Goal: Task Accomplishment & Management: Use online tool/utility

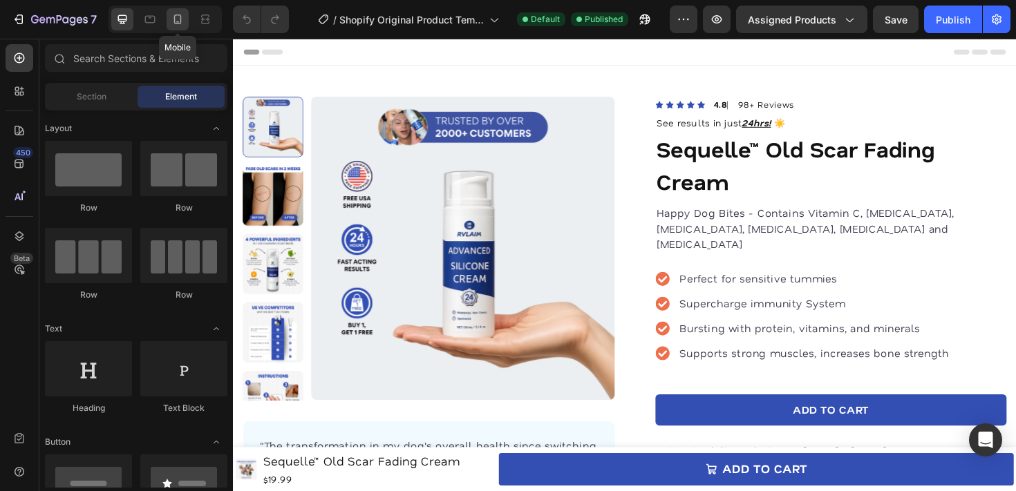
click at [184, 13] on icon at bounding box center [178, 19] width 14 height 14
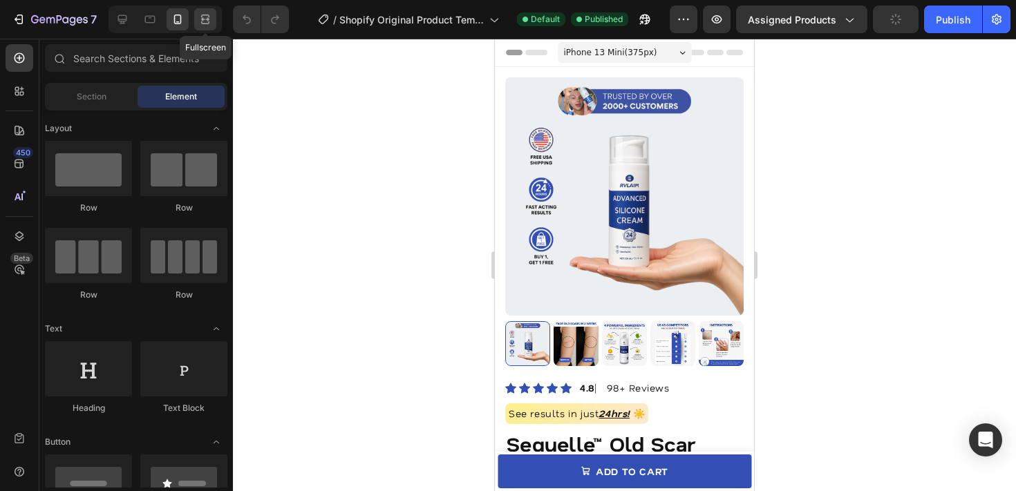
click at [198, 13] on icon at bounding box center [205, 19] width 14 height 14
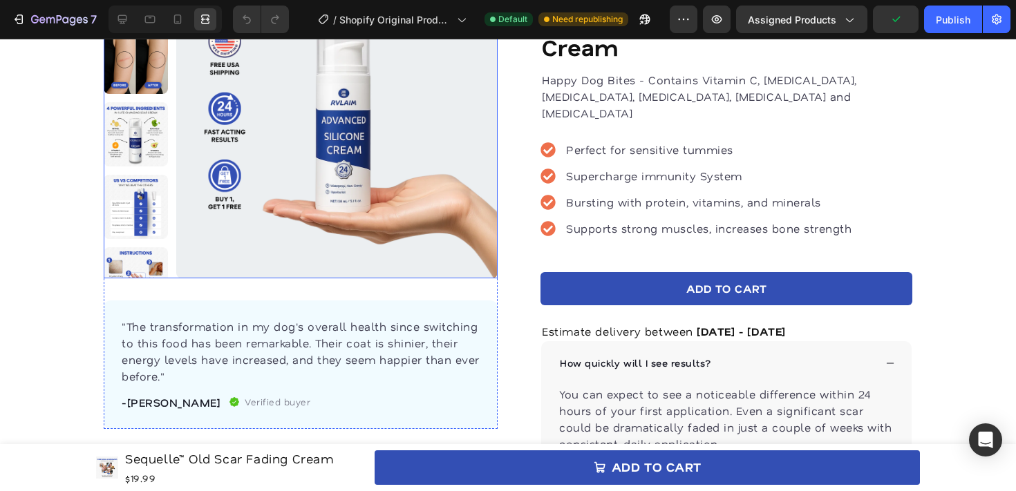
scroll to position [106, 0]
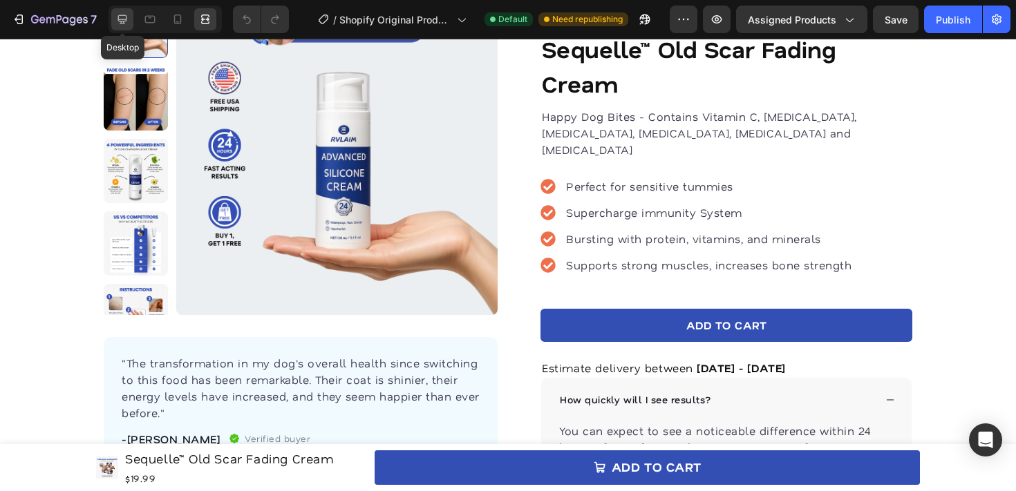
click at [122, 22] on icon at bounding box center [122, 19] width 14 height 14
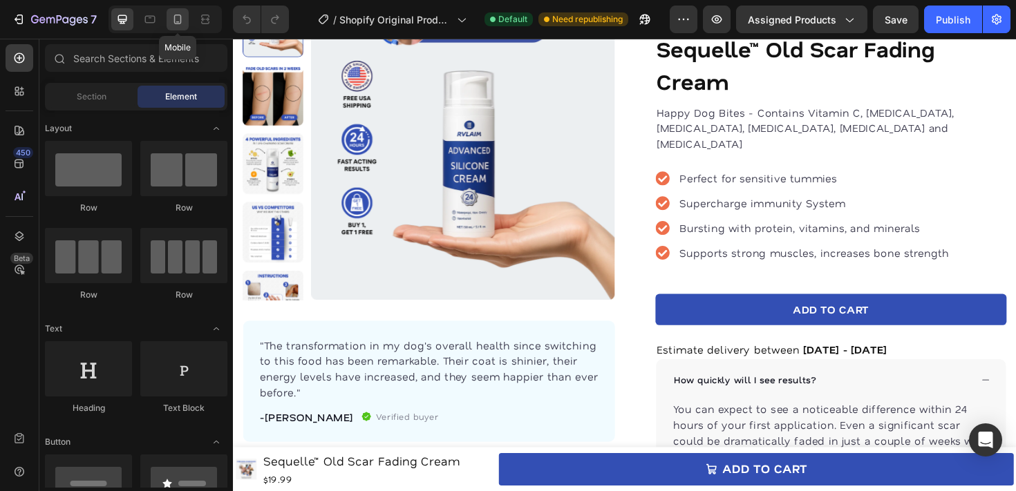
click at [184, 26] on icon at bounding box center [178, 19] width 14 height 14
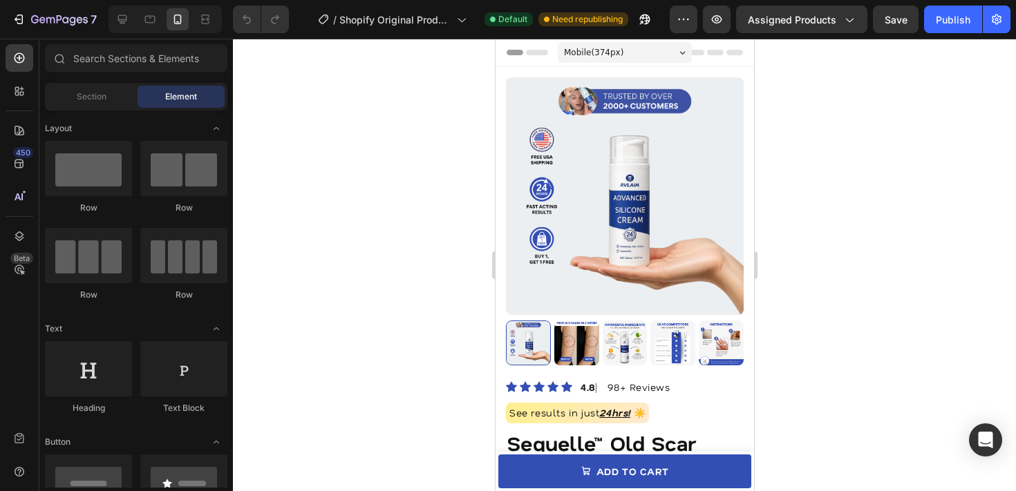
click at [540, 102] on div "Product Images" at bounding box center [624, 221] width 238 height 288
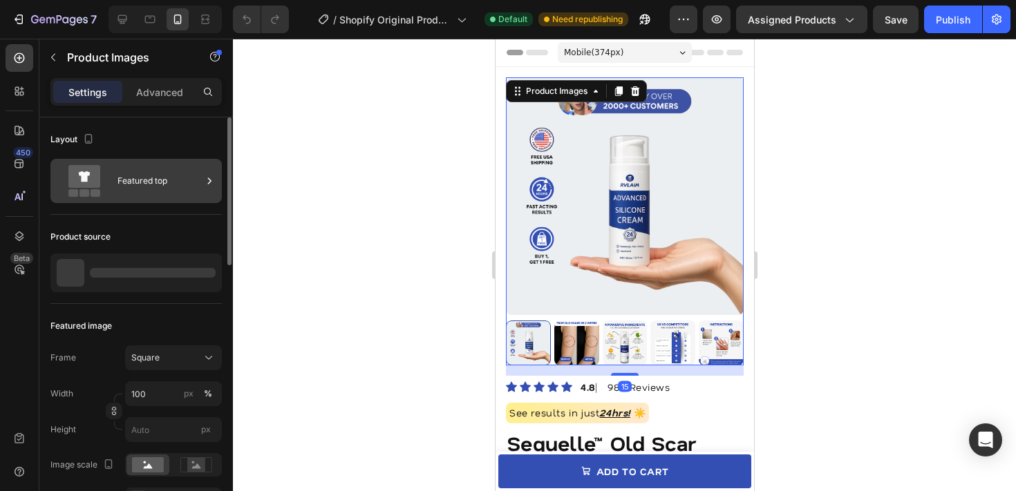
click at [160, 180] on div "Featured top" at bounding box center [160, 181] width 84 height 32
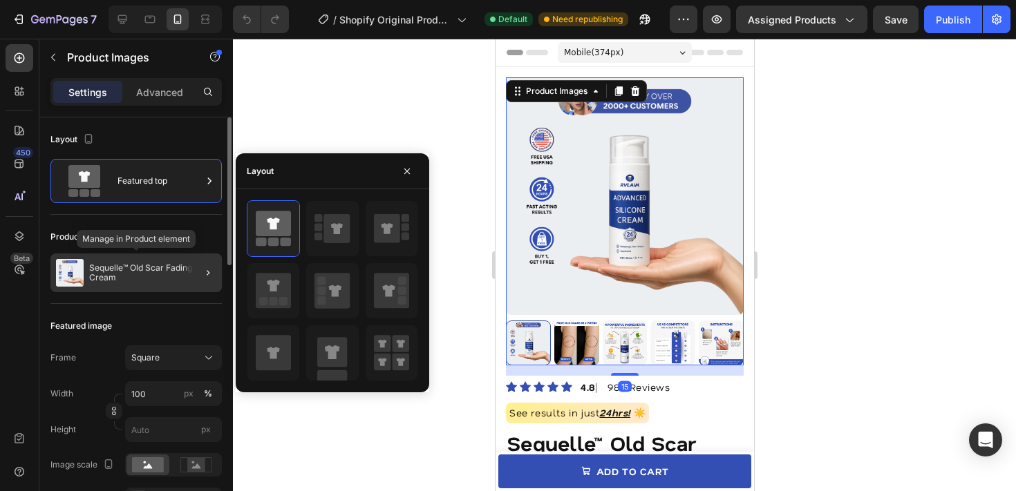
click at [151, 287] on div "Sequelle™ Old Scar Fading Cream" at bounding box center [135, 273] width 171 height 39
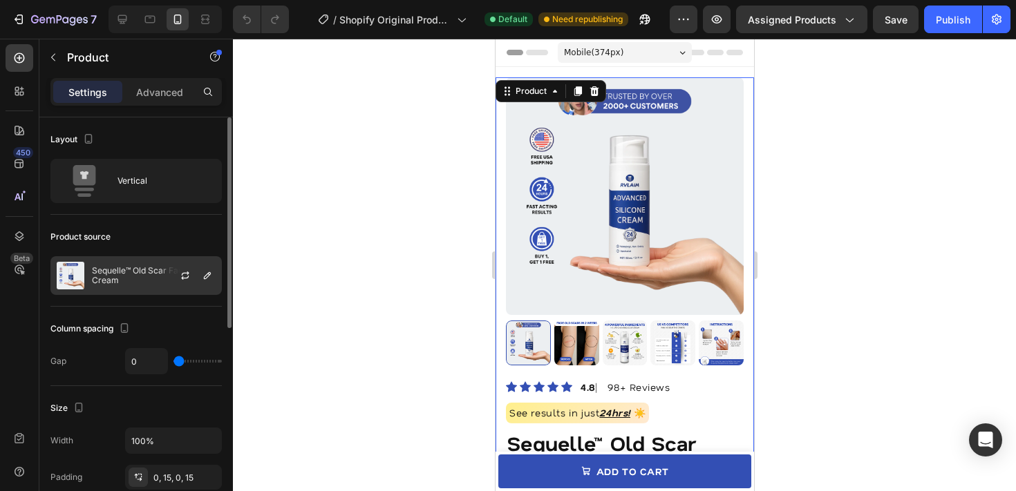
click at [145, 268] on p "Sequelle™ Old Scar Fading Cream" at bounding box center [154, 275] width 124 height 19
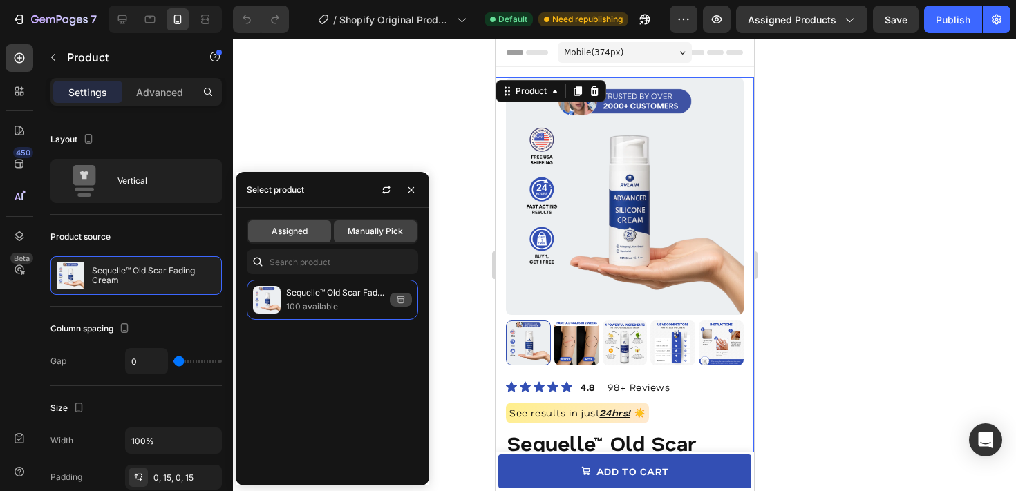
click at [323, 236] on div "Assigned" at bounding box center [289, 232] width 83 height 22
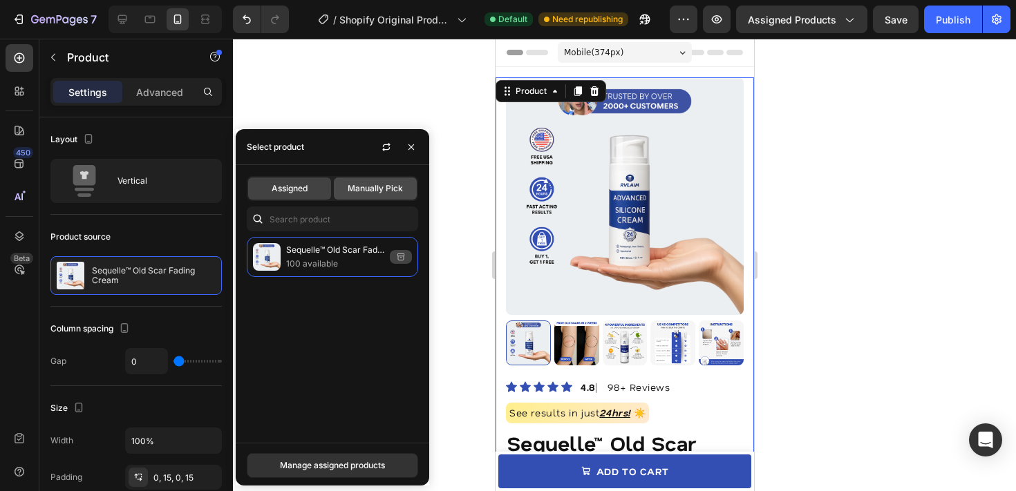
click at [386, 192] on span "Manually Pick" at bounding box center [375, 188] width 55 height 12
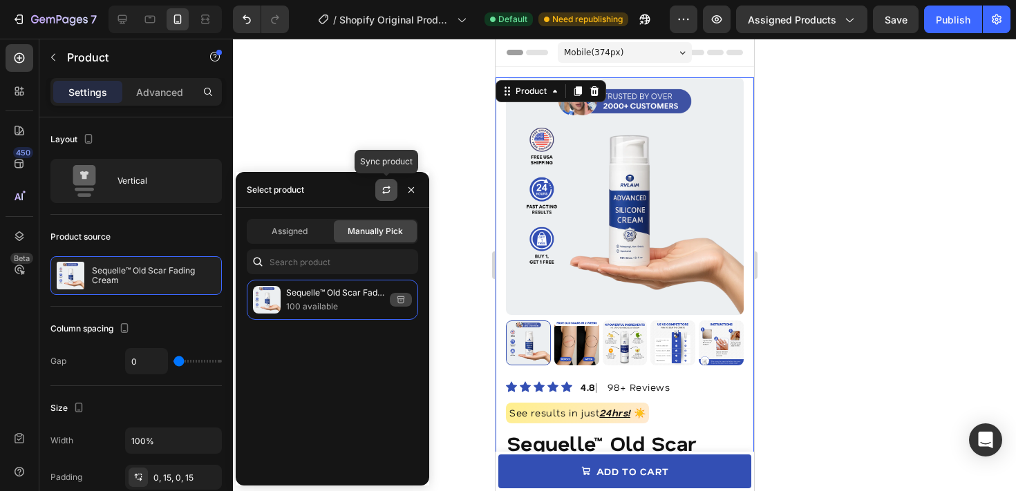
click at [382, 192] on icon "button" at bounding box center [386, 190] width 11 height 11
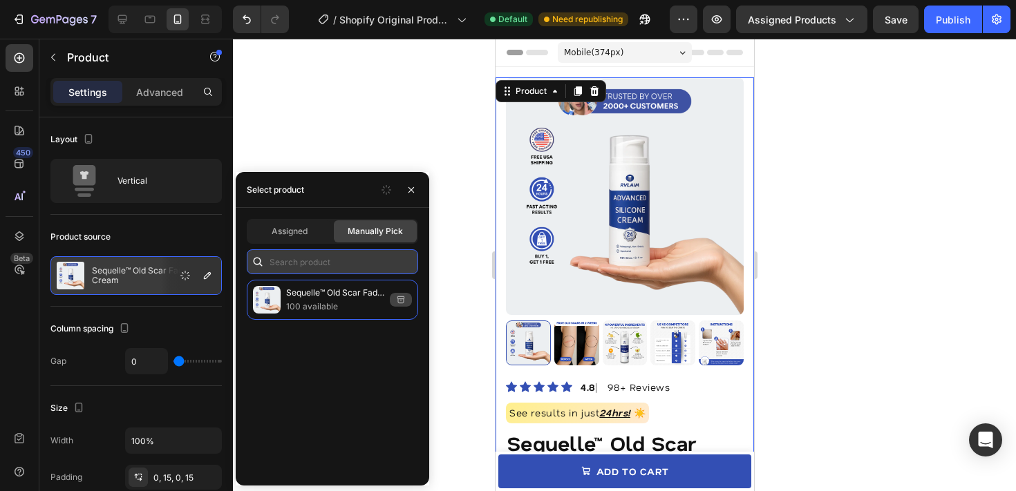
click at [323, 267] on input "text" at bounding box center [332, 262] width 171 height 25
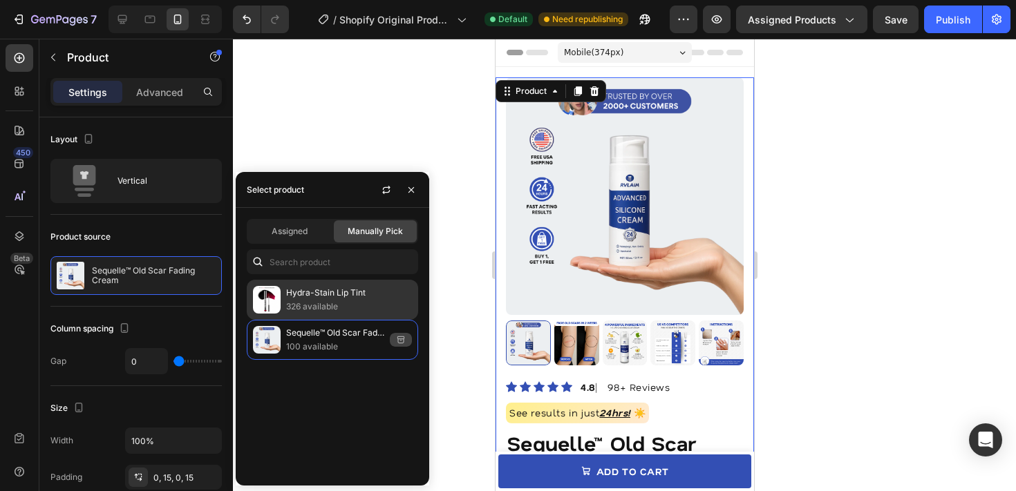
click at [320, 303] on p "326 available" at bounding box center [349, 307] width 126 height 14
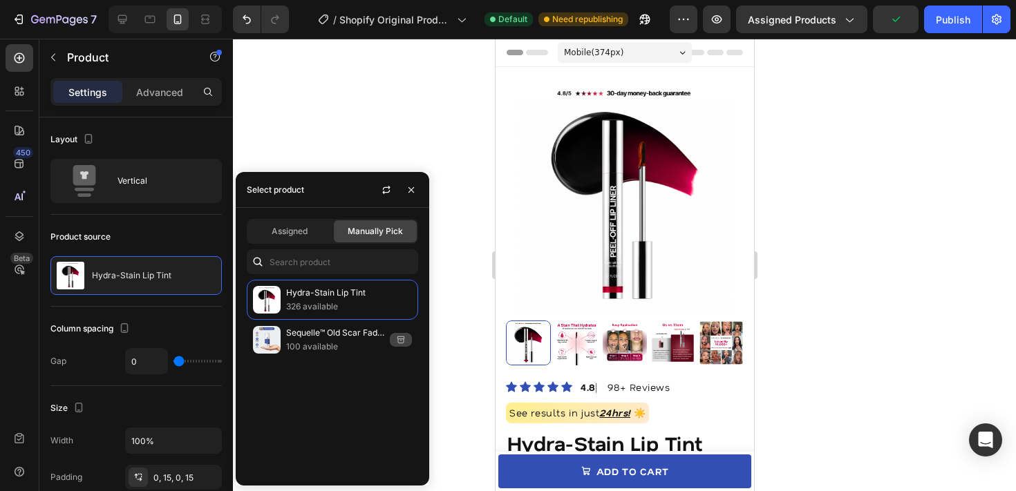
click at [287, 133] on div at bounding box center [624, 265] width 783 height 453
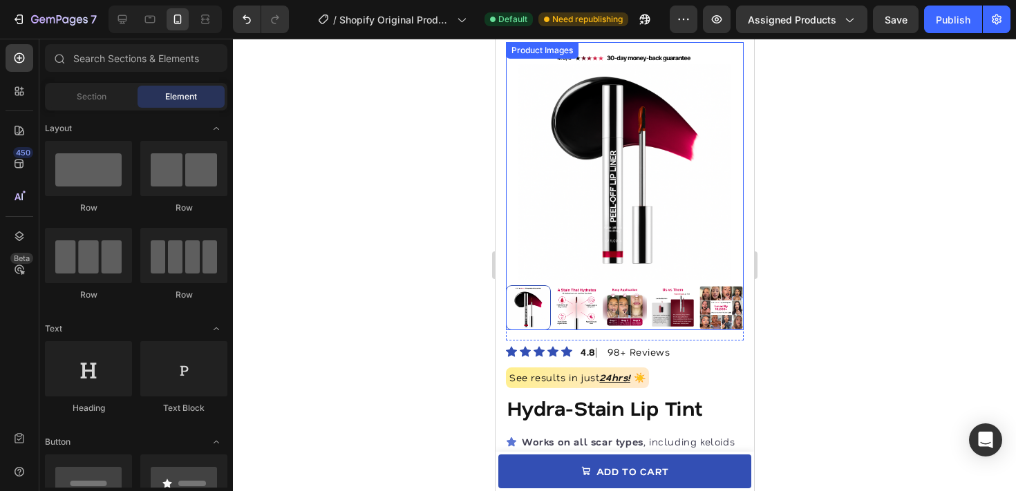
scroll to position [45, 0]
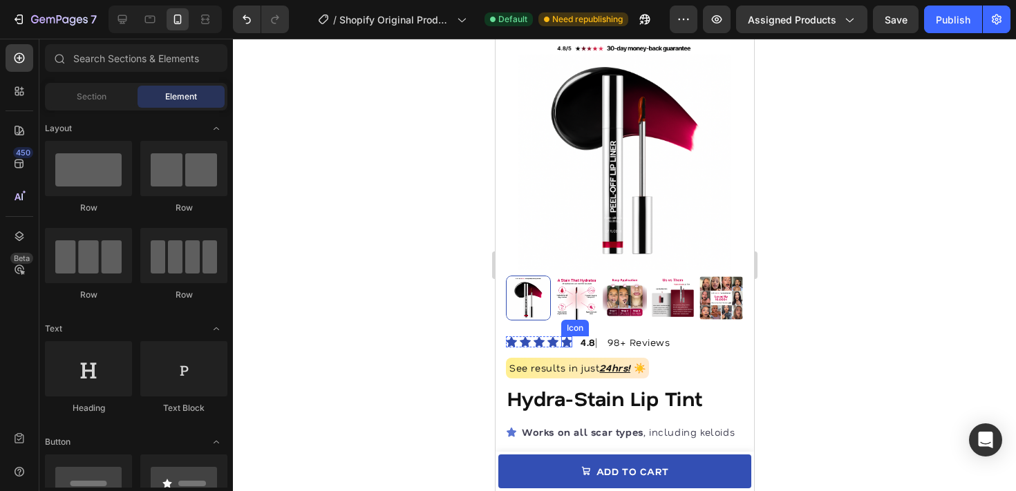
click at [570, 344] on icon at bounding box center [566, 342] width 11 height 11
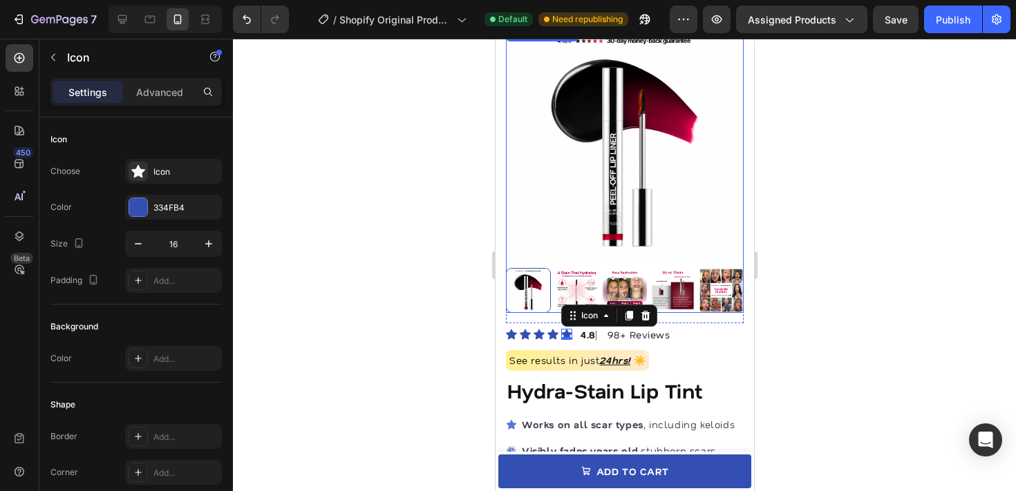
scroll to position [47, 0]
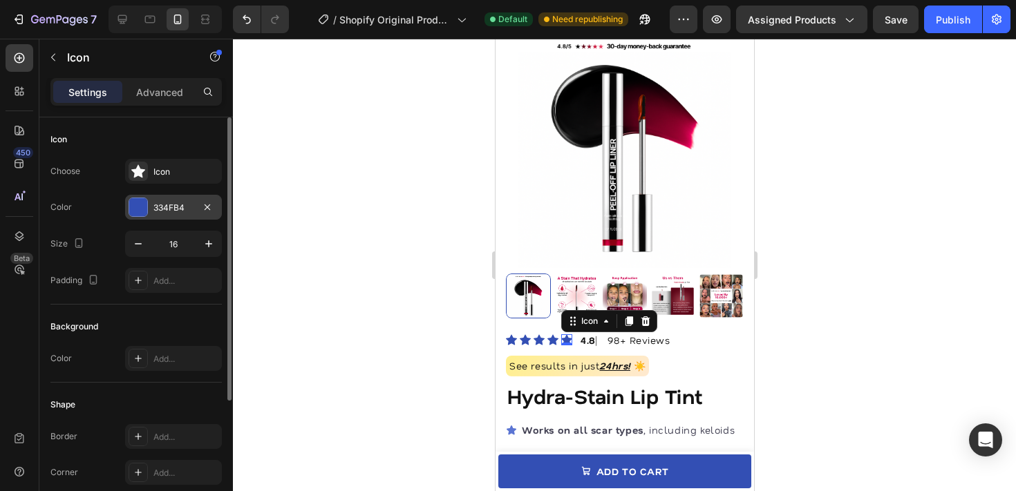
click at [142, 201] on div at bounding box center [138, 207] width 18 height 18
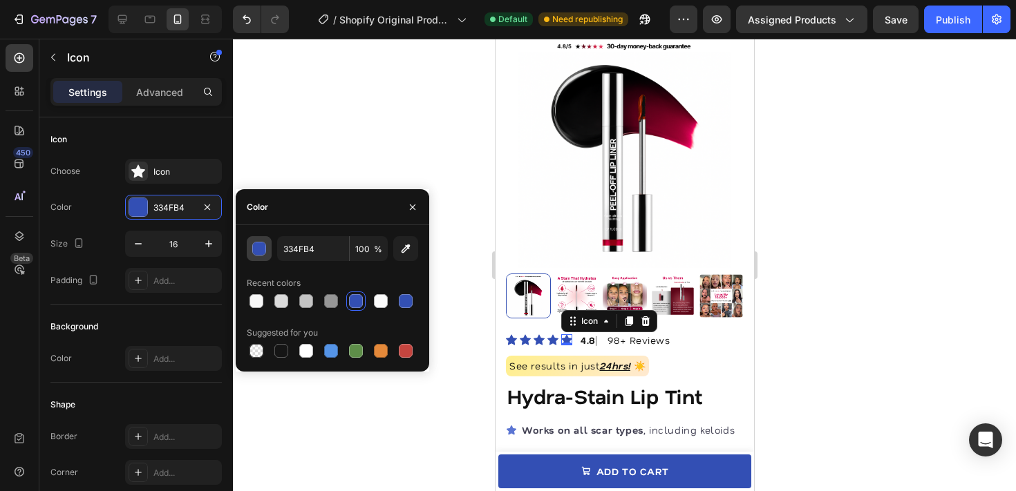
click at [247, 249] on button "button" at bounding box center [259, 248] width 25 height 25
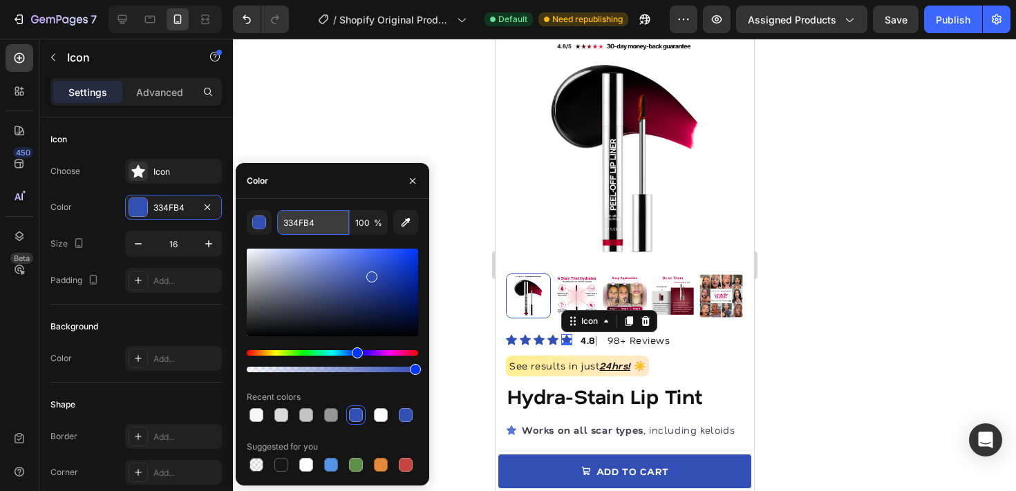
click at [316, 229] on input "334FB4" at bounding box center [313, 222] width 72 height 25
paste input "#9c0020"
type input "#9c0020"
click at [550, 341] on icon at bounding box center [552, 340] width 11 height 10
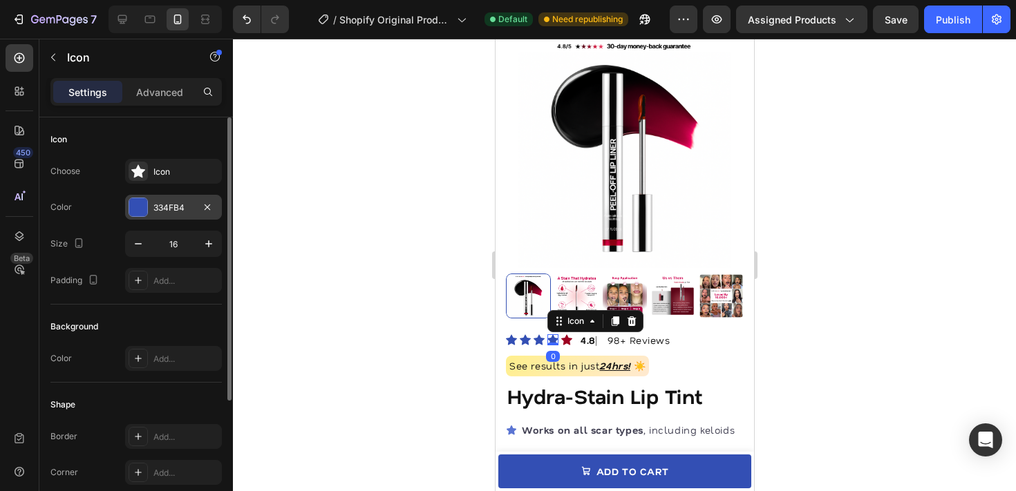
click at [140, 209] on div at bounding box center [138, 207] width 18 height 18
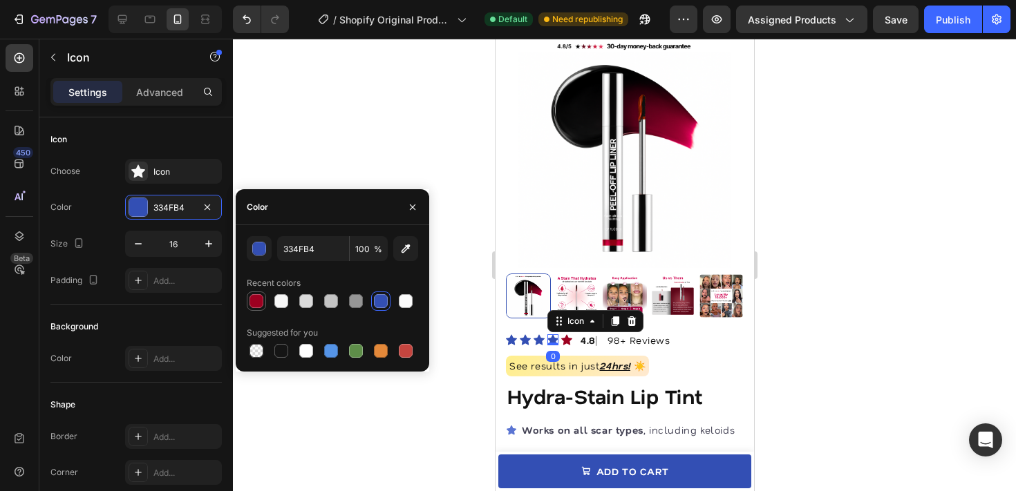
click at [257, 302] on div at bounding box center [257, 301] width 14 height 14
type input "9C0020"
click at [538, 337] on icon at bounding box center [538, 340] width 11 height 10
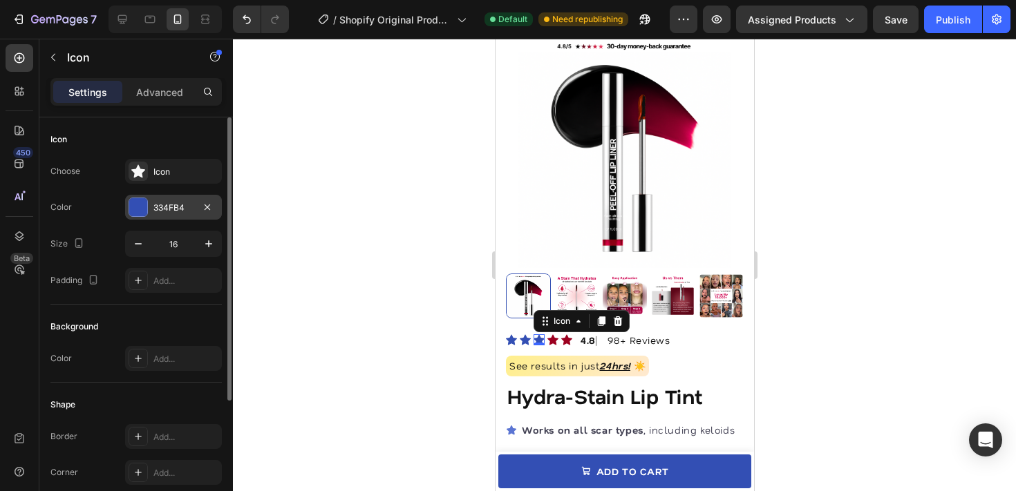
click at [156, 212] on div "334FB4" at bounding box center [173, 208] width 40 height 12
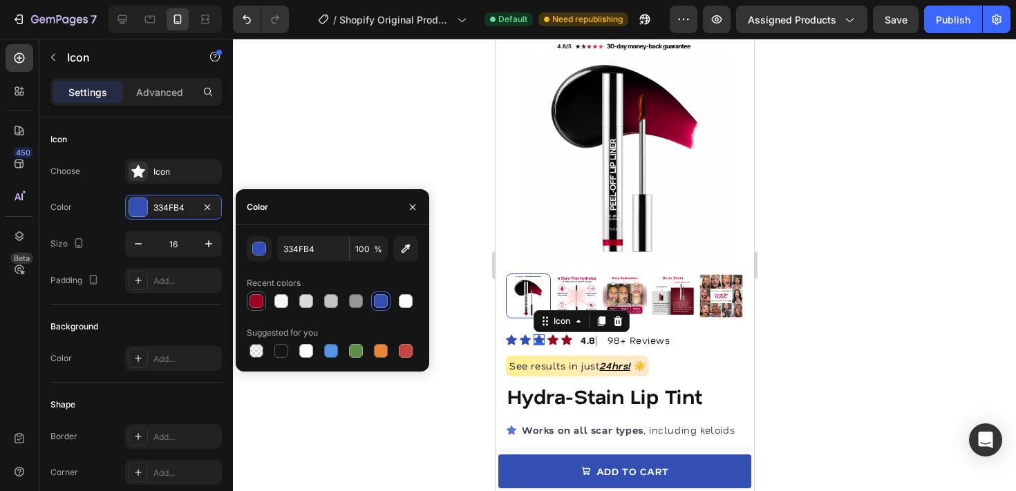
click at [247, 292] on div at bounding box center [256, 301] width 19 height 19
type input "9C0020"
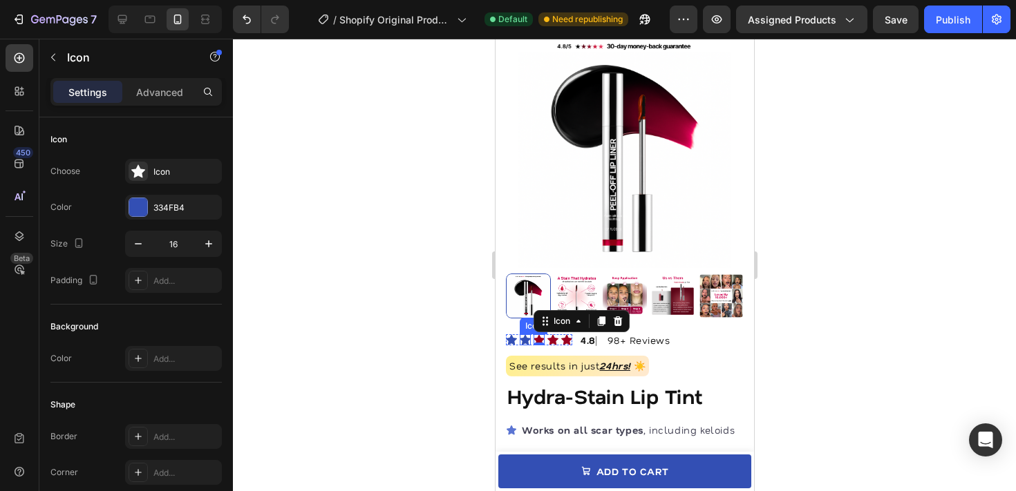
click at [527, 342] on div "Icon" at bounding box center [524, 340] width 11 height 11
click at [142, 224] on div "Choose Icon Color 334FB4 Size 16 Padding Add..." at bounding box center [135, 226] width 171 height 134
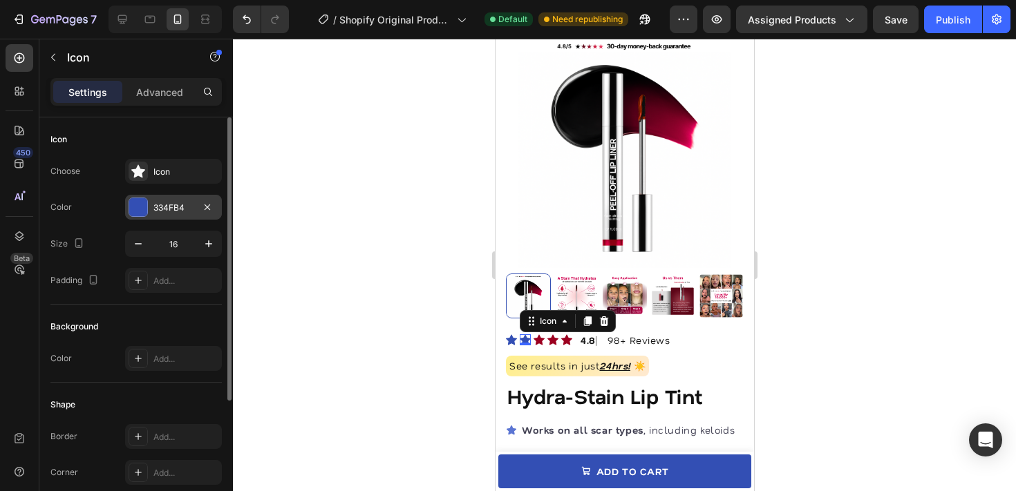
click at [147, 216] on div "334FB4" at bounding box center [173, 207] width 97 height 25
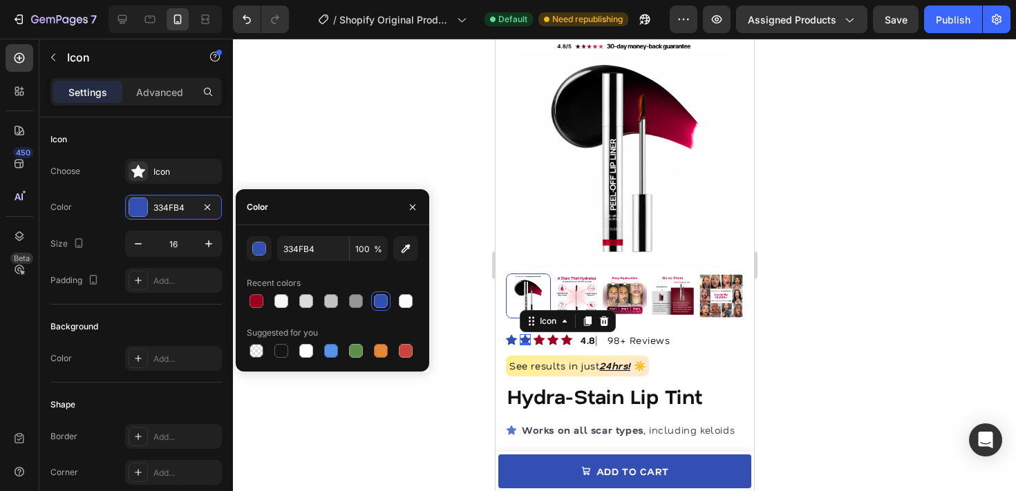
click at [243, 291] on div "334FB4 100 % Recent colors Suggested for you" at bounding box center [333, 298] width 194 height 124
click at [244, 291] on div "334FB4 100 % Recent colors Suggested for you" at bounding box center [333, 298] width 194 height 124
click at [238, 297] on div "334FB4 100 % Recent colors Suggested for you" at bounding box center [333, 298] width 194 height 124
click at [247, 298] on div at bounding box center [256, 301] width 19 height 19
type input "9C0020"
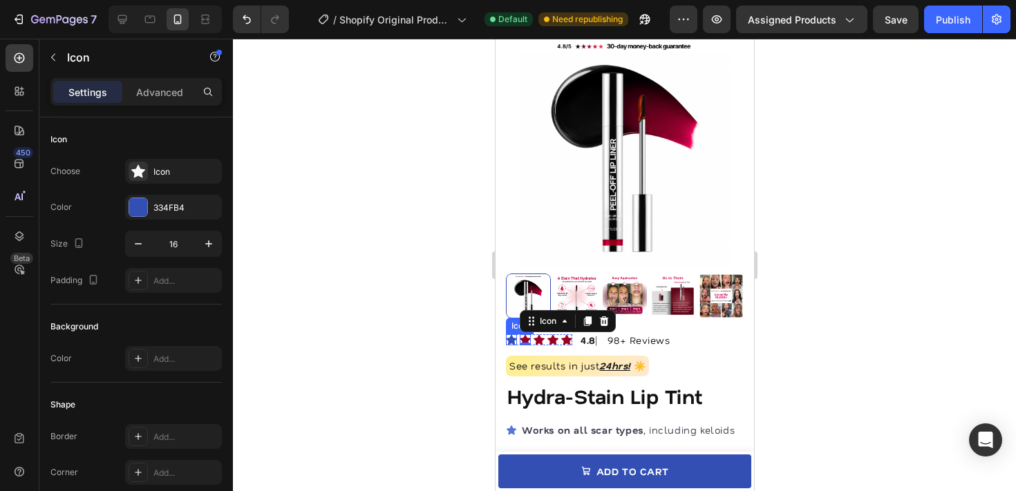
click at [512, 337] on icon at bounding box center [510, 340] width 11 height 11
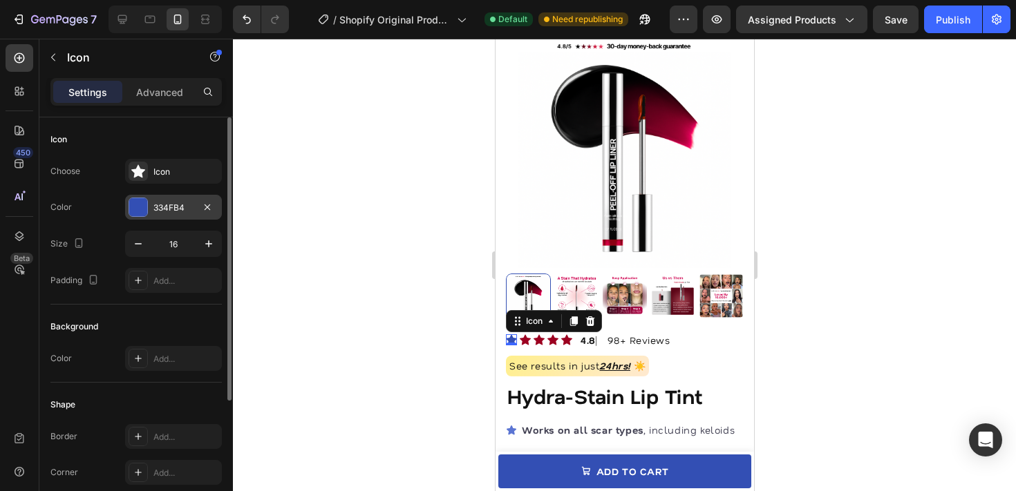
click at [190, 213] on div "334FB4" at bounding box center [173, 208] width 40 height 12
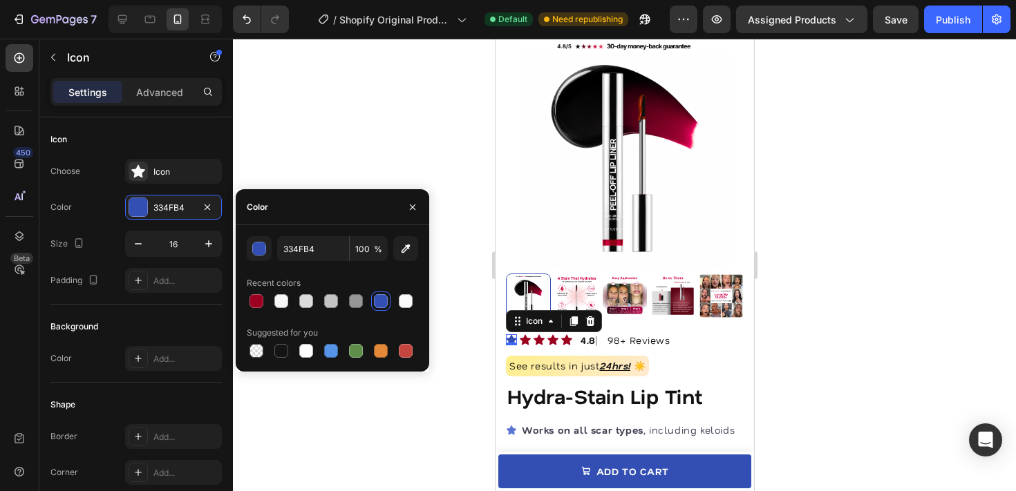
click at [251, 289] on div "Recent colors" at bounding box center [274, 283] width 54 height 12
click at [251, 293] on div at bounding box center [256, 301] width 17 height 17
type input "9C0020"
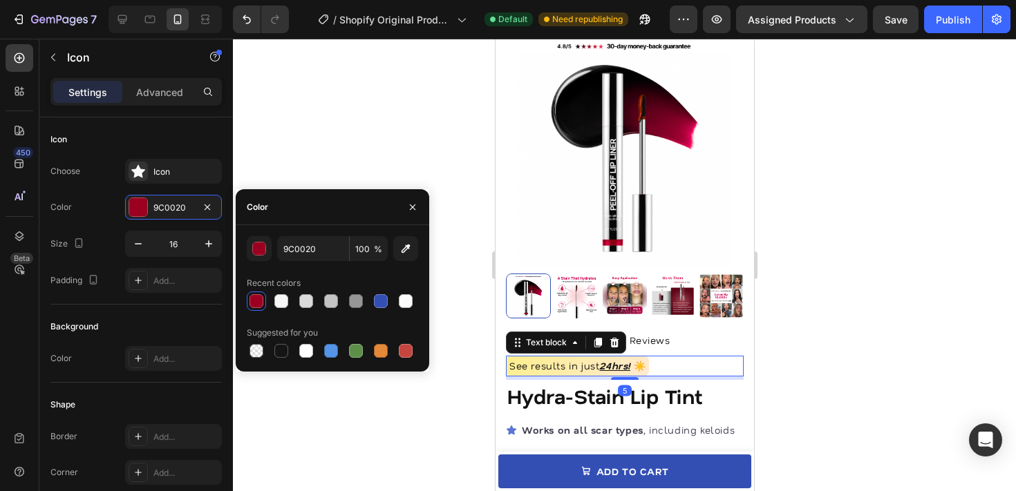
click at [736, 365] on div "See results in just 24hrs! ☀️" at bounding box center [624, 366] width 238 height 21
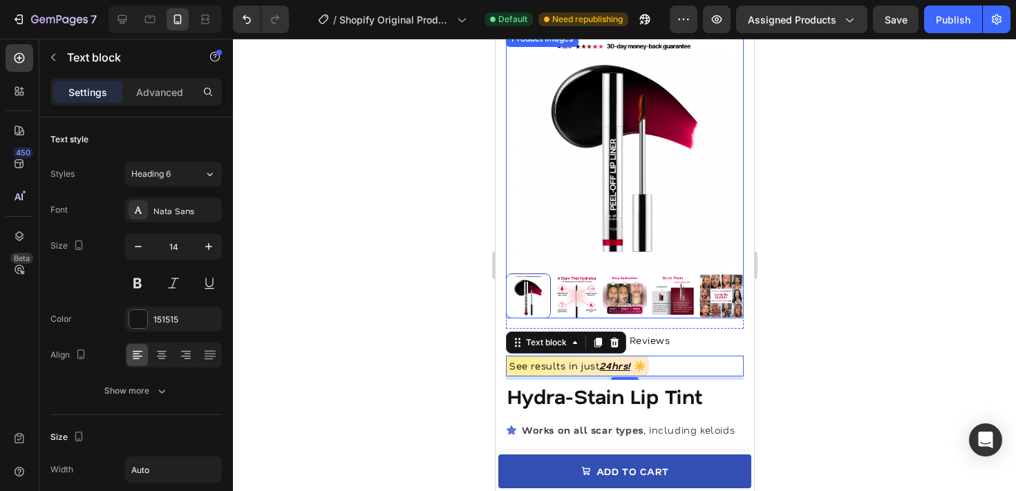
click at [506, 99] on img at bounding box center [624, 149] width 238 height 238
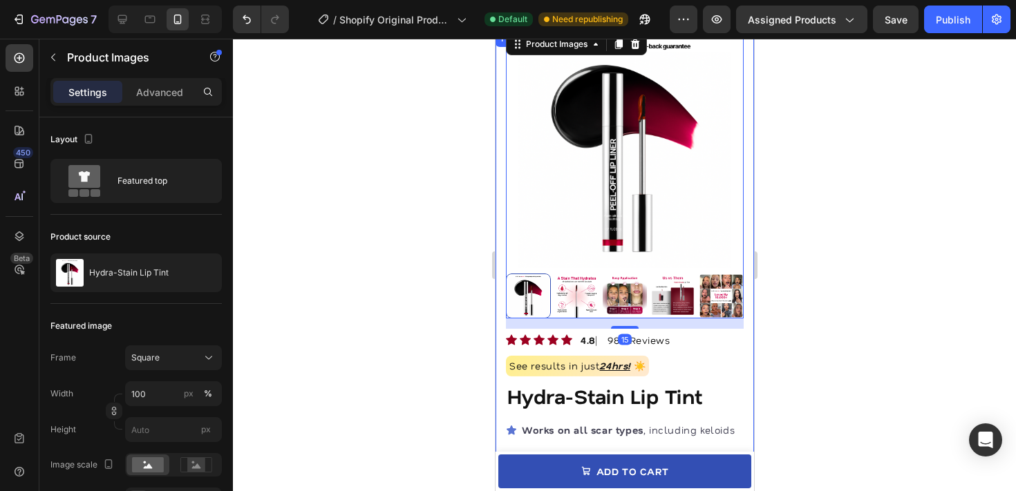
click at [473, 108] on div at bounding box center [624, 265] width 783 height 453
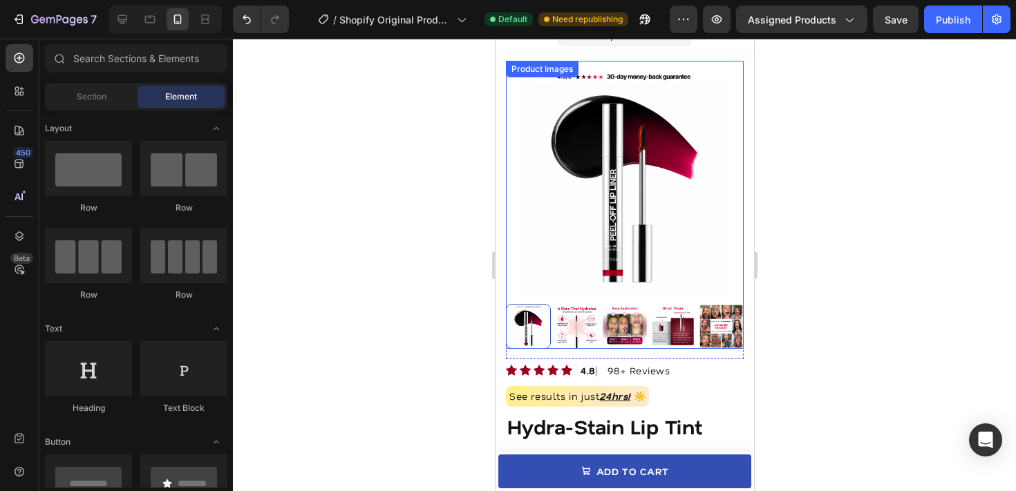
scroll to position [0, 0]
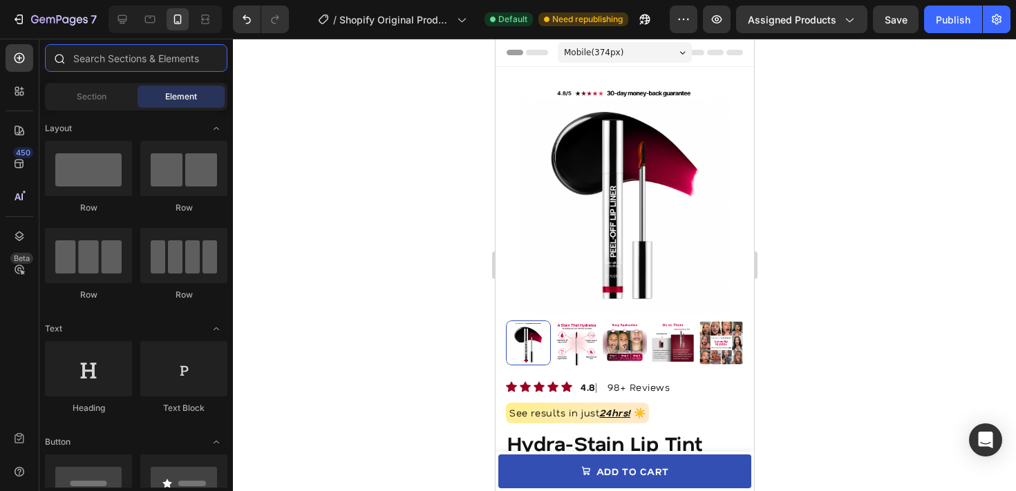
click at [82, 65] on input "text" at bounding box center [136, 58] width 182 height 28
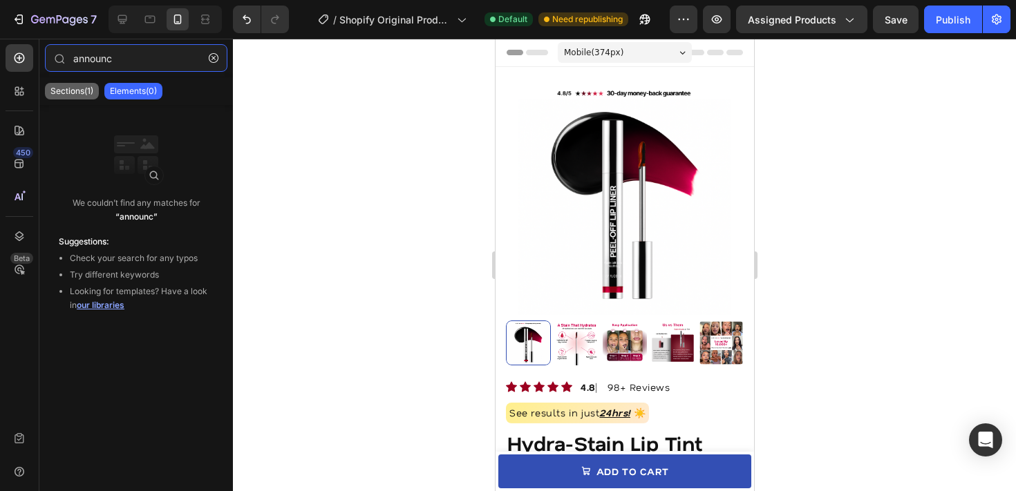
type input "announc"
click at [81, 92] on p "Sections(1)" at bounding box center [71, 91] width 43 height 11
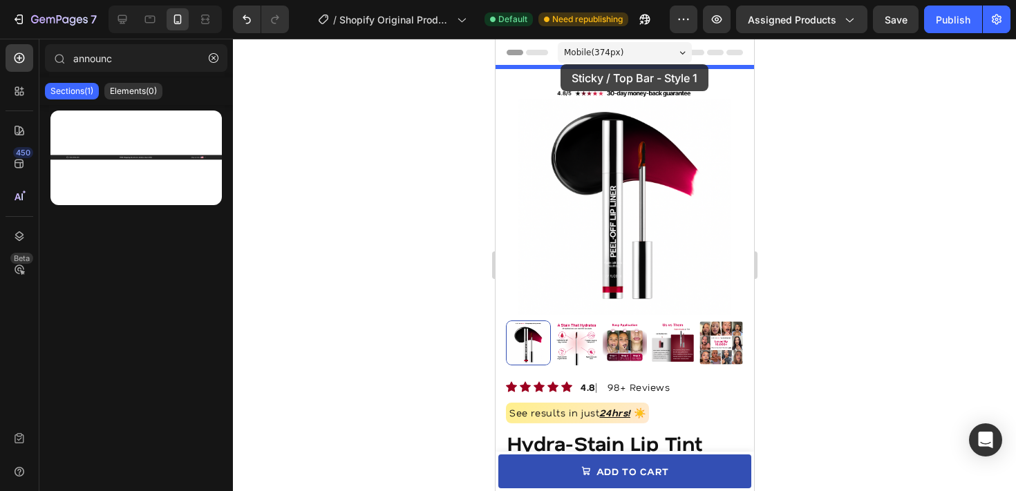
drag, startPoint x: 597, startPoint y: 161, endPoint x: 560, endPoint y: 64, distance: 103.7
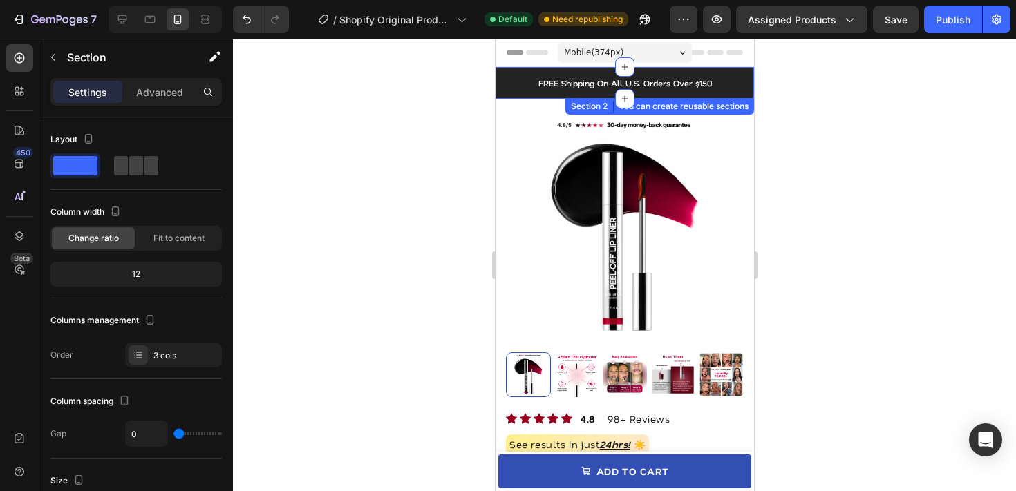
click at [747, 90] on div "Icon 999-9999-999 Text block Row FREE Shipping On All U.S. Orders Over $150 Tex…" at bounding box center [624, 83] width 259 height 32
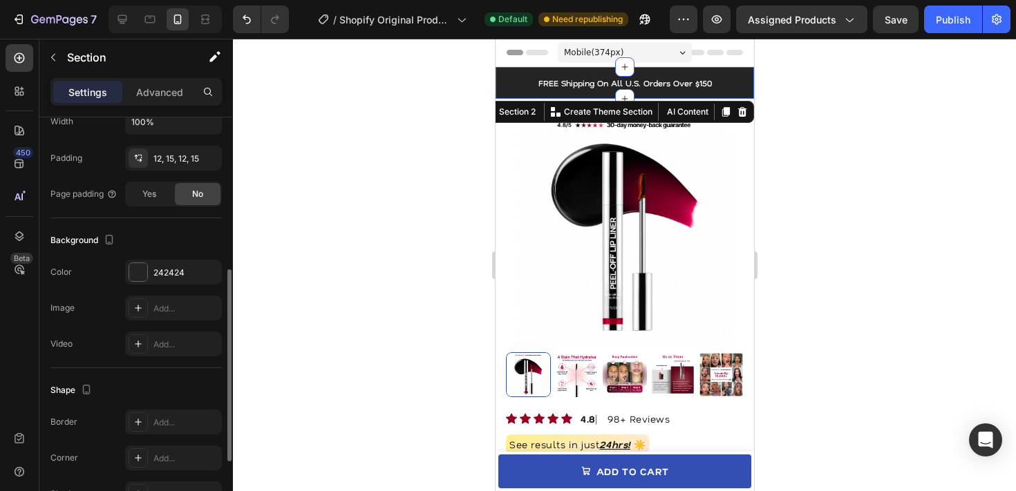
scroll to position [473, 0]
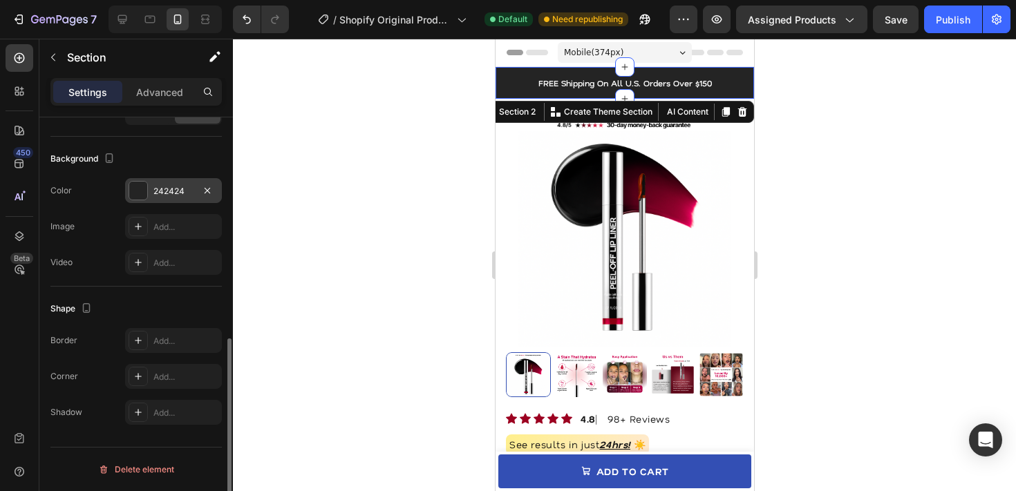
click at [167, 199] on div "242424" at bounding box center [173, 190] width 97 height 25
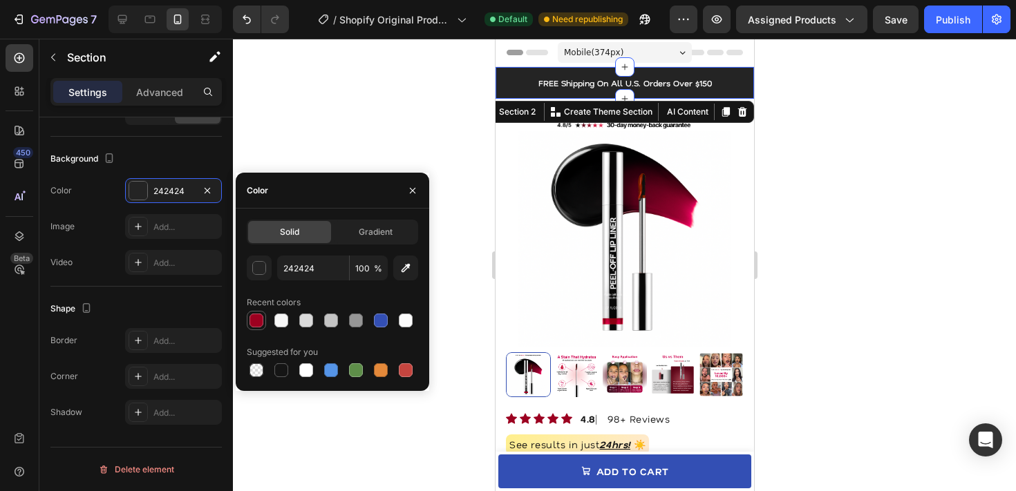
click at [261, 317] on div at bounding box center [257, 321] width 14 height 14
type input "9C0020"
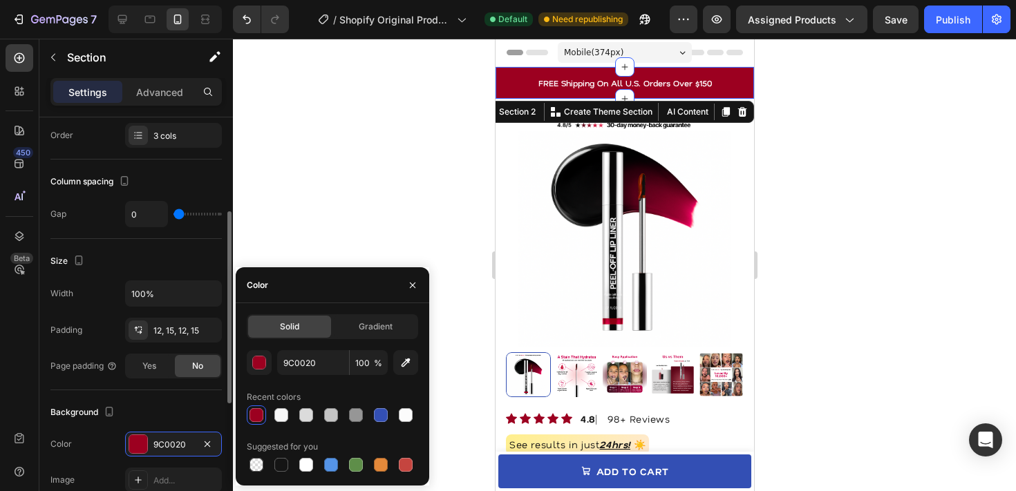
scroll to position [214, 0]
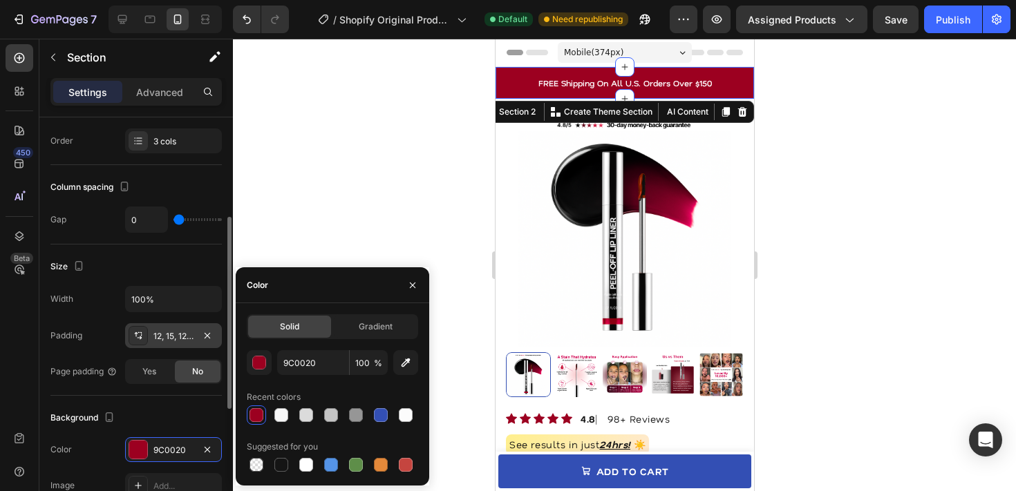
click at [174, 326] on div "12, 15, 12, 15" at bounding box center [173, 335] width 97 height 25
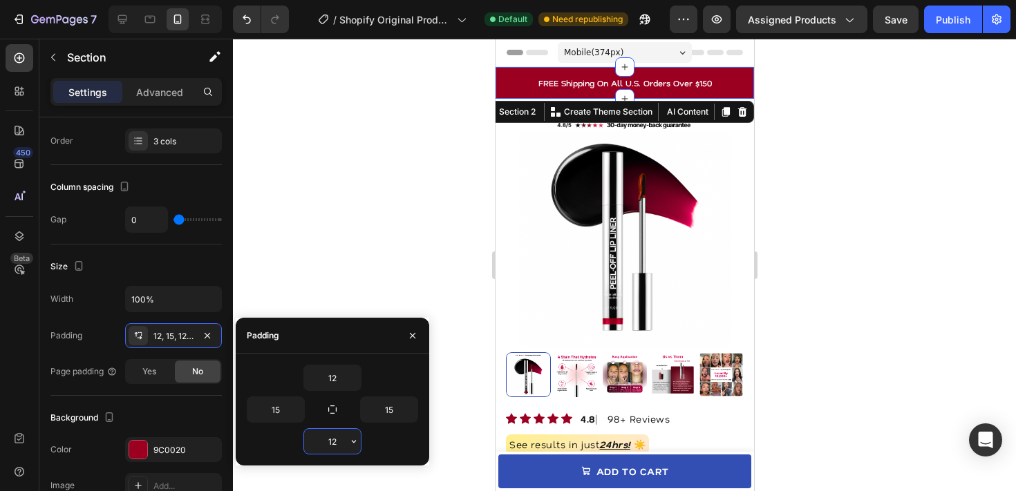
click at [330, 447] on input "12" at bounding box center [332, 441] width 57 height 25
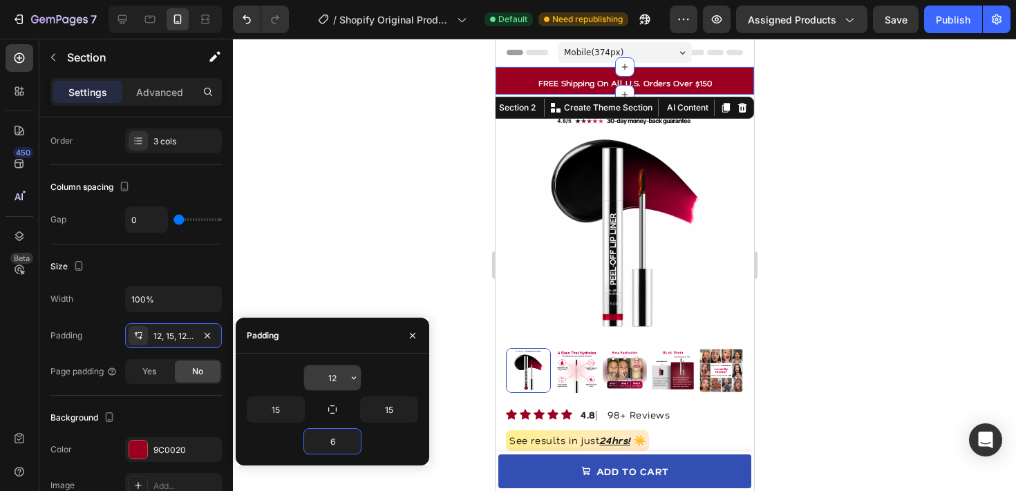
type input "6"
click at [337, 382] on input "12" at bounding box center [332, 378] width 57 height 25
type input "6"
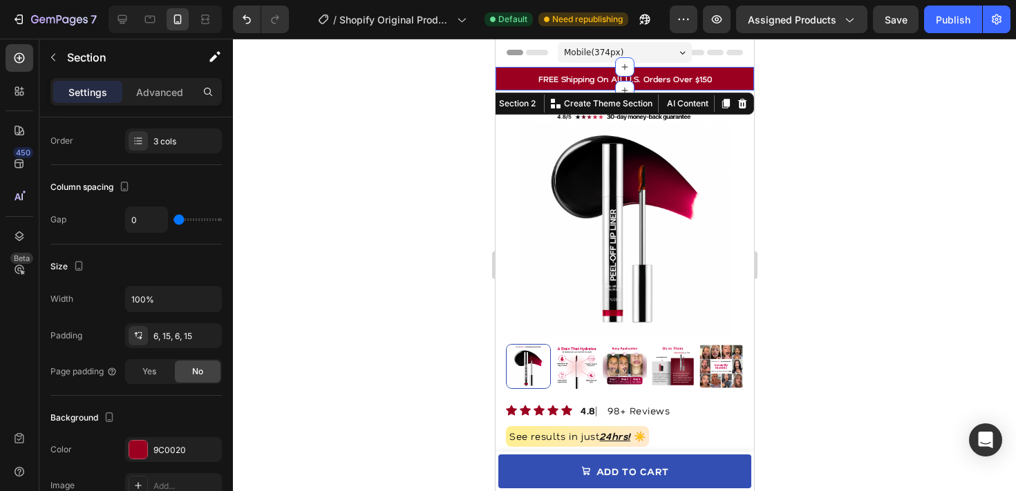
click at [344, 307] on div at bounding box center [624, 265] width 783 height 453
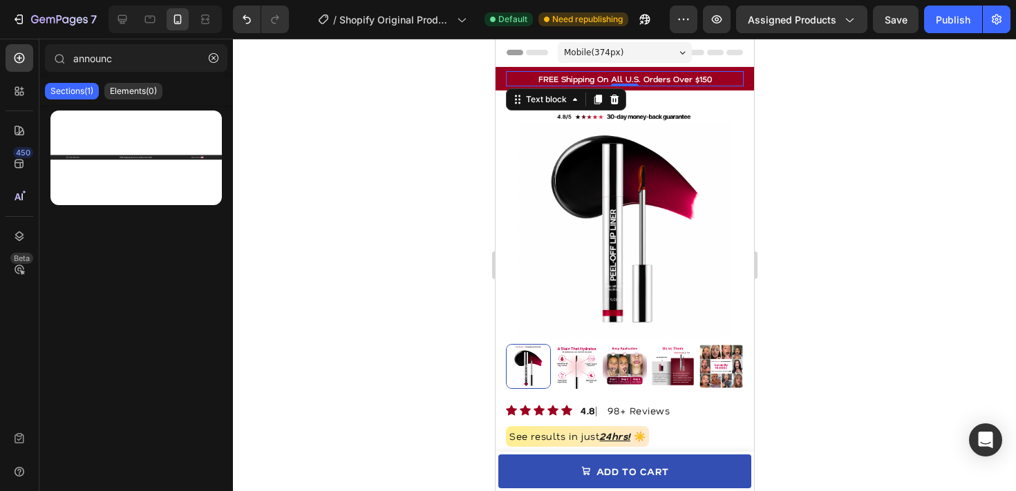
click at [580, 77] on p "FREE Shipping On All U.S. Orders Over $150" at bounding box center [624, 79] width 235 height 12
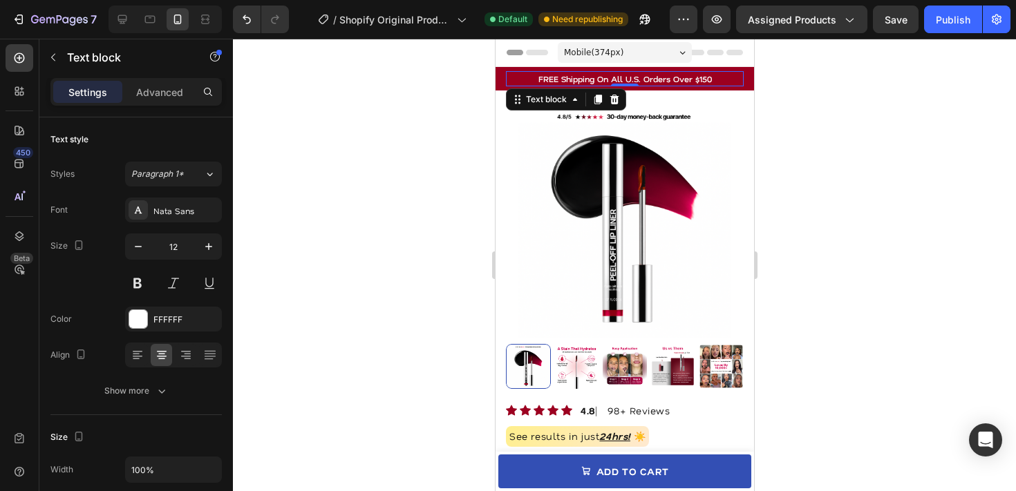
click at [580, 77] on p "FREE Shipping On All U.S. Orders Over $150" at bounding box center [624, 79] width 235 height 12
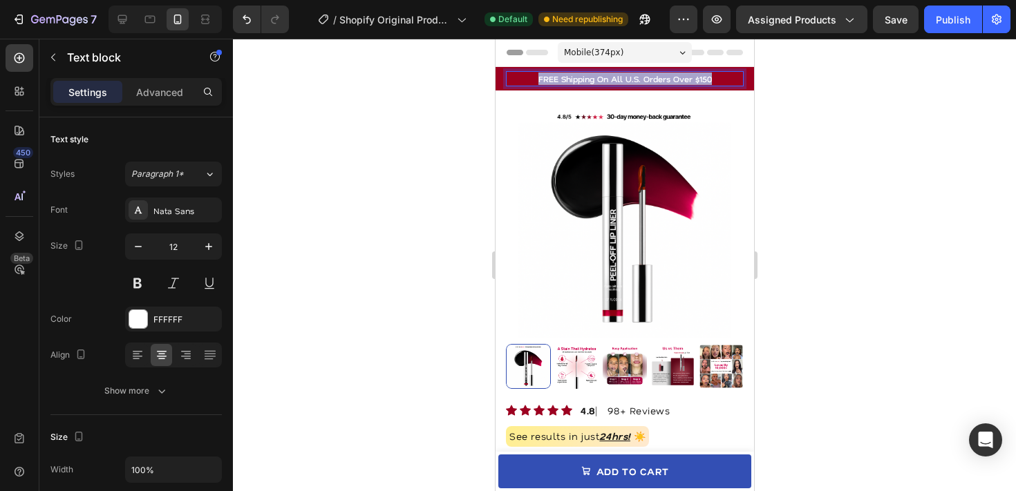
click at [580, 77] on p "FREE Shipping On All U.S. Orders Over $150" at bounding box center [624, 79] width 235 height 12
click at [815, 143] on div at bounding box center [624, 265] width 783 height 453
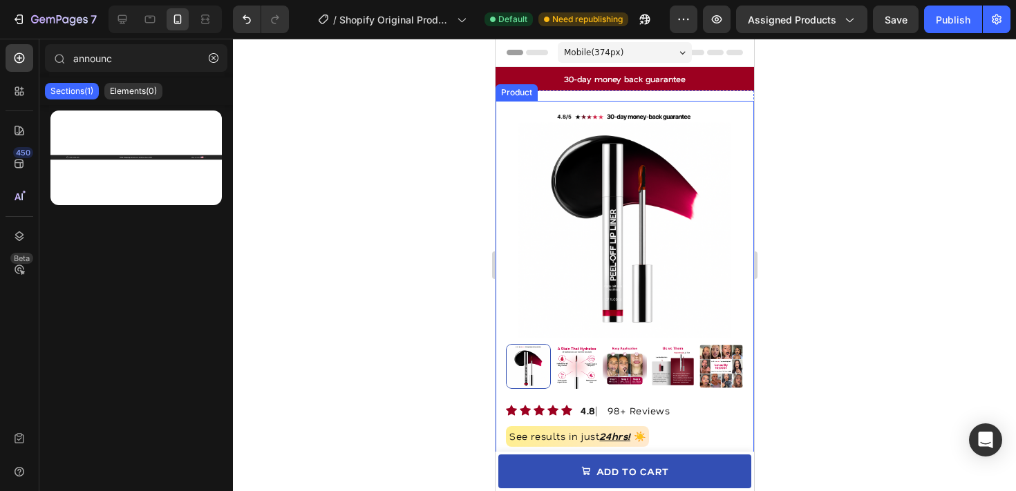
click at [791, 124] on div at bounding box center [624, 265] width 783 height 453
click at [828, 140] on div at bounding box center [624, 265] width 783 height 453
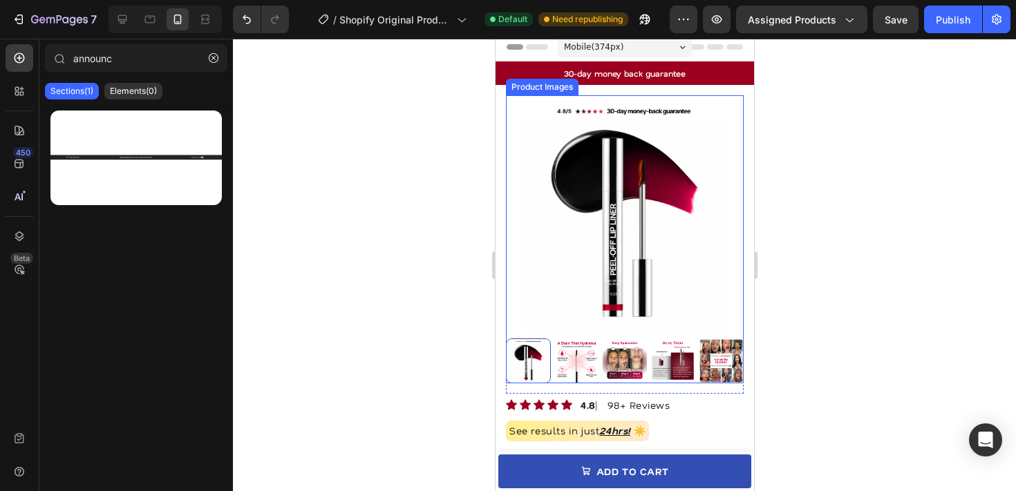
scroll to position [5, 0]
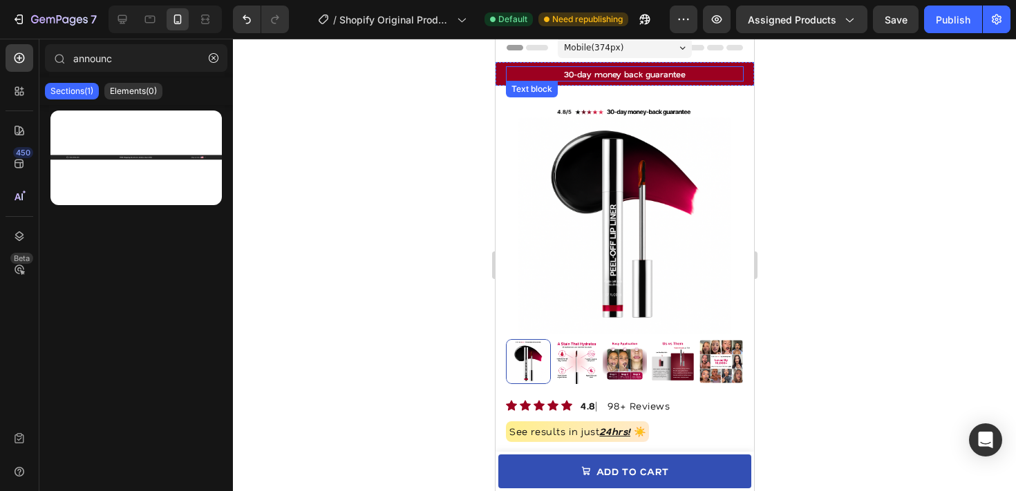
click at [677, 75] on p "30-day money back guarantee" at bounding box center [624, 74] width 235 height 12
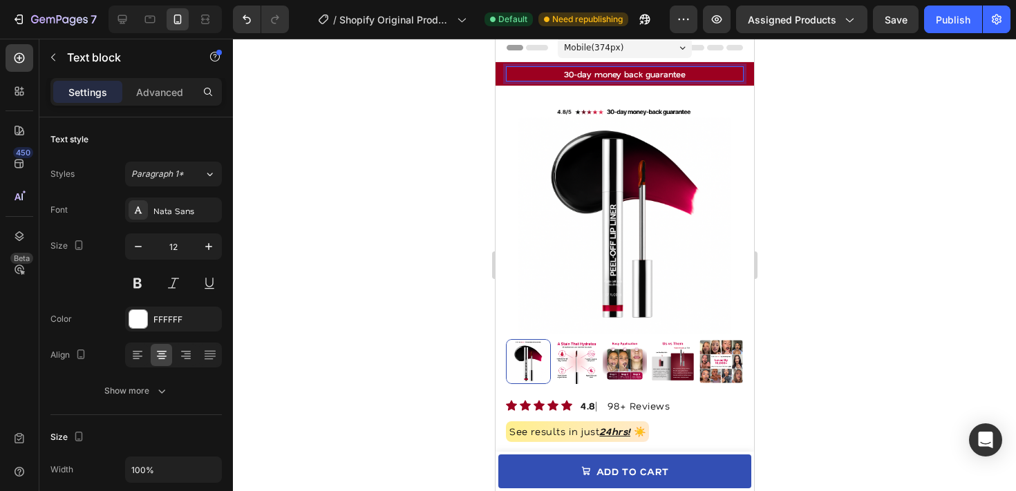
click at [677, 75] on p "30-day money back guarantee" at bounding box center [624, 74] width 235 height 12
click at [804, 113] on div at bounding box center [624, 265] width 783 height 453
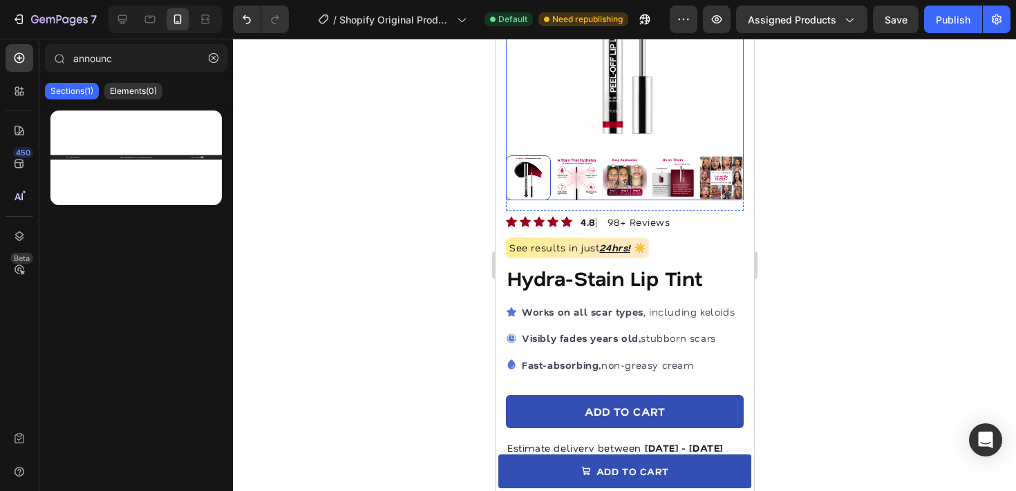
scroll to position [195, 0]
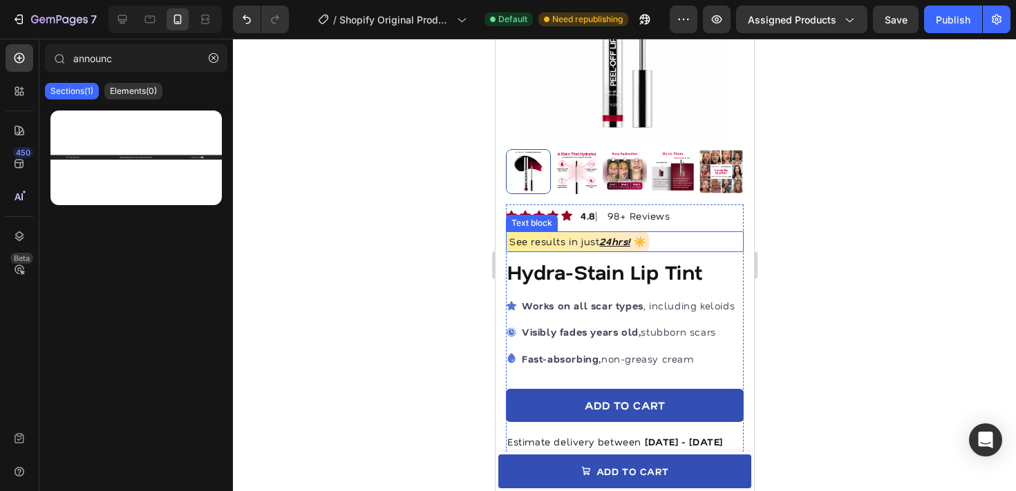
click at [648, 246] on div "See results in just 24hrs! ☀️" at bounding box center [576, 242] width 143 height 21
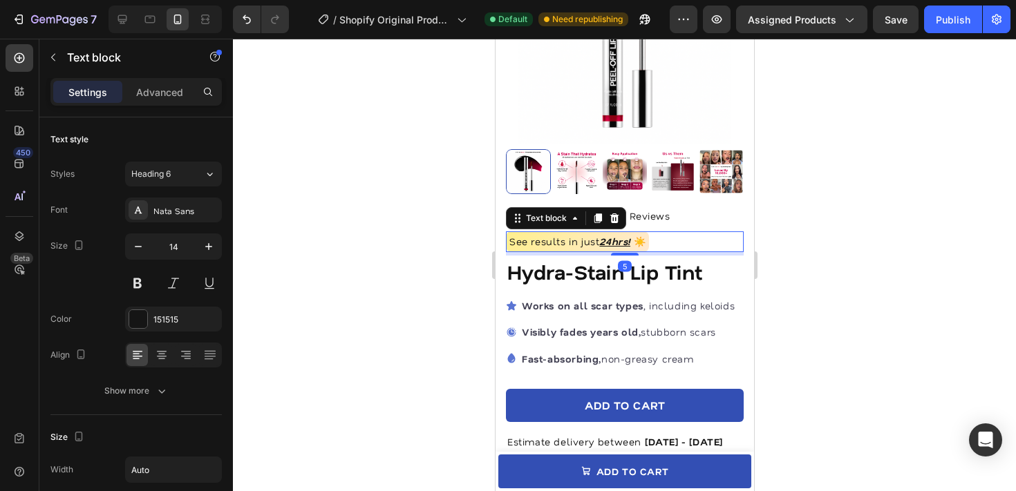
click at [588, 240] on p "See results in just 24hrs! ☀️" at bounding box center [577, 242] width 136 height 17
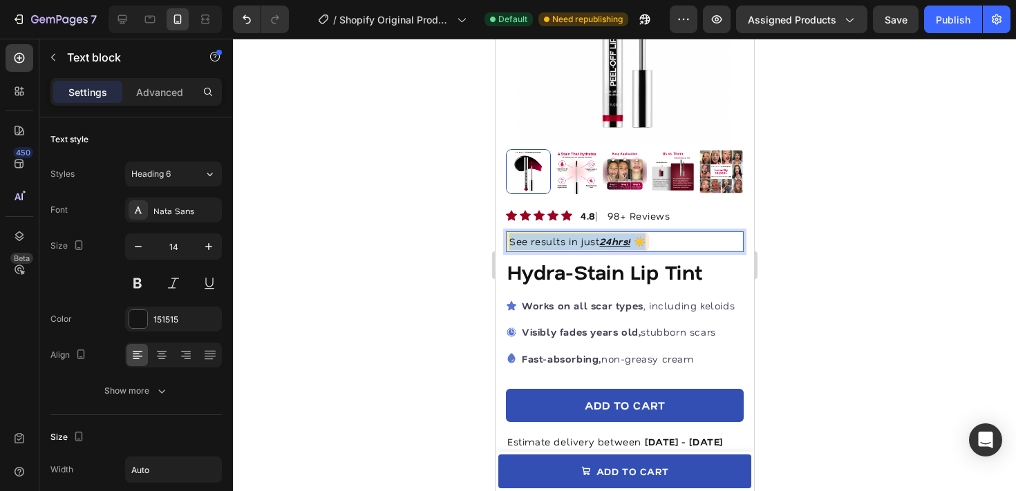
click at [588, 240] on p "See results in just 24hrs! ☀️" at bounding box center [577, 242] width 136 height 17
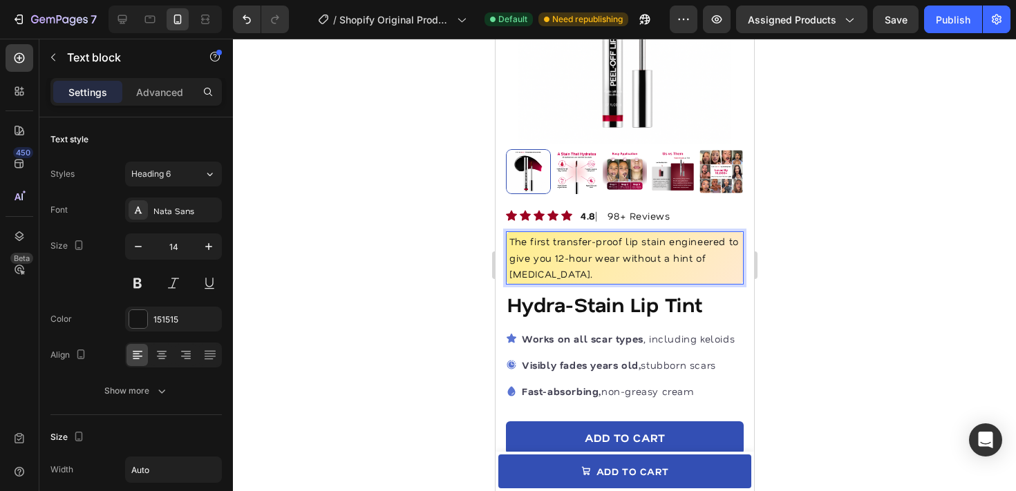
click at [762, 174] on div at bounding box center [624, 265] width 783 height 453
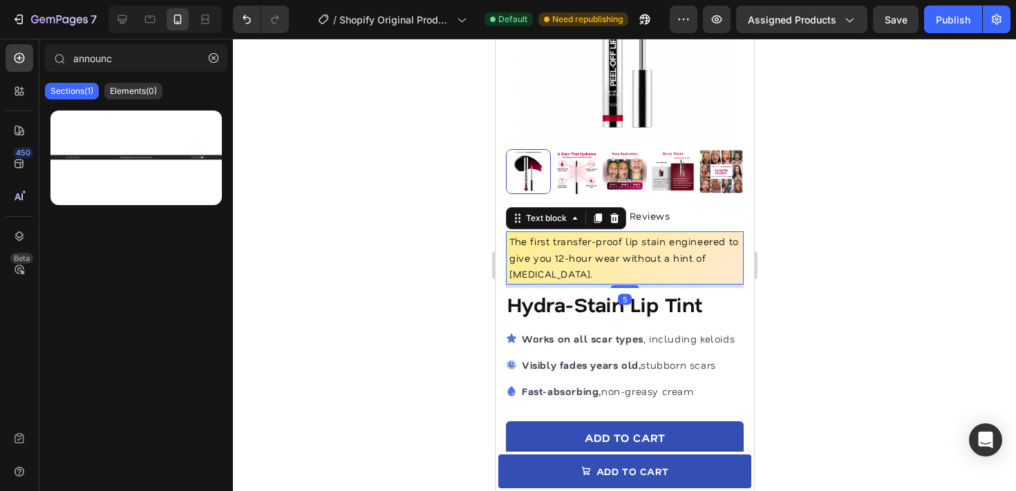
click at [625, 255] on p "The first transfer-proof lip stain engineered to give you 12-hour wear without …" at bounding box center [624, 258] width 231 height 49
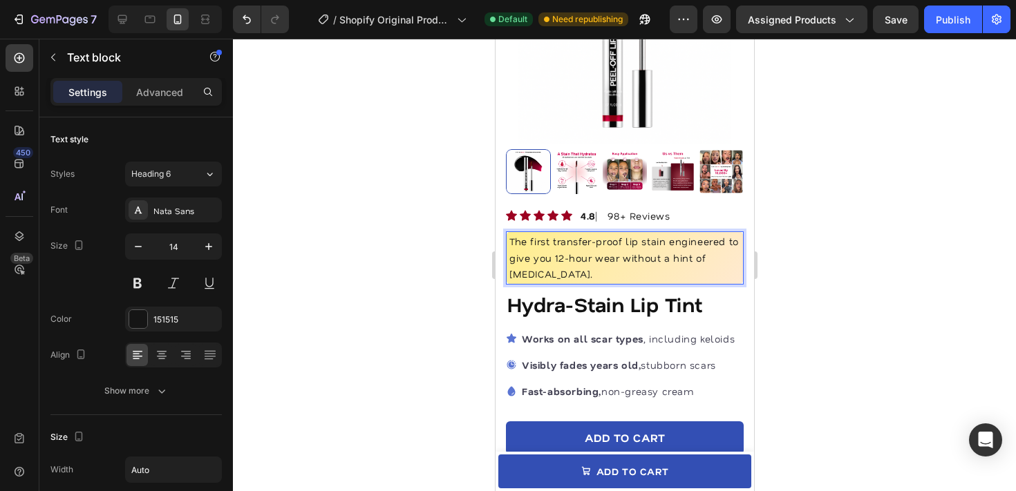
click at [675, 243] on p "The first transfer-proof lip stain engineered to give you 12-hour wear without …" at bounding box center [624, 258] width 231 height 49
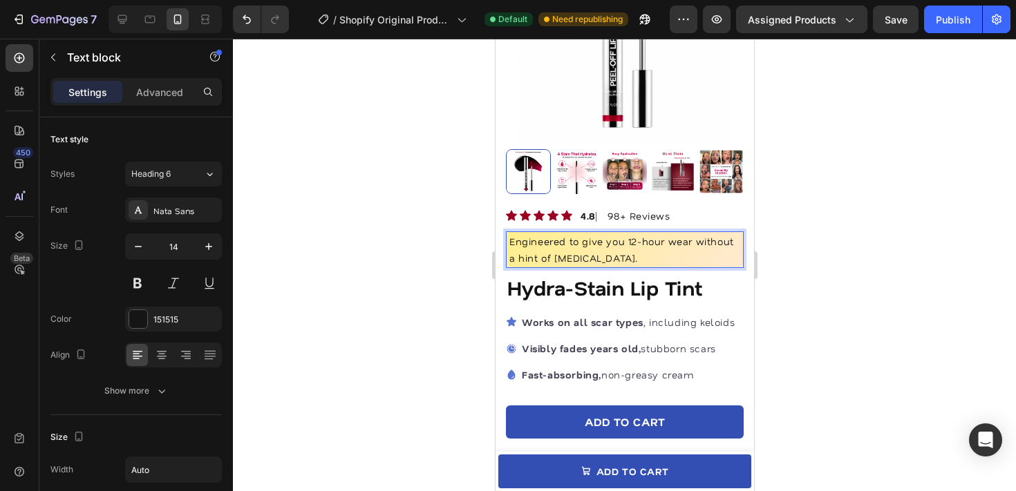
click at [695, 260] on p "Engineered to give you 12-hour wear without a hint of dryness." at bounding box center [624, 250] width 231 height 33
click at [553, 260] on p "Engineered to give you 12-hour wear without a hint of dryness." at bounding box center [624, 250] width 231 height 33
click at [829, 250] on div at bounding box center [624, 265] width 783 height 453
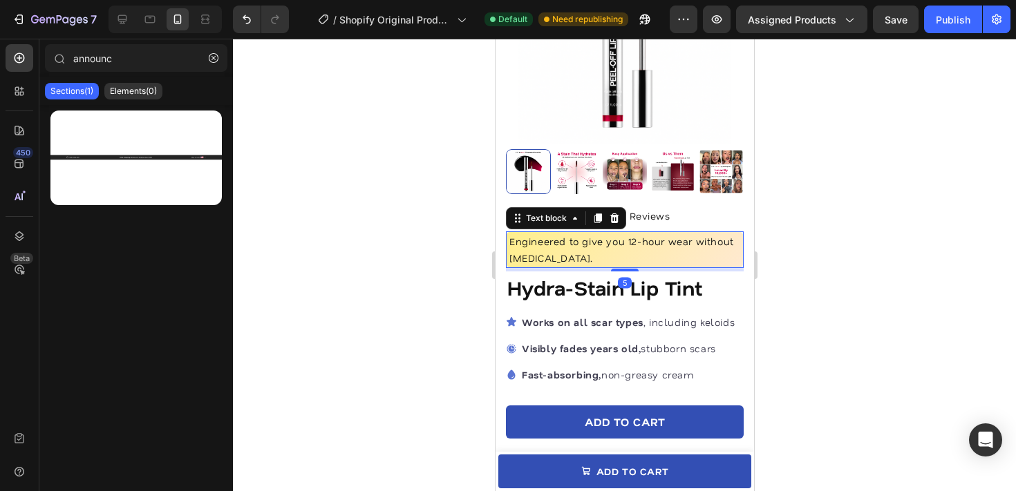
click at [693, 254] on p "Engineered to give you 12-hour wear without dryness." at bounding box center [624, 250] width 231 height 33
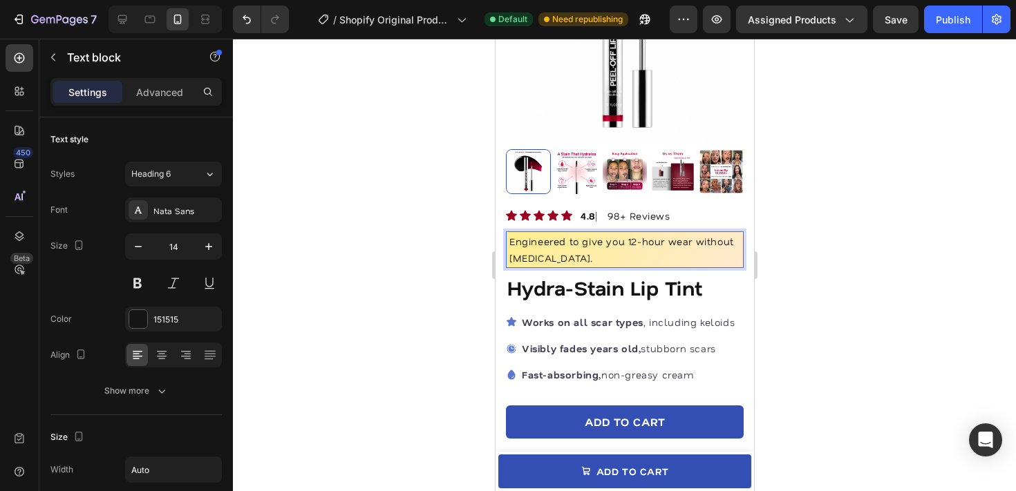
click at [865, 237] on div at bounding box center [624, 265] width 783 height 453
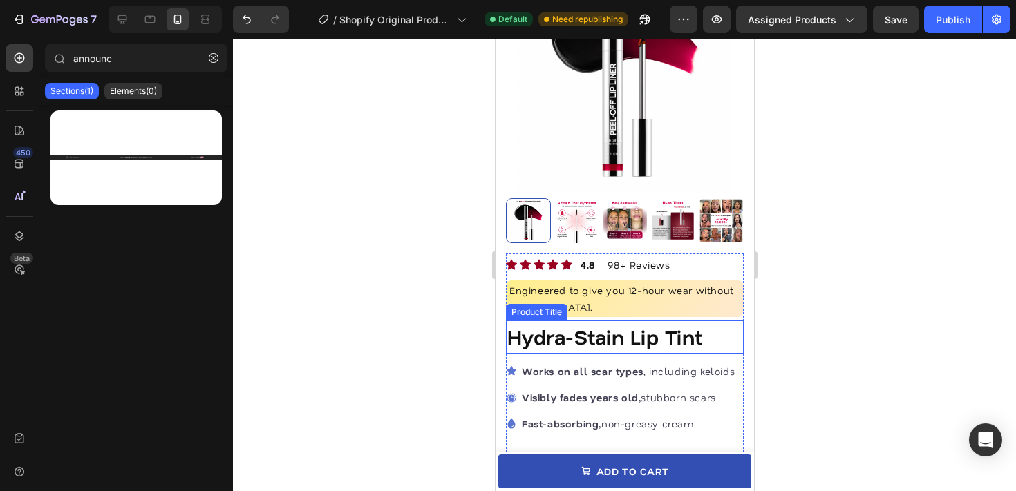
scroll to position [144, 0]
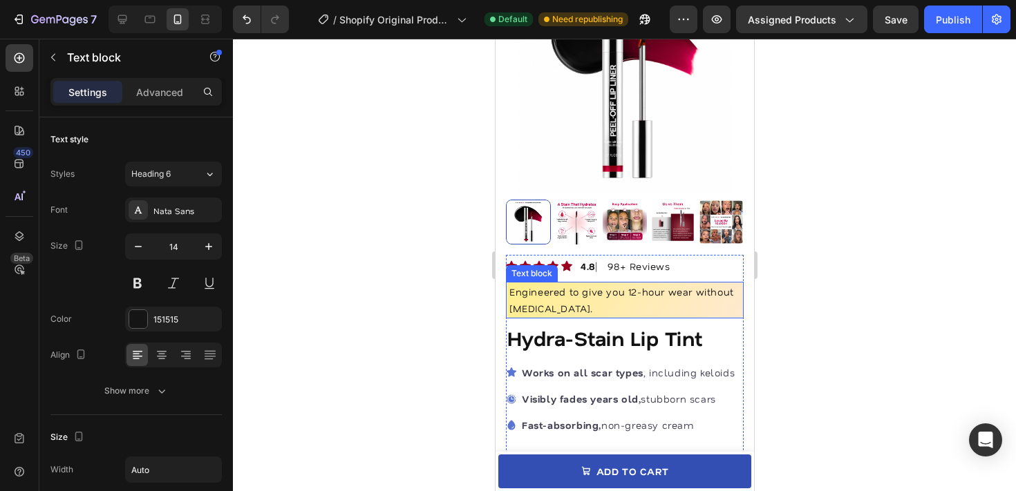
click at [571, 297] on p "Engineered to give you 12-hour wear without dryness." at bounding box center [624, 300] width 231 height 33
click at [586, 295] on p "Engineered to give you 12-hour wear without dryness." at bounding box center [624, 300] width 231 height 33
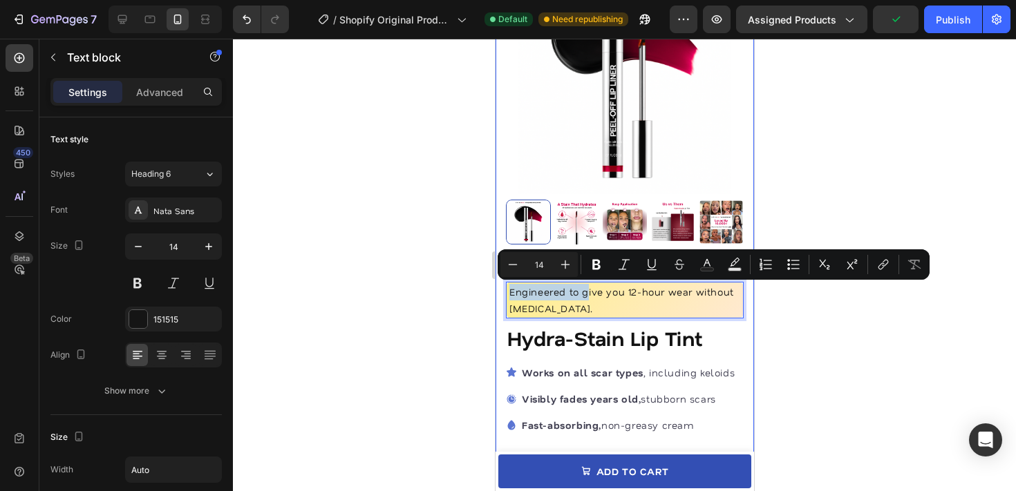
drag, startPoint x: 586, startPoint y: 294, endPoint x: 498, endPoint y: 297, distance: 87.8
click at [498, 297] on div "Product Images "The transformation in my dog's overall health since switching t…" at bounding box center [624, 417] width 259 height 923
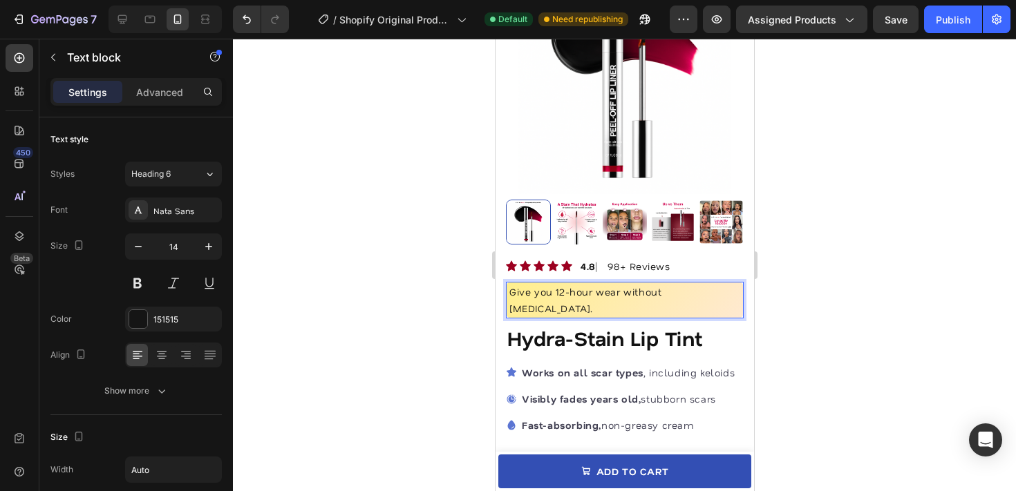
click at [530, 296] on p "Give you 12-hour wear without dryness." at bounding box center [624, 300] width 231 height 33
click at [751, 292] on div "Product Images "The transformation in my dog's overall health since switching t…" at bounding box center [624, 417] width 259 height 923
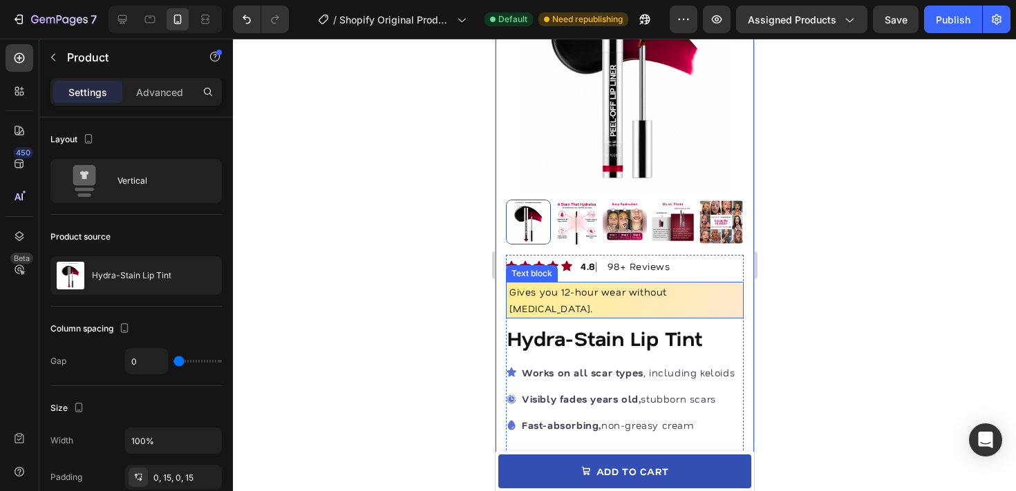
click at [700, 286] on p "Gives you 12-hour wear without dryness." at bounding box center [624, 300] width 231 height 33
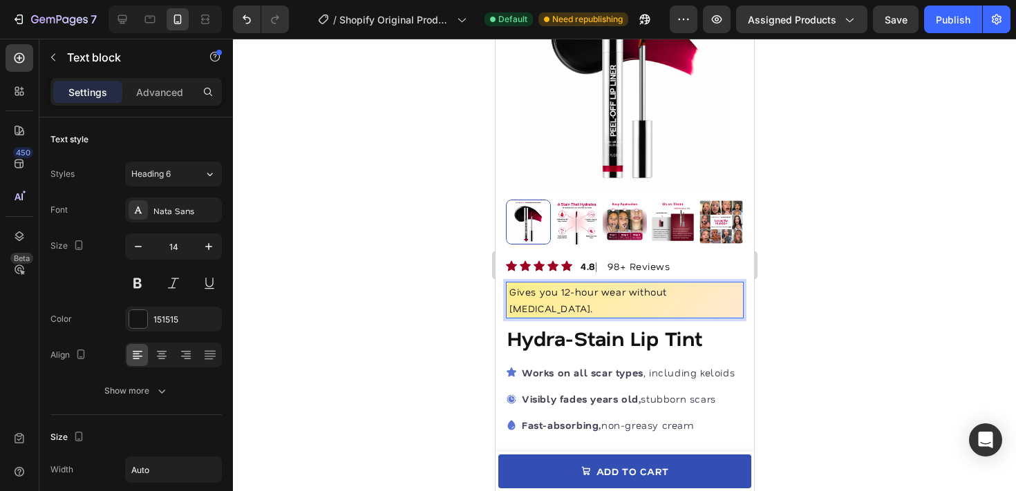
click at [709, 294] on p "Gives you 12-hour wear without dryness." at bounding box center [624, 300] width 231 height 33
click at [795, 296] on div at bounding box center [624, 265] width 783 height 453
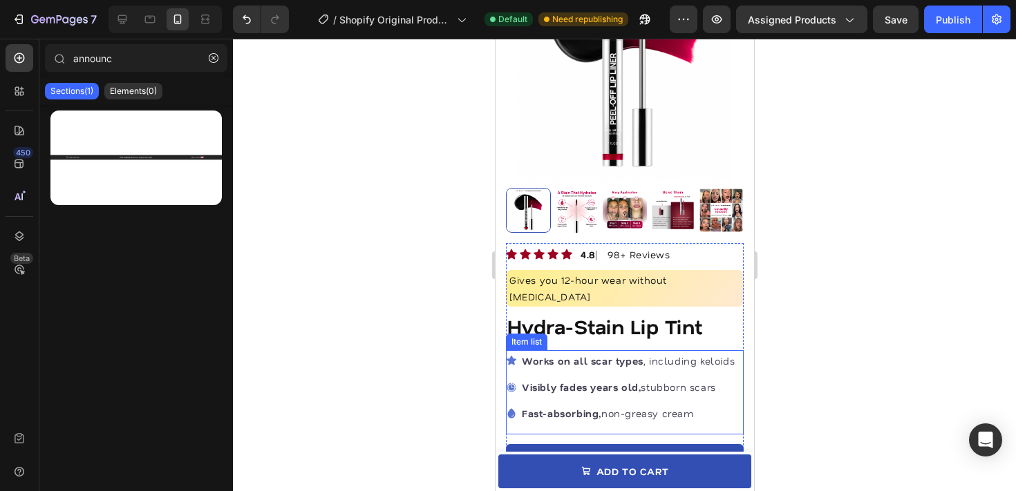
scroll to position [158, 0]
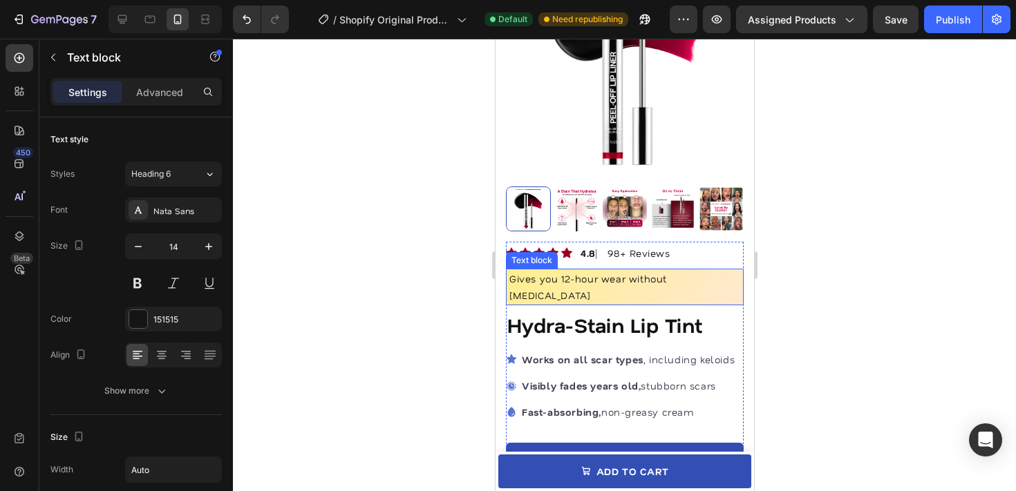
click at [709, 287] on div "Gives you 12-hour wear without [MEDICAL_DATA]" at bounding box center [624, 287] width 238 height 37
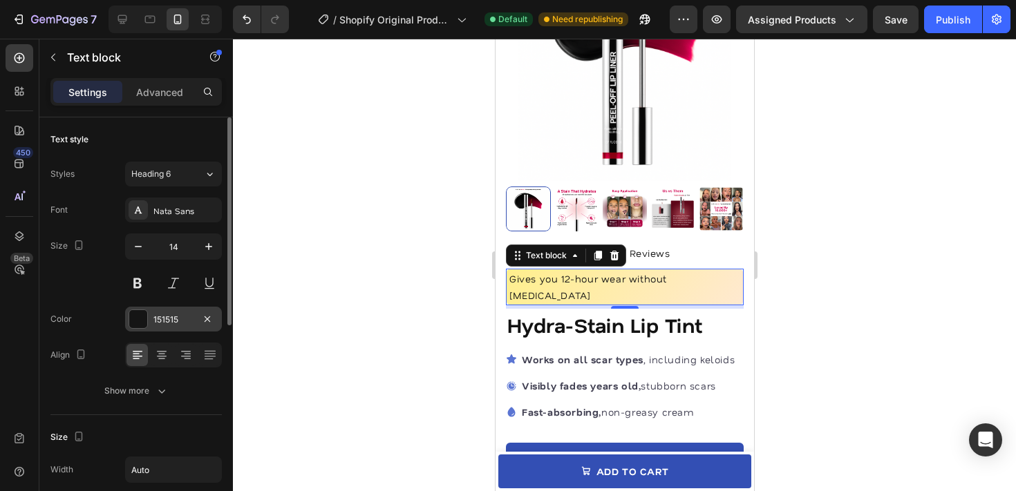
click at [158, 319] on div "151515" at bounding box center [173, 320] width 40 height 12
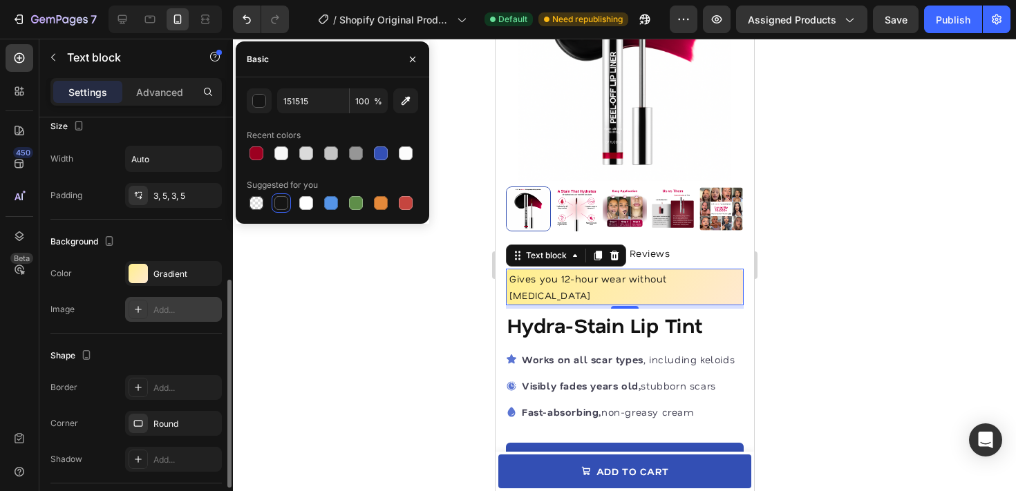
scroll to position [318, 0]
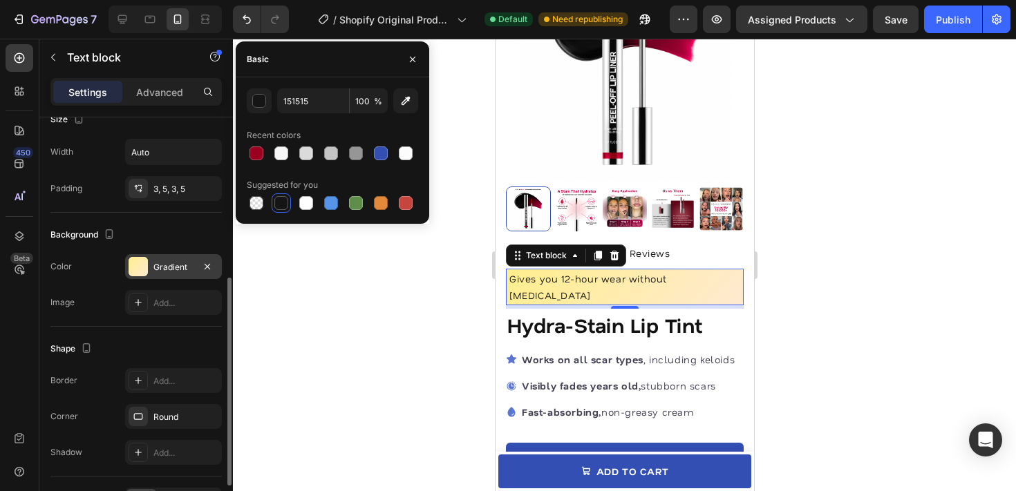
click at [159, 276] on div "Gradient" at bounding box center [173, 266] width 97 height 25
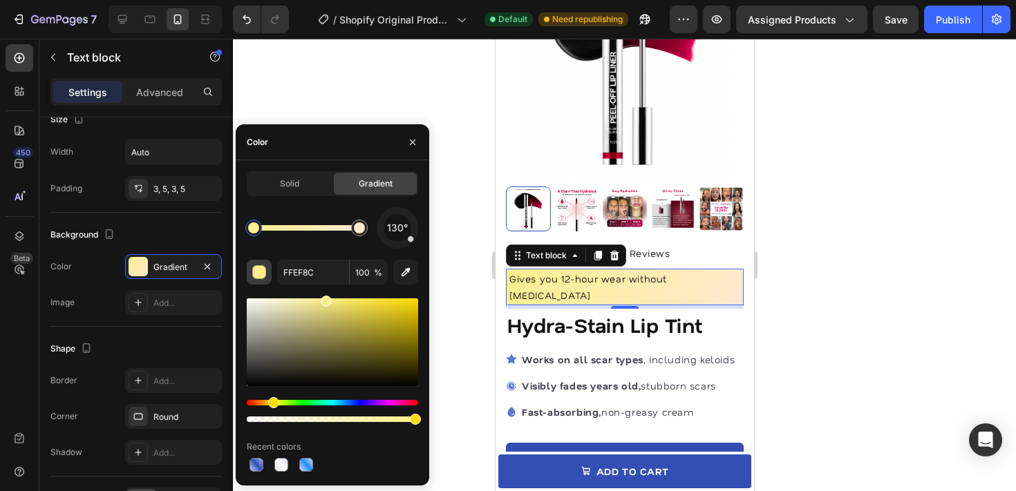
click at [265, 273] on div "button" at bounding box center [259, 272] width 14 height 14
click at [257, 276] on div "button" at bounding box center [260, 273] width 14 height 14
click at [253, 272] on div "button" at bounding box center [260, 273] width 14 height 14
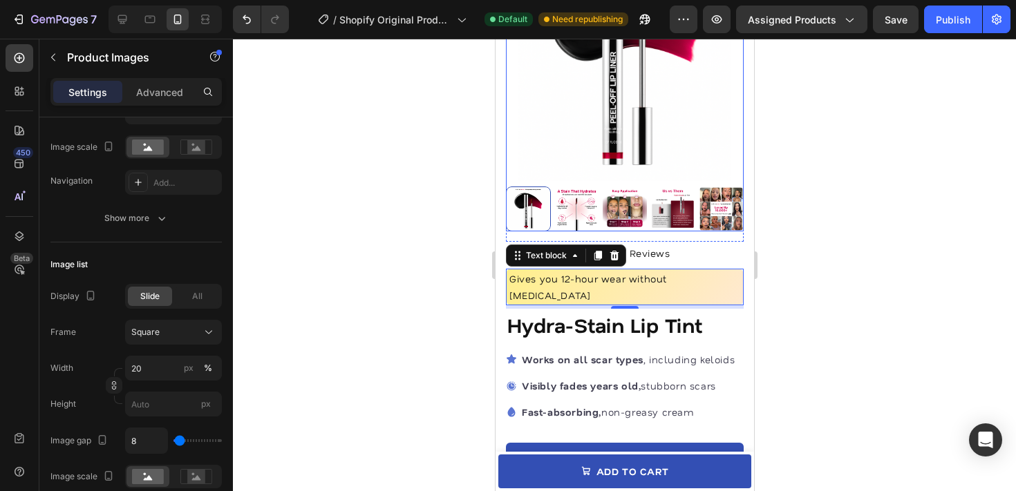
click at [669, 138] on img at bounding box center [624, 62] width 238 height 238
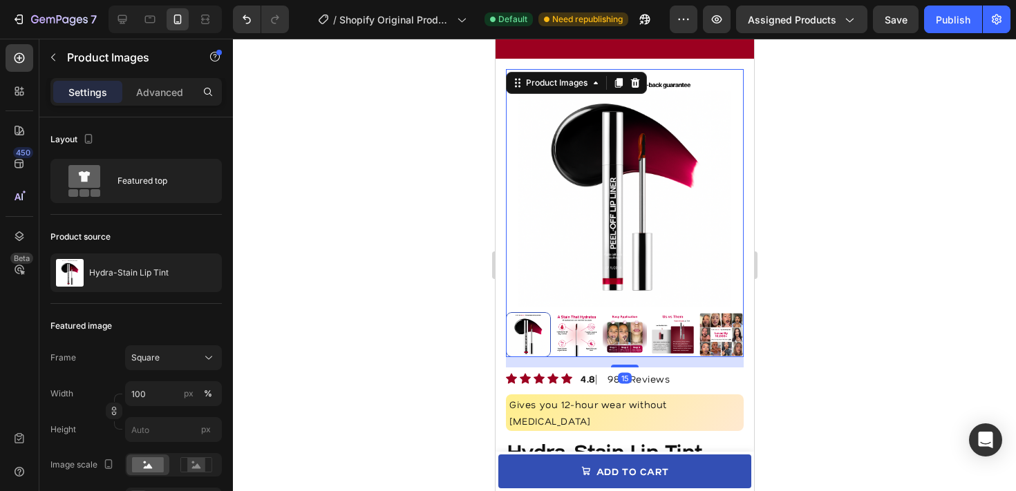
scroll to position [19, 0]
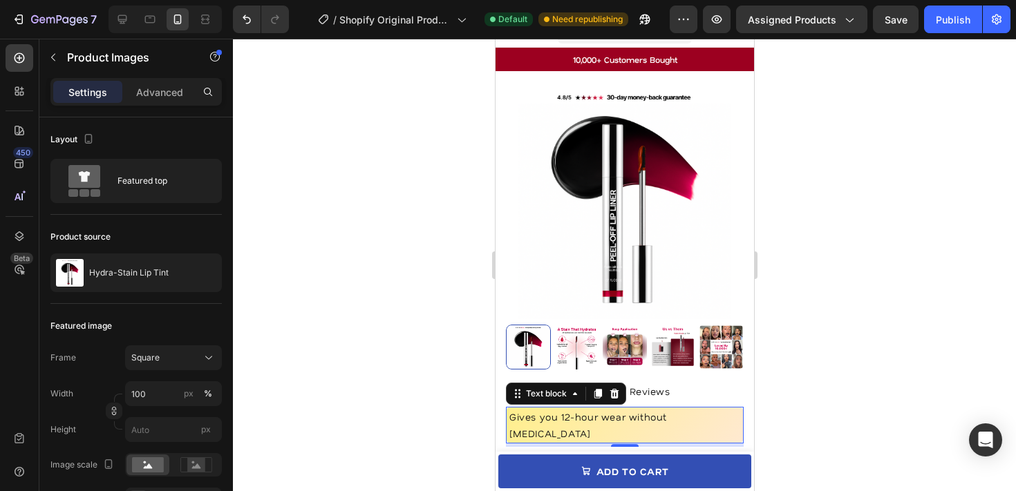
click at [568, 410] on p "Gives you 12-hour wear without [MEDICAL_DATA]" at bounding box center [624, 425] width 231 height 33
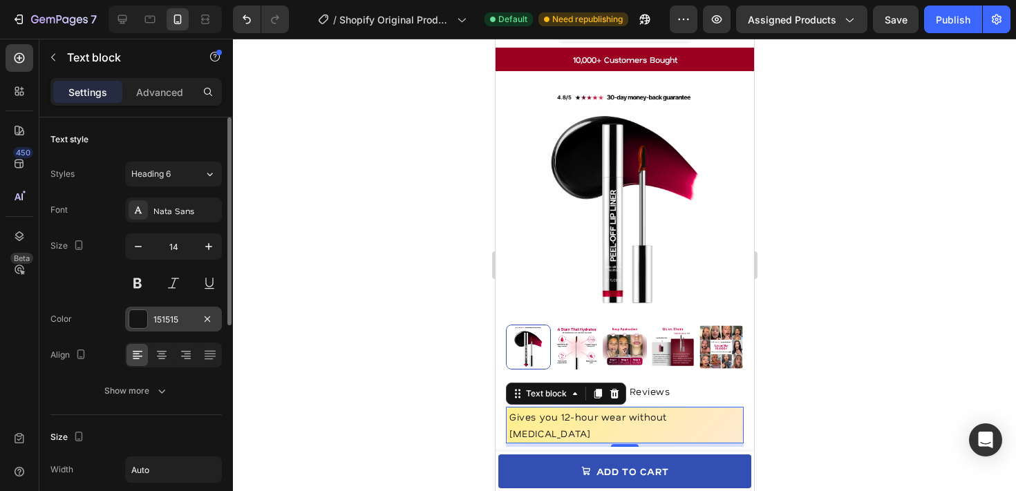
click at [162, 321] on div "151515" at bounding box center [173, 320] width 40 height 12
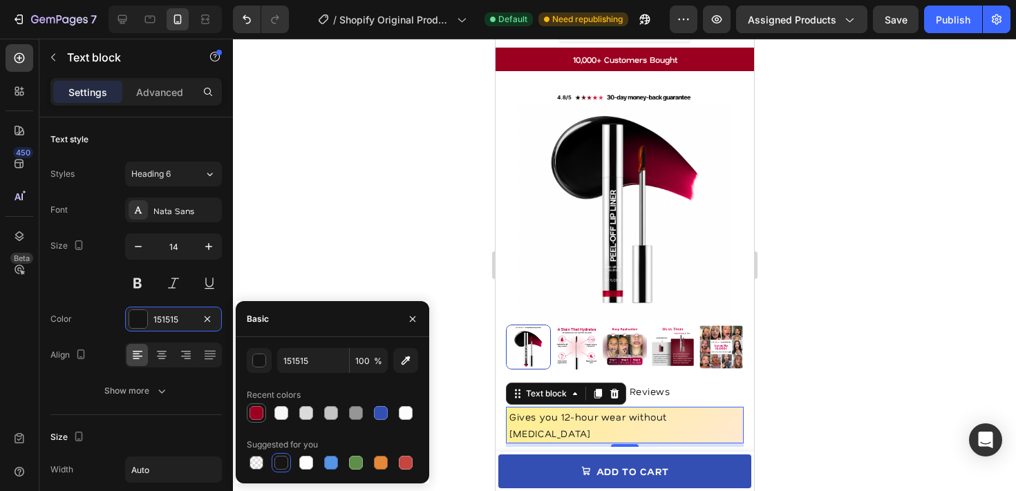
click at [254, 412] on div at bounding box center [257, 413] width 14 height 14
click at [256, 415] on div at bounding box center [257, 413] width 14 height 14
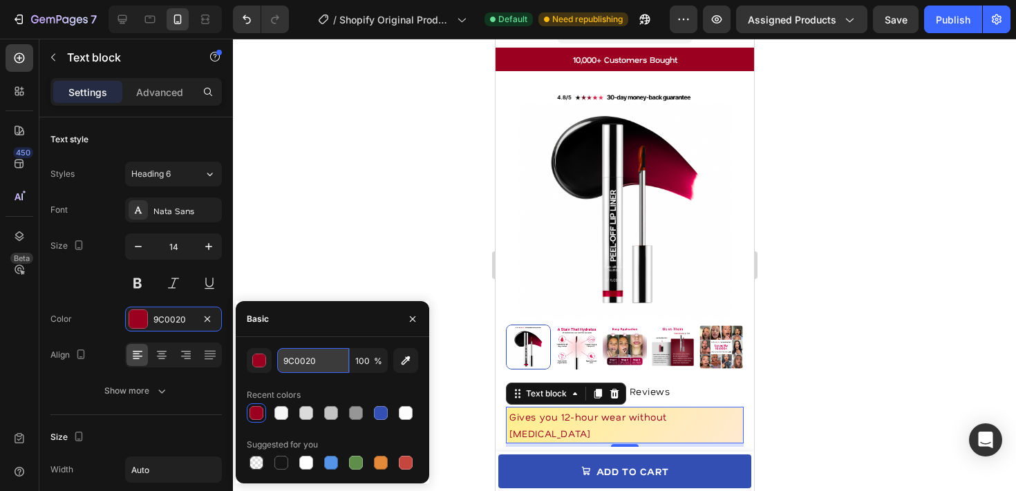
click at [297, 366] on input "9C0020" at bounding box center [313, 360] width 72 height 25
type input "151515"
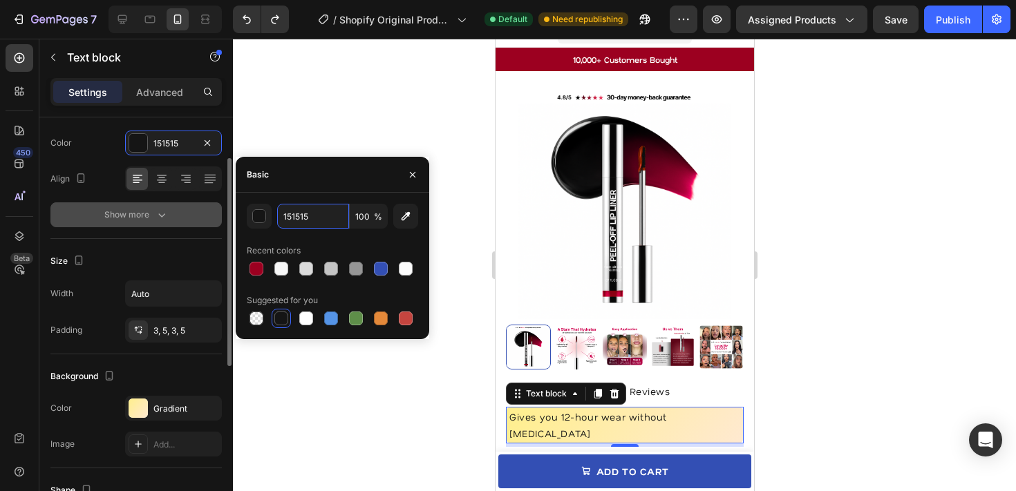
scroll to position [226, 0]
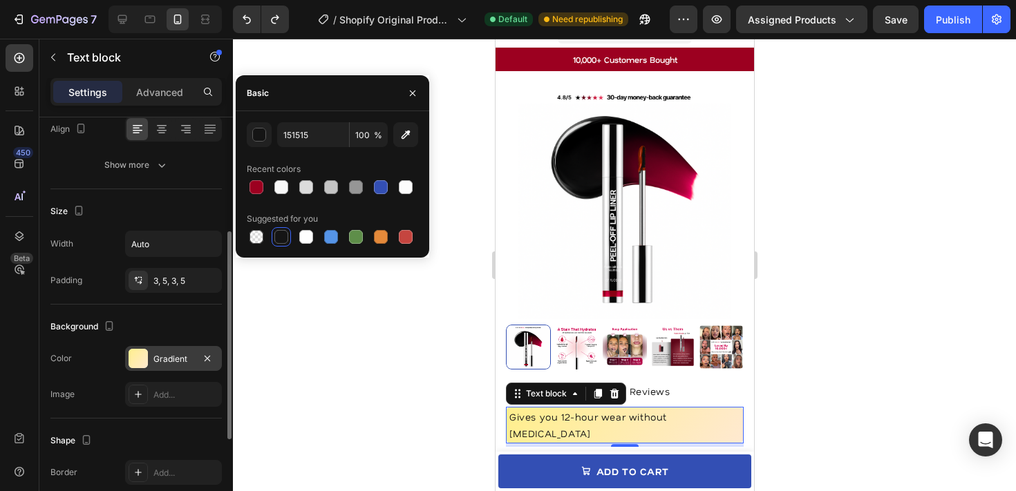
click at [153, 353] on div "Gradient" at bounding box center [173, 359] width 40 height 12
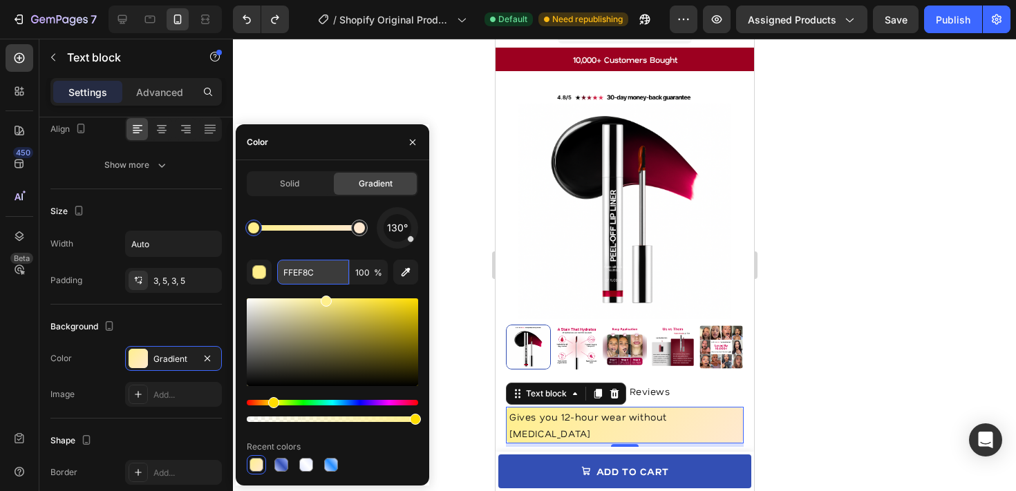
click at [0, 0] on input "FFEF8C" at bounding box center [0, 0] width 0 height 0
paste input "9C0020"
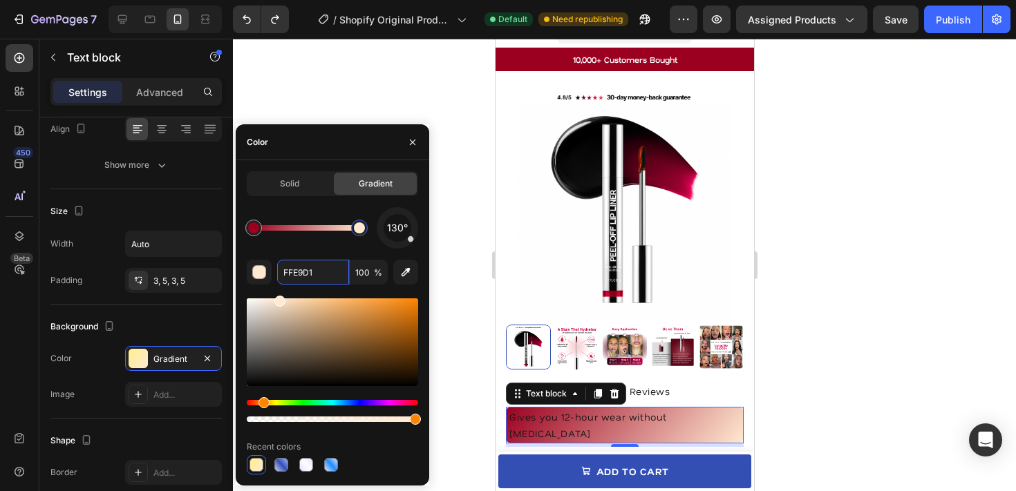
click at [359, 231] on div at bounding box center [359, 228] width 11 height 11
click at [391, 400] on div "Hue" at bounding box center [332, 403] width 171 height 6
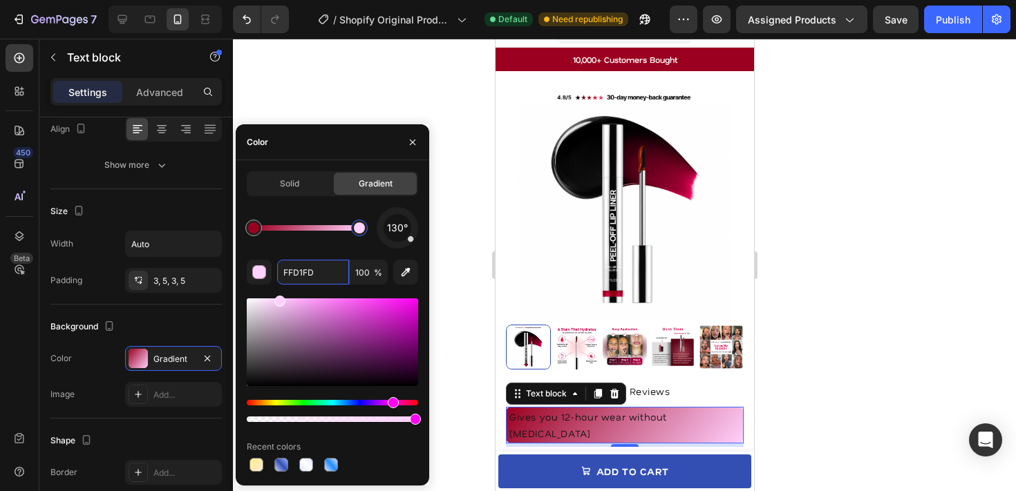
click at [396, 401] on div "Hue" at bounding box center [393, 402] width 11 height 11
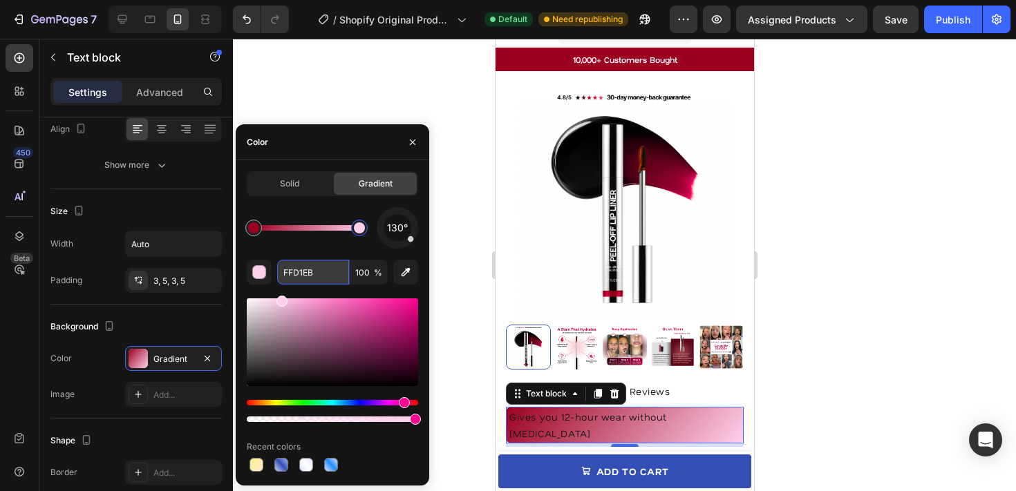
drag, startPoint x: 353, startPoint y: 301, endPoint x: 279, endPoint y: 278, distance: 77.6
click at [279, 278] on div "130° FFD1EB 100 % Recent colors" at bounding box center [332, 341] width 171 height 268
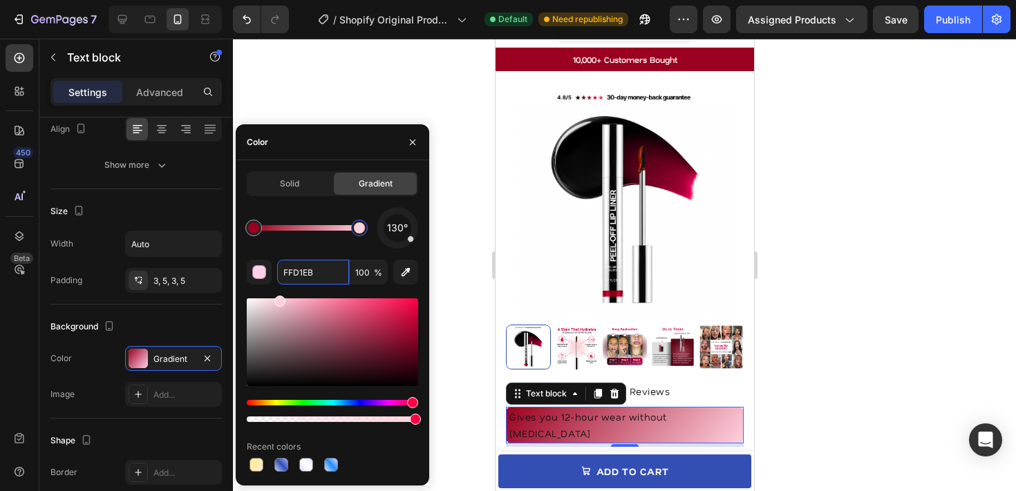
drag, startPoint x: 403, startPoint y: 404, endPoint x: 411, endPoint y: 403, distance: 8.3
click at [411, 403] on div "Hue" at bounding box center [412, 402] width 11 height 11
drag, startPoint x: 282, startPoint y: 301, endPoint x: 270, endPoint y: 274, distance: 29.7
click at [270, 274] on div "130° FFD1DD 100 % Recent colors" at bounding box center [332, 341] width 171 height 268
type input "FFDDE6"
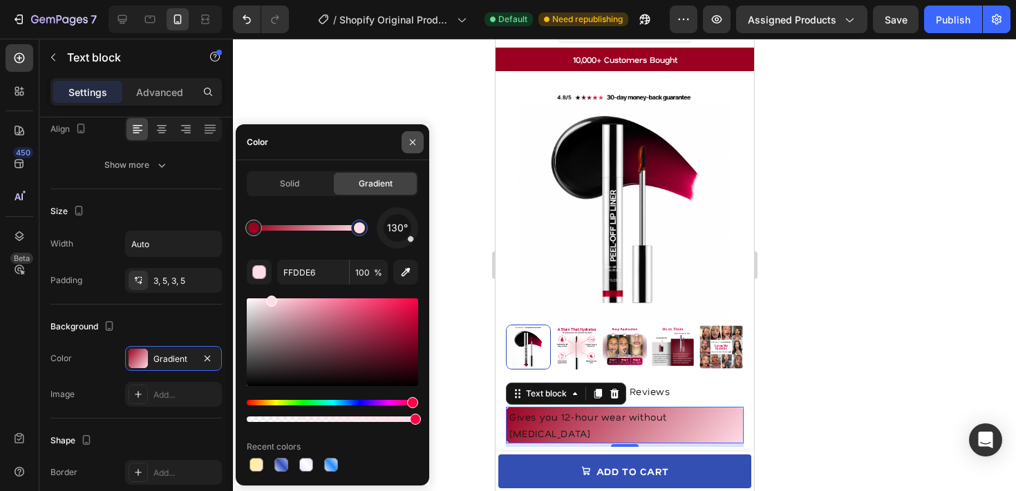
click at [407, 135] on button "button" at bounding box center [413, 142] width 22 height 22
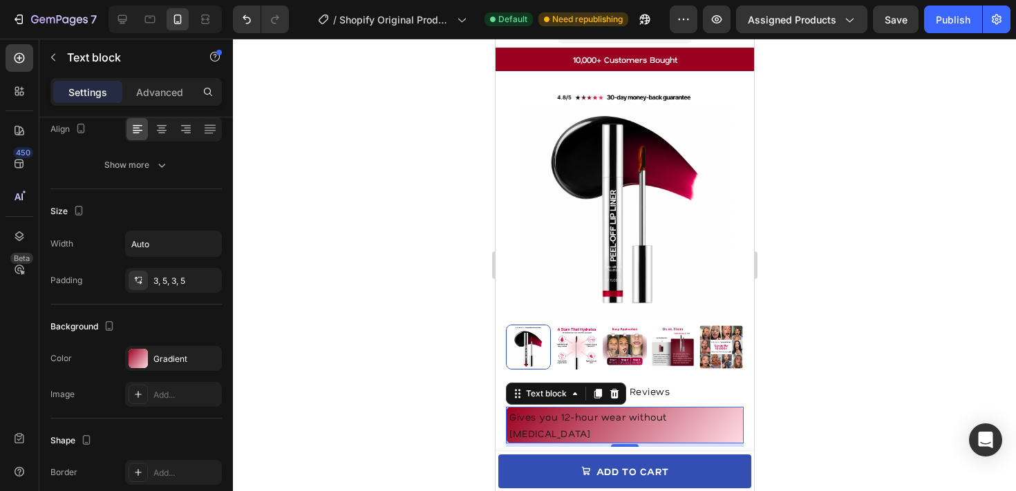
click at [456, 102] on div at bounding box center [624, 265] width 783 height 453
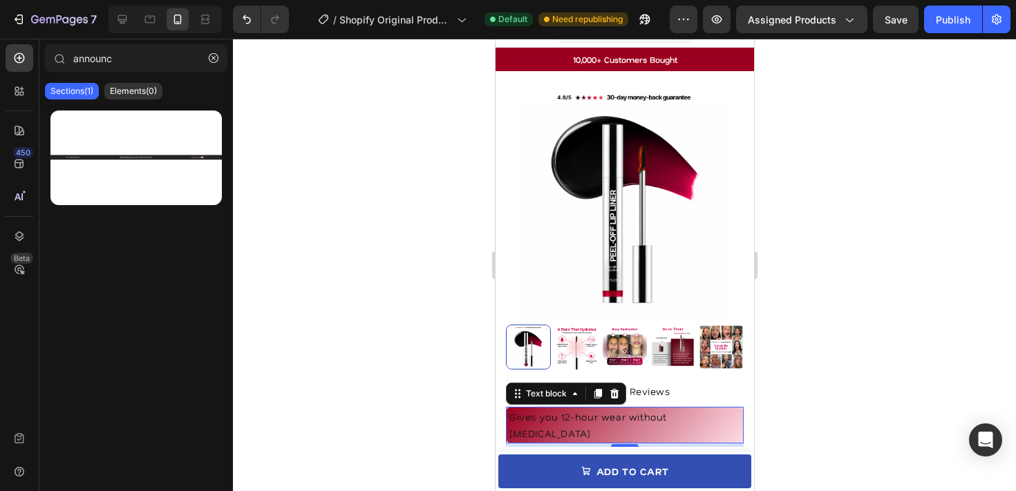
click at [594, 411] on p "Gives you 12-hour wear without [MEDICAL_DATA]" at bounding box center [624, 425] width 231 height 33
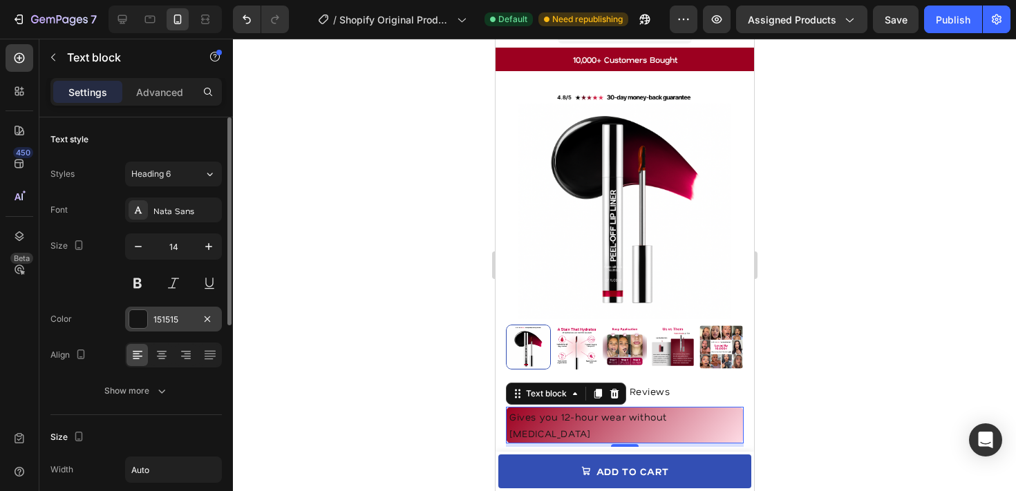
click at [153, 310] on div "151515" at bounding box center [173, 319] width 97 height 25
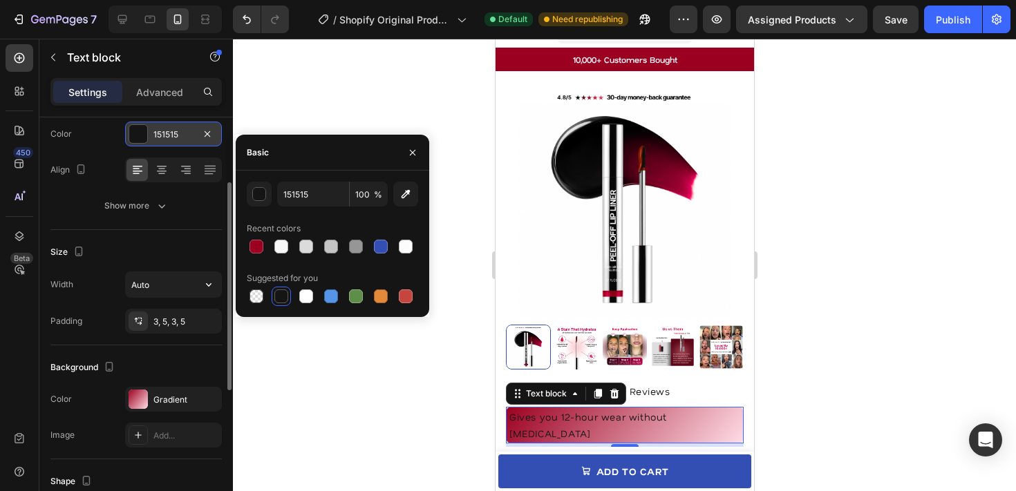
scroll to position [267, 0]
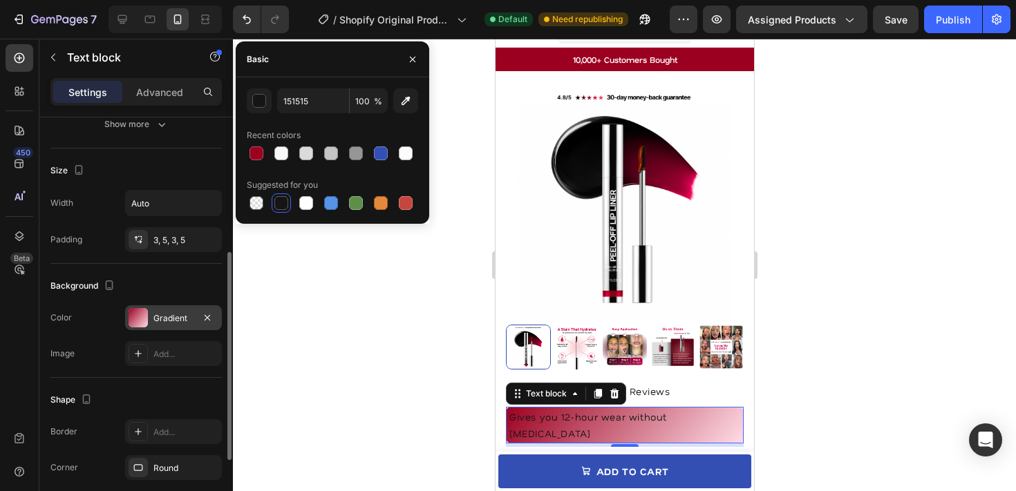
click at [138, 315] on div at bounding box center [138, 317] width 19 height 19
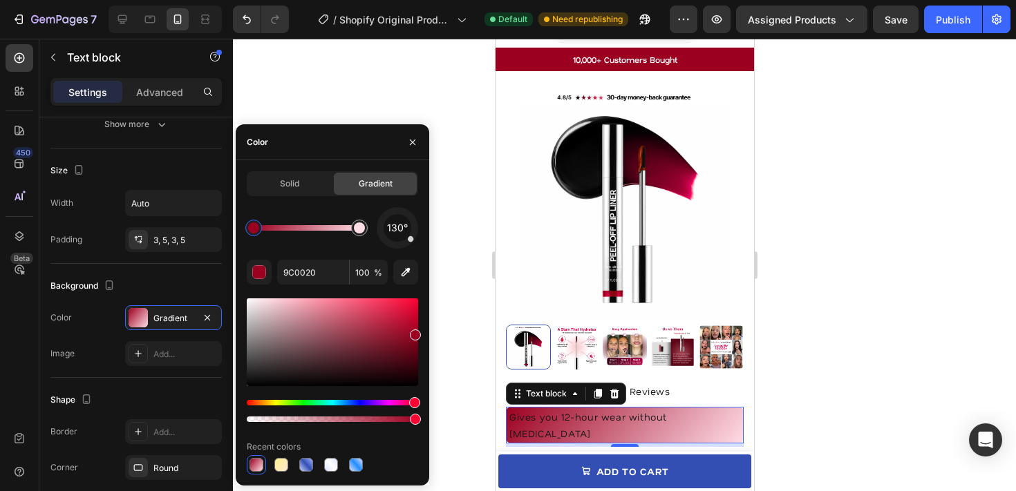
click at [252, 227] on div at bounding box center [253, 228] width 11 height 11
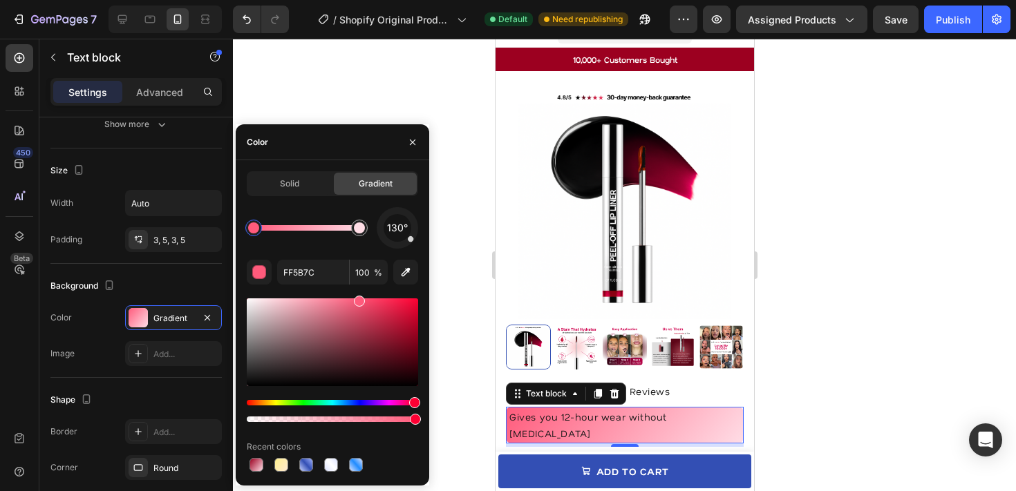
drag, startPoint x: 414, startPoint y: 333, endPoint x: 402, endPoint y: 356, distance: 25.7
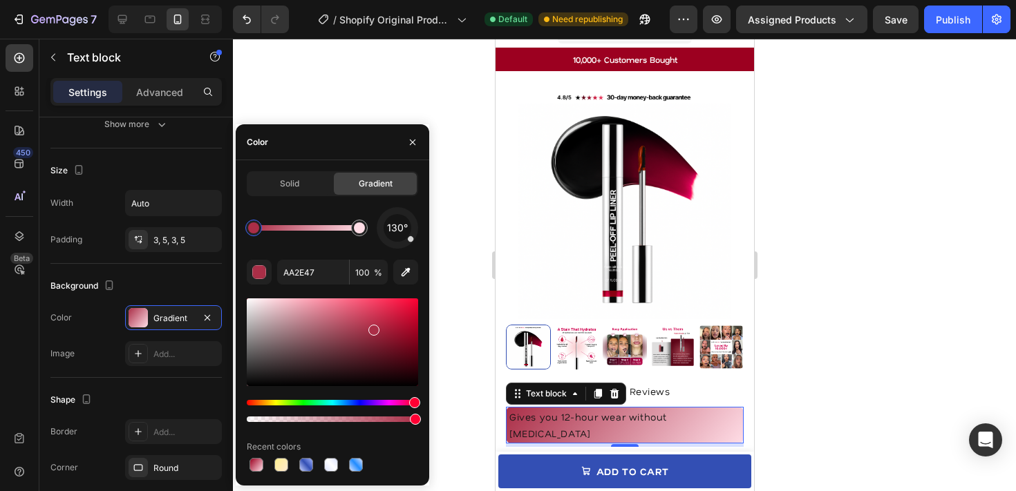
drag, startPoint x: 402, startPoint y: 356, endPoint x: 363, endPoint y: 319, distance: 53.8
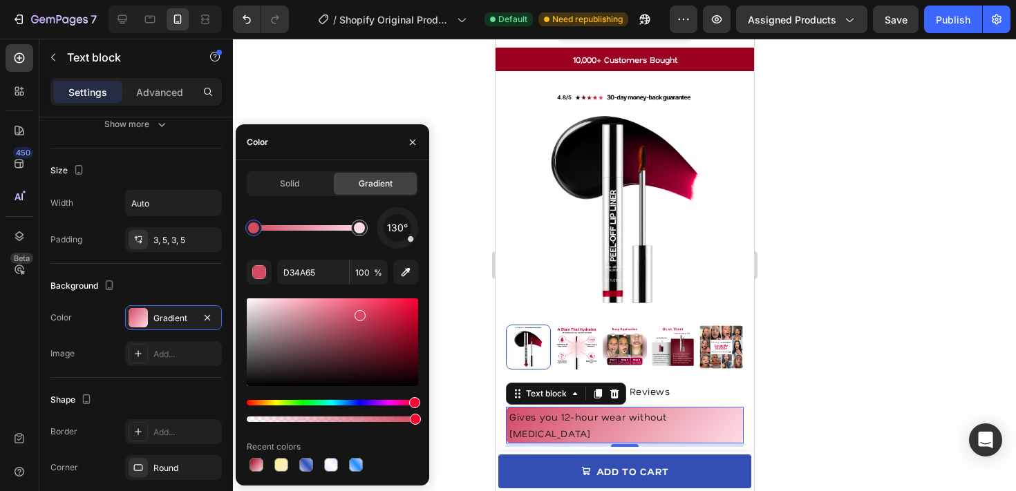
drag, startPoint x: 375, startPoint y: 333, endPoint x: 385, endPoint y: 310, distance: 25.4
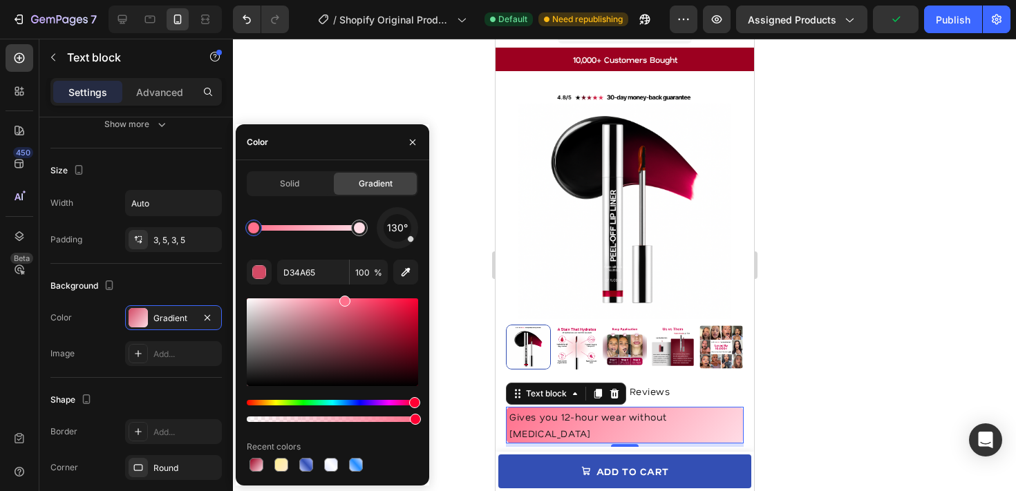
drag, startPoint x: 365, startPoint y: 312, endPoint x: 344, endPoint y: 292, distance: 29.8
click at [344, 292] on div "130° D34A65 100 % Recent colors" at bounding box center [332, 341] width 171 height 268
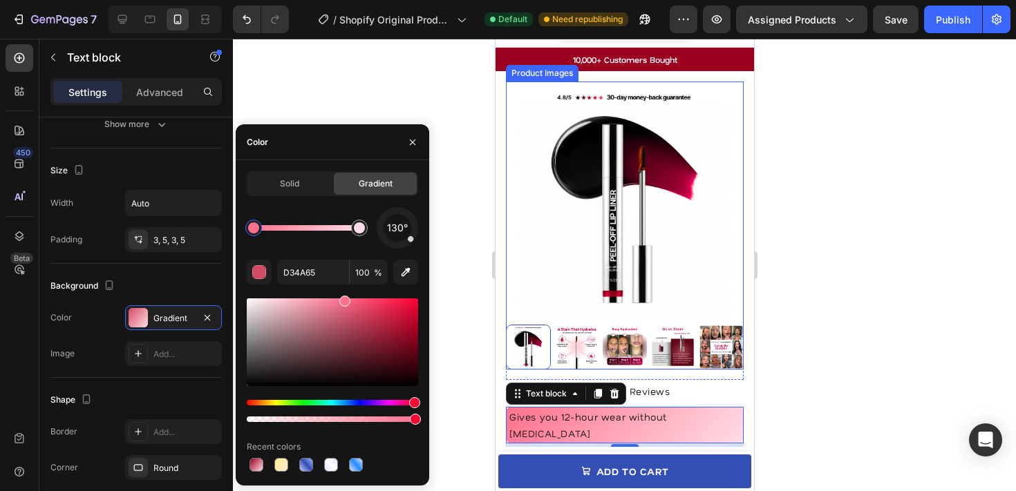
type input "FF708C"
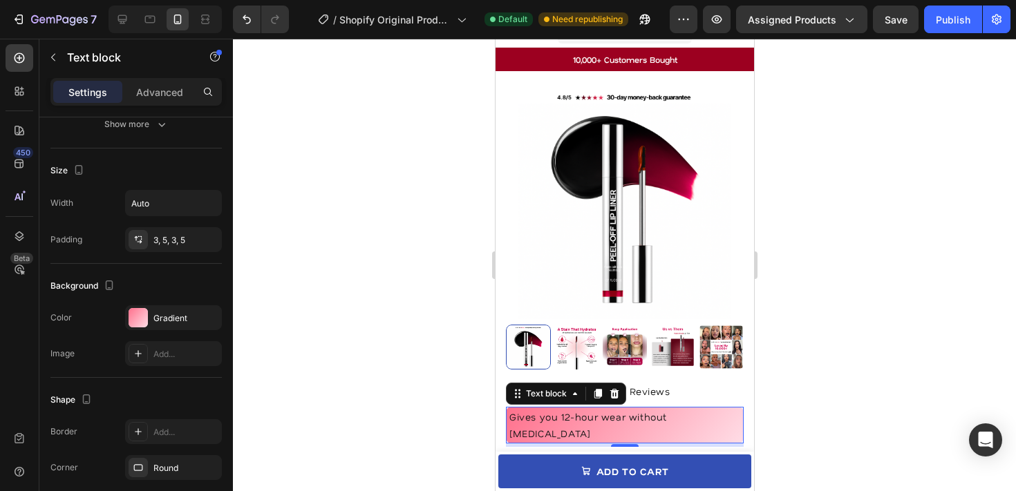
click at [808, 280] on div at bounding box center [624, 265] width 783 height 453
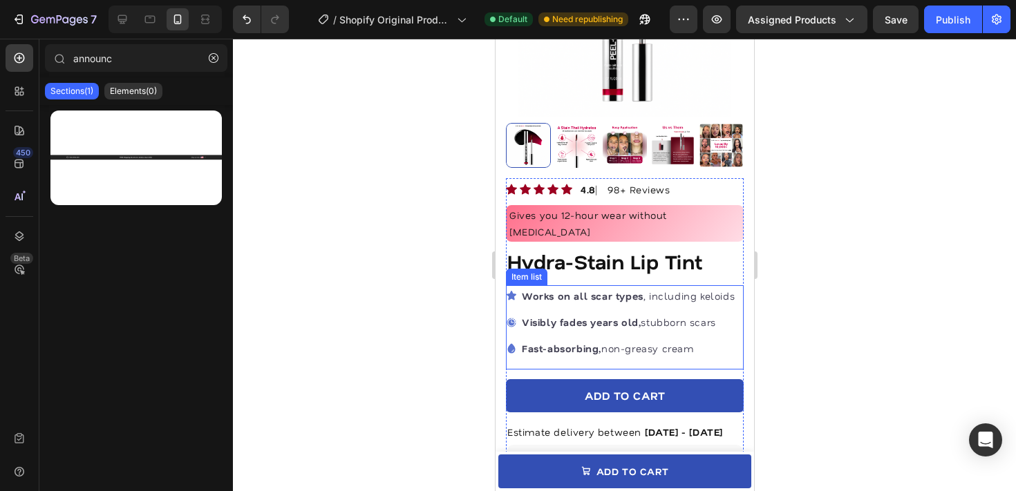
scroll to position [223, 0]
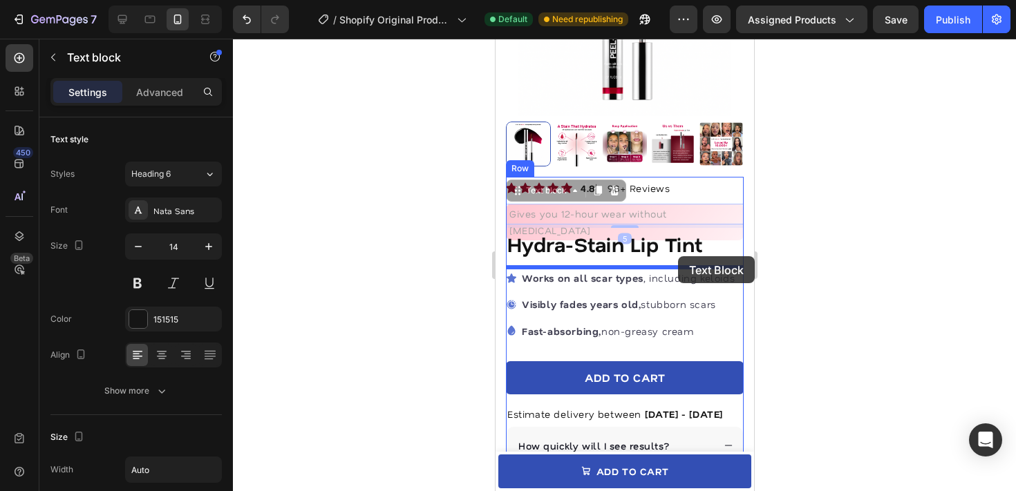
drag, startPoint x: 681, startPoint y: 212, endPoint x: 677, endPoint y: 256, distance: 44.4
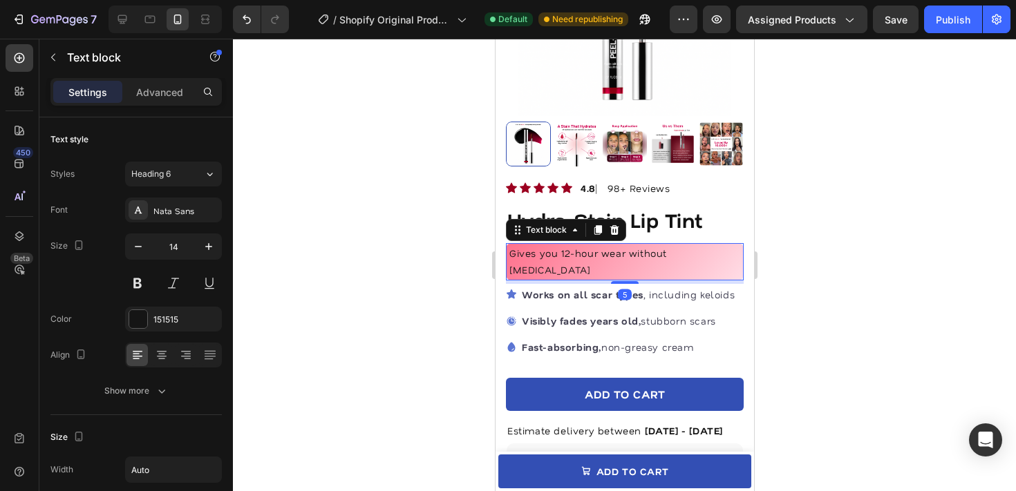
click at [827, 255] on div at bounding box center [624, 265] width 783 height 453
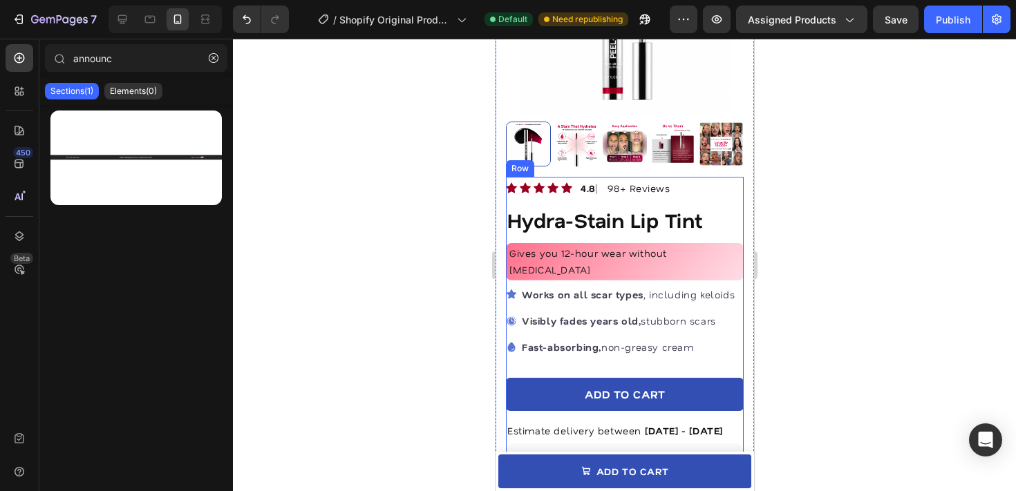
click at [693, 197] on div "Icon Icon Icon Icon Icon Icon List Hoz 4.8 ⎸ 98+ Reviews Text block Row Hydra-S…" at bounding box center [624, 490] width 238 height 621
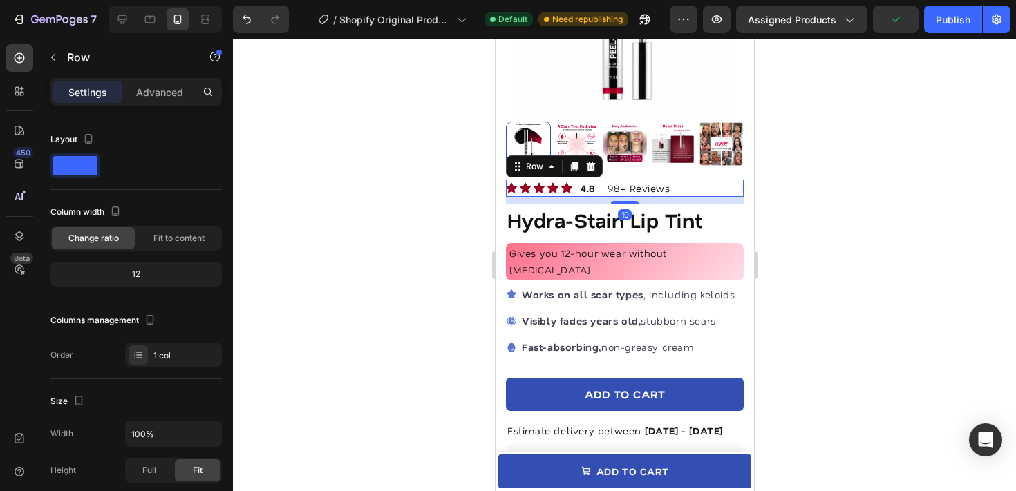
click at [680, 191] on div "Icon Icon Icon Icon Icon Icon List Hoz 4.8 ⎸ 98+ Reviews Text block Row 10" at bounding box center [624, 188] width 238 height 17
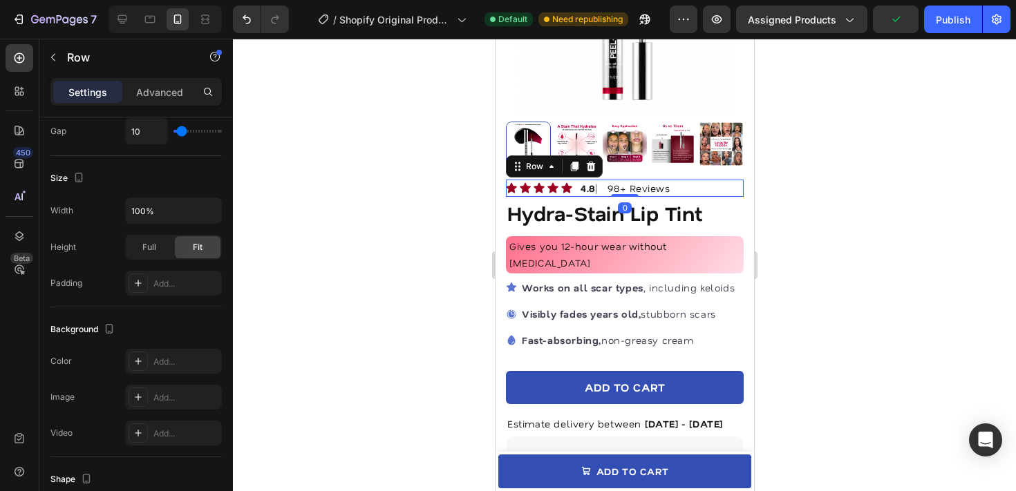
drag, startPoint x: 637, startPoint y: 203, endPoint x: 637, endPoint y: 191, distance: 11.1
click at [637, 191] on div "Icon Icon Icon Icon Icon Icon List Hoz 4.8 ⎸ 98+ Reviews Text block Row 0" at bounding box center [624, 188] width 238 height 17
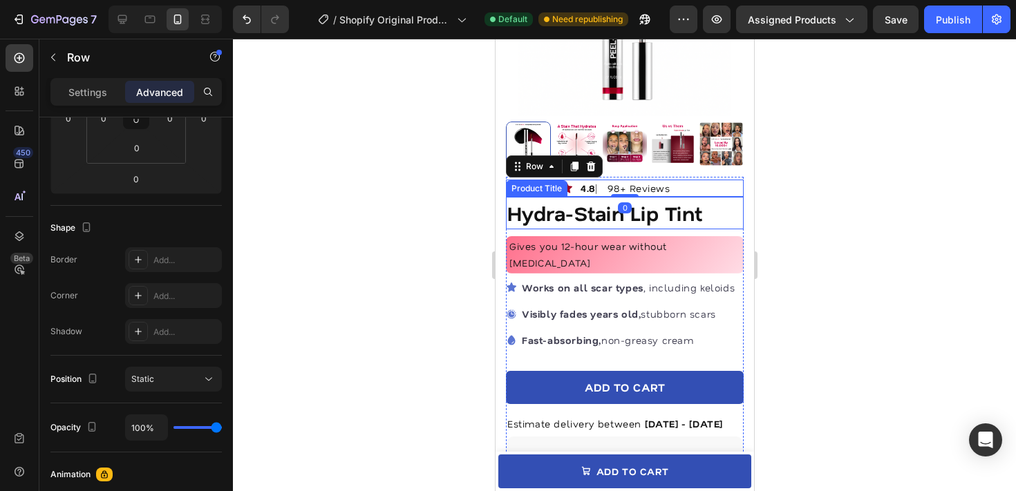
click at [843, 214] on div at bounding box center [624, 265] width 783 height 453
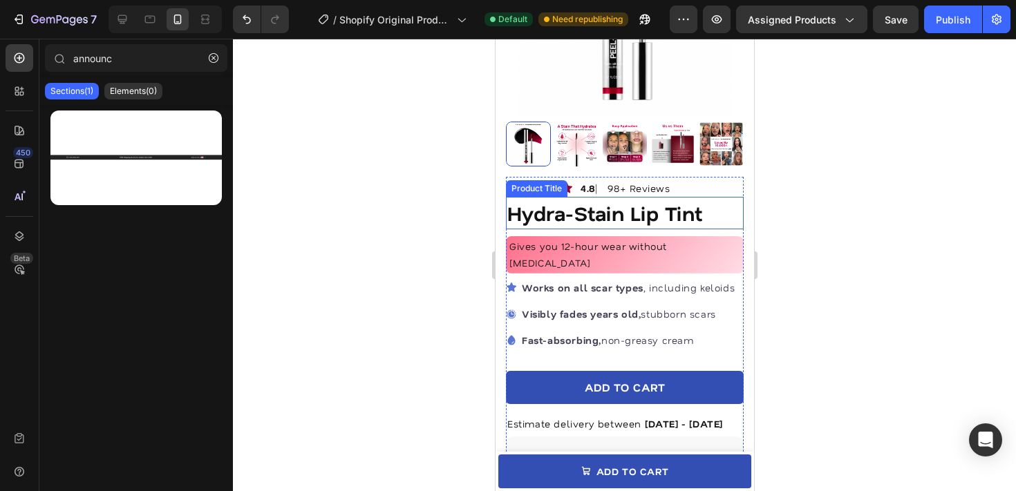
click at [830, 211] on div at bounding box center [624, 265] width 783 height 453
click at [798, 194] on div at bounding box center [624, 265] width 783 height 453
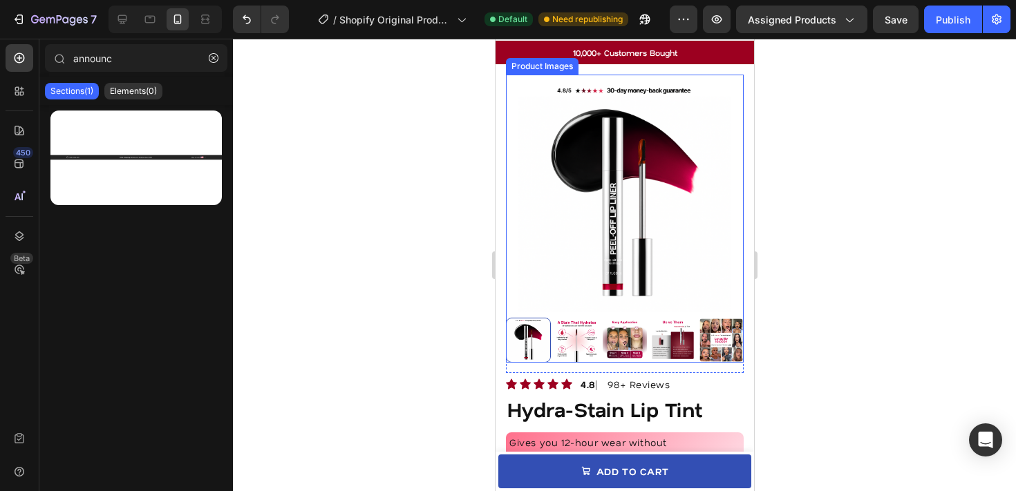
scroll to position [0, 0]
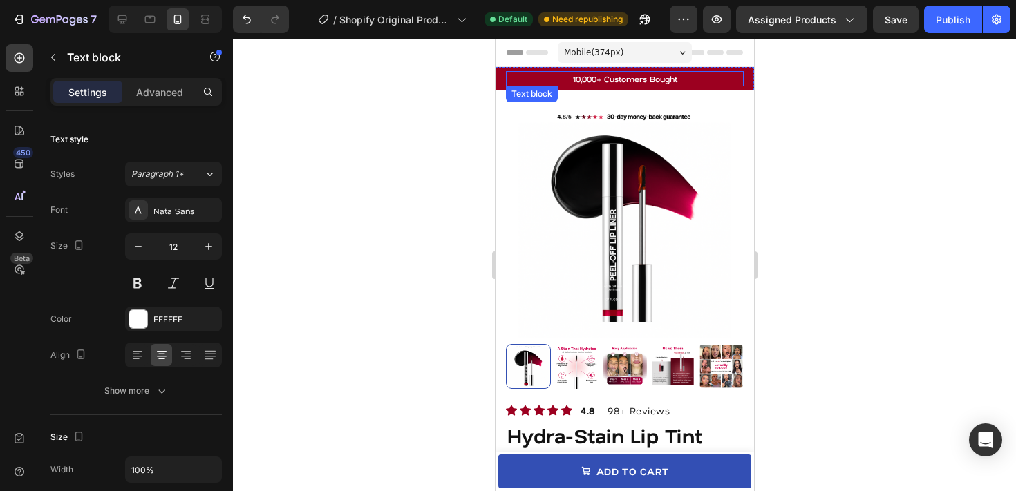
click at [724, 74] on p "10,000+ Customers Bought" at bounding box center [624, 79] width 235 height 12
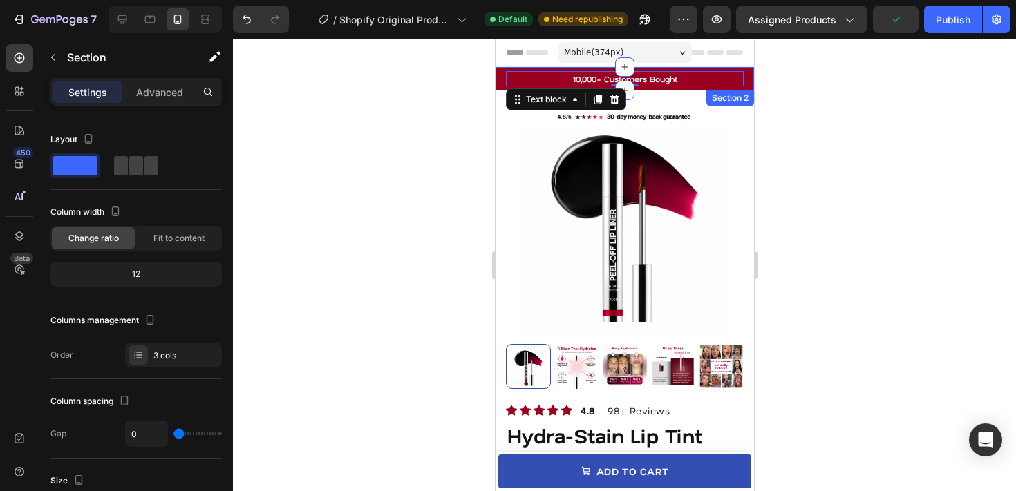
click at [750, 86] on div "Icon 999-9999-999 Text block Row 10,000+ Customers Bought Text block 0 Ship to …" at bounding box center [624, 79] width 259 height 24
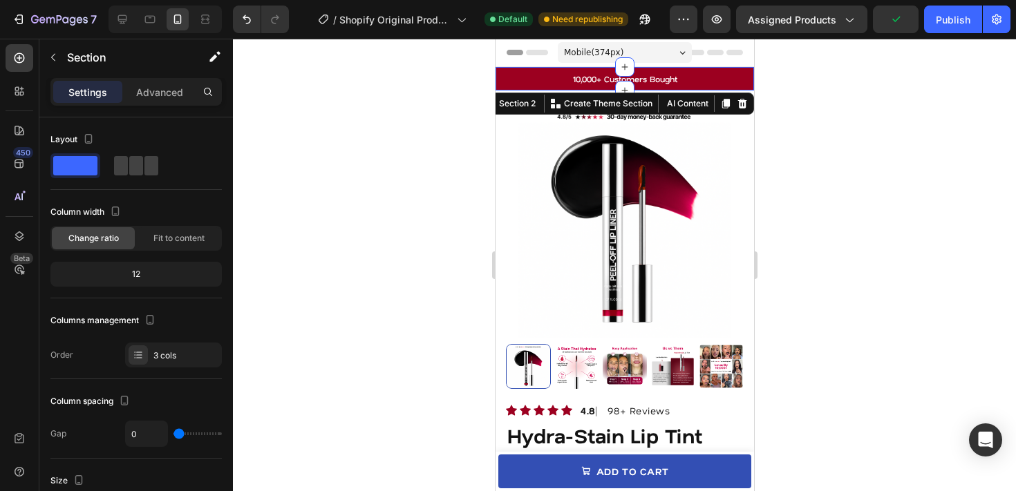
click at [803, 111] on div at bounding box center [624, 265] width 783 height 453
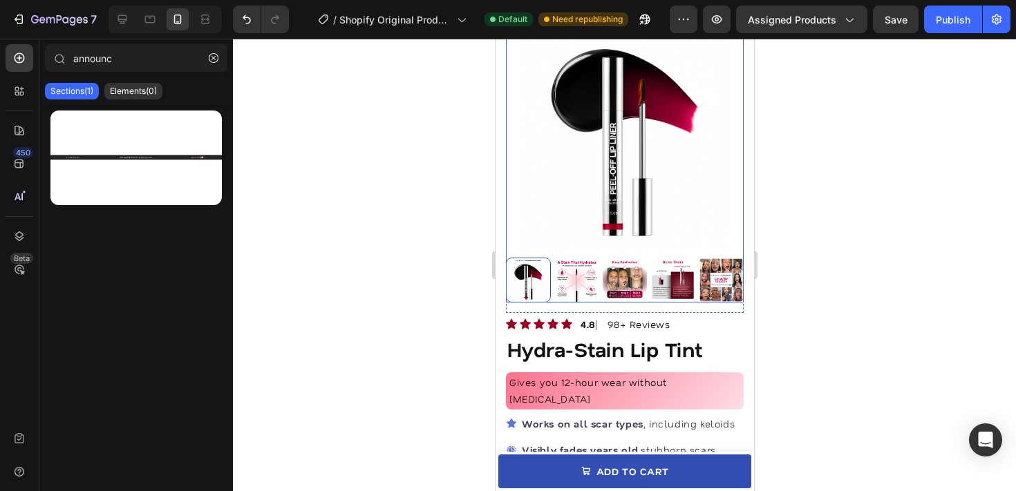
click at [578, 279] on img at bounding box center [576, 280] width 45 height 45
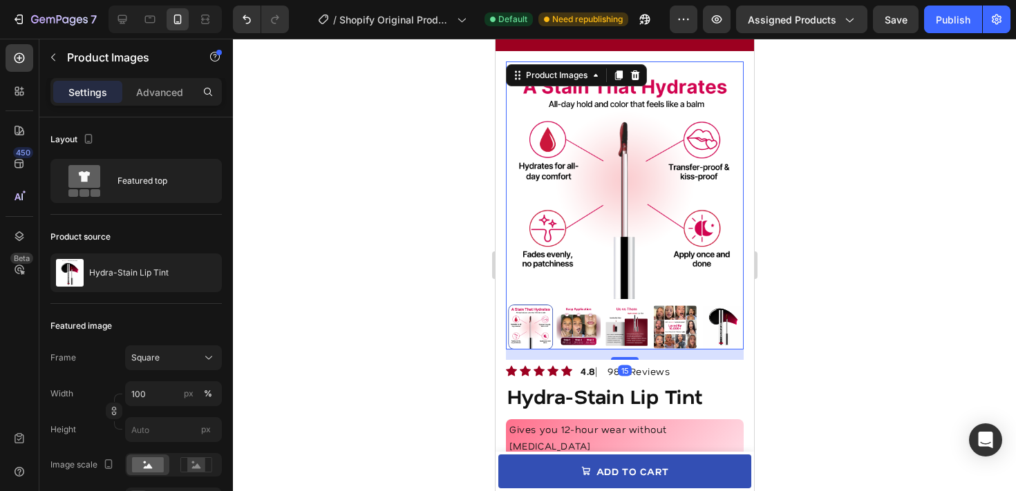
scroll to position [37, 0]
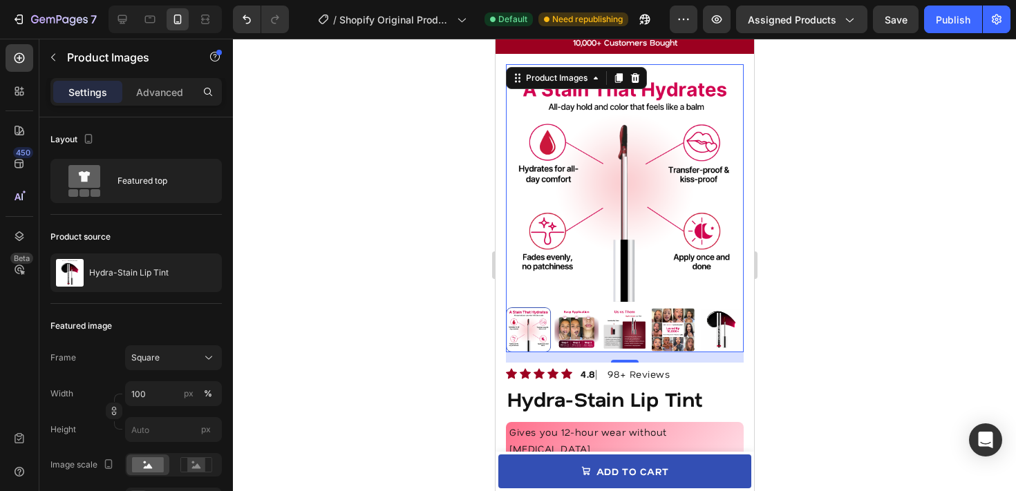
click at [788, 198] on div at bounding box center [624, 265] width 783 height 453
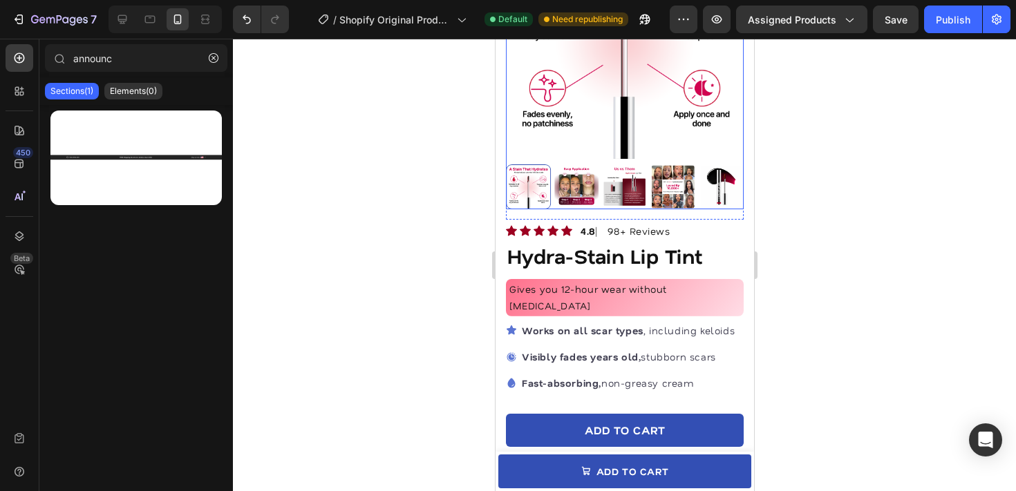
scroll to position [196, 0]
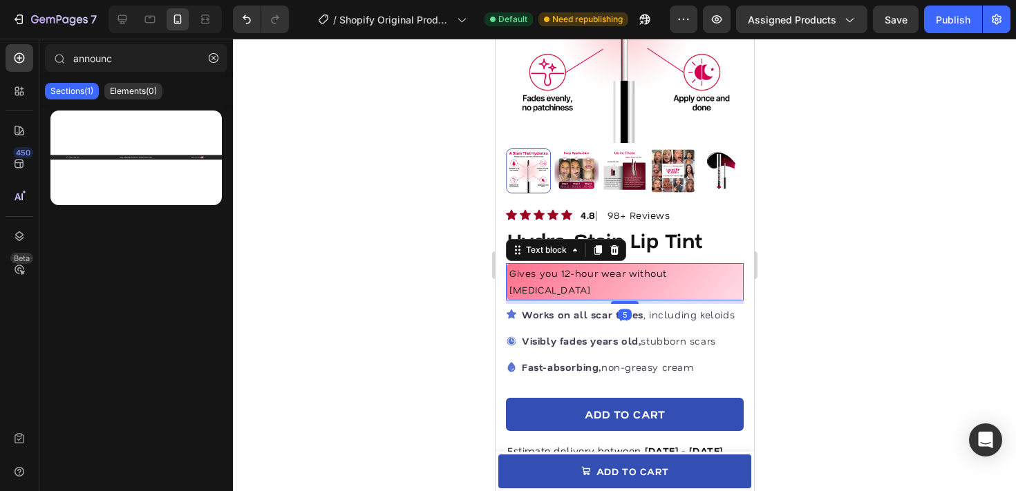
click at [709, 276] on div "Gives you 12-hour wear without [MEDICAL_DATA]" at bounding box center [624, 281] width 238 height 37
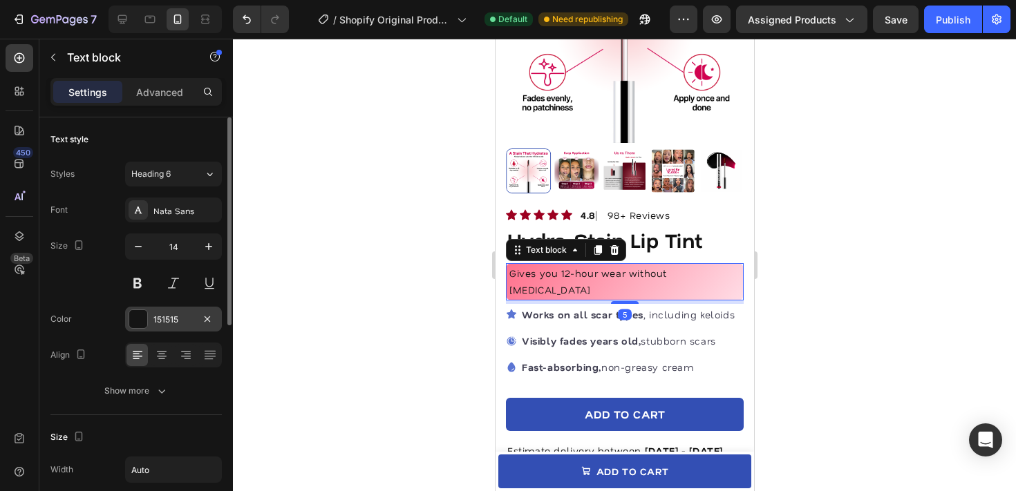
click at [149, 330] on div "151515" at bounding box center [173, 319] width 97 height 25
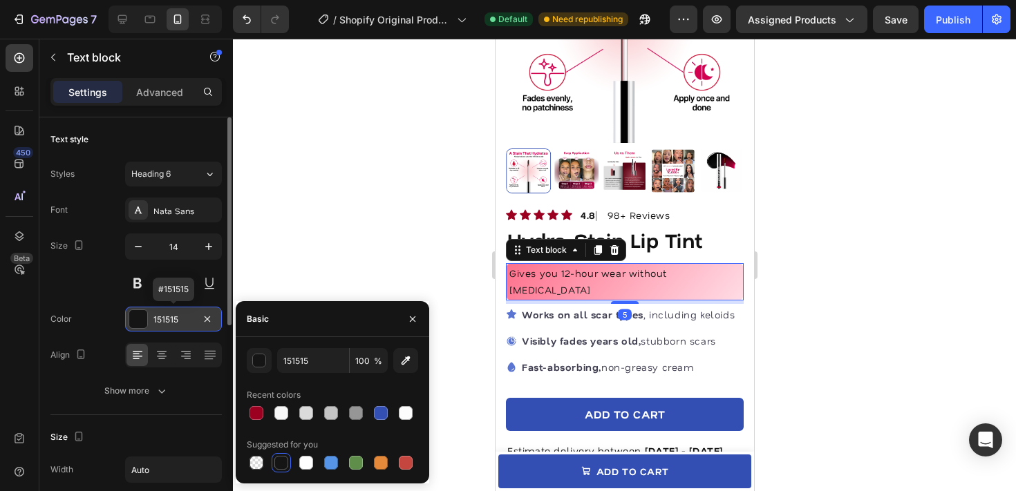
click at [149, 330] on div "151515" at bounding box center [173, 319] width 97 height 25
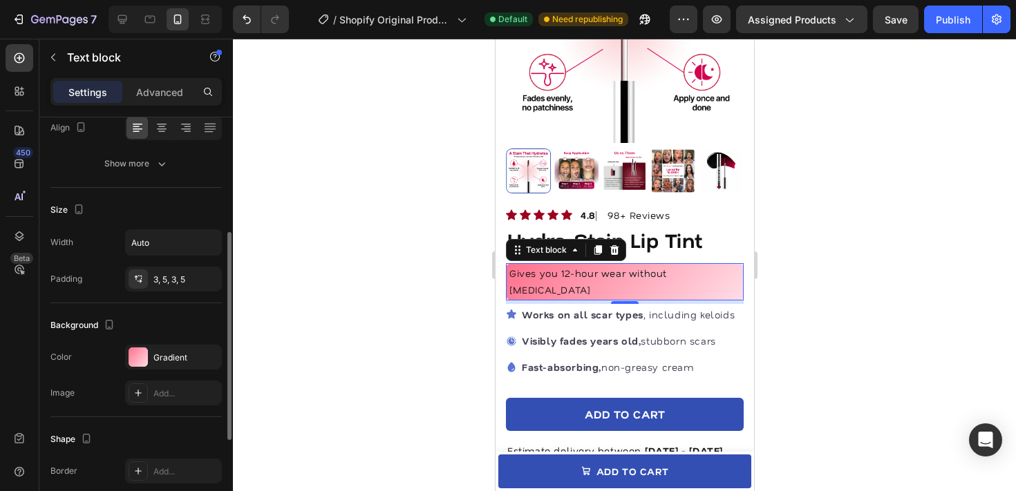
scroll to position [369, 0]
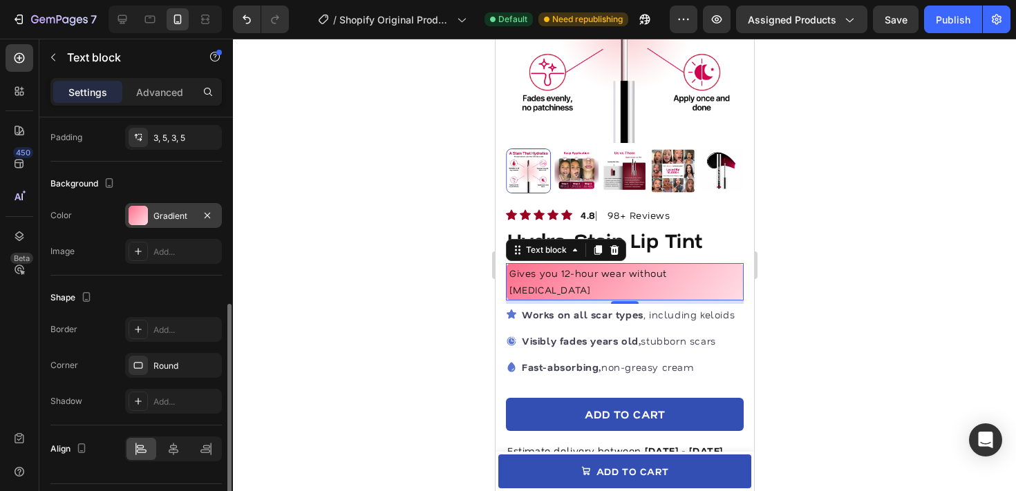
click at [185, 217] on div "Gradient" at bounding box center [173, 216] width 40 height 12
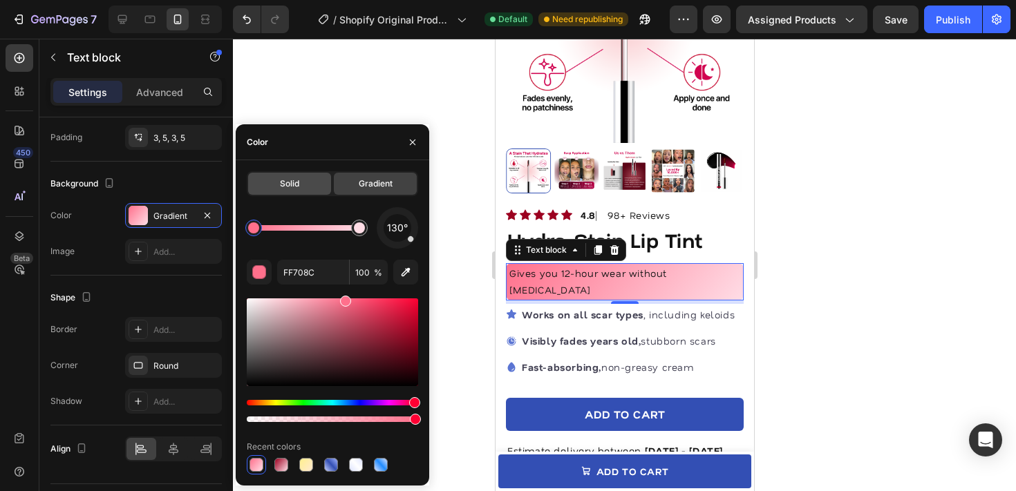
click at [297, 184] on span "Solid" at bounding box center [289, 184] width 19 height 12
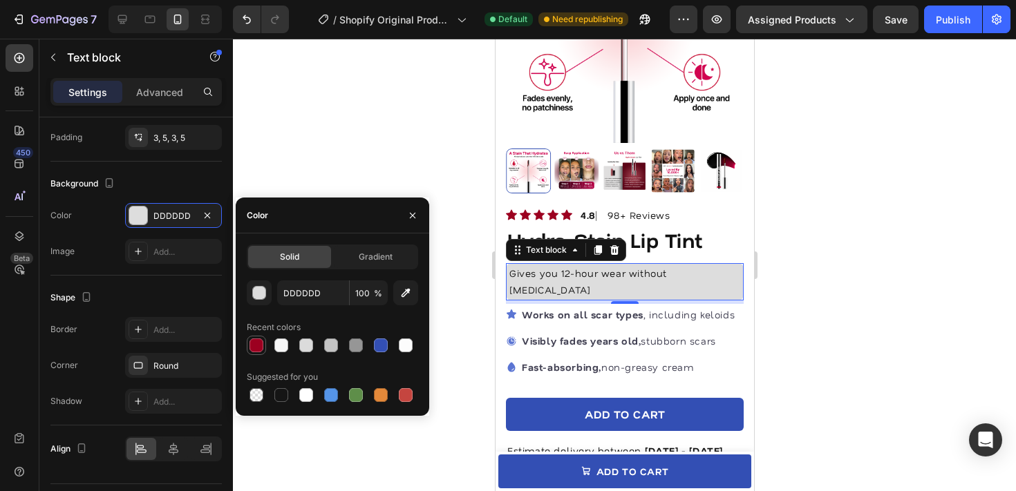
click at [256, 345] on div at bounding box center [257, 346] width 14 height 14
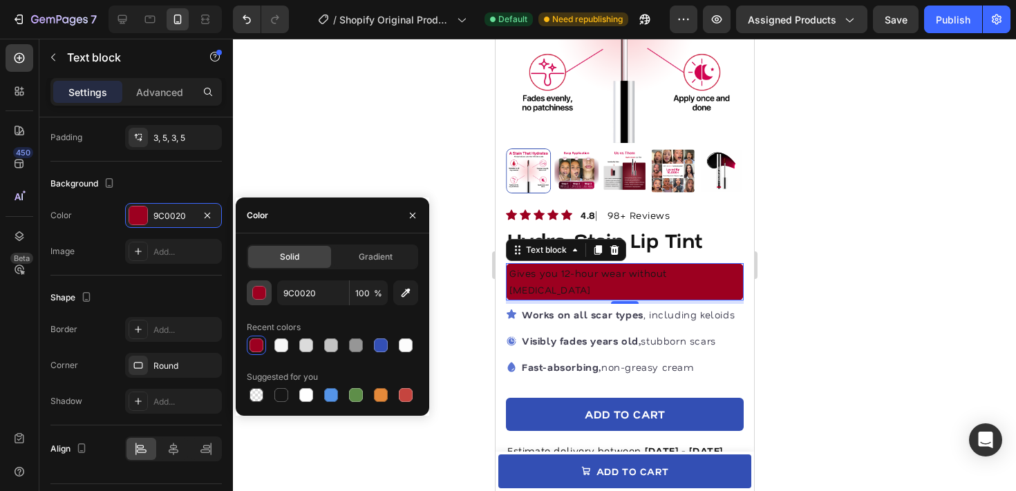
click at [264, 301] on button "button" at bounding box center [259, 293] width 25 height 25
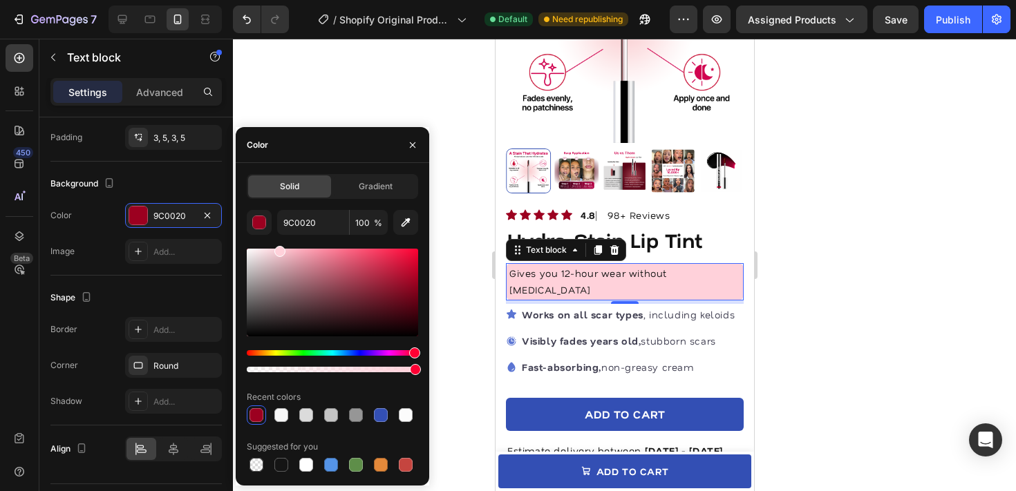
drag, startPoint x: 413, startPoint y: 281, endPoint x: 279, endPoint y: 245, distance: 138.8
click at [279, 245] on div "9C0020 100 % Recent colors Suggested for you" at bounding box center [332, 342] width 171 height 265
type input "FFD1DA"
click at [437, 124] on div at bounding box center [624, 265] width 783 height 453
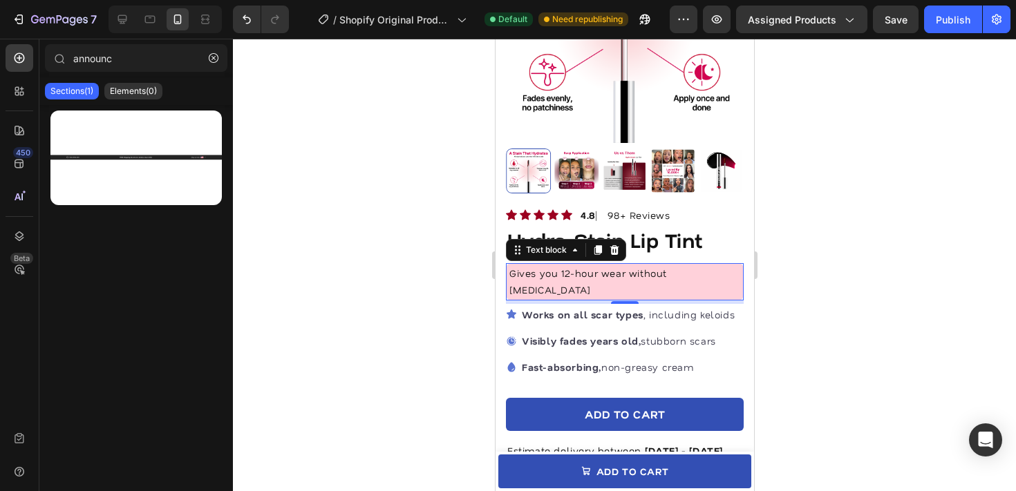
click at [437, 124] on div at bounding box center [624, 265] width 783 height 453
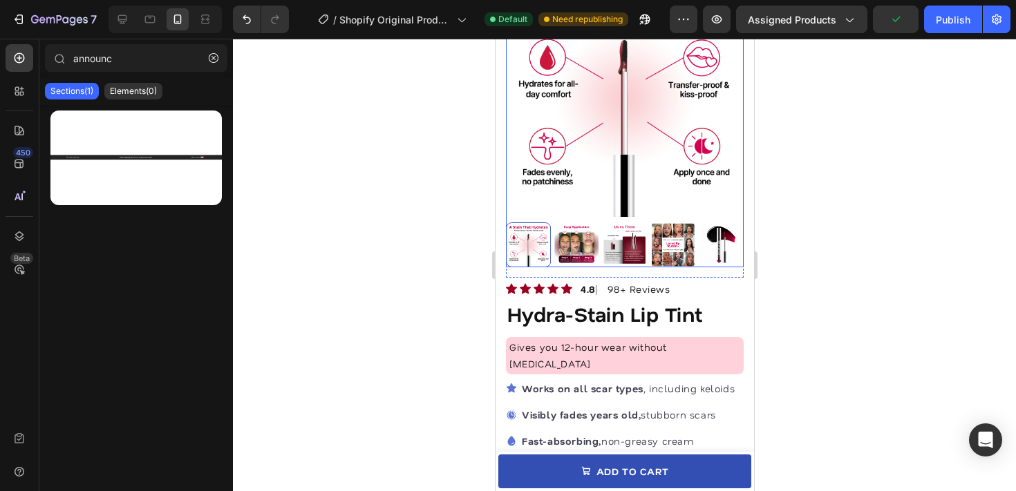
scroll to position [126, 0]
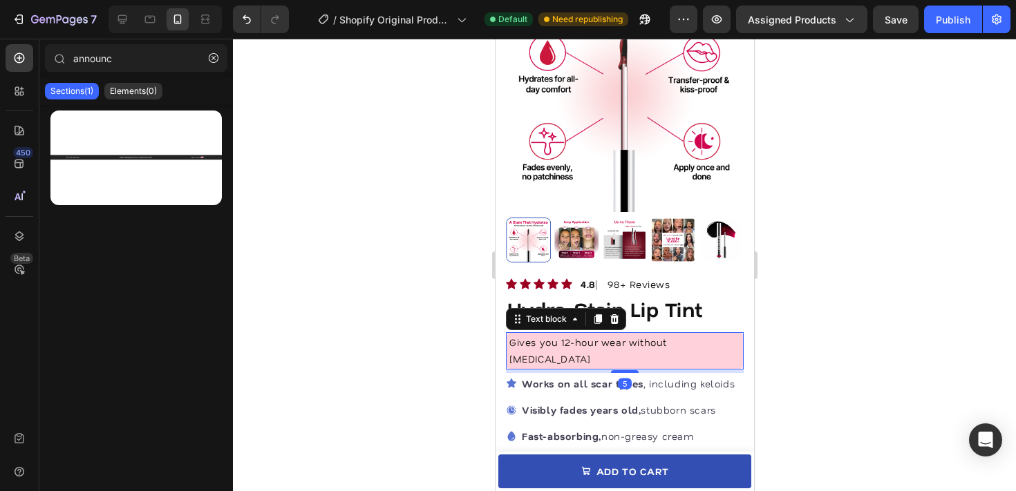
click at [621, 334] on div "Gives you 12-hour wear without [MEDICAL_DATA]" at bounding box center [624, 350] width 238 height 37
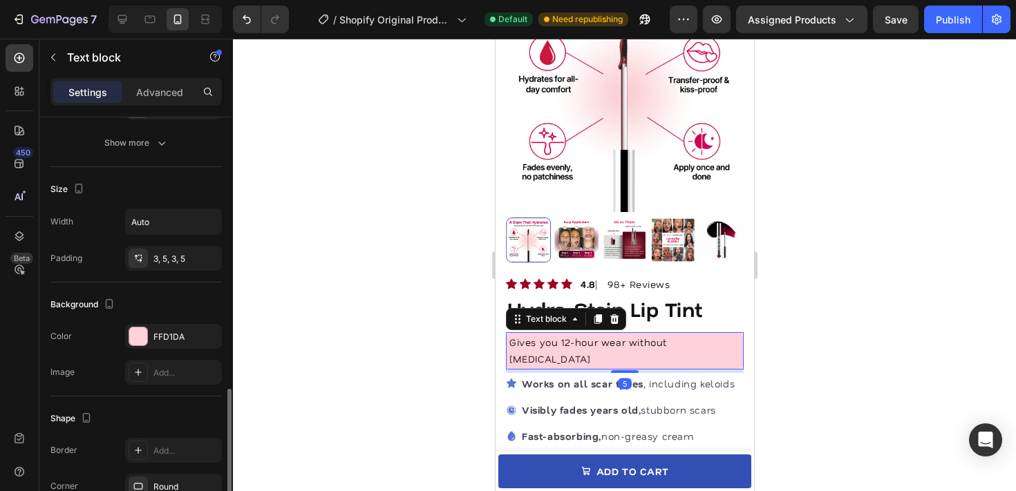
scroll to position [346, 0]
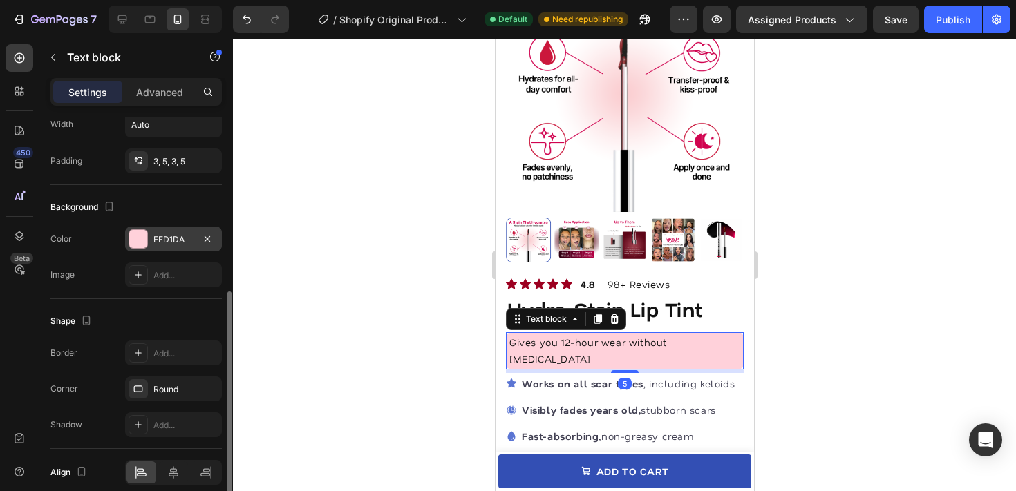
click at [181, 241] on div "FFD1DA" at bounding box center [173, 240] width 40 height 12
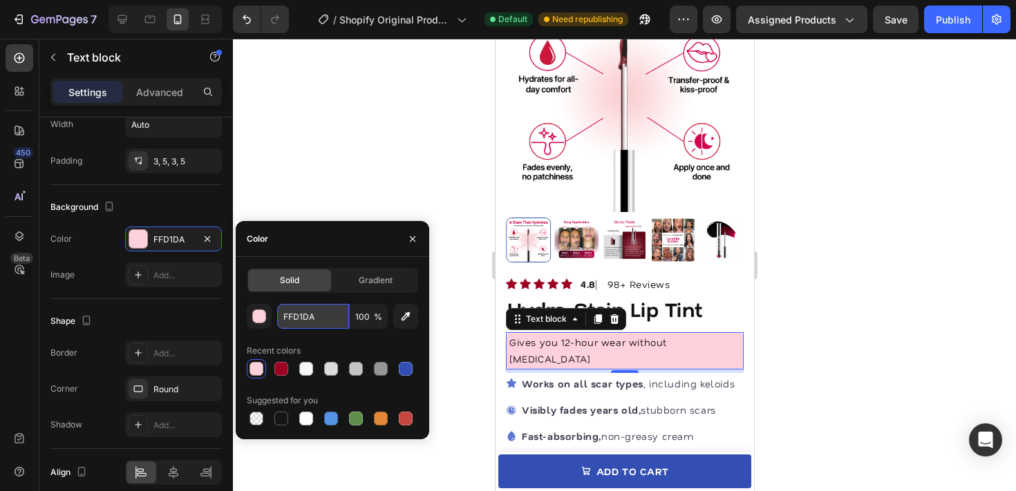
click at [306, 321] on input "FFD1DA" at bounding box center [313, 316] width 72 height 25
click at [282, 366] on div at bounding box center [281, 369] width 14 height 14
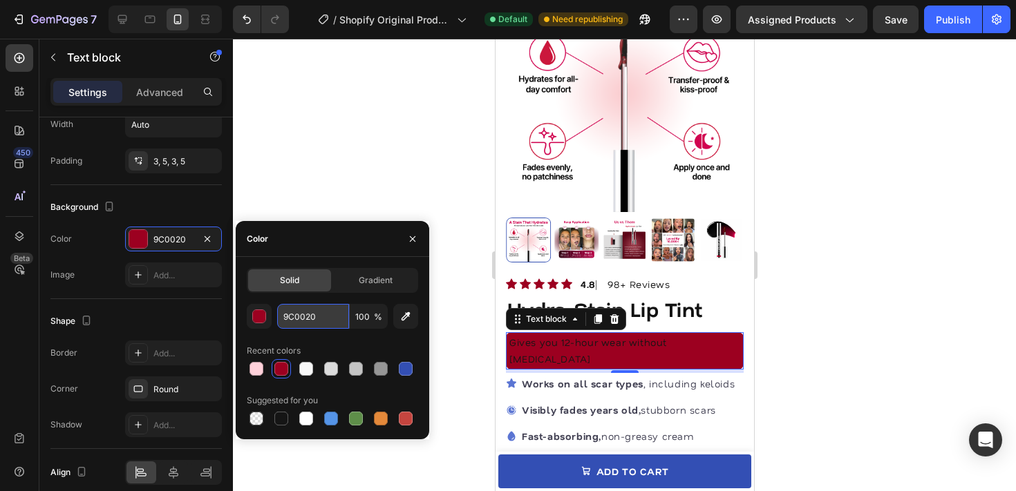
click at [301, 323] on input "9C0020" at bounding box center [313, 316] width 72 height 25
type input "FFD1DA"
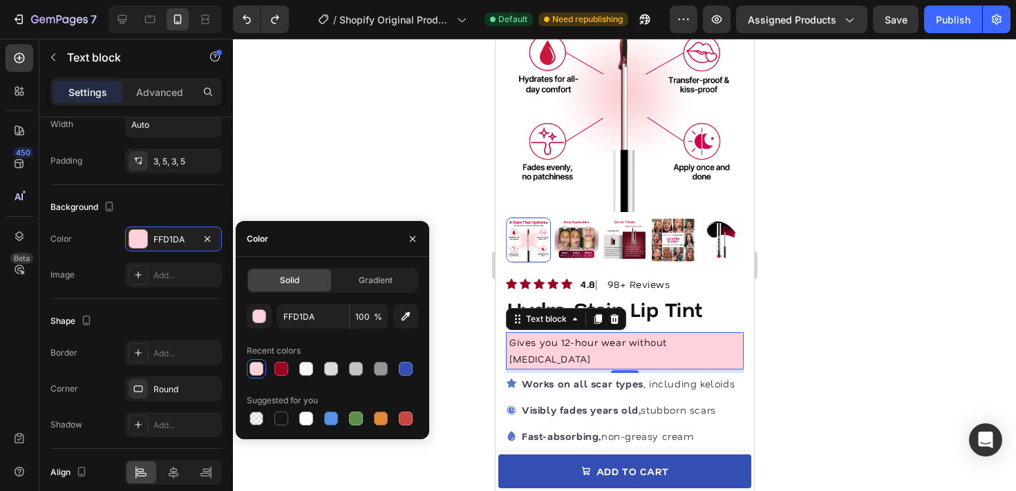
click at [294, 195] on div at bounding box center [624, 265] width 783 height 453
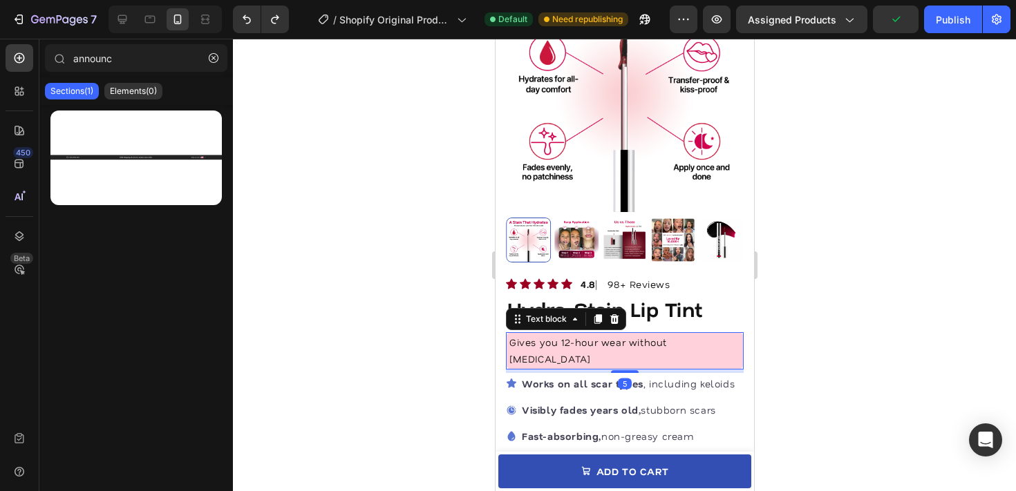
click at [606, 339] on p "Gives you 12-hour wear without [MEDICAL_DATA]" at bounding box center [624, 351] width 231 height 33
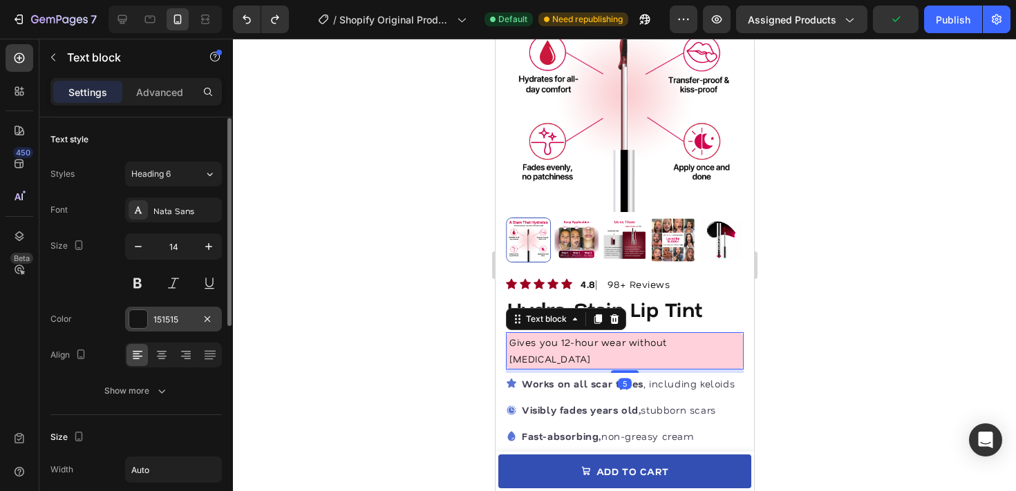
scroll to position [308, 0]
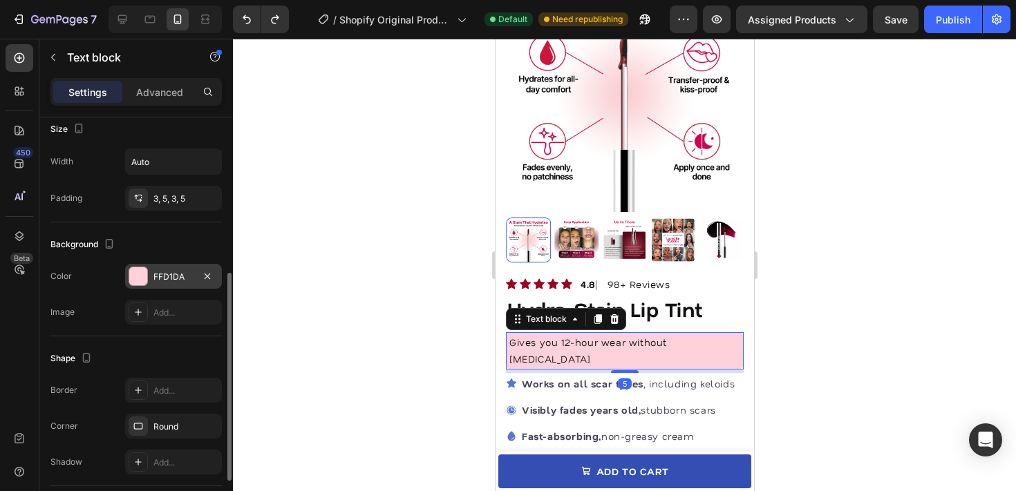
click at [176, 288] on div "FFD1DA" at bounding box center [173, 276] width 97 height 25
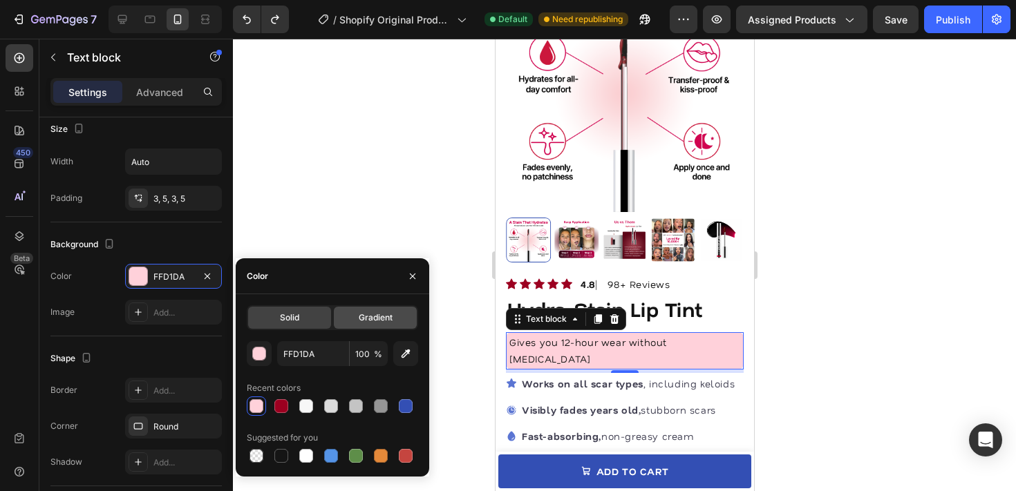
click at [371, 312] on span "Gradient" at bounding box center [376, 318] width 34 height 12
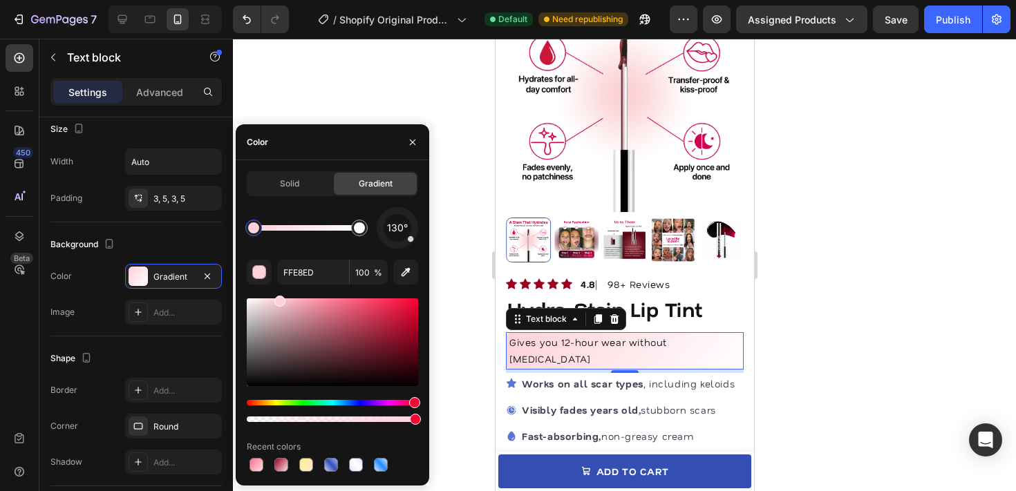
click at [306, 229] on div at bounding box center [307, 228] width 106 height 6
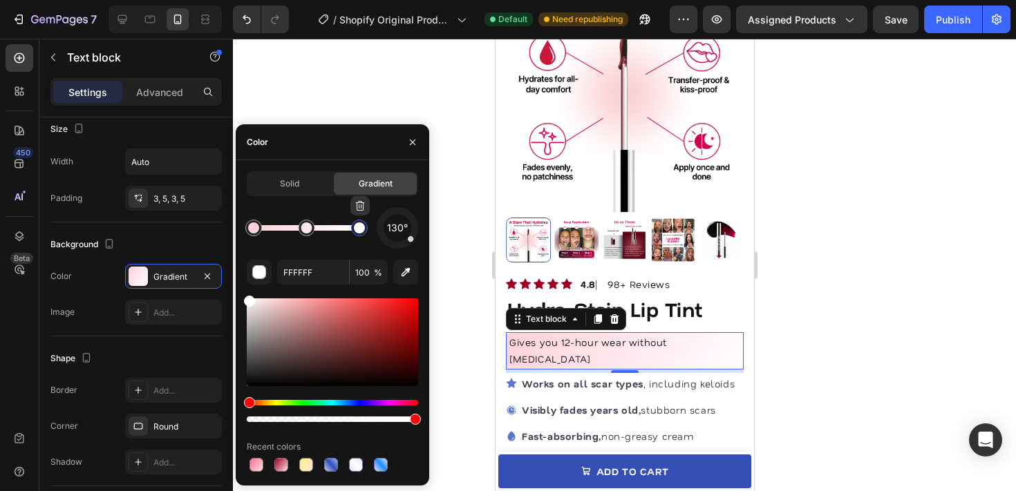
click at [369, 227] on div at bounding box center [359, 228] width 25 height 25
click at [297, 277] on input "FFFFFF" at bounding box center [313, 272] width 72 height 25
paste input "9C0020"
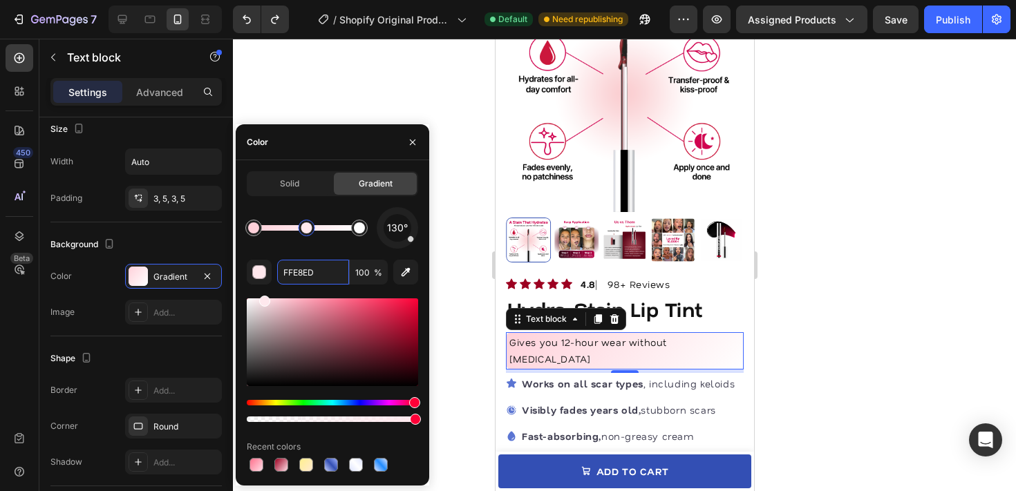
click at [306, 227] on div at bounding box center [307, 228] width 106 height 6
click at [359, 227] on div at bounding box center [359, 228] width 11 height 11
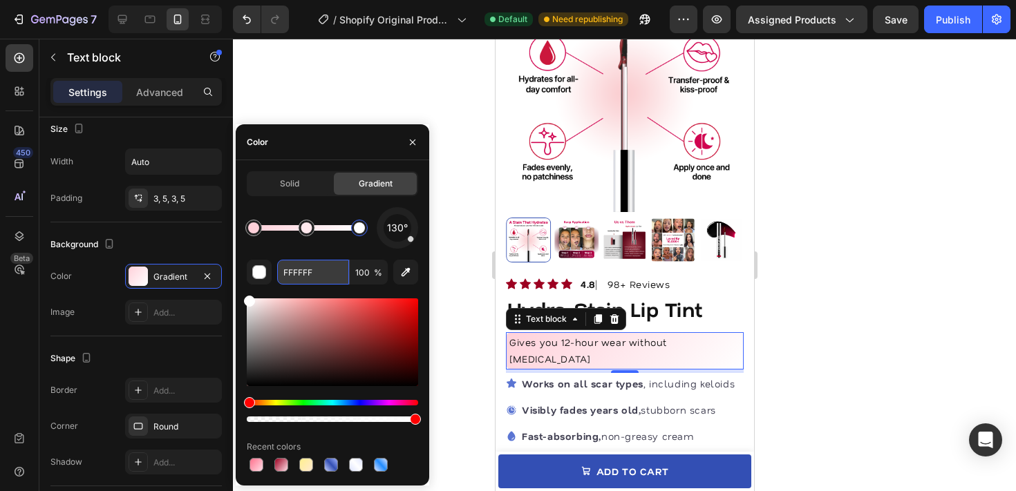
click at [308, 279] on input "FFFFFF" at bounding box center [313, 272] width 72 height 25
paste input "D1DA"
click at [332, 246] on div "130°" at bounding box center [332, 227] width 171 height 41
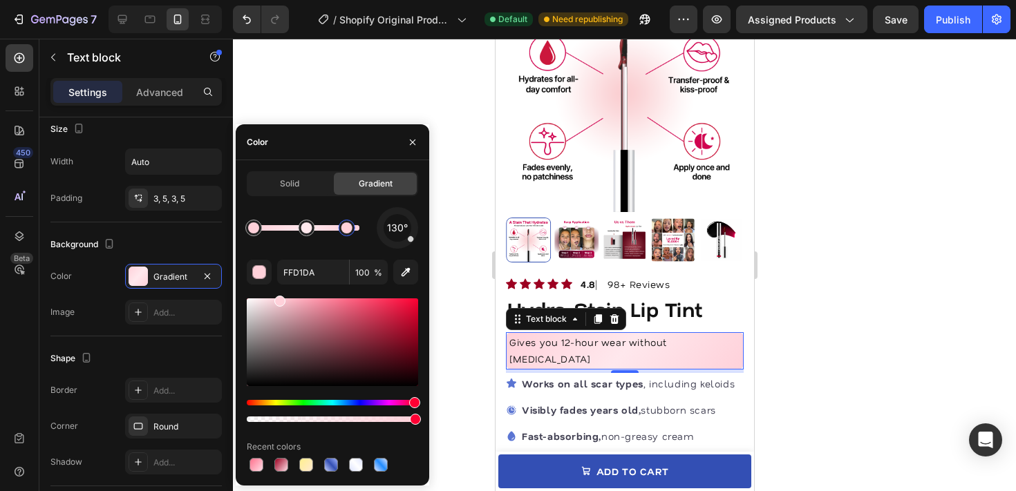
drag, startPoint x: 356, startPoint y: 233, endPoint x: 382, endPoint y: 233, distance: 26.3
click at [383, 234] on div "130°" at bounding box center [332, 227] width 171 height 41
drag, startPoint x: 360, startPoint y: 229, endPoint x: 330, endPoint y: 229, distance: 29.7
drag, startPoint x: 259, startPoint y: 228, endPoint x: 286, endPoint y: 227, distance: 27.0
drag, startPoint x: 284, startPoint y: 227, endPoint x: 203, endPoint y: 228, distance: 80.9
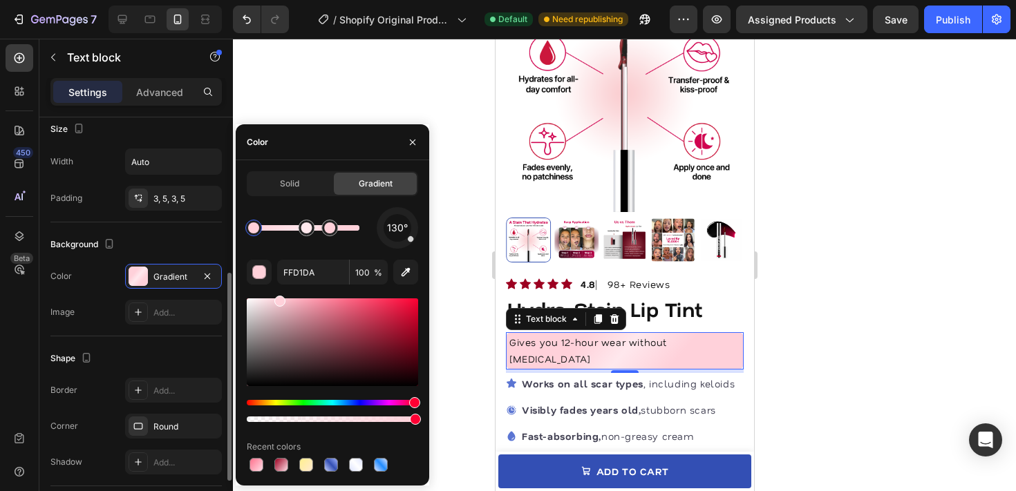
click at [205, 228] on div "450 Beta announc Sections(1) Elements(0) We couldn’t find any matches for “anno…" at bounding box center [116, 265] width 233 height 453
drag, startPoint x: 334, startPoint y: 227, endPoint x: 397, endPoint y: 227, distance: 62.9
click at [397, 227] on div "130°" at bounding box center [332, 227] width 171 height 41
drag, startPoint x: 409, startPoint y: 240, endPoint x: 444, endPoint y: 221, distance: 40.2
click at [444, 0] on div "7 / Shopify Original Product Template Default Need republishing Preview Assigne…" at bounding box center [508, 0] width 1016 height 0
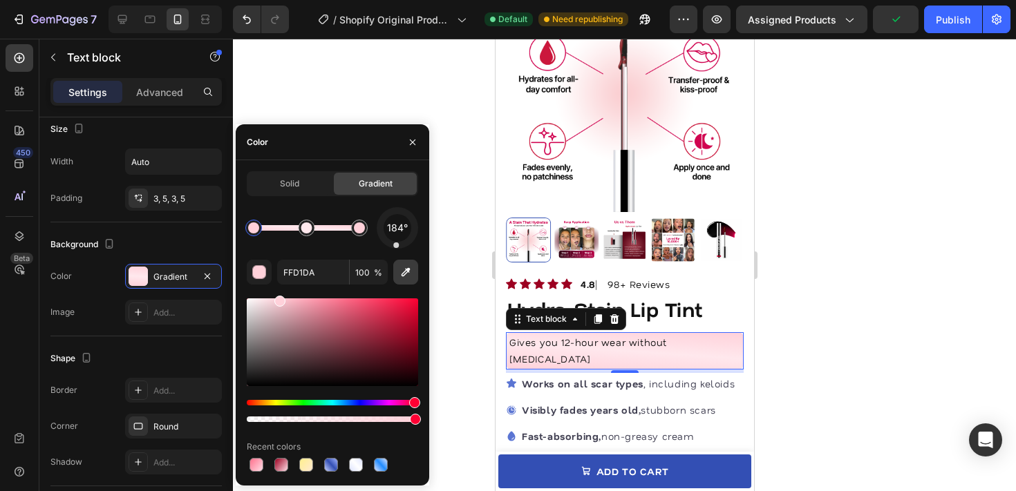
drag, startPoint x: 400, startPoint y: 228, endPoint x: 395, endPoint y: 260, distance: 32.2
click at [395, 260] on div "184° FFD1DA 100 % Recent colors" at bounding box center [332, 341] width 171 height 268
click at [397, 244] on div at bounding box center [398, 246] width 6 height 6
click at [363, 248] on div "180°" at bounding box center [332, 227] width 171 height 41
click at [311, 231] on div at bounding box center [307, 228] width 17 height 17
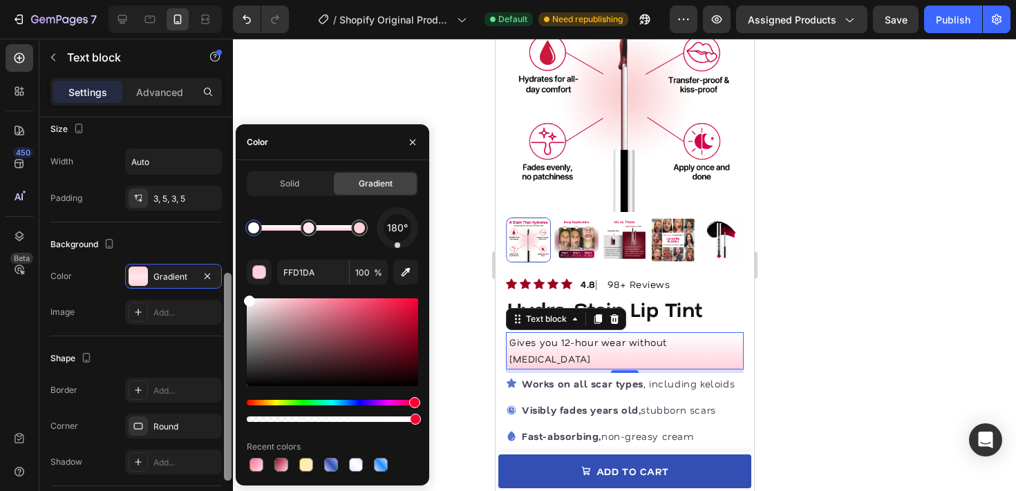
drag, startPoint x: 282, startPoint y: 310, endPoint x: 227, endPoint y: 265, distance: 70.7
click at [227, 265] on div "450 Beta announc Sections(1) Elements(0) We couldn’t find any matches for “anno…" at bounding box center [116, 265] width 233 height 453
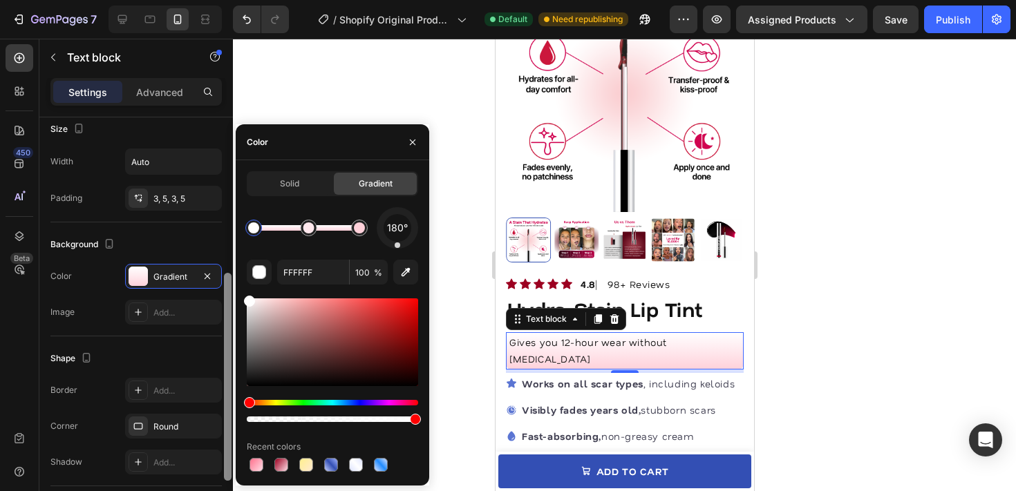
drag, startPoint x: 258, startPoint y: 299, endPoint x: 232, endPoint y: 272, distance: 37.1
click at [231, 272] on div "450 Beta announc Sections(1) Elements(0) We couldn’t find any matches for “anno…" at bounding box center [116, 265] width 233 height 453
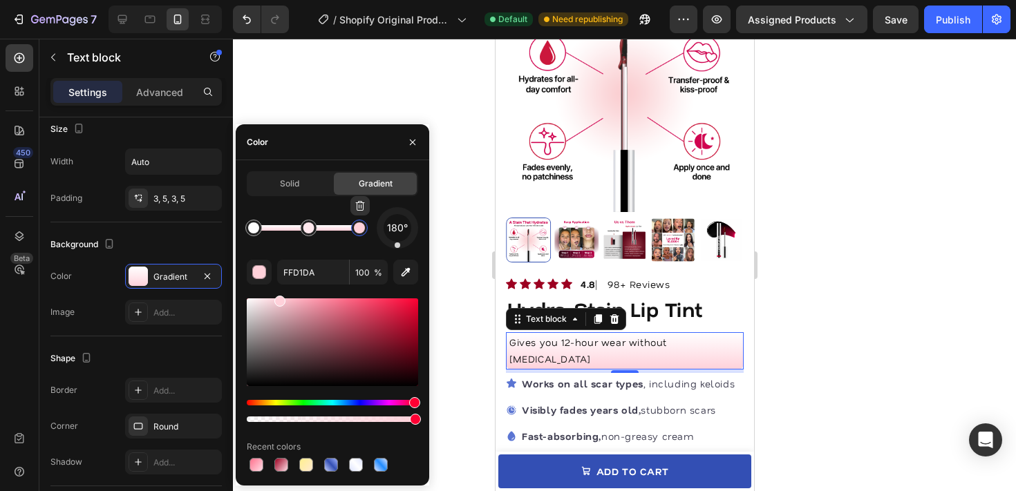
click at [360, 229] on div at bounding box center [359, 228] width 11 height 11
drag, startPoint x: 287, startPoint y: 304, endPoint x: 256, endPoint y: 281, distance: 38.4
click at [256, 281] on div "180° FFD1DA 100 % Recent colors" at bounding box center [332, 341] width 171 height 268
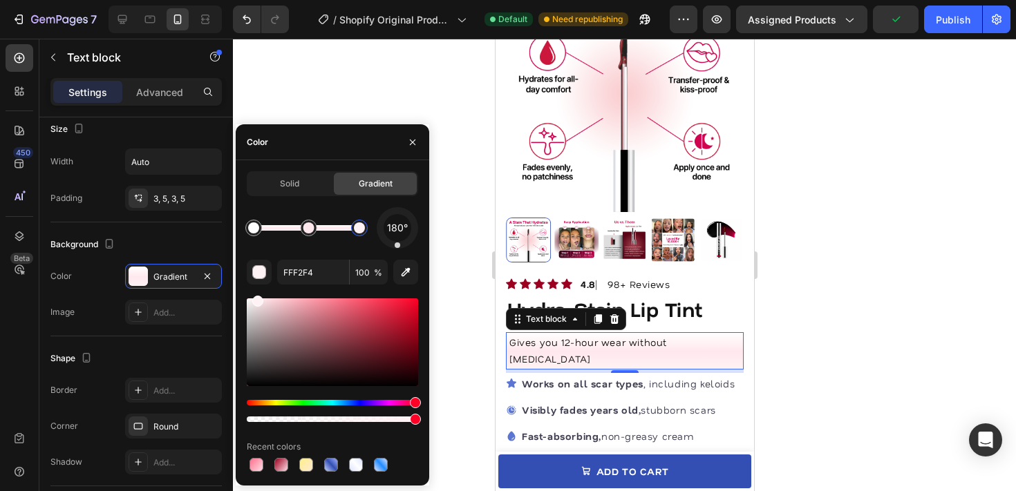
click at [397, 293] on div "180° FFF2F4 100 % Recent colors" at bounding box center [332, 341] width 171 height 268
click at [355, 232] on div at bounding box center [359, 228] width 17 height 17
click at [304, 288] on div "180° FFF2F4 100 % Recent colors" at bounding box center [332, 341] width 171 height 268
click at [304, 279] on input "FFF2F4" at bounding box center [313, 272] width 72 height 25
paste input "D1DA"
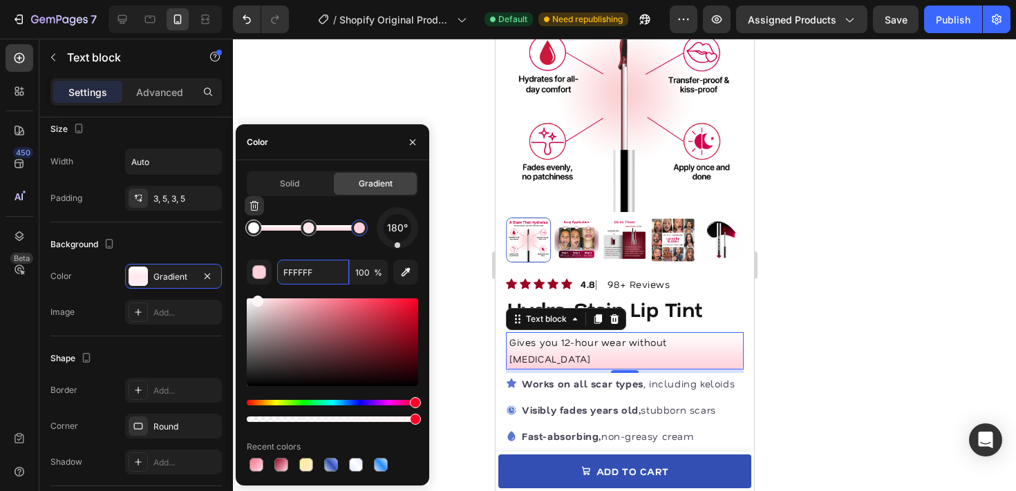
click at [256, 233] on div at bounding box center [253, 228] width 11 height 11
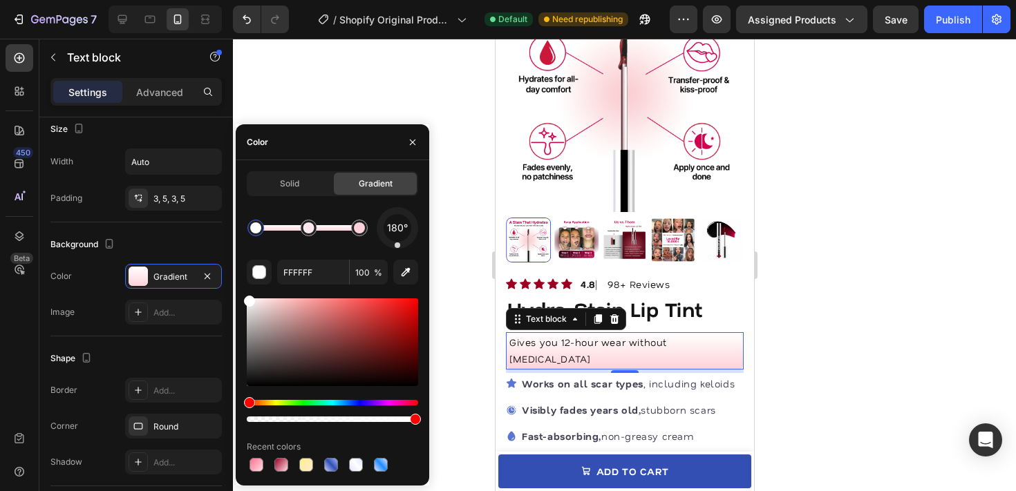
click at [307, 288] on div "180° FFFFFF 100 % Recent colors" at bounding box center [332, 341] width 171 height 268
click at [307, 279] on input "FFFFFF" at bounding box center [313, 272] width 72 height 25
paste input "D1DA"
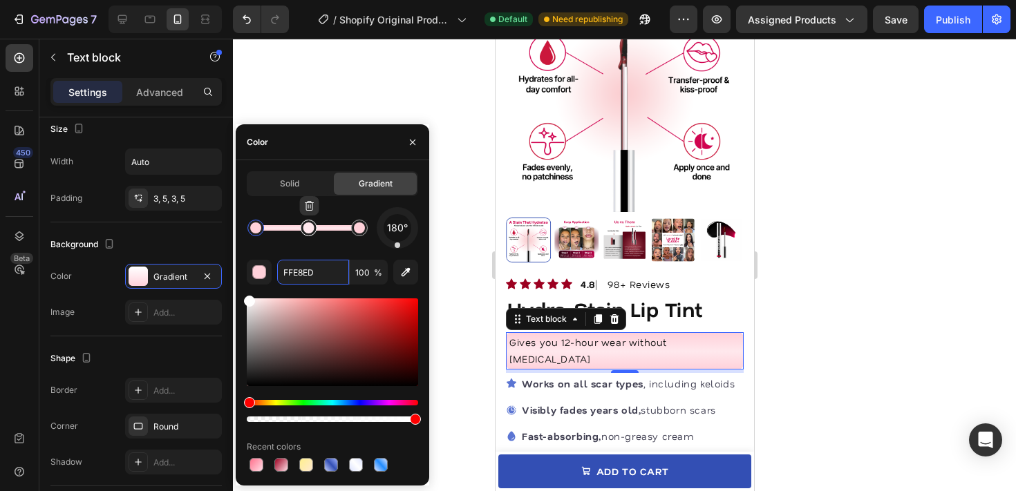
click at [306, 226] on div at bounding box center [308, 228] width 11 height 11
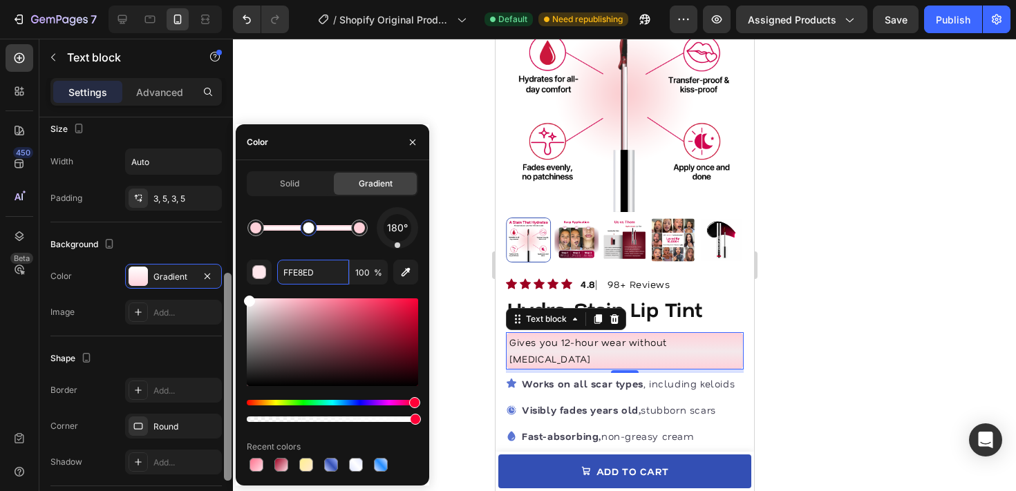
drag, startPoint x: 277, startPoint y: 322, endPoint x: 228, endPoint y: 261, distance: 78.7
click at [228, 261] on div "450 Beta announc Sections(1) Elements(0) We couldn’t find any matches for “anno…" at bounding box center [116, 265] width 233 height 453
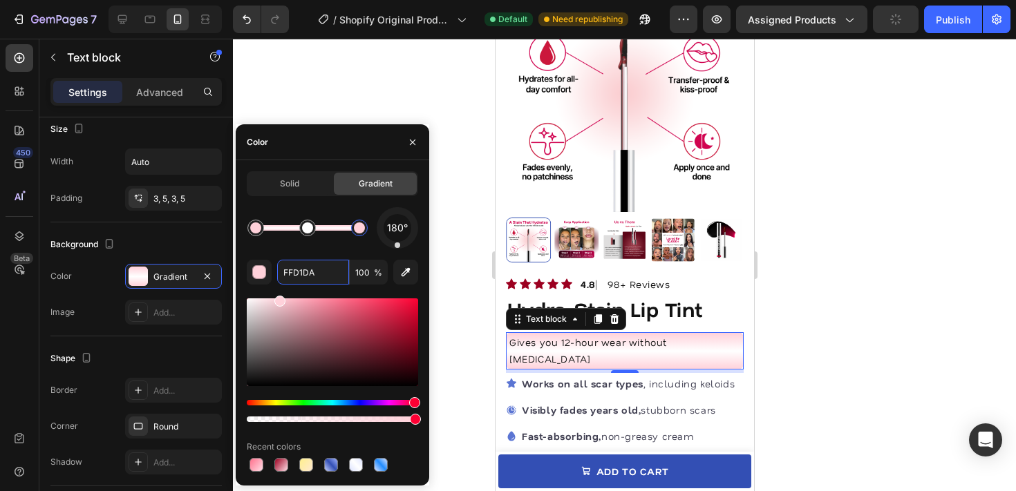
drag, startPoint x: 353, startPoint y: 227, endPoint x: 399, endPoint y: 230, distance: 46.4
click at [399, 230] on div "180°" at bounding box center [332, 227] width 171 height 41
drag, startPoint x: 399, startPoint y: 230, endPoint x: 406, endPoint y: 217, distance: 14.8
click at [406, 217] on div "37°" at bounding box center [398, 228] width 28 height 28
click at [418, 226] on div at bounding box center [397, 228] width 58 height 58
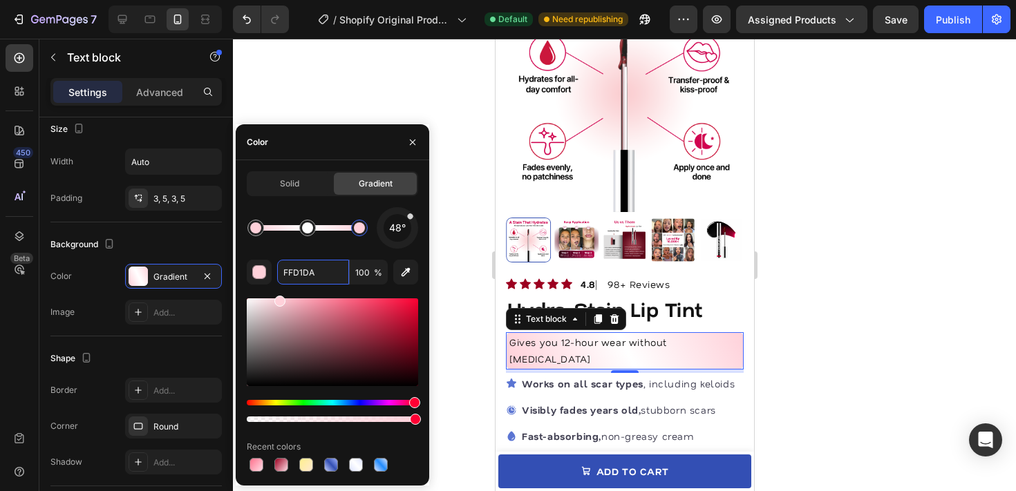
drag, startPoint x: 418, startPoint y: 226, endPoint x: 416, endPoint y: 208, distance: 18.0
click at [416, 208] on div "48°" at bounding box center [397, 227] width 41 height 41
drag, startPoint x: 412, startPoint y: 222, endPoint x: 426, endPoint y: 200, distance: 26.1
click at [426, 200] on div "Solid Gradient 45° FFD1DA 100 % Recent colors" at bounding box center [333, 322] width 194 height 303
type input "FFD1DA"
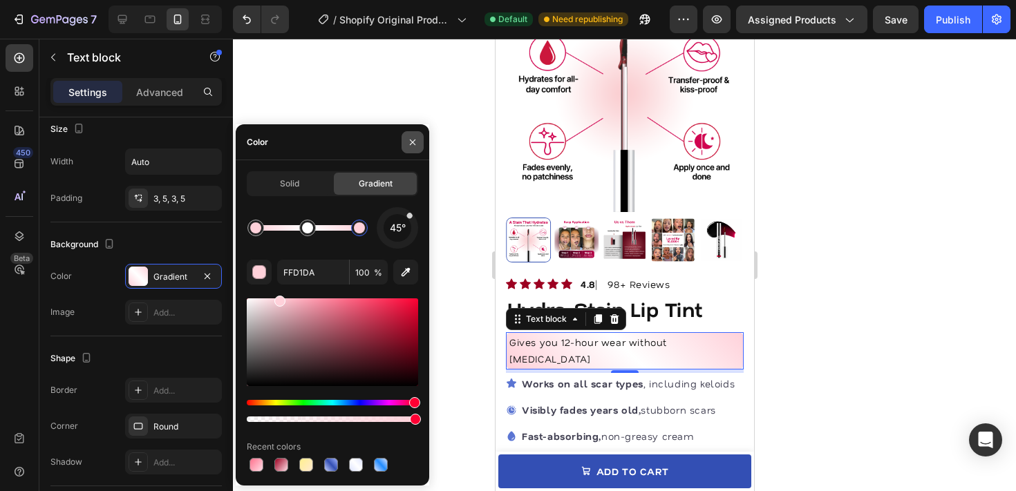
click at [419, 146] on button "button" at bounding box center [413, 142] width 22 height 22
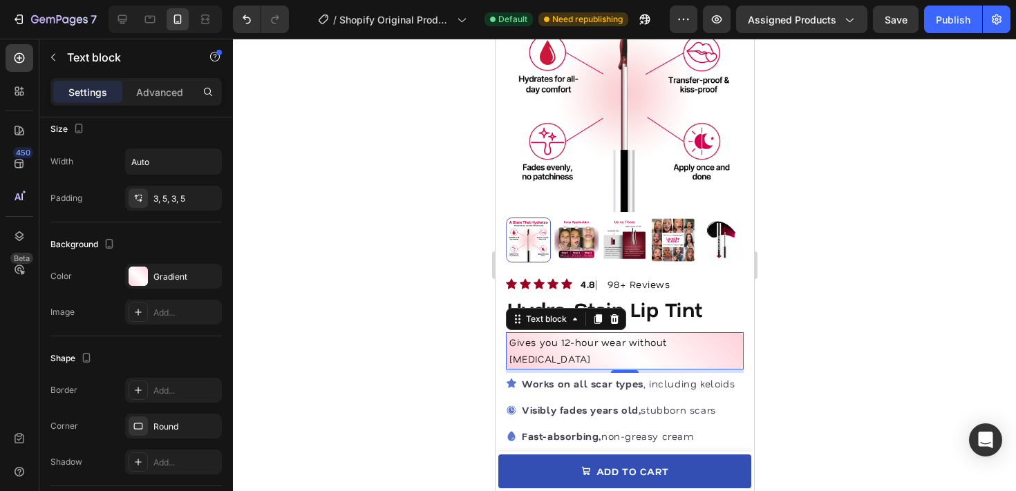
click at [419, 146] on div at bounding box center [624, 265] width 783 height 453
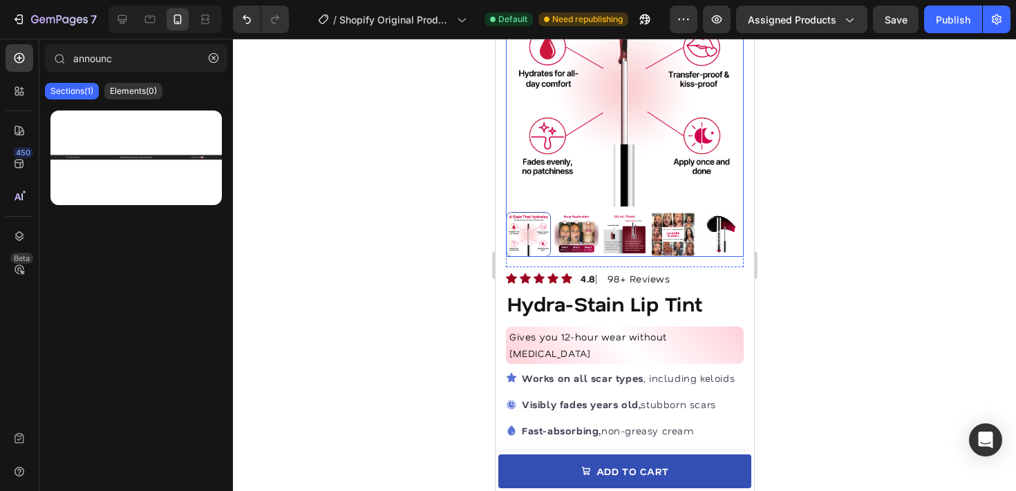
scroll to position [125, 0]
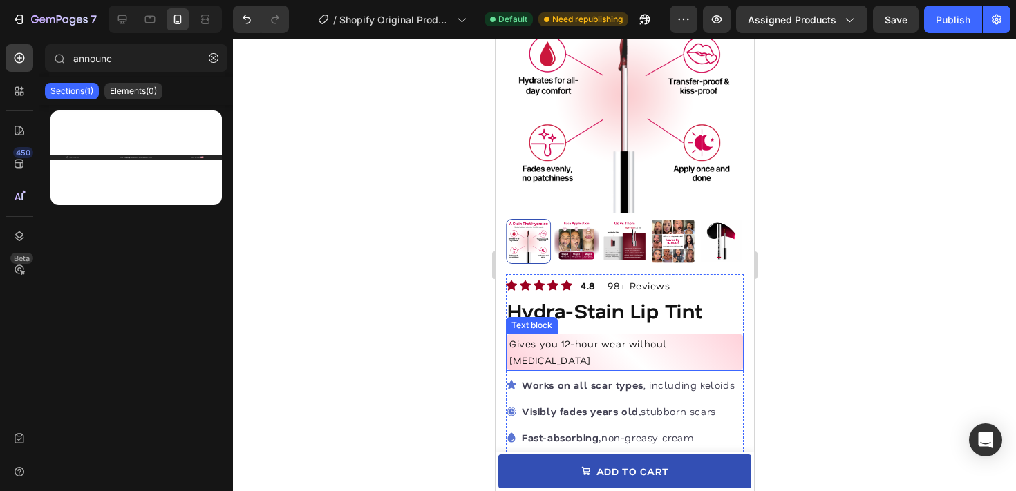
click at [668, 339] on p "Gives you 12-hour wear without [MEDICAL_DATA]" at bounding box center [624, 352] width 231 height 33
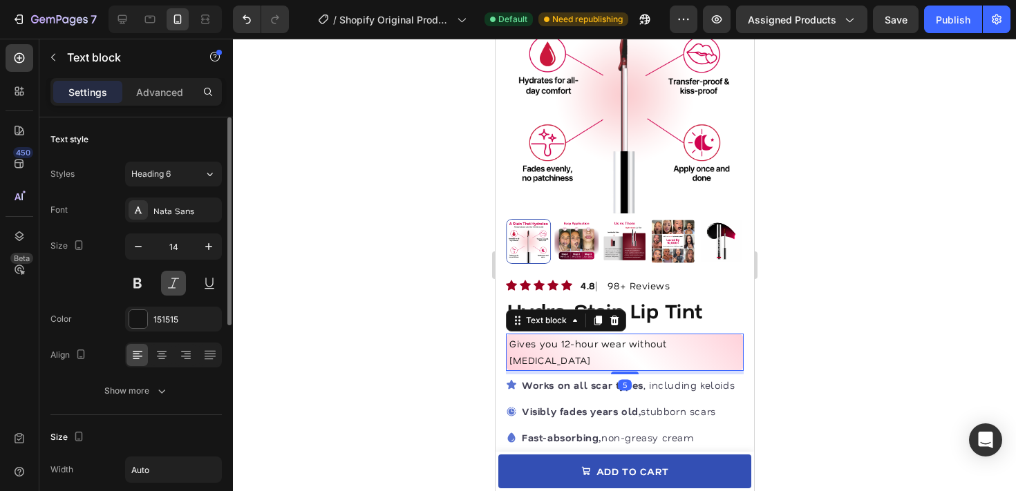
scroll to position [191, 0]
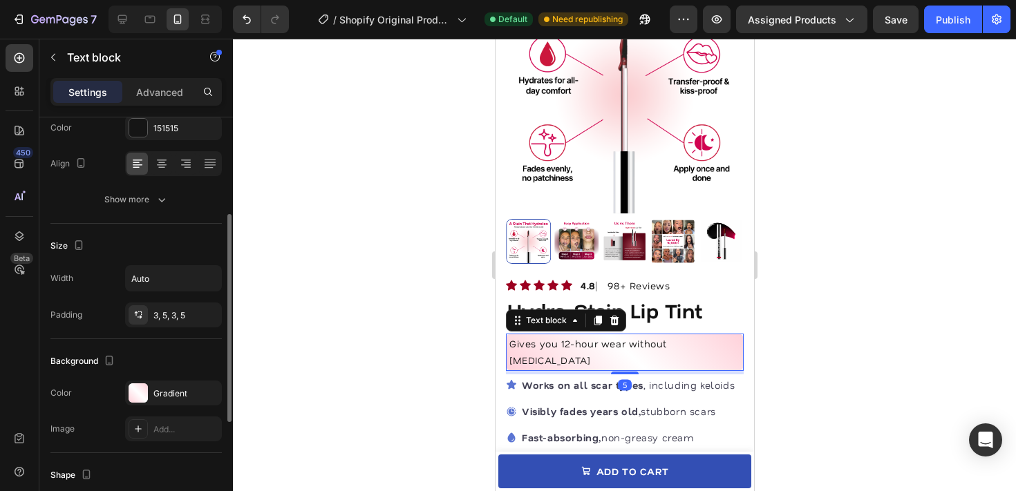
click at [202, 252] on div "Size" at bounding box center [135, 246] width 171 height 22
click at [200, 356] on div "Background" at bounding box center [135, 361] width 171 height 22
click at [302, 338] on div at bounding box center [624, 265] width 783 height 453
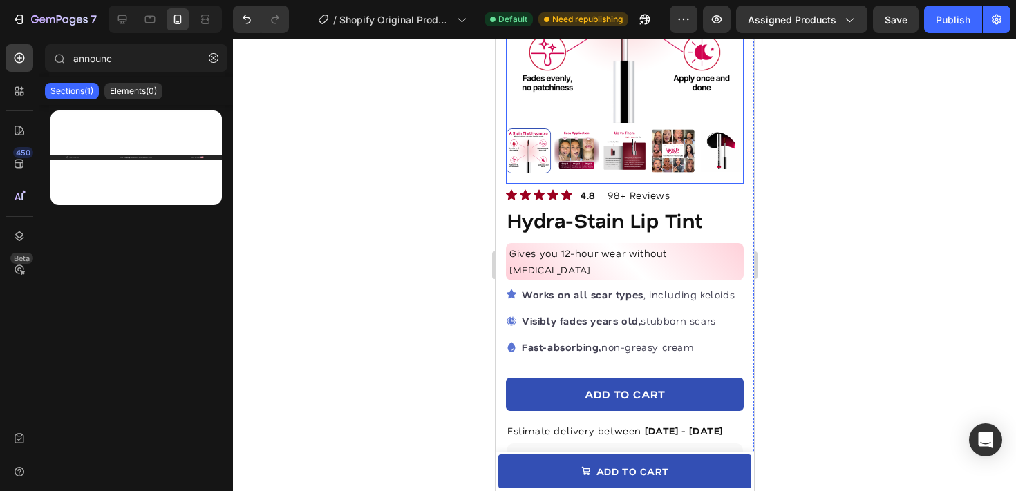
scroll to position [243, 0]
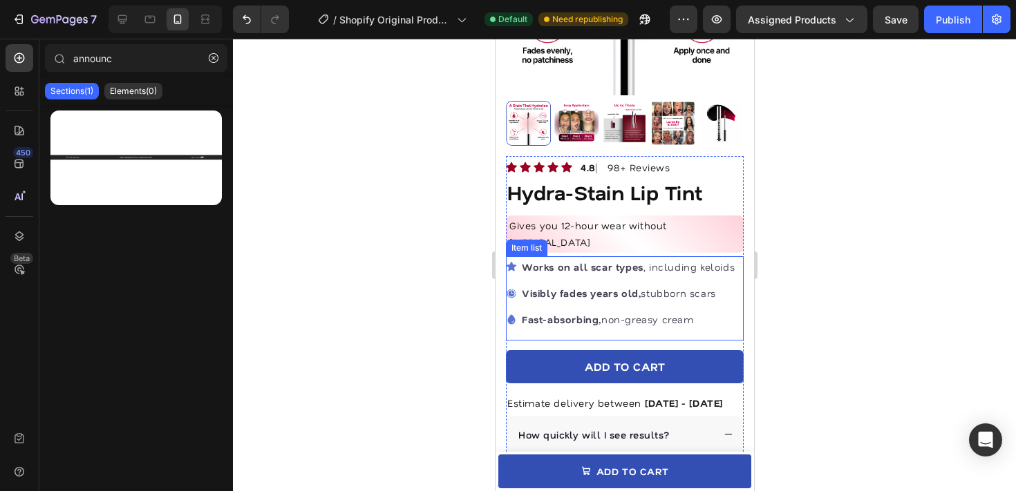
click at [514, 261] on icon at bounding box center [510, 266] width 11 height 11
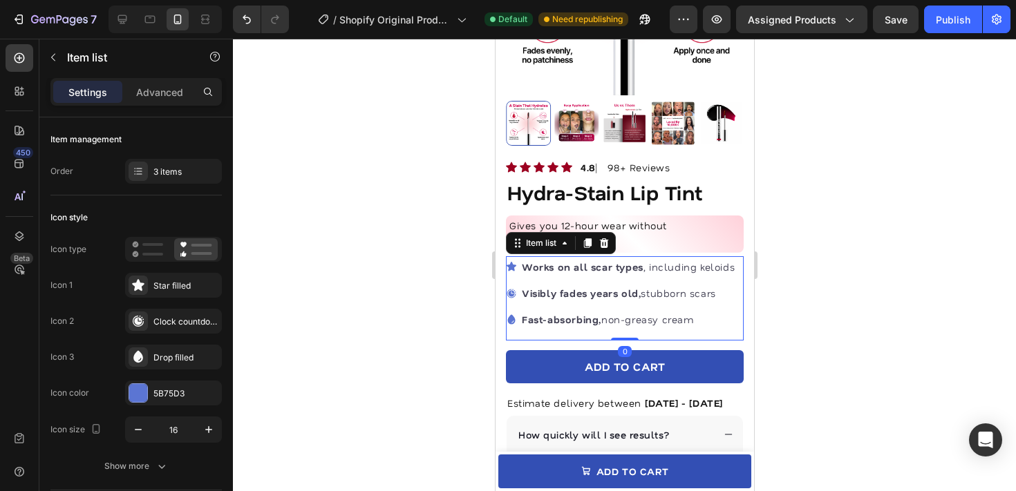
click at [507, 261] on icon at bounding box center [510, 266] width 11 height 11
click at [546, 261] on strong "Works on all scar types" at bounding box center [582, 267] width 122 height 13
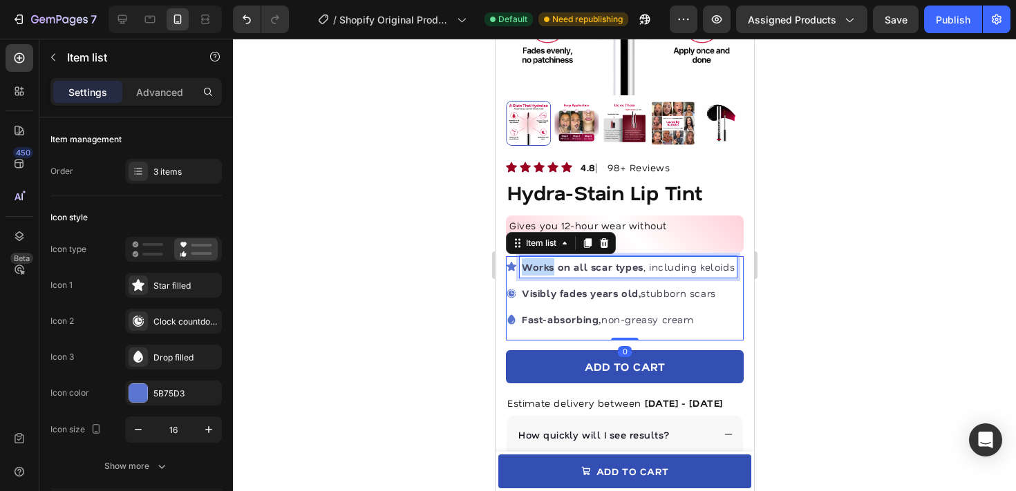
click at [546, 261] on strong "Works on all scar types" at bounding box center [582, 267] width 122 height 13
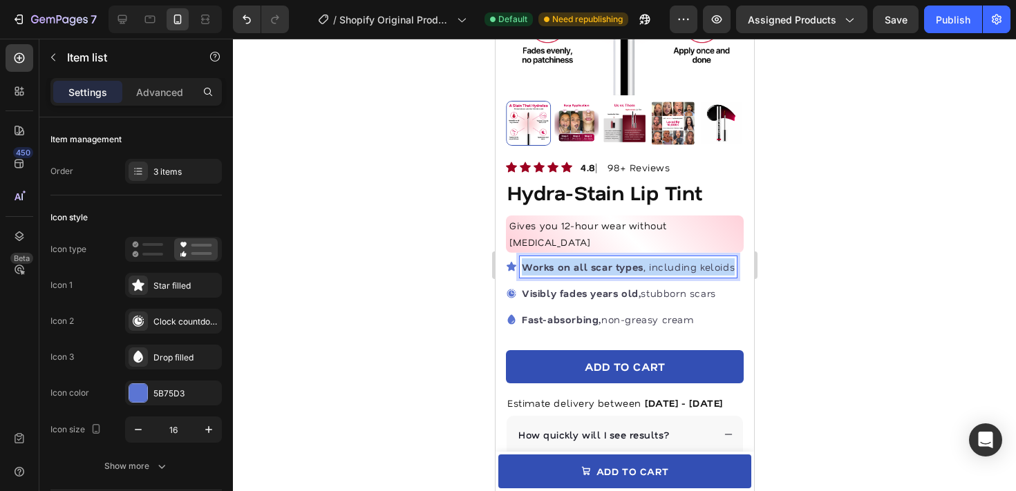
click at [546, 261] on strong "Works on all scar types" at bounding box center [582, 267] width 122 height 13
click at [530, 261] on strong "locks in color for 12+ hours" at bounding box center [591, 267] width 140 height 13
click at [528, 261] on strong "locks in color for 12+ hours" at bounding box center [591, 267] width 140 height 13
click at [524, 261] on strong "locks in color for 12+ hours" at bounding box center [591, 267] width 140 height 13
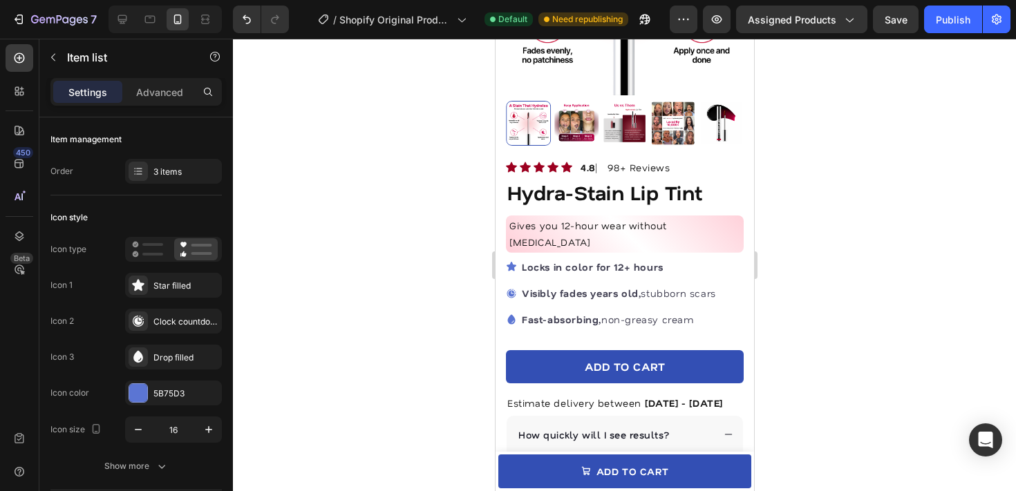
click at [376, 254] on div at bounding box center [624, 265] width 783 height 453
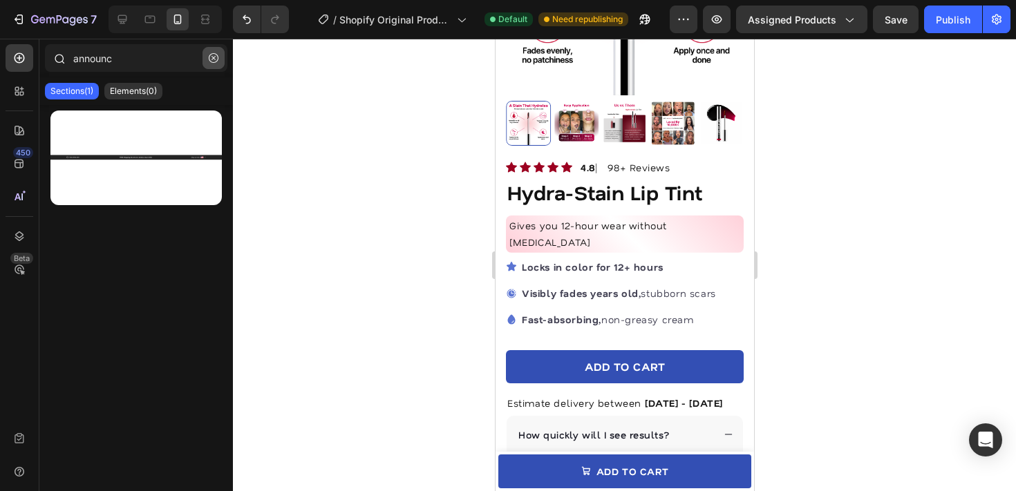
click at [216, 60] on icon "button" at bounding box center [214, 58] width 10 height 10
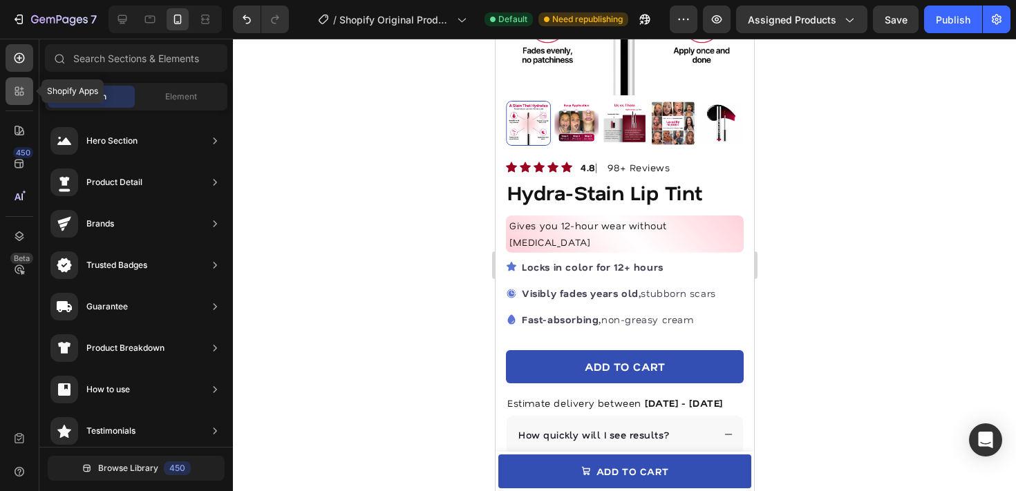
click at [19, 100] on div at bounding box center [20, 91] width 28 height 28
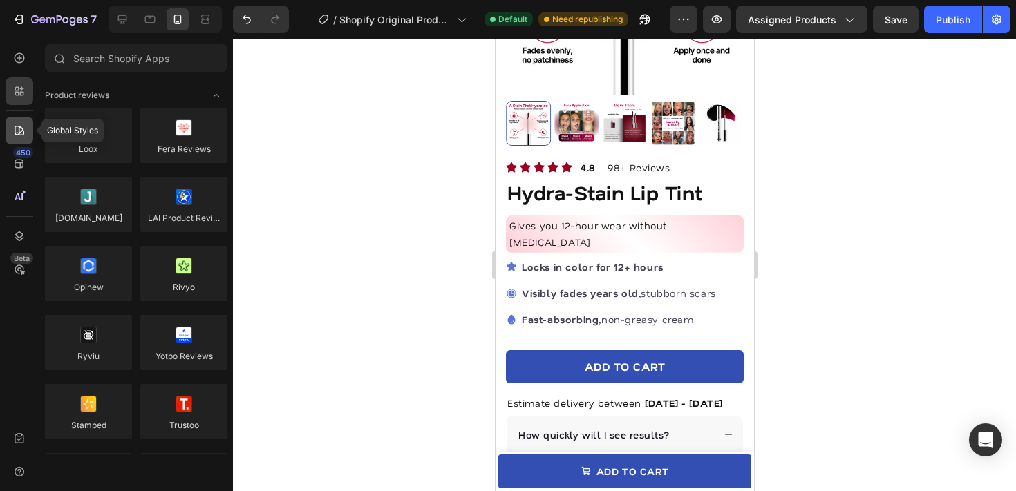
click at [17, 135] on icon at bounding box center [20, 131] width 10 height 10
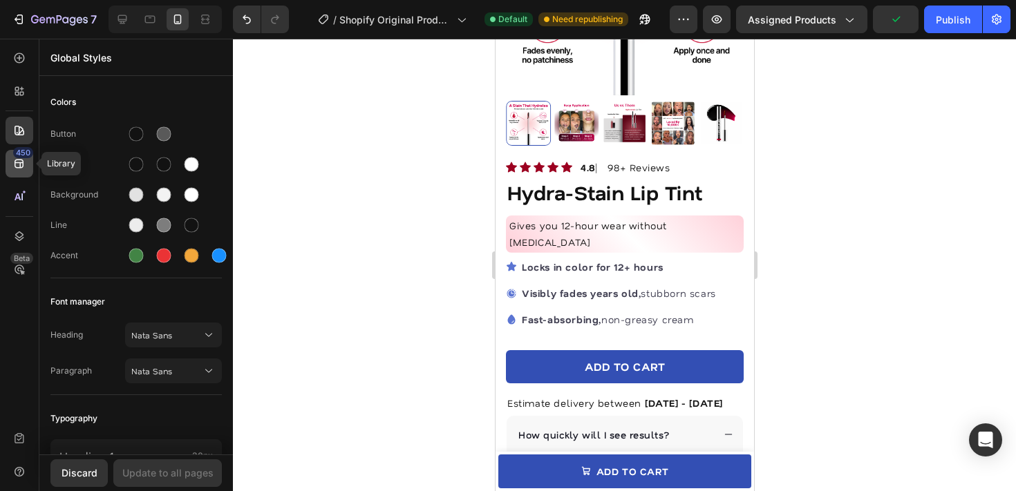
click at [18, 164] on icon at bounding box center [19, 164] width 14 height 14
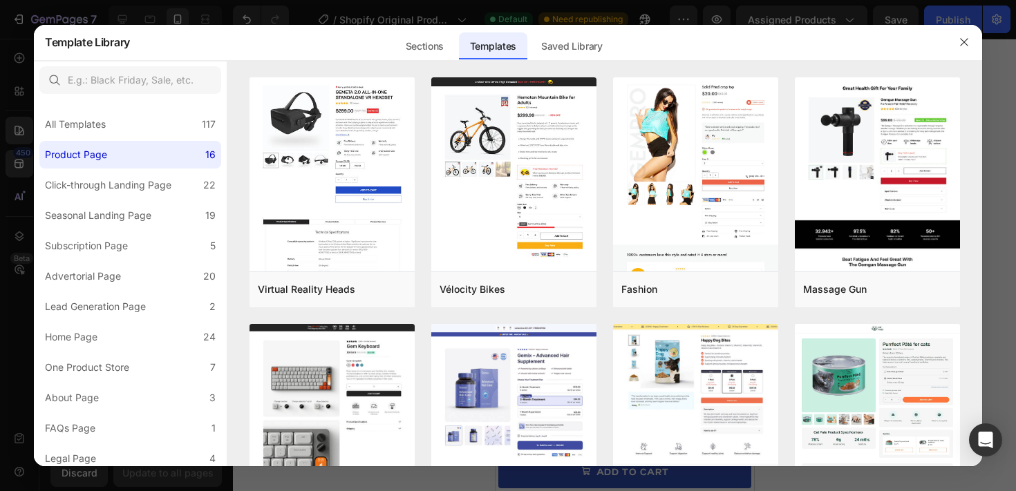
click at [21, 133] on div at bounding box center [508, 245] width 1016 height 491
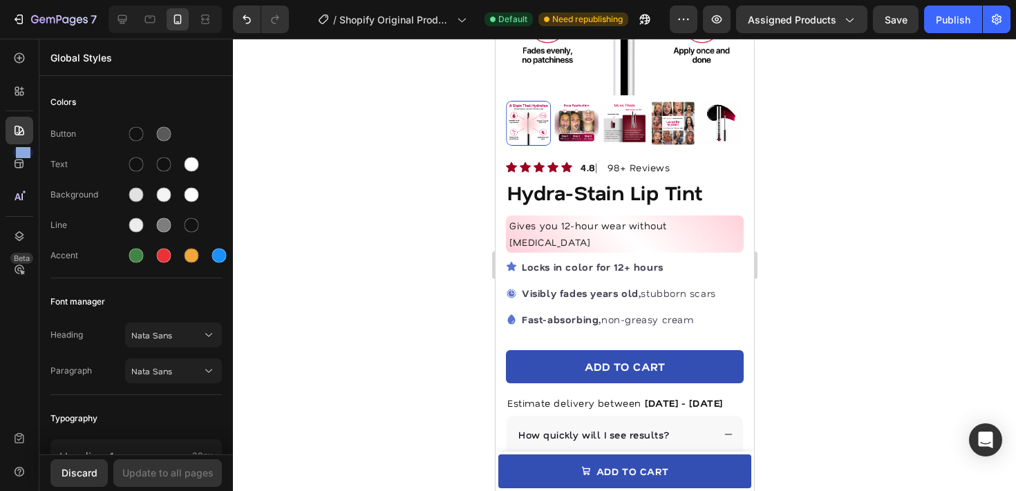
click at [21, 133] on icon at bounding box center [19, 131] width 14 height 14
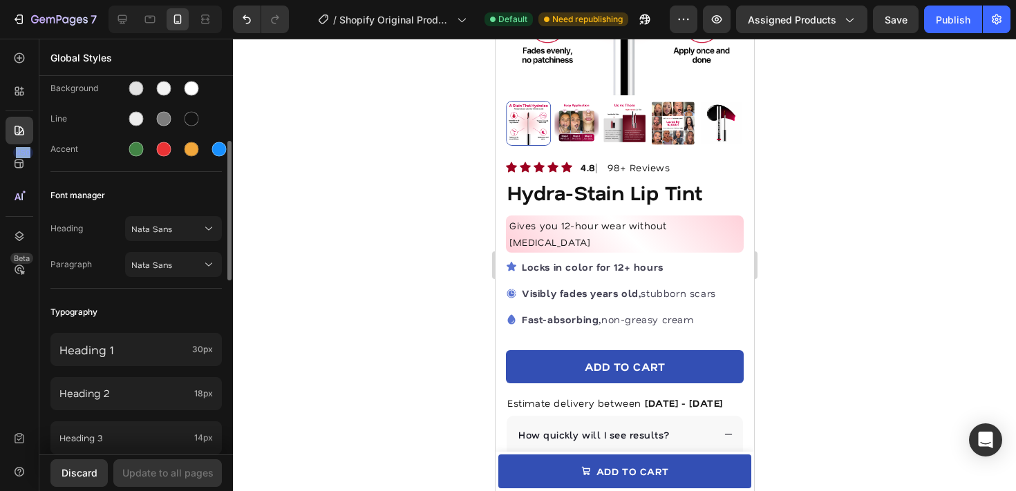
scroll to position [123, 0]
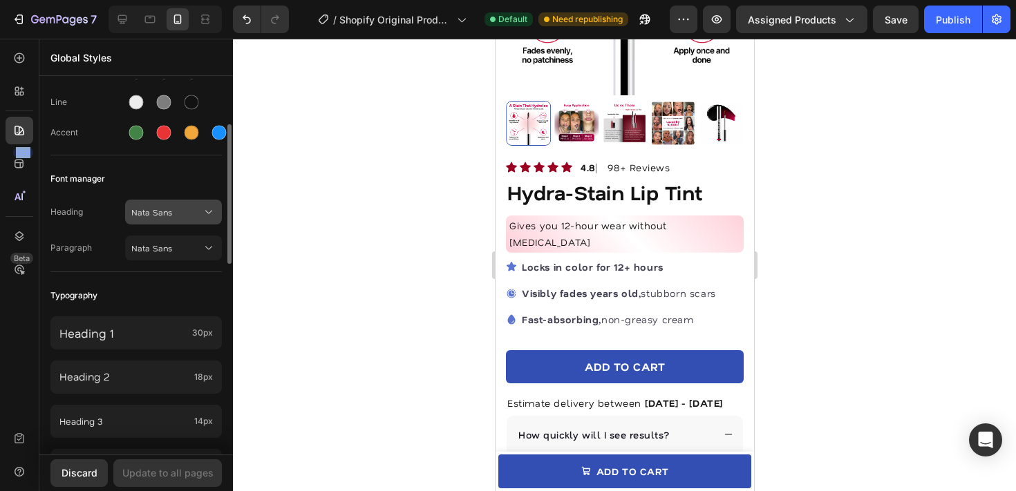
click at [148, 212] on span "Nata Sans" at bounding box center [166, 212] width 71 height 12
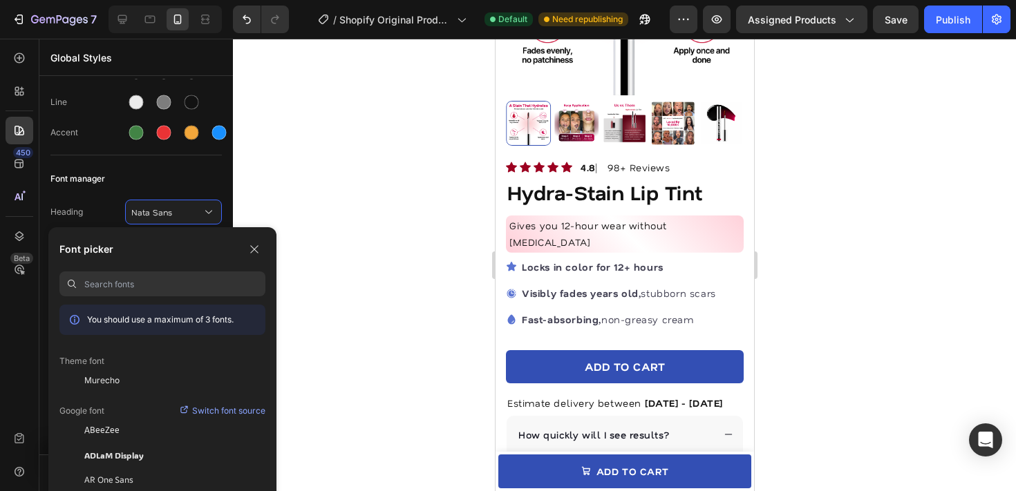
click at [156, 290] on input at bounding box center [174, 284] width 181 height 25
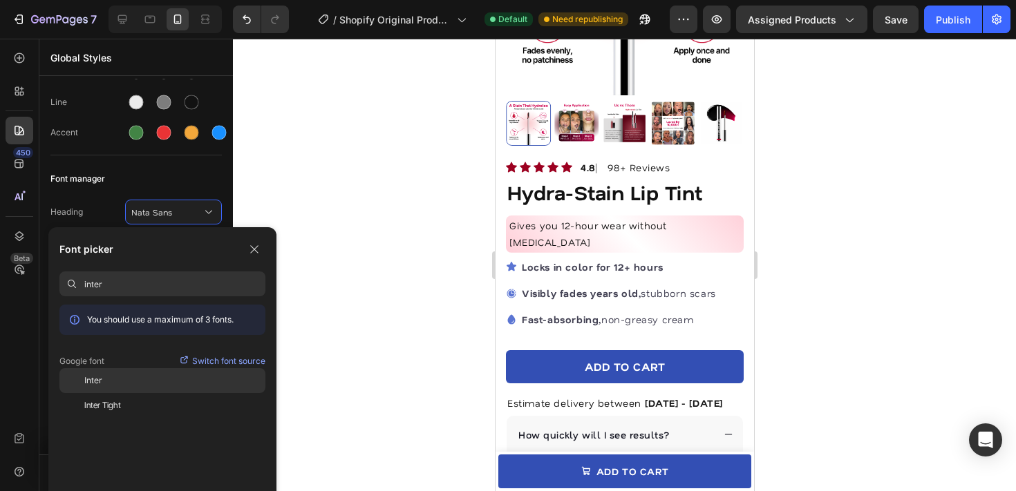
type input "inter"
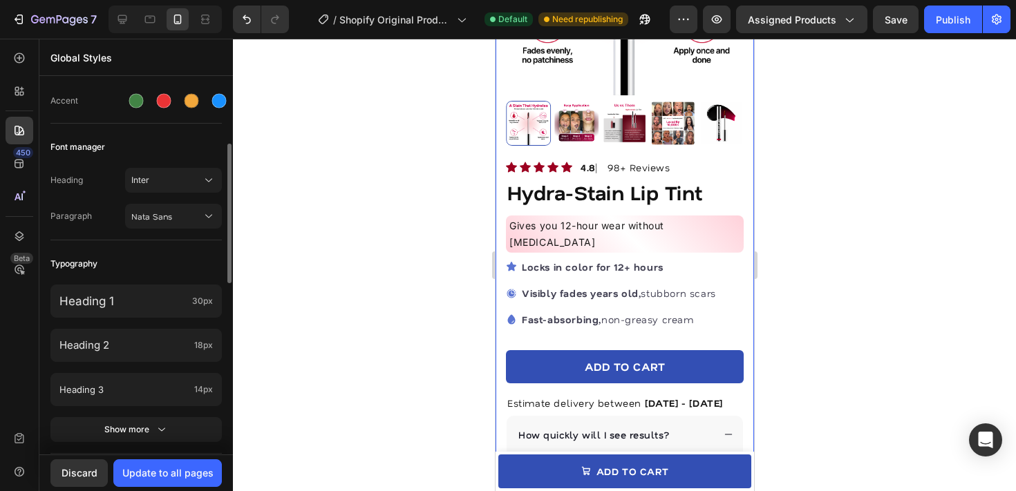
scroll to position [162, 0]
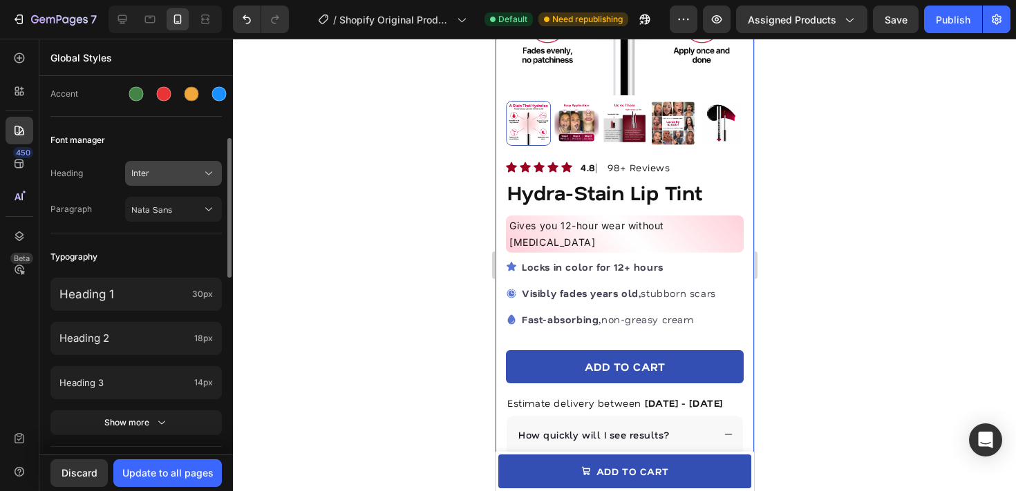
click at [162, 171] on span "Inter" at bounding box center [166, 173] width 71 height 12
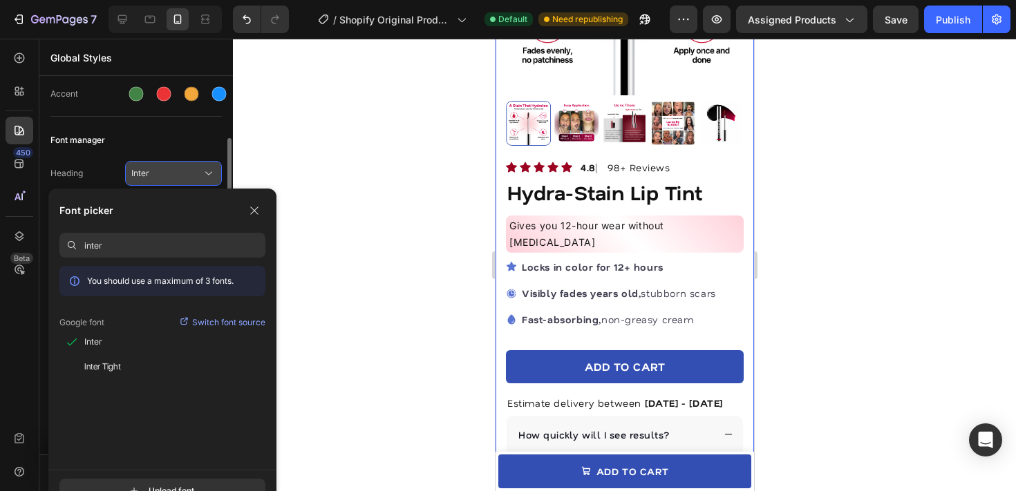
click at [159, 176] on span "Inter" at bounding box center [166, 173] width 71 height 12
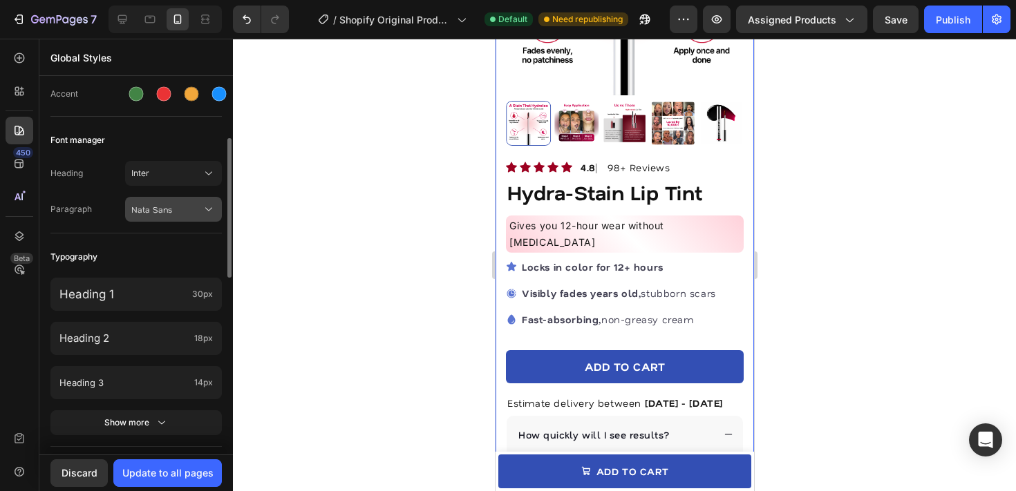
click at [159, 197] on button "Nata Sans" at bounding box center [173, 209] width 97 height 25
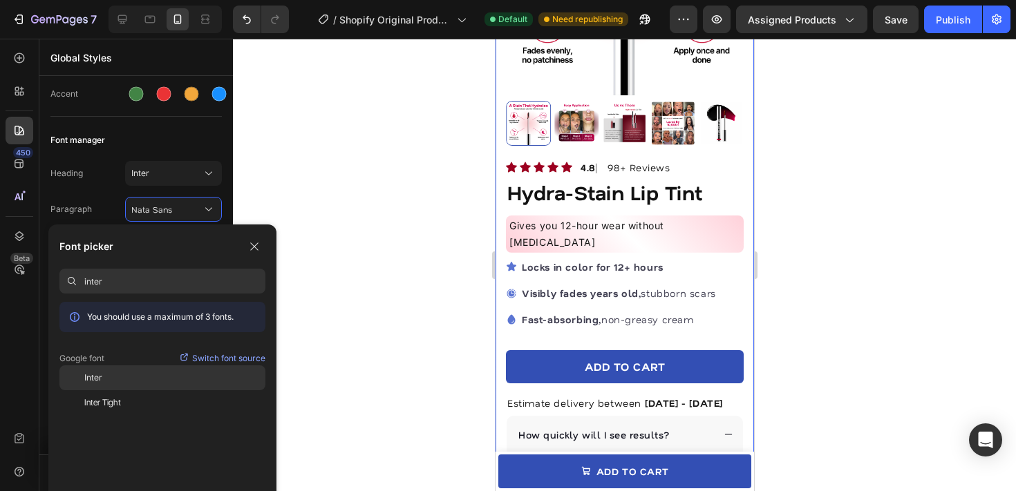
click at [131, 385] on div "Inter" at bounding box center [162, 378] width 206 height 25
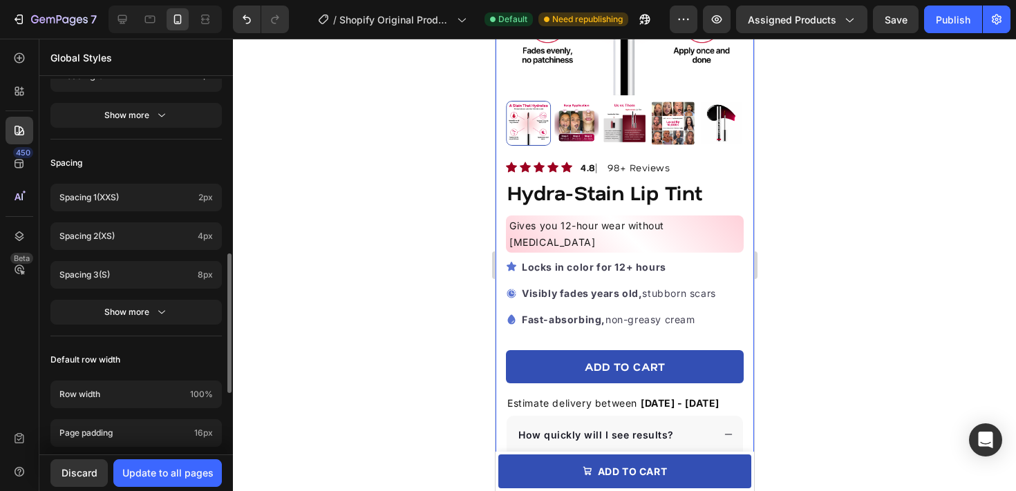
scroll to position [470, 0]
type input "inter"
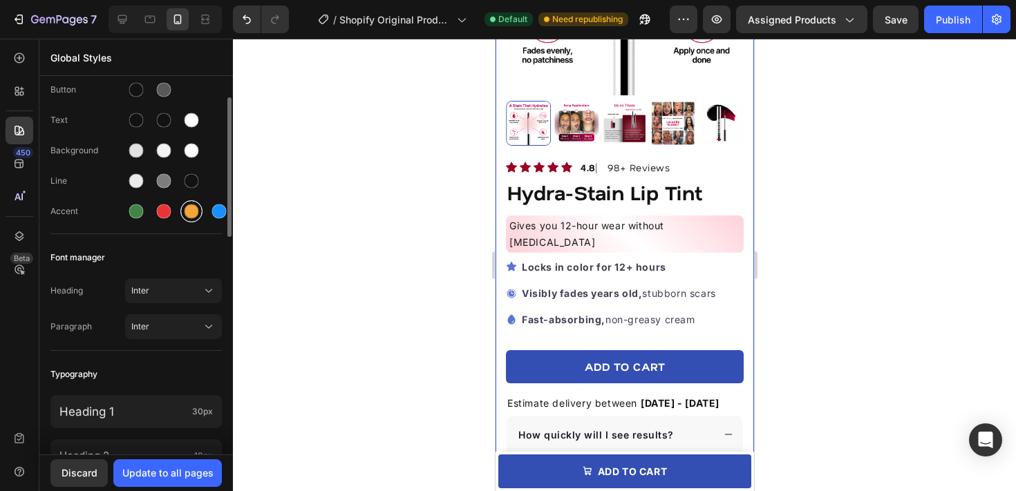
scroll to position [62, 0]
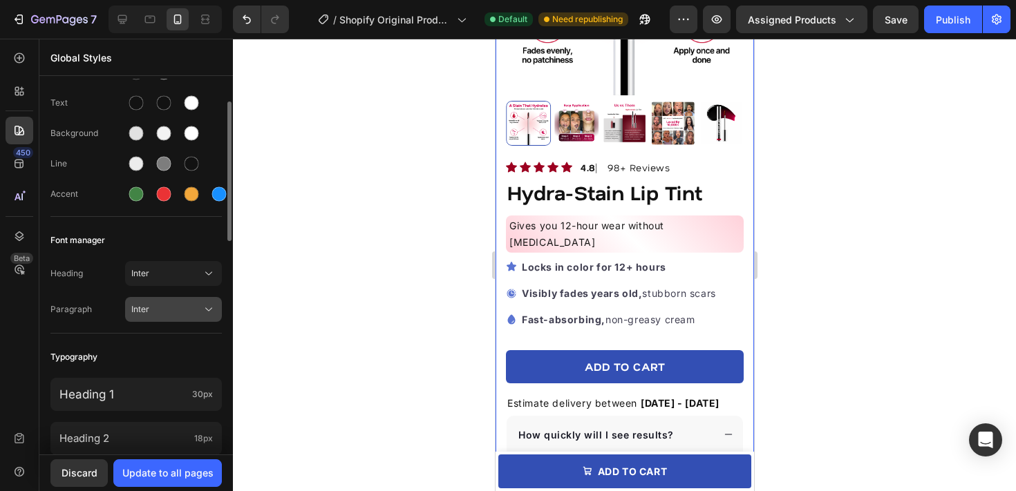
click at [211, 302] on button "Inter" at bounding box center [173, 309] width 97 height 25
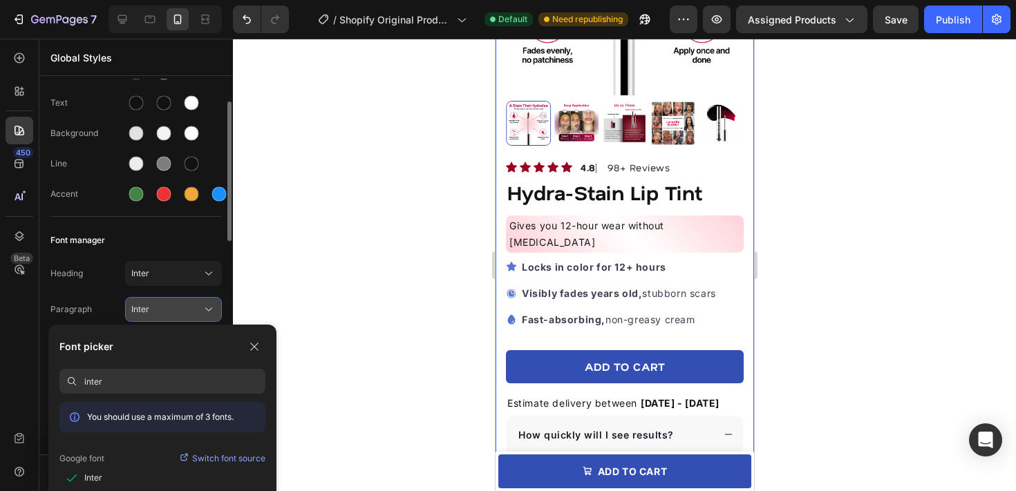
click at [209, 303] on icon at bounding box center [209, 310] width 14 height 14
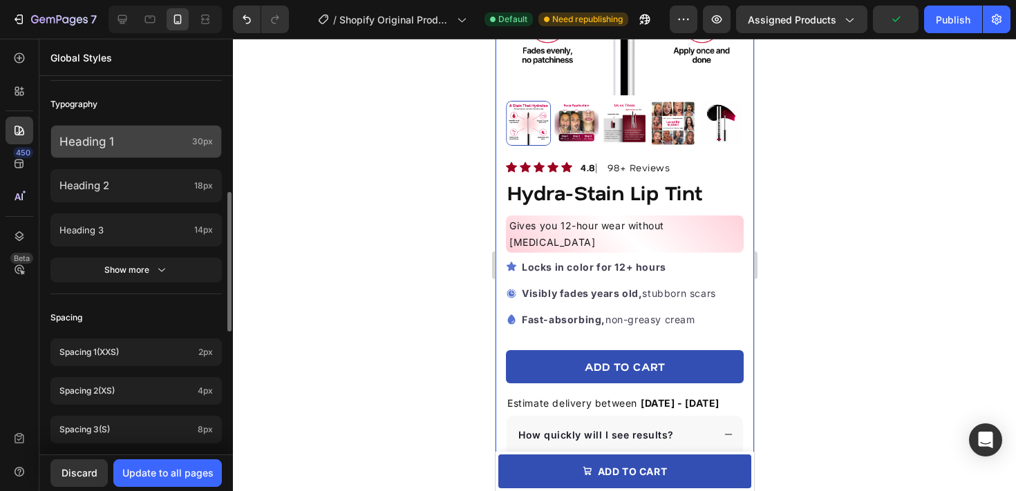
scroll to position [298, 0]
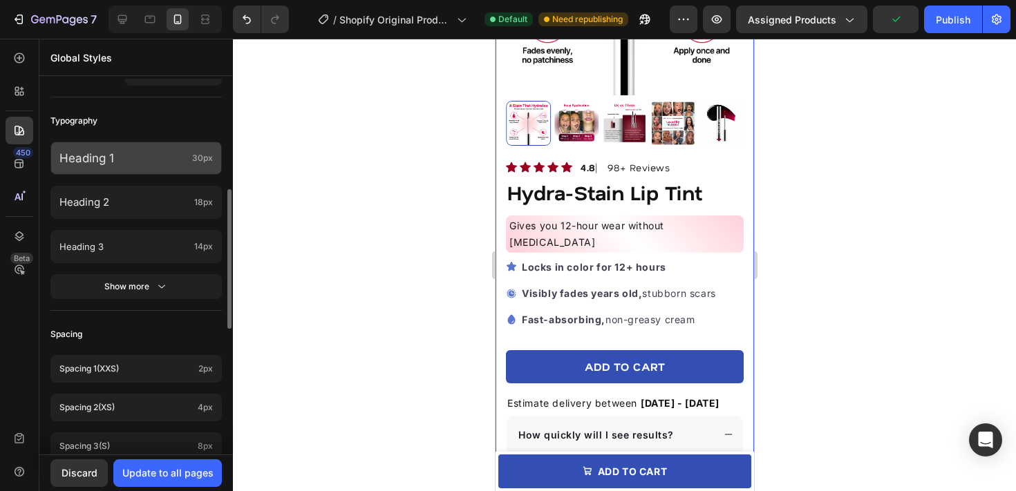
click at [164, 156] on p "Heading 1" at bounding box center [122, 158] width 127 height 15
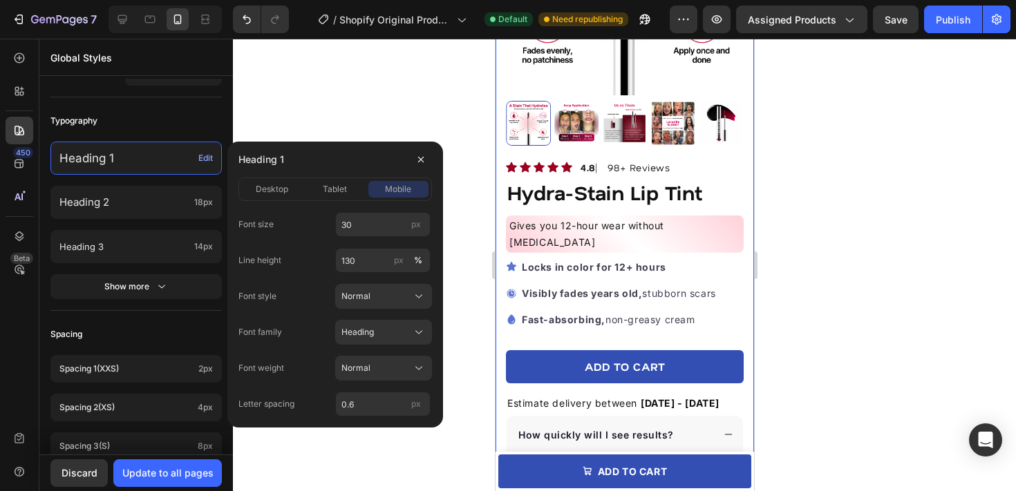
click at [169, 133] on div "Heading 1 Edit Heading 2 18px Heading 3 14px Show more" at bounding box center [135, 221] width 171 height 177
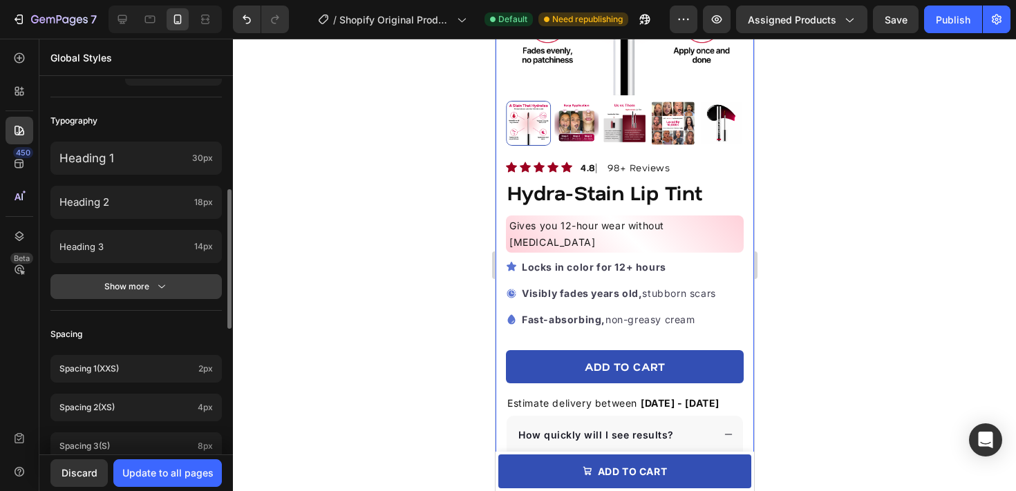
click at [156, 279] on button "Show more" at bounding box center [135, 286] width 171 height 25
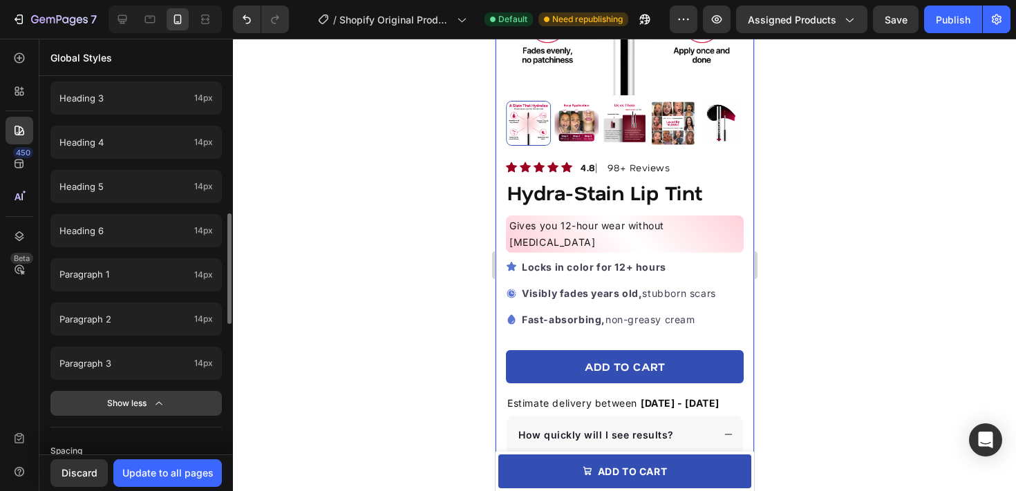
scroll to position [449, 0]
click at [156, 279] on p "Paragraph 1" at bounding box center [123, 272] width 129 height 16
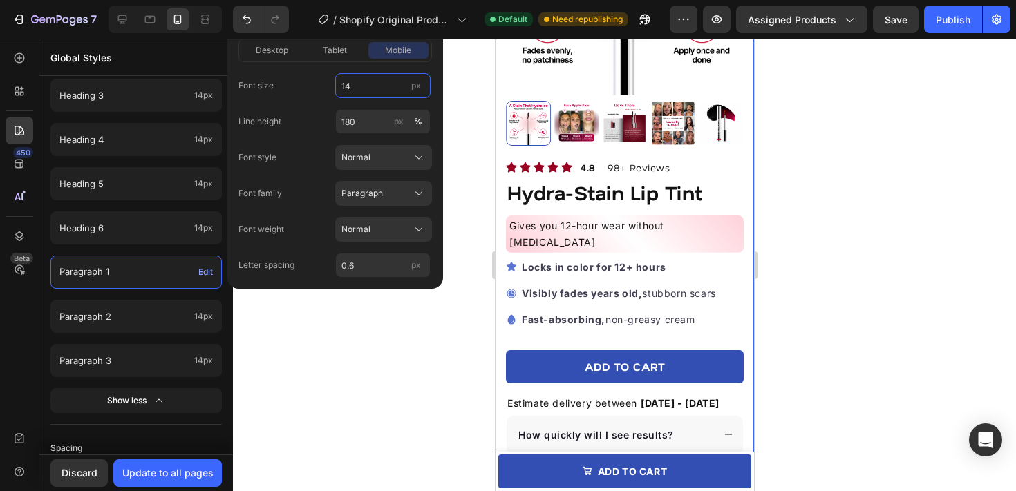
click at [355, 93] on input "14" at bounding box center [382, 85] width 95 height 25
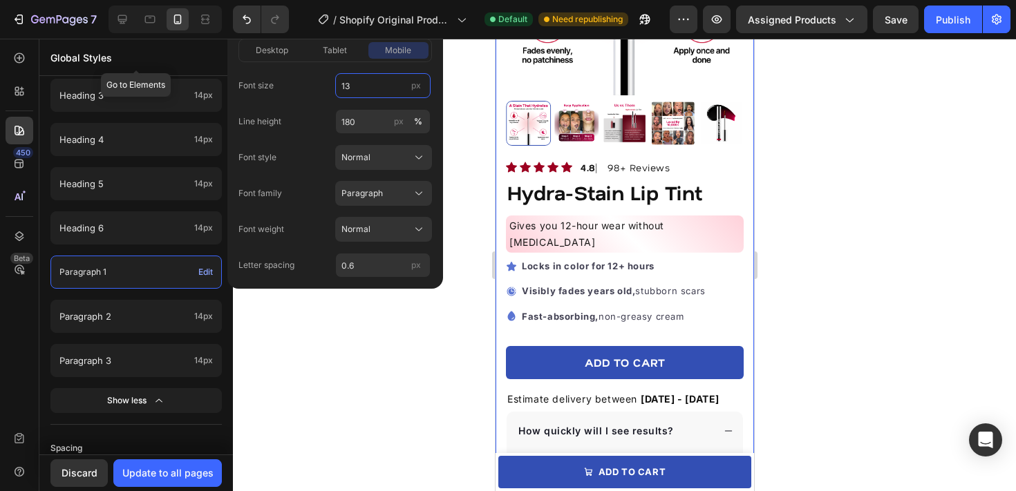
type input "13"
click at [182, 59] on p "Global Styles" at bounding box center [135, 57] width 171 height 15
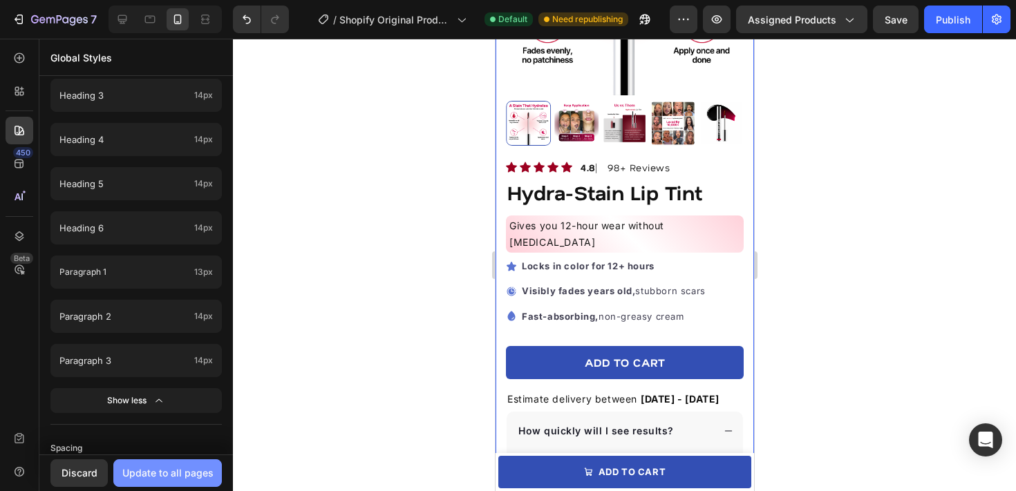
click at [186, 473] on div "Update to all pages" at bounding box center [167, 473] width 91 height 15
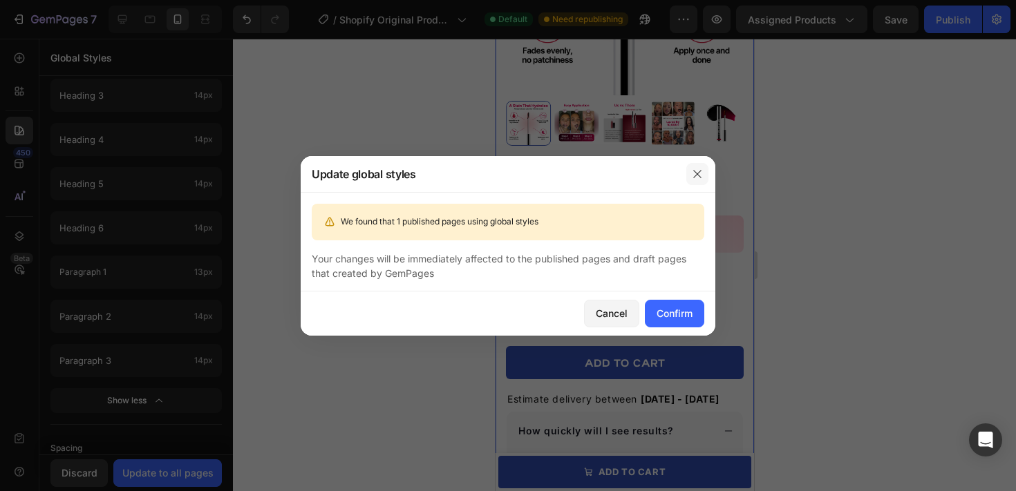
click at [706, 174] on button "button" at bounding box center [697, 174] width 22 height 22
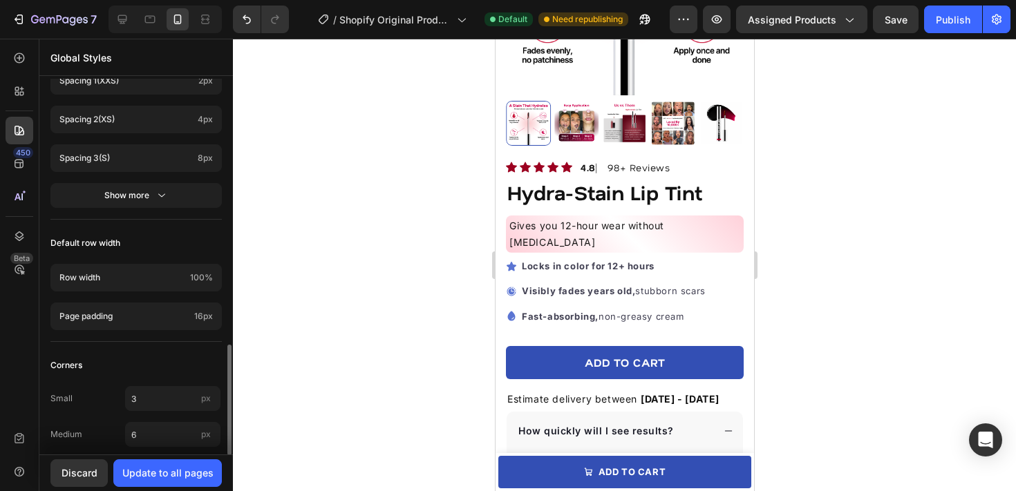
scroll to position [885, 0]
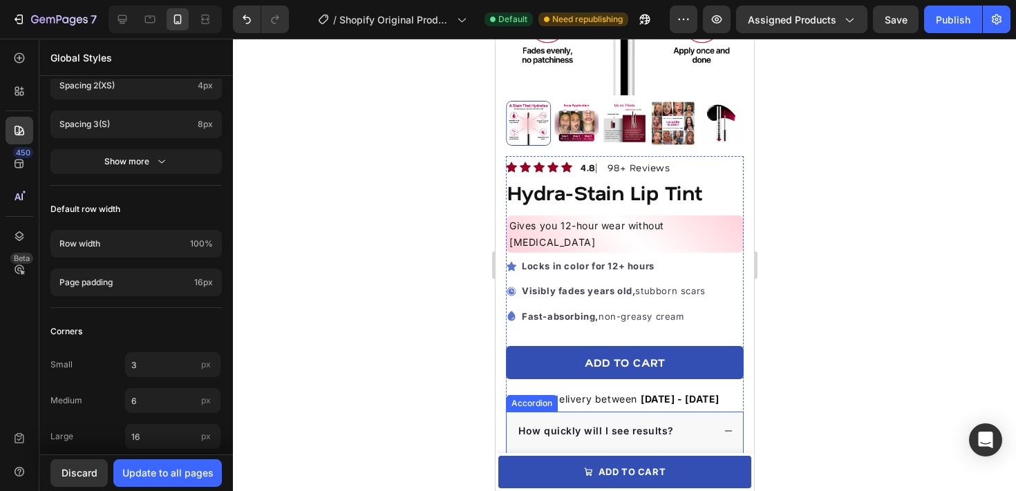
click at [572, 425] on span "How quickly will I see results?" at bounding box center [596, 431] width 156 height 12
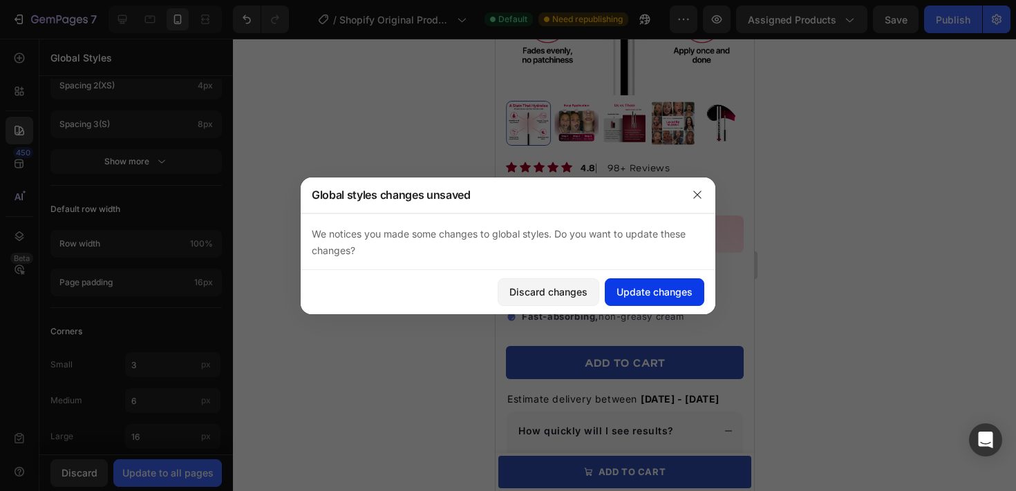
click at [638, 287] on div "Update changes" at bounding box center [655, 292] width 76 height 15
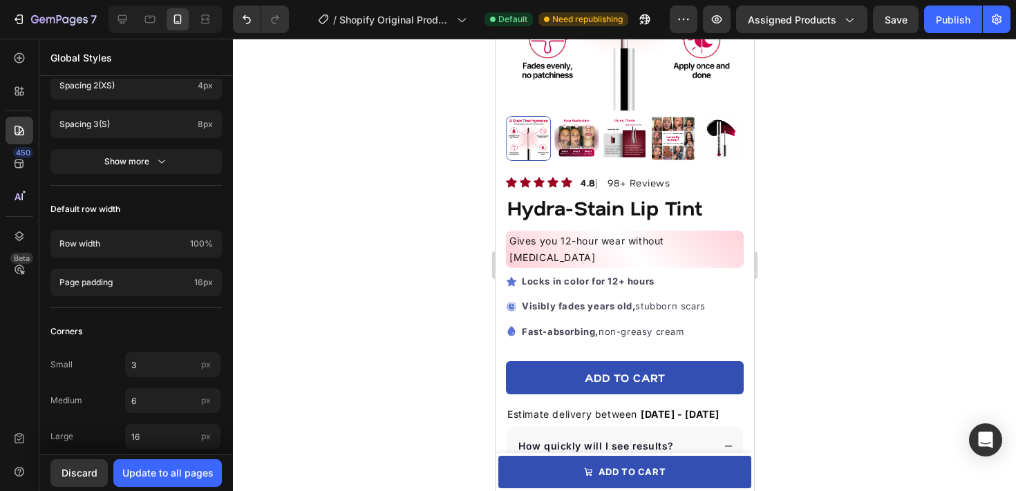
scroll to position [223, 0]
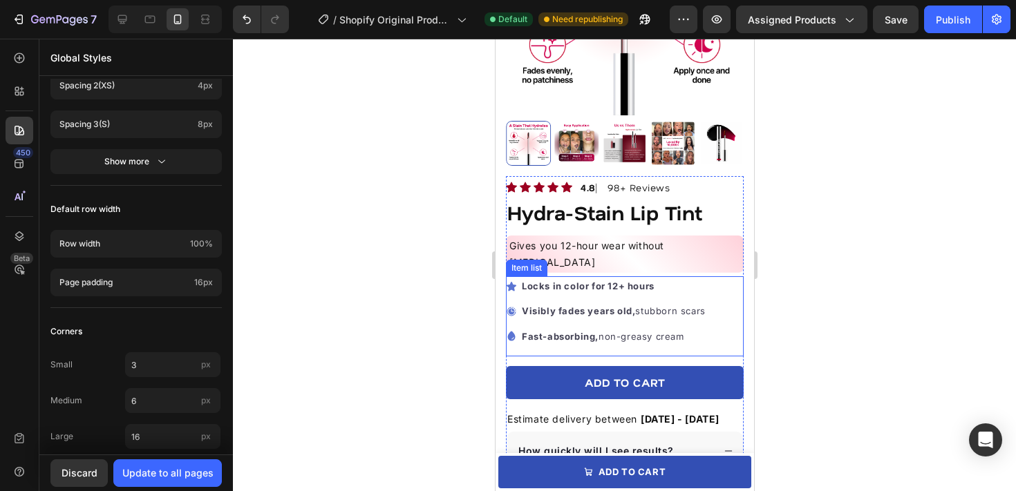
click at [632, 303] on p "Visibly fades years old, stubborn scars" at bounding box center [613, 311] width 184 height 16
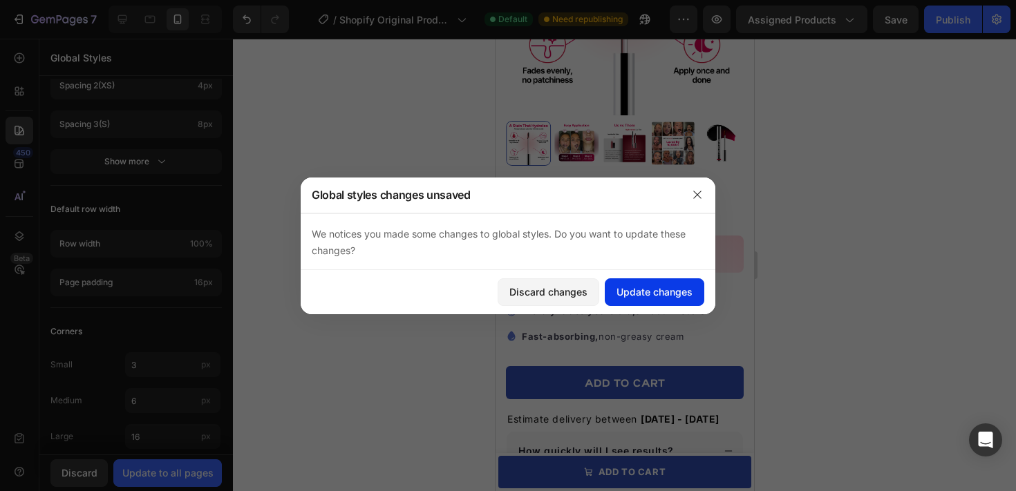
click at [633, 288] on div "Update changes" at bounding box center [655, 292] width 76 height 15
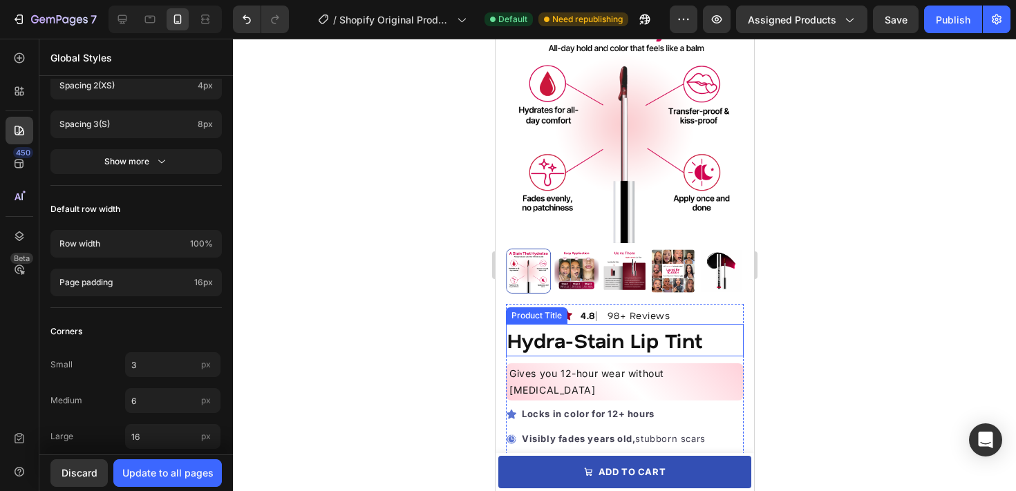
scroll to position [149, 0]
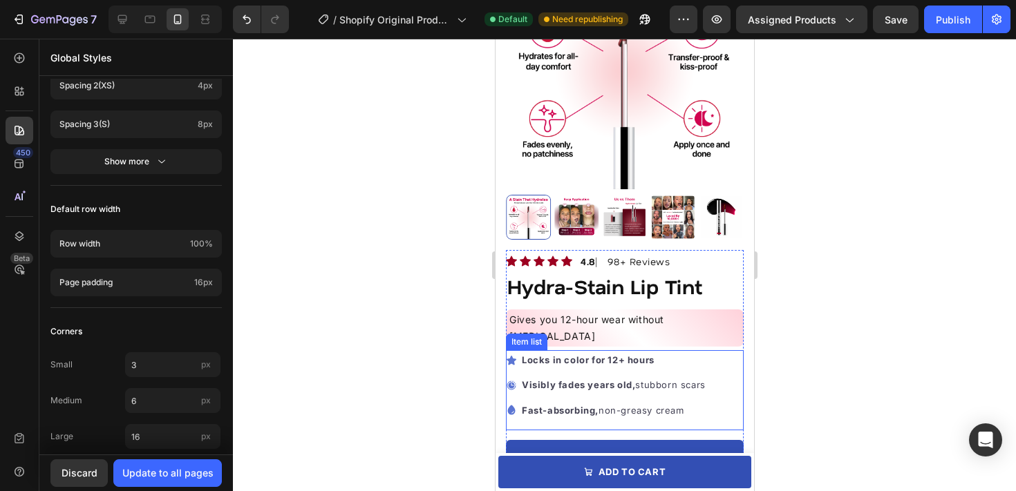
click at [509, 356] on icon at bounding box center [511, 360] width 10 height 9
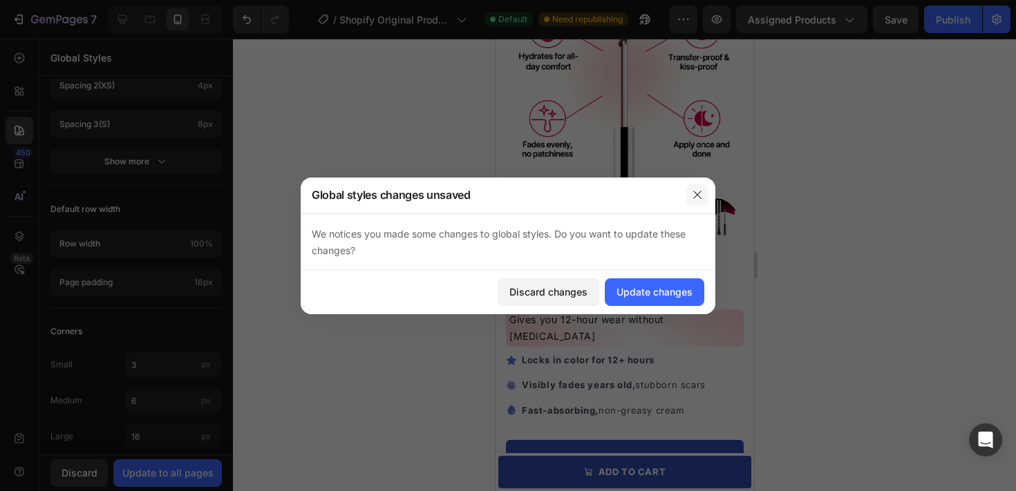
click at [693, 194] on icon "button" at bounding box center [697, 194] width 11 height 11
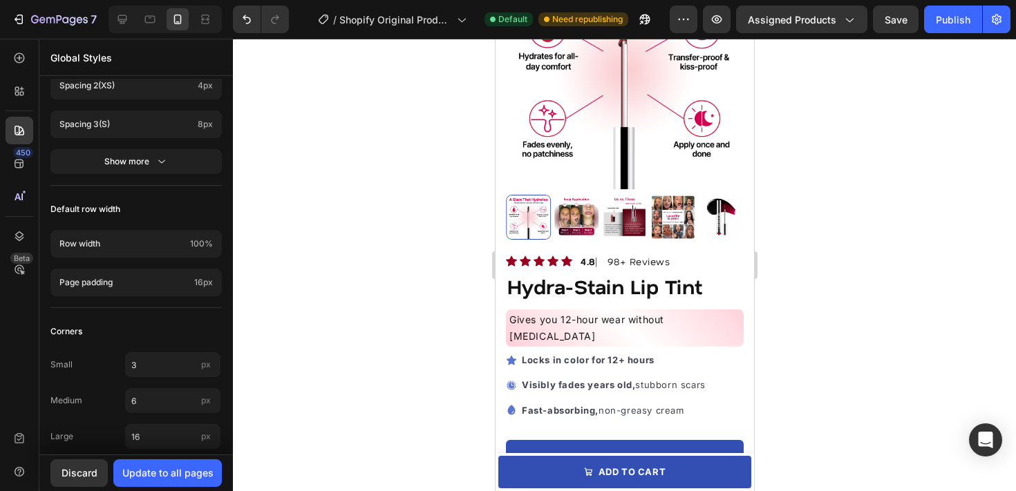
click at [396, 233] on div at bounding box center [624, 265] width 783 height 453
click at [557, 290] on h1 "Hydra-Stain Lip Tint" at bounding box center [624, 286] width 238 height 33
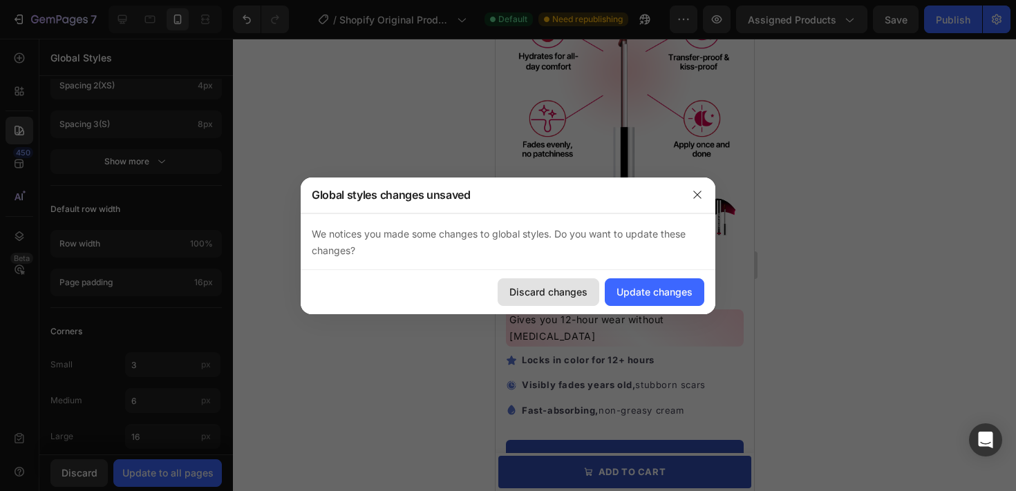
click at [551, 293] on div "Discard changes" at bounding box center [548, 292] width 78 height 15
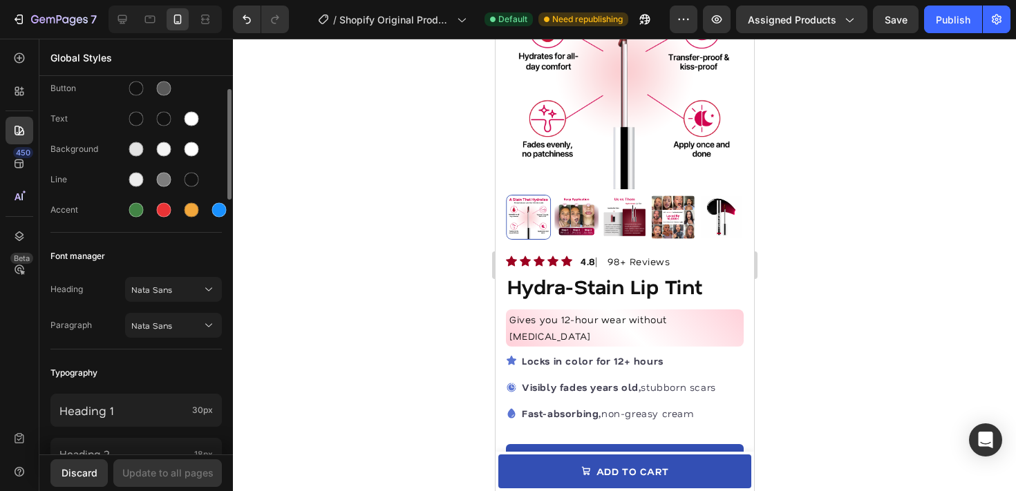
scroll to position [0, 0]
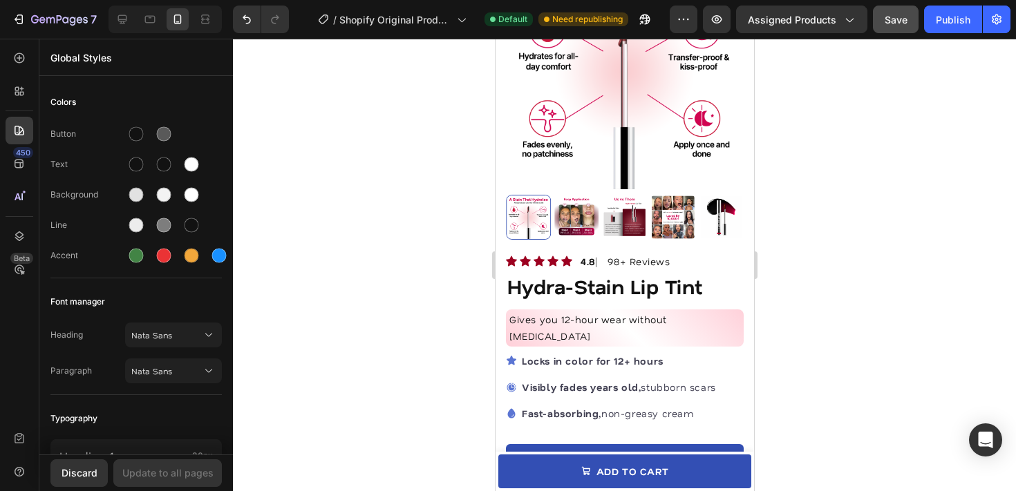
click at [892, 26] on div "Save" at bounding box center [896, 19] width 23 height 15
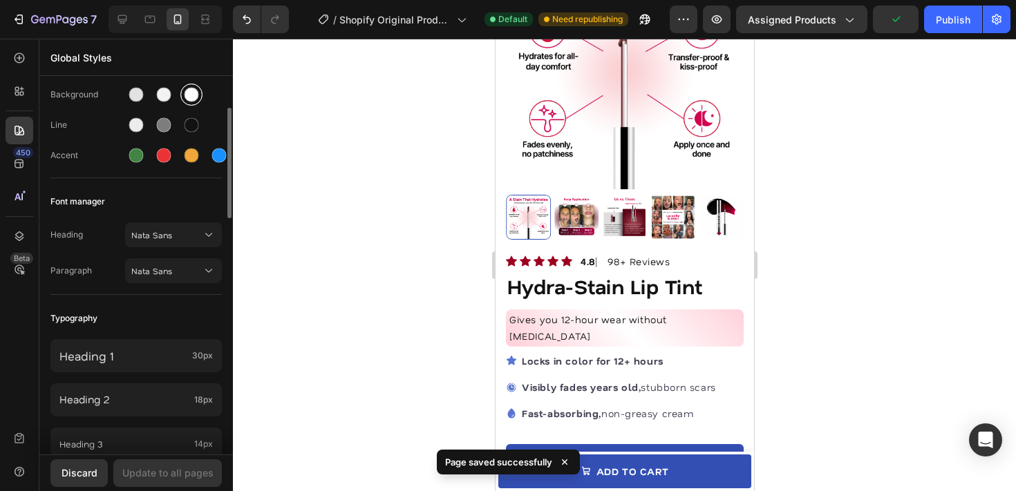
scroll to position [106, 0]
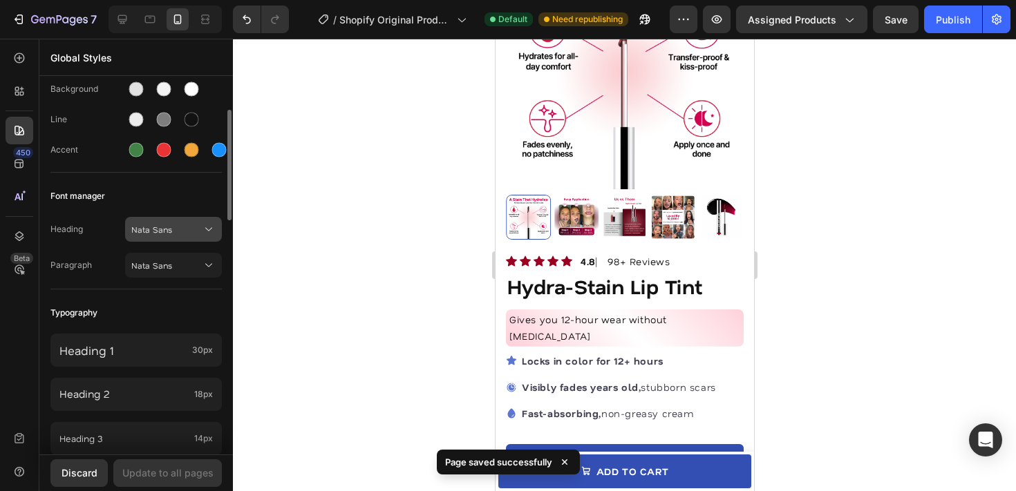
click at [177, 229] on span "Nata Sans" at bounding box center [166, 229] width 71 height 12
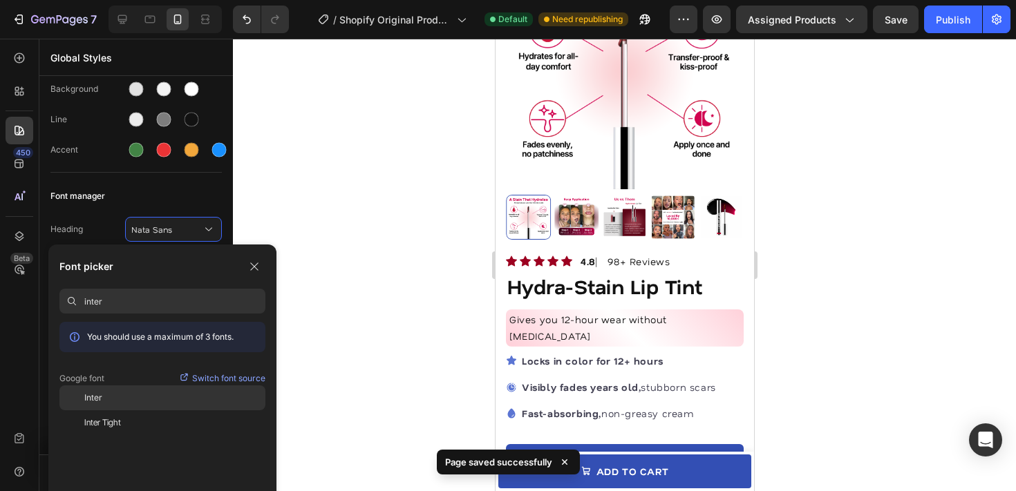
click at [132, 402] on div "Inter" at bounding box center [174, 398] width 181 height 12
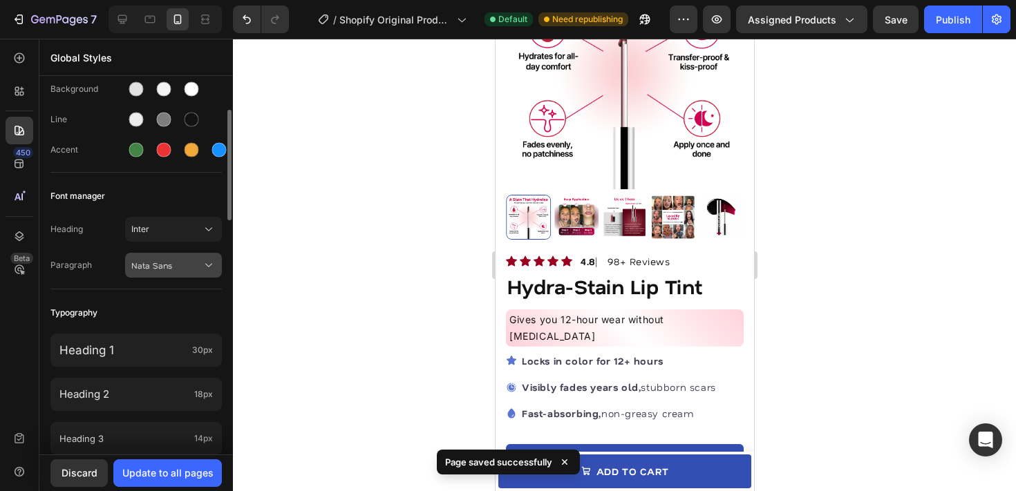
click at [162, 272] on button "Nata Sans" at bounding box center [173, 265] width 97 height 25
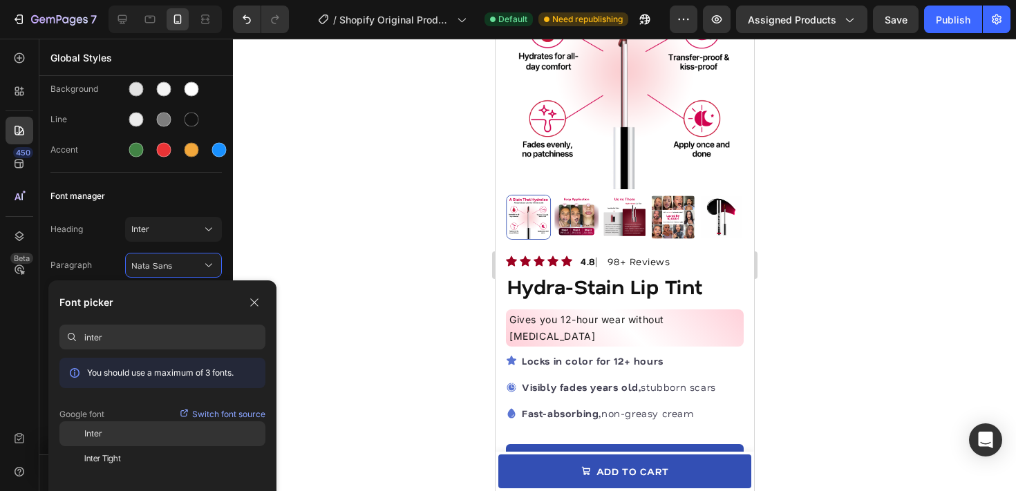
click at [129, 440] on div "Inter" at bounding box center [162, 434] width 206 height 25
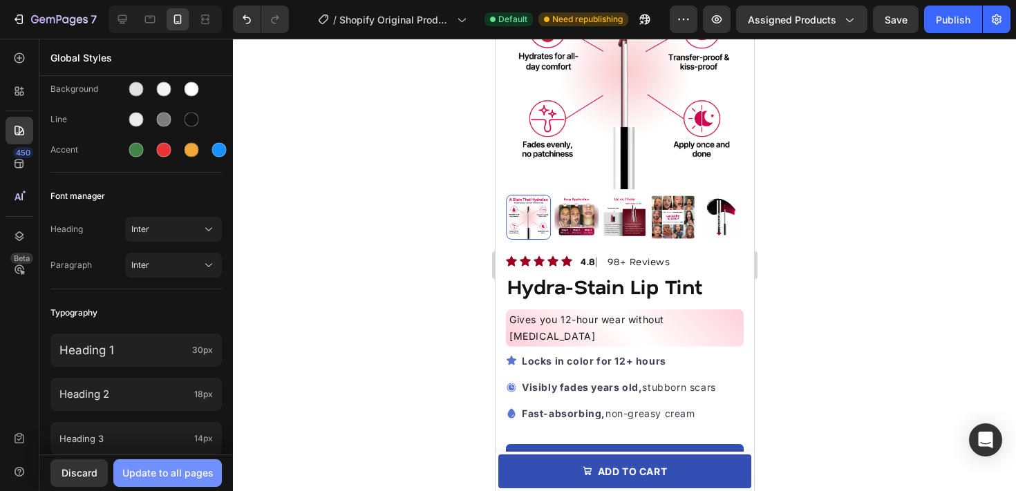
click at [207, 471] on div "Update to all pages" at bounding box center [167, 473] width 91 height 15
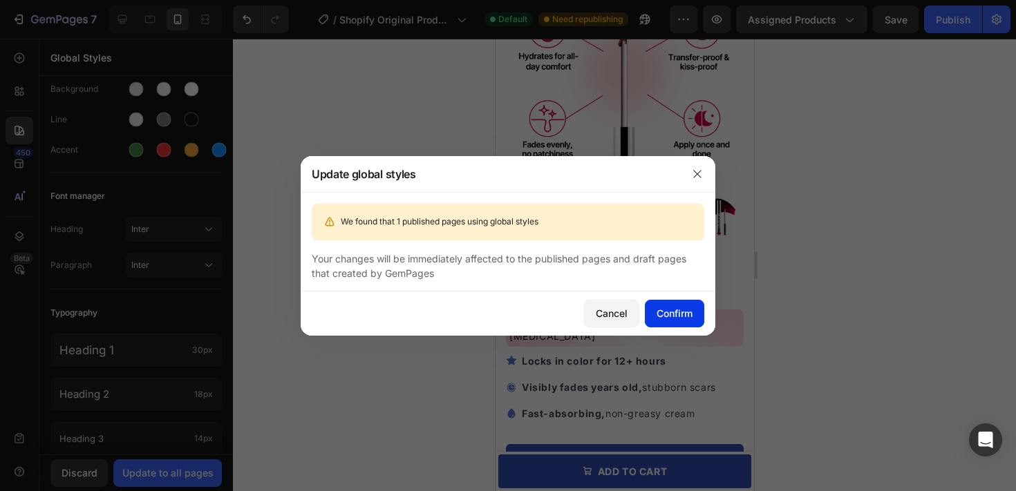
click at [673, 319] on div "Confirm" at bounding box center [675, 313] width 36 height 15
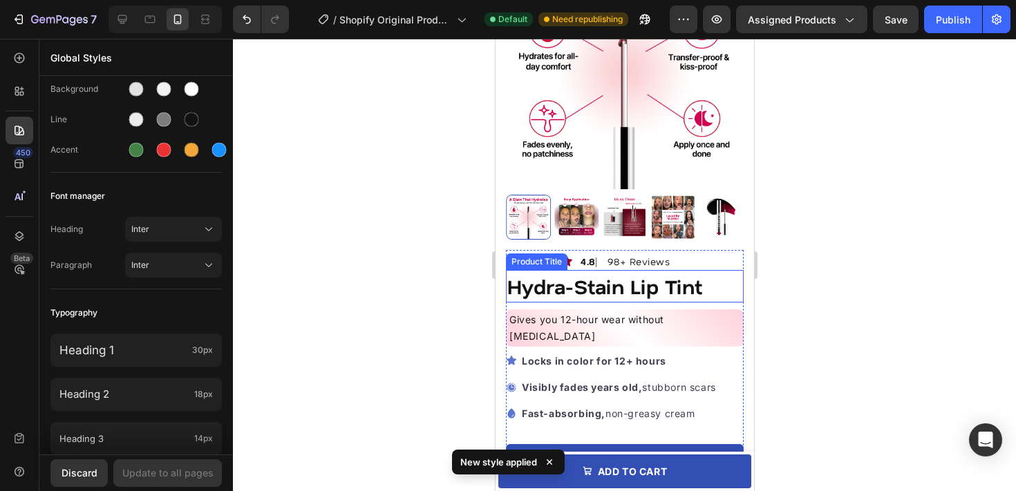
click at [639, 288] on h1 "Hydra-Stain Lip Tint" at bounding box center [624, 286] width 238 height 33
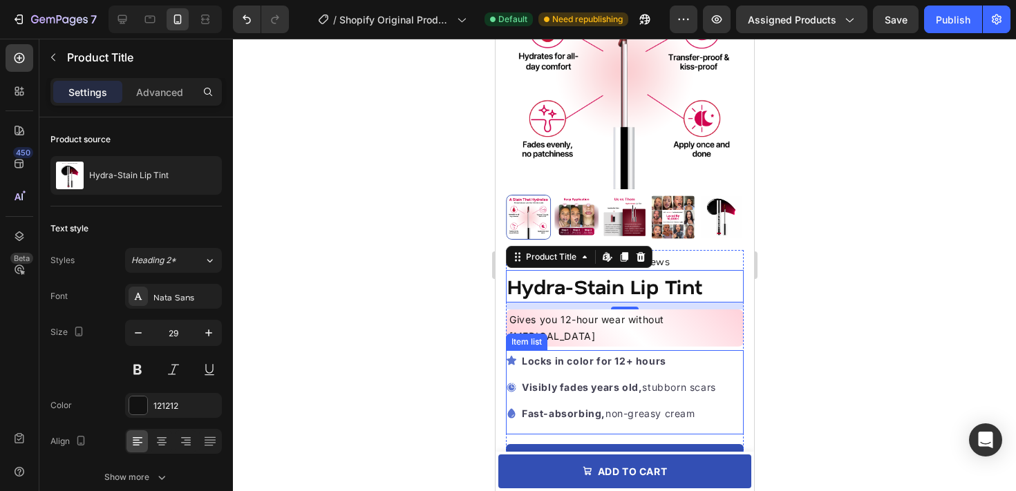
click at [525, 355] on strong "Locks in color for 12+ hours" at bounding box center [593, 361] width 144 height 12
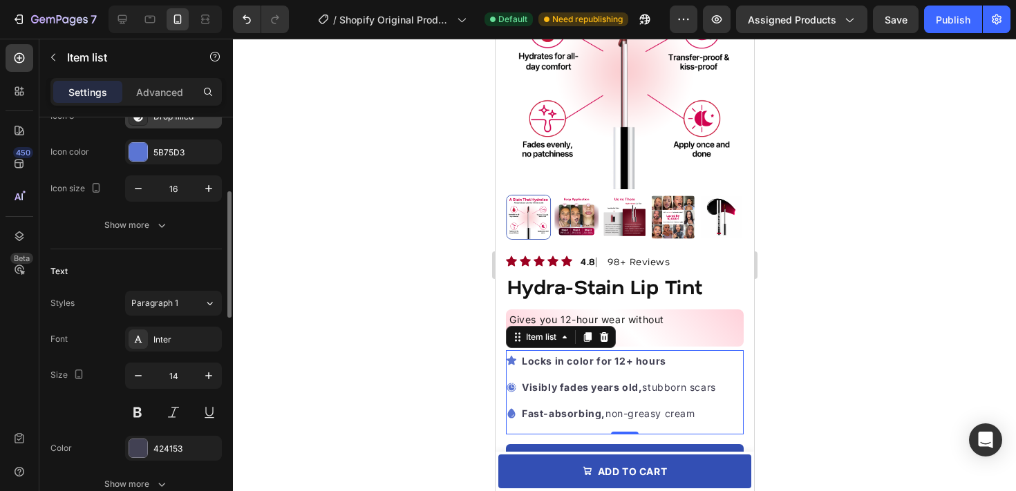
scroll to position [247, 0]
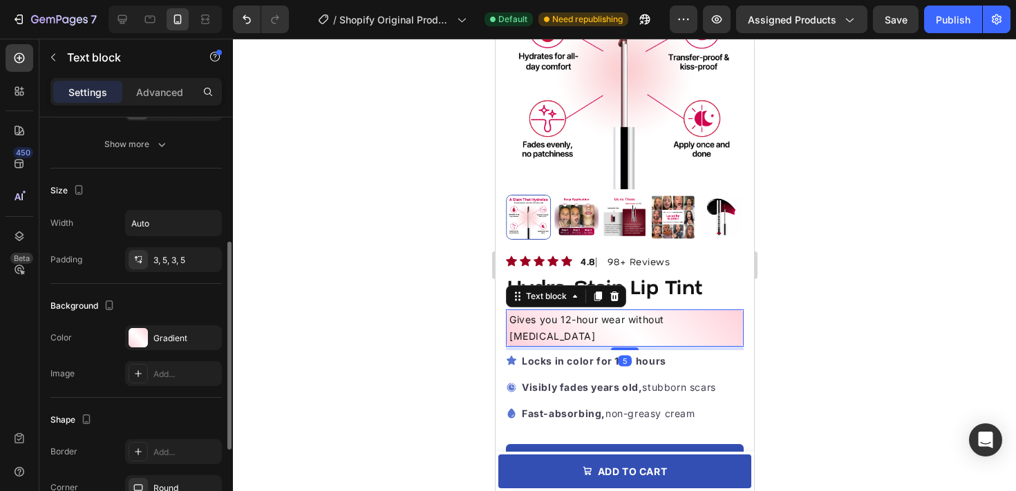
click at [665, 319] on p "Gives you 12-hour wear without [MEDICAL_DATA]" at bounding box center [624, 328] width 231 height 33
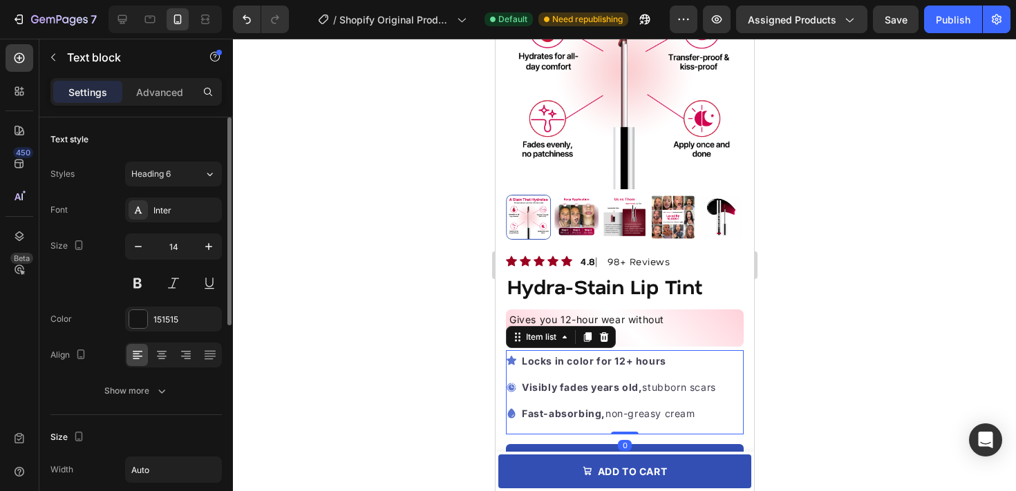
click at [561, 353] on p "Locks in color for 12+ hours" at bounding box center [618, 361] width 194 height 17
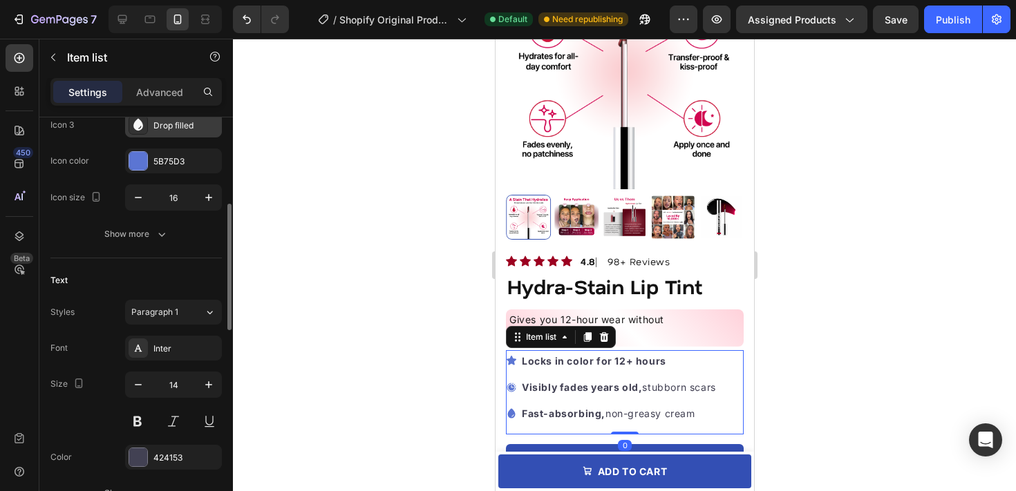
scroll to position [245, 0]
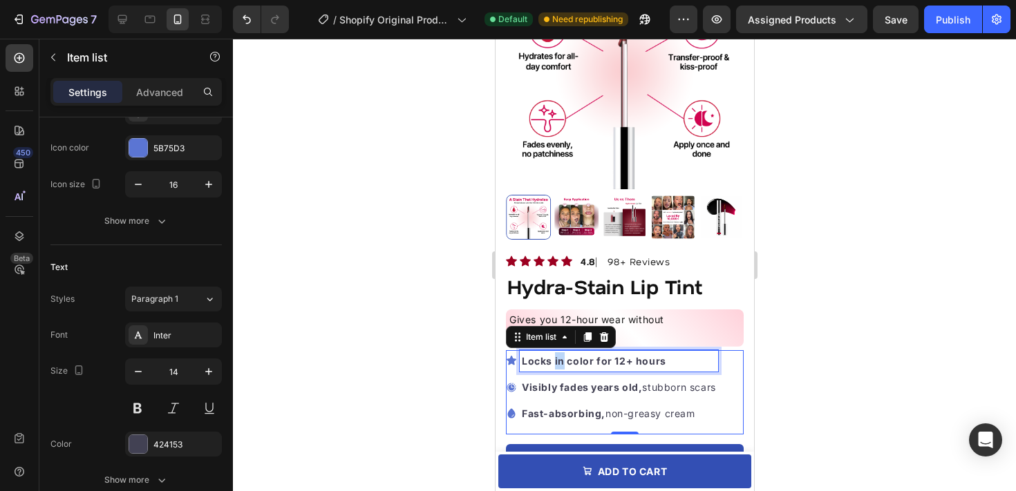
click at [554, 355] on strong "Locks in color for 12+ hours" at bounding box center [593, 361] width 144 height 12
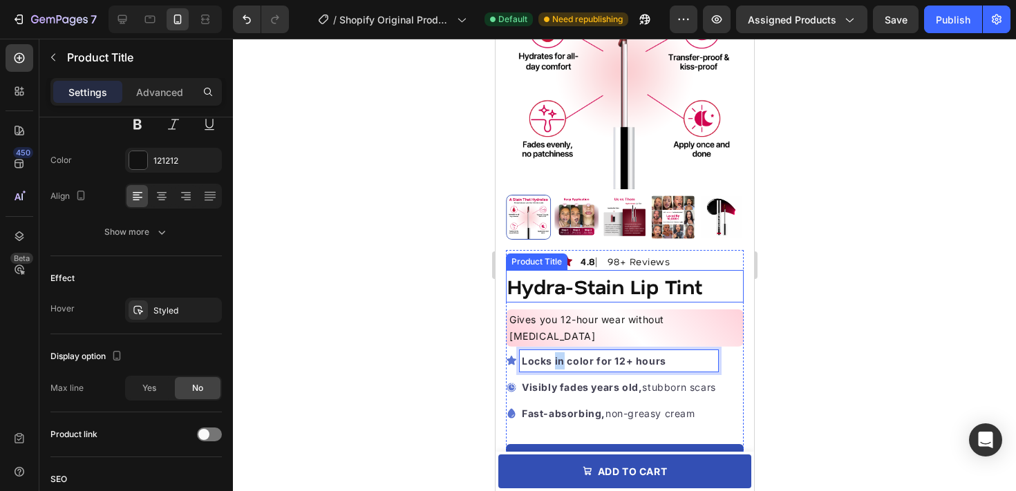
click at [605, 294] on h1 "Hydra-Stain Lip Tint" at bounding box center [624, 286] width 238 height 33
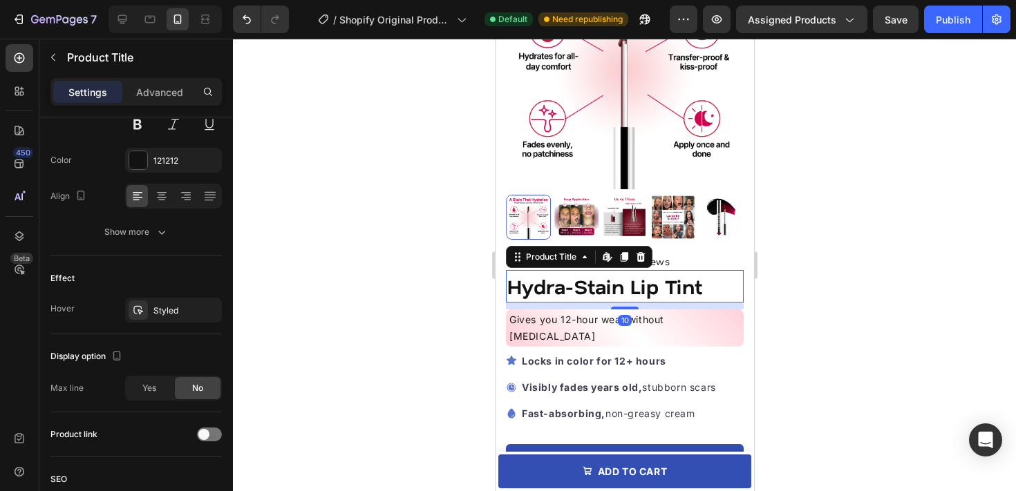
scroll to position [0, 0]
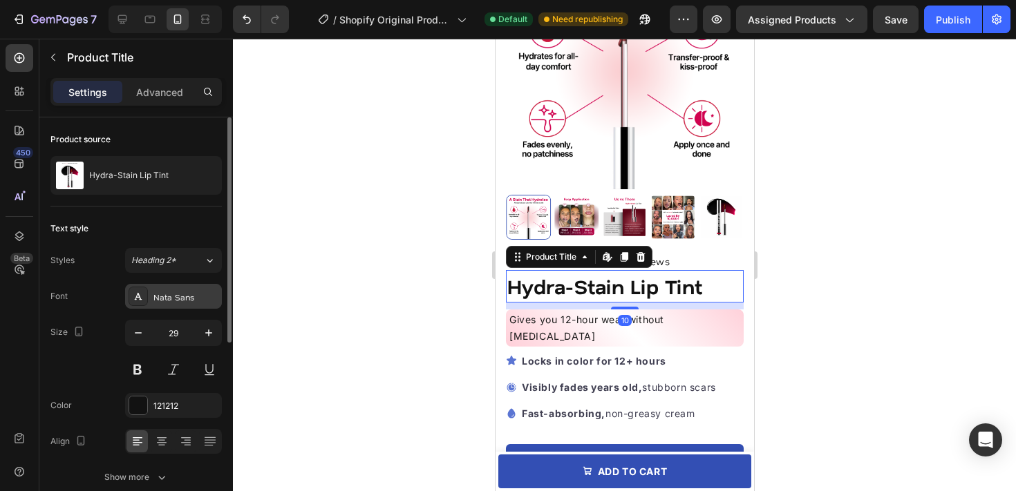
click at [167, 299] on div "Nata Sans" at bounding box center [185, 297] width 65 height 12
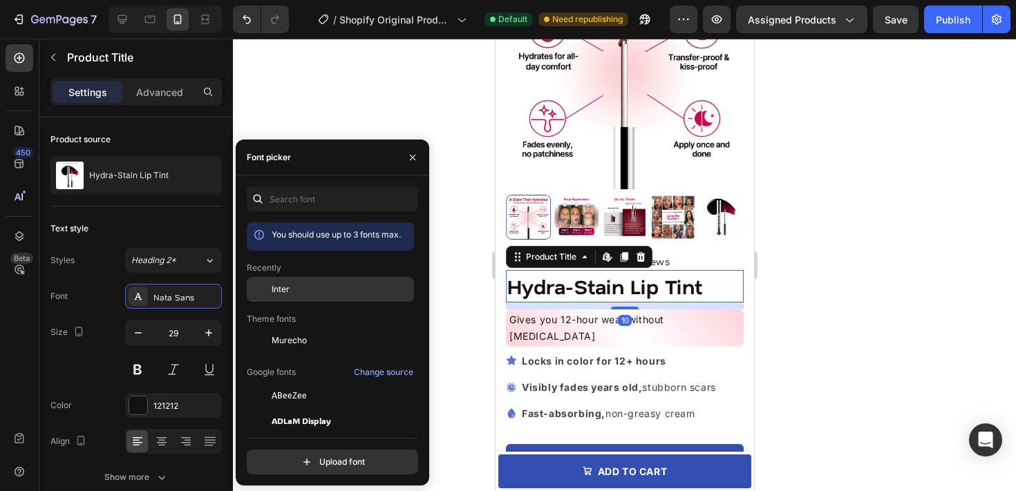
click at [293, 295] on div "Inter" at bounding box center [342, 289] width 140 height 12
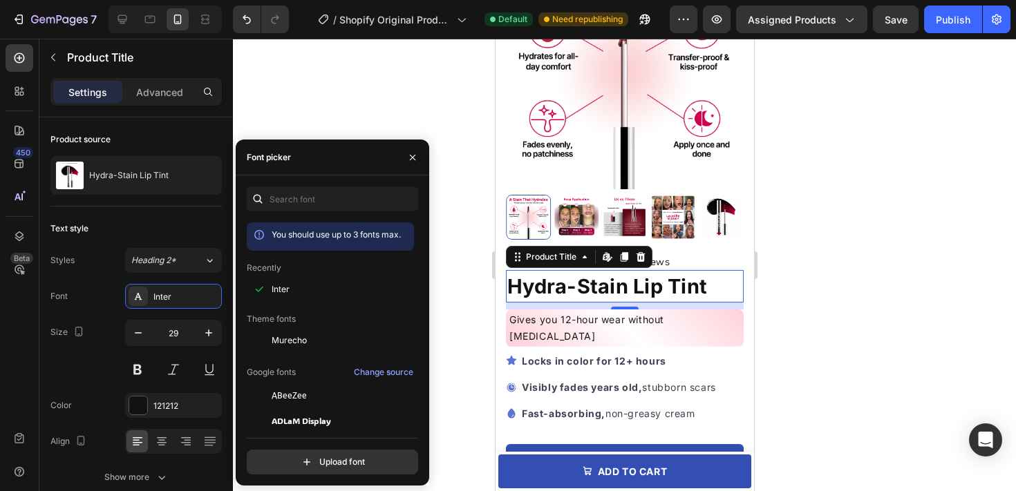
click at [812, 309] on div at bounding box center [624, 265] width 783 height 453
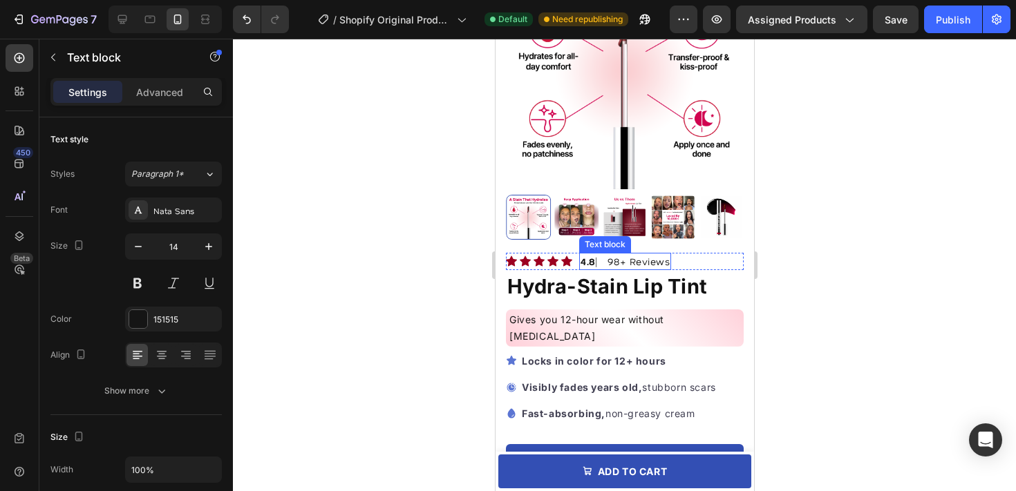
click at [639, 261] on p "4.8 ⎸ 98+ Reviews" at bounding box center [624, 261] width 89 height 15
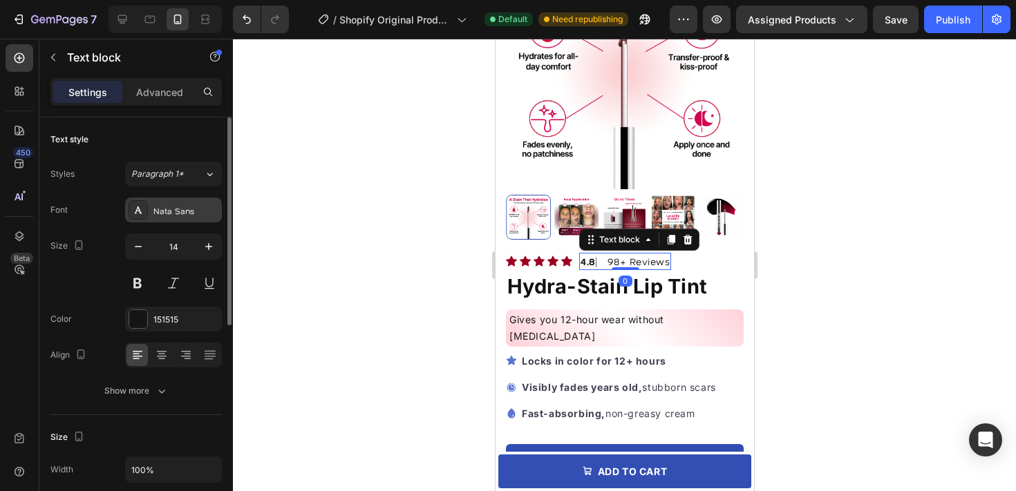
click at [191, 216] on div "Nata Sans" at bounding box center [185, 211] width 65 height 12
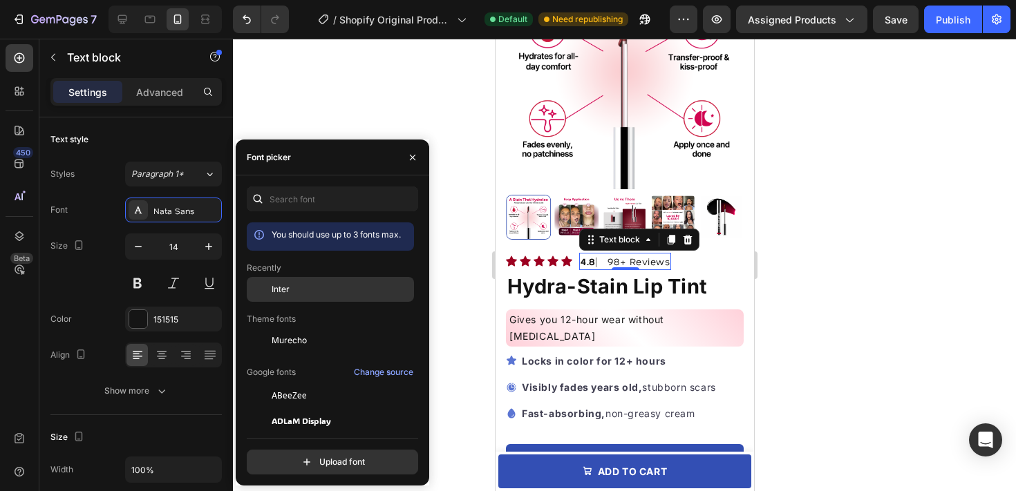
click at [278, 290] on span "Inter" at bounding box center [281, 289] width 18 height 12
click at [775, 308] on div at bounding box center [624, 265] width 783 height 453
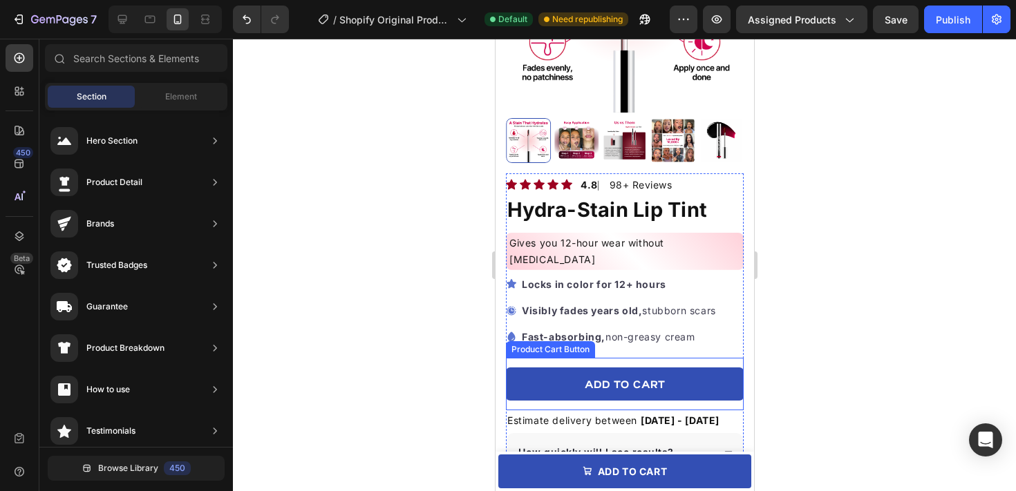
scroll to position [245, 0]
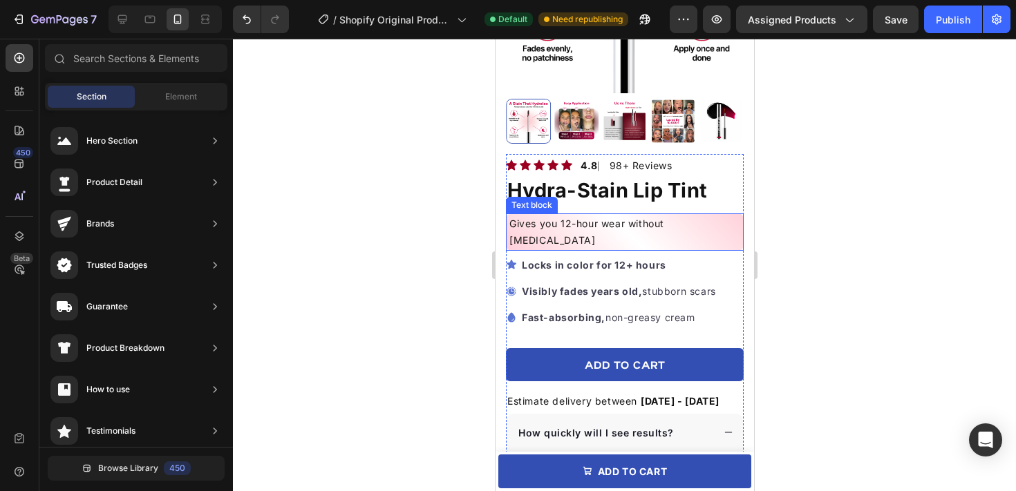
click at [673, 226] on p "Gives you 12-hour wear without [MEDICAL_DATA]" at bounding box center [624, 232] width 231 height 33
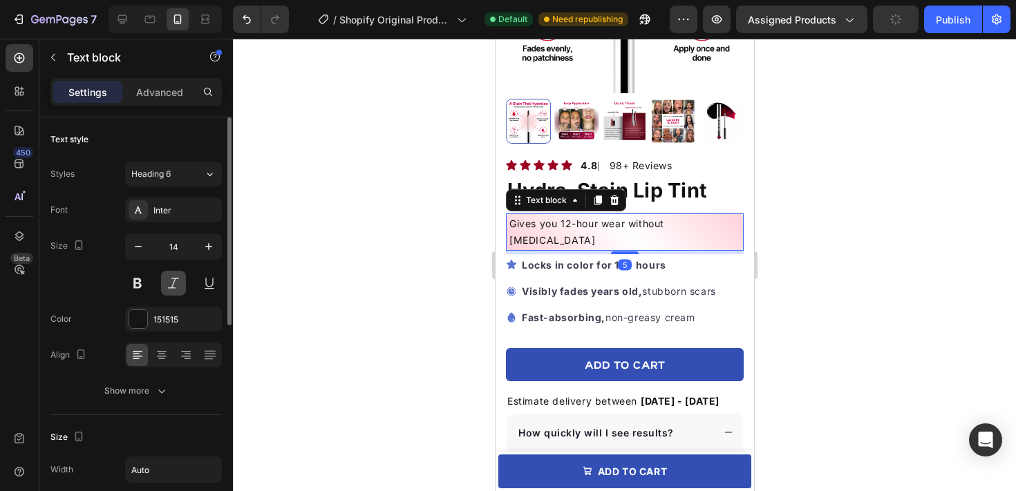
click at [173, 291] on button at bounding box center [173, 283] width 25 height 25
click at [285, 252] on div at bounding box center [624, 265] width 783 height 453
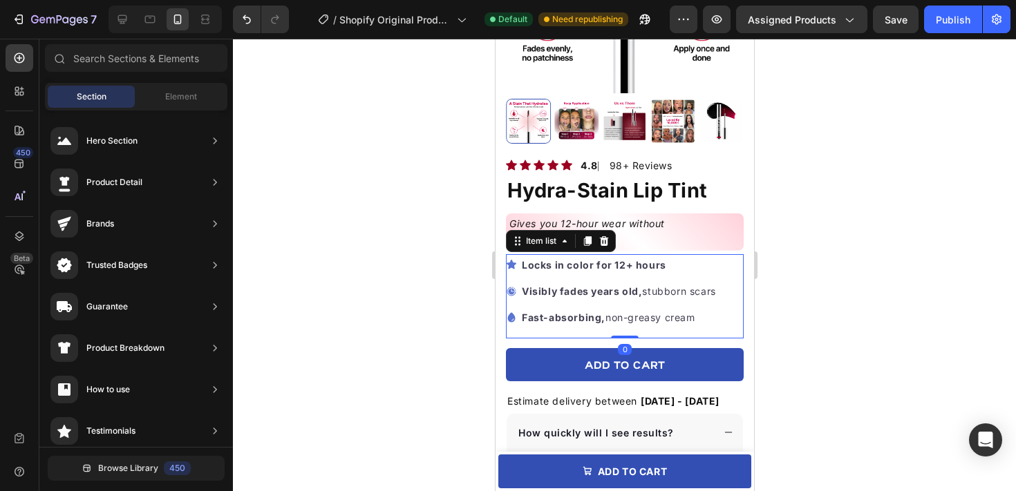
click at [510, 260] on icon at bounding box center [511, 264] width 10 height 9
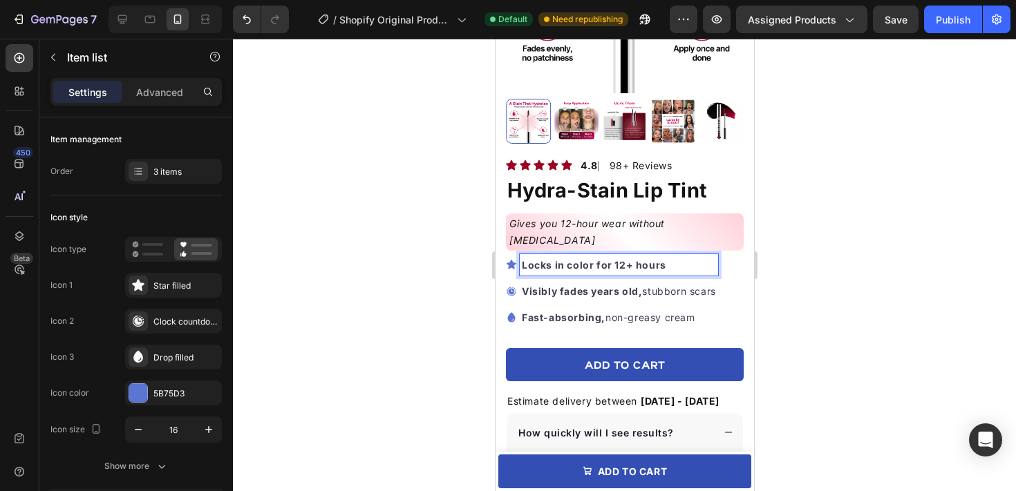
click at [534, 259] on strong "Locks in color for 12+ hours" at bounding box center [593, 265] width 144 height 12
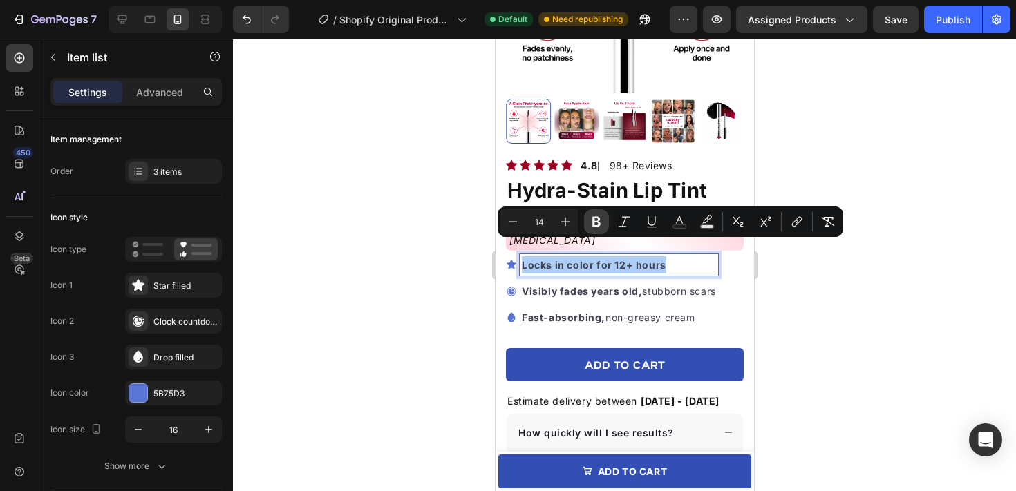
click at [601, 221] on icon "Editor contextual toolbar" at bounding box center [597, 222] width 14 height 14
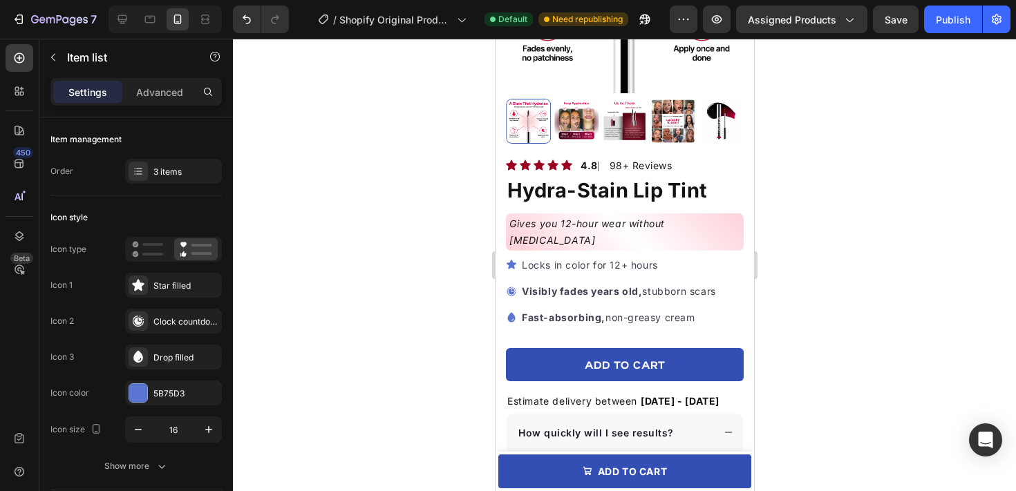
click at [580, 285] on strong "Visibly fades years old," at bounding box center [581, 291] width 120 height 12
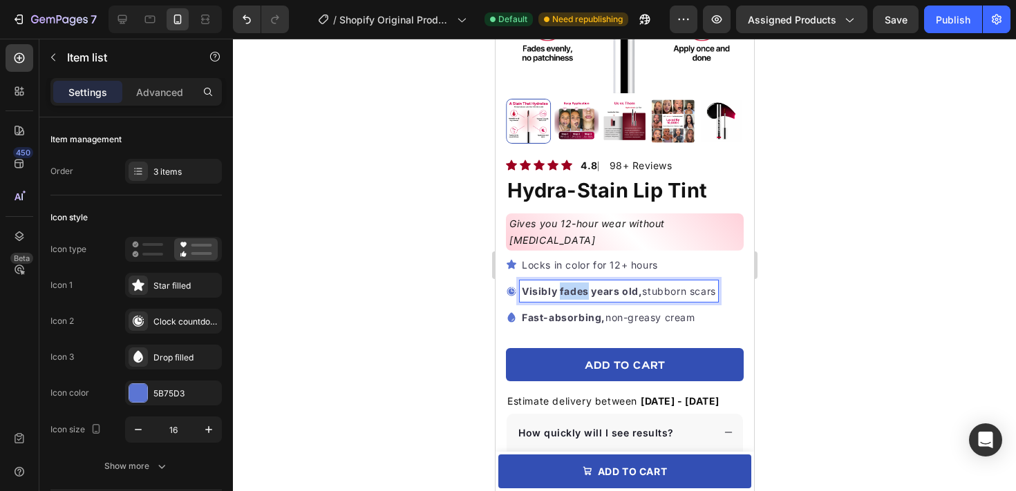
click at [580, 285] on strong "Visibly fades years old," at bounding box center [581, 291] width 120 height 12
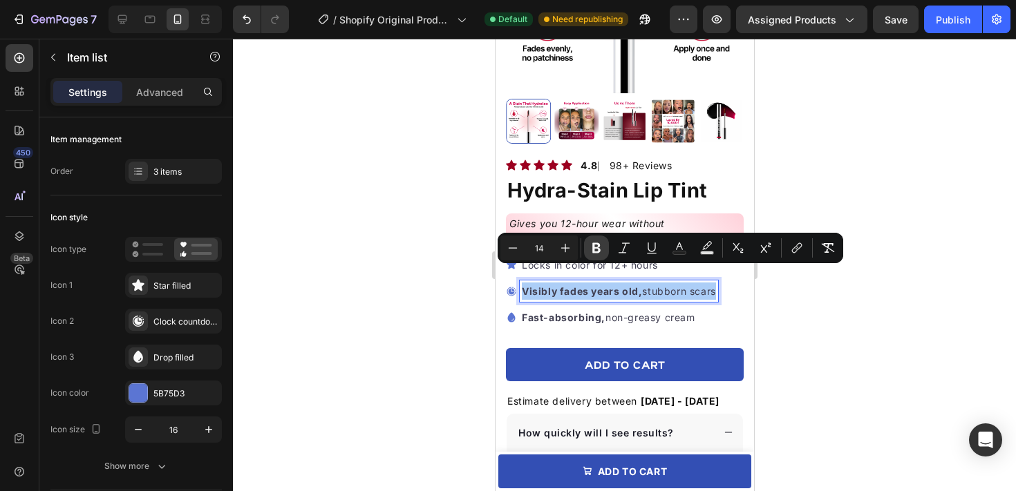
click at [585, 244] on button "Bold" at bounding box center [596, 248] width 25 height 25
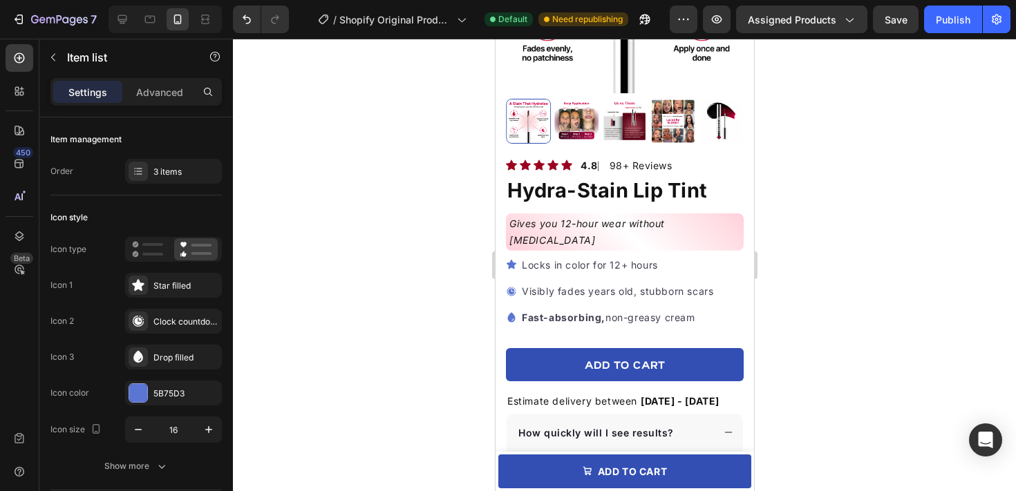
click at [576, 312] on strong "Fast-absorbing," at bounding box center [563, 318] width 84 height 12
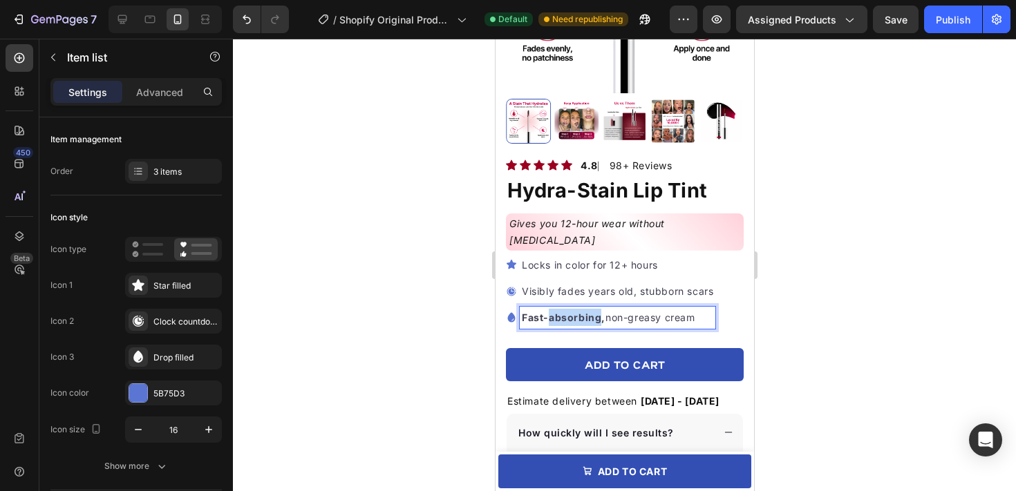
click at [576, 312] on strong "Fast-absorbing," at bounding box center [563, 318] width 84 height 12
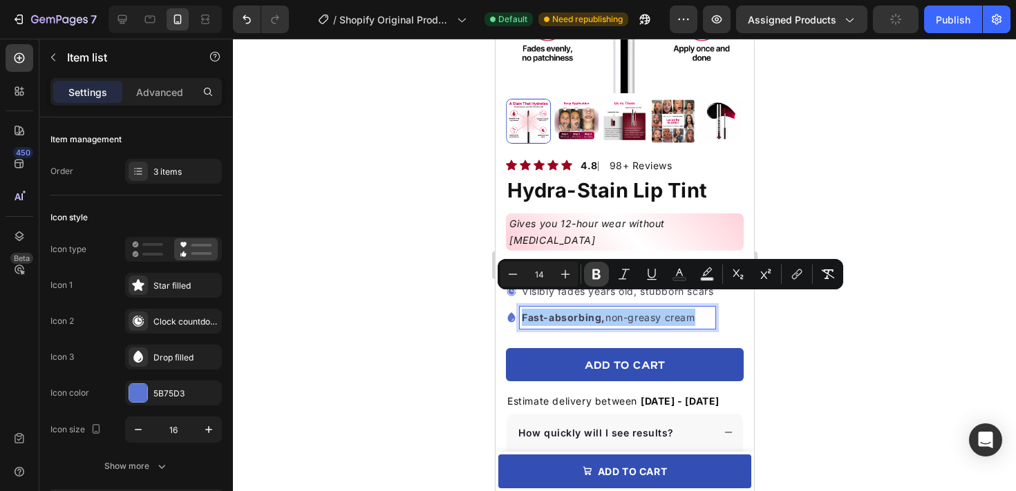
click at [599, 268] on icon "Editor contextual toolbar" at bounding box center [597, 275] width 14 height 14
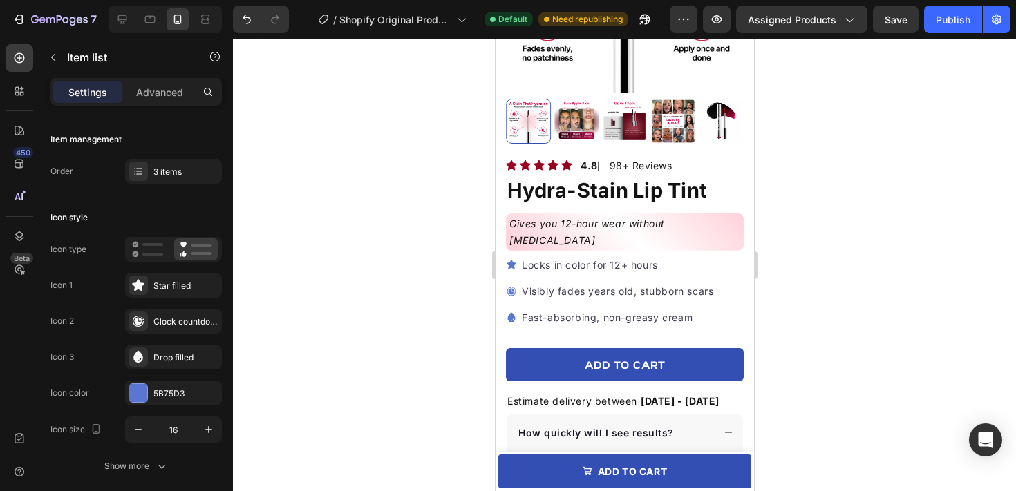
click at [599, 256] on p "Locks in color for 12+ hours" at bounding box center [616, 264] width 191 height 17
click at [598, 256] on p "Locks in color for 12+ hours" at bounding box center [616, 264] width 191 height 17
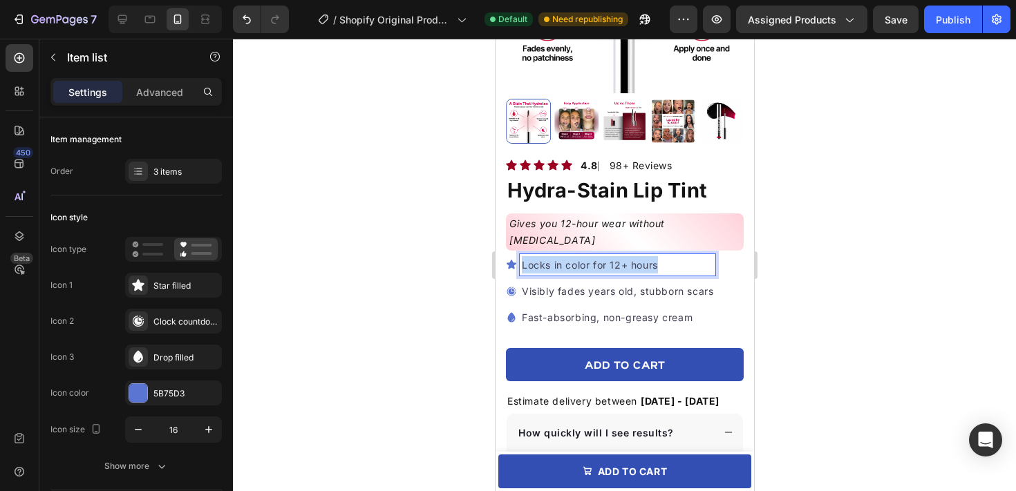
click at [598, 256] on p "Locks in color for 12+ hours" at bounding box center [616, 264] width 191 height 17
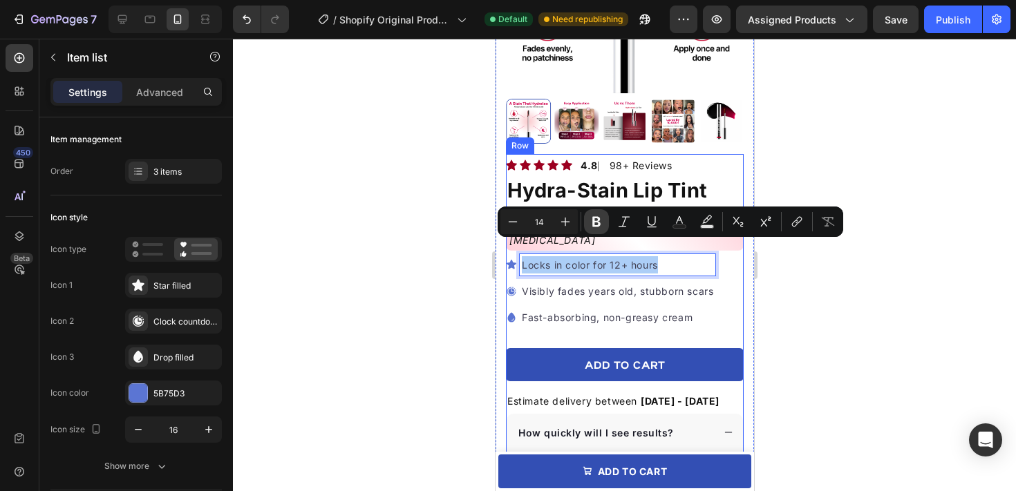
click at [598, 230] on button "Bold" at bounding box center [596, 221] width 25 height 25
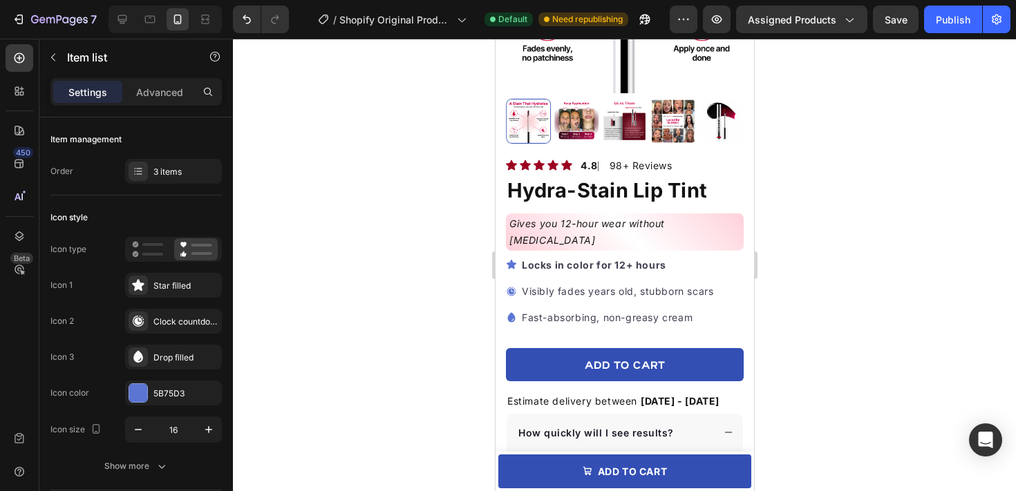
click at [592, 283] on p "Visibly fades years old, stubborn scars" at bounding box center [616, 291] width 191 height 17
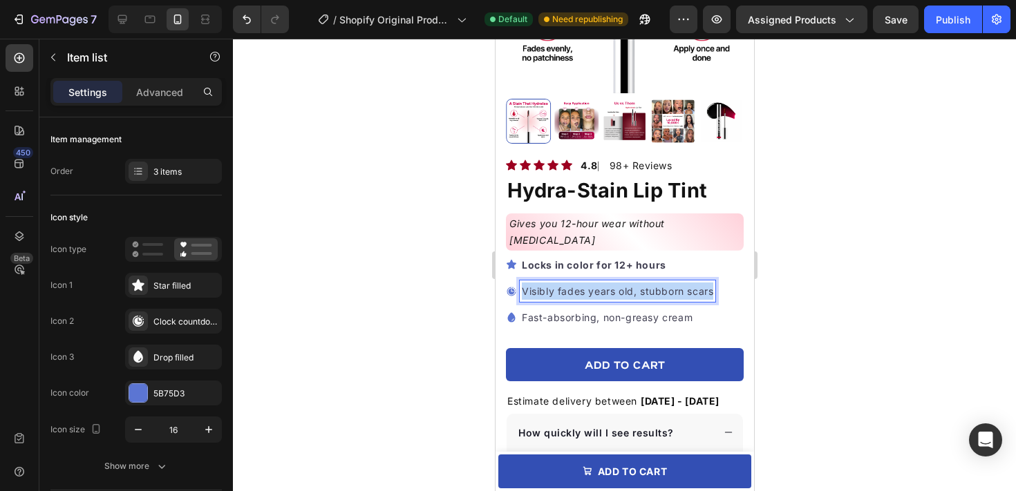
click at [592, 283] on p "Visibly fades years old, stubborn scars" at bounding box center [616, 291] width 191 height 17
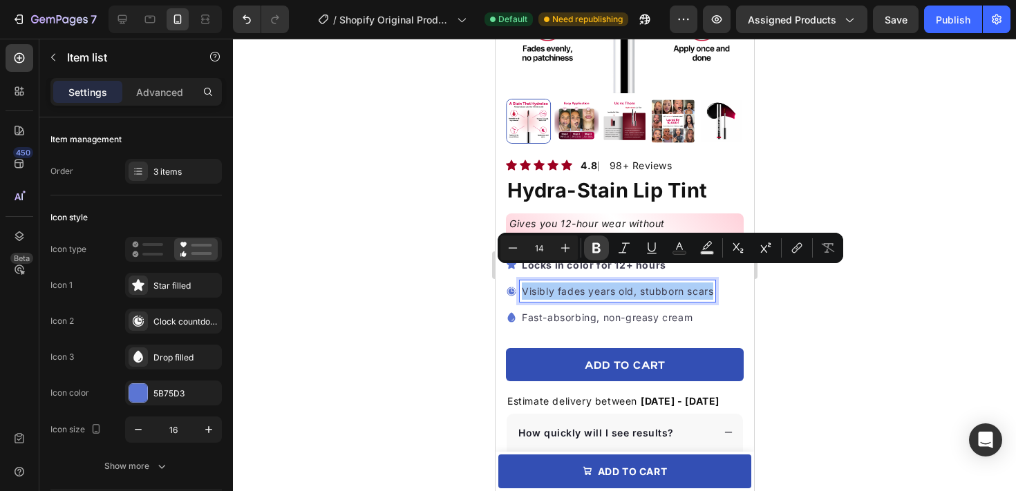
click at [594, 254] on icon "Editor contextual toolbar" at bounding box center [597, 248] width 14 height 14
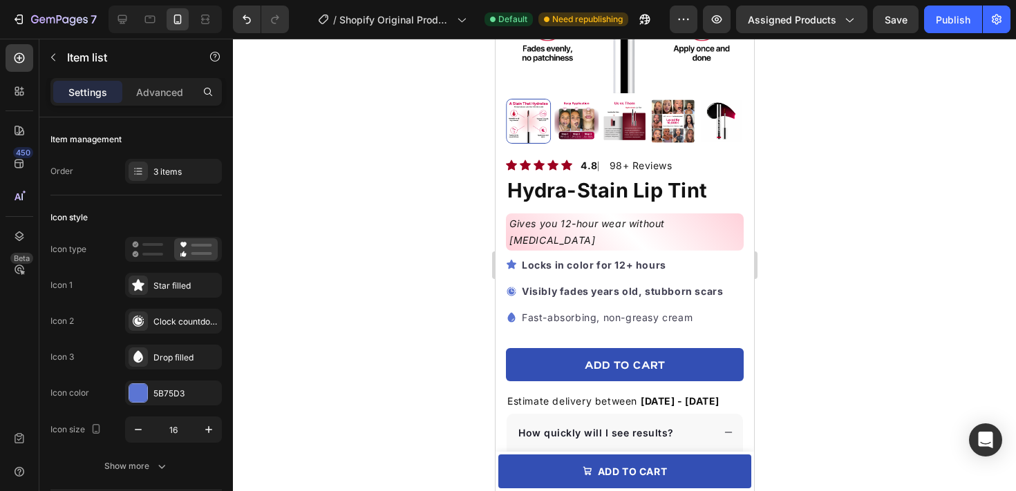
click at [585, 309] on p "Fast-absorbing, non-greasy cream" at bounding box center [621, 317] width 201 height 17
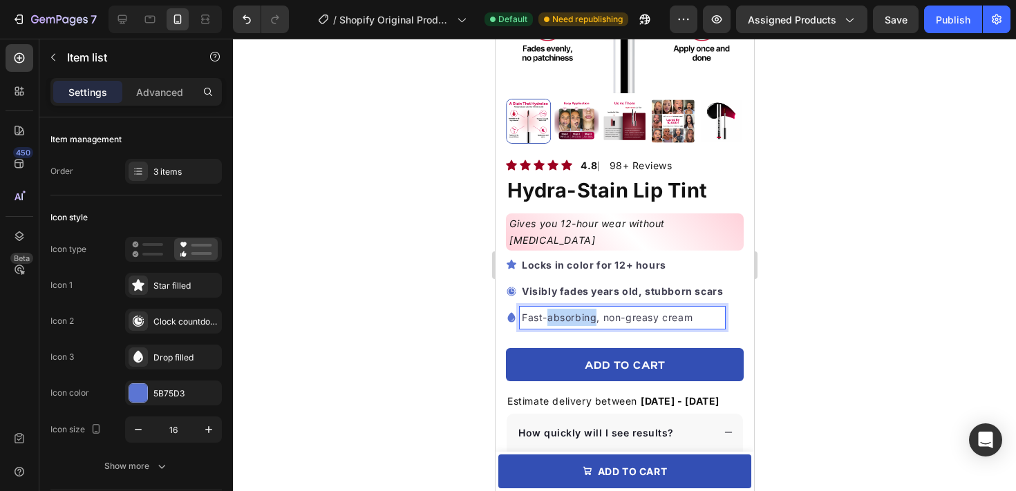
click at [585, 309] on p "Fast-absorbing, non-greasy cream" at bounding box center [621, 317] width 201 height 17
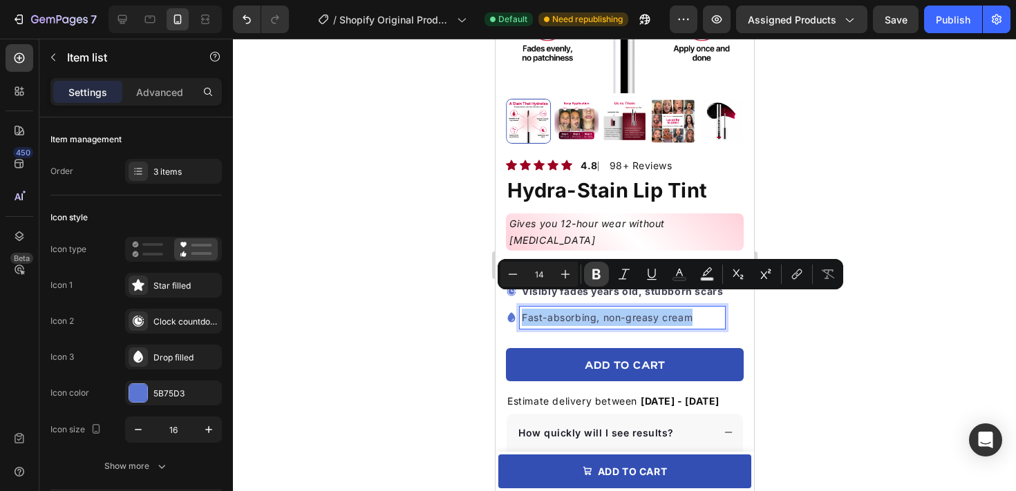
click at [590, 270] on icon "Editor contextual toolbar" at bounding box center [597, 275] width 14 height 14
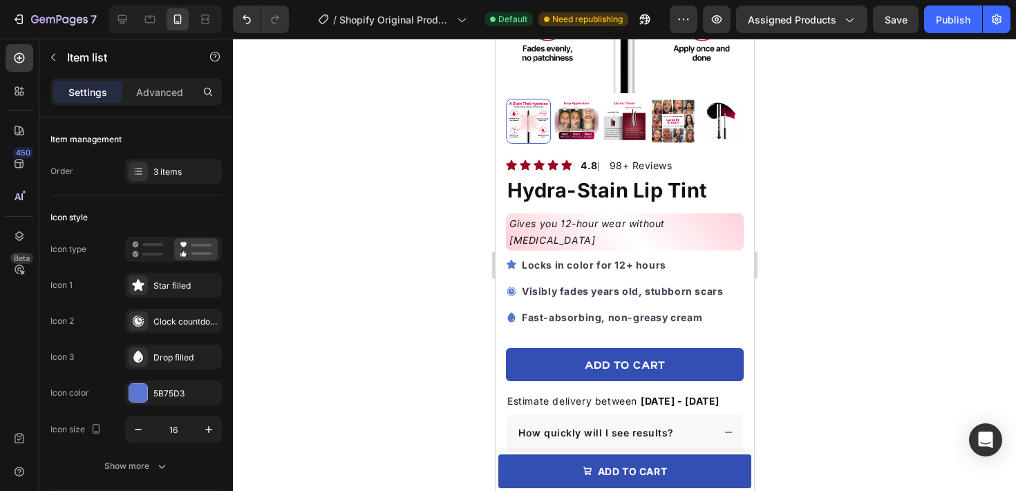
click at [594, 259] on strong "Locks in color for 12+ hours" at bounding box center [593, 265] width 144 height 12
click at [794, 258] on div at bounding box center [624, 265] width 783 height 453
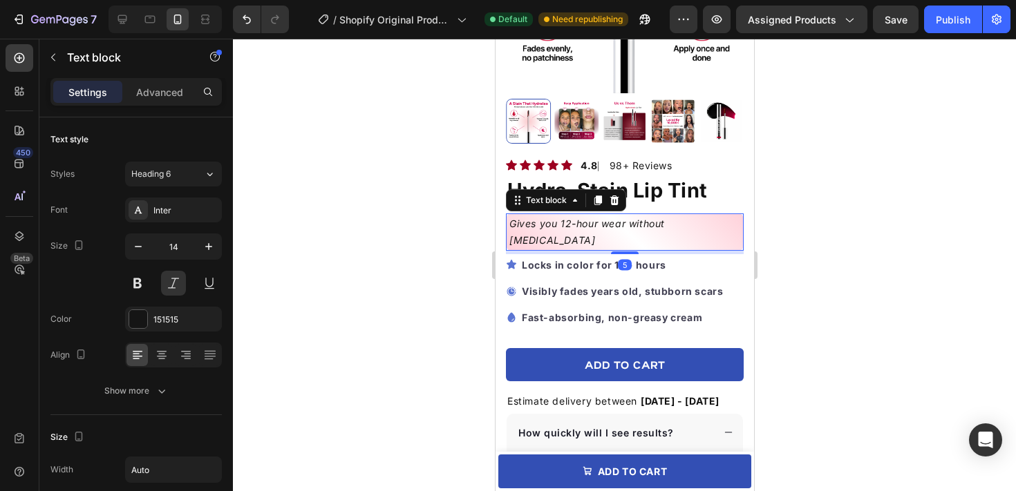
click at [727, 225] on div "Gives you 12-hour wear without [MEDICAL_DATA]" at bounding box center [624, 232] width 238 height 37
click at [702, 194] on h1 "Hydra-Stain Lip Tint" at bounding box center [624, 190] width 238 height 33
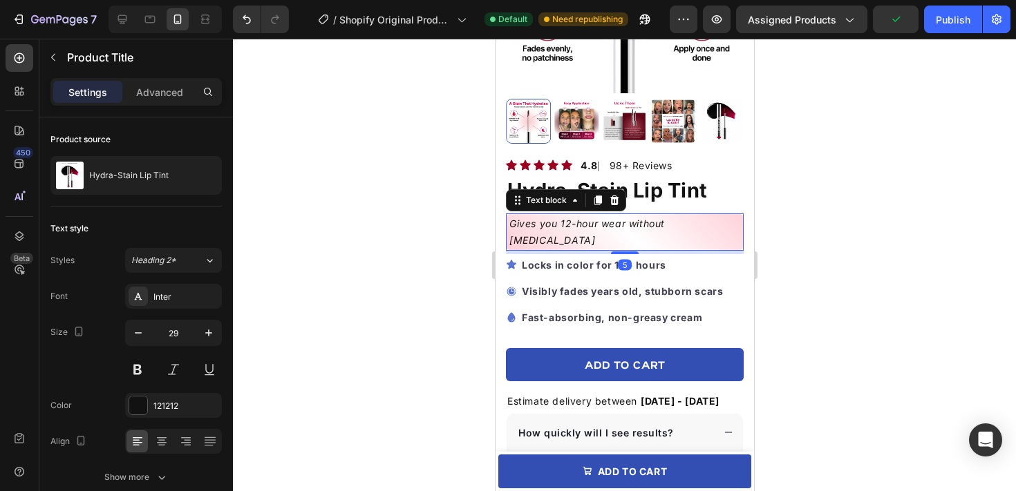
click at [732, 228] on div "Gives you 12-hour wear without [MEDICAL_DATA]" at bounding box center [624, 232] width 238 height 37
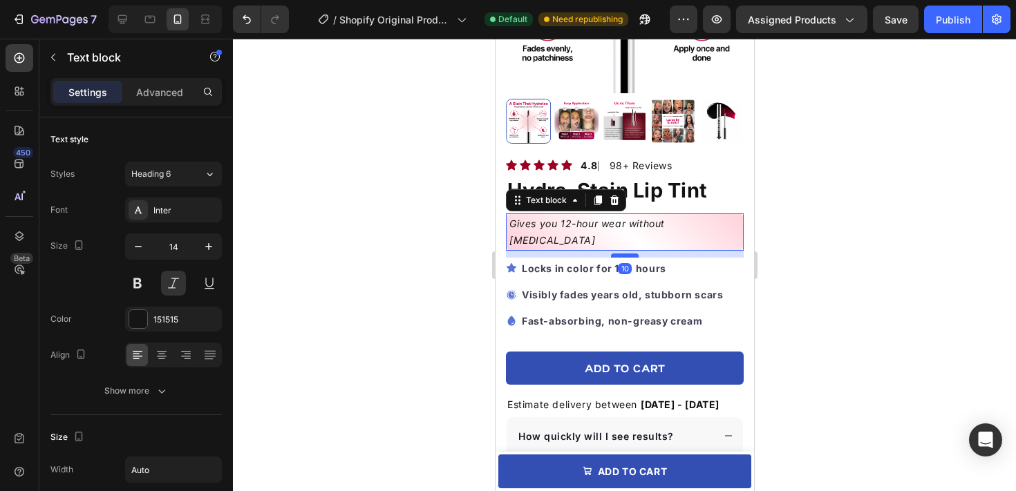
click at [632, 254] on div at bounding box center [624, 256] width 28 height 4
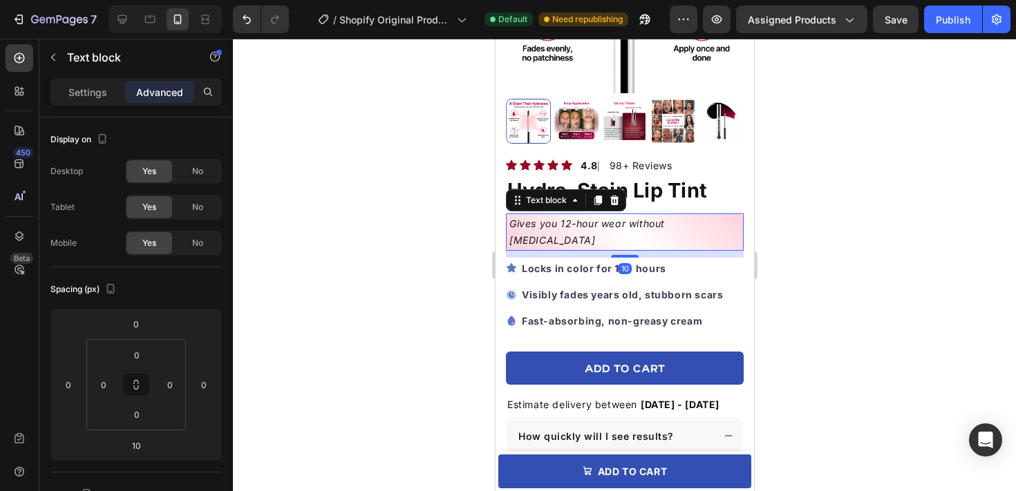
click at [859, 250] on div at bounding box center [624, 265] width 783 height 453
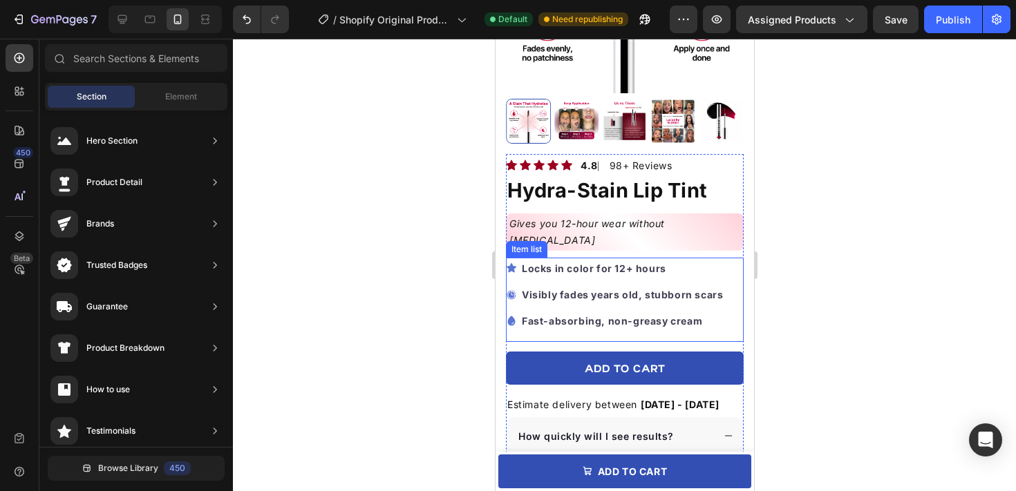
click at [511, 263] on icon at bounding box center [511, 267] width 10 height 9
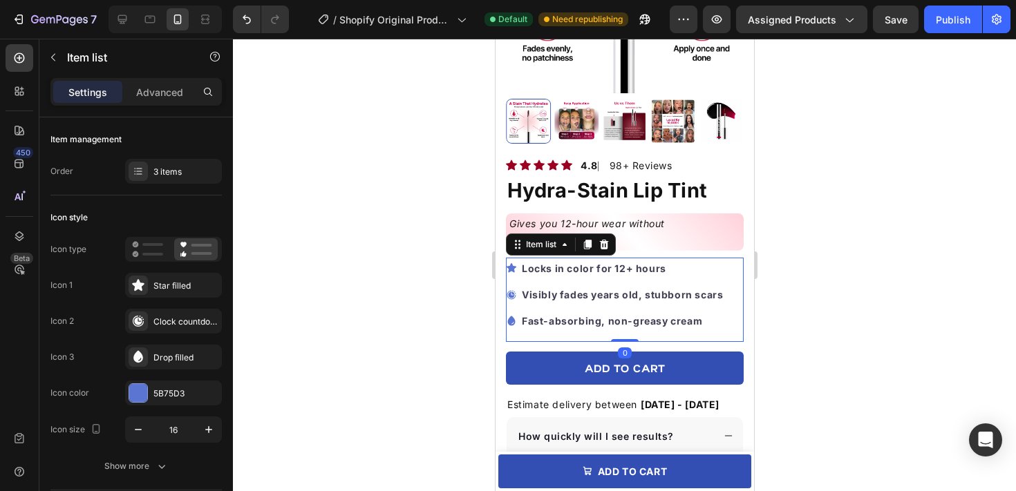
click at [511, 263] on icon at bounding box center [511, 267] width 10 height 9
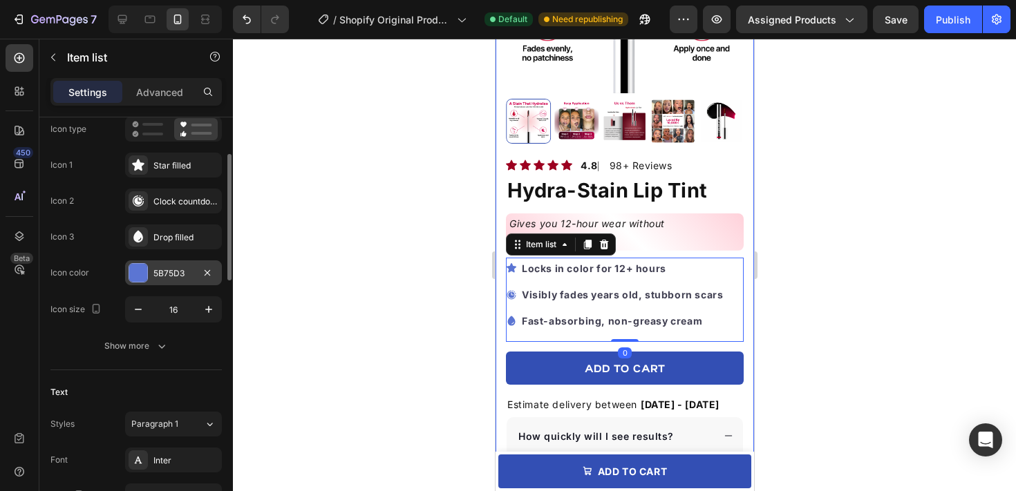
click at [132, 274] on div at bounding box center [138, 273] width 18 height 18
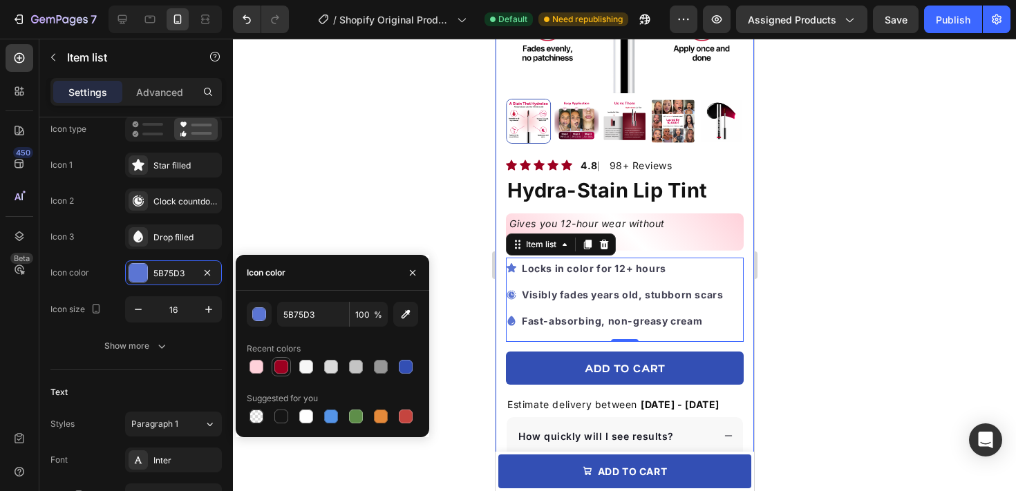
click at [283, 366] on div at bounding box center [281, 367] width 14 height 14
type input "9C0020"
click at [371, 247] on div at bounding box center [624, 265] width 783 height 453
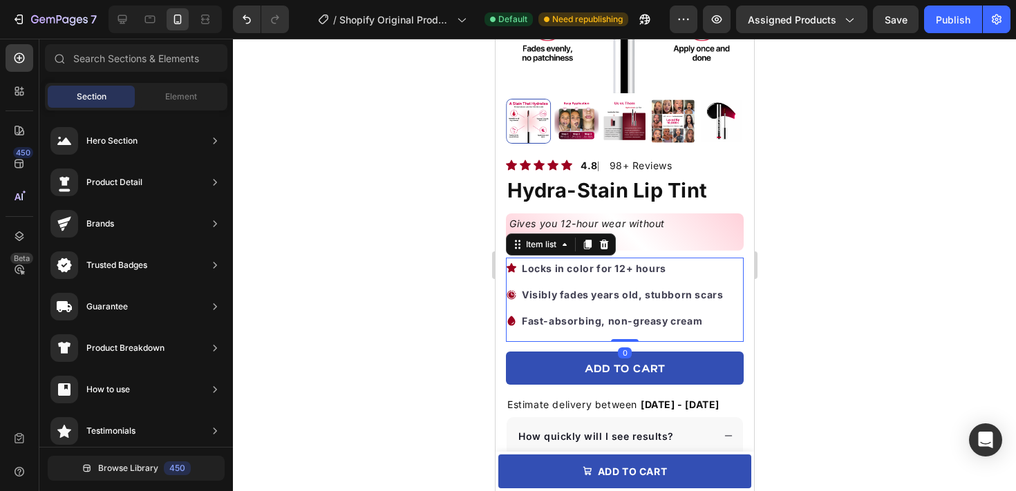
click at [598, 263] on strong "Locks in color for 12+ hours" at bounding box center [593, 269] width 144 height 12
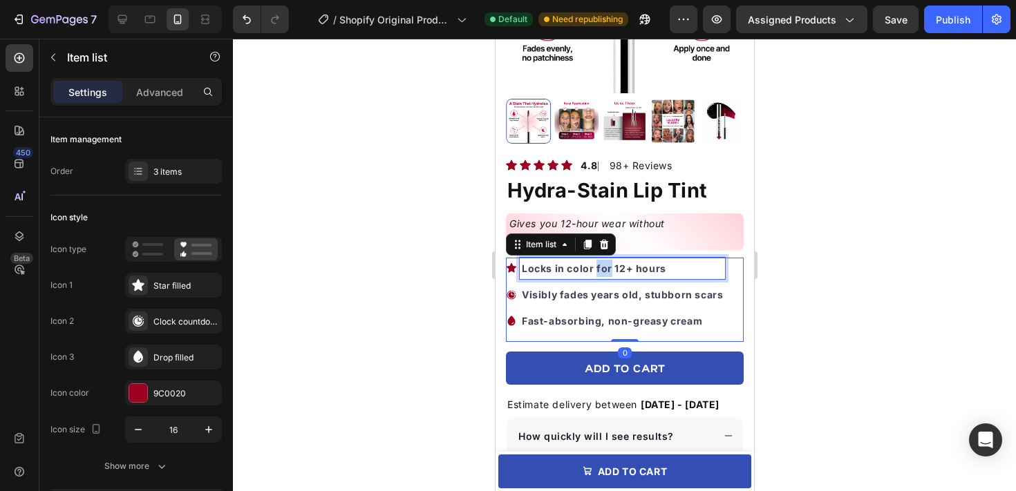
click at [598, 263] on strong "Locks in color for 12+ hours" at bounding box center [593, 269] width 144 height 12
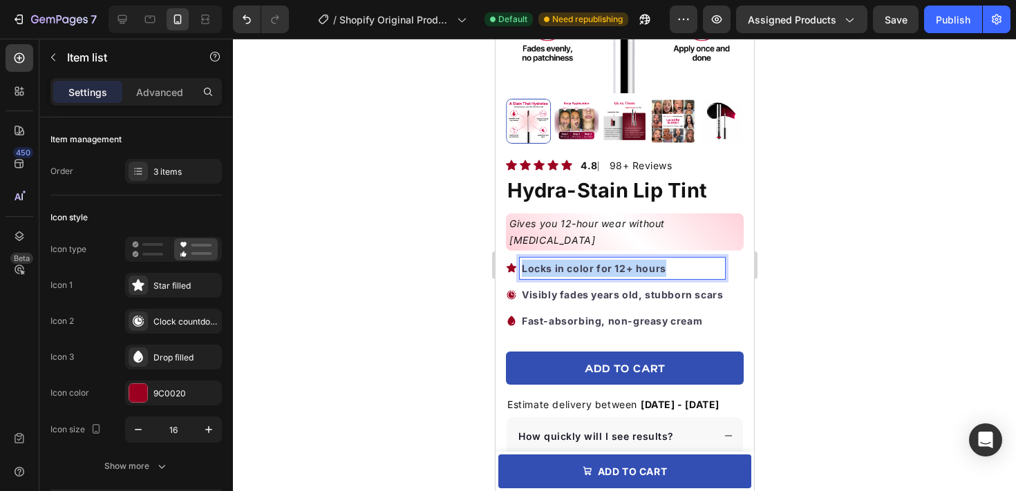
click at [598, 263] on strong "Locks in color for 12+ hours" at bounding box center [593, 269] width 144 height 12
click at [525, 263] on strong "locks in color for 12+ hours" at bounding box center [592, 269] width 142 height 12
click at [460, 260] on div at bounding box center [624, 265] width 783 height 453
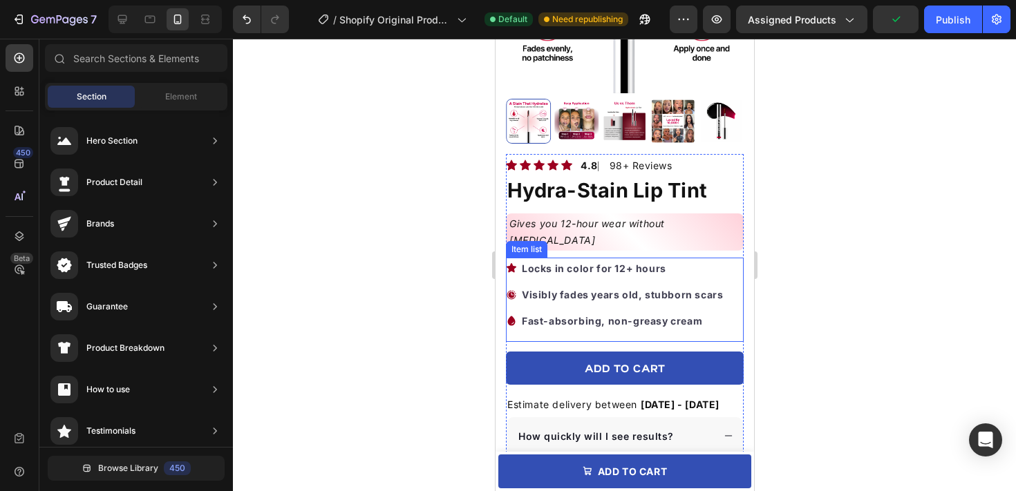
click at [603, 263] on strong "Locks in color for 12+ hours" at bounding box center [593, 269] width 144 height 12
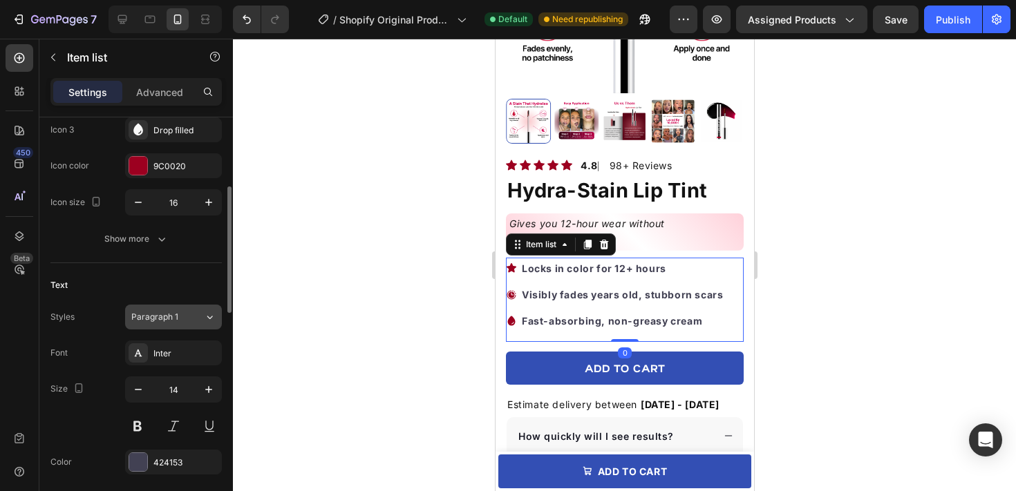
scroll to position [240, 0]
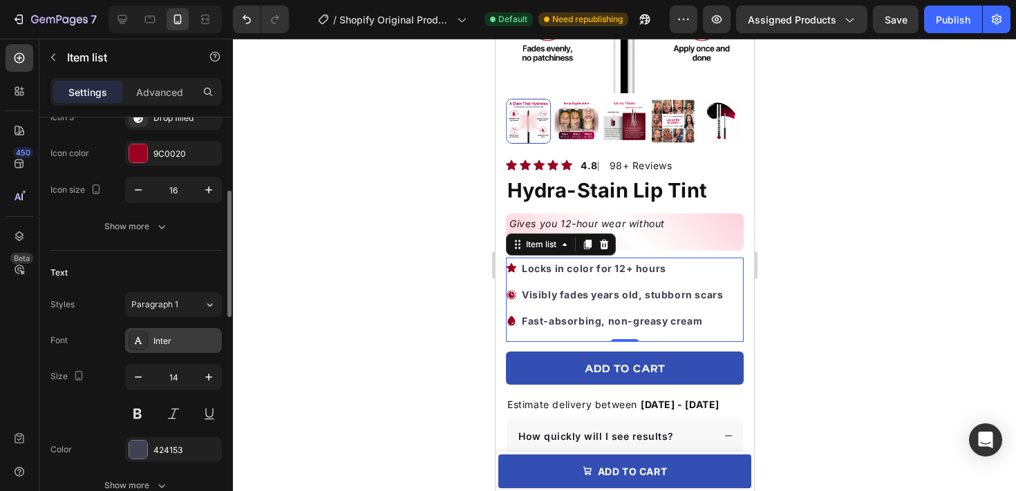
click at [176, 337] on div "Inter" at bounding box center [185, 341] width 65 height 12
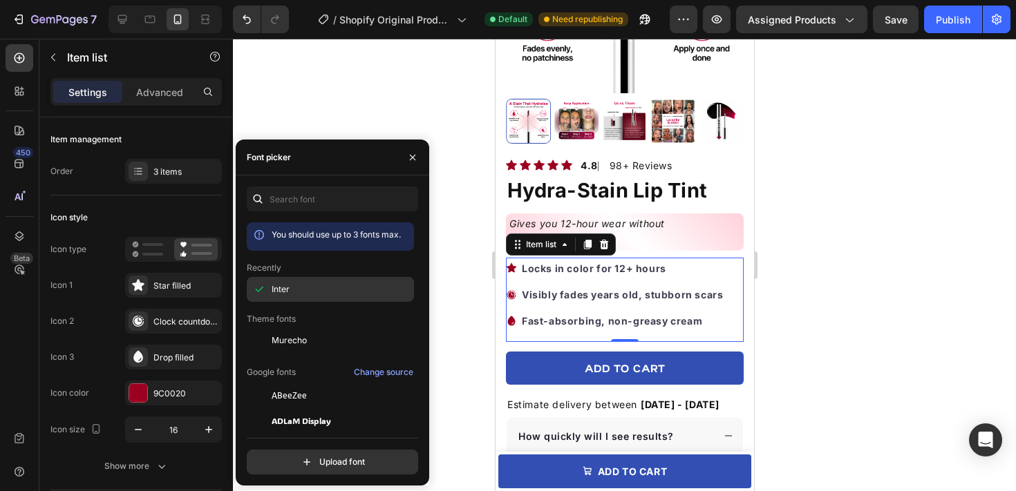
scroll to position [240, 0]
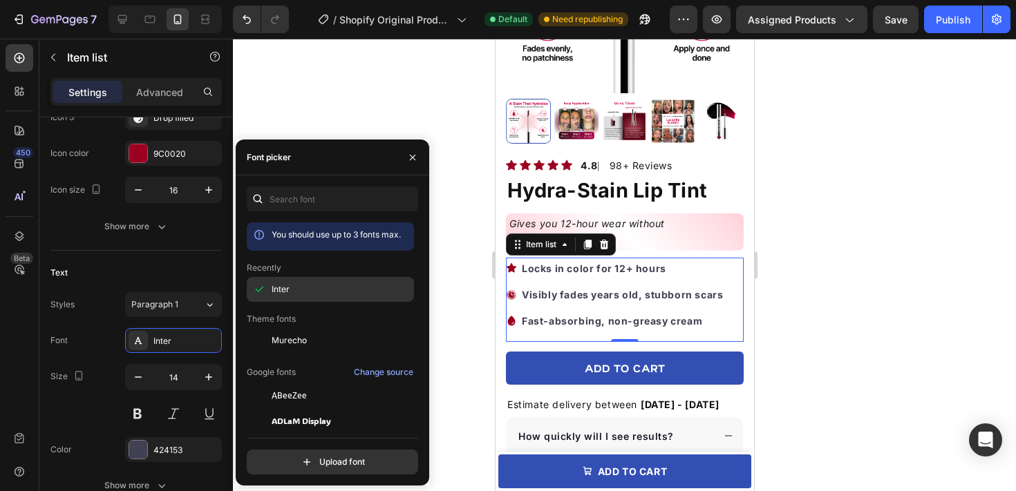
click at [274, 283] on span "Inter" at bounding box center [281, 289] width 18 height 12
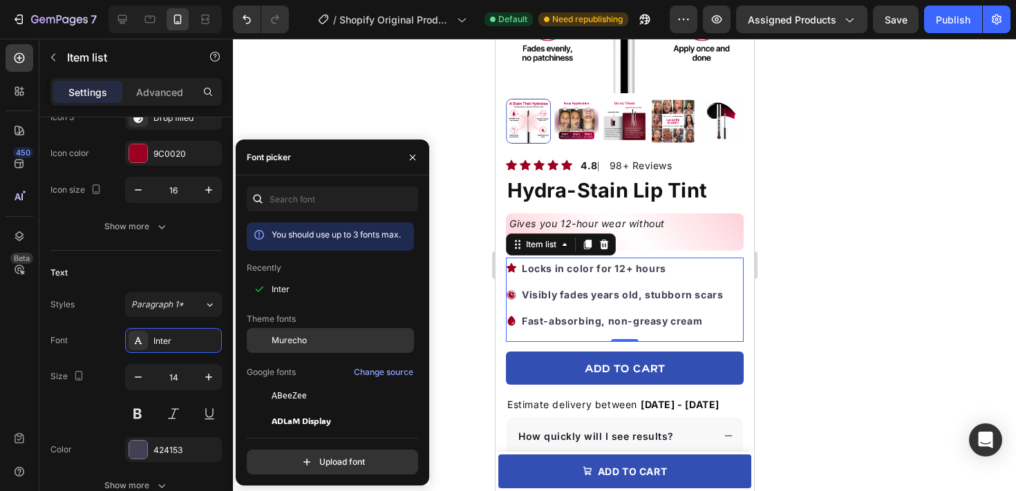
click at [295, 335] on span "Murecho" at bounding box center [289, 341] width 35 height 12
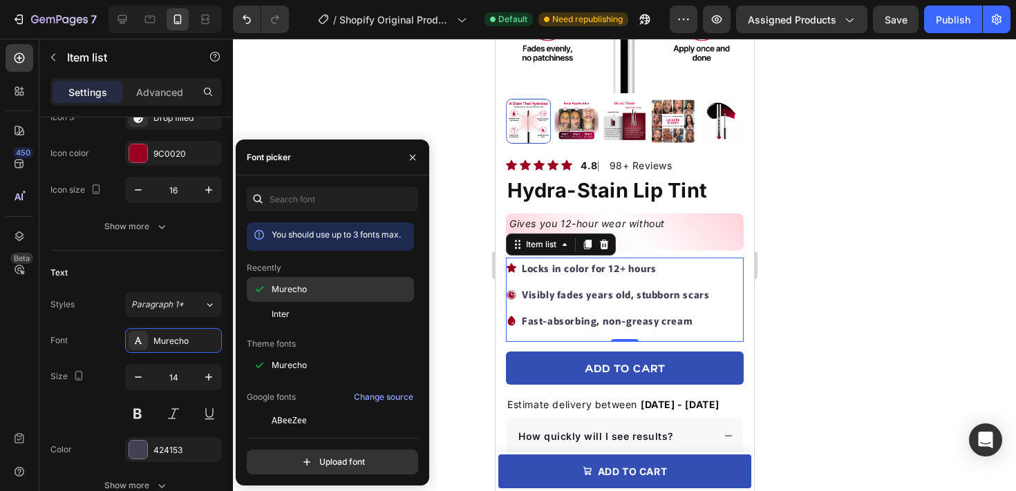
click at [310, 288] on div "Murecho" at bounding box center [342, 289] width 140 height 12
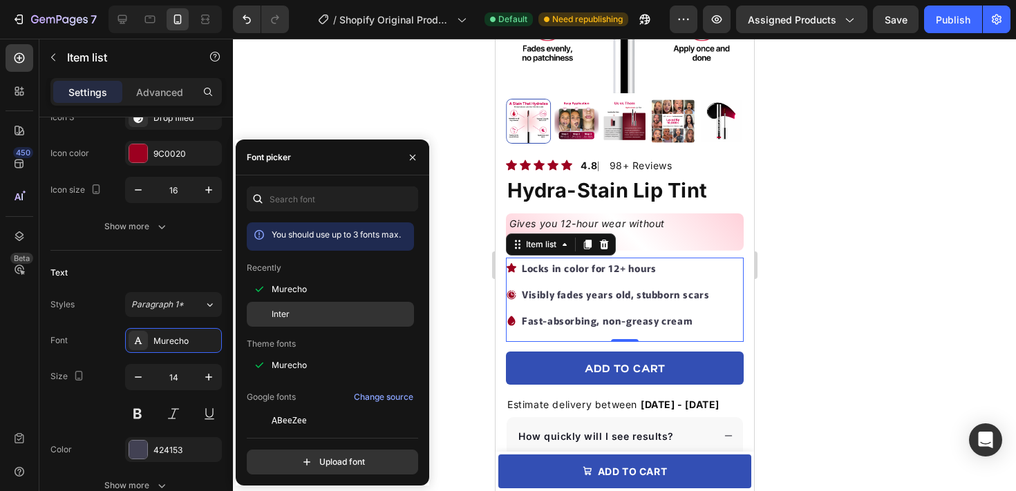
click at [366, 308] on div "Inter" at bounding box center [342, 314] width 140 height 12
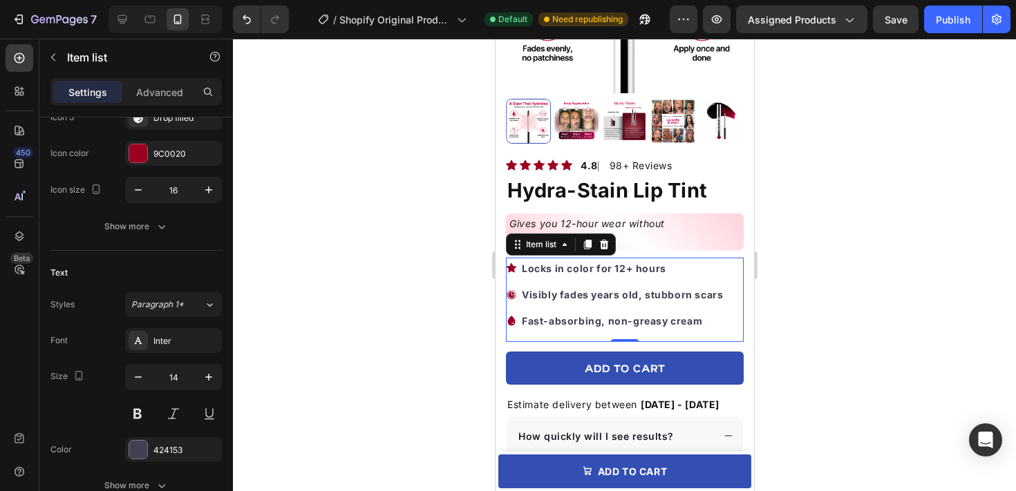
click at [773, 281] on div at bounding box center [624, 265] width 783 height 453
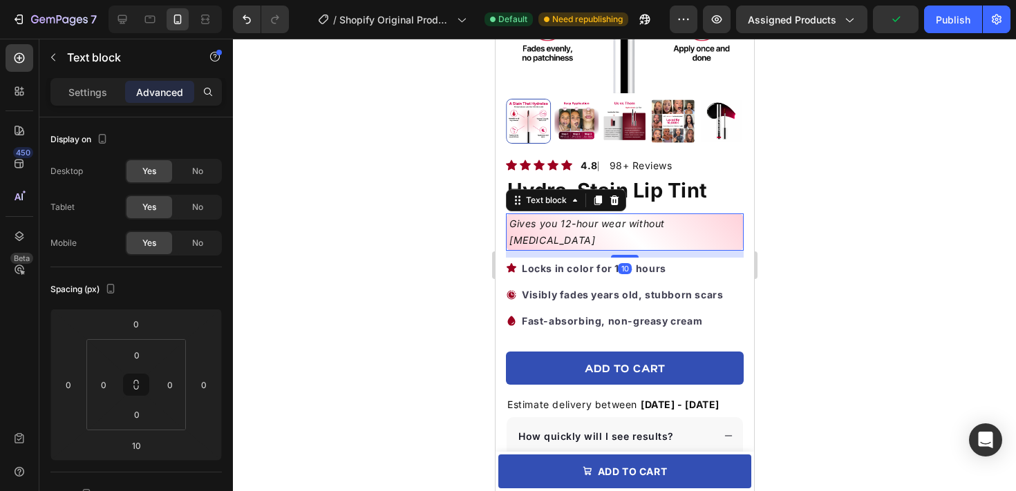
click at [681, 229] on p "Gives you 12-hour wear without [MEDICAL_DATA]" at bounding box center [624, 232] width 231 height 33
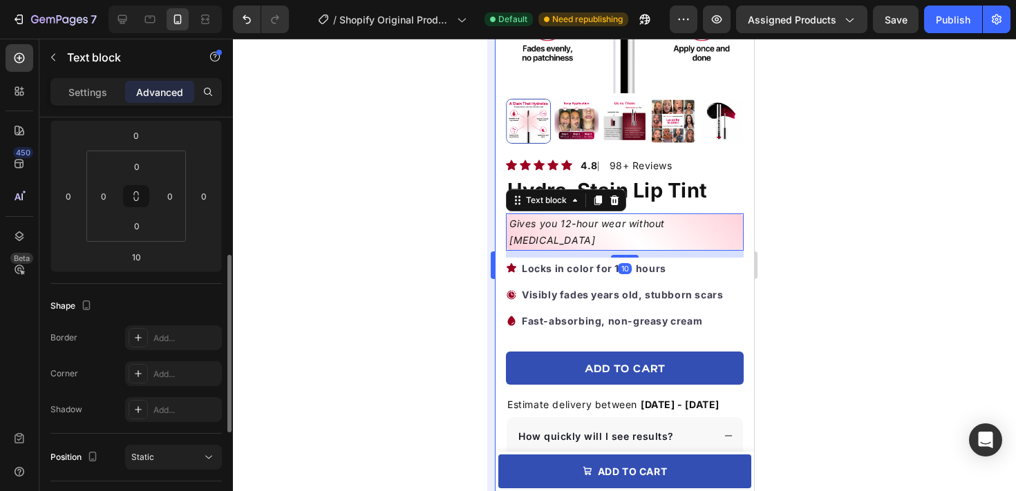
scroll to position [228, 0]
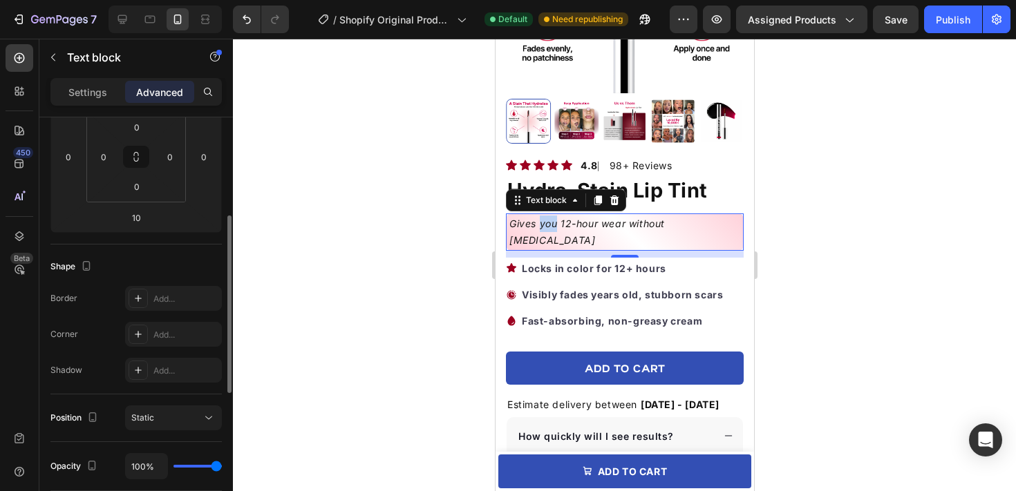
click at [547, 223] on p "Gives you 12-hour wear without [MEDICAL_DATA]" at bounding box center [624, 232] width 231 height 33
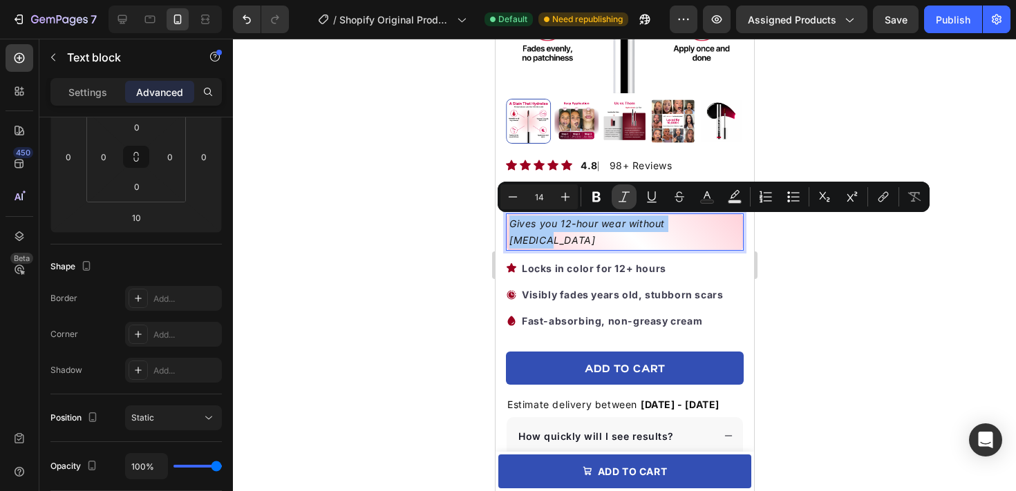
click at [619, 198] on icon "Editor contextual toolbar" at bounding box center [624, 197] width 14 height 14
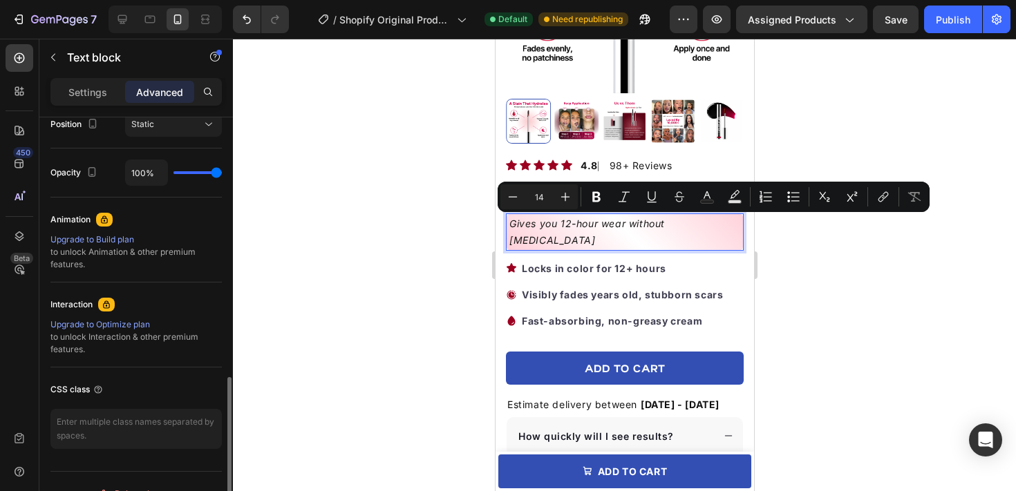
scroll to position [546, 0]
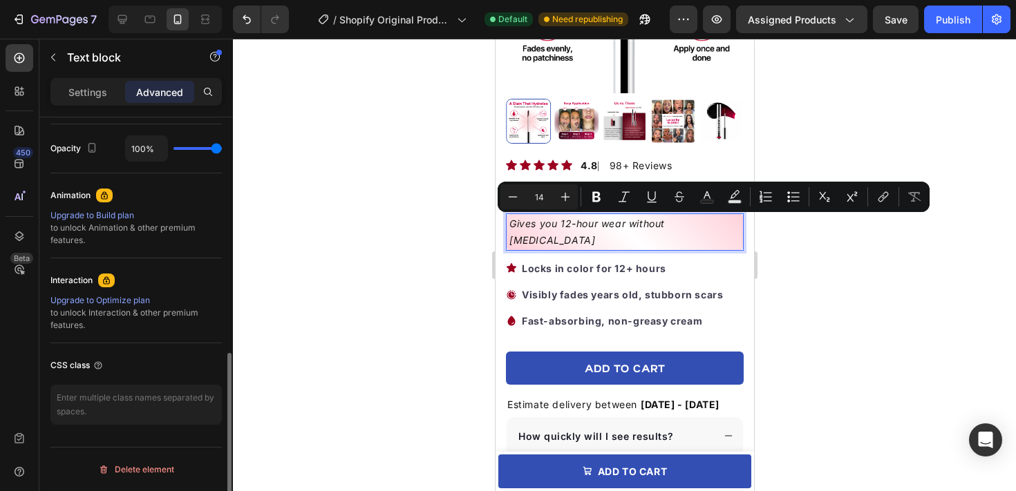
click at [79, 77] on div "Text block" at bounding box center [118, 58] width 158 height 39
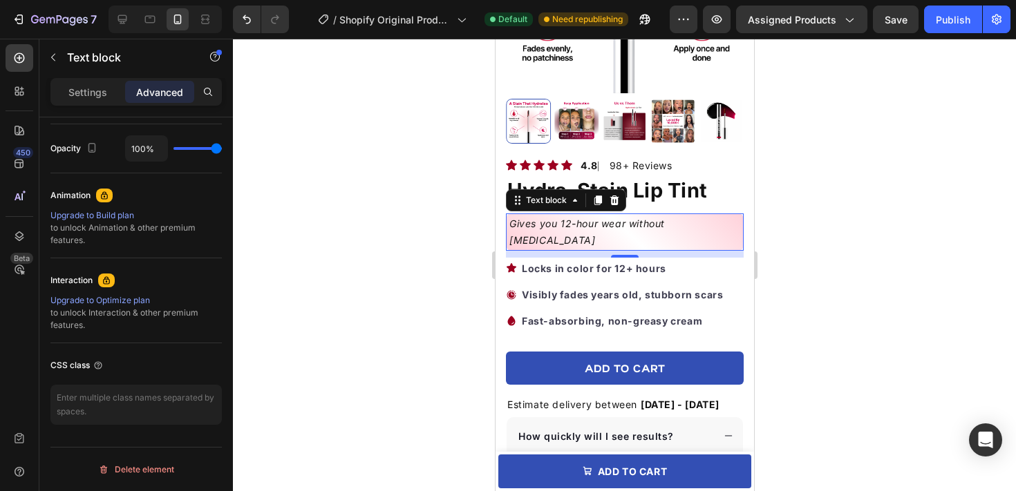
click at [82, 104] on div "Settings Advanced" at bounding box center [135, 92] width 171 height 28
click at [83, 101] on div "Settings" at bounding box center [87, 92] width 69 height 22
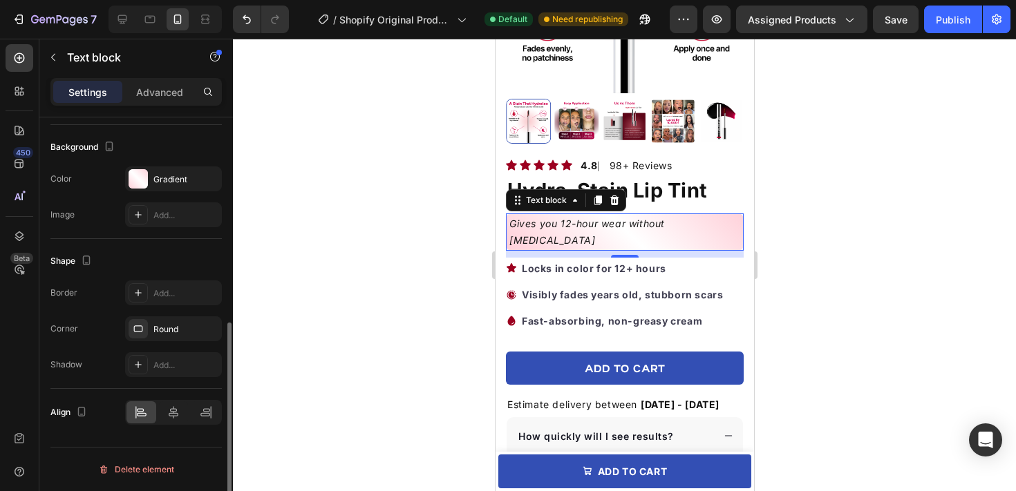
scroll to position [406, 0]
click at [86, 95] on p "Settings" at bounding box center [87, 92] width 39 height 15
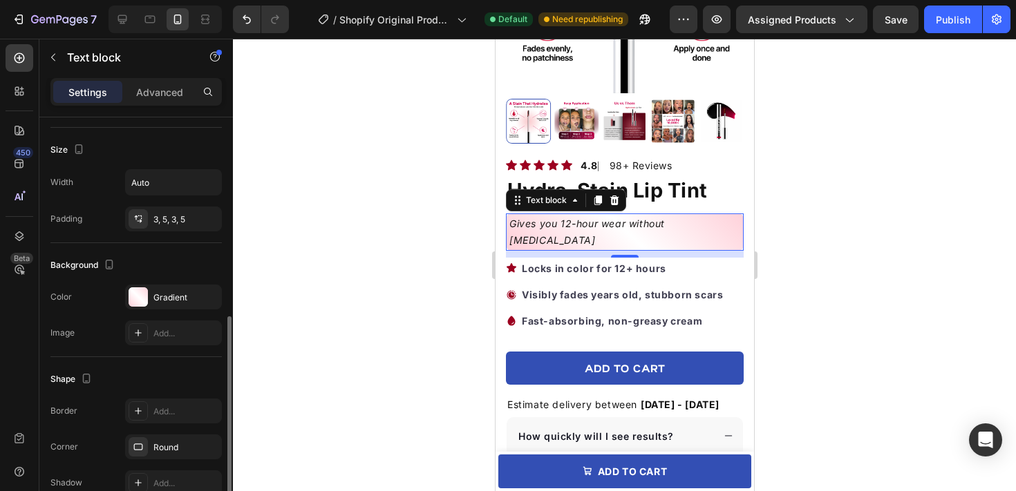
scroll to position [0, 0]
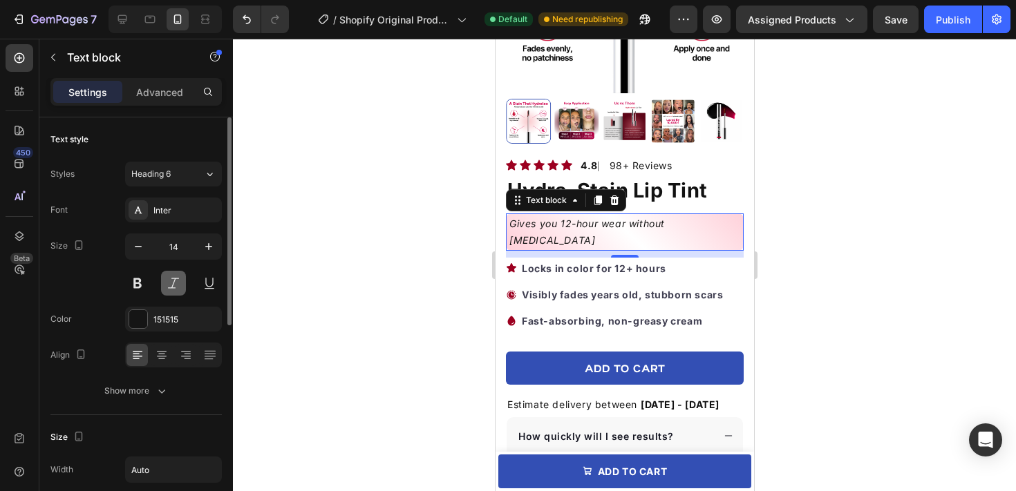
click at [176, 288] on button at bounding box center [173, 283] width 25 height 25
click at [335, 292] on div at bounding box center [624, 265] width 783 height 453
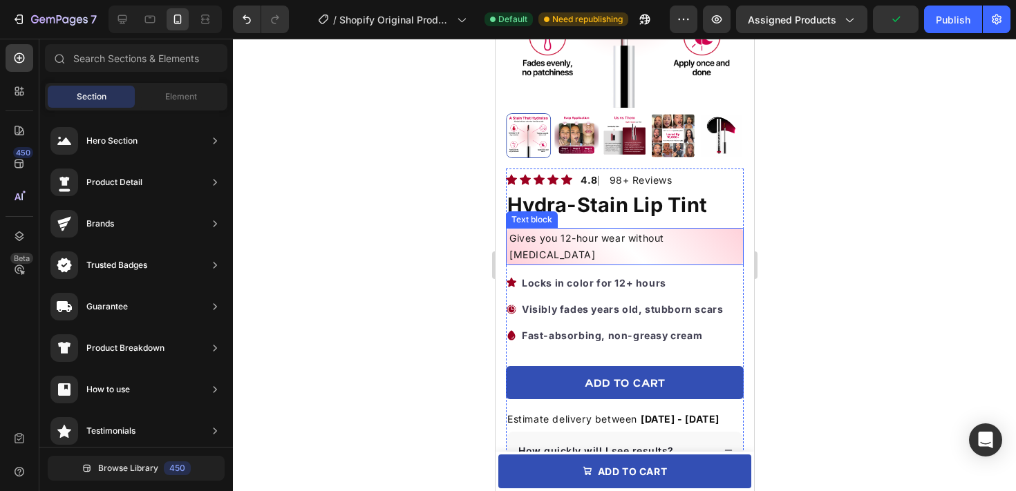
scroll to position [228, 0]
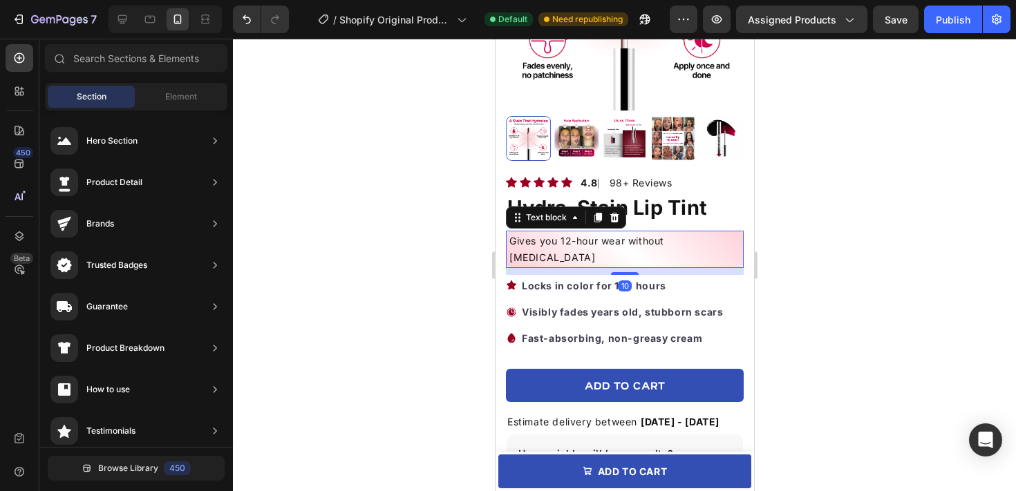
click at [648, 238] on p "Gives you 12-hour wear without [MEDICAL_DATA]" at bounding box center [624, 249] width 231 height 33
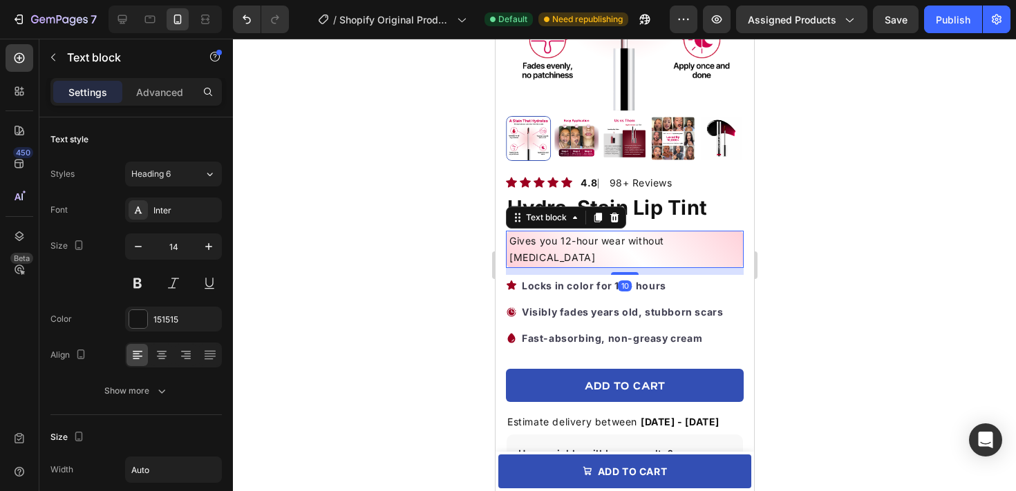
click at [847, 254] on div at bounding box center [624, 265] width 783 height 453
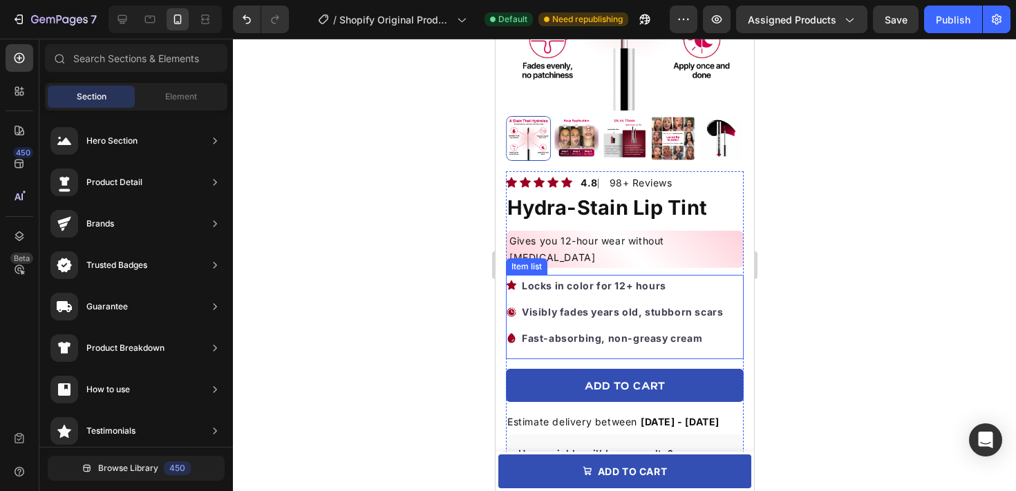
click at [509, 281] on icon at bounding box center [511, 285] width 10 height 9
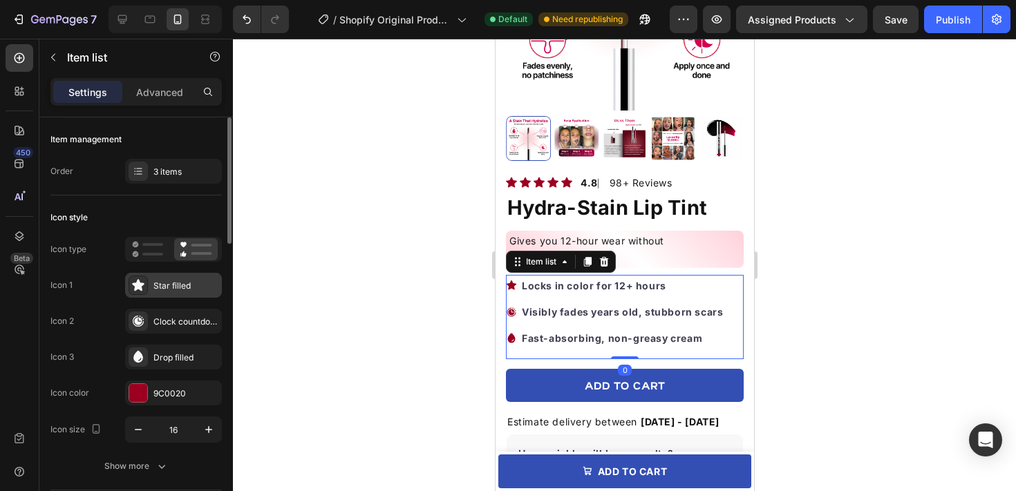
click at [208, 285] on div "Star filled" at bounding box center [185, 286] width 65 height 12
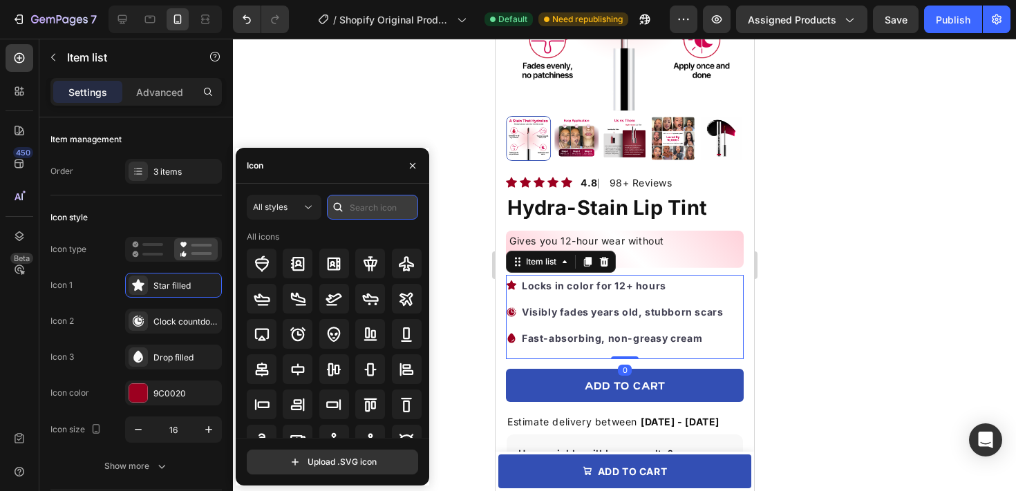
click at [353, 207] on input "text" at bounding box center [372, 207] width 91 height 25
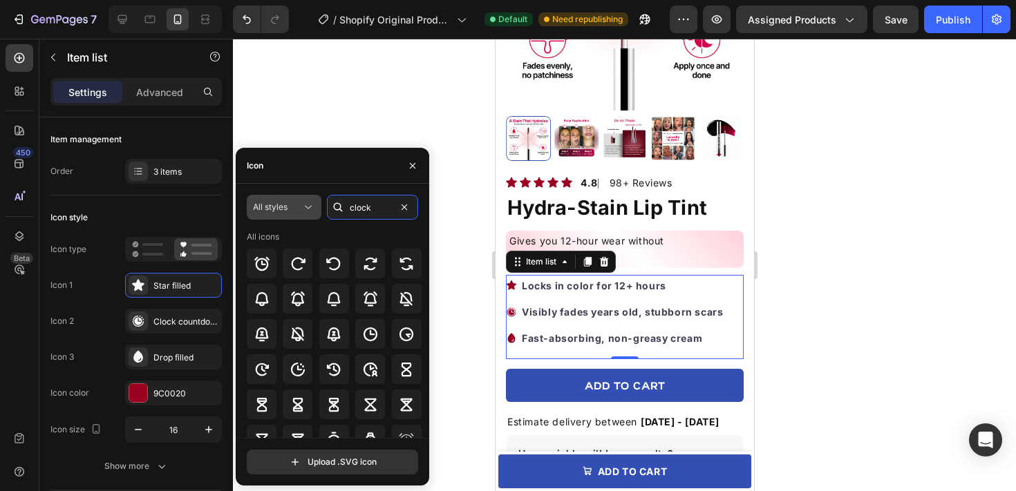
type input "clock"
click at [308, 206] on icon at bounding box center [308, 207] width 14 height 14
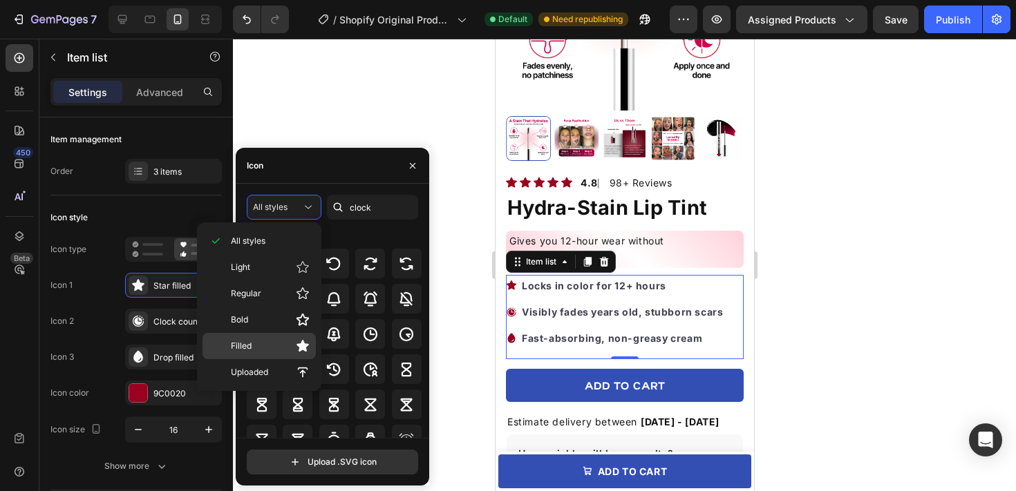
click at [263, 344] on p "Filled" at bounding box center [270, 346] width 79 height 14
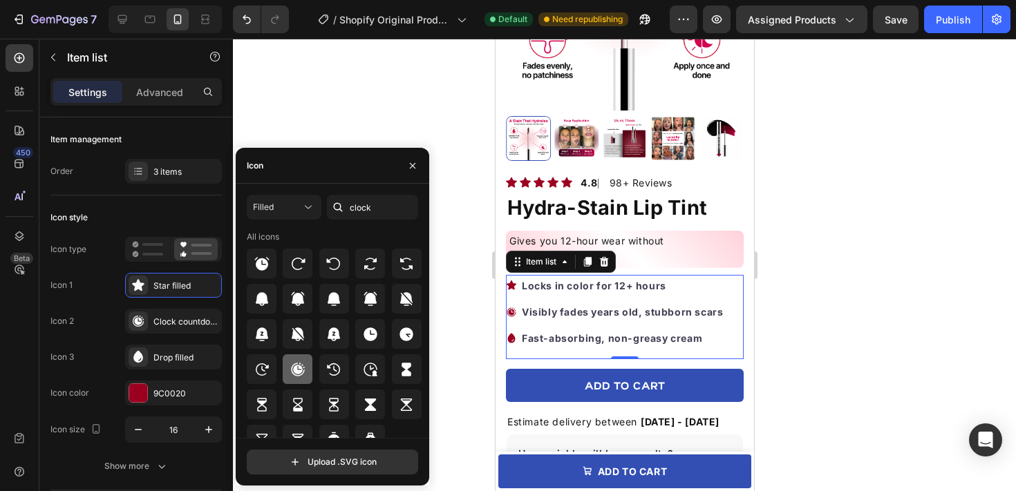
click at [293, 371] on icon at bounding box center [297, 369] width 13 height 13
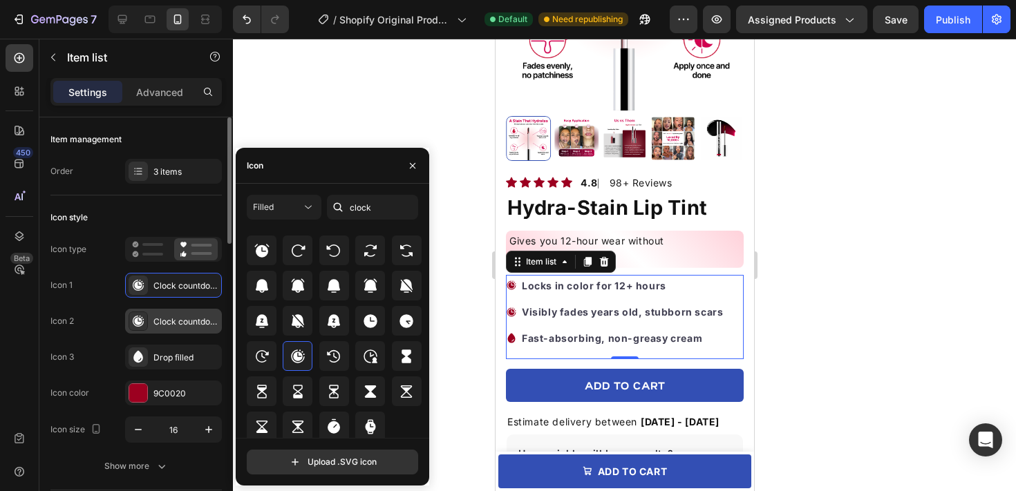
click at [187, 316] on div "Clock countdown filled" at bounding box center [185, 322] width 65 height 12
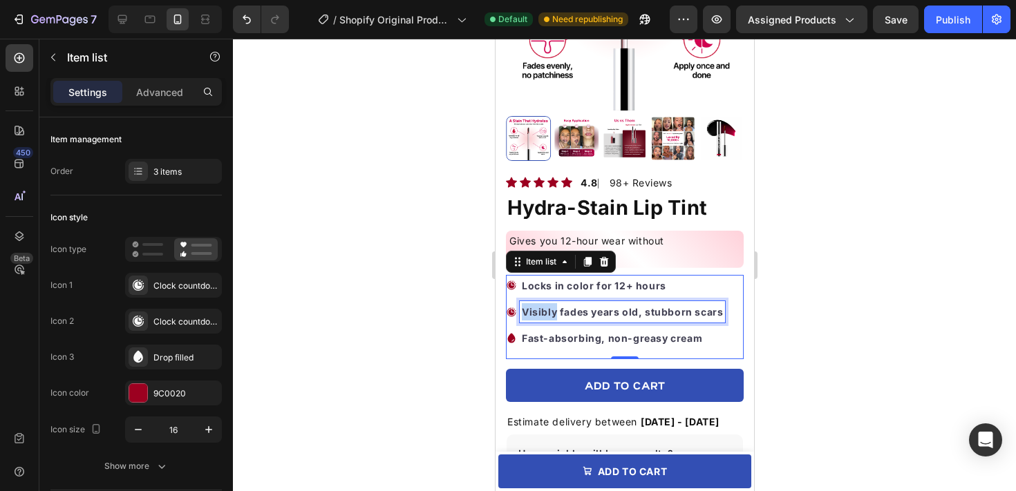
click at [548, 306] on strong "Visibly fades years old, stubborn scars" at bounding box center [621, 312] width 201 height 12
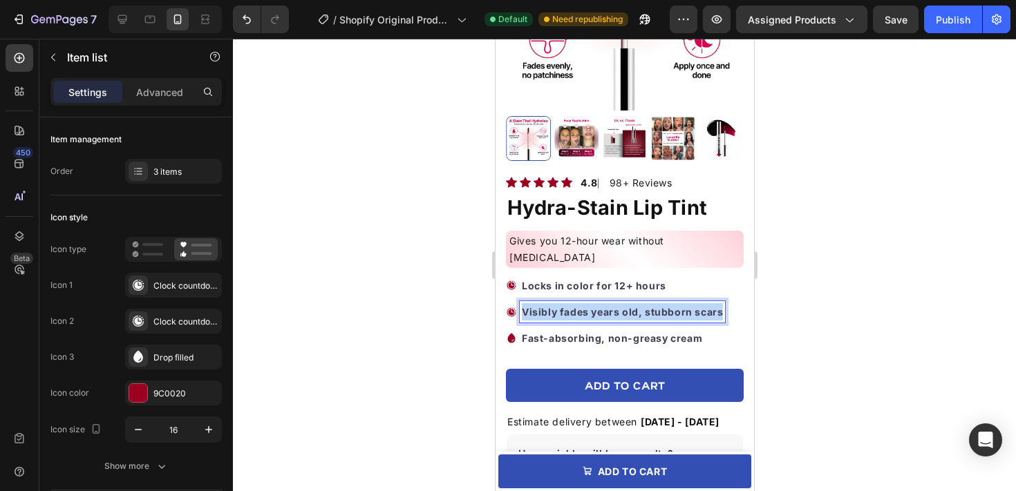
click at [548, 306] on strong "Visibly fades years old, stubborn scars" at bounding box center [621, 312] width 201 height 12
click at [785, 319] on div at bounding box center [624, 265] width 783 height 453
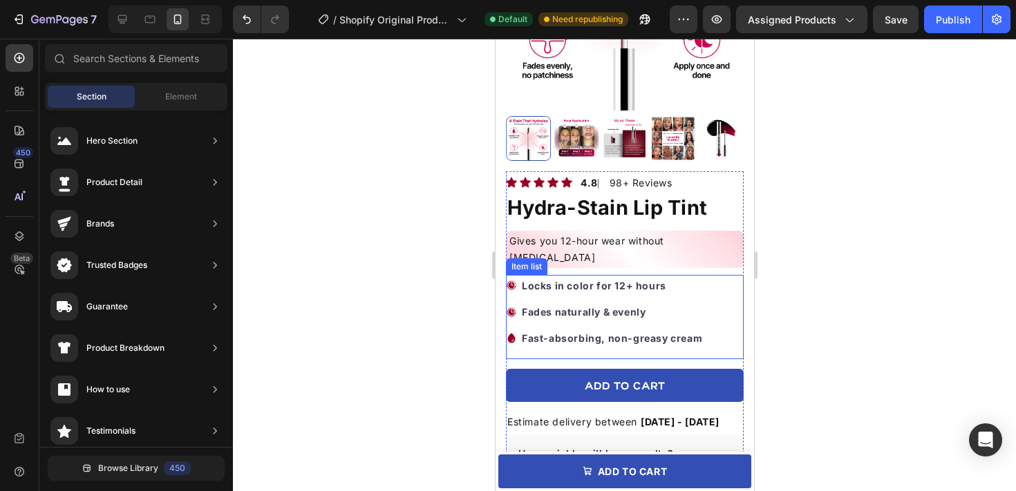
scroll to position [244, 0]
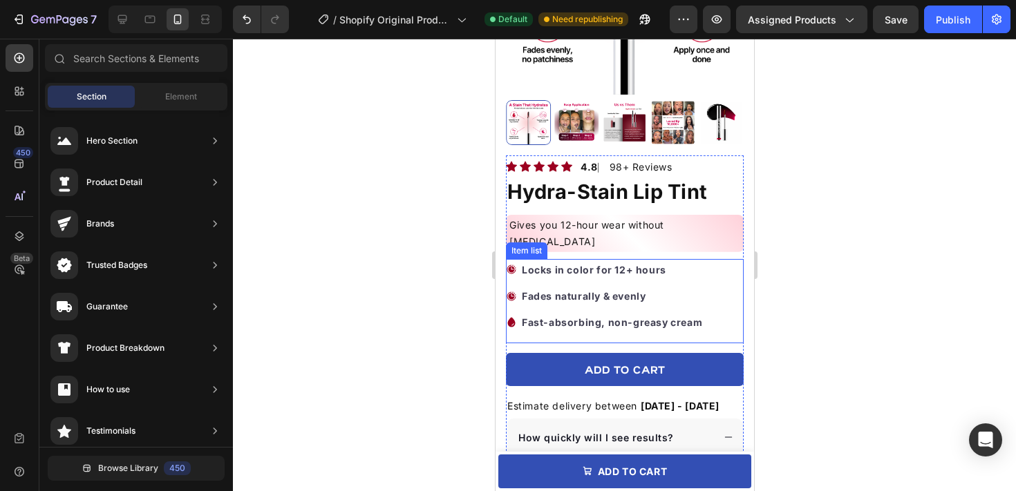
click at [571, 264] on strong "Locks in color for 12+ hours" at bounding box center [593, 270] width 144 height 12
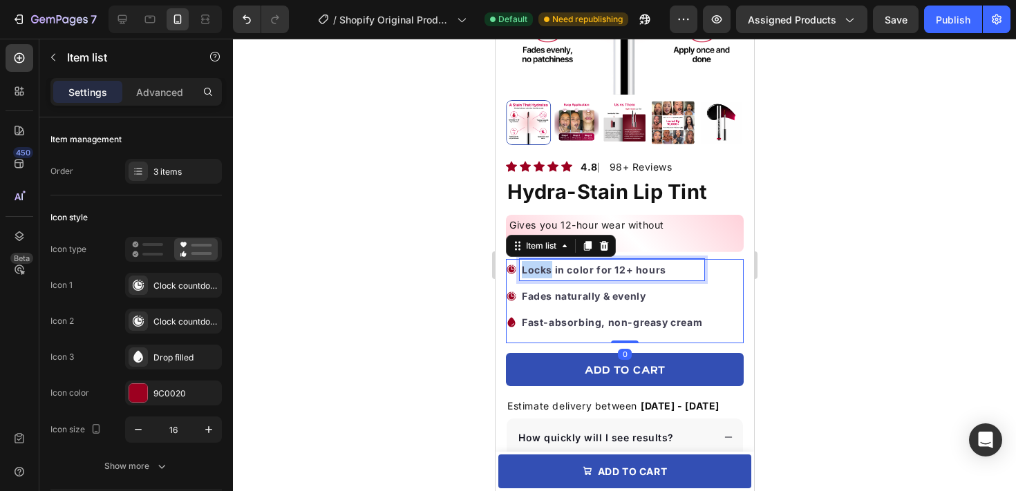
click at [536, 264] on strong "Locks in color for 12+ hours" at bounding box center [593, 270] width 144 height 12
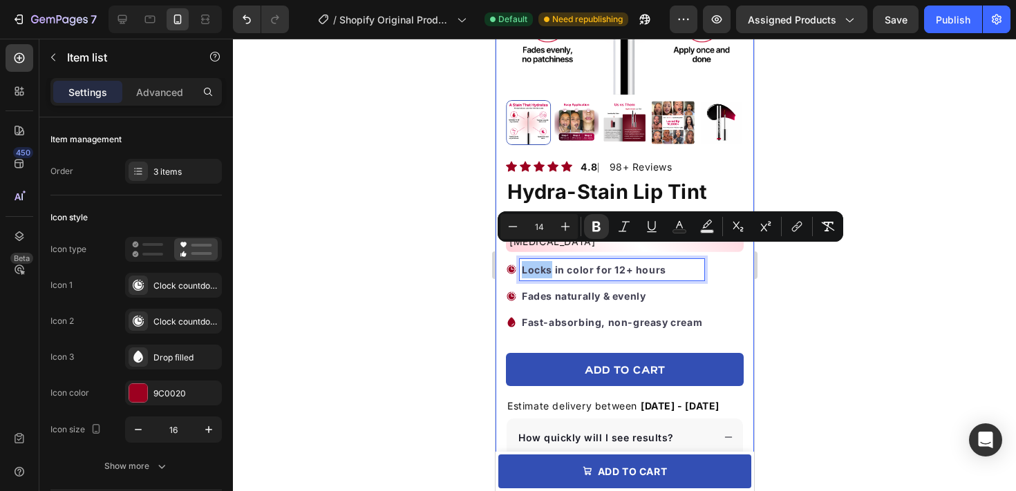
click at [838, 279] on div at bounding box center [624, 265] width 783 height 453
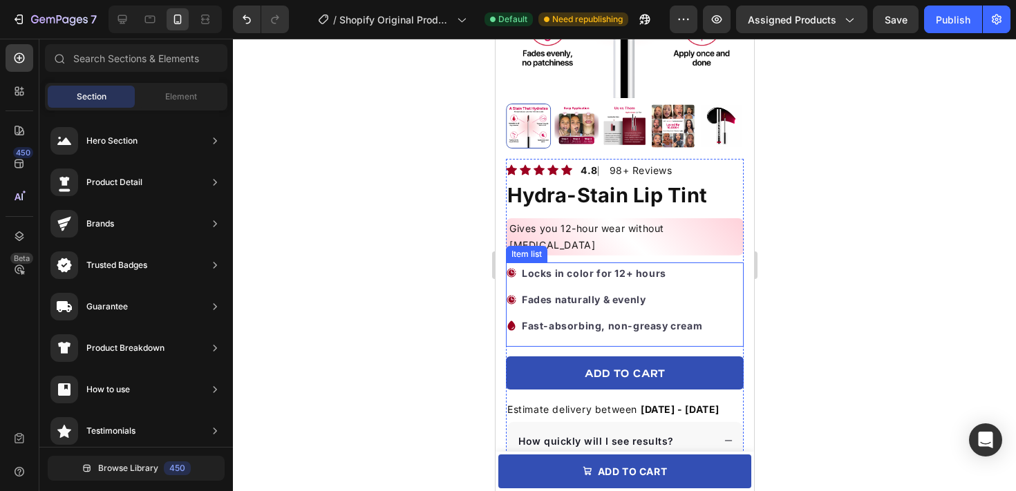
scroll to position [248, 0]
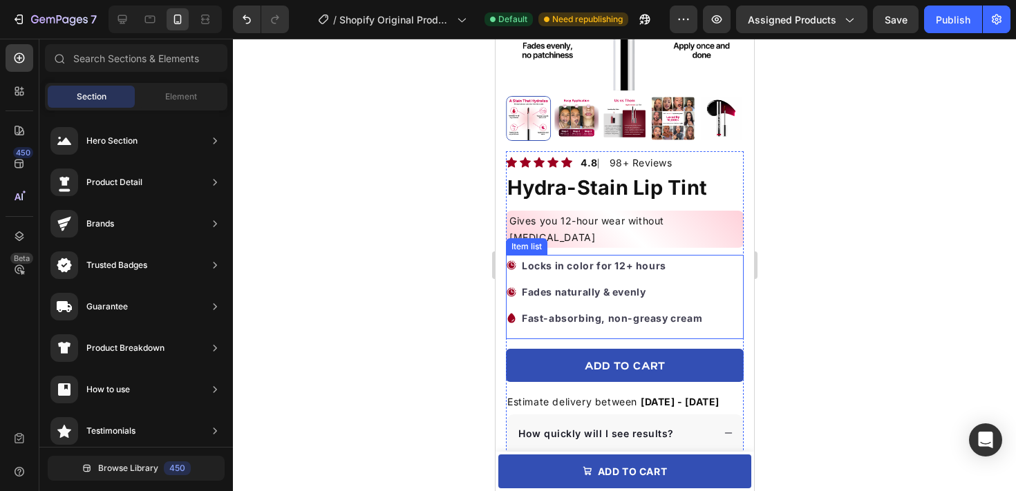
click at [693, 312] on strong "Fast-absorbing, non-greasy cream" at bounding box center [611, 318] width 180 height 12
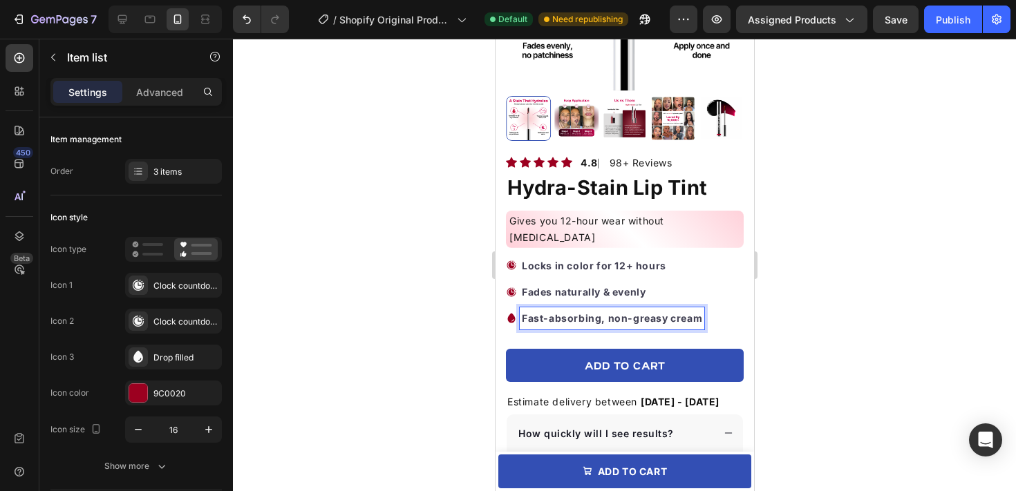
click at [693, 312] on strong "Fast-absorbing, non-greasy cream" at bounding box center [611, 318] width 180 height 12
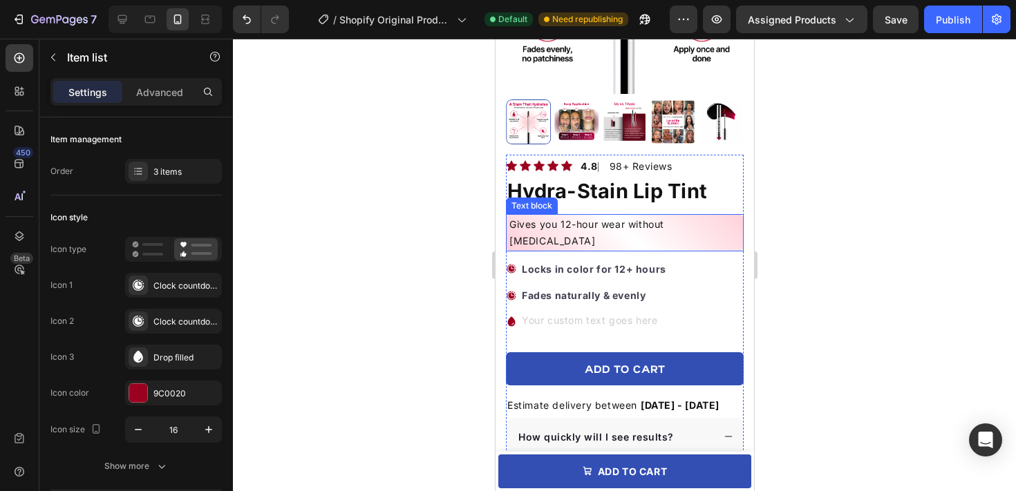
scroll to position [241, 0]
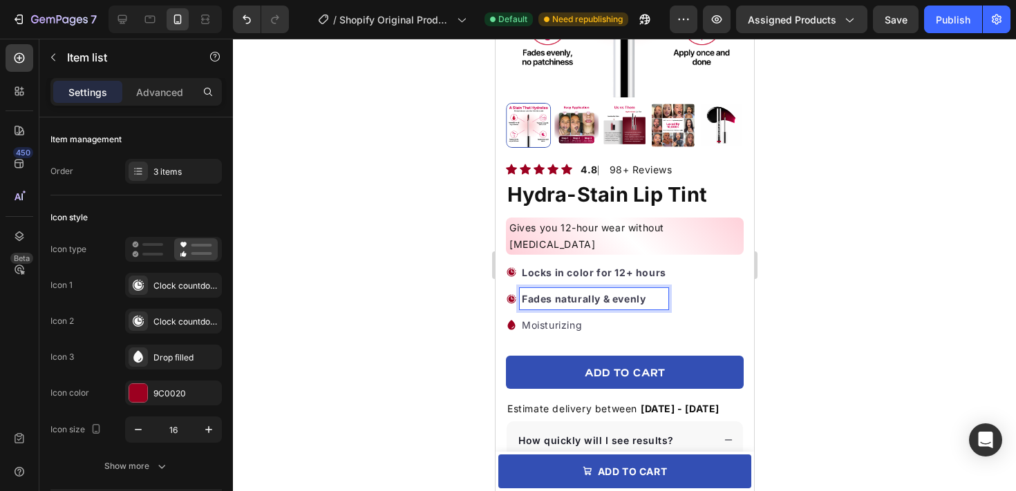
click at [622, 290] on p "Fades naturally & evenly" at bounding box center [593, 298] width 144 height 17
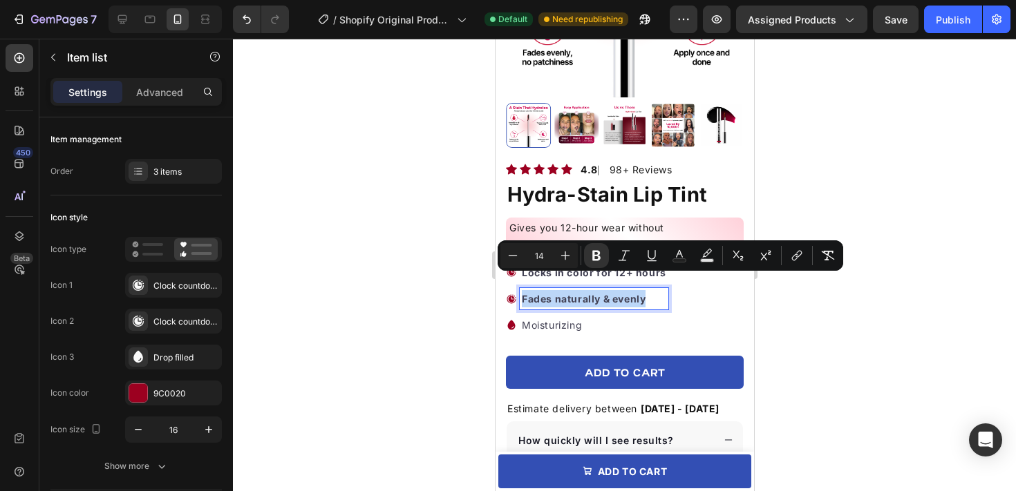
click at [624, 293] on strong "Fades naturally & evenly" at bounding box center [583, 299] width 124 height 12
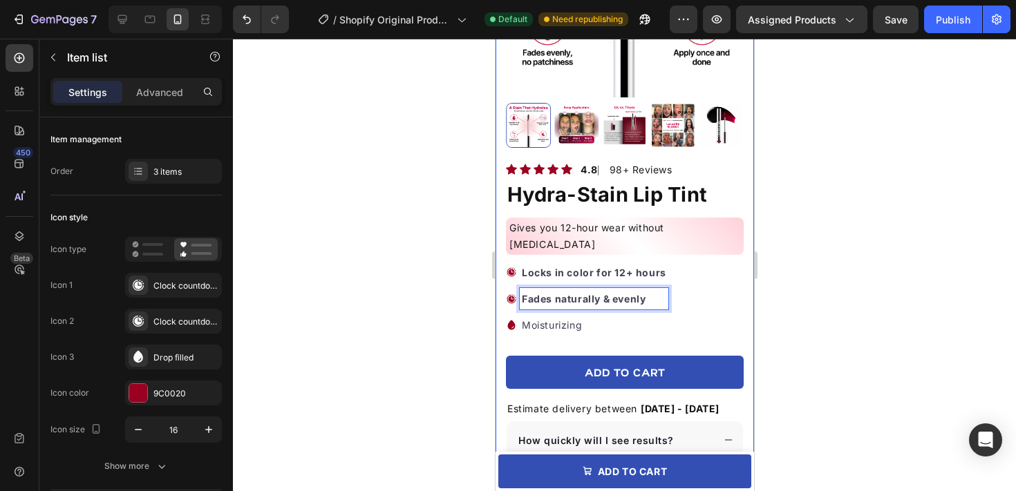
click at [771, 305] on div at bounding box center [624, 265] width 783 height 453
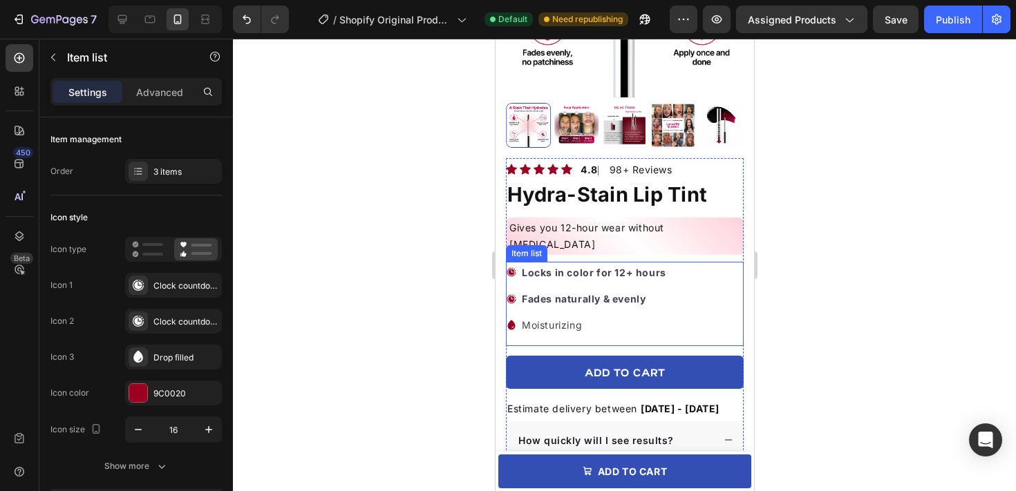
click at [619, 293] on strong "Fades naturally & evenly" at bounding box center [583, 299] width 124 height 12
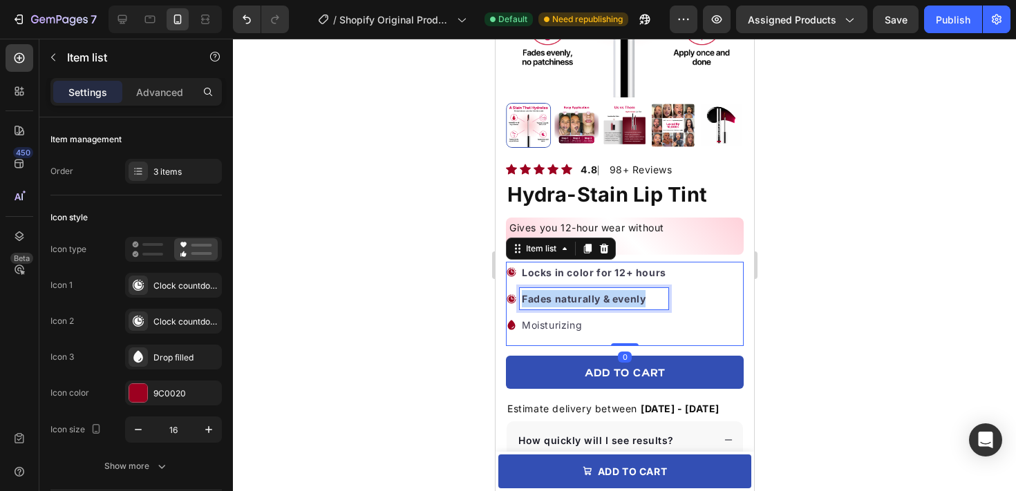
click at [619, 293] on strong "Fades naturally & evenly" at bounding box center [583, 299] width 124 height 12
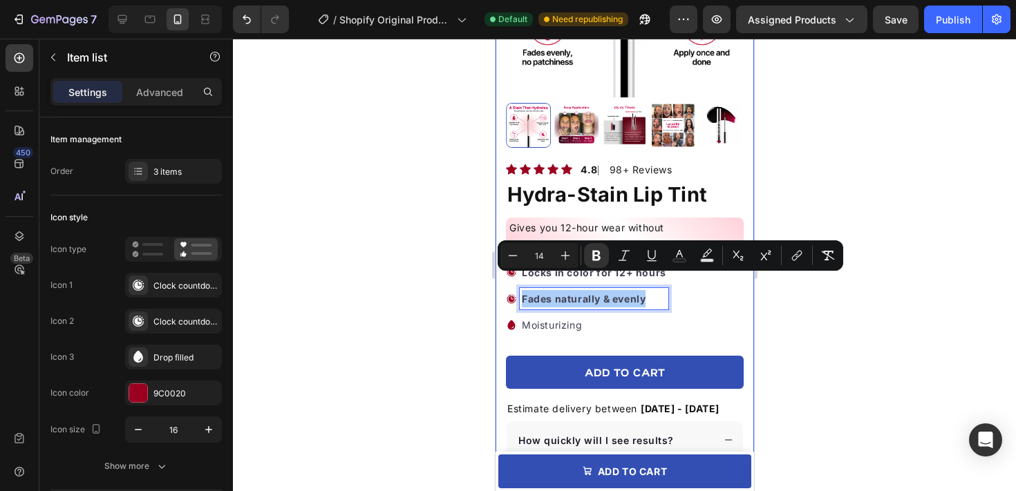
click at [793, 290] on div at bounding box center [624, 265] width 783 height 453
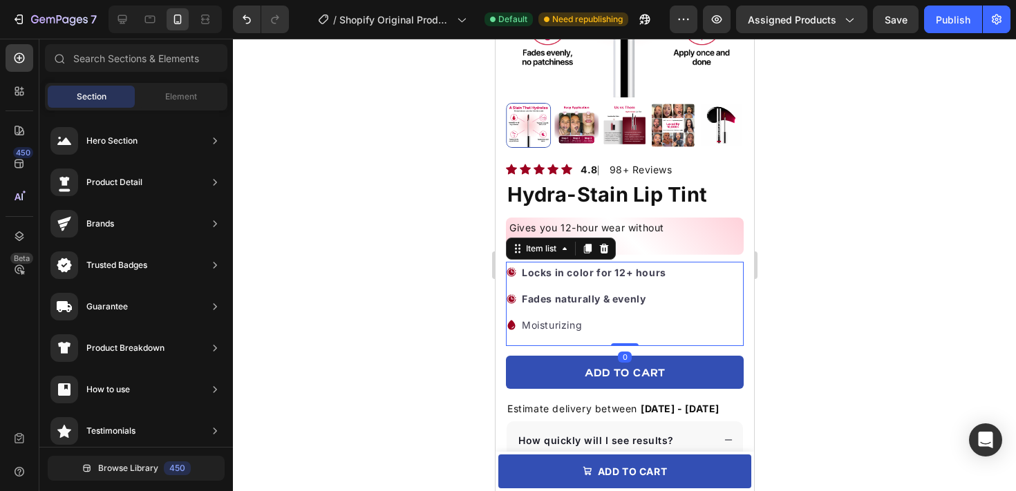
click at [562, 317] on p "Moisturizing" at bounding box center [593, 325] width 144 height 17
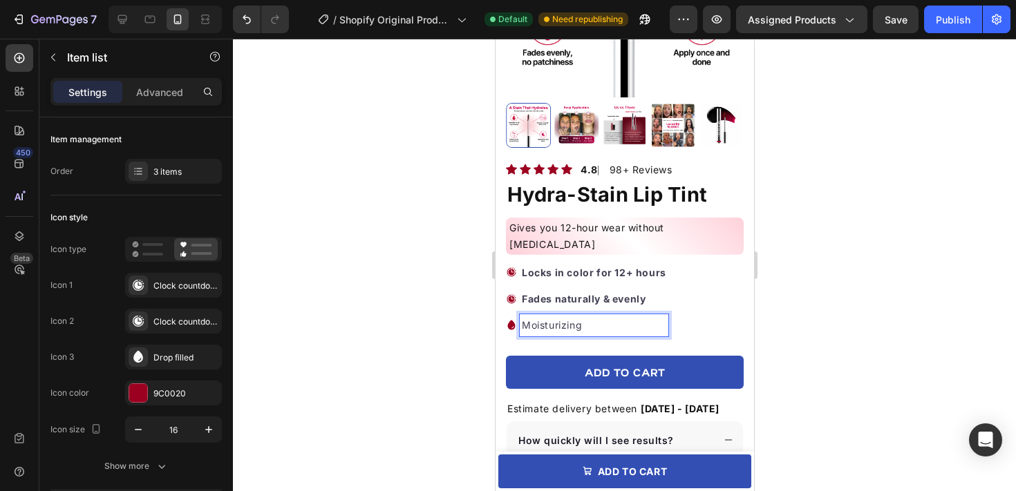
click at [562, 317] on p "Moisturizing" at bounding box center [593, 325] width 144 height 17
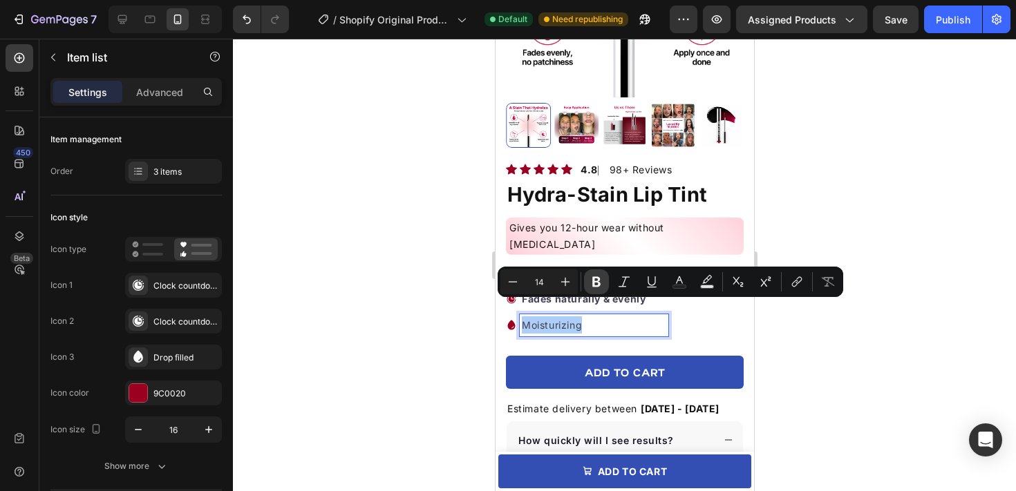
click at [593, 282] on icon "Editor contextual toolbar" at bounding box center [596, 282] width 8 height 10
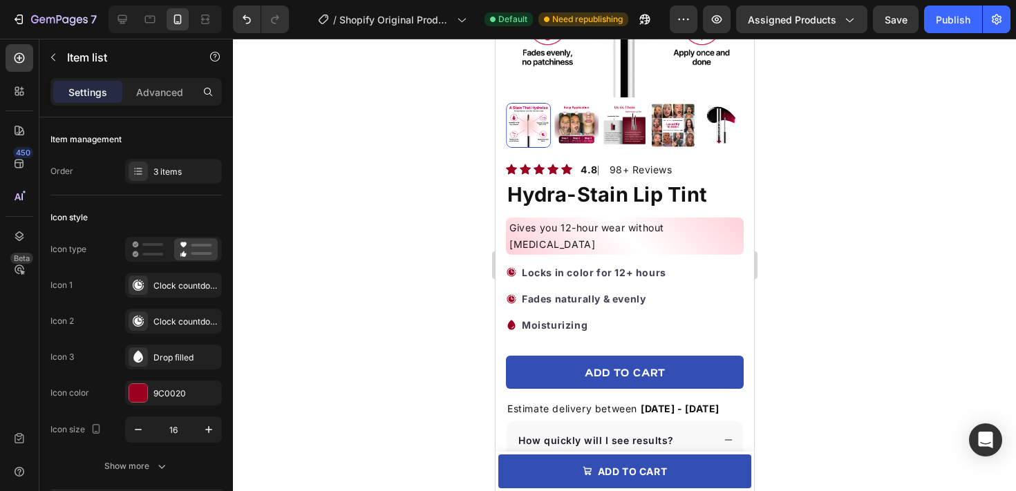
click at [592, 317] on p "Moisturizing" at bounding box center [593, 325] width 144 height 17
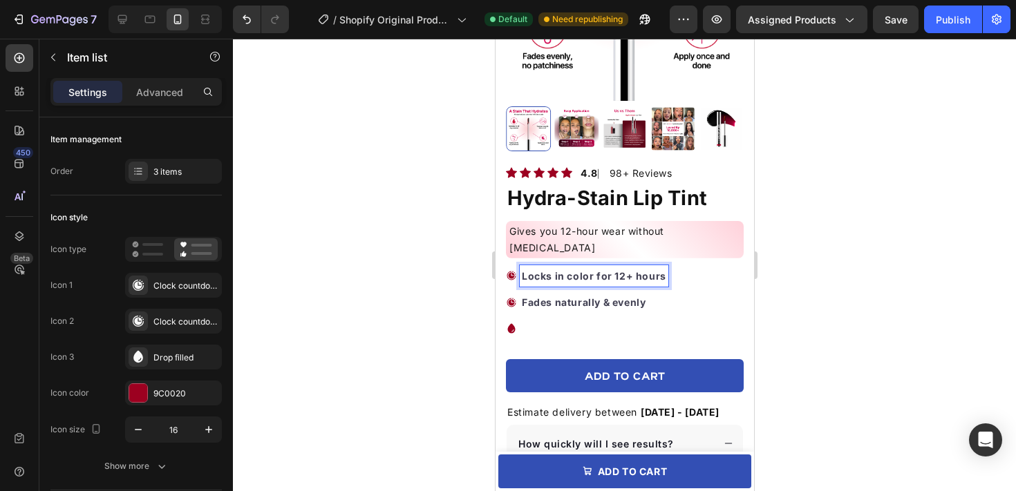
click at [657, 270] on strong "Locks in color for 12+ hours" at bounding box center [593, 276] width 144 height 12
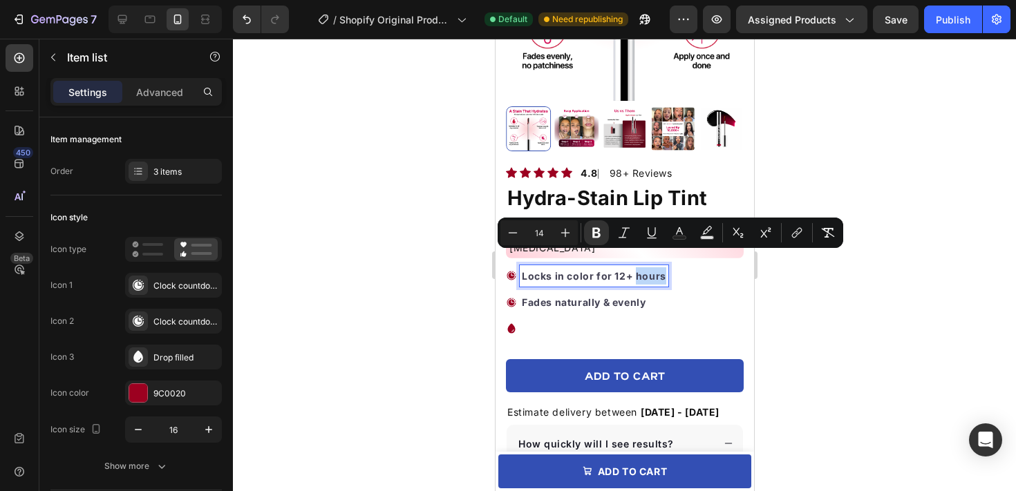
click at [659, 270] on strong "Locks in color for 12+ hours" at bounding box center [593, 276] width 144 height 12
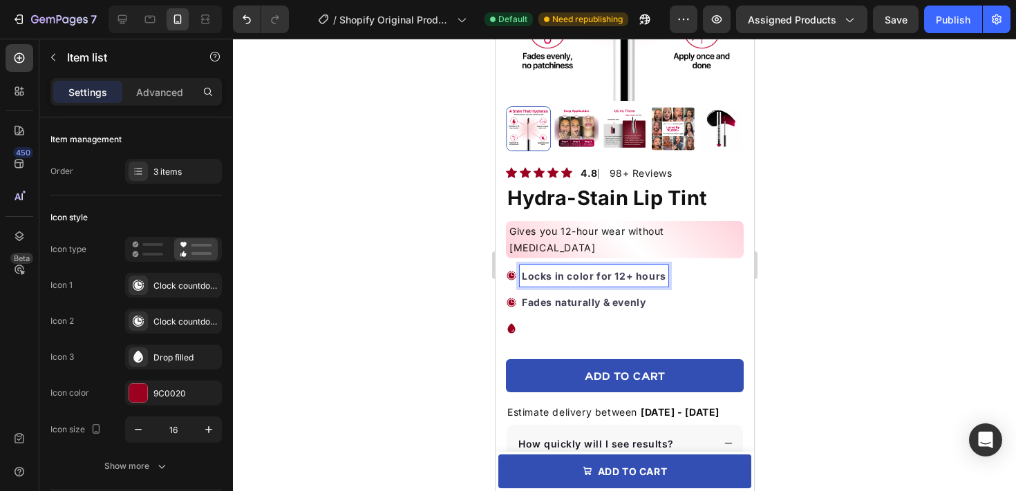
click at [662, 270] on strong "Locks in color for 12+ hours" at bounding box center [593, 276] width 144 height 12
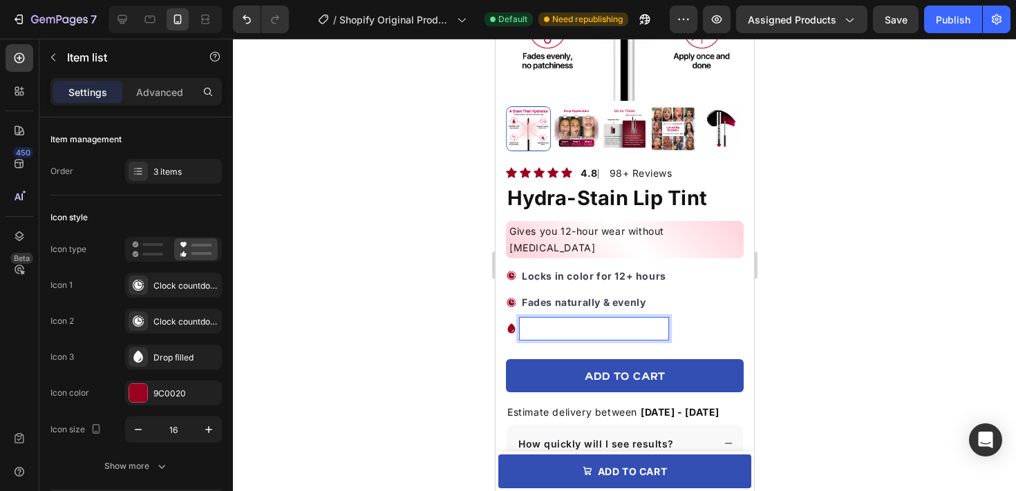
click at [591, 320] on p "Rich Text Editor. Editing area: main" at bounding box center [593, 328] width 144 height 17
click at [550, 320] on p "Moisturizes your lips" at bounding box center [593, 328] width 144 height 17
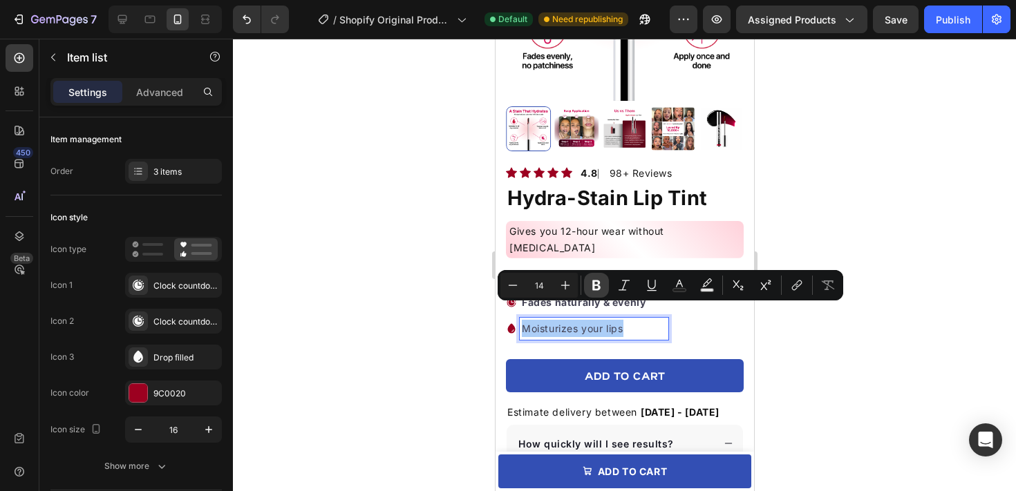
click at [596, 286] on icon "Editor contextual toolbar" at bounding box center [597, 286] width 14 height 14
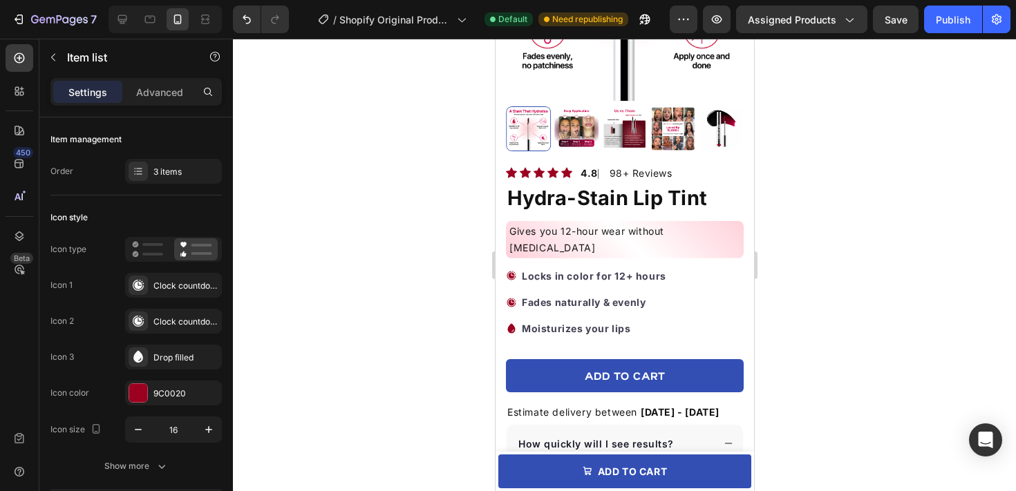
click at [661, 320] on p "Moisturizes your lips" at bounding box center [593, 328] width 144 height 17
click at [525, 297] on strong "Fades naturally & evenly" at bounding box center [583, 303] width 124 height 12
click at [193, 317] on div "Clock countdown filled" at bounding box center [185, 322] width 65 height 12
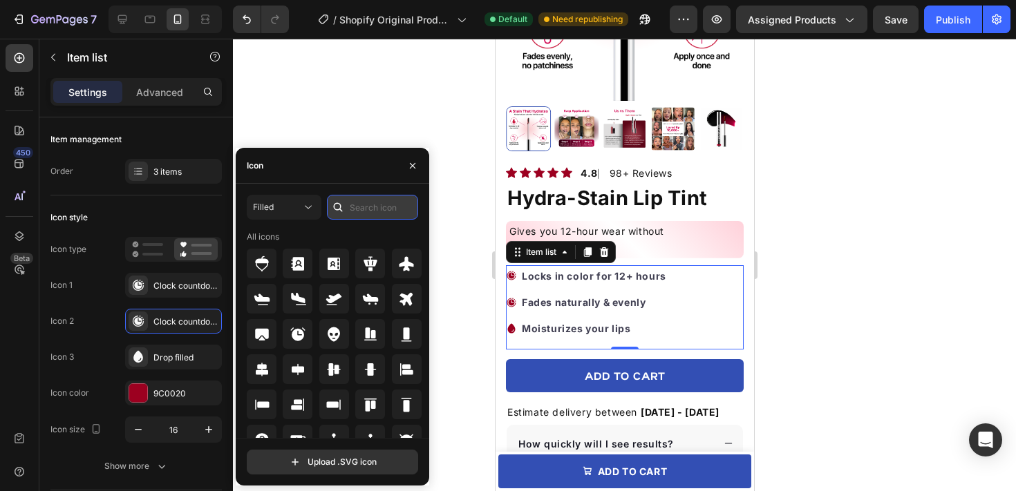
click at [369, 203] on input "text" at bounding box center [372, 207] width 91 height 25
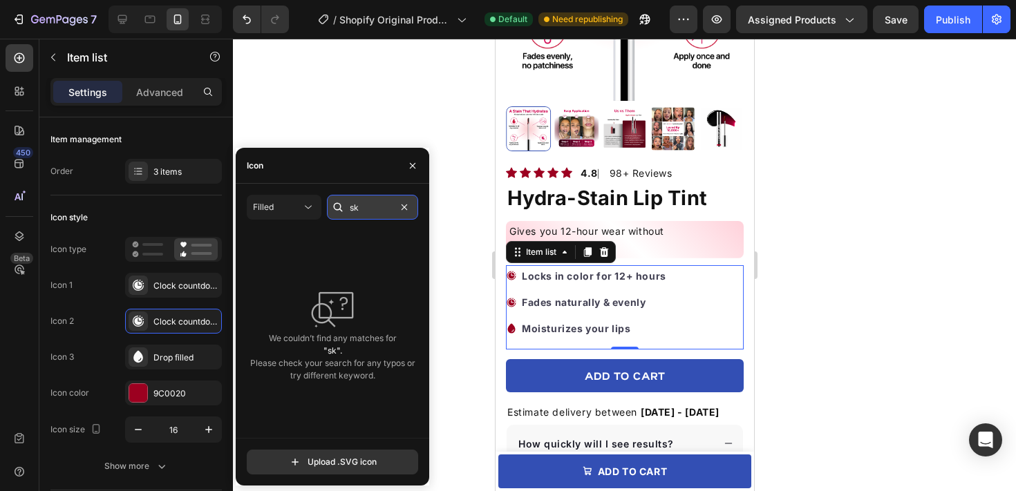
type input "s"
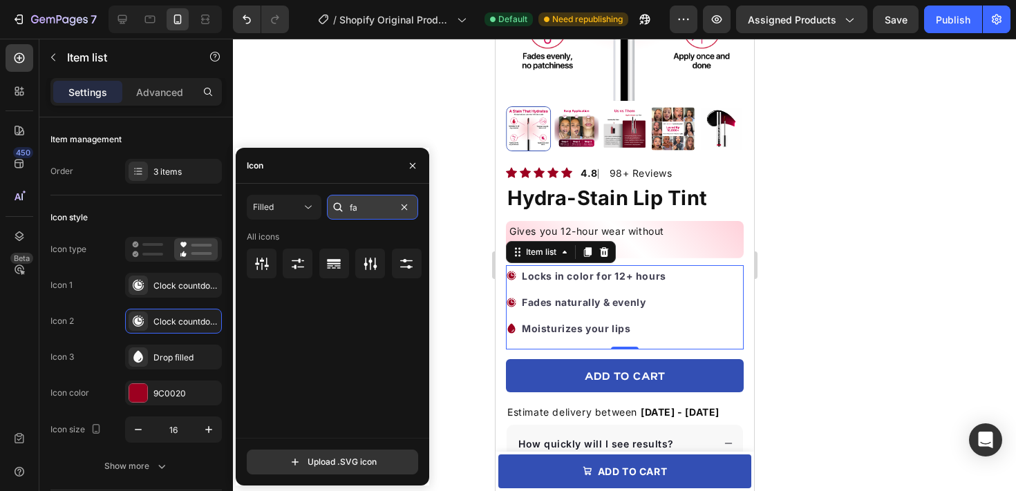
type input "f"
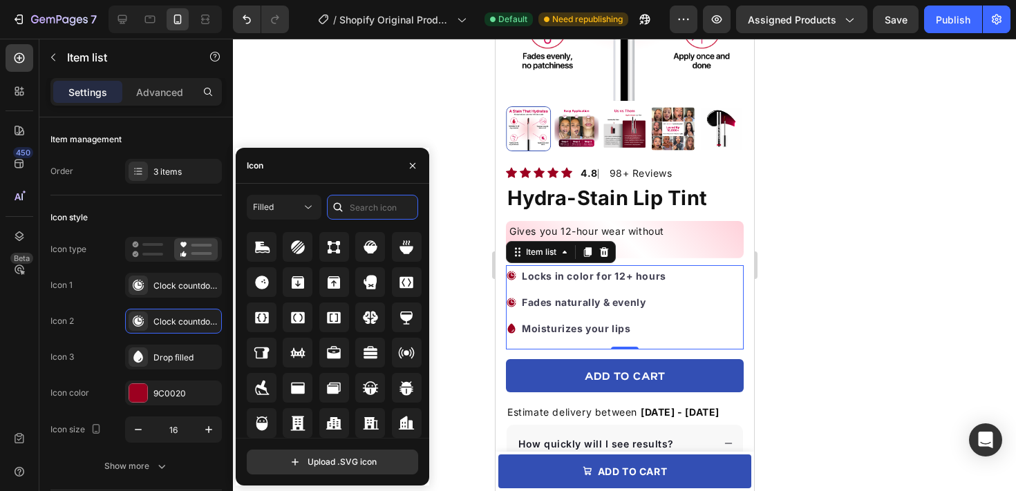
scroll to position [1344, 0]
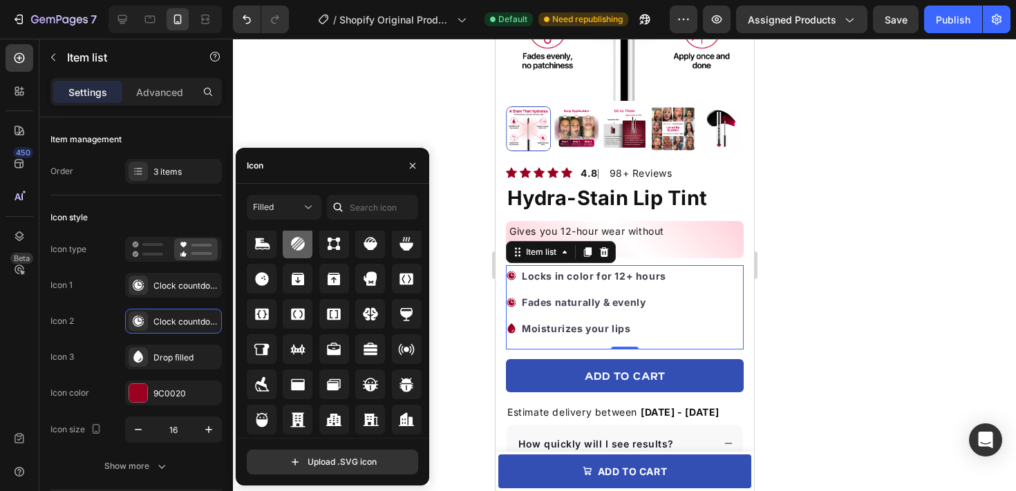
click at [297, 241] on icon at bounding box center [298, 244] width 14 height 14
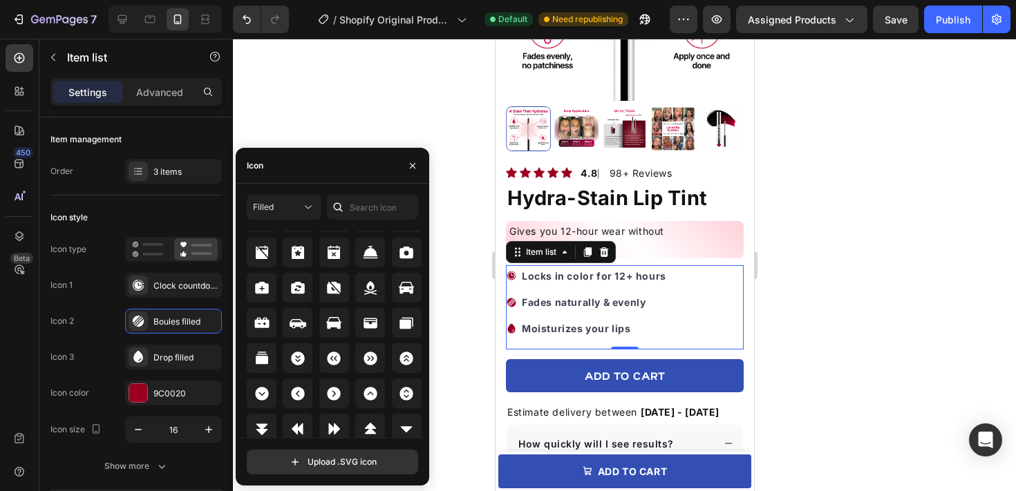
scroll to position [1616, 0]
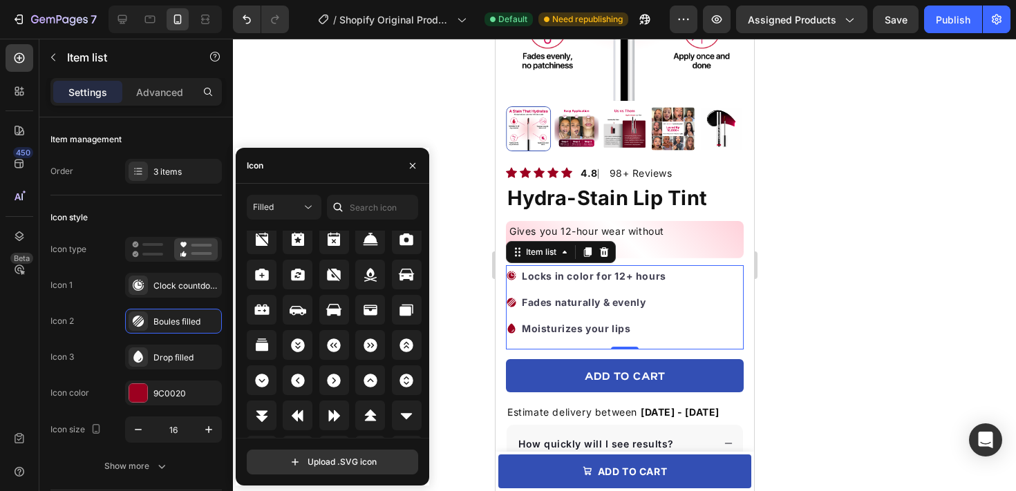
click at [413, 153] on div at bounding box center [412, 165] width 33 height 35
click at [413, 162] on icon "button" at bounding box center [412, 165] width 11 height 11
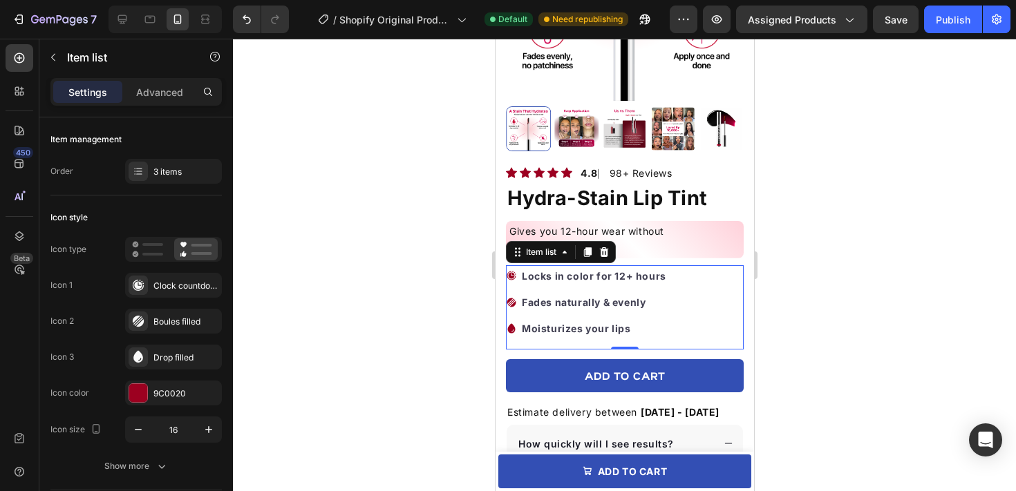
click at [421, 167] on div at bounding box center [624, 265] width 783 height 453
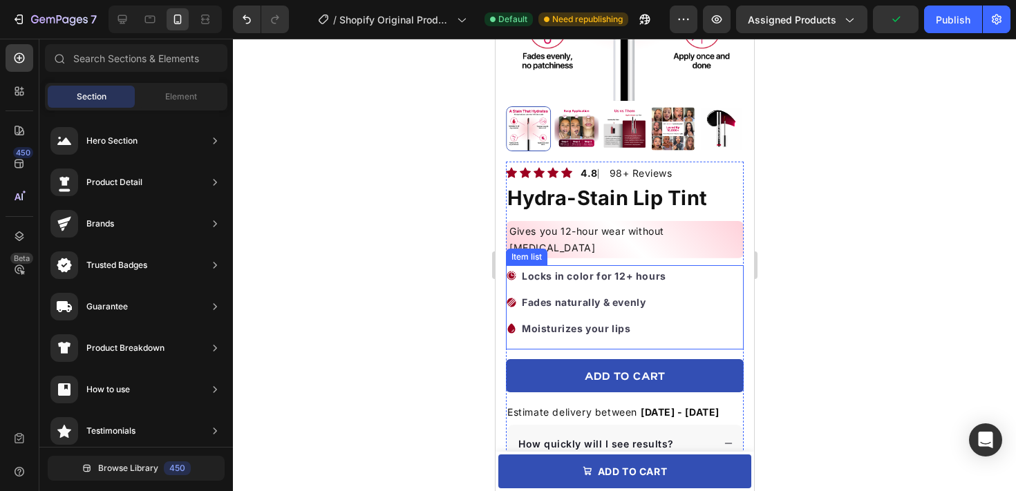
click at [606, 270] on strong "Locks in color for 12+ hours" at bounding box center [593, 276] width 144 height 12
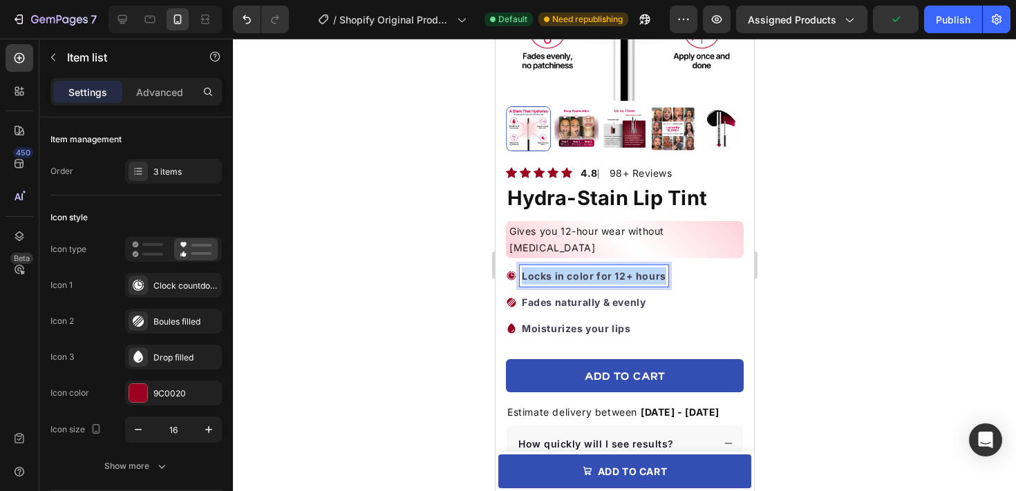
click at [606, 270] on strong "Locks in color for 12+ hours" at bounding box center [593, 276] width 144 height 12
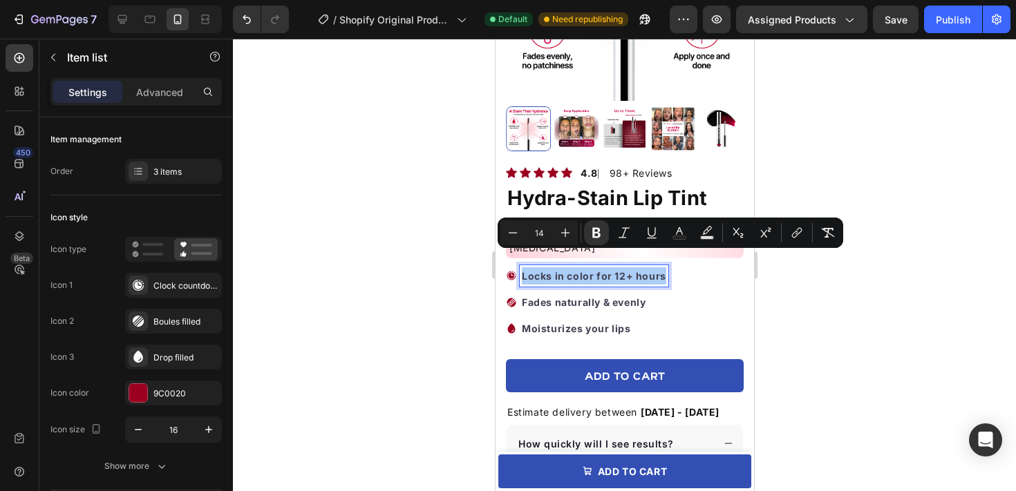
click at [801, 286] on div at bounding box center [624, 265] width 783 height 453
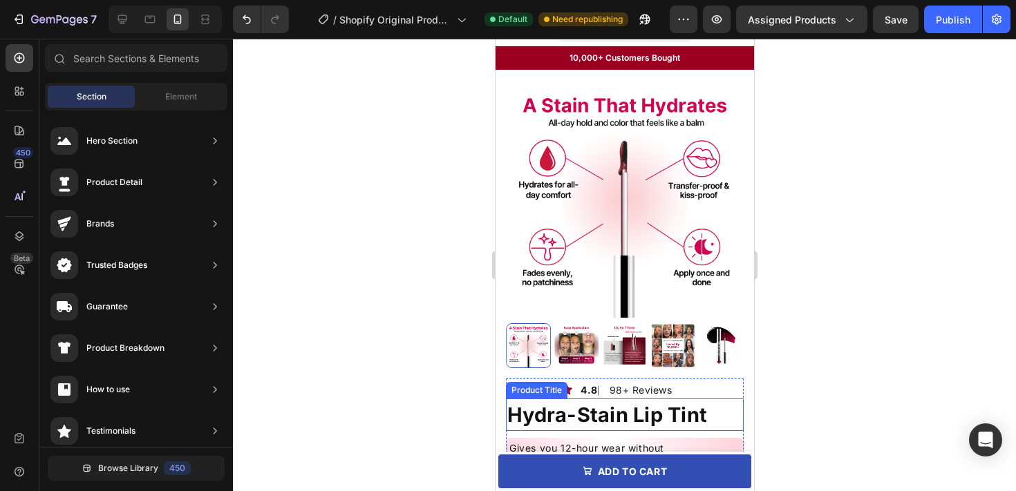
scroll to position [13, 0]
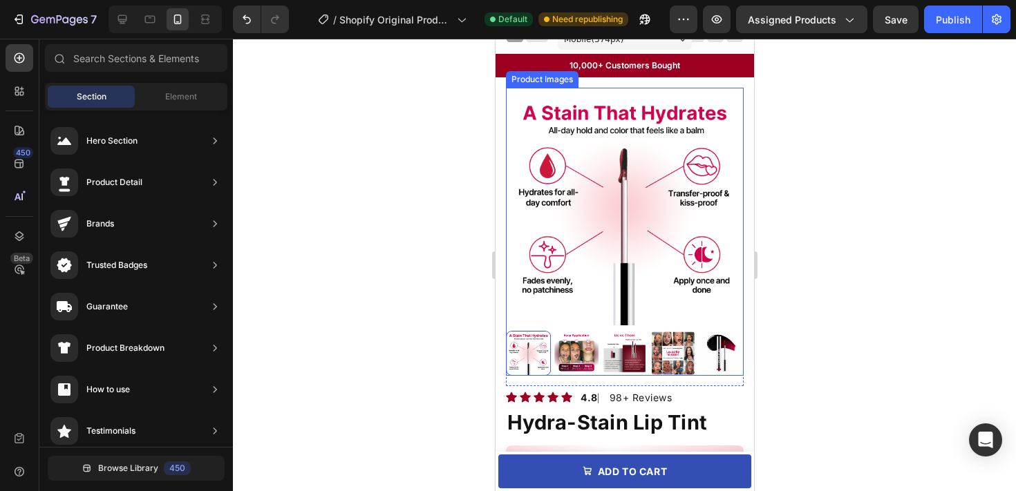
click at [527, 348] on div at bounding box center [527, 353] width 45 height 45
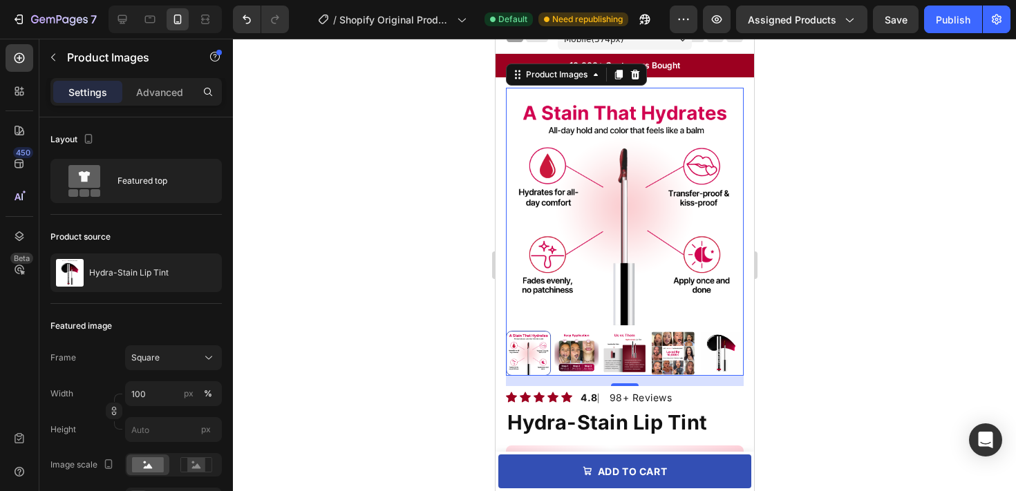
click at [710, 345] on img at bounding box center [720, 353] width 45 height 45
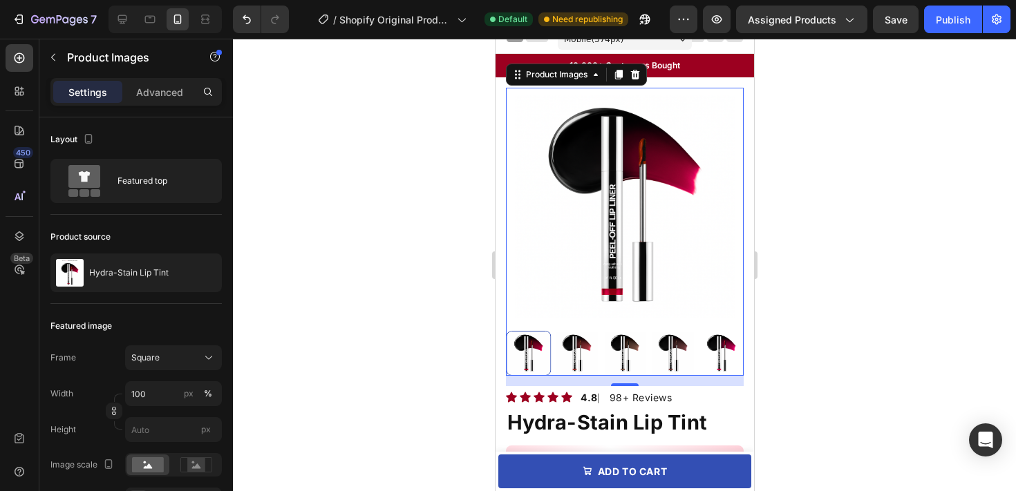
click at [815, 347] on div at bounding box center [624, 265] width 783 height 453
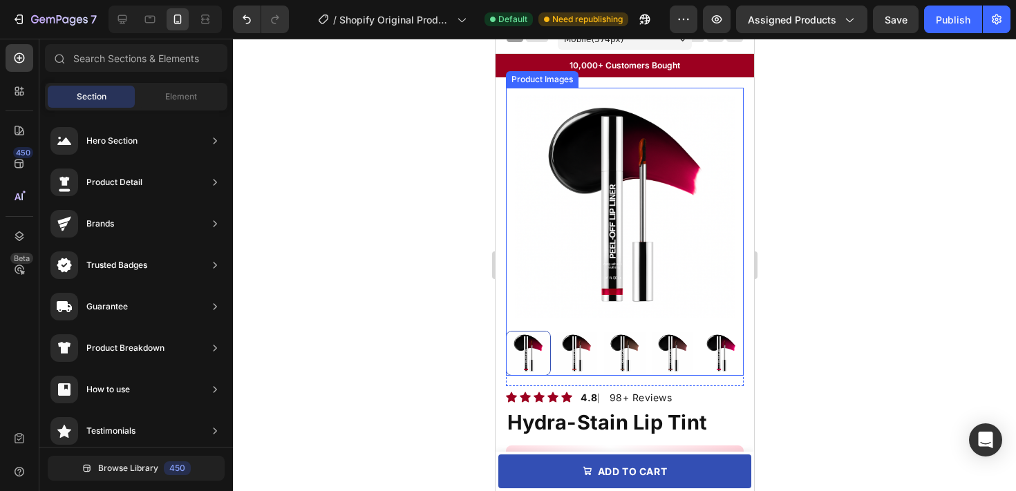
click at [712, 342] on img at bounding box center [720, 353] width 45 height 45
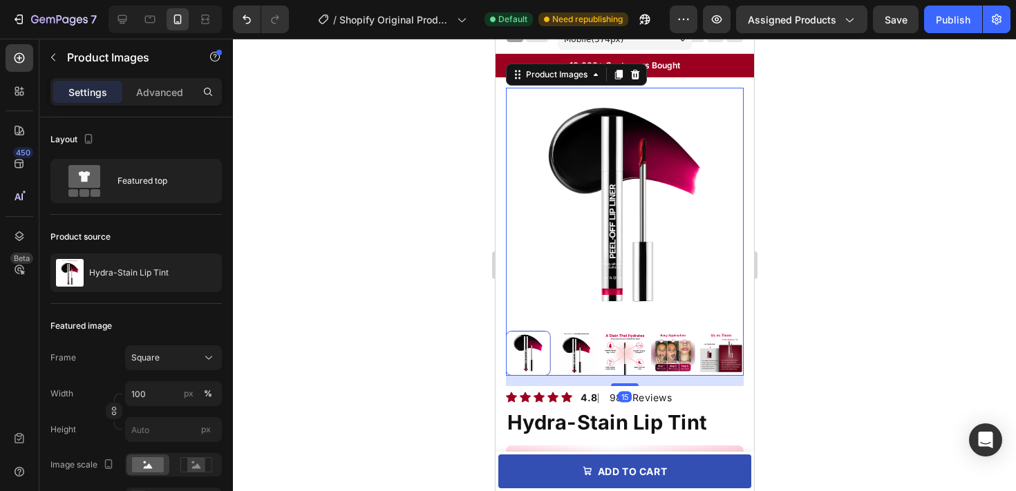
click at [582, 355] on img at bounding box center [576, 353] width 45 height 45
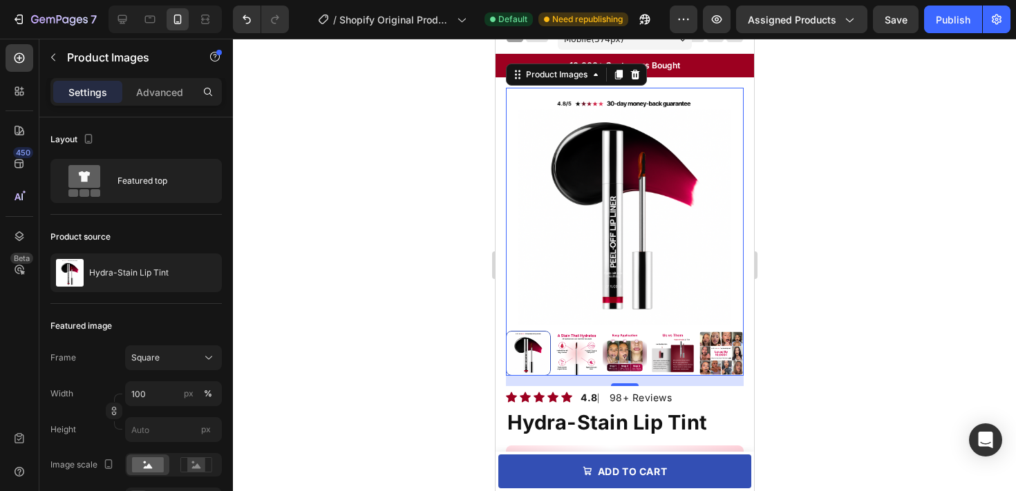
click at [809, 347] on div at bounding box center [624, 265] width 783 height 453
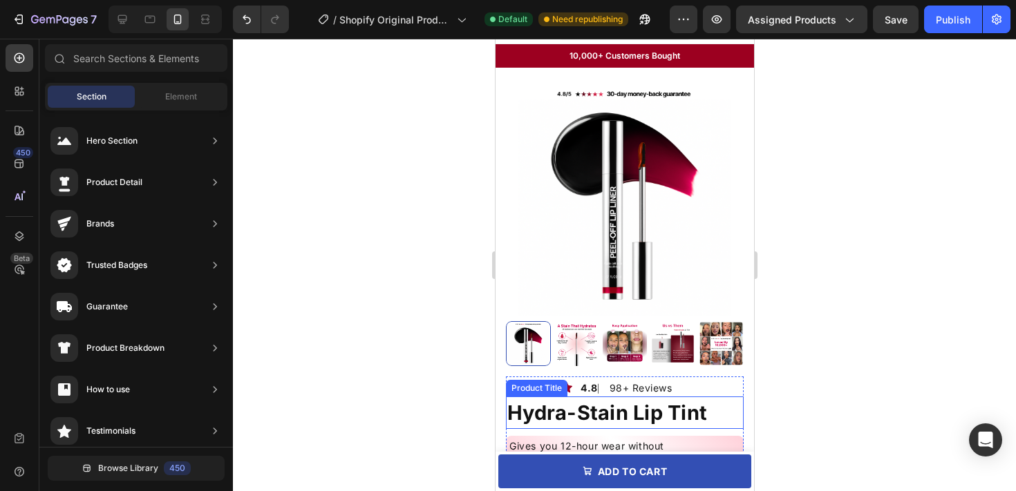
scroll to position [24, 0]
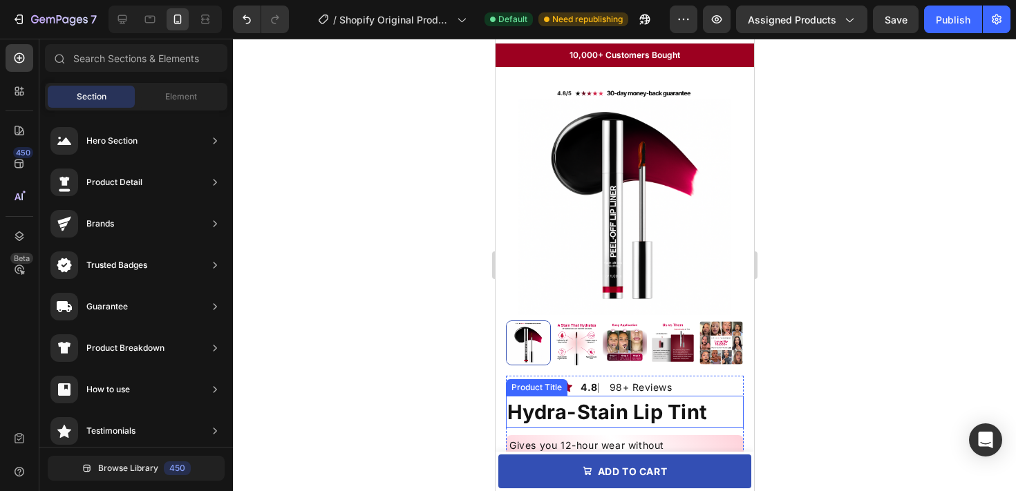
click at [684, 276] on img at bounding box center [624, 196] width 238 height 238
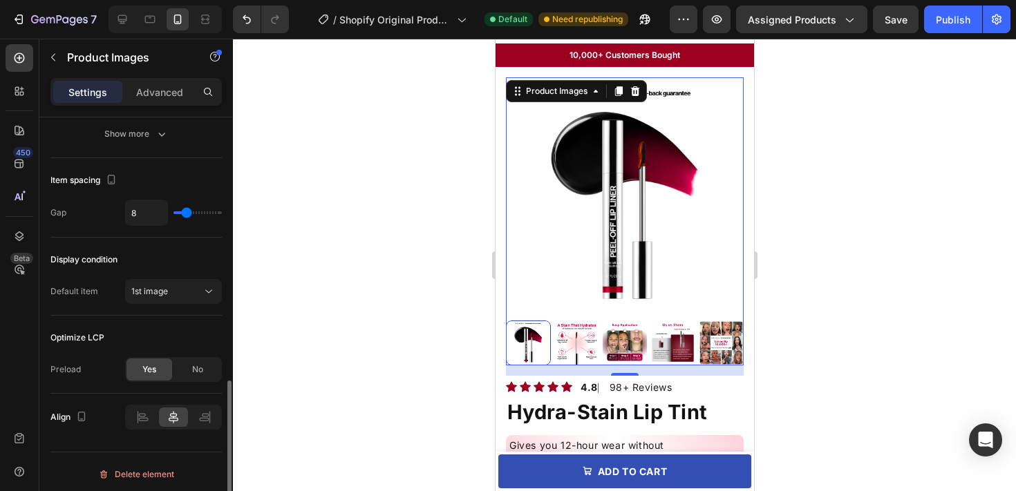
scroll to position [737, 0]
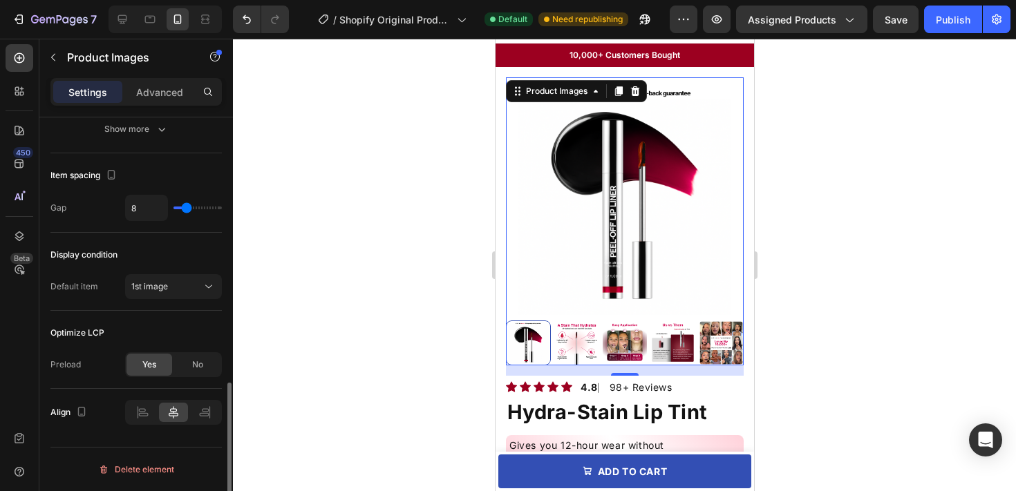
click at [182, 293] on div "1st image" at bounding box center [173, 287] width 84 height 14
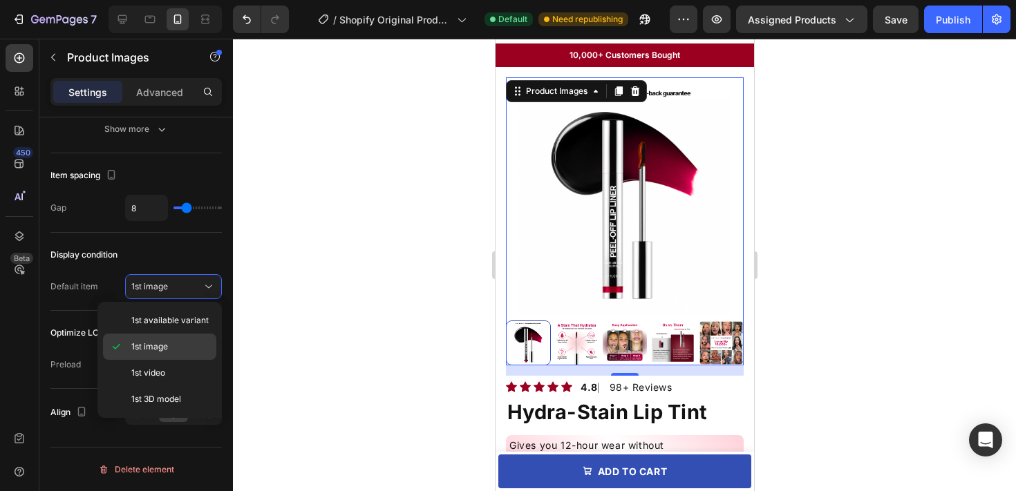
click at [162, 341] on span "1st image" at bounding box center [149, 347] width 37 height 12
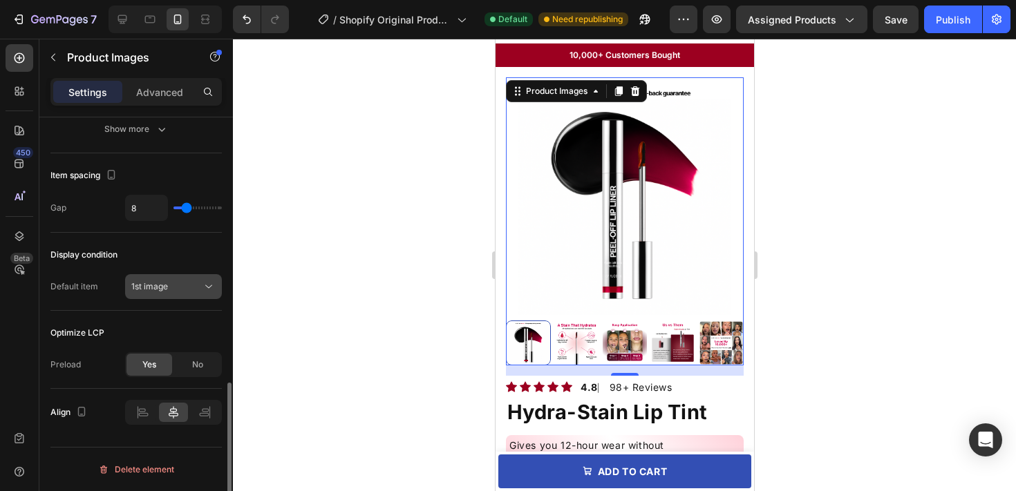
click at [182, 285] on div "1st image" at bounding box center [166, 287] width 71 height 12
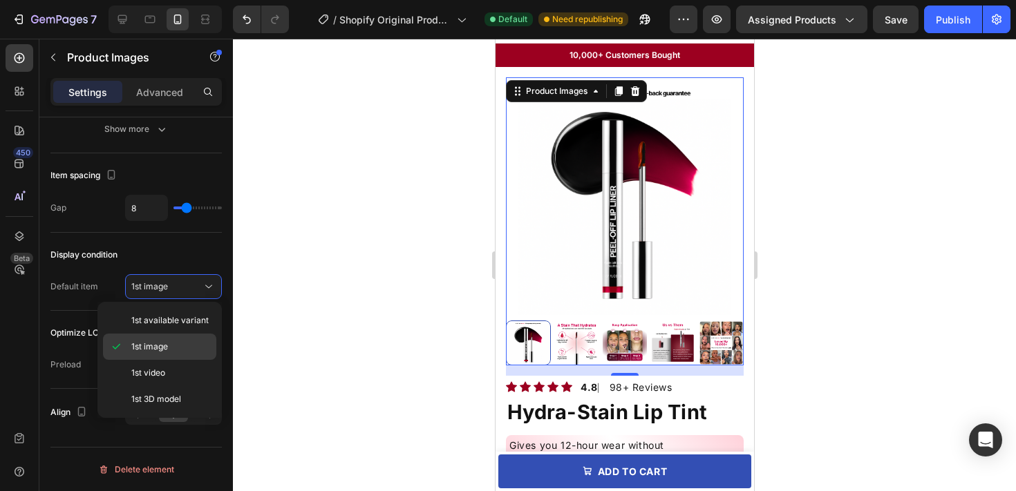
click at [170, 360] on div "1st image" at bounding box center [159, 373] width 113 height 26
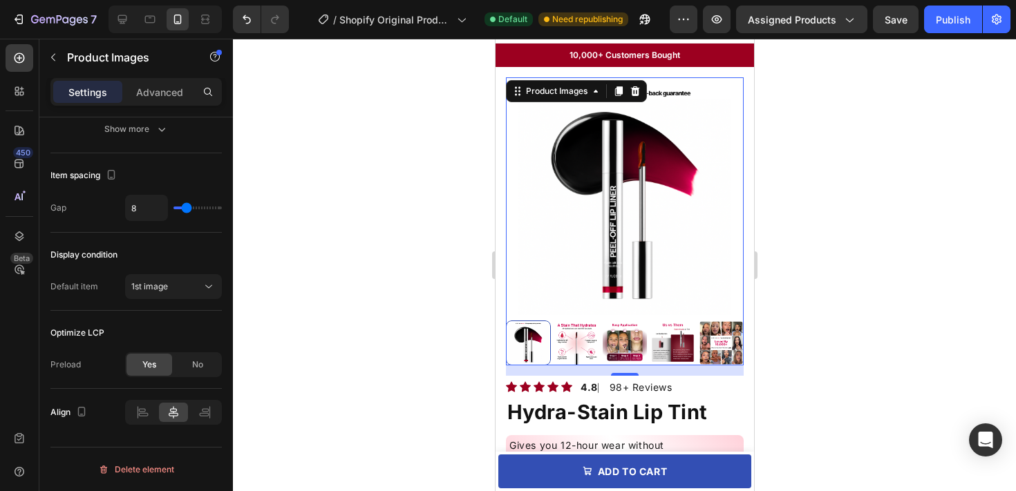
click at [320, 301] on div at bounding box center [624, 265] width 783 height 453
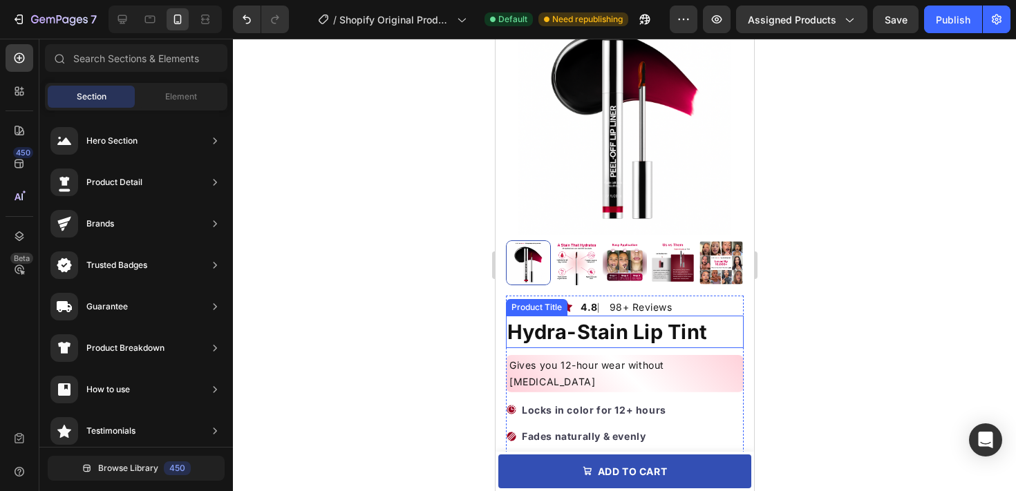
scroll to position [130, 0]
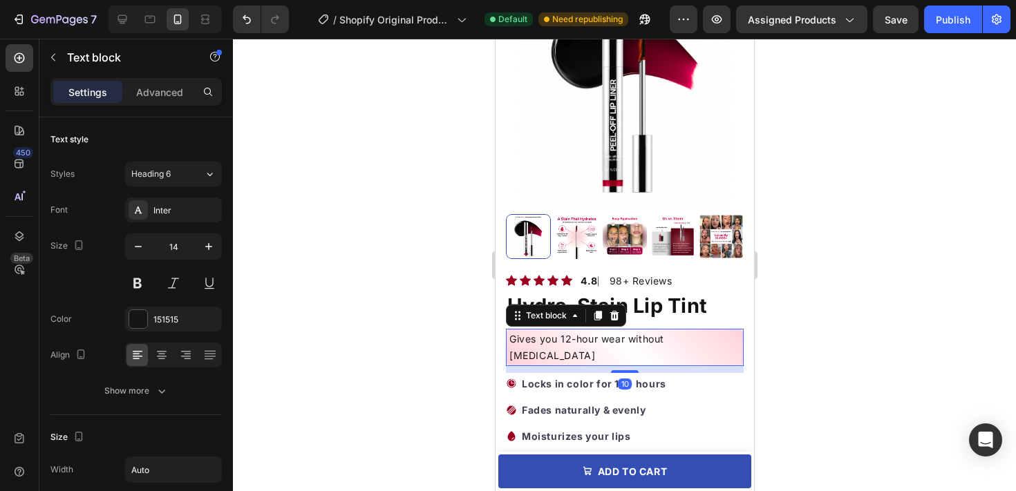
click at [705, 341] on p "Gives you 12-hour wear without [MEDICAL_DATA]" at bounding box center [624, 347] width 231 height 33
click at [817, 323] on div at bounding box center [624, 265] width 783 height 453
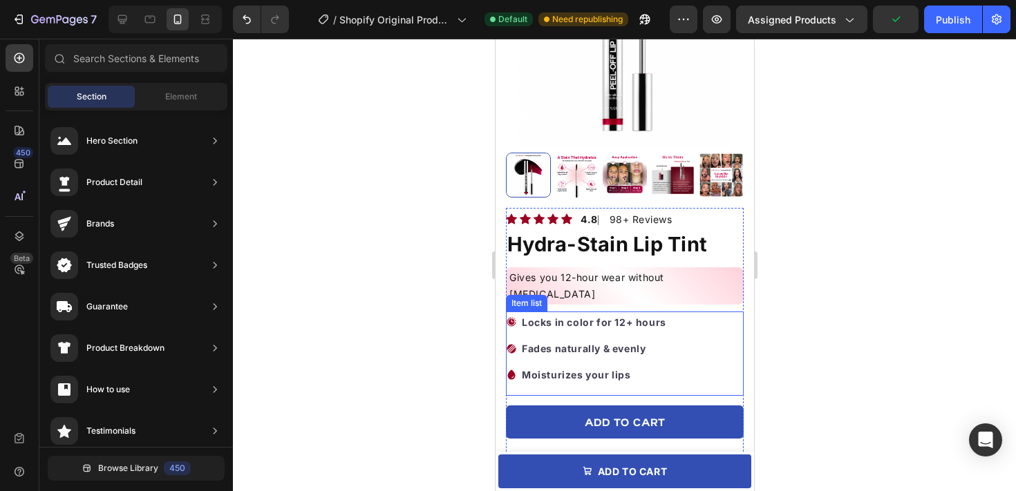
scroll to position [211, 0]
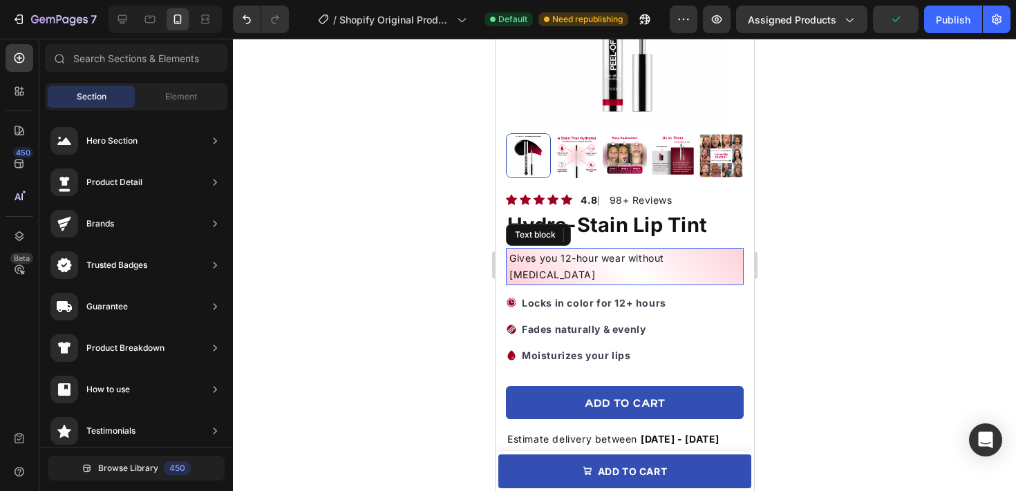
click at [702, 258] on p "Gives you 12-hour wear without [MEDICAL_DATA]" at bounding box center [624, 266] width 231 height 33
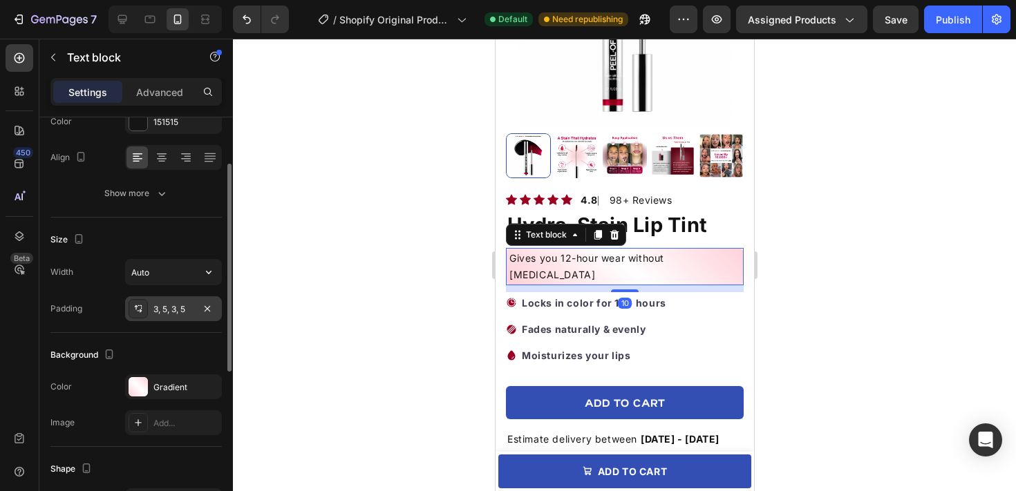
scroll to position [213, 0]
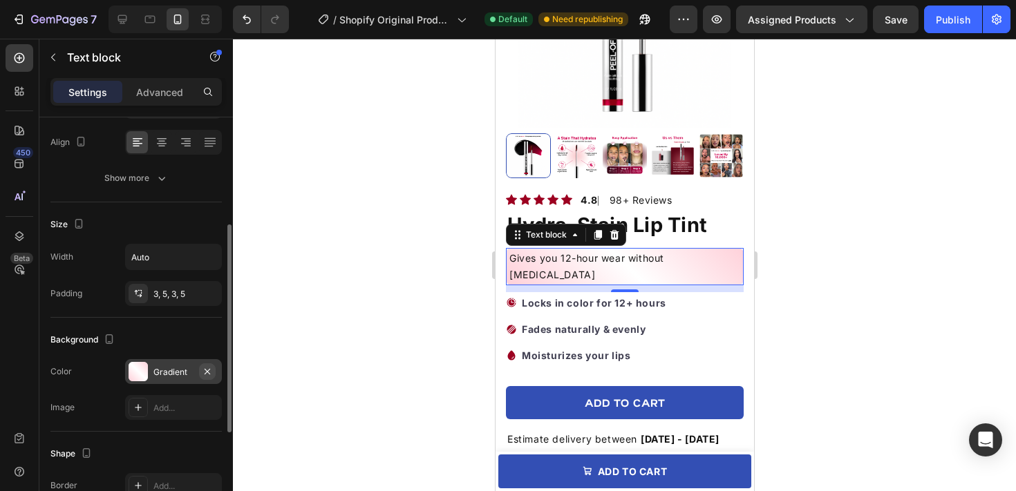
click at [209, 374] on icon "button" at bounding box center [208, 371] width 6 height 6
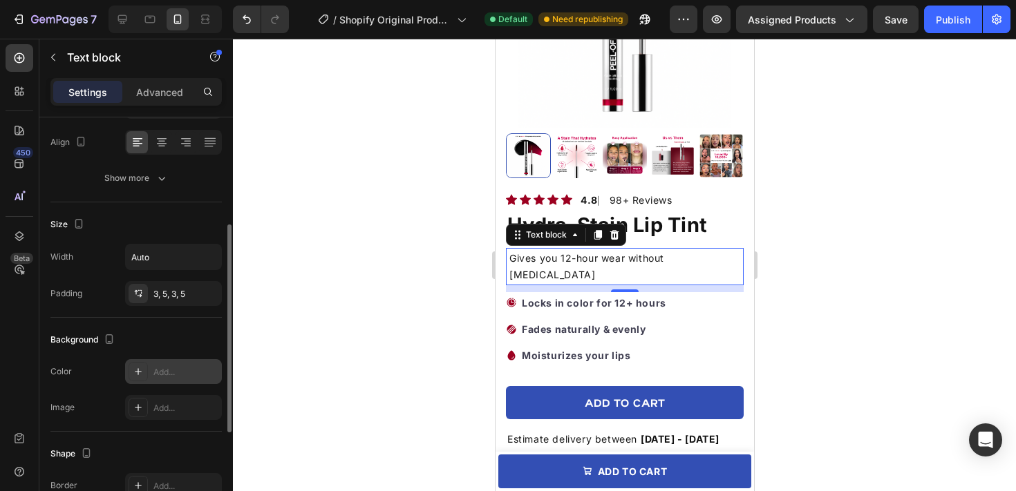
click at [194, 336] on div "Background" at bounding box center [135, 340] width 171 height 22
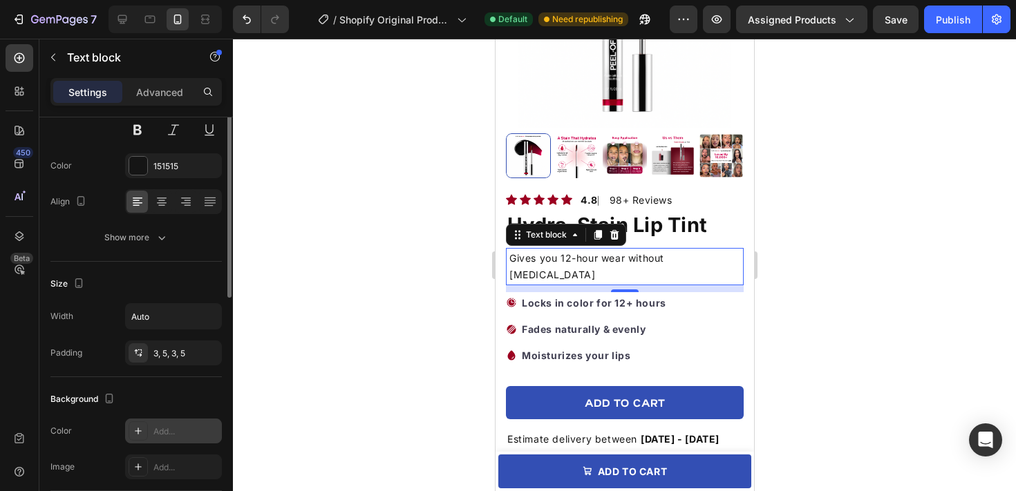
scroll to position [29, 0]
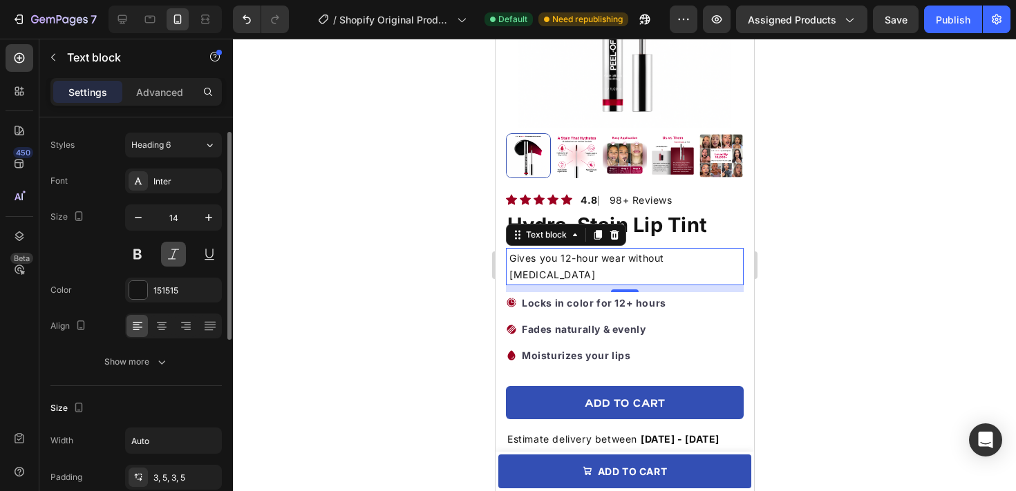
click at [172, 259] on button at bounding box center [173, 254] width 25 height 25
click at [142, 259] on button at bounding box center [137, 254] width 25 height 25
click at [358, 272] on div at bounding box center [624, 265] width 783 height 453
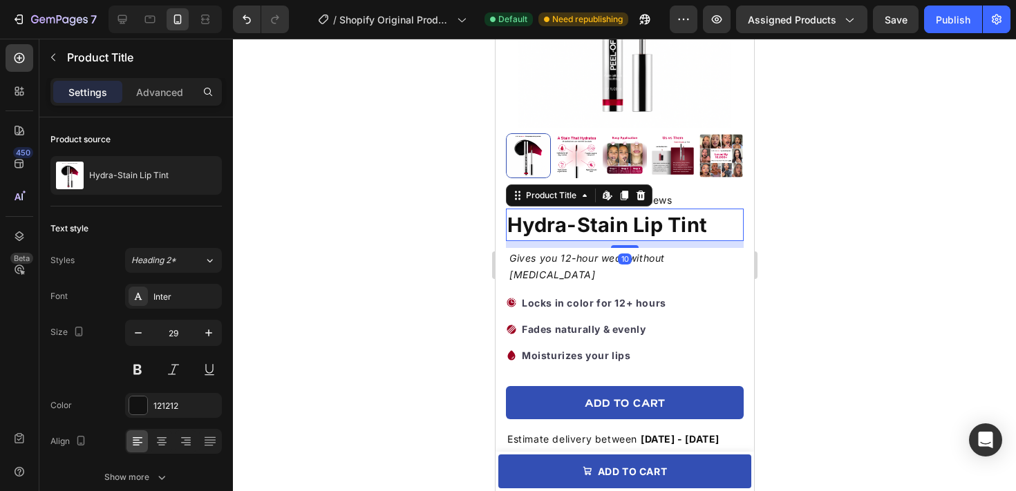
click at [616, 234] on h1 "Hydra-Stain Lip Tint" at bounding box center [624, 225] width 238 height 33
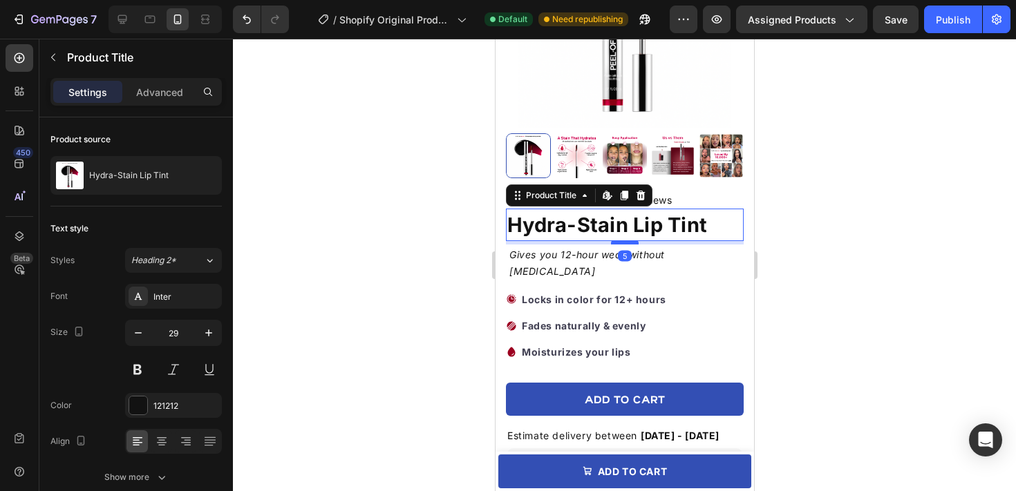
click at [620, 243] on div at bounding box center [624, 243] width 28 height 4
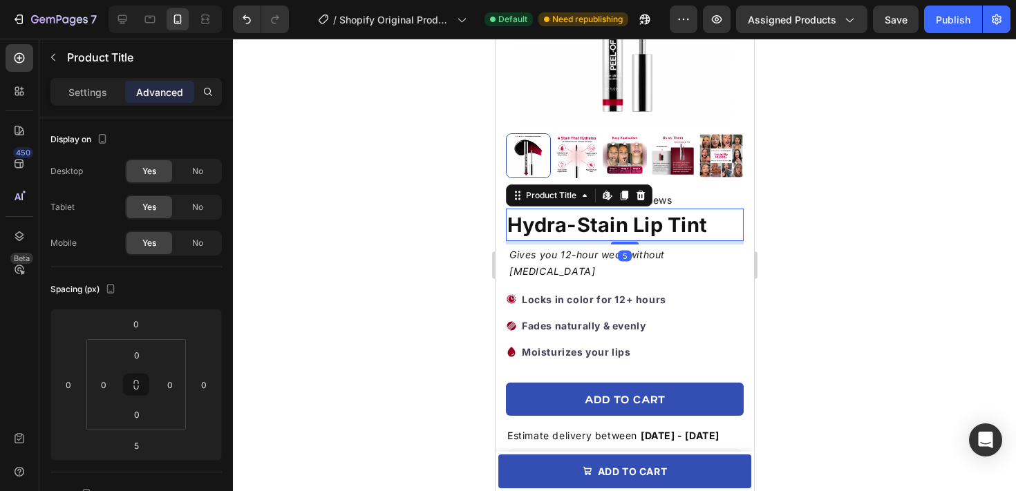
click at [909, 234] on div at bounding box center [624, 265] width 783 height 453
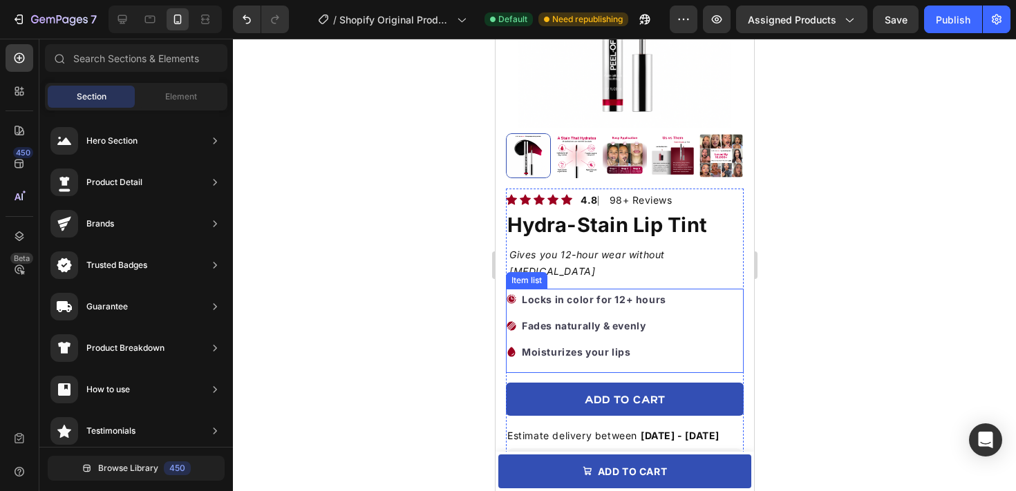
click at [649, 317] on p "Fades naturally & evenly" at bounding box center [593, 325] width 144 height 17
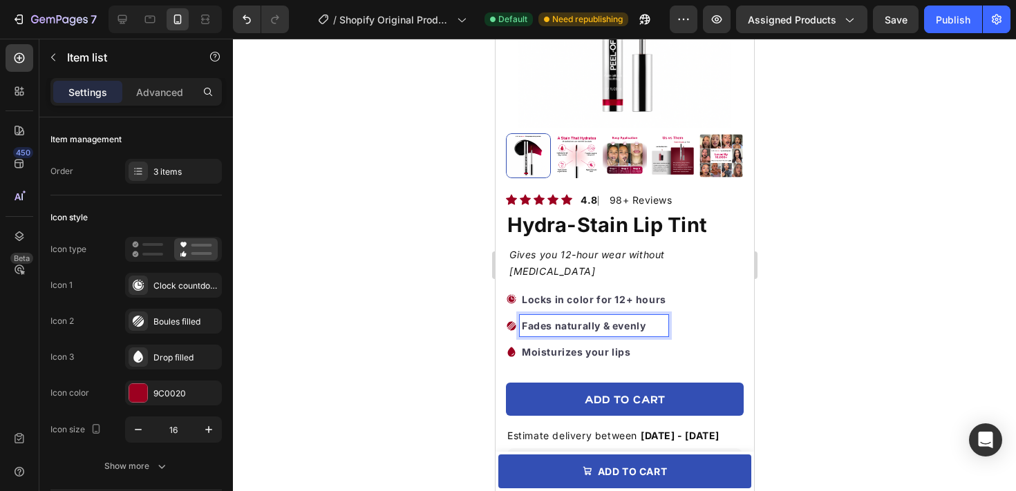
click at [608, 346] on strong "Moisturizes your lips" at bounding box center [575, 352] width 109 height 12
click at [639, 344] on p "Moisturizes your lips" at bounding box center [593, 352] width 144 height 17
click at [784, 329] on div at bounding box center [624, 265] width 783 height 453
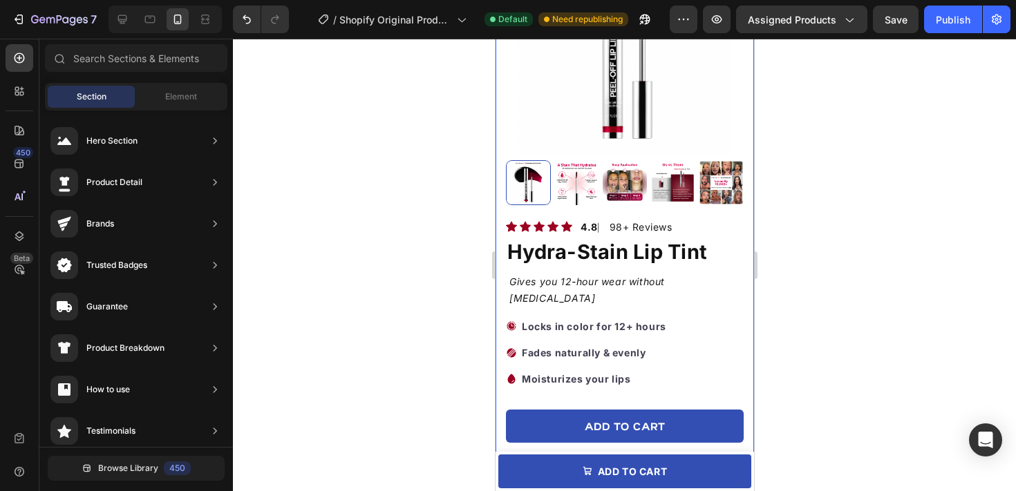
scroll to position [198, 0]
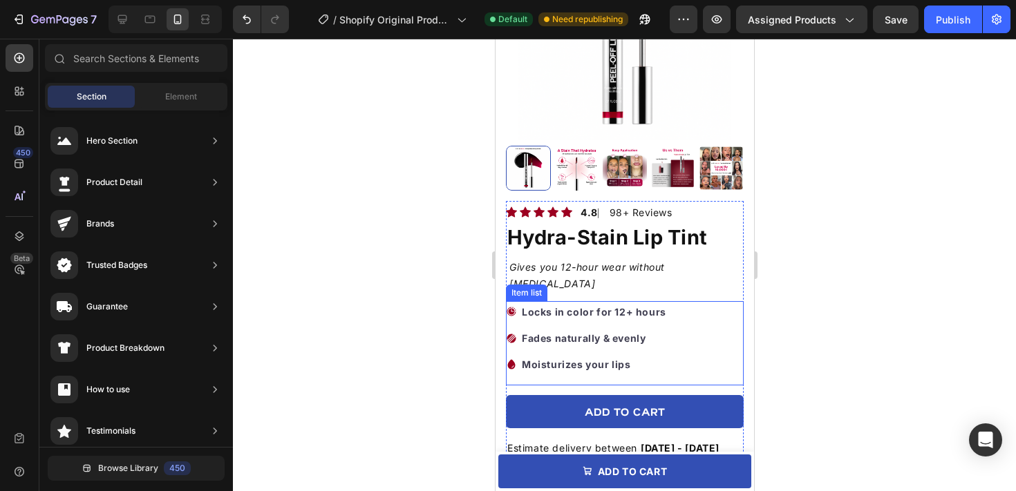
click at [648, 356] on p "Moisturizes your lips" at bounding box center [593, 364] width 144 height 17
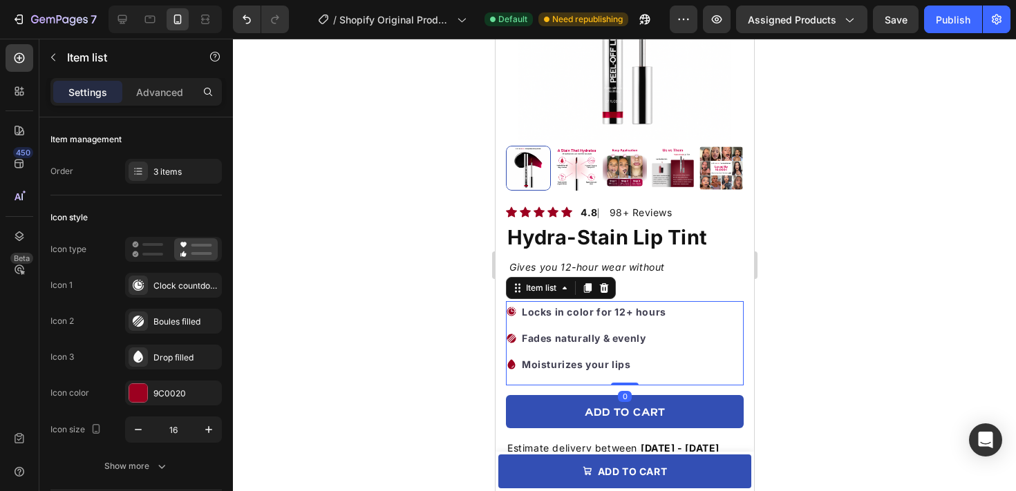
click at [826, 352] on div at bounding box center [624, 265] width 783 height 453
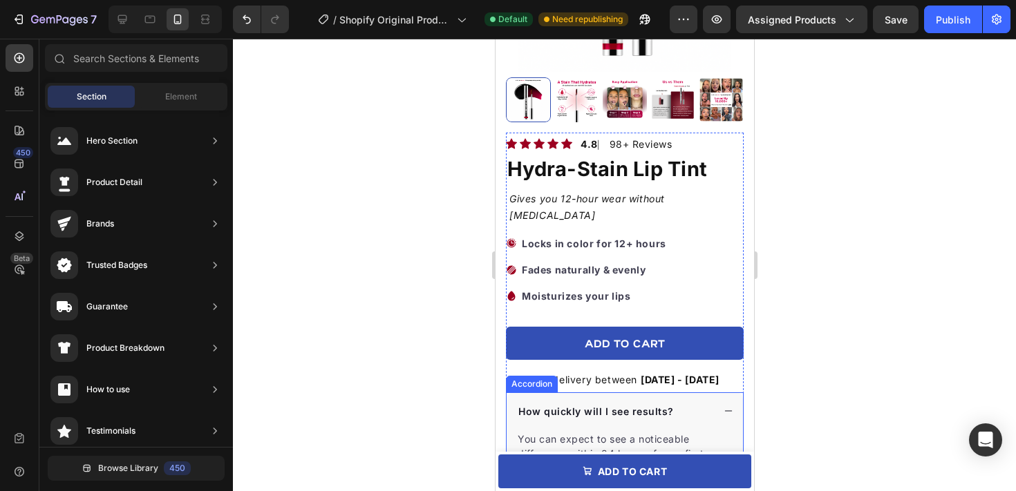
scroll to position [272, 0]
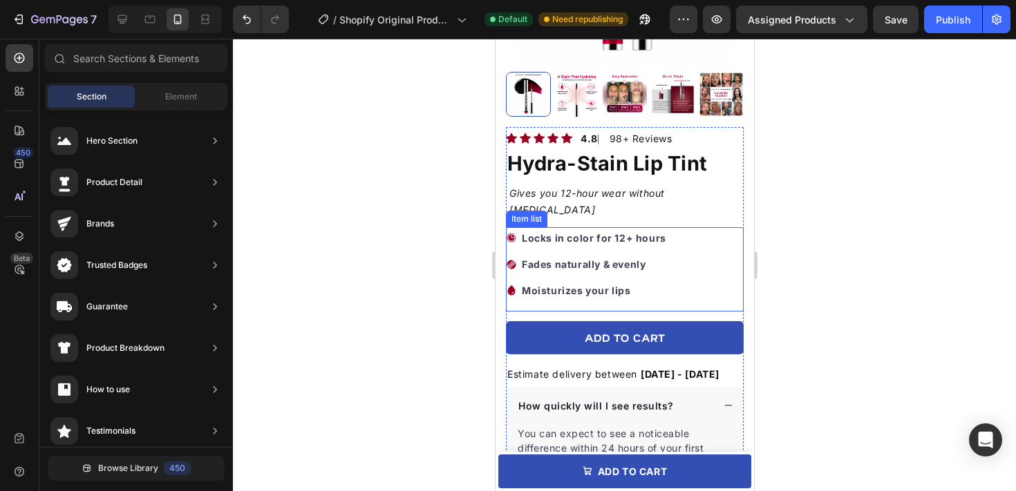
click at [601, 285] on strong "Moisturizes your lips" at bounding box center [575, 291] width 109 height 12
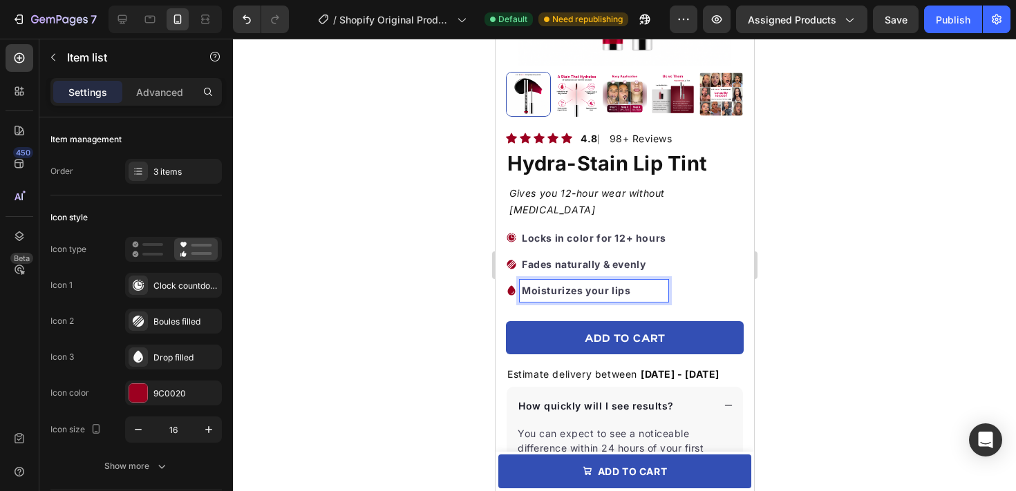
click at [598, 285] on strong "Moisturizes your lips" at bounding box center [575, 291] width 109 height 12
click at [626, 282] on p "Moisturizes lips" at bounding box center [593, 290] width 144 height 17
click at [591, 285] on strong "Moisturizes lips" at bounding box center [562, 291] width 83 height 12
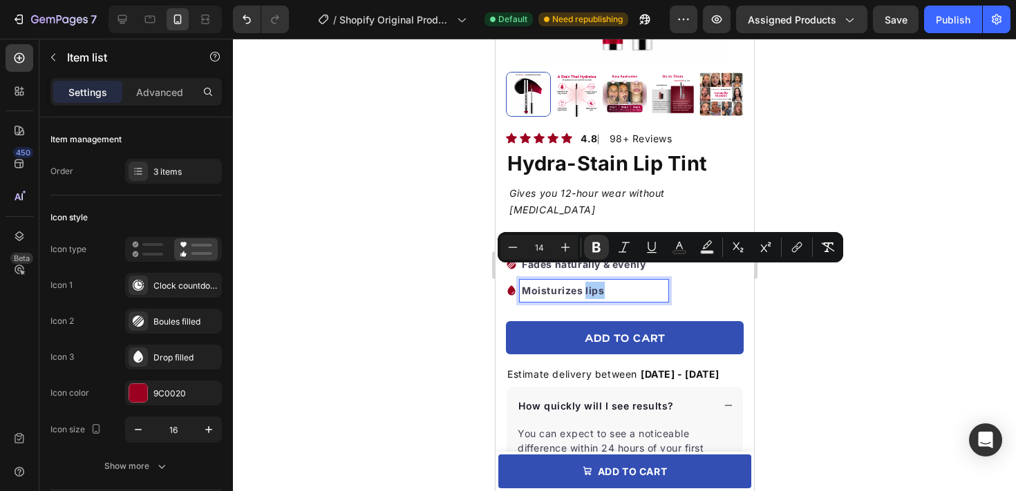
click at [303, 65] on div at bounding box center [624, 265] width 783 height 453
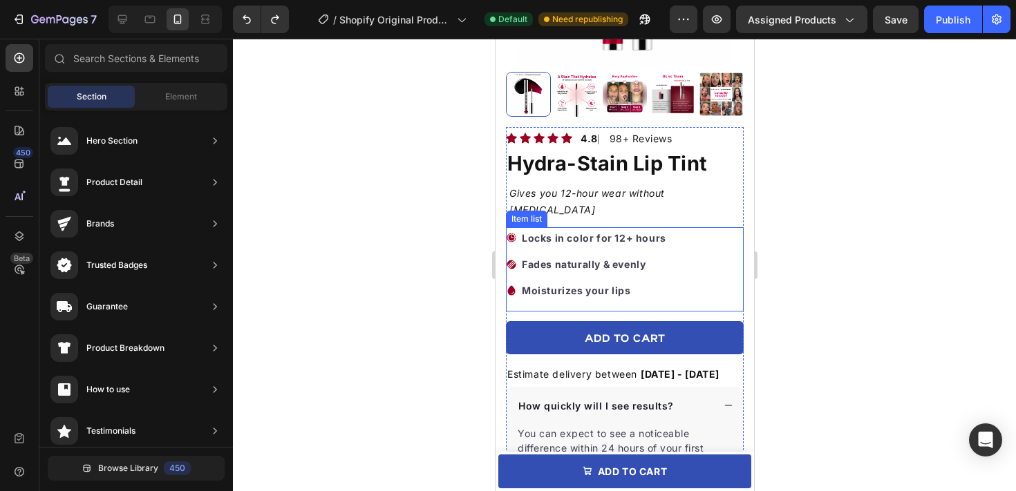
click at [558, 232] on strong "Locks in color for 12+ hours" at bounding box center [593, 238] width 144 height 12
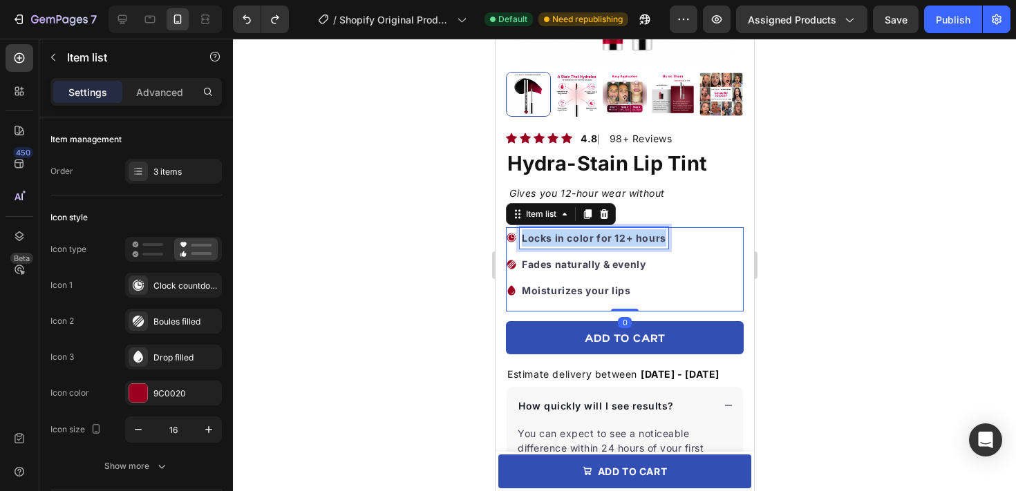
click at [558, 232] on strong "Locks in color for 12+ hours" at bounding box center [593, 238] width 144 height 12
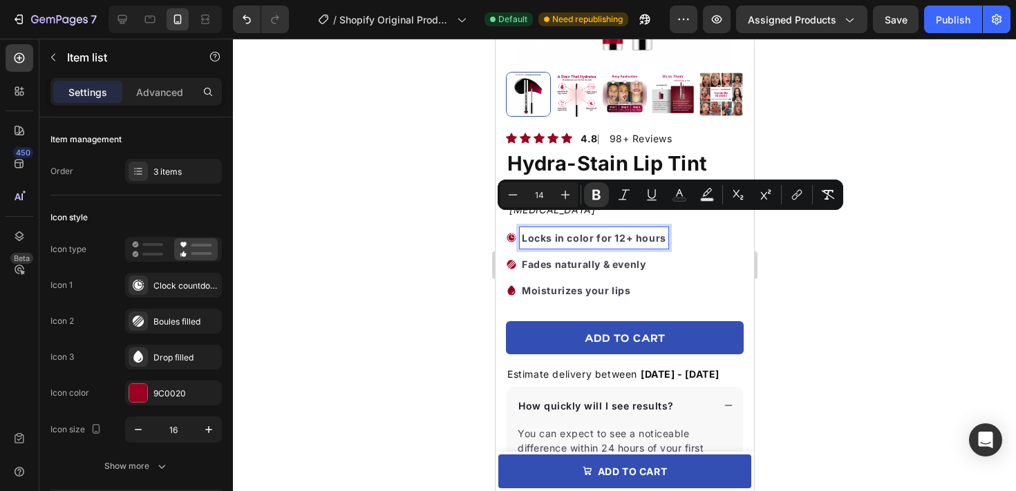
click at [560, 229] on p "Locks in color for 12+ hours" at bounding box center [593, 237] width 144 height 17
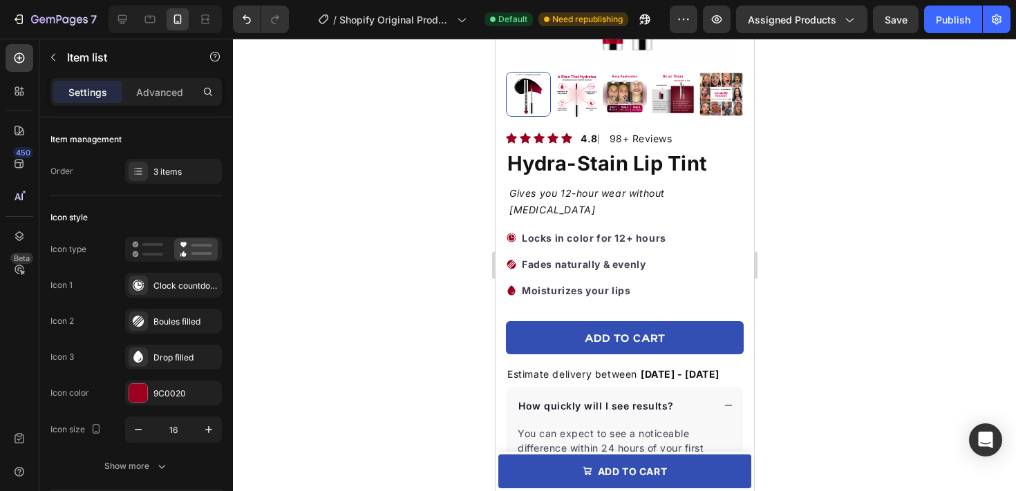
click at [776, 218] on div at bounding box center [624, 265] width 783 height 453
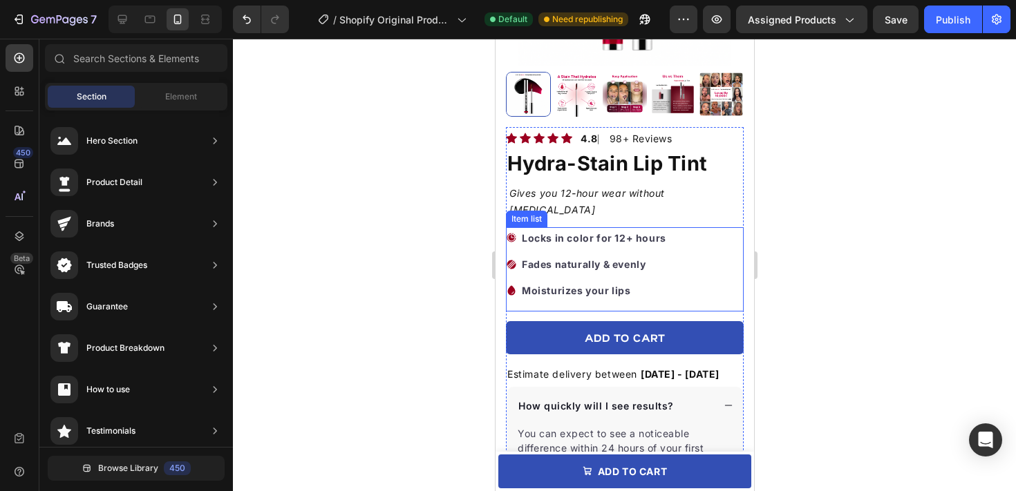
click at [657, 232] on strong "Locks in color for 12+ hours" at bounding box center [593, 238] width 144 height 12
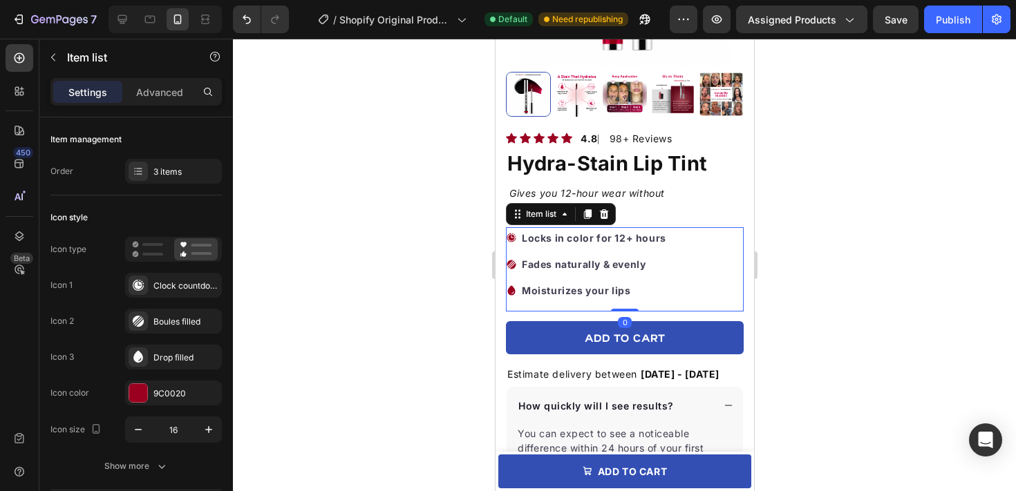
click at [806, 225] on div at bounding box center [624, 265] width 783 height 453
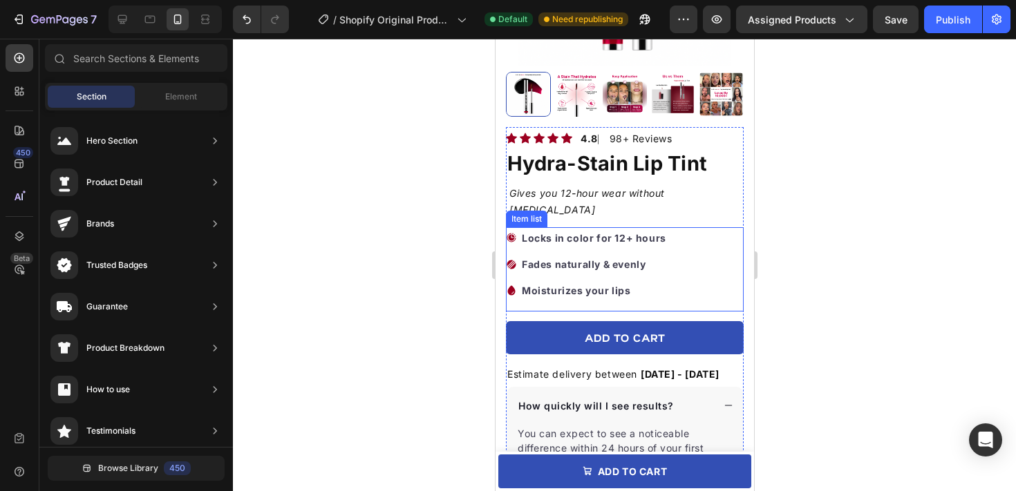
click at [650, 256] on p "Fades naturally & evenly" at bounding box center [593, 264] width 144 height 17
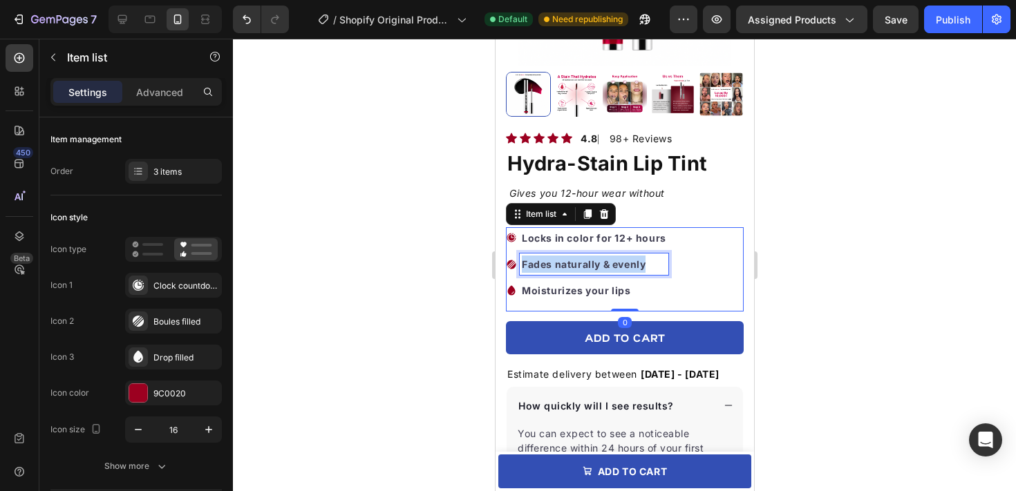
click at [650, 256] on p "Fades naturally & evenly" at bounding box center [593, 264] width 144 height 17
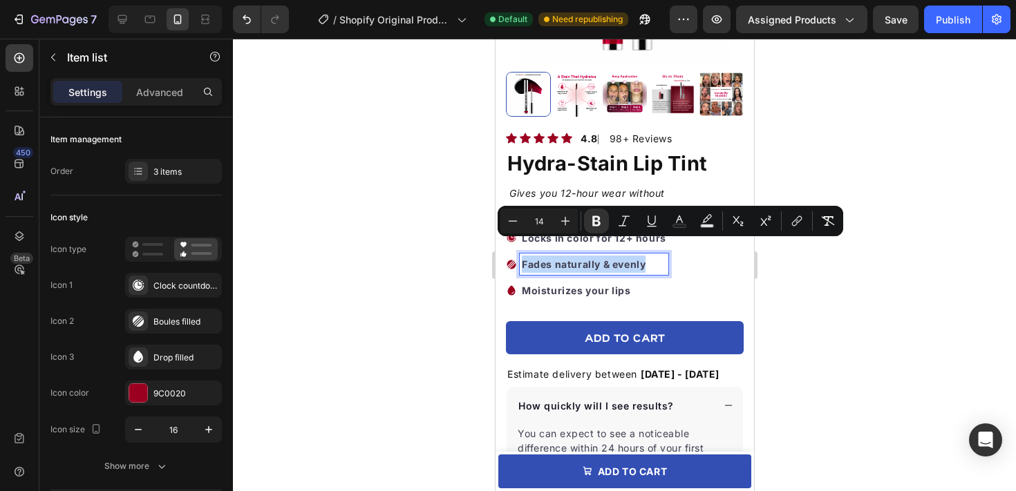
click at [650, 256] on p "Fades naturally & evenly" at bounding box center [593, 264] width 144 height 17
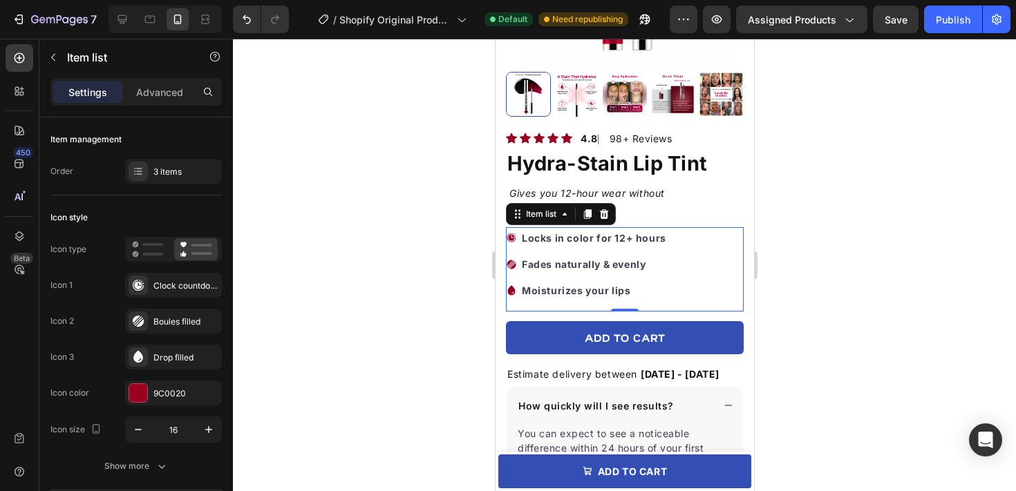
click at [803, 214] on div at bounding box center [624, 265] width 783 height 453
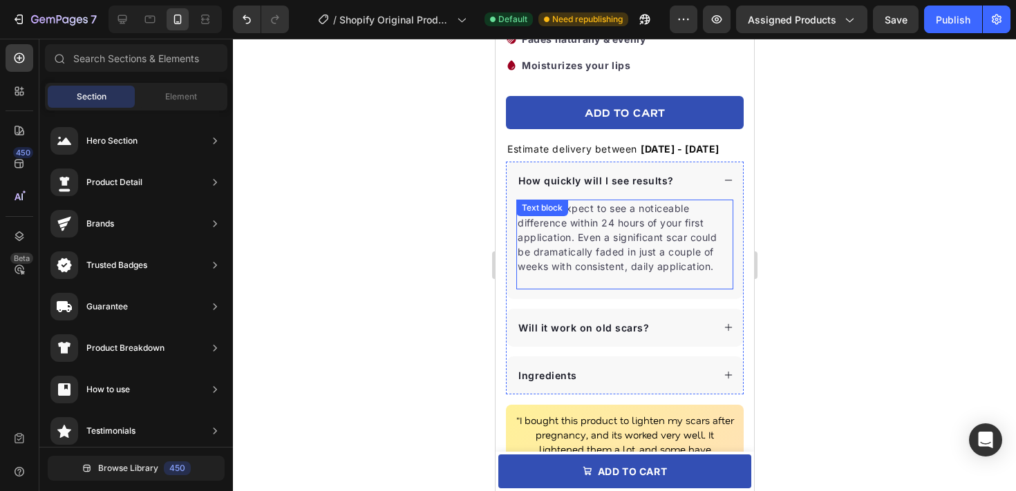
scroll to position [465, 0]
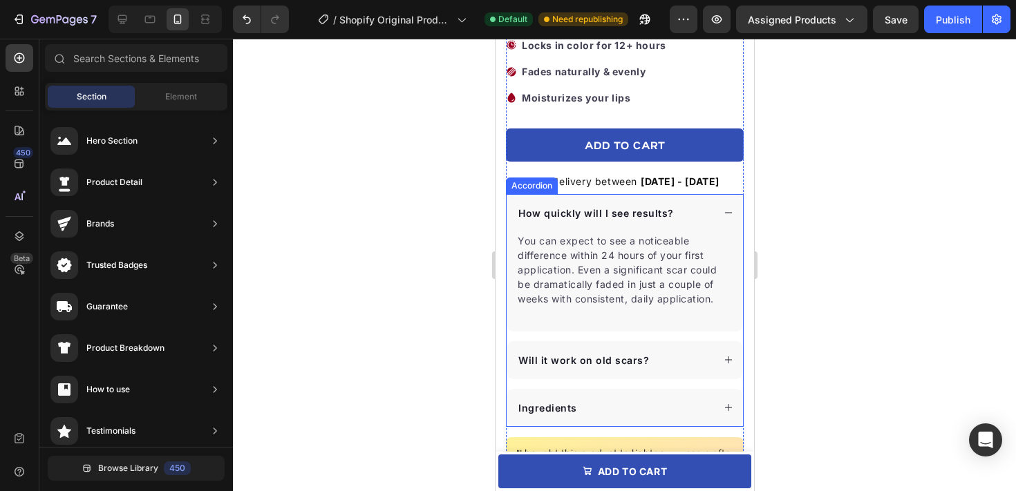
click at [689, 204] on div "How quickly will I see results?" at bounding box center [614, 213] width 196 height 19
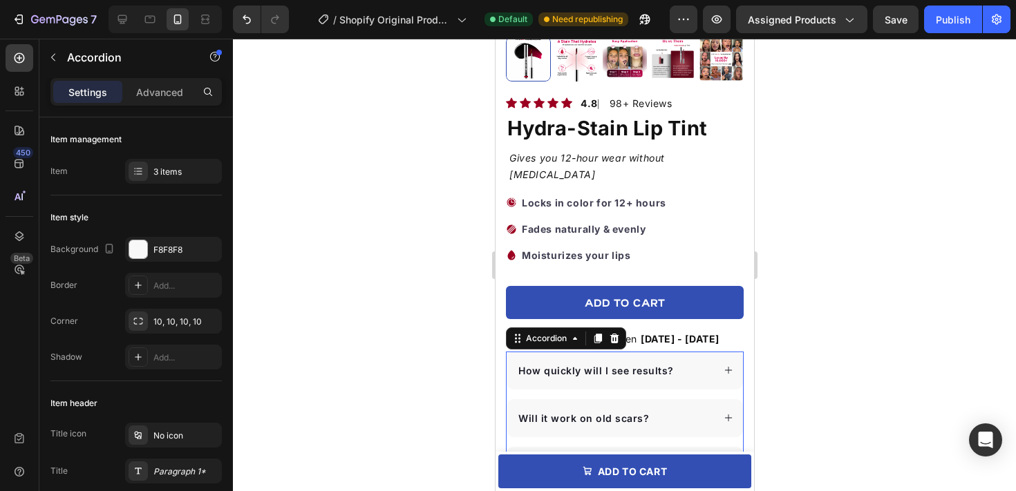
scroll to position [317, 0]
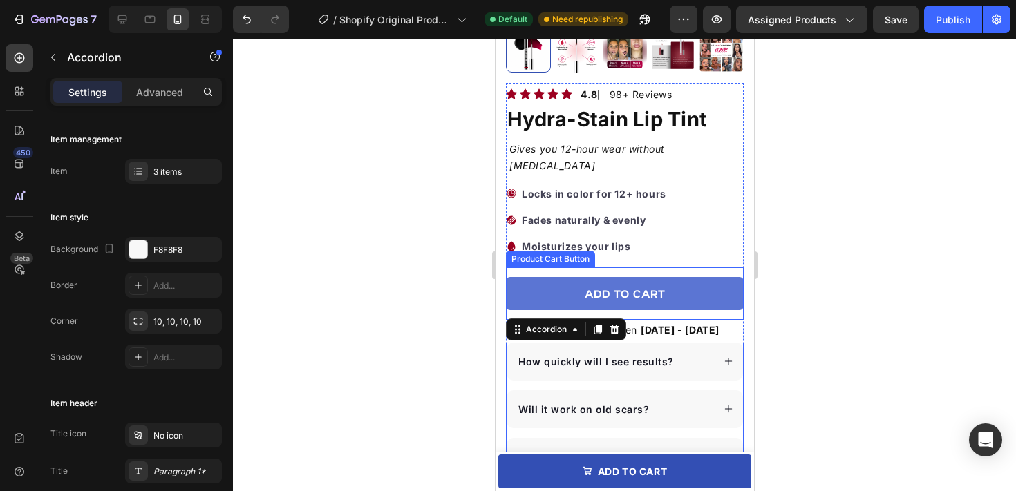
click at [700, 277] on button "Add to cart" at bounding box center [624, 293] width 238 height 33
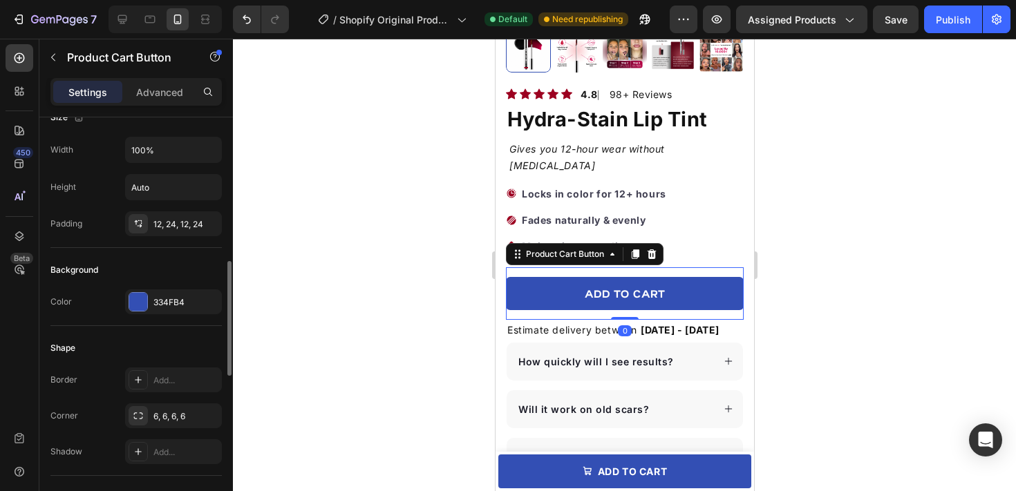
scroll to position [276, 0]
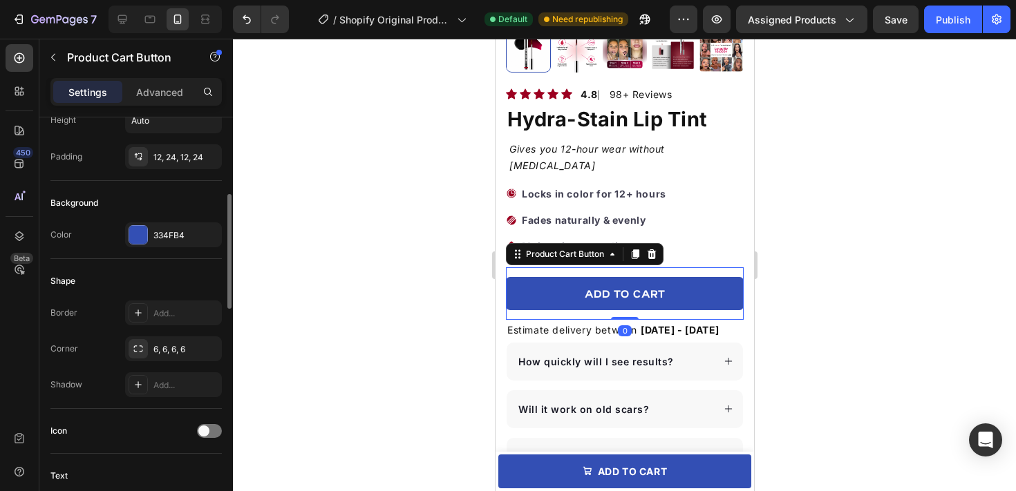
click at [143, 243] on div at bounding box center [138, 235] width 18 height 18
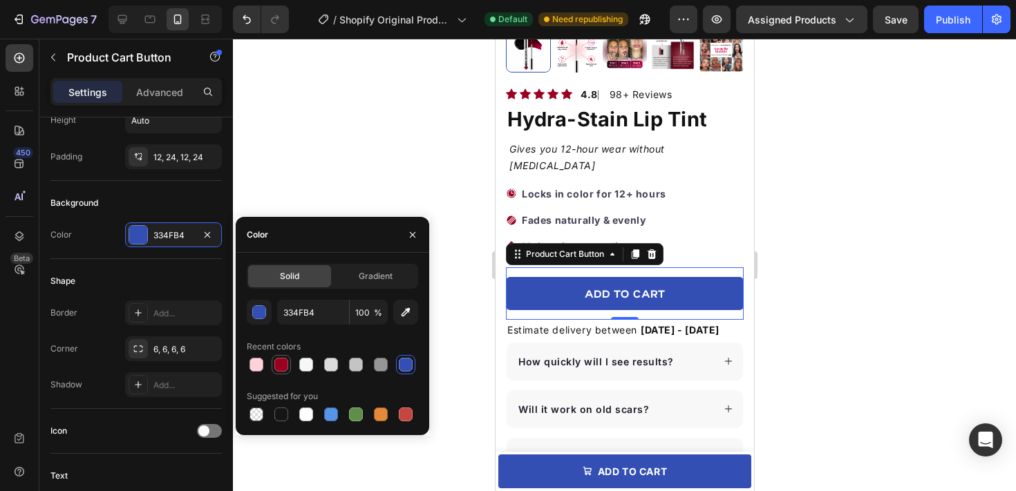
click at [283, 358] on div at bounding box center [281, 365] width 14 height 14
type input "9C0020"
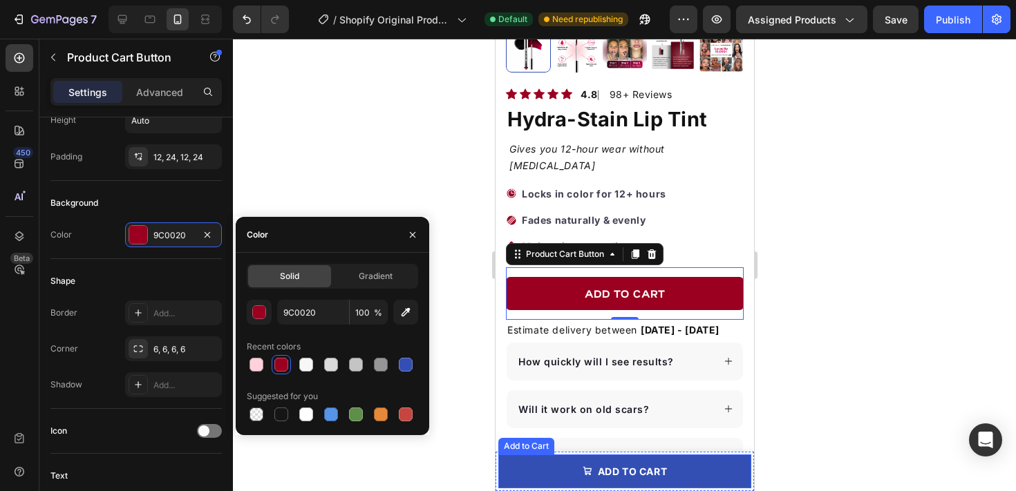
click at [536, 481] on button "add to cart" at bounding box center [624, 472] width 253 height 34
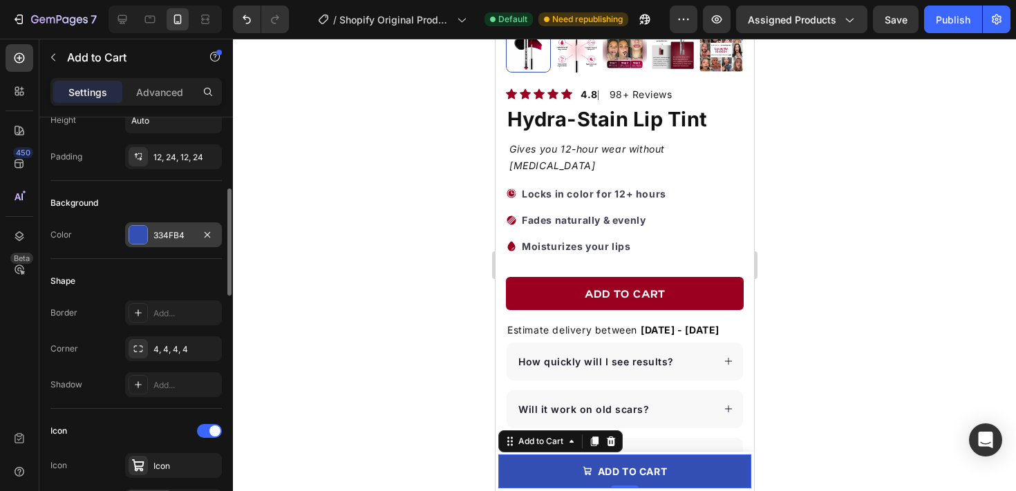
click at [158, 225] on div "334FB4" at bounding box center [173, 235] width 97 height 25
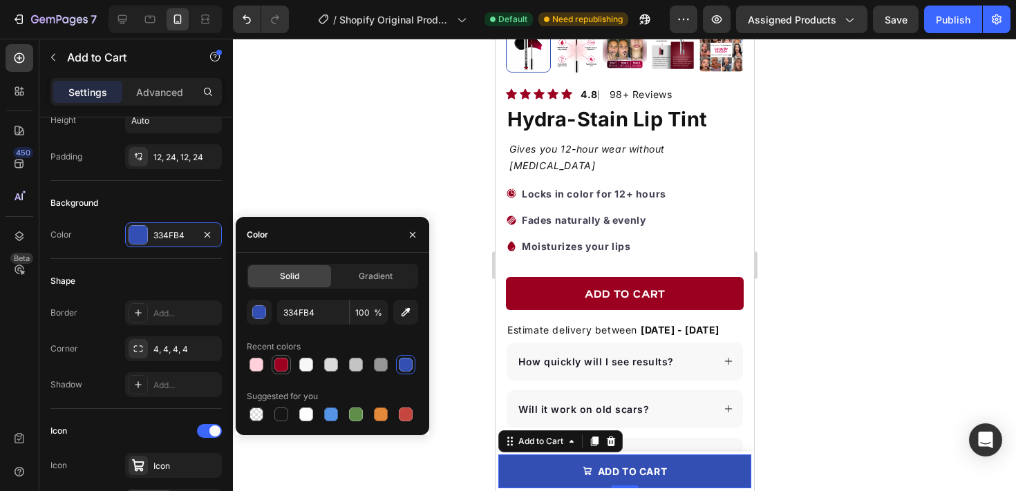
click at [280, 360] on div at bounding box center [281, 365] width 14 height 14
type input "9C0020"
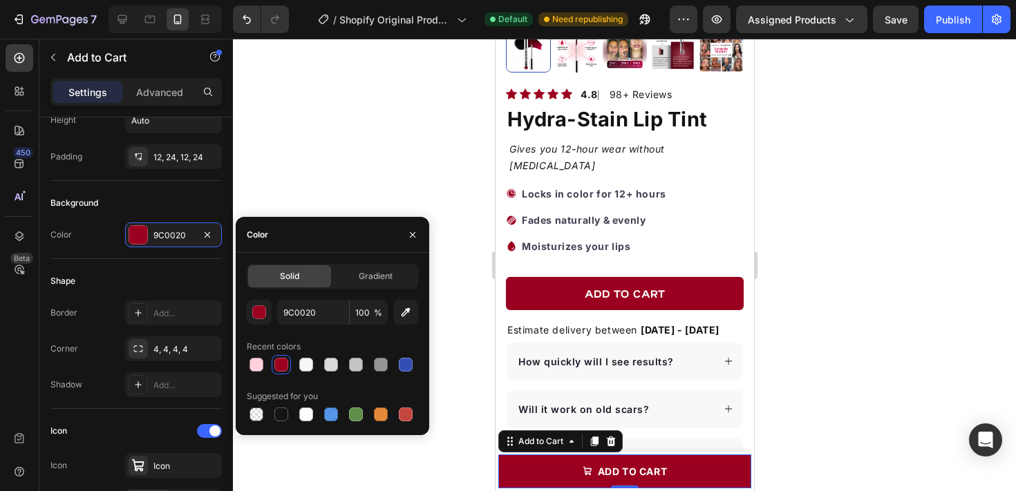
click at [341, 186] on div at bounding box center [624, 265] width 783 height 453
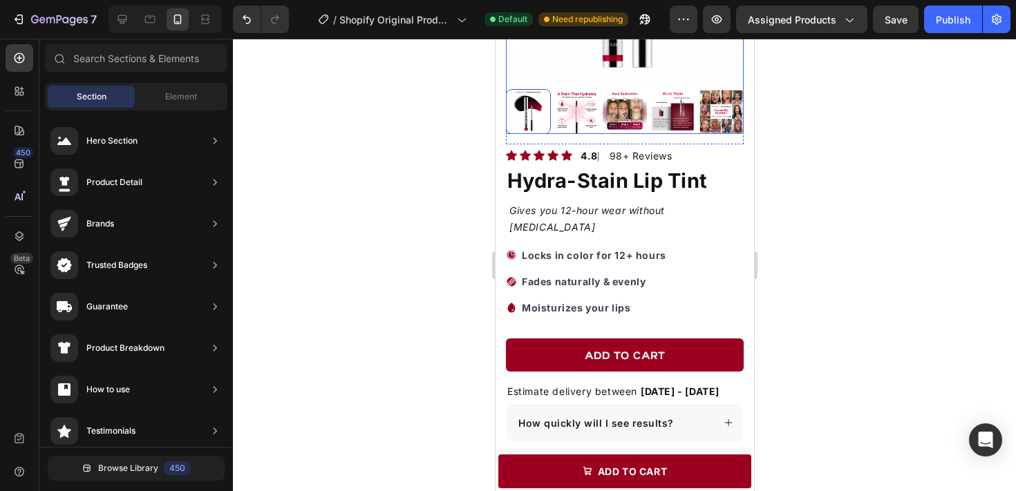
scroll to position [247, 0]
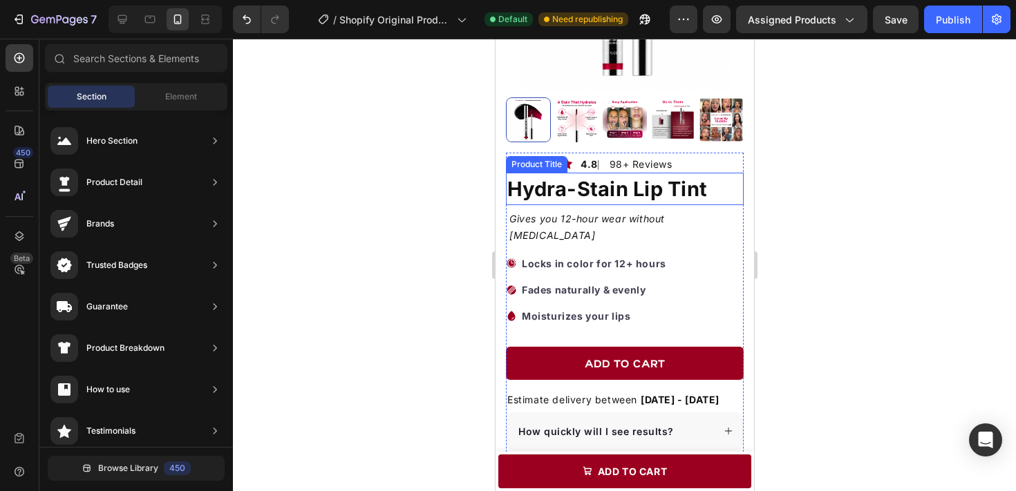
click at [718, 194] on h1 "Hydra-Stain Lip Tint" at bounding box center [624, 189] width 238 height 33
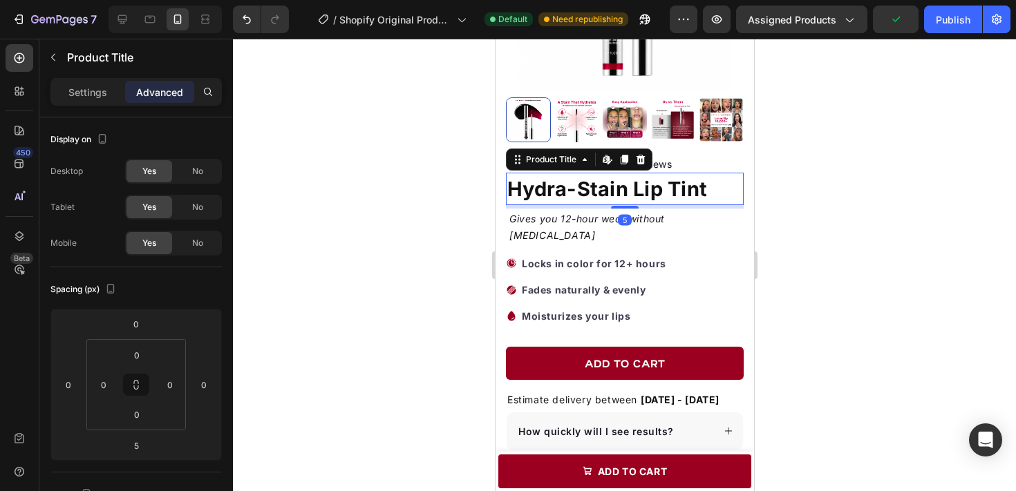
drag, startPoint x: 634, startPoint y: 209, endPoint x: 636, endPoint y: 193, distance: 16.0
click at [636, 193] on div "Hydra-Stain Lip Tint Product Title Edit content in Shopify 5" at bounding box center [624, 189] width 238 height 33
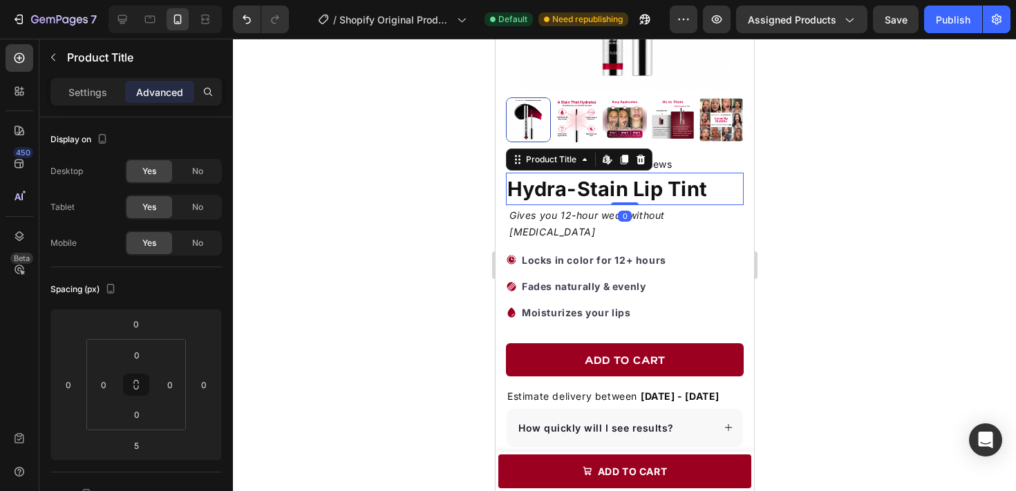
drag, startPoint x: 628, startPoint y: 206, endPoint x: 628, endPoint y: 195, distance: 11.1
click at [628, 195] on div "Hydra-Stain Lip Tint Product Title Edit content in Shopify 0" at bounding box center [624, 189] width 238 height 33
type input "0"
click at [799, 209] on div at bounding box center [624, 265] width 783 height 453
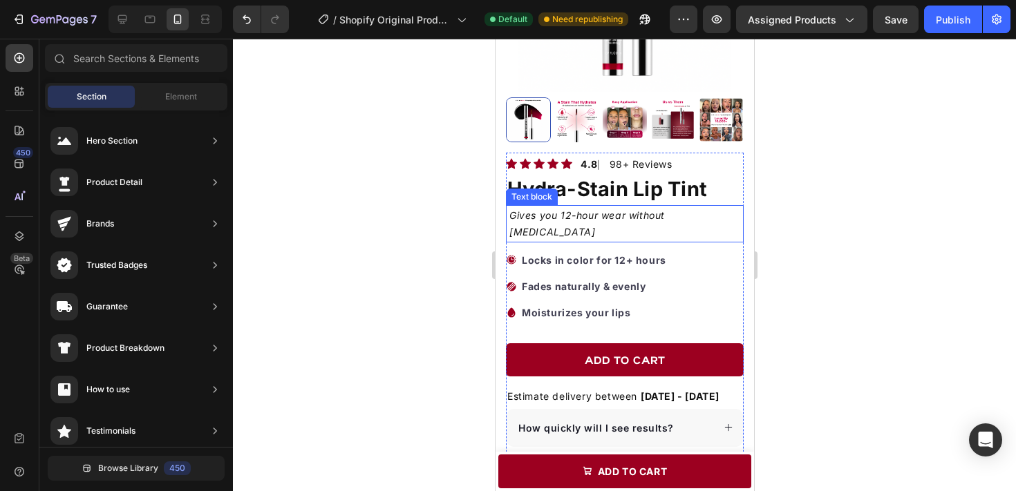
click at [702, 211] on p "Gives you 12-hour wear without [MEDICAL_DATA]" at bounding box center [624, 223] width 231 height 33
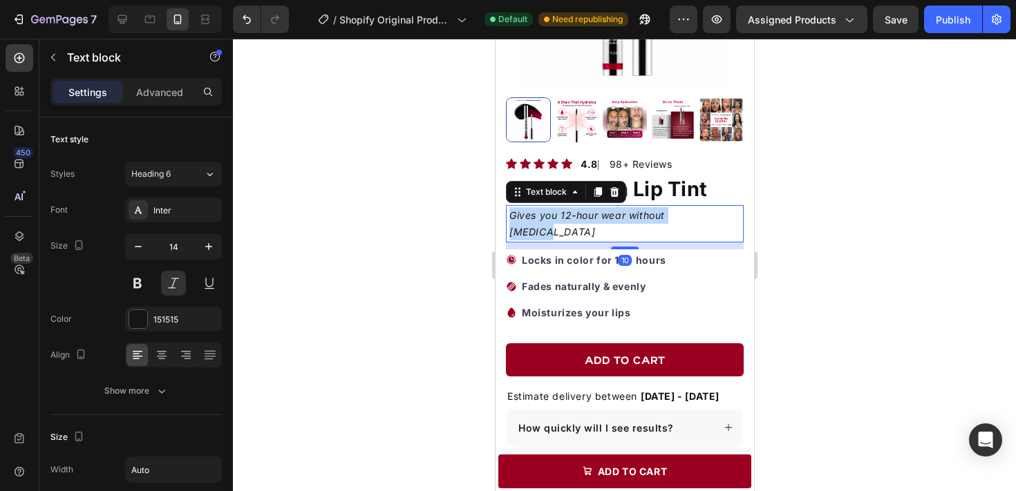
click at [702, 211] on p "Gives you 12-hour wear without [MEDICAL_DATA]" at bounding box center [624, 223] width 231 height 33
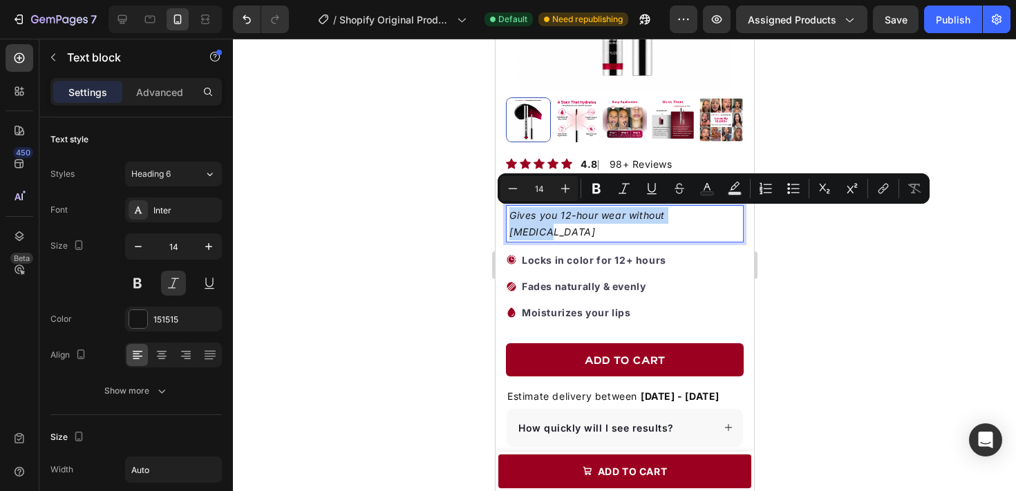
click at [521, 221] on p "Gives you 12-hour wear without [MEDICAL_DATA]" at bounding box center [624, 223] width 231 height 33
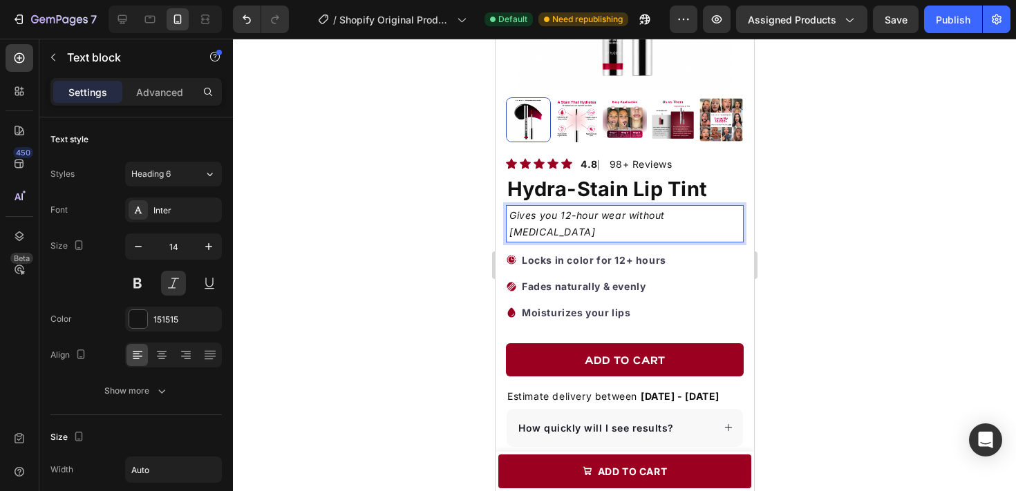
click at [511, 218] on p "Gives you 12-hour wear without [MEDICAL_DATA]" at bounding box center [624, 223] width 231 height 33
click at [514, 218] on p "transfer-proof lip stainGives you 12-hour wear without [MEDICAL_DATA]" at bounding box center [624, 223] width 231 height 33
click at [585, 228] on p "Transfer-proof lip stainGives you 12-hour wear without [MEDICAL_DATA]" at bounding box center [624, 223] width 231 height 33
click at [584, 214] on p "Transfer-proof lip stainGives you 12-hour wear without [MEDICAL_DATA]" at bounding box center [624, 223] width 231 height 33
drag, startPoint x: 592, startPoint y: 218, endPoint x: 639, endPoint y: 220, distance: 46.4
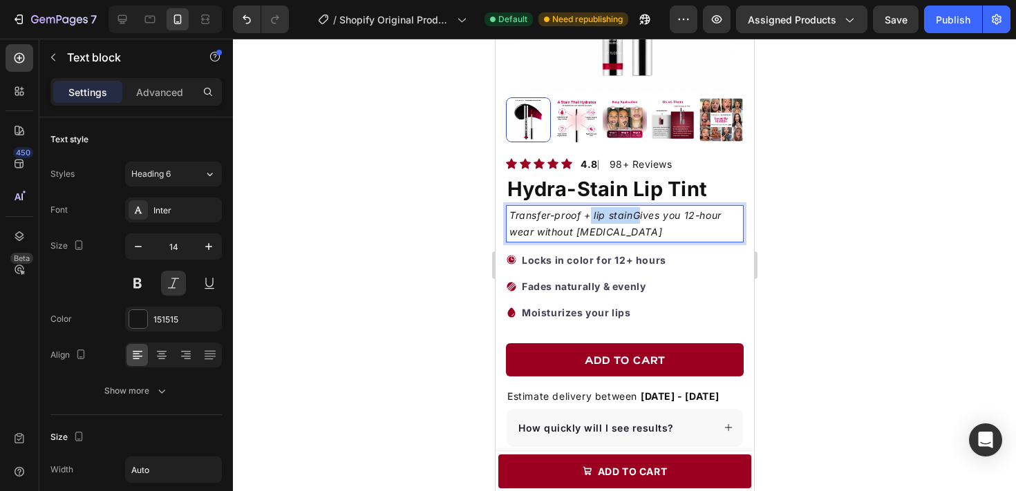
click at [639, 220] on p "Transfer-proof + lip stainGives you 12-hour wear without [MEDICAL_DATA]" at bounding box center [624, 223] width 231 height 33
click at [646, 232] on p "Transfer-proof +gives you 12-hour wear without [MEDICAL_DATA]" at bounding box center [624, 223] width 231 height 33
click at [593, 212] on p "Transfer-proof +gives you 12-hour wear without [MEDICAL_DATA]" at bounding box center [624, 223] width 231 height 33
drag, startPoint x: 597, startPoint y: 218, endPoint x: 603, endPoint y: 232, distance: 15.2
click at [603, 232] on p "Transfer-proof + gives you 12-hour wear without [MEDICAL_DATA]" at bounding box center [624, 223] width 231 height 33
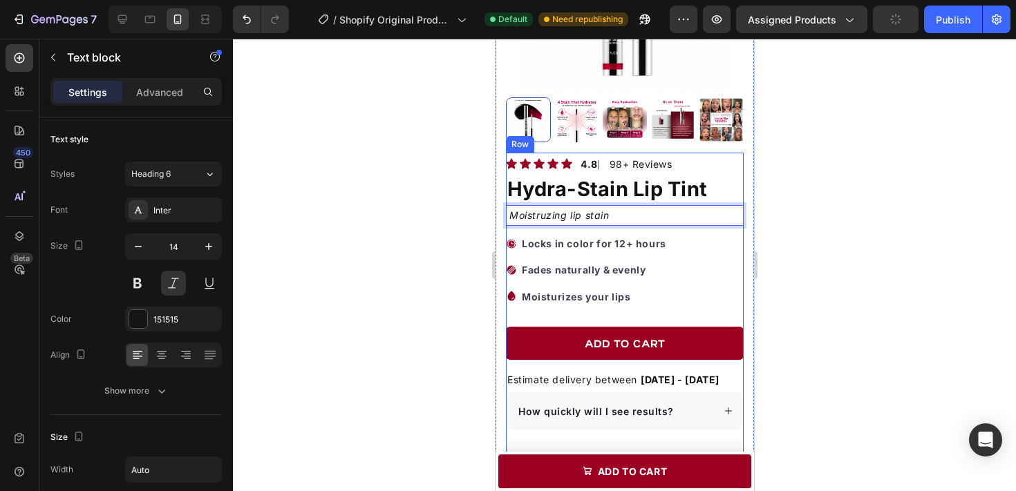
click at [546, 221] on p "Moistruzing lip stain" at bounding box center [559, 215] width 100 height 17
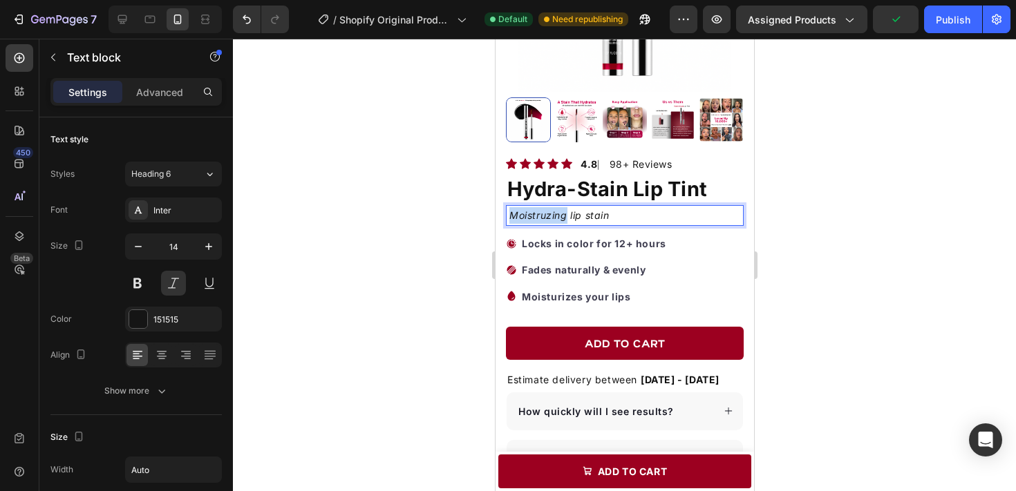
click at [546, 221] on p "Moistruzing lip stain" at bounding box center [559, 215] width 100 height 17
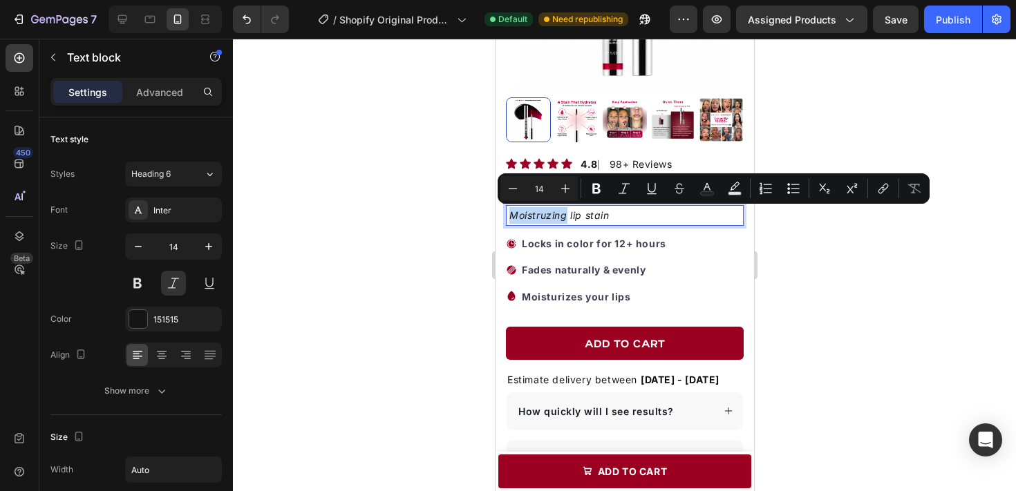
drag, startPoint x: 546, startPoint y: 212, endPoint x: 537, endPoint y: 215, distance: 9.6
click at [537, 215] on p "Moistruzing lip stain" at bounding box center [559, 215] width 100 height 17
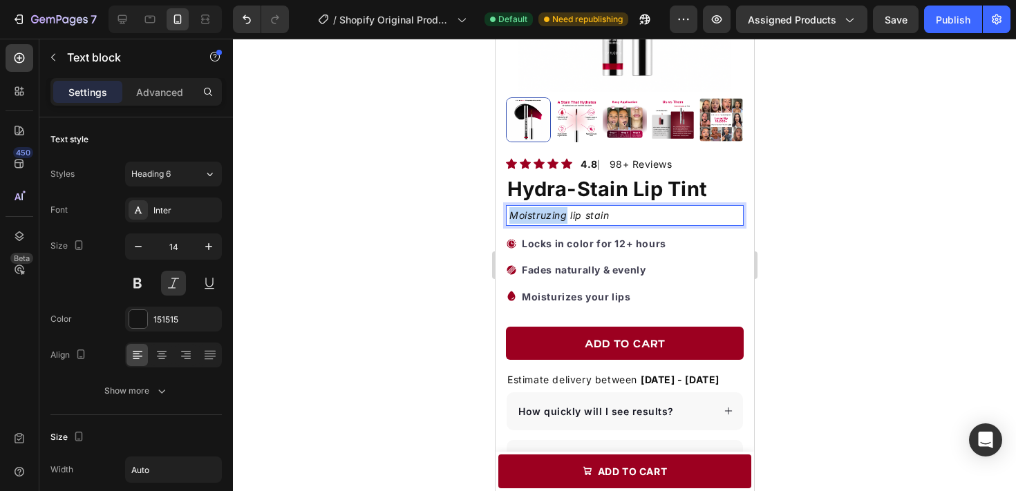
click at [537, 215] on p "Moistruzing lip stain" at bounding box center [559, 215] width 100 height 17
click at [527, 217] on p "4+ Moisturizing Ingredients" at bounding box center [576, 215] width 135 height 17
click at [532, 221] on p "4+ powerful Moisturizing Ingredients" at bounding box center [600, 215] width 182 height 17
click at [803, 229] on div at bounding box center [624, 265] width 783 height 453
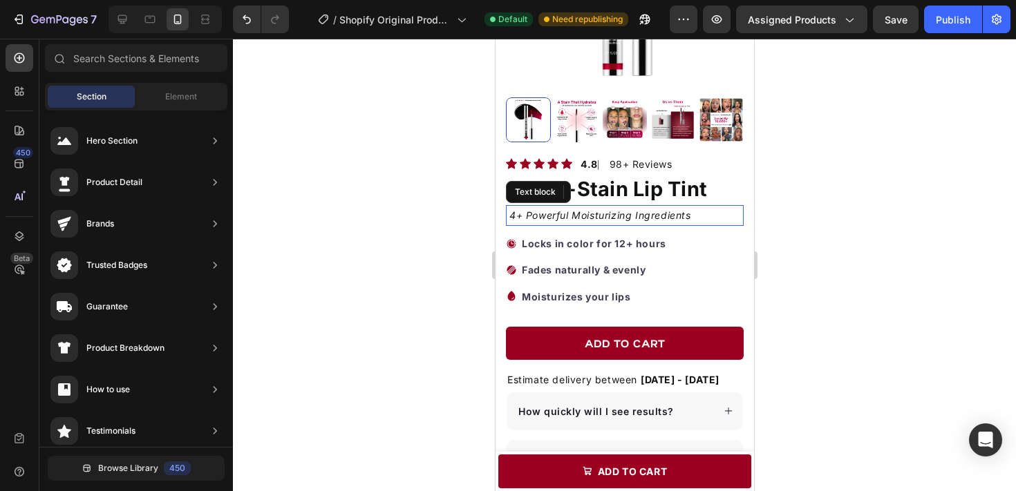
click at [673, 218] on p "4+ Powerful Moisturizing Ingredients" at bounding box center [600, 215] width 182 height 17
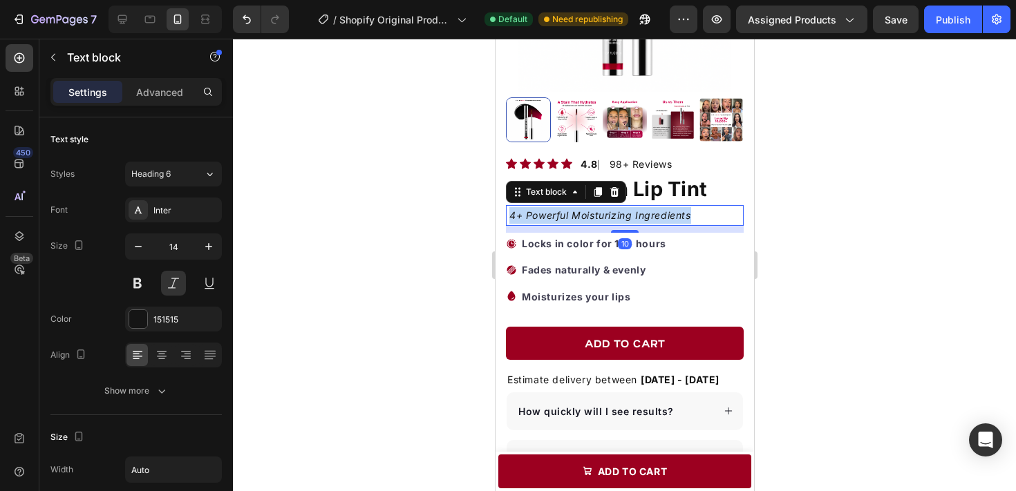
click at [673, 218] on p "4+ Powerful Moisturizing Ingredients" at bounding box center [600, 215] width 182 height 17
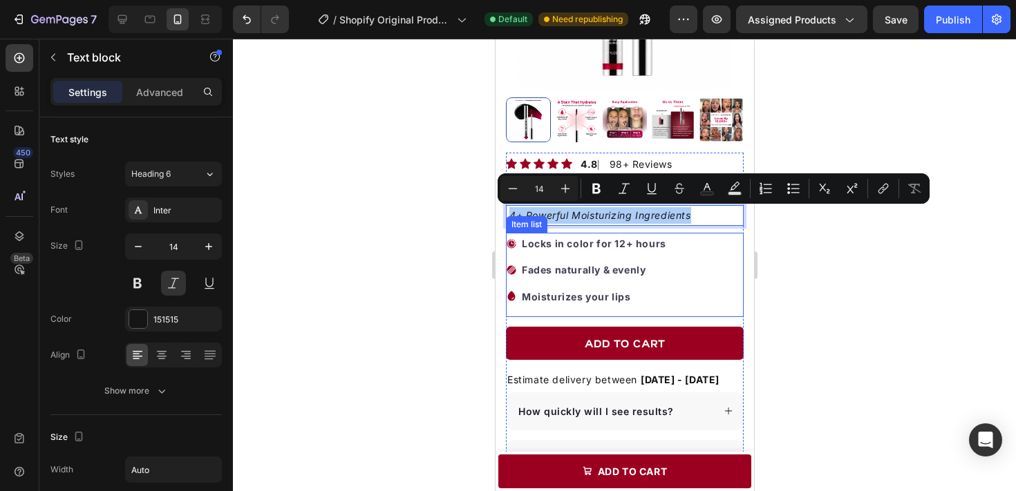
click at [447, 253] on div at bounding box center [624, 265] width 783 height 453
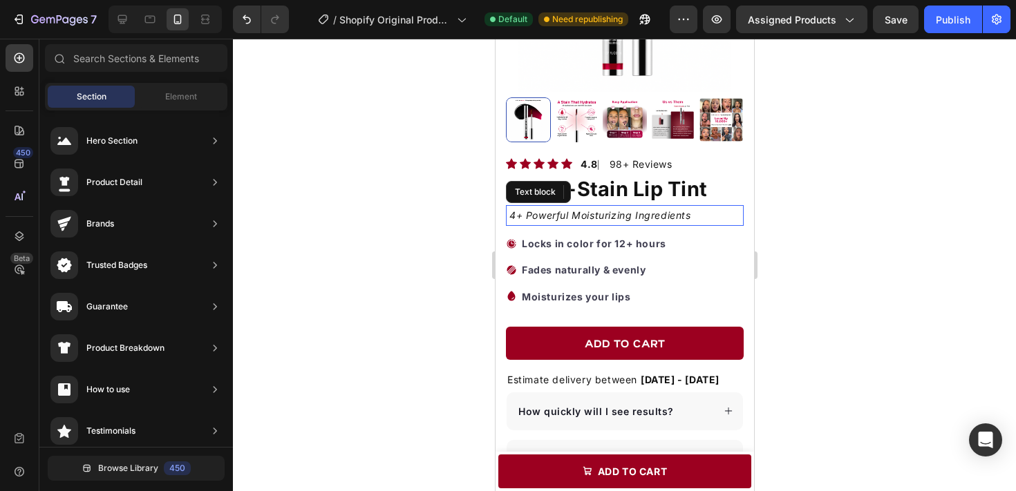
click at [595, 212] on p "4+ Powerful Moisturizing Ingredients" at bounding box center [600, 215] width 182 height 17
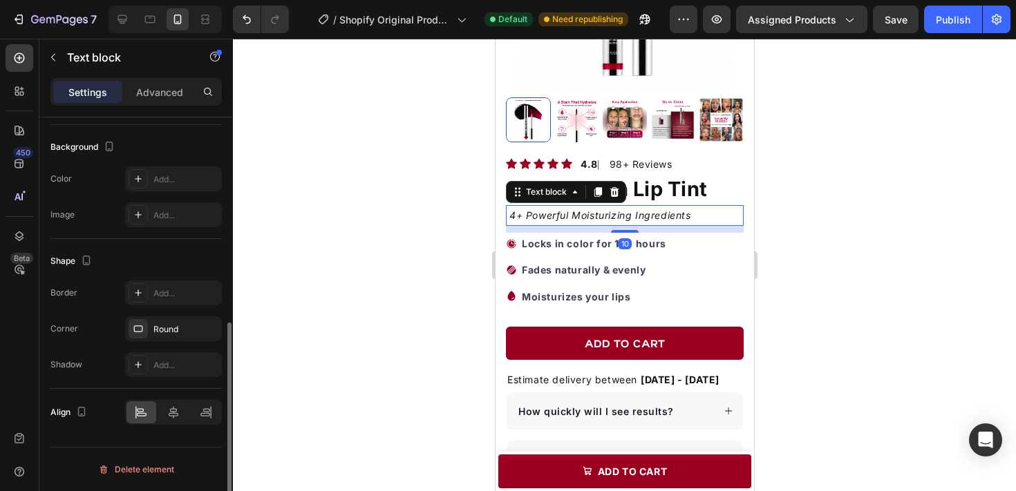
scroll to position [405, 0]
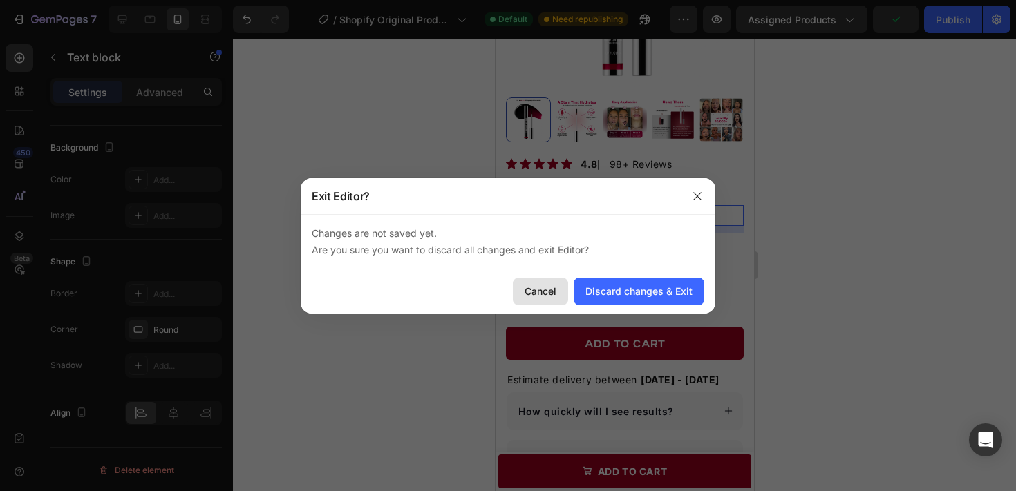
click at [534, 290] on div "Cancel" at bounding box center [541, 291] width 32 height 15
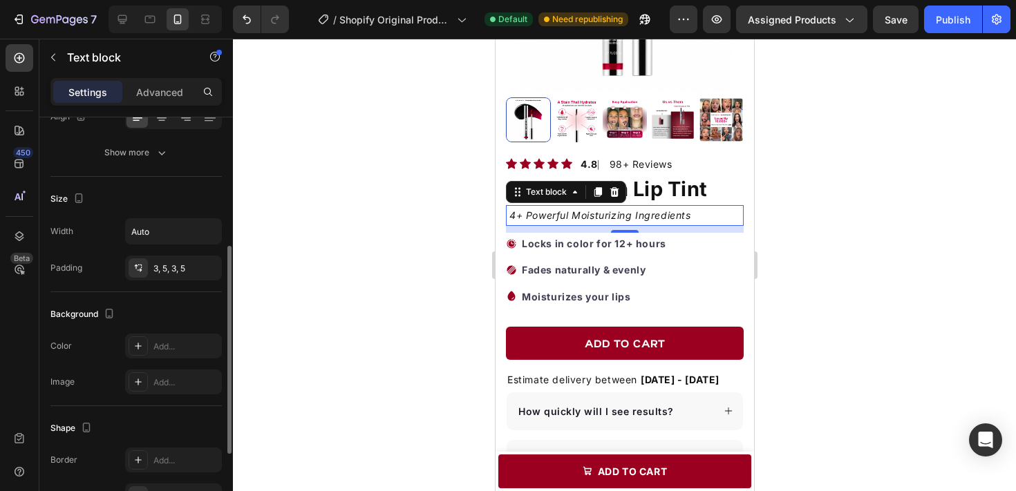
scroll to position [241, 0]
click at [176, 345] on div "Add..." at bounding box center [185, 345] width 65 height 12
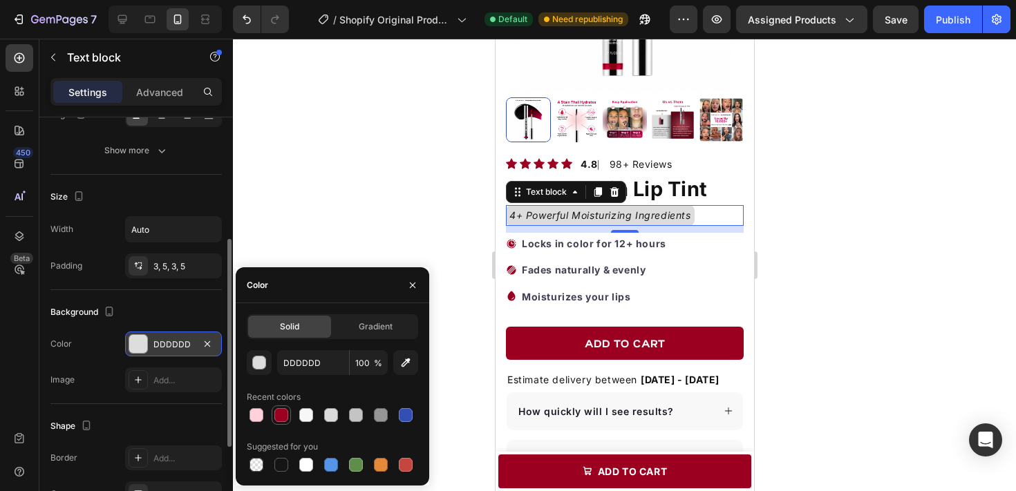
click at [279, 421] on div at bounding box center [281, 416] width 14 height 14
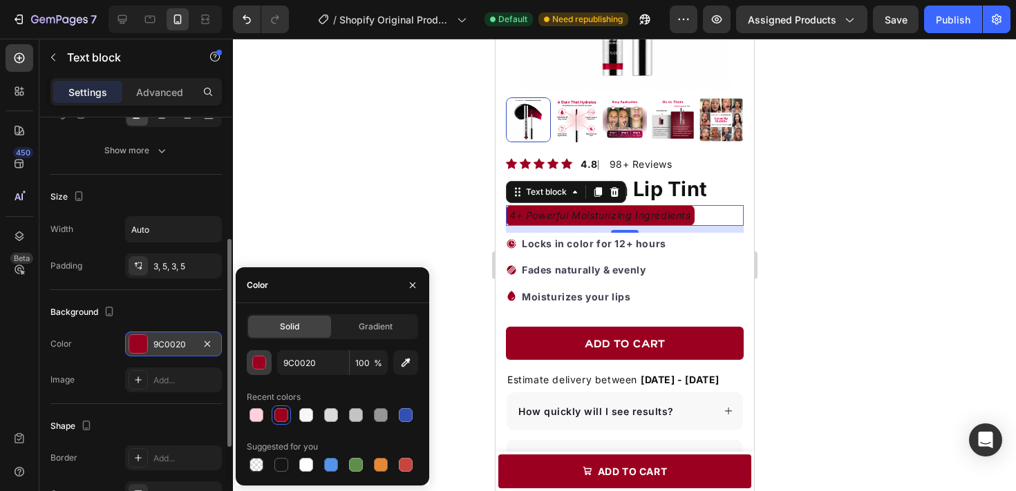
click at [263, 353] on button "button" at bounding box center [259, 362] width 25 height 25
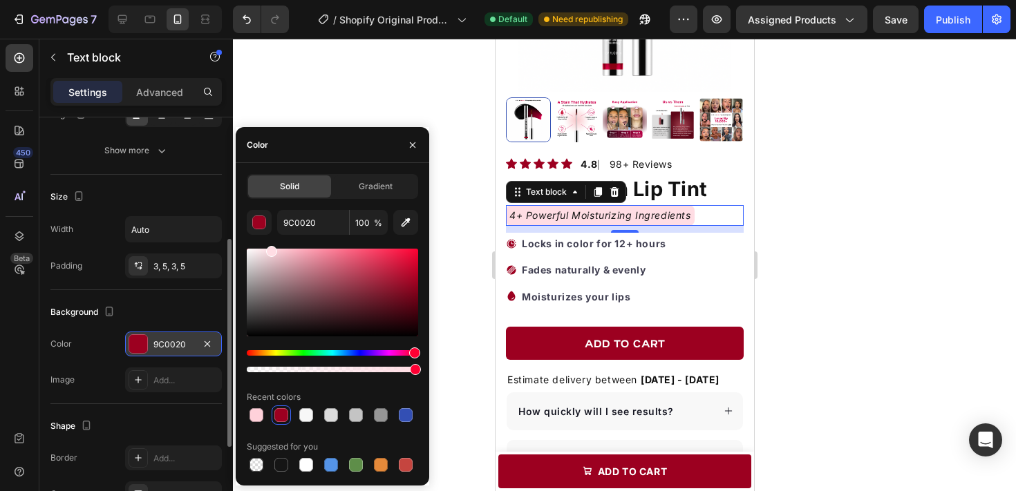
drag, startPoint x: 388, startPoint y: 287, endPoint x: 270, endPoint y: 246, distance: 125.0
click at [270, 249] on div at bounding box center [332, 293] width 171 height 88
type input "FFDDE4"
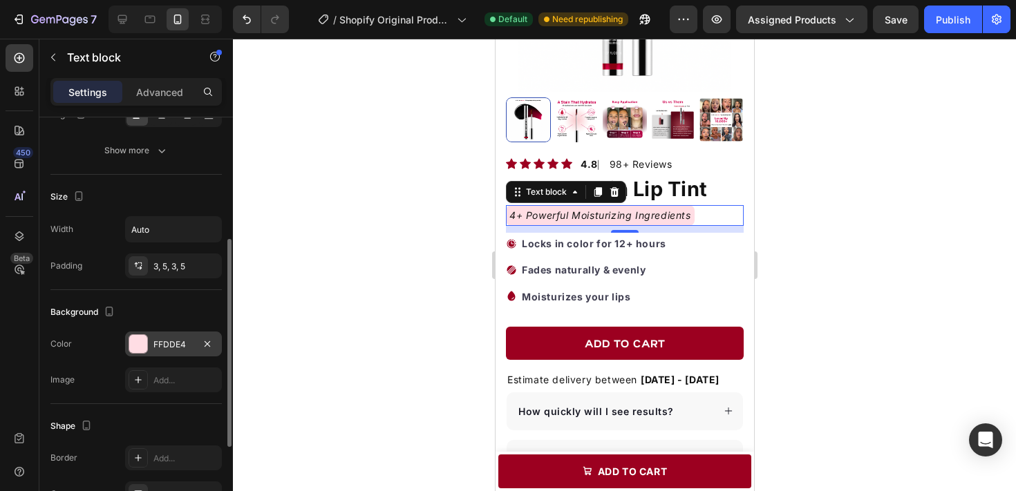
click at [838, 238] on div at bounding box center [624, 265] width 783 height 453
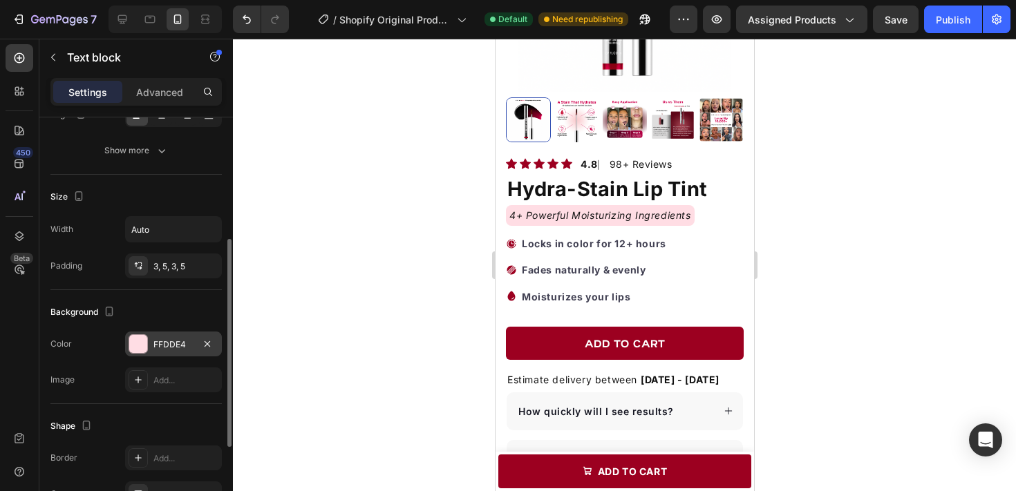
click at [838, 238] on div at bounding box center [624, 265] width 783 height 453
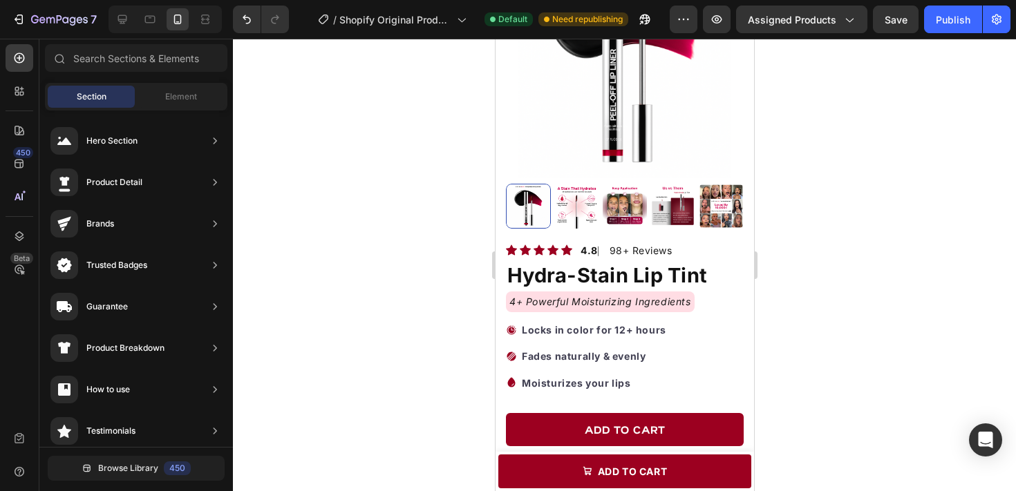
scroll to position [237, 0]
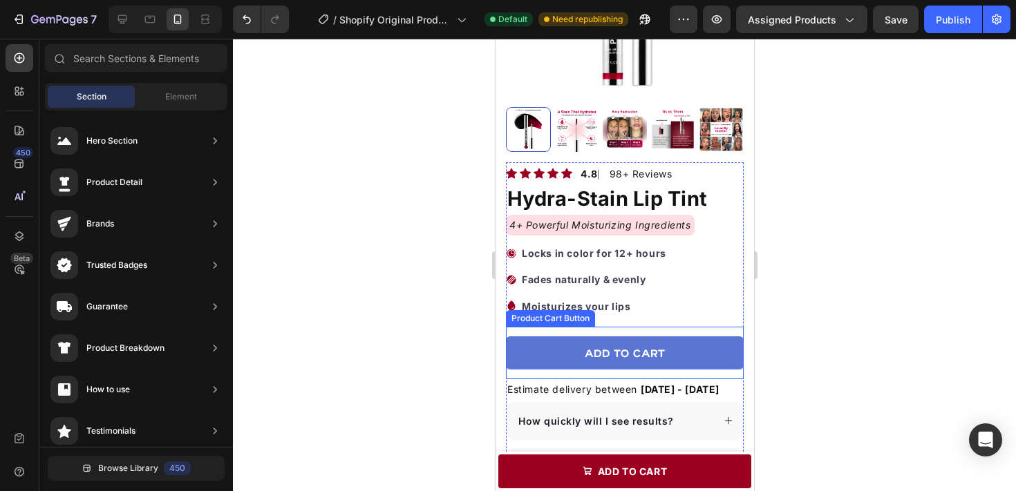
click at [709, 348] on button "Add to cart" at bounding box center [624, 353] width 238 height 33
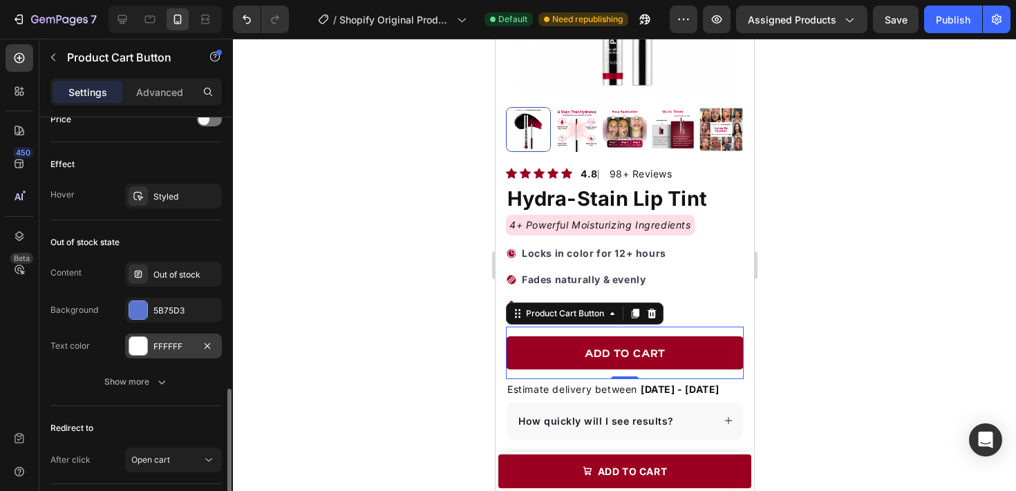
scroll to position [988, 0]
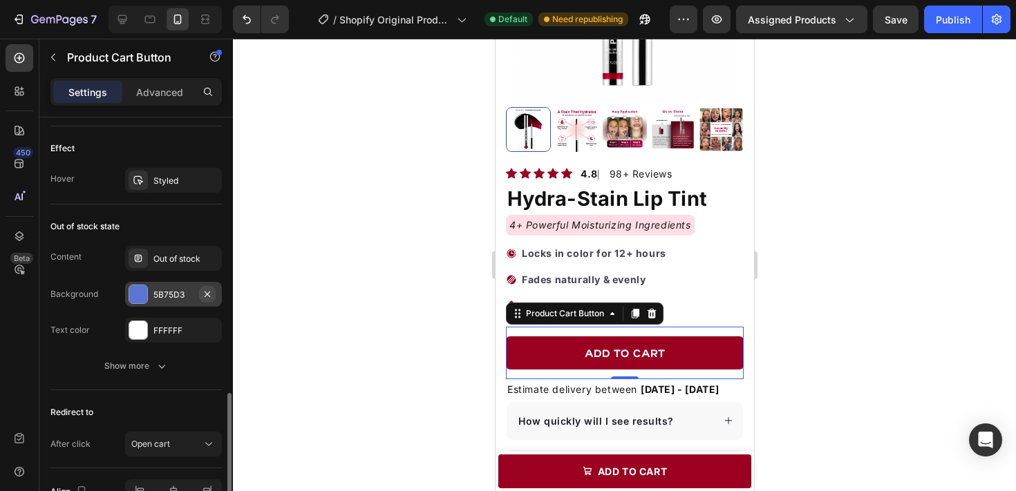
click at [209, 293] on icon "button" at bounding box center [207, 294] width 11 height 11
click at [411, 400] on div at bounding box center [624, 265] width 783 height 453
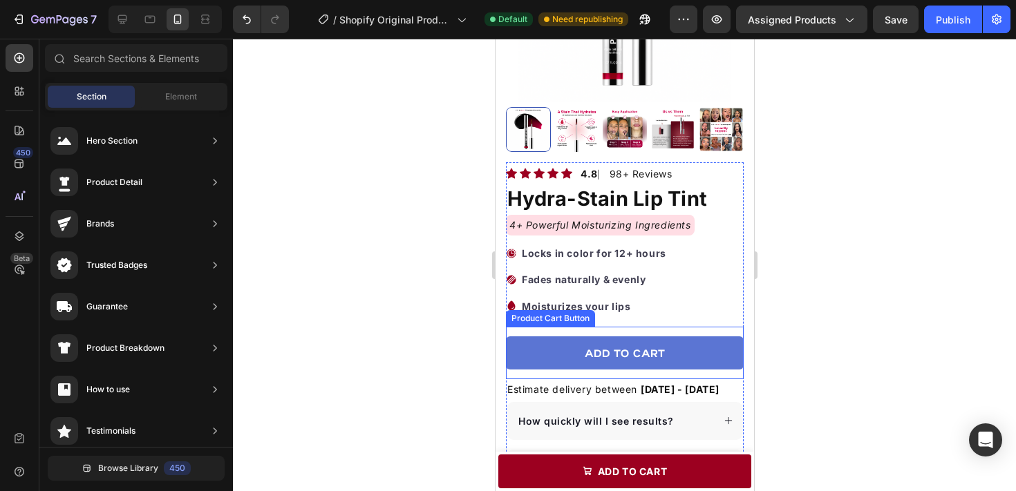
click at [543, 353] on button "Add to cart" at bounding box center [624, 353] width 238 height 33
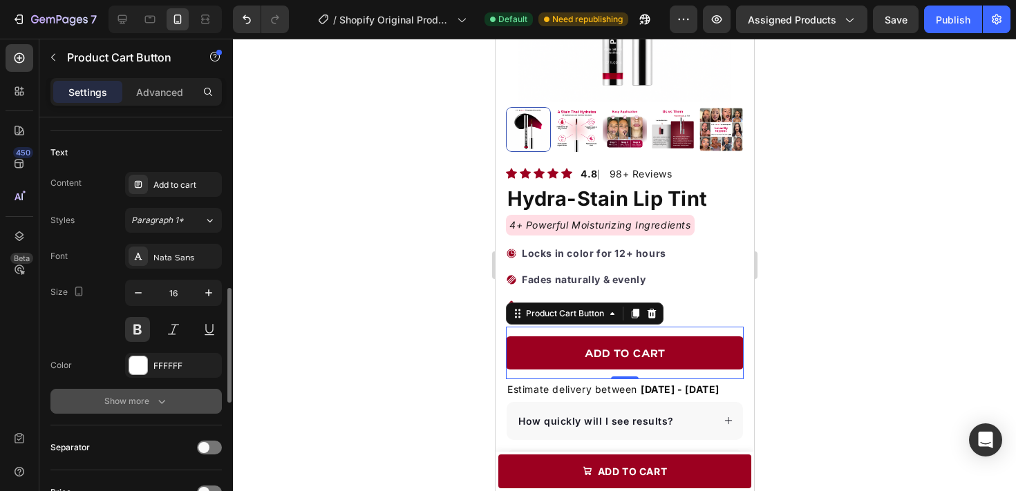
scroll to position [598, 0]
click at [174, 259] on div "Nata Sans" at bounding box center [185, 258] width 65 height 12
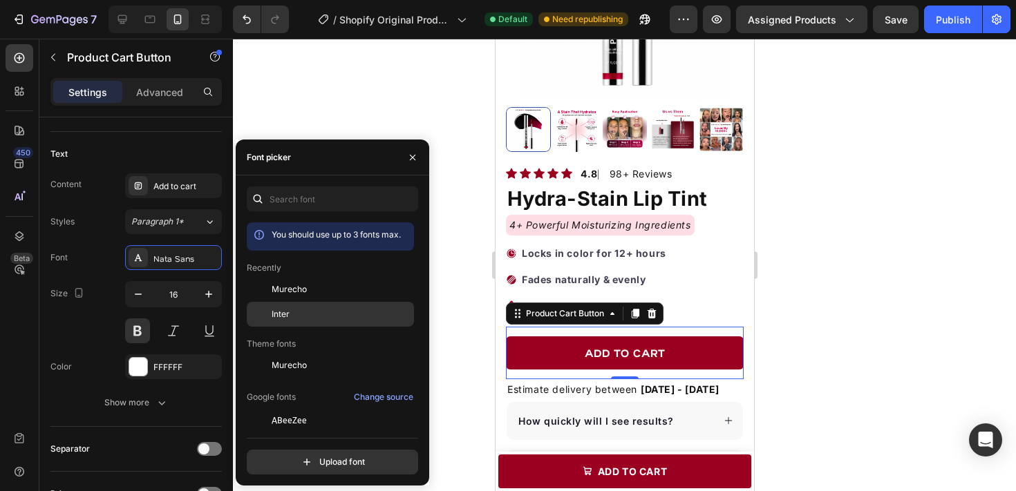
click at [277, 315] on span "Inter" at bounding box center [281, 314] width 18 height 12
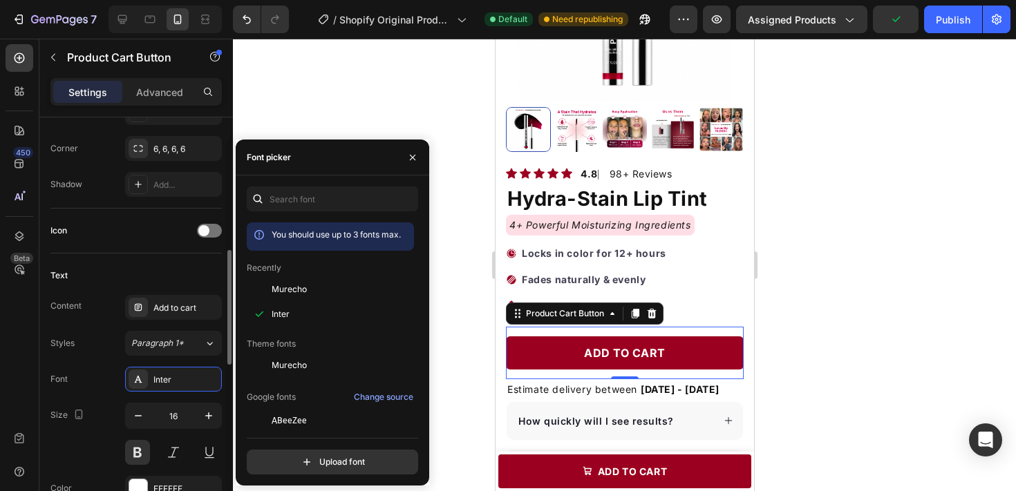
click at [158, 256] on div "Text Content Add to cart Styles Paragraph 1* Font Inter Size 16 Color FFFFFF Sh…" at bounding box center [135, 401] width 171 height 295
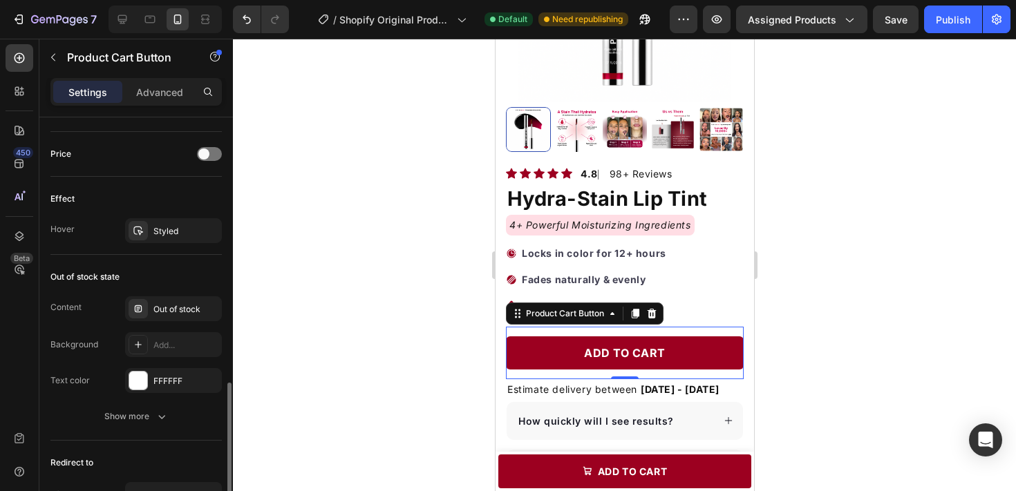
scroll to position [935, 0]
click at [209, 230] on icon "button" at bounding box center [207, 234] width 11 height 11
click at [391, 240] on div at bounding box center [624, 265] width 783 height 453
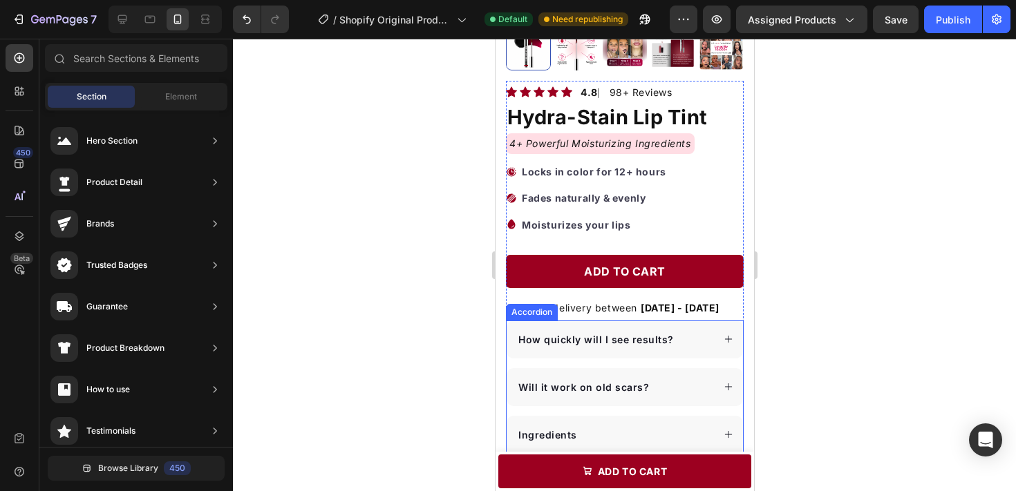
scroll to position [319, 0]
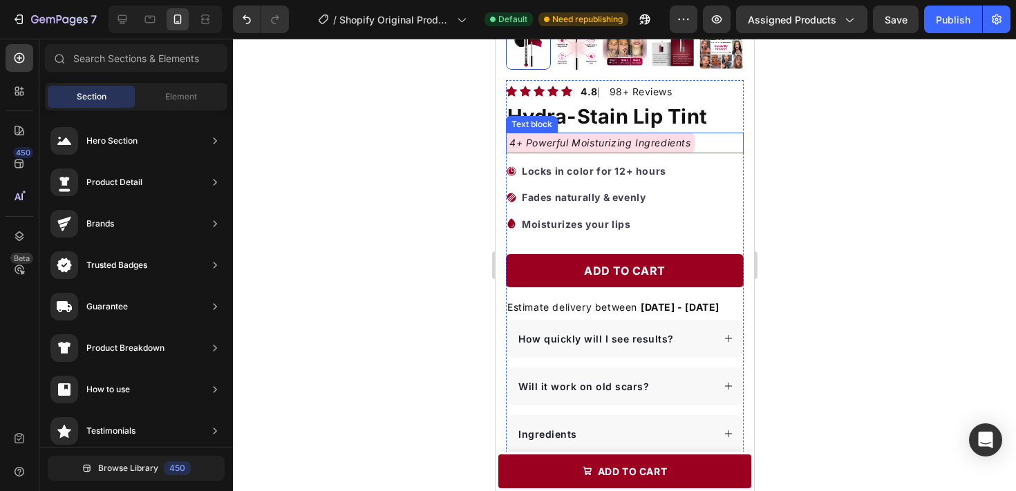
click at [691, 143] on p "4+ Powerful Moisturizing Ingredients" at bounding box center [600, 143] width 182 height 17
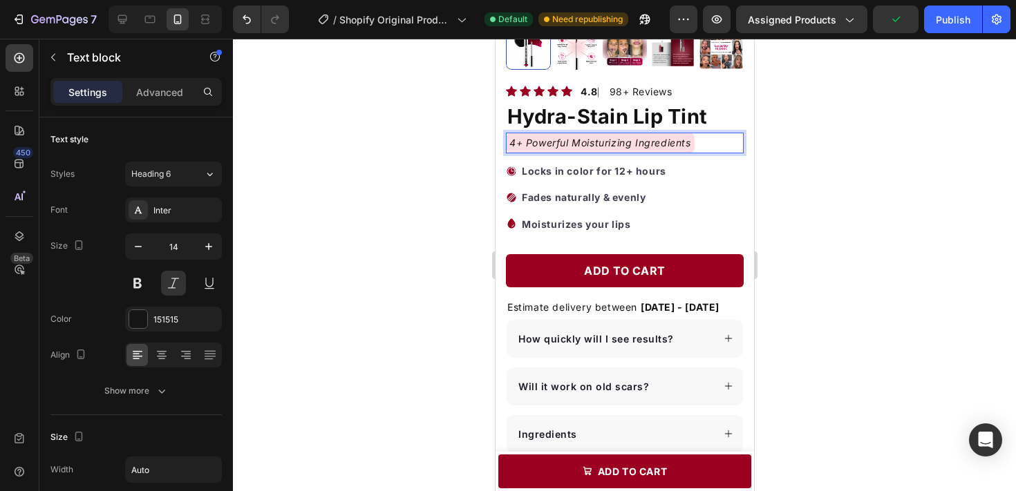
click at [687, 143] on p "4+ Powerful Moisturizing Ingredients" at bounding box center [600, 143] width 182 height 17
click at [691, 144] on p "4+ Powerful Moisturizing Ingredients" at bounding box center [600, 143] width 182 height 17
click at [512, 145] on p "4+ Powerful Moisturizing Ingredients" at bounding box center [600, 143] width 182 height 17
click at [639, 144] on p "🙌 4+ Powerful Moisturizing Ingredients" at bounding box center [607, 143] width 197 height 17
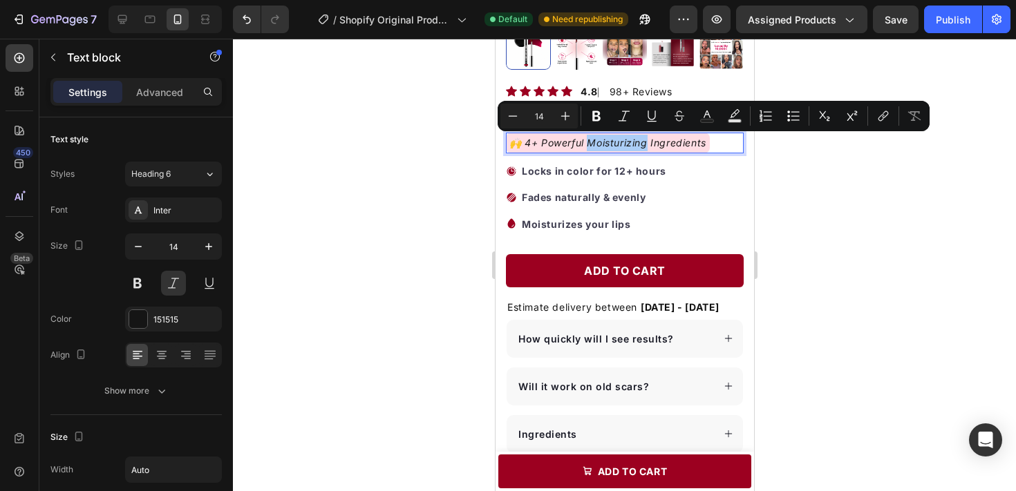
click at [812, 158] on div at bounding box center [624, 265] width 783 height 453
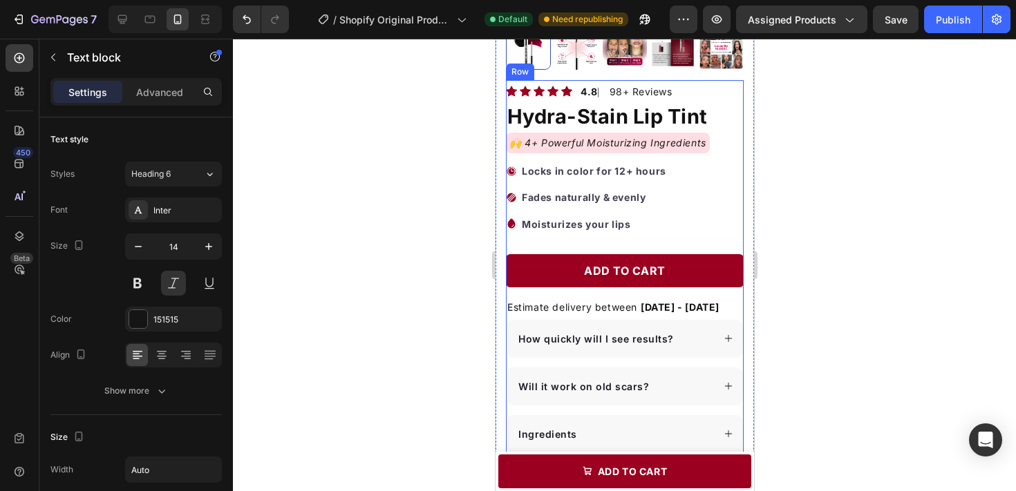
click at [675, 147] on p "🙌 4+ Powerful Moisturizing Ingredients" at bounding box center [607, 143] width 197 height 17
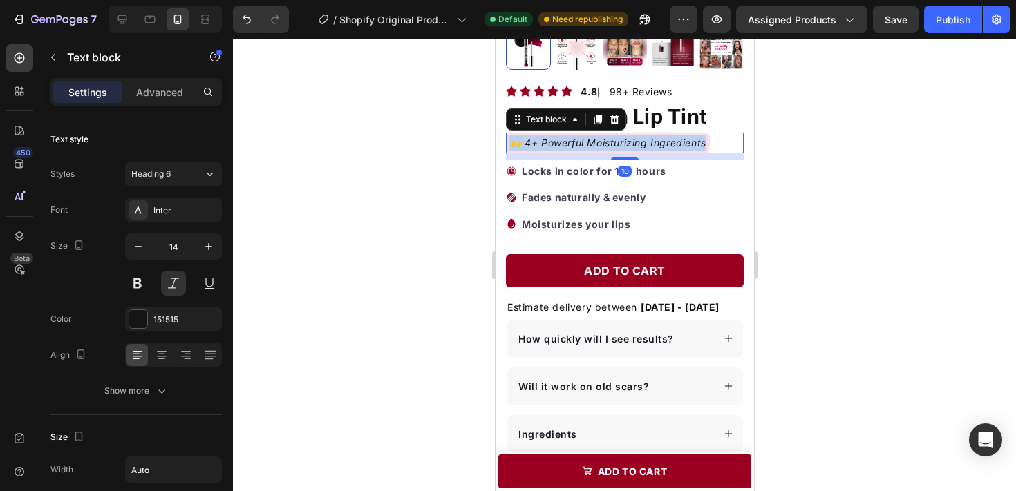
click at [675, 147] on p "🙌 4+ Powerful Moisturizing Ingredients" at bounding box center [607, 143] width 197 height 17
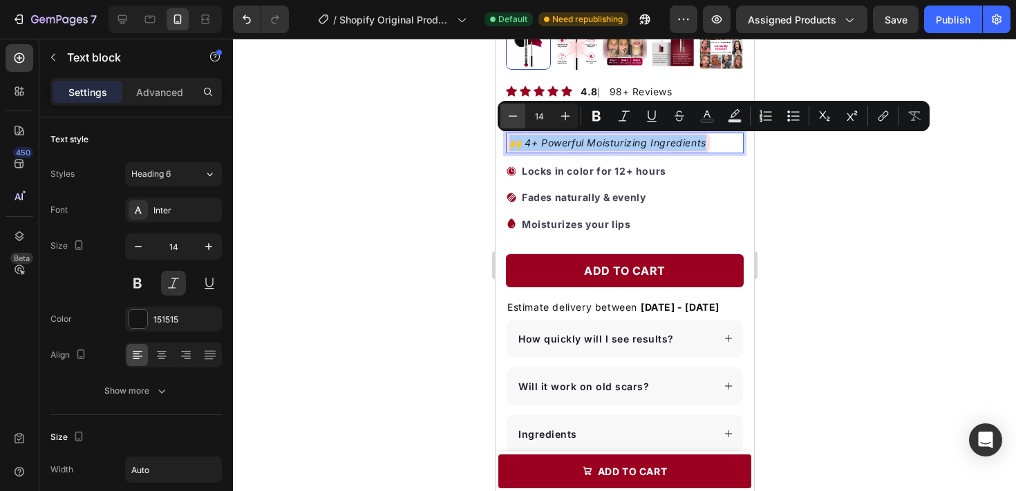
click at [520, 116] on button "Minus" at bounding box center [512, 116] width 25 height 25
type input "13"
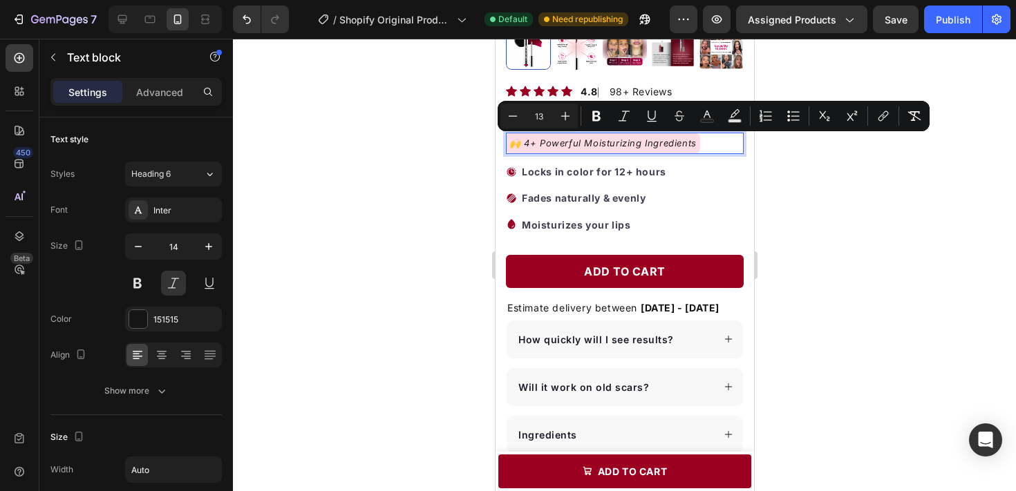
click at [548, 153] on div "🙌 4+ Powerful Moisturizing Ingredients" at bounding box center [602, 143] width 194 height 21
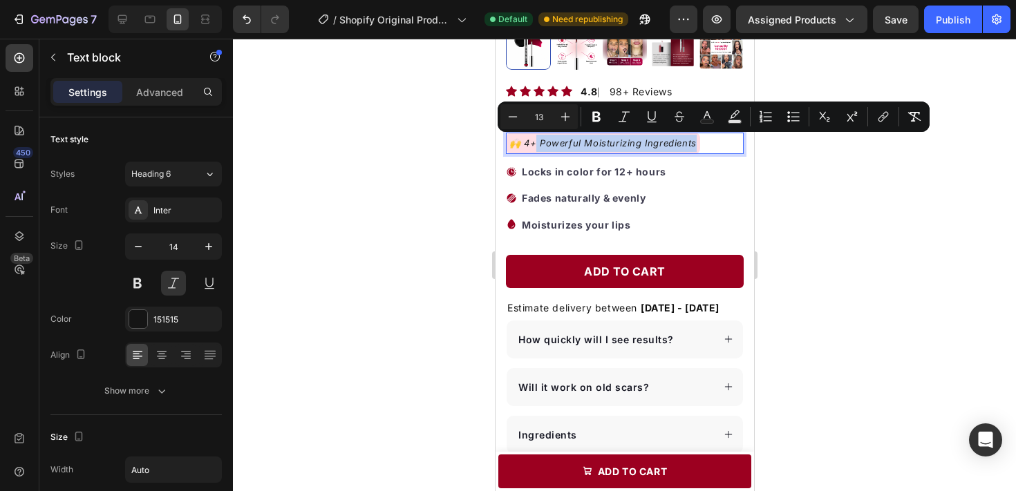
drag, startPoint x: 534, startPoint y: 144, endPoint x: 695, endPoint y: 148, distance: 160.4
click at [695, 148] on div "🙌 4+ Powerful Moisturizing Ingredients" at bounding box center [602, 143] width 194 height 21
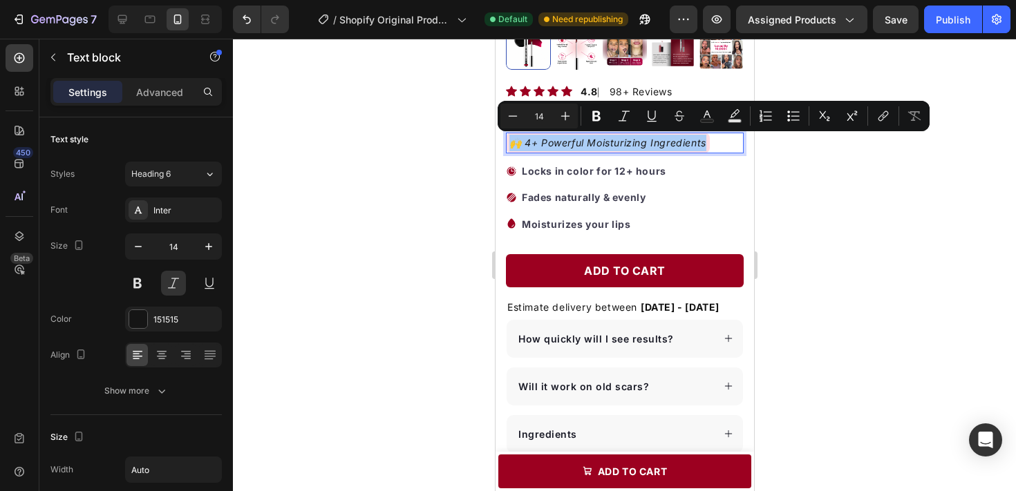
click at [839, 151] on div at bounding box center [624, 265] width 783 height 453
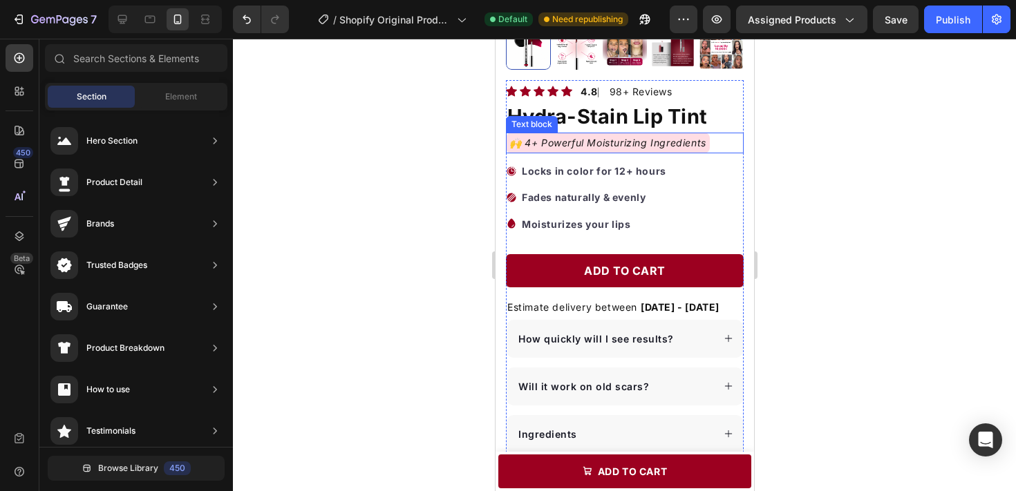
click at [534, 147] on p "🙌 4+ Powerful Moisturizing Ingredients" at bounding box center [607, 143] width 197 height 17
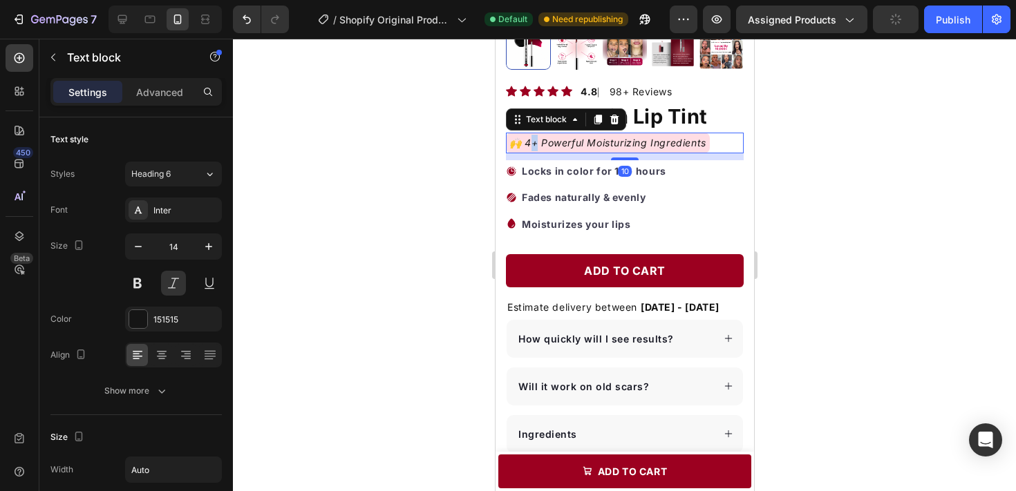
click at [526, 145] on p "🙌 4+ Powerful Moisturizing Ingredients" at bounding box center [607, 143] width 197 height 17
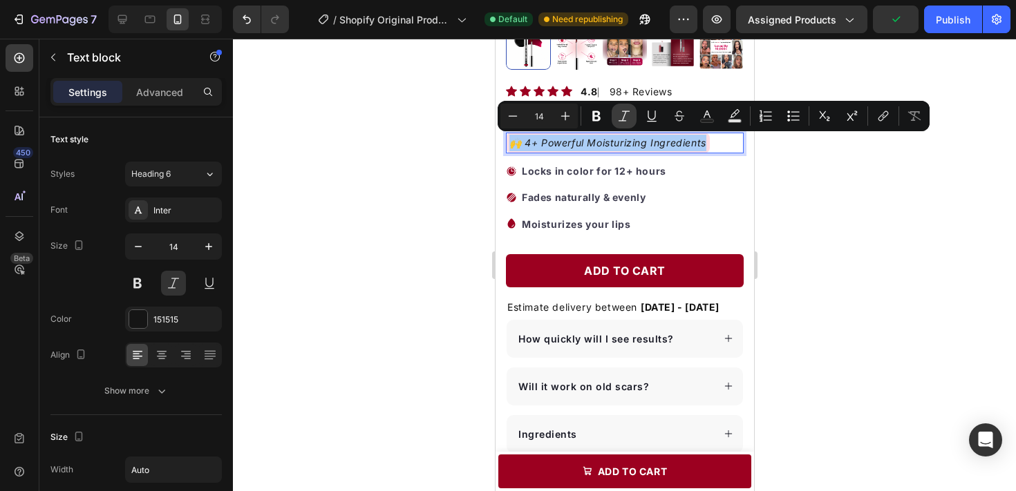
click at [629, 113] on icon "Editor contextual toolbar" at bounding box center [624, 116] width 14 height 14
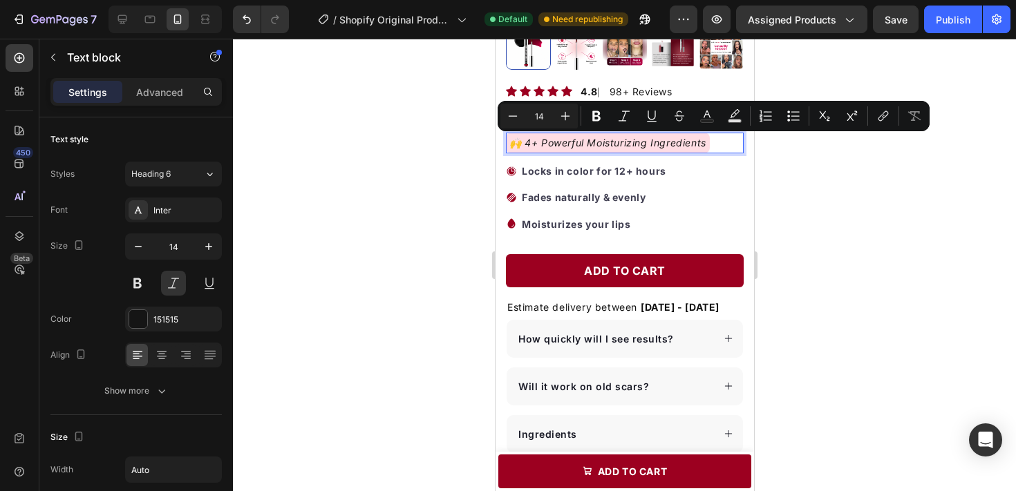
click at [556, 144] on p "🙌 4+ Powerful Moisturizing Ingredients" at bounding box center [607, 143] width 197 height 17
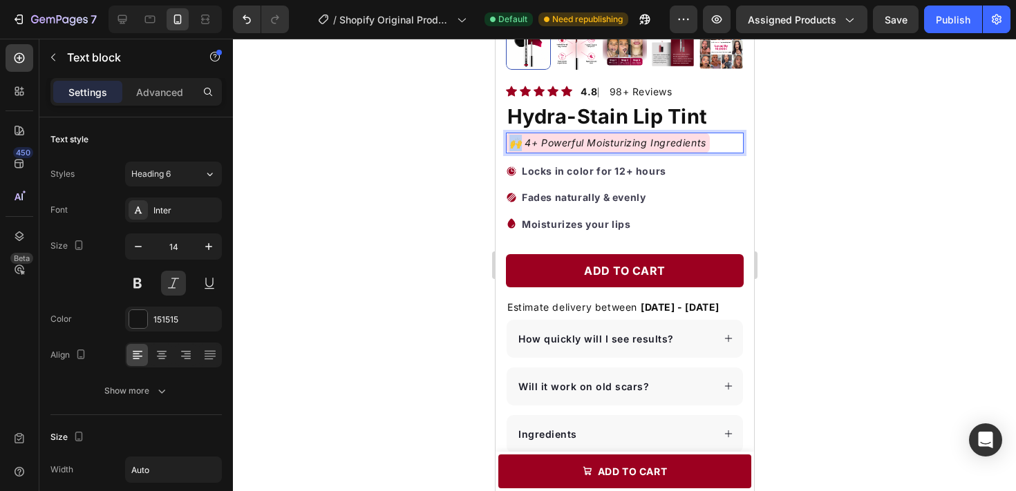
drag, startPoint x: 519, startPoint y: 145, endPoint x: 509, endPoint y: 145, distance: 9.7
click at [509, 145] on p "🙌 4+ Powerful Moisturizing Ingredients" at bounding box center [607, 143] width 197 height 17
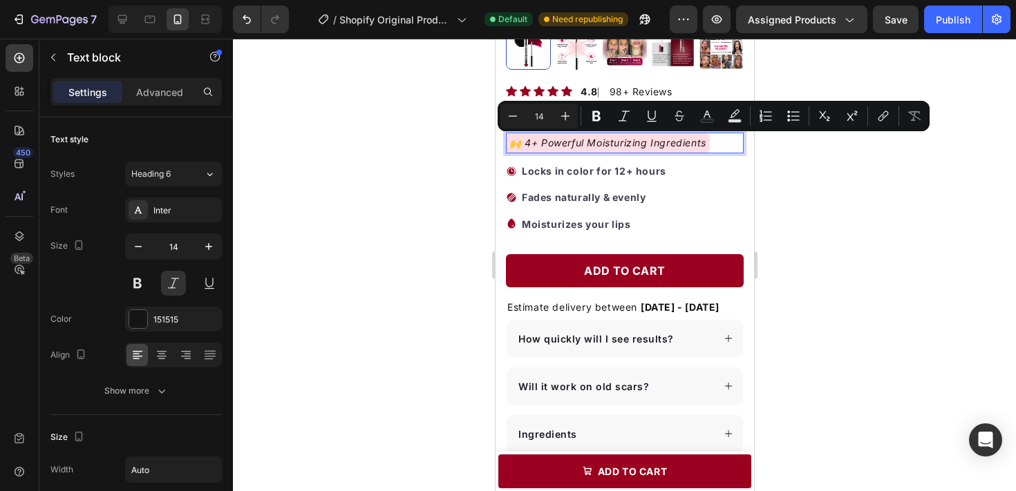
click at [564, 136] on p "🙌 4+ Powerful Moisturizing Ingredients" at bounding box center [607, 143] width 197 height 17
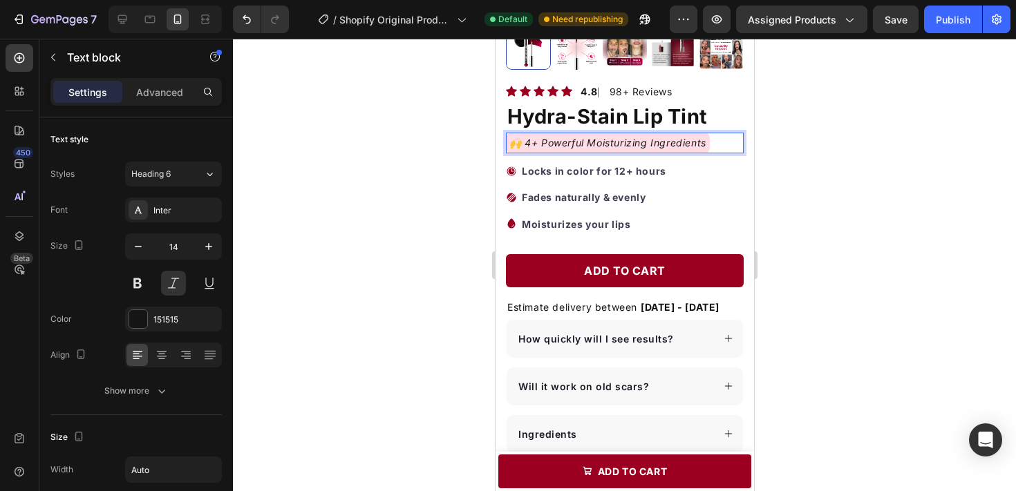
click at [564, 138] on p "🙌 4+ Powerful Moisturizing Ingredients" at bounding box center [607, 143] width 197 height 17
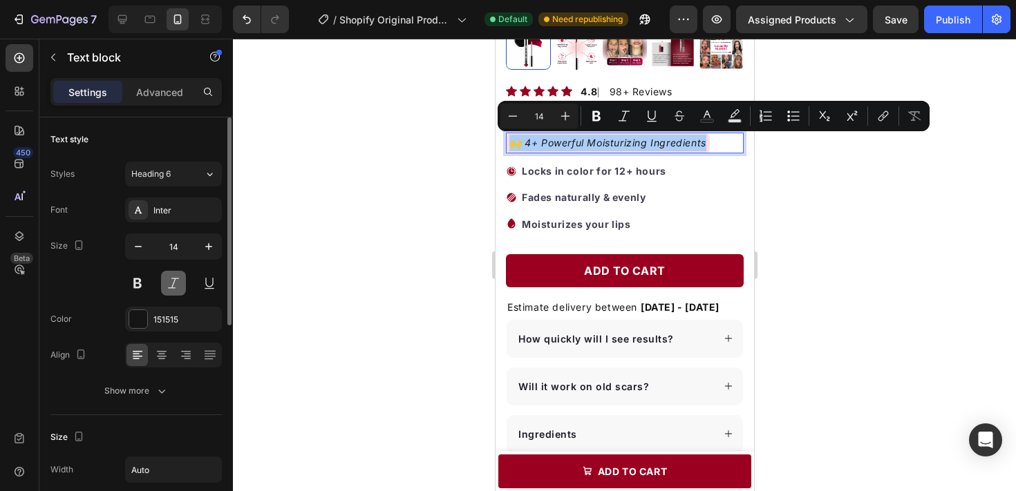
click at [172, 276] on button at bounding box center [173, 283] width 25 height 25
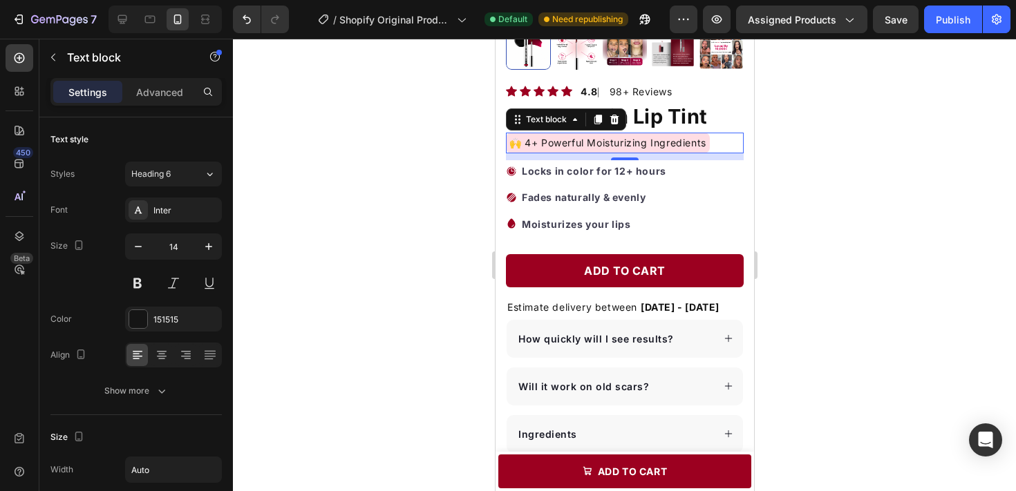
click at [526, 142] on p "🙌 4+ Powerful Moisturizing Ingredients" at bounding box center [607, 143] width 197 height 17
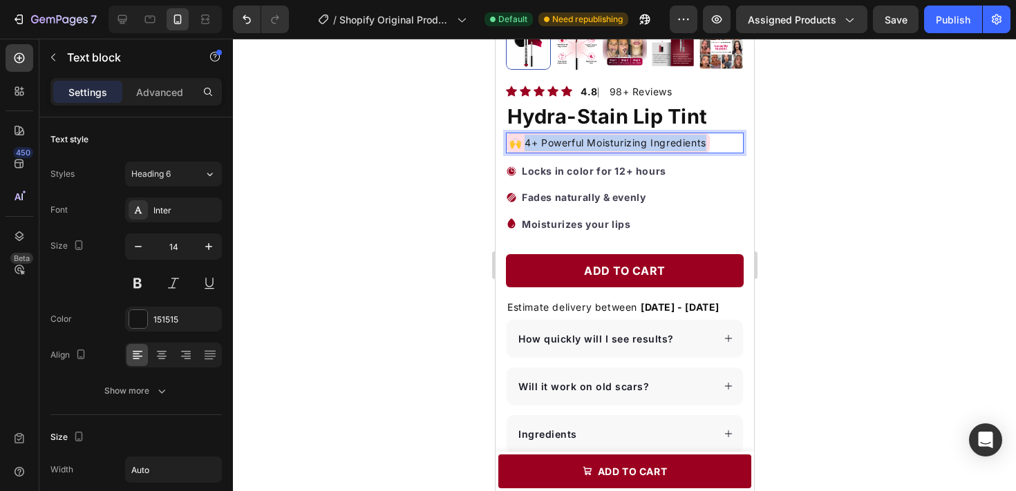
drag, startPoint x: 524, startPoint y: 143, endPoint x: 708, endPoint y: 140, distance: 183.9
click at [708, 140] on div "🙌 4+ Powerful Moisturizing Ingredients" at bounding box center [607, 143] width 204 height 21
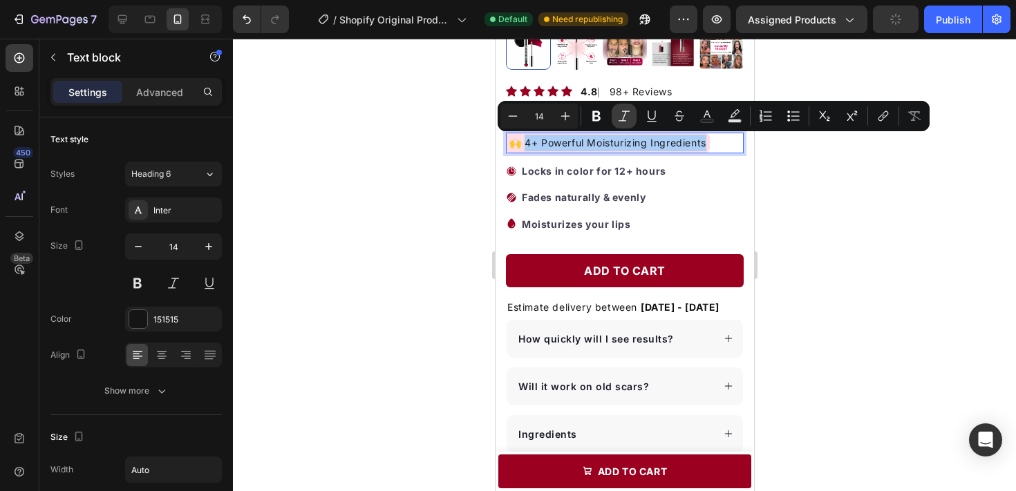
click at [624, 115] on icon "Editor contextual toolbar" at bounding box center [624, 116] width 11 height 10
click at [807, 182] on div at bounding box center [624, 265] width 783 height 453
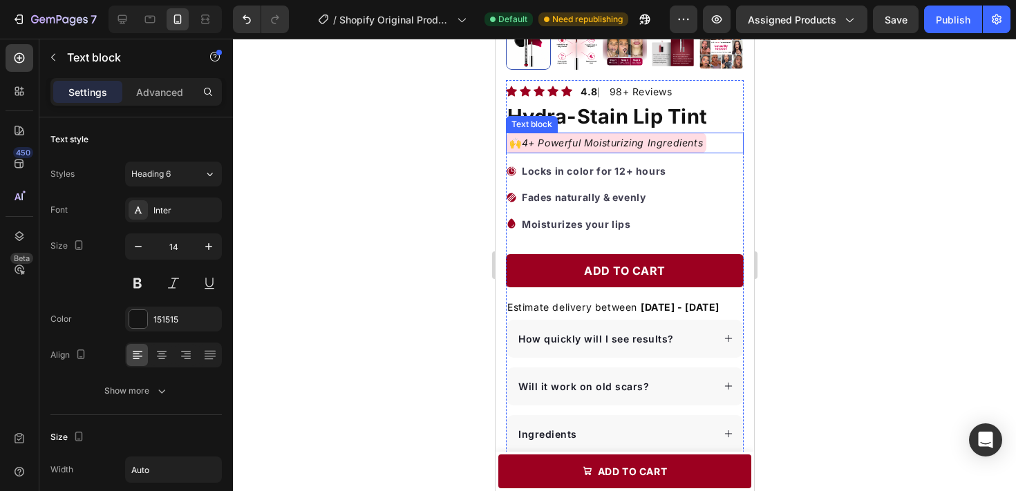
click at [702, 147] on icon "4+ Powerful Moisturizing Ingredients" at bounding box center [612, 143] width 182 height 12
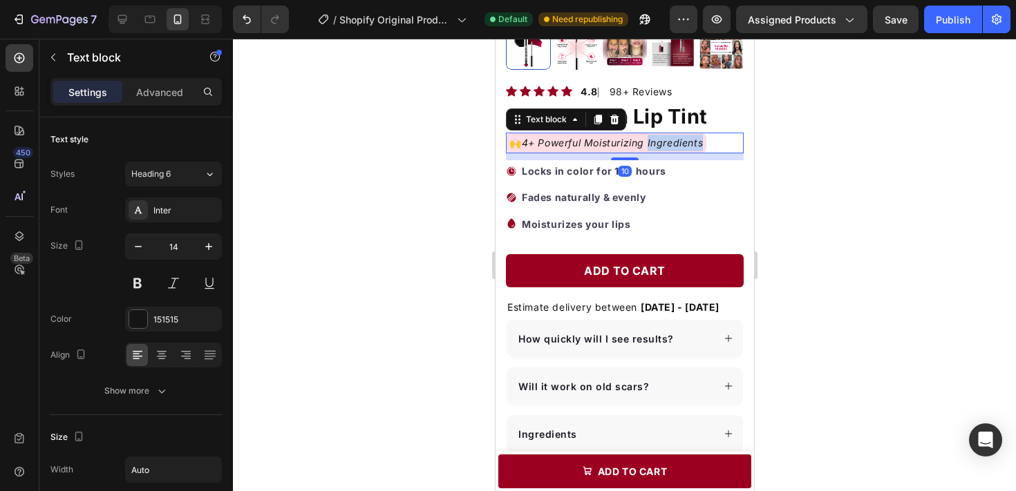
click at [702, 147] on icon "4+ Powerful Moisturizing Ingredients" at bounding box center [612, 143] width 182 height 12
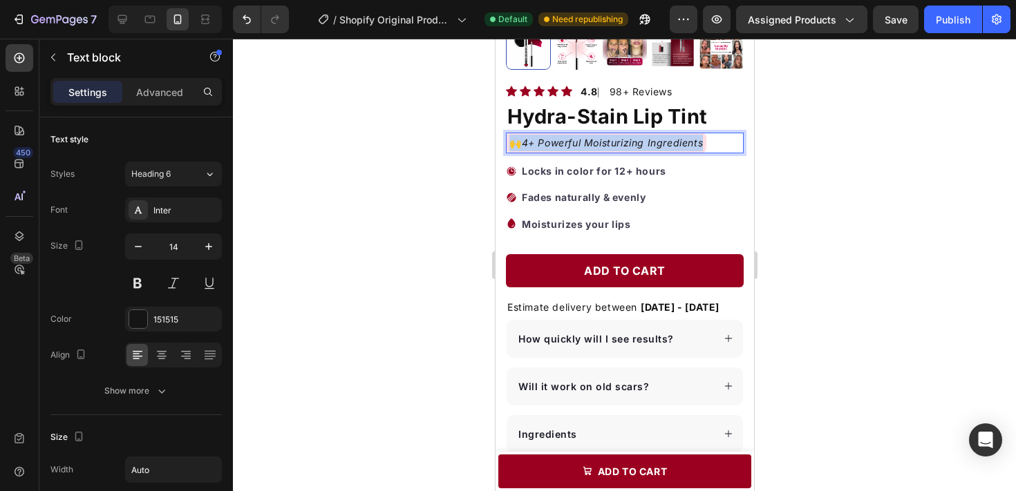
click at [702, 147] on icon "4+ Powerful Moisturizing Ingredients" at bounding box center [612, 143] width 182 height 12
click at [596, 142] on p "A lip stain that doe" at bounding box center [555, 143] width 93 height 17
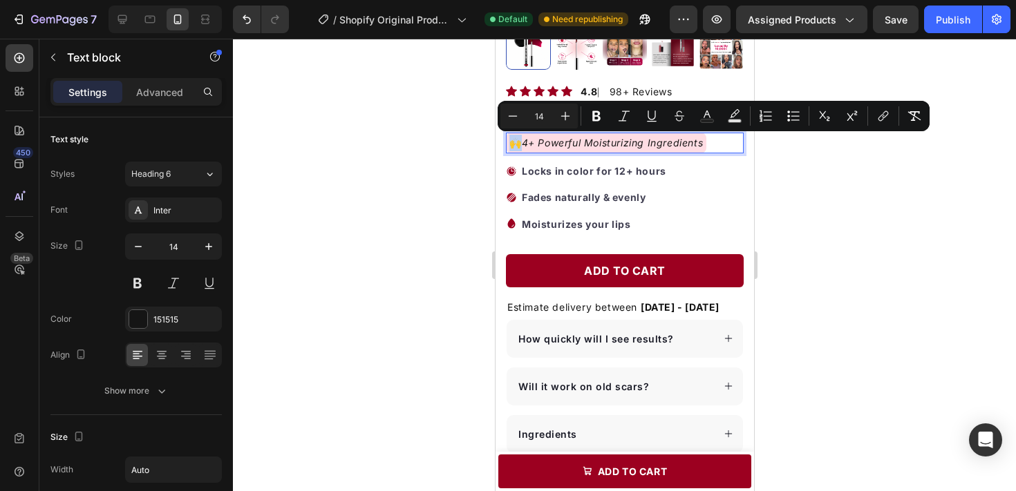
click at [527, 148] on icon "4+ Powerful Moisturizing Ingredients" at bounding box center [612, 143] width 182 height 12
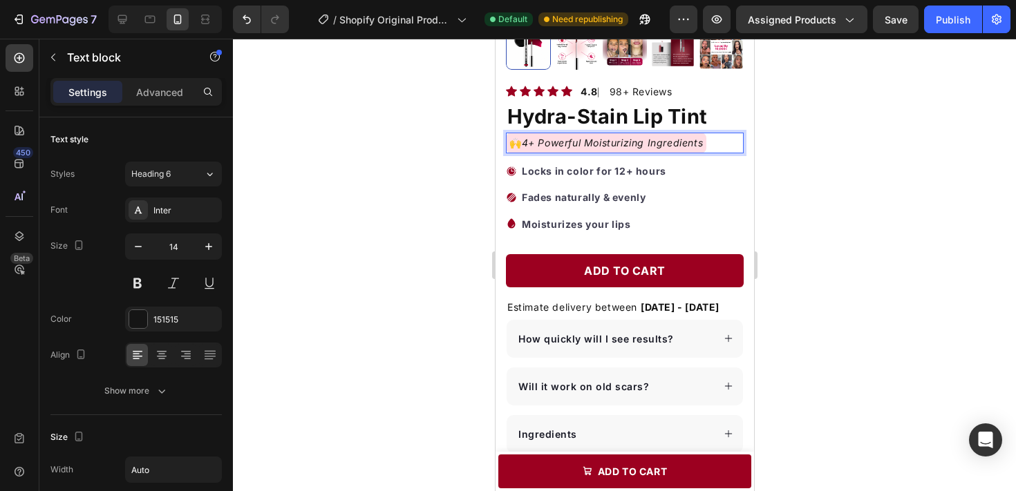
click at [596, 142] on icon "4+ Powerful Moisturizing Ingredients" at bounding box center [612, 143] width 182 height 12
click at [518, 147] on p "🙌 4+ Powerful Moisturizing Ingredients" at bounding box center [606, 143] width 194 height 17
drag, startPoint x: 507, startPoint y: 147, endPoint x: 516, endPoint y: 147, distance: 9.0
click at [516, 147] on div "🙌 4+ Powerful Moisturizing Ingredients" at bounding box center [605, 143] width 200 height 21
click at [524, 140] on icon "4+ Powerful Moisturizing Ingredients" at bounding box center [612, 143] width 182 height 12
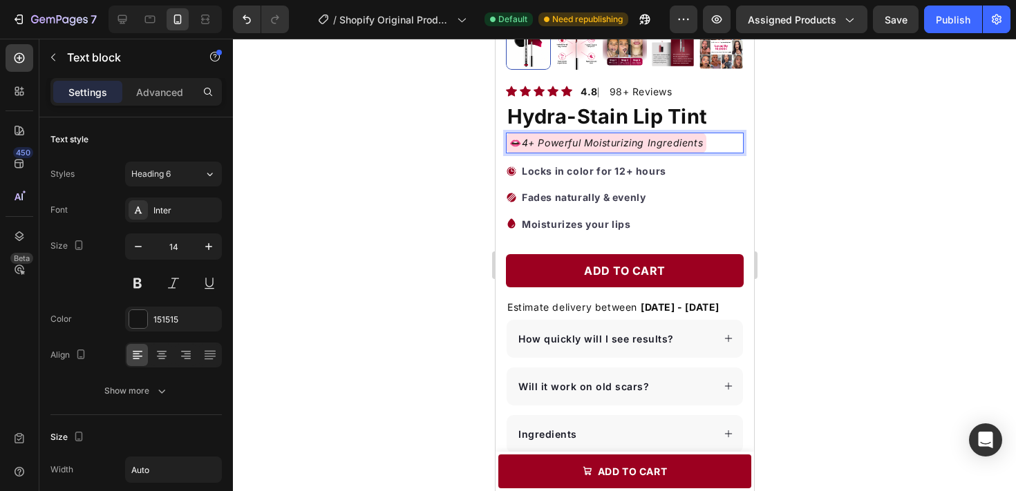
click at [824, 158] on div at bounding box center [624, 265] width 783 height 453
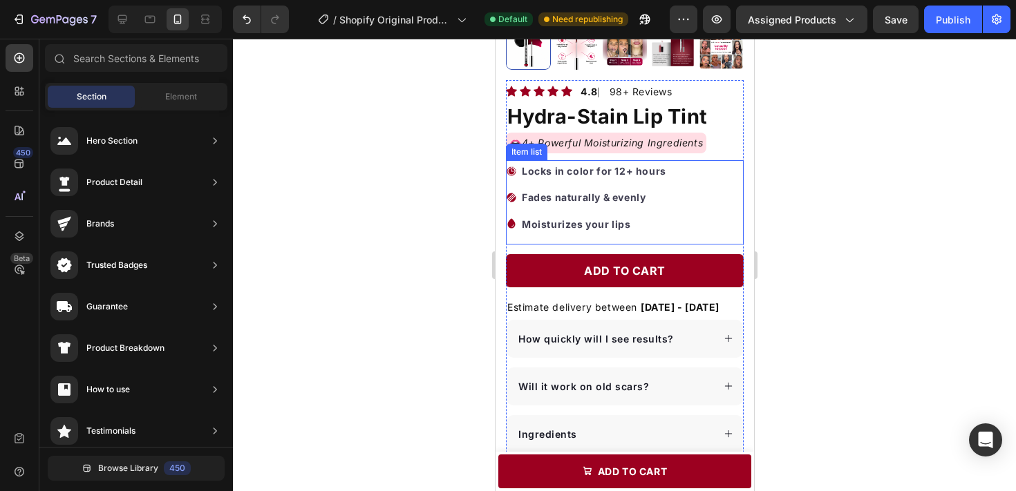
scroll to position [265, 0]
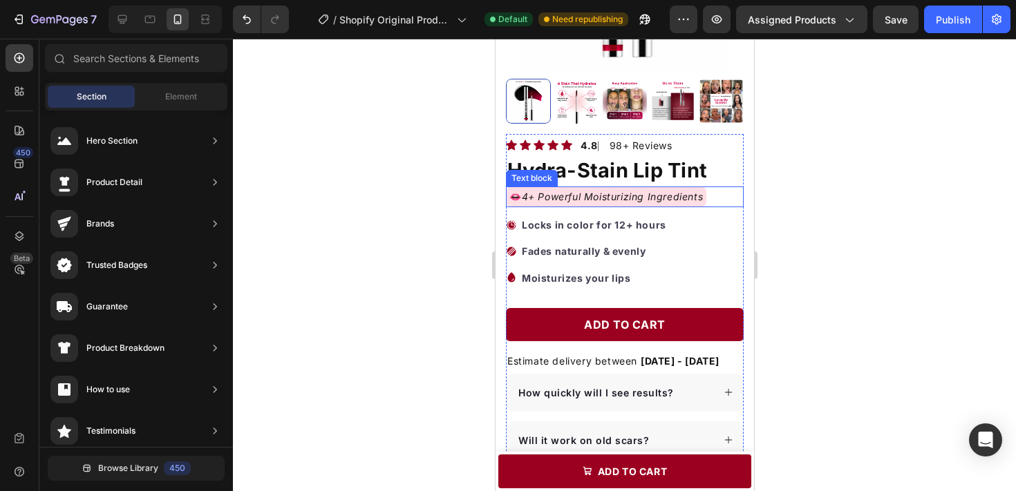
click at [538, 196] on icon "4+ Powerful Moisturizing Ingredients" at bounding box center [612, 197] width 182 height 12
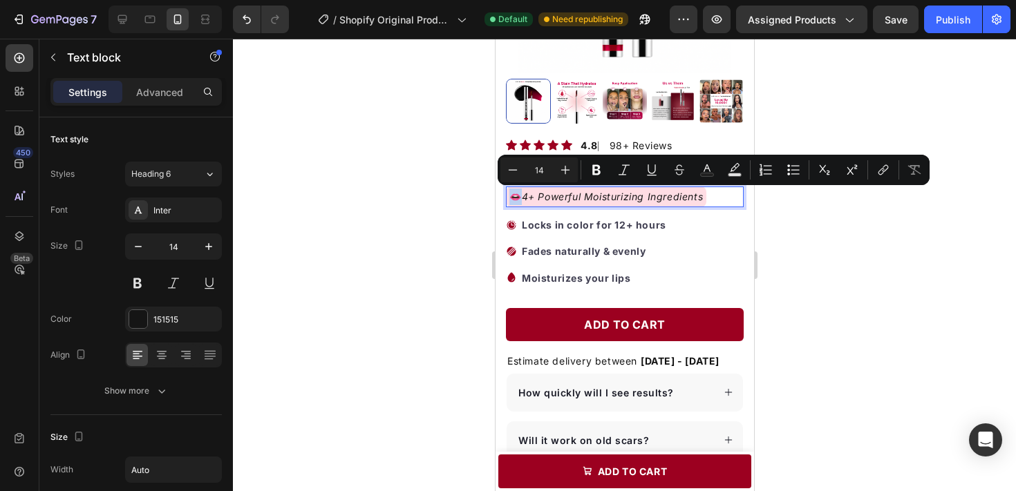
click at [513, 198] on p "👄 4+ Powerful Moisturizing Ingredients" at bounding box center [606, 197] width 194 height 17
copy p "👄"
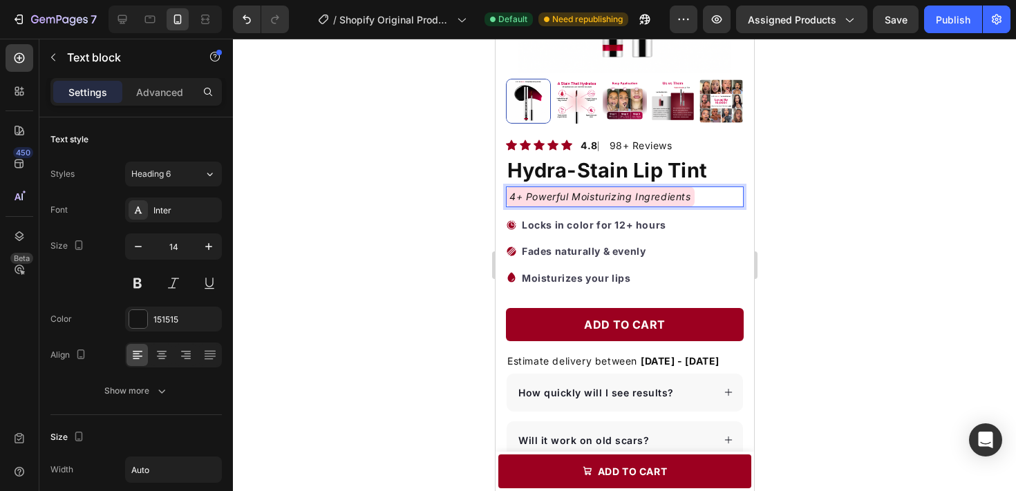
click at [690, 198] on icon "4+ Powerful Moisturizing Ingredients" at bounding box center [600, 197] width 182 height 12
click at [833, 226] on div at bounding box center [624, 265] width 783 height 453
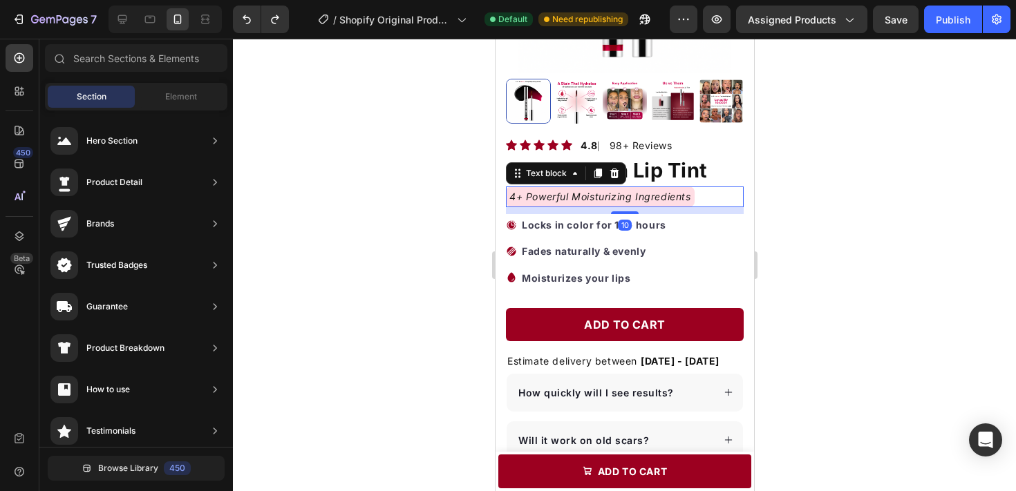
click at [517, 197] on icon "4+ Powerful Moisturizing Ingredients" at bounding box center [600, 197] width 182 height 12
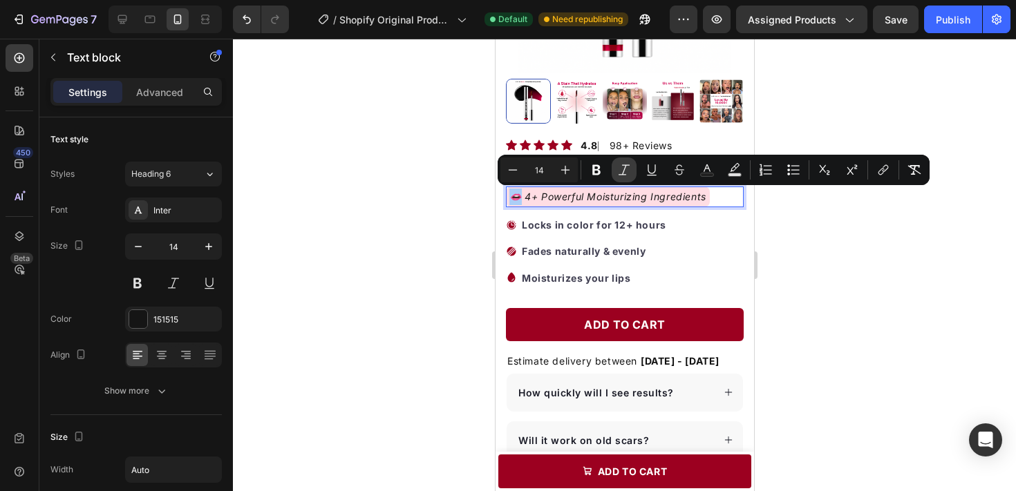
click at [628, 173] on icon "Editor contextual toolbar" at bounding box center [624, 170] width 14 height 14
drag, startPoint x: 252, startPoint y: 176, endPoint x: 818, endPoint y: 245, distance: 570.2
click at [818, 245] on div at bounding box center [624, 265] width 783 height 453
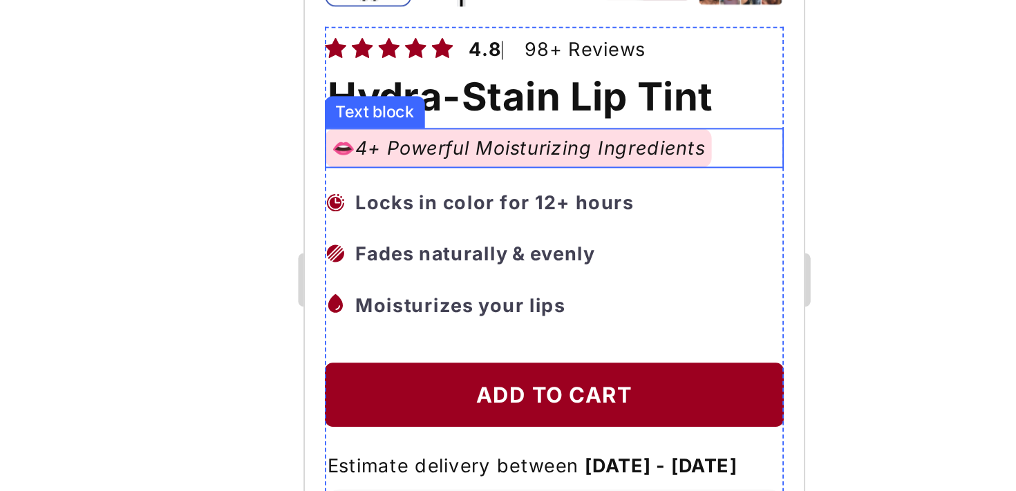
click at [354, 1] on icon "4+ Powerful Moisturizing Ingredients" at bounding box center [421, 1] width 182 height 12
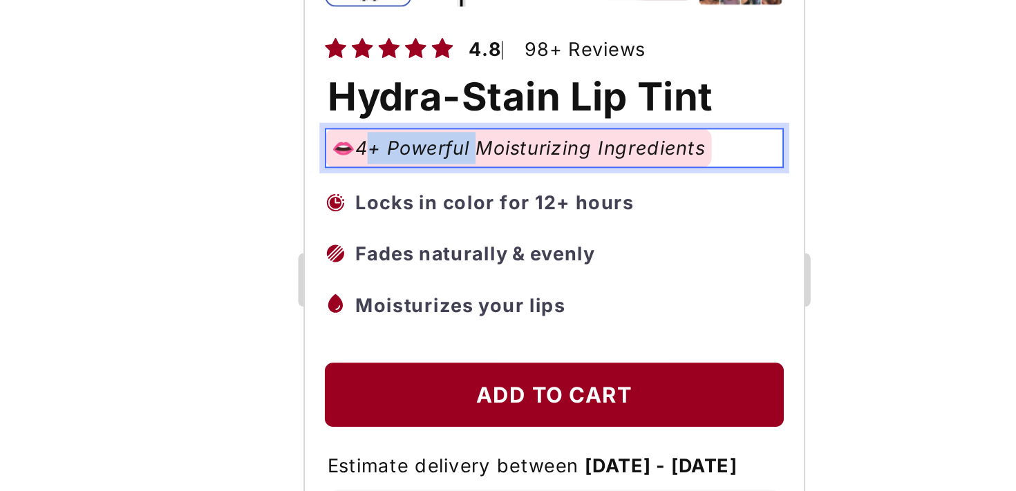
drag, startPoint x: 332, startPoint y: 1, endPoint x: 392, endPoint y: 2, distance: 60.2
click at [392, 2] on icon "4+ Powerful Moisturizing Ingredients" at bounding box center [421, 1] width 182 height 12
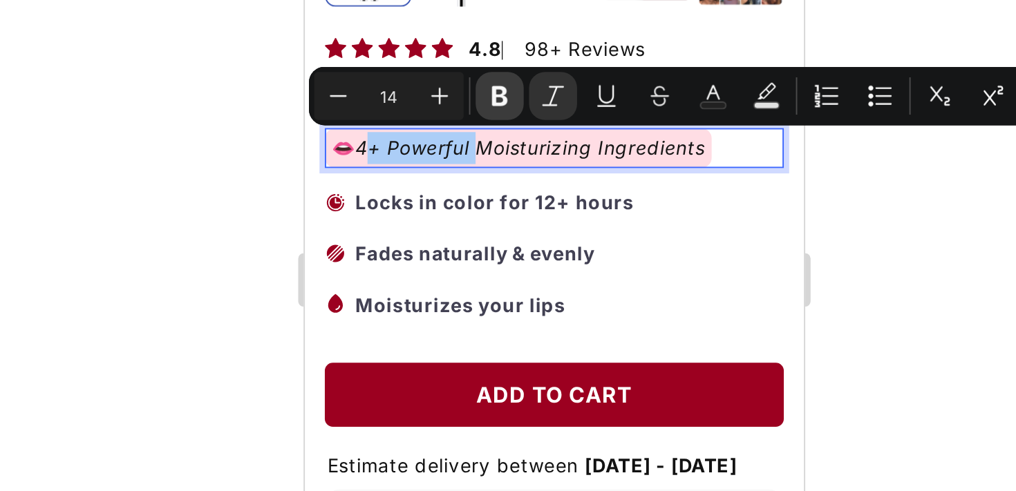
click at [594, 171] on icon "Editor contextual toolbar" at bounding box center [597, 170] width 14 height 14
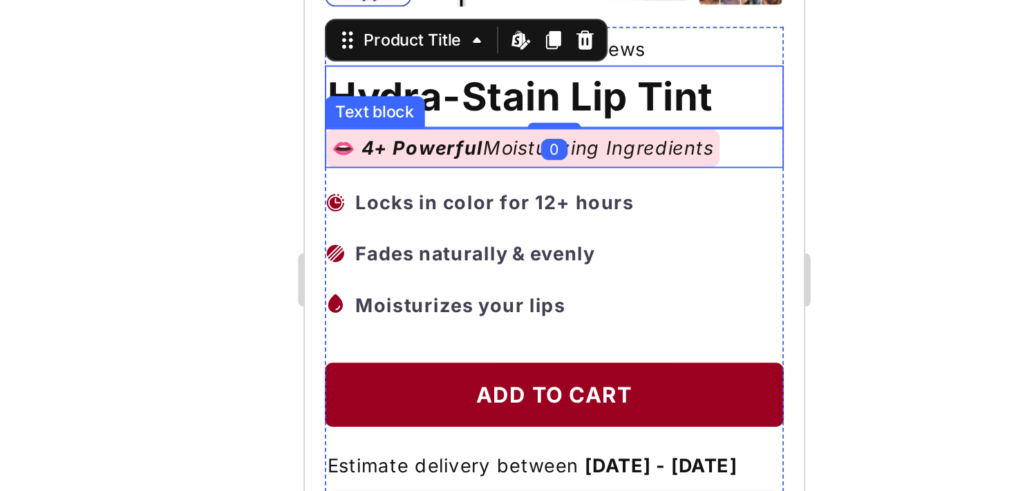
click at [398, 3] on icon "4+ Powerful Moisturizing Ingredients" at bounding box center [423, 1] width 186 height 12
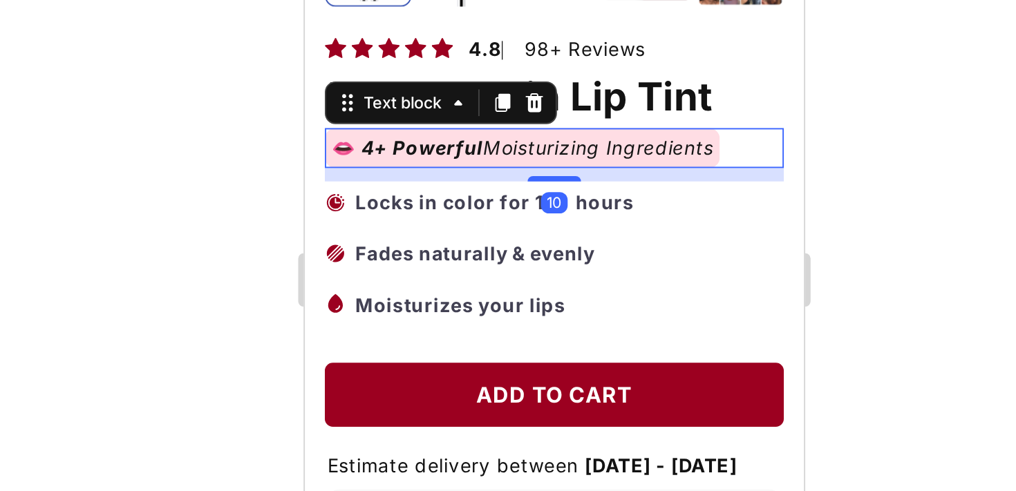
click at [398, 3] on icon "4+ Powerful Moisturizing Ingredients" at bounding box center [423, 1] width 186 height 12
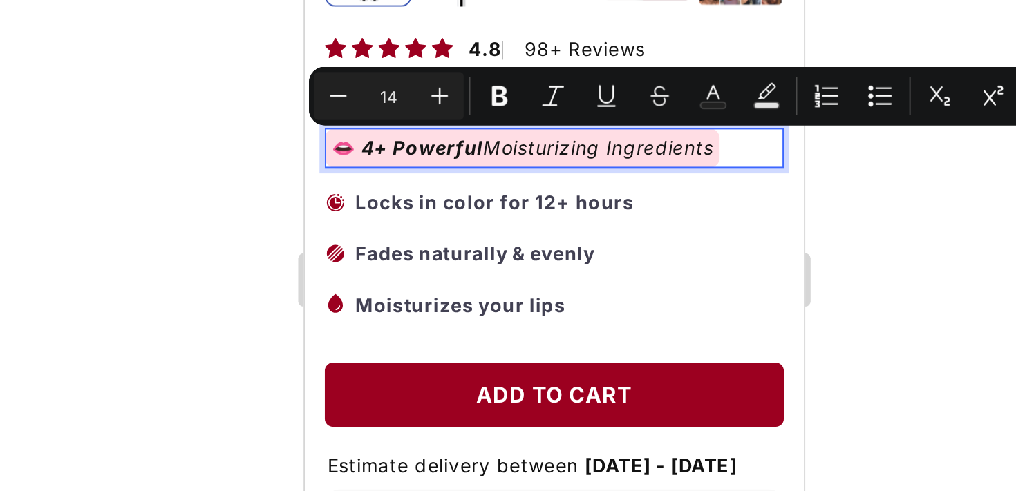
click at [361, 24] on strong "Locks in color for 12+ hours" at bounding box center [402, 30] width 144 height 12
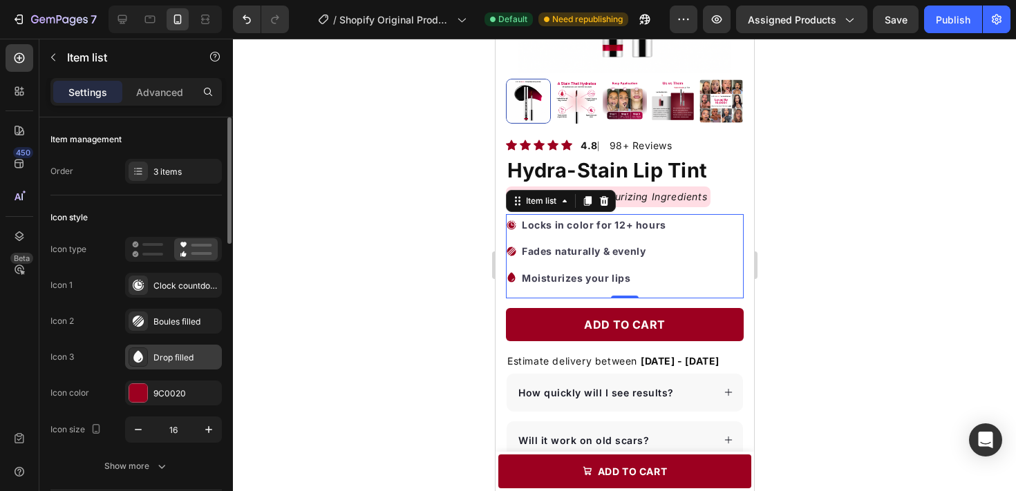
scroll to position [8, 0]
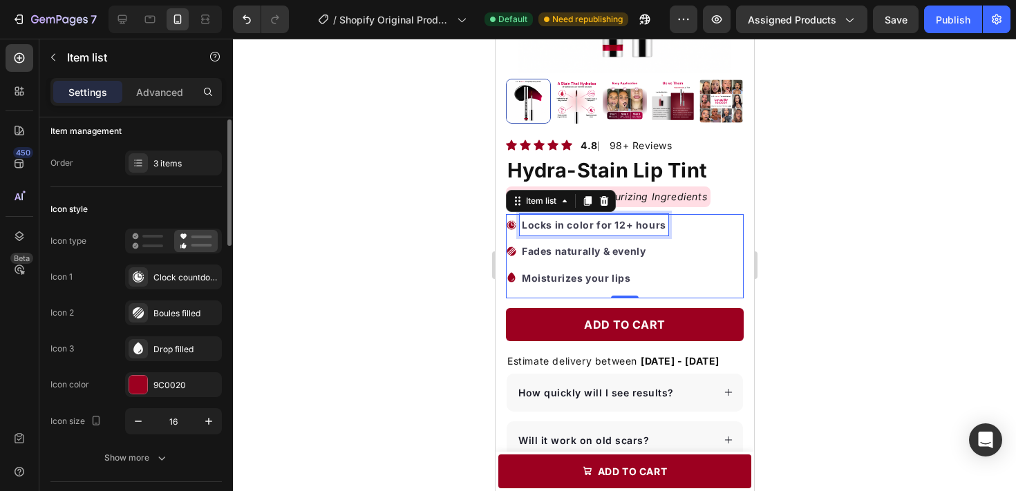
click at [538, 230] on strong "Locks in color for 12+ hours" at bounding box center [593, 225] width 144 height 12
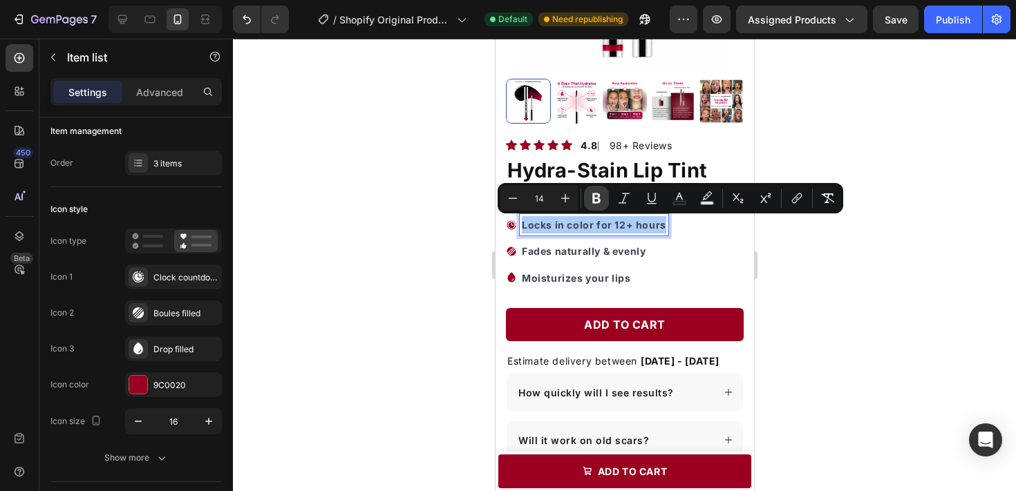
click at [592, 199] on icon "Editor contextual toolbar" at bounding box center [596, 199] width 8 height 10
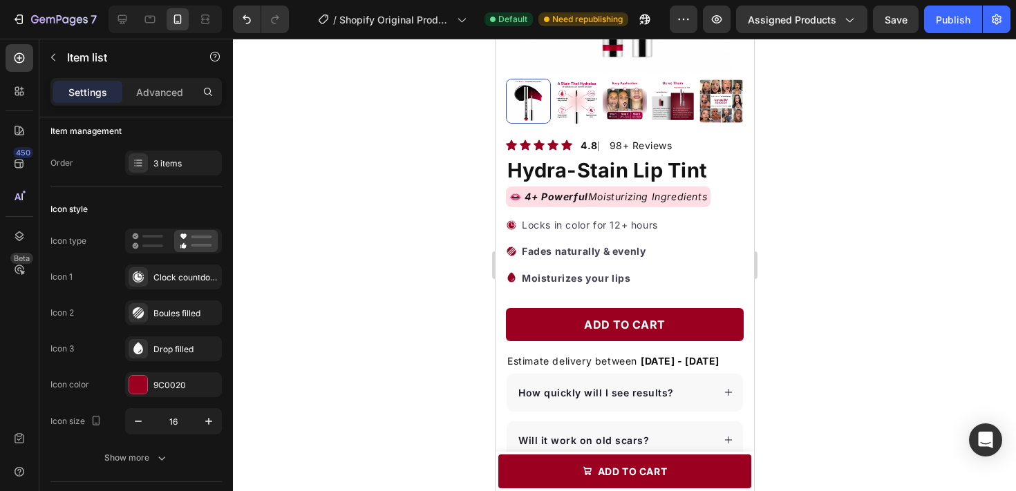
click at [579, 248] on strong "Fades naturally & evenly" at bounding box center [583, 251] width 124 height 12
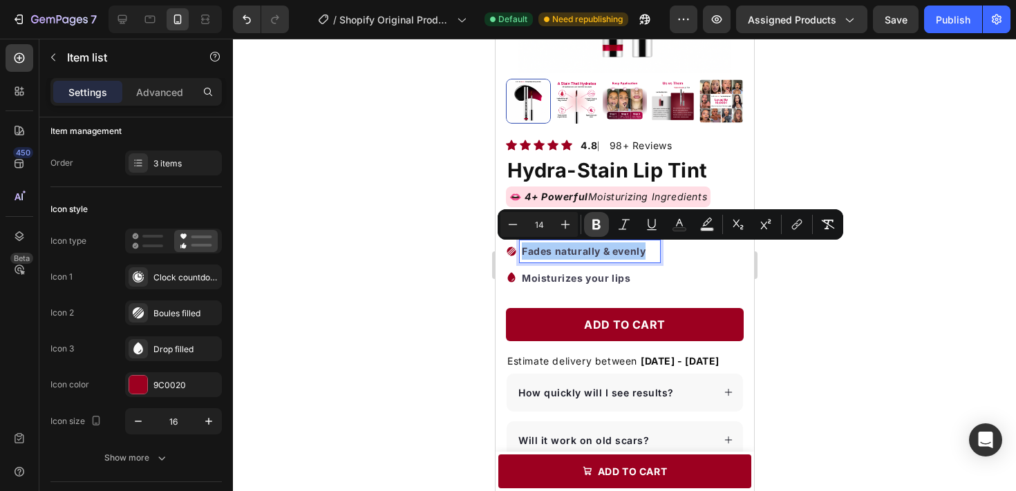
click at [586, 216] on button "Bold" at bounding box center [596, 224] width 25 height 25
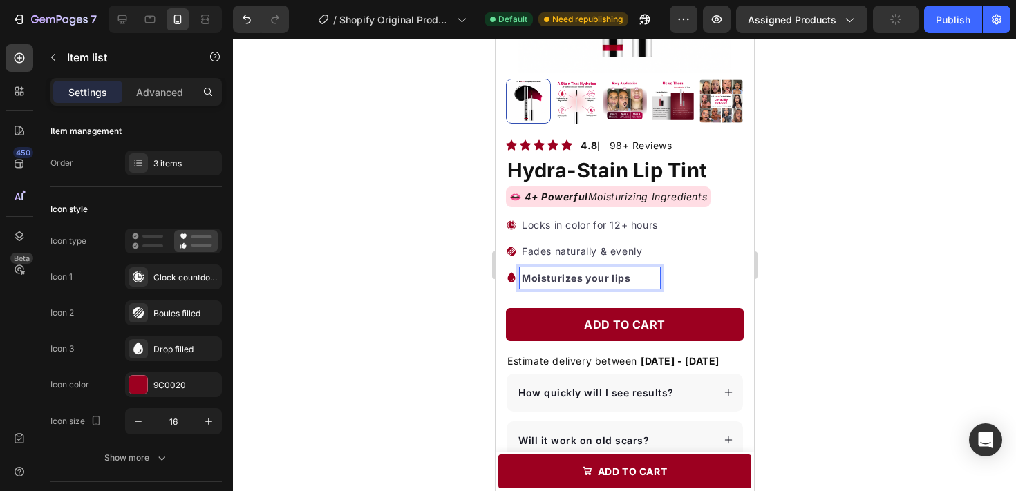
click at [581, 270] on p "Moisturizes your lips" at bounding box center [589, 278] width 136 height 17
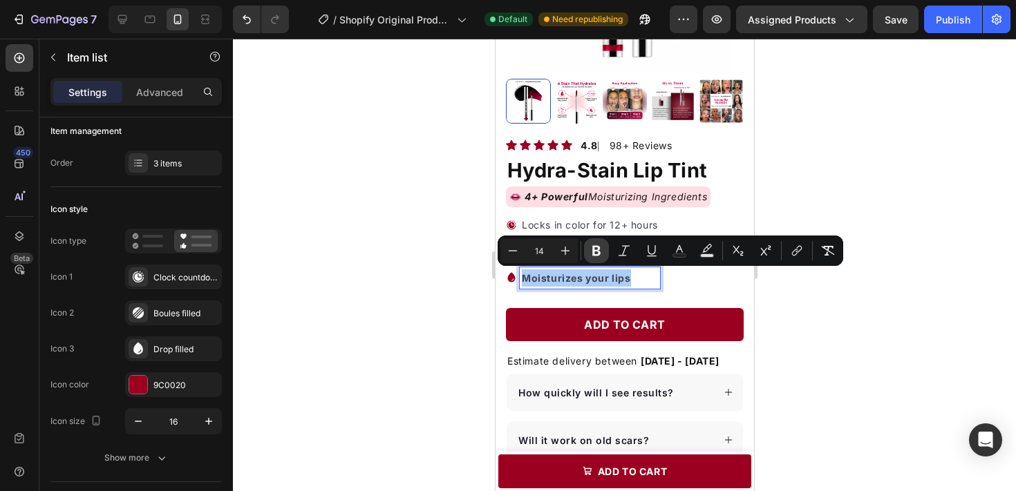
click at [597, 241] on button "Bold" at bounding box center [596, 250] width 25 height 25
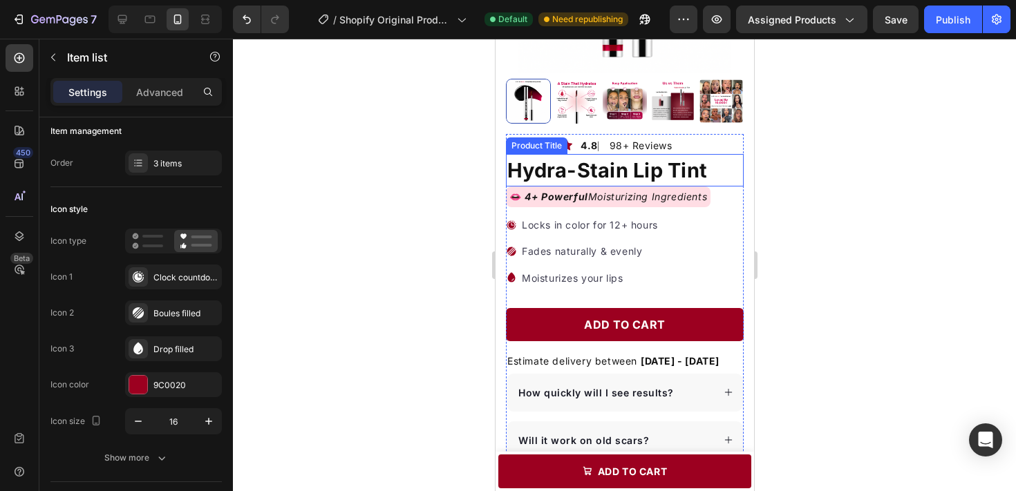
click at [773, 175] on div at bounding box center [624, 265] width 783 height 453
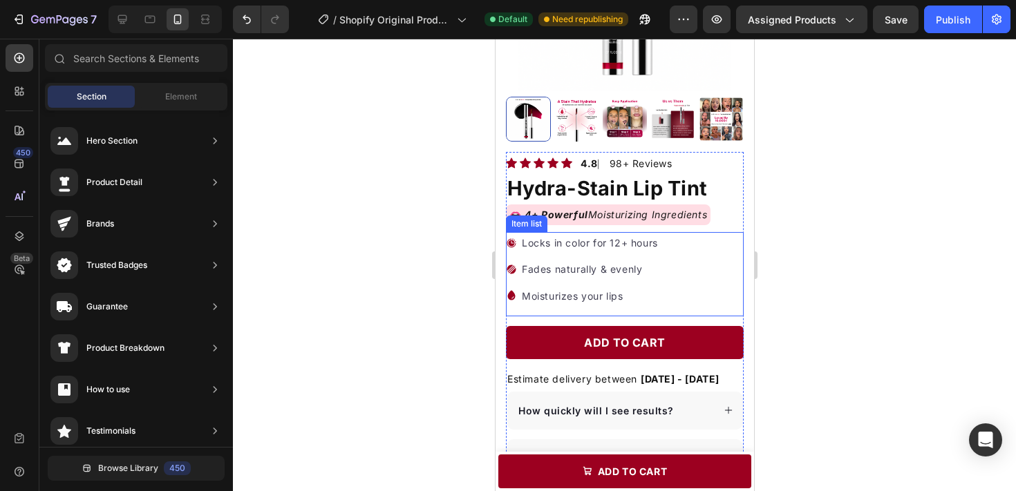
scroll to position [235, 0]
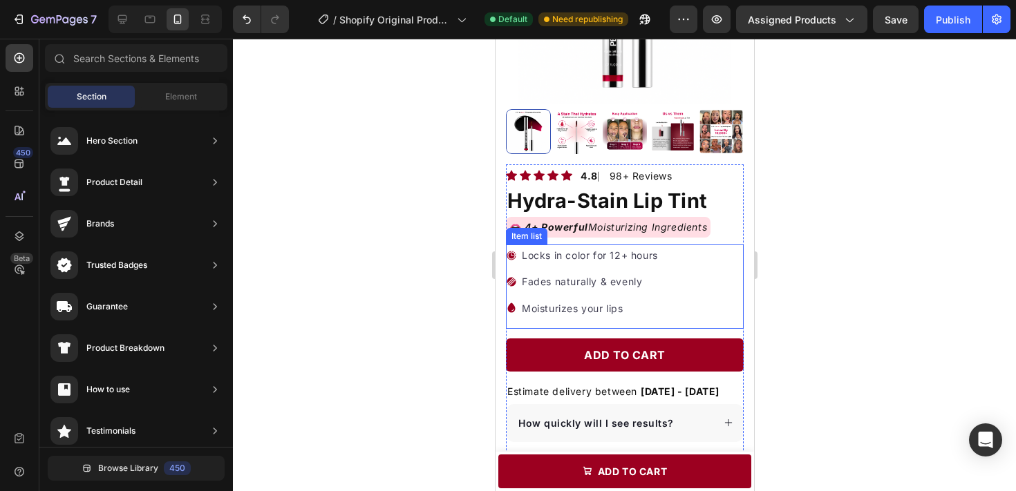
click at [647, 259] on p "Locks in color for 12+ hours" at bounding box center [589, 255] width 136 height 17
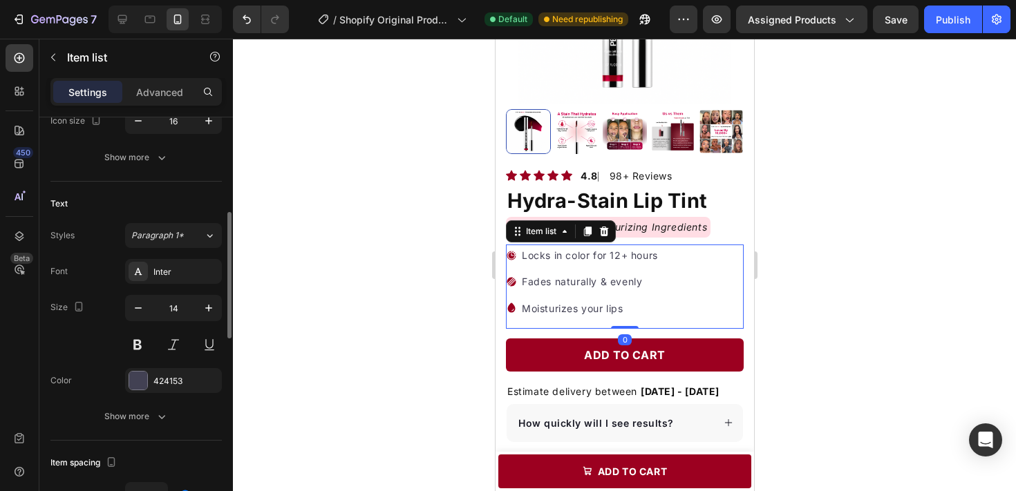
scroll to position [314, 0]
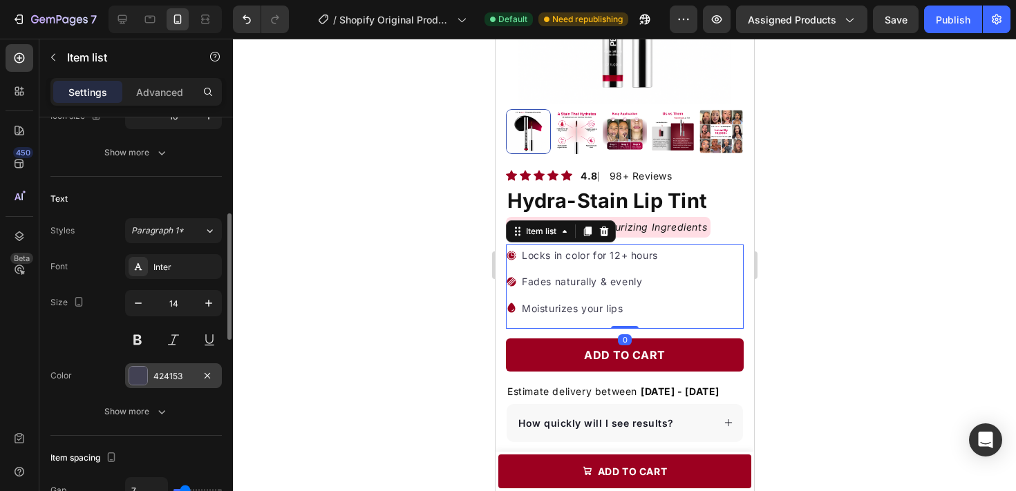
click at [141, 376] on div at bounding box center [138, 376] width 18 height 18
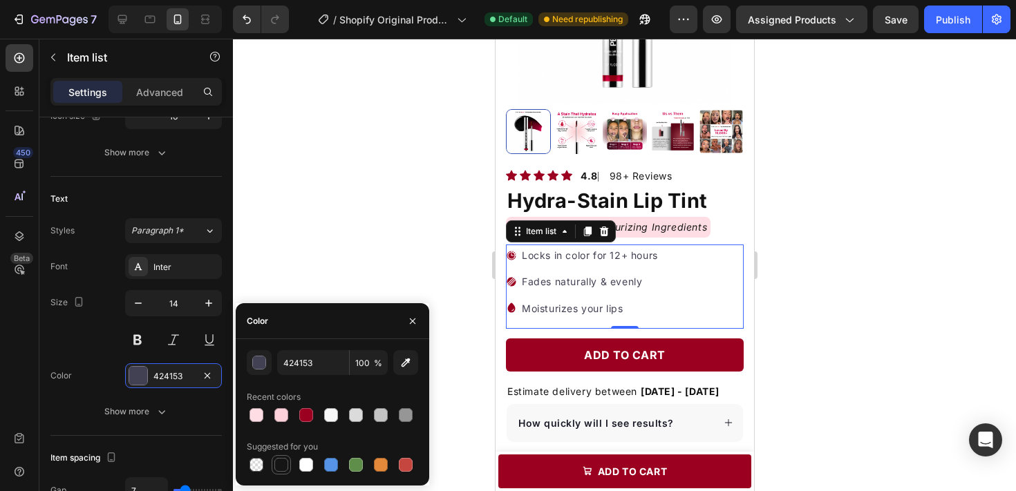
click at [276, 463] on div at bounding box center [281, 465] width 14 height 14
type input "151515"
click at [281, 458] on div at bounding box center [281, 465] width 14 height 14
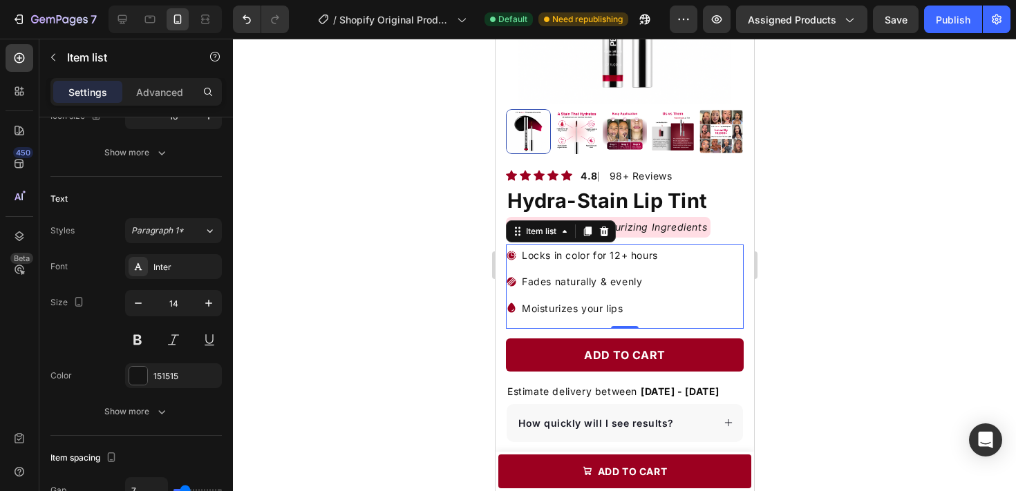
click at [310, 226] on div at bounding box center [624, 265] width 783 height 453
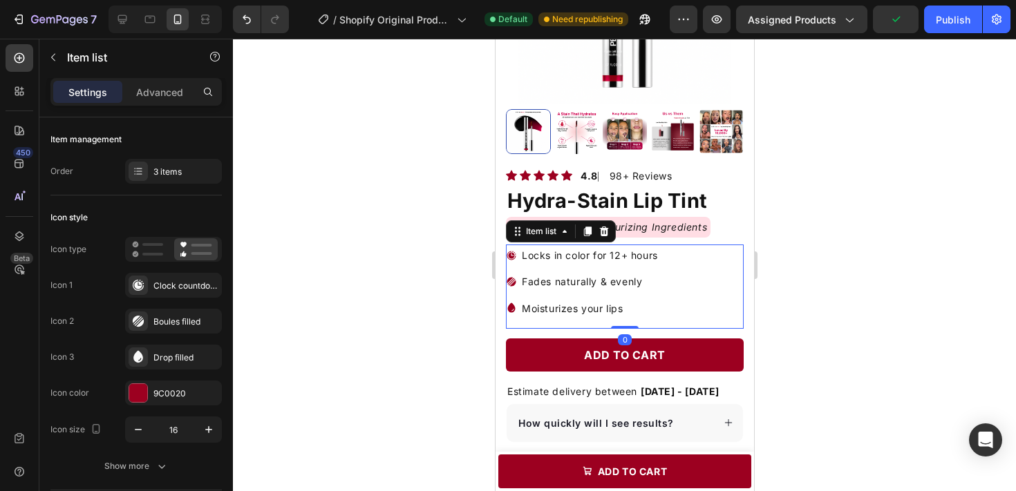
click at [541, 251] on p "Locks in color for 12+ hours" at bounding box center [589, 255] width 136 height 17
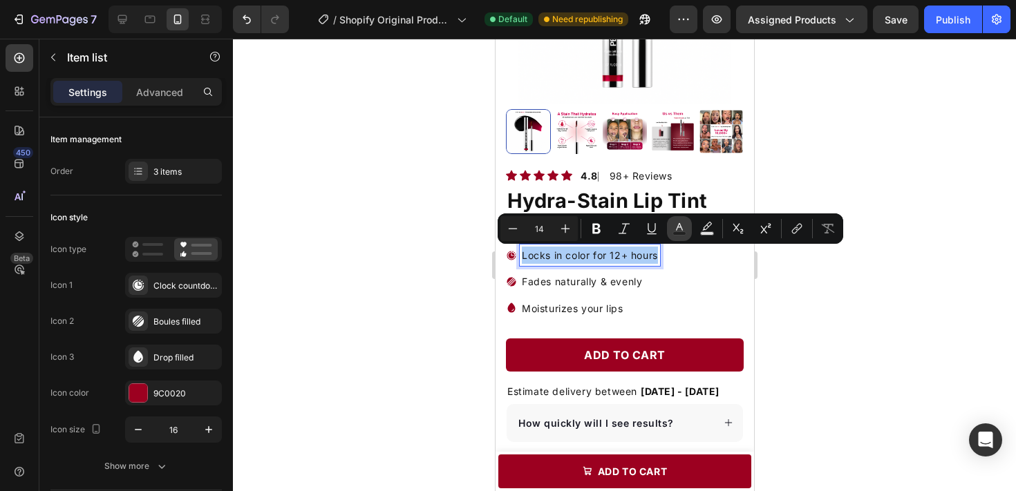
click at [684, 234] on rect "Editor contextual toolbar" at bounding box center [679, 233] width 13 height 3
type input "151515"
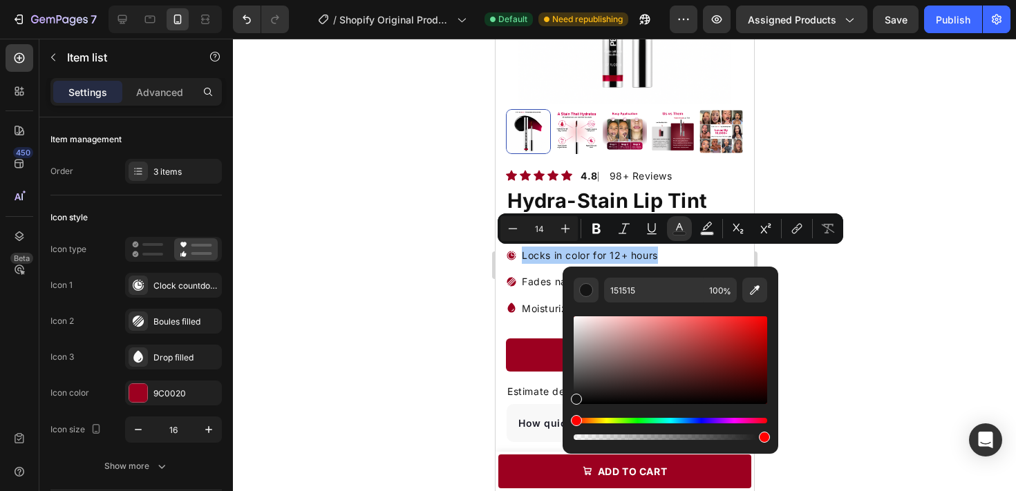
click at [480, 304] on div at bounding box center [624, 265] width 783 height 453
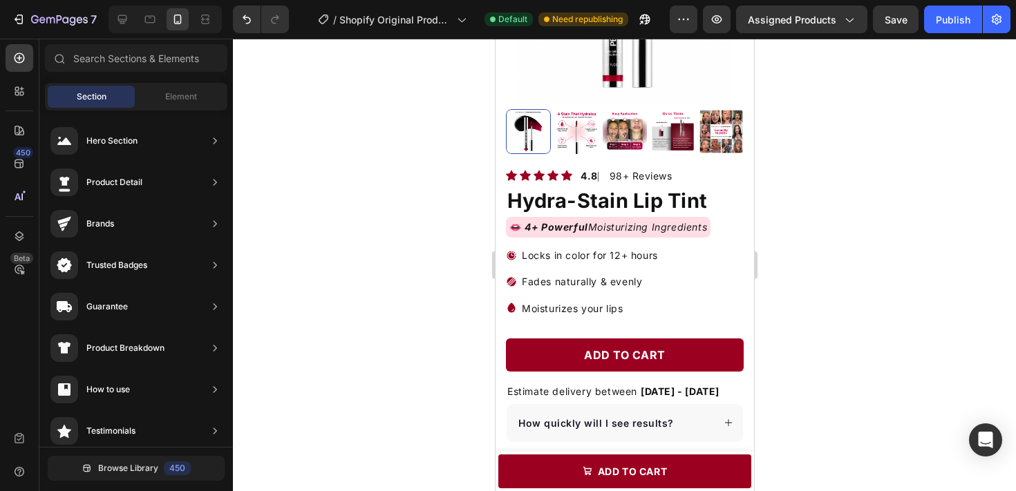
click at [433, 317] on div at bounding box center [624, 265] width 783 height 453
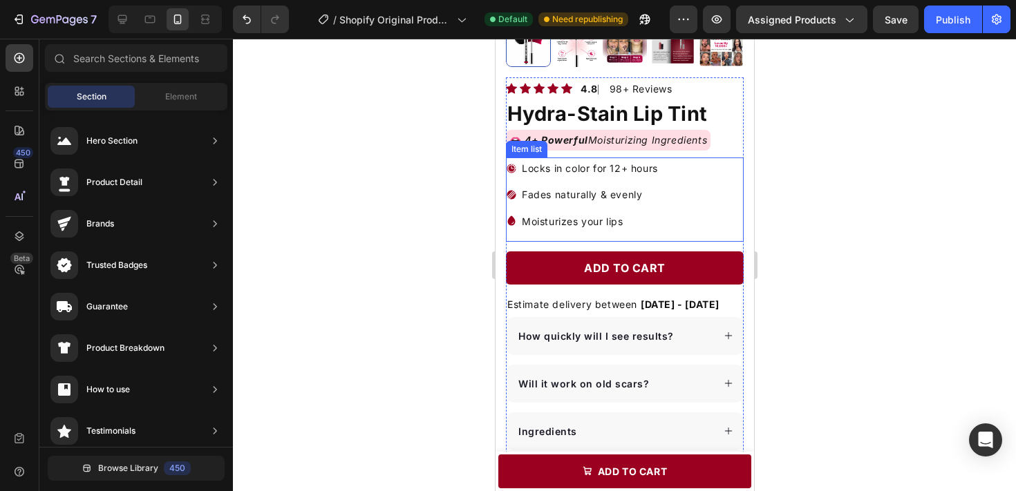
scroll to position [324, 0]
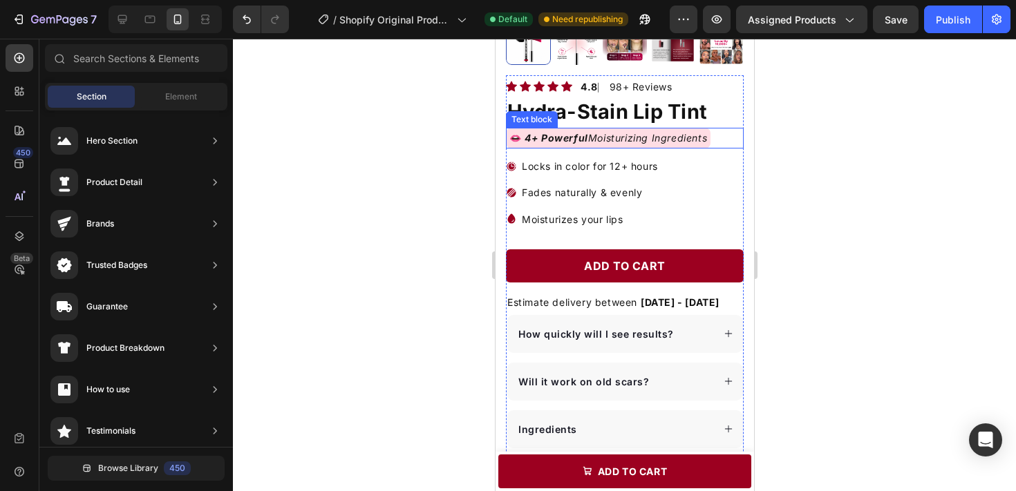
click at [608, 140] on icon "4+ Powerful Moisturizing Ingredients" at bounding box center [614, 138] width 186 height 12
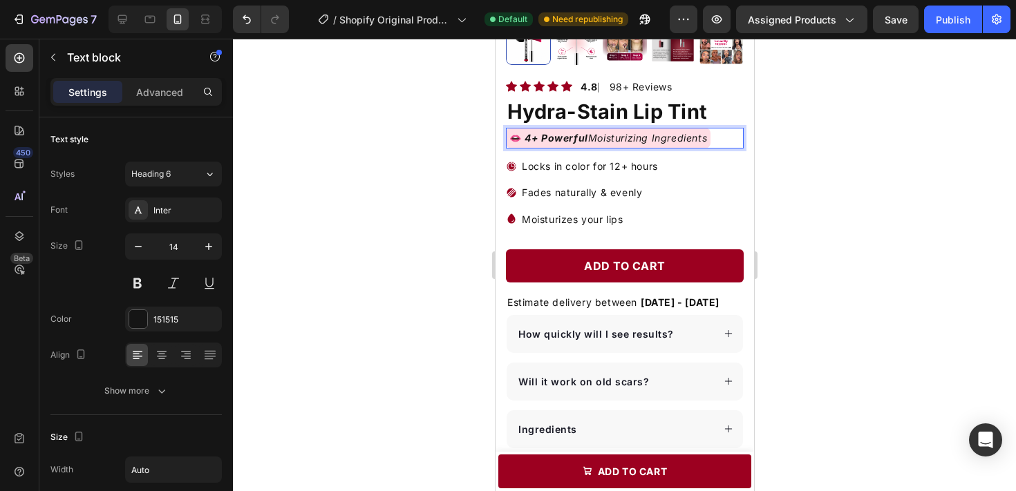
click at [800, 165] on div at bounding box center [624, 265] width 783 height 453
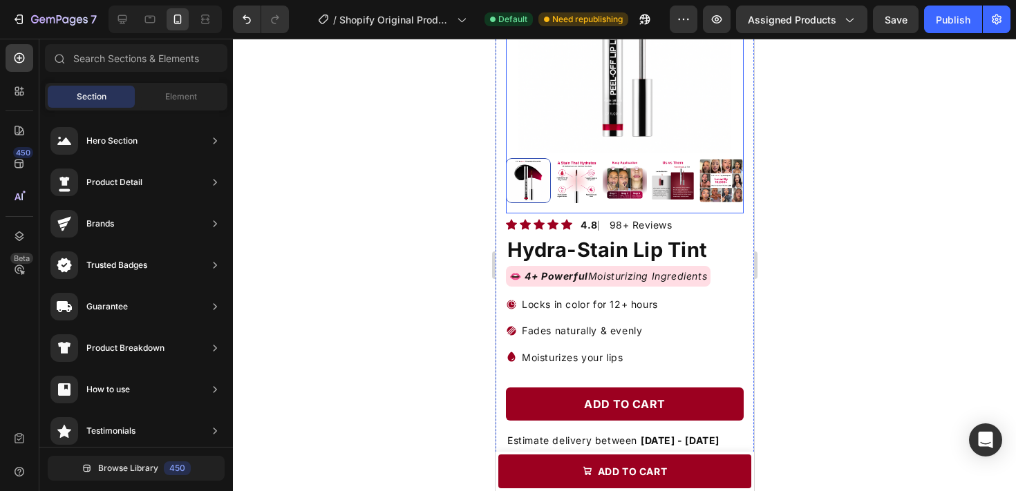
scroll to position [183, 0]
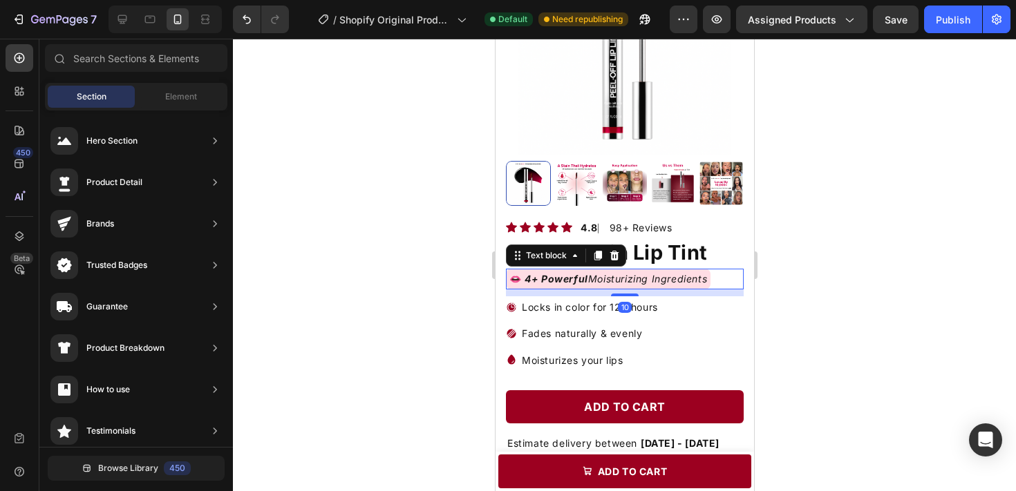
click at [675, 284] on icon "4+ Powerful Moisturizing Ingredients" at bounding box center [614, 279] width 186 height 12
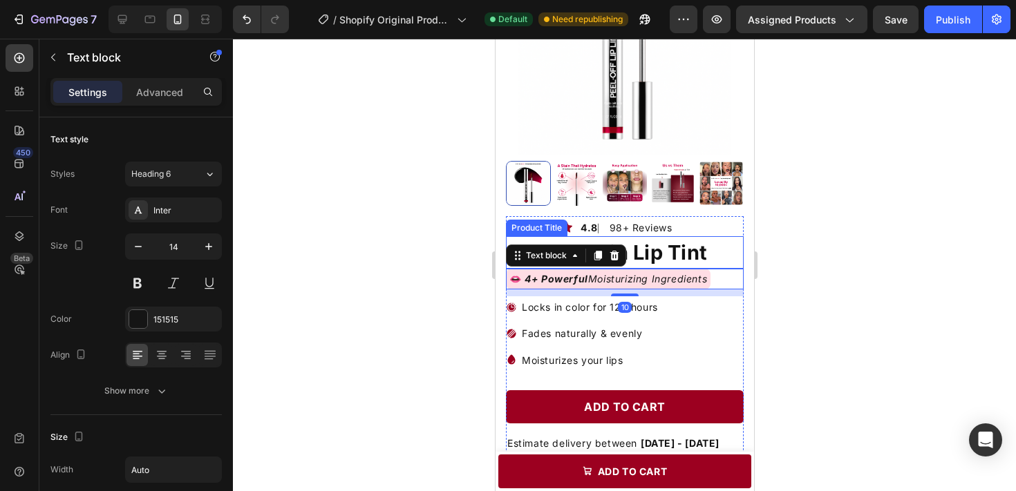
click at [716, 254] on h1 "Hydra-Stain Lip Tint" at bounding box center [624, 252] width 238 height 33
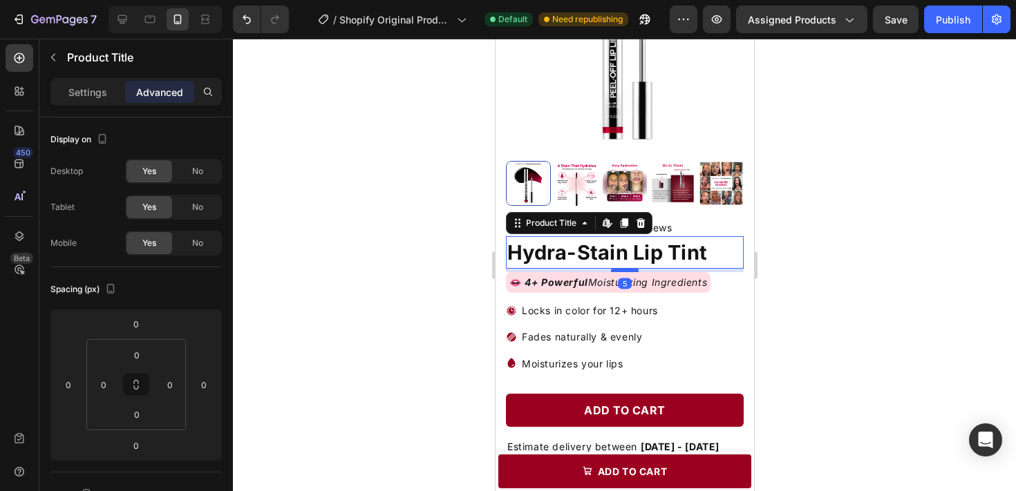
click at [635, 272] on div at bounding box center [624, 270] width 28 height 4
type input "5"
click at [830, 211] on div at bounding box center [624, 265] width 783 height 453
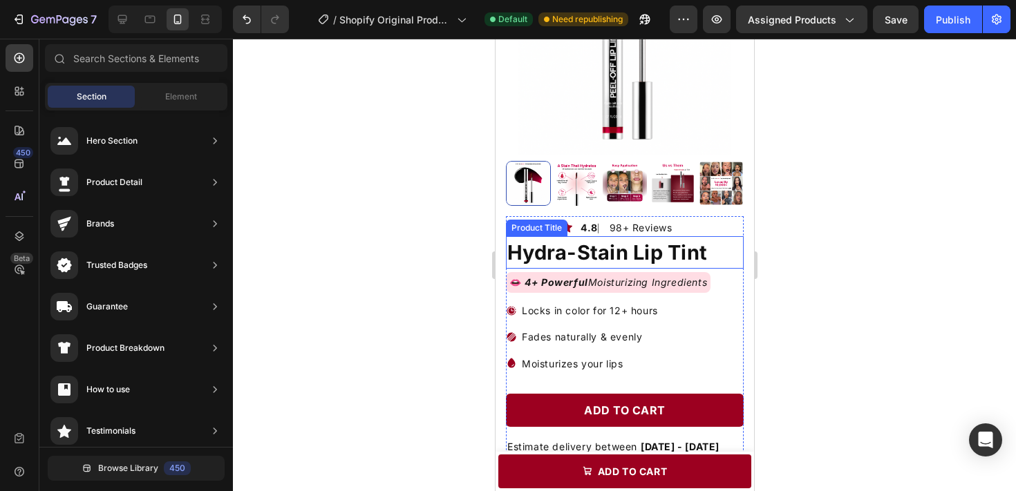
click at [708, 247] on h1 "Hydra-Stain Lip Tint" at bounding box center [624, 252] width 238 height 33
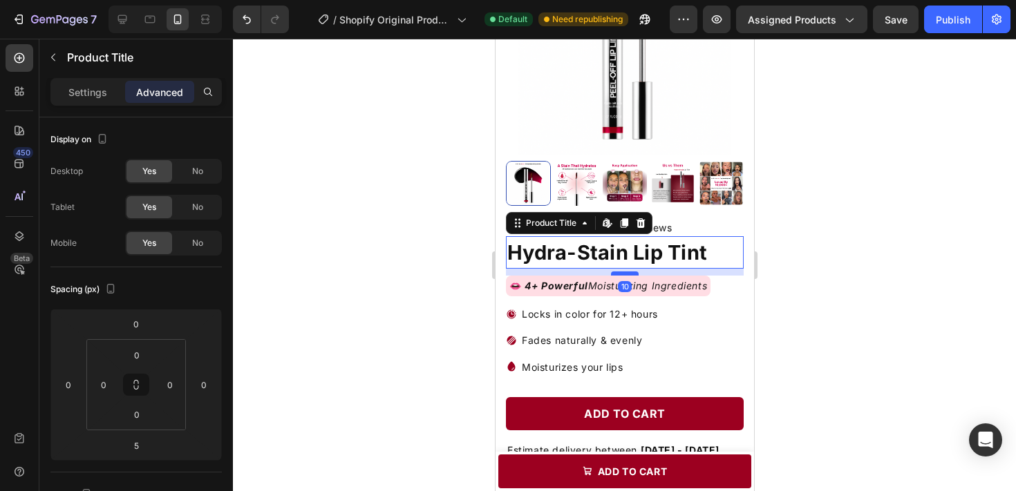
click at [630, 275] on div at bounding box center [624, 274] width 28 height 4
type input "10"
click at [783, 232] on div at bounding box center [624, 265] width 783 height 453
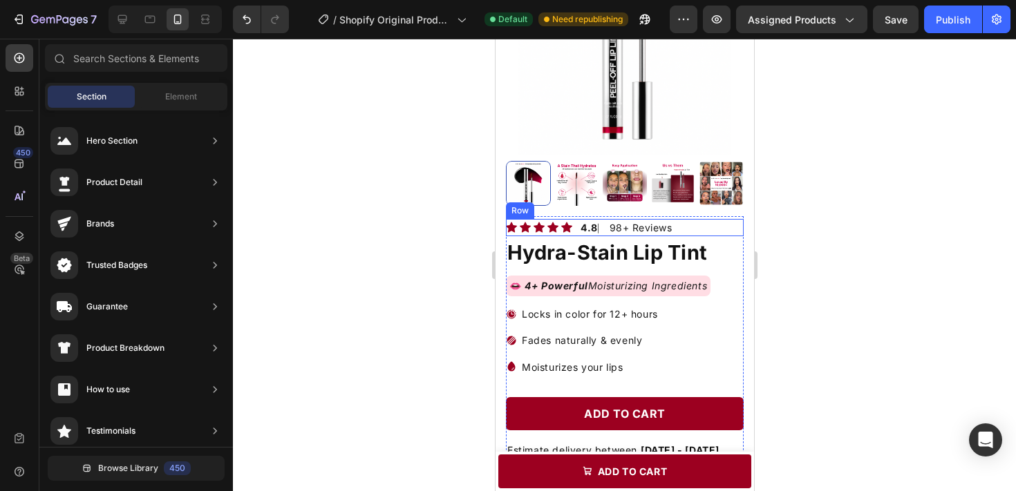
click at [711, 228] on div "Icon Icon Icon Icon Icon Icon List Hoz 4.8 ⎸ 98+ Reviews Text block Row" at bounding box center [624, 227] width 238 height 17
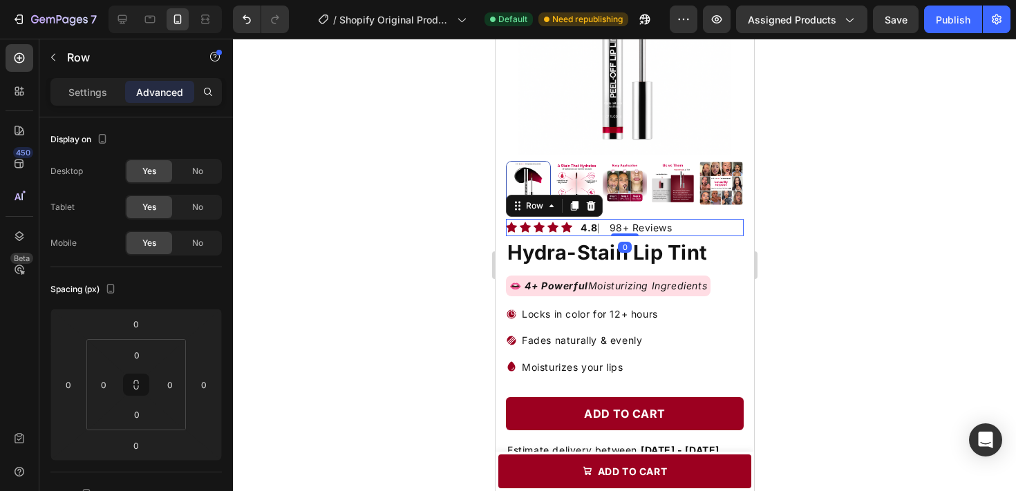
click at [839, 241] on div at bounding box center [624, 265] width 783 height 453
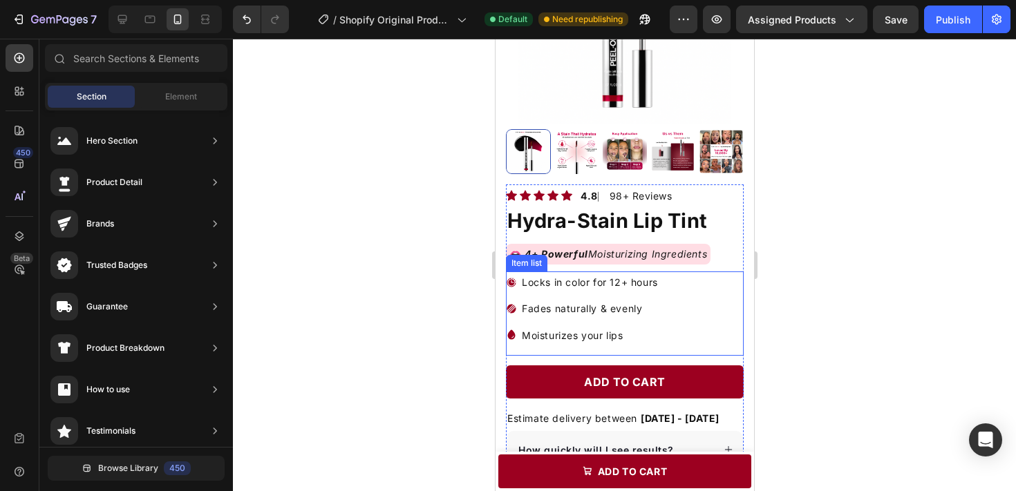
scroll to position [223, 0]
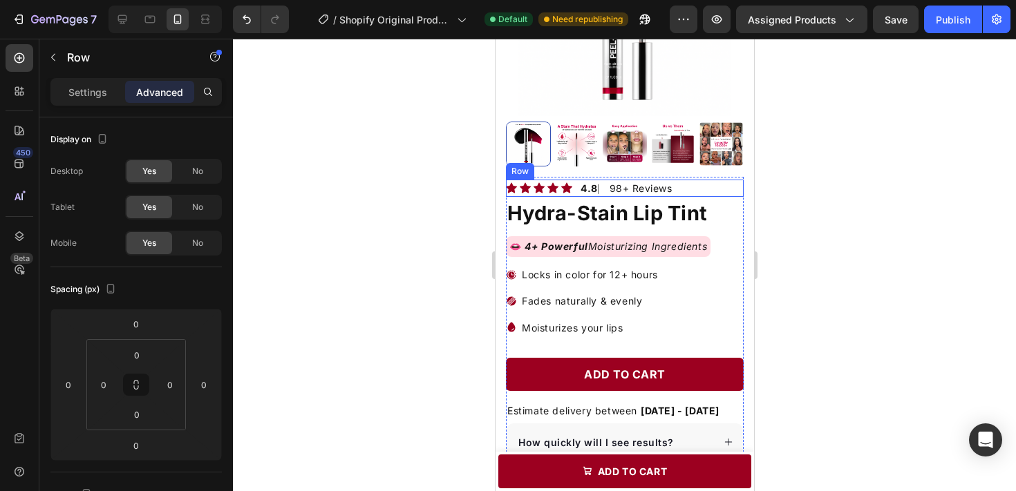
click at [686, 187] on div "Icon Icon Icon Icon Icon Icon List Hoz 4.8 ⎸ 98+ Reviews Text block Row" at bounding box center [624, 188] width 238 height 17
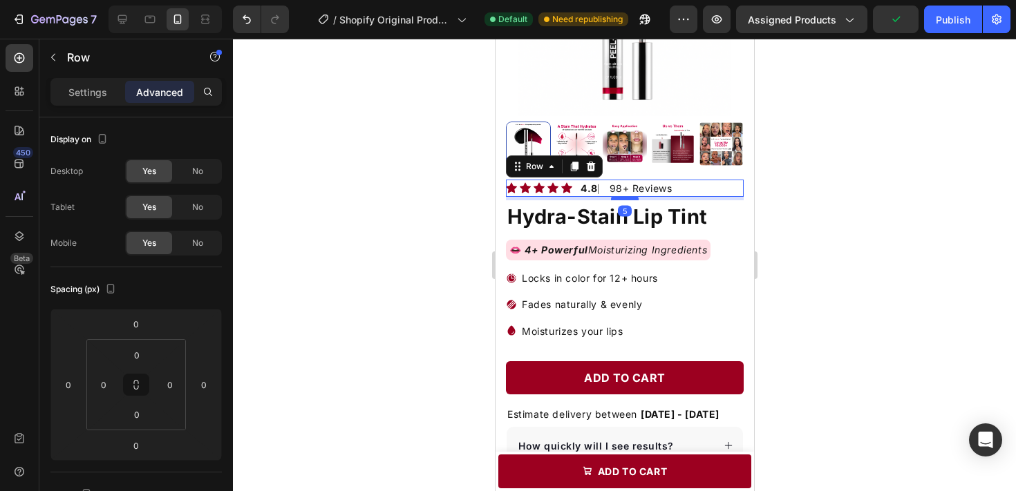
click at [630, 198] on div at bounding box center [624, 198] width 28 height 4
type input "5"
click at [807, 197] on div at bounding box center [624, 265] width 783 height 453
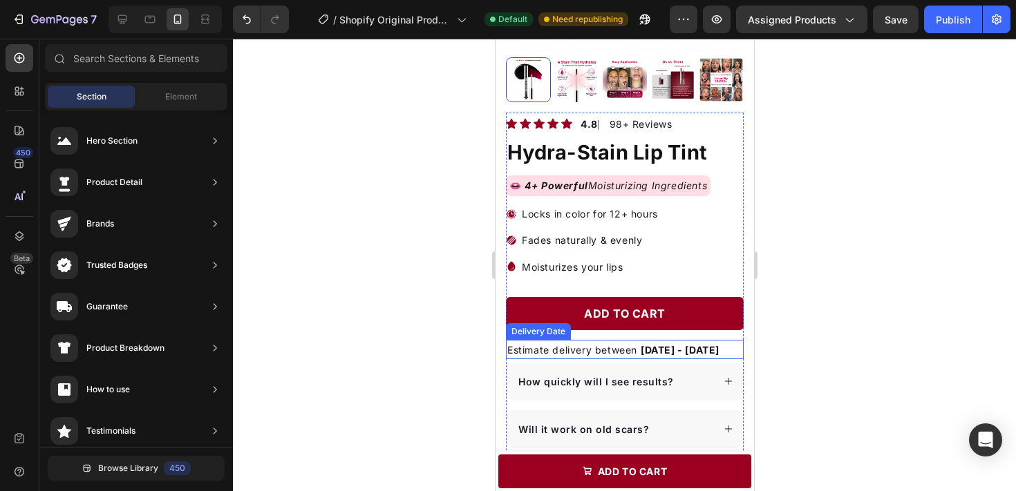
scroll to position [312, 0]
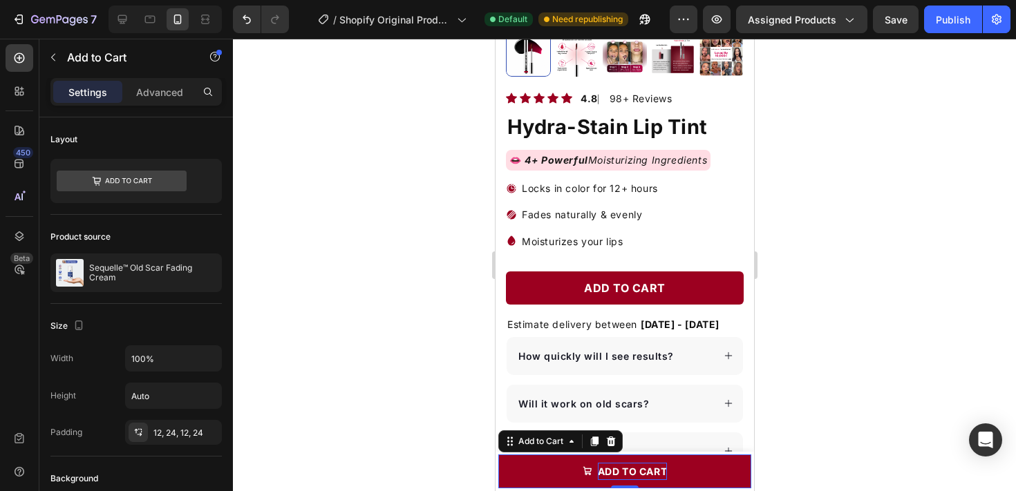
click at [663, 471] on div "add to cart" at bounding box center [632, 471] width 70 height 17
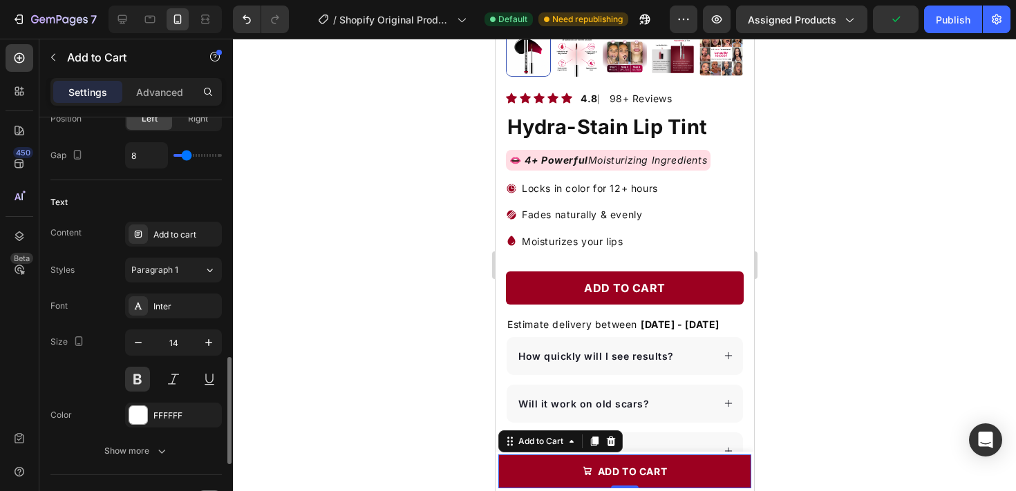
scroll to position [713, 0]
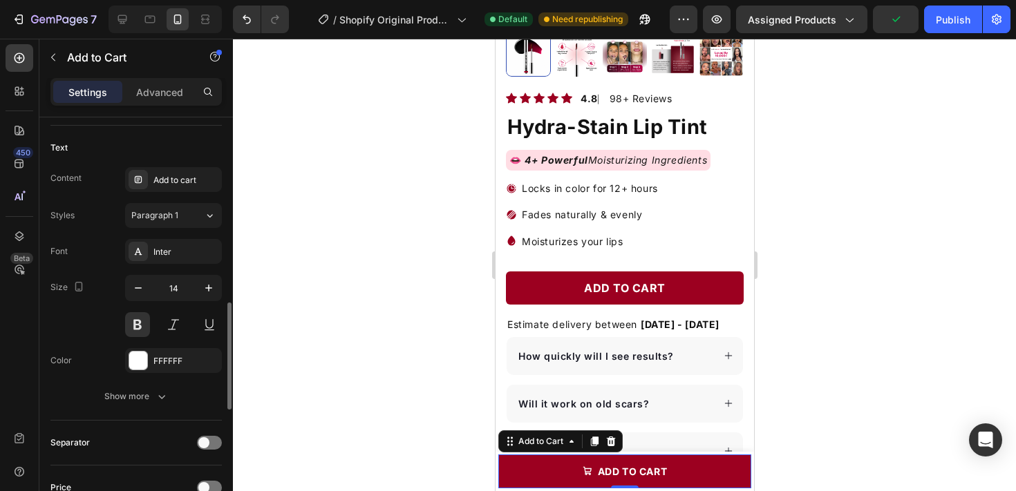
click at [343, 307] on div at bounding box center [624, 265] width 783 height 453
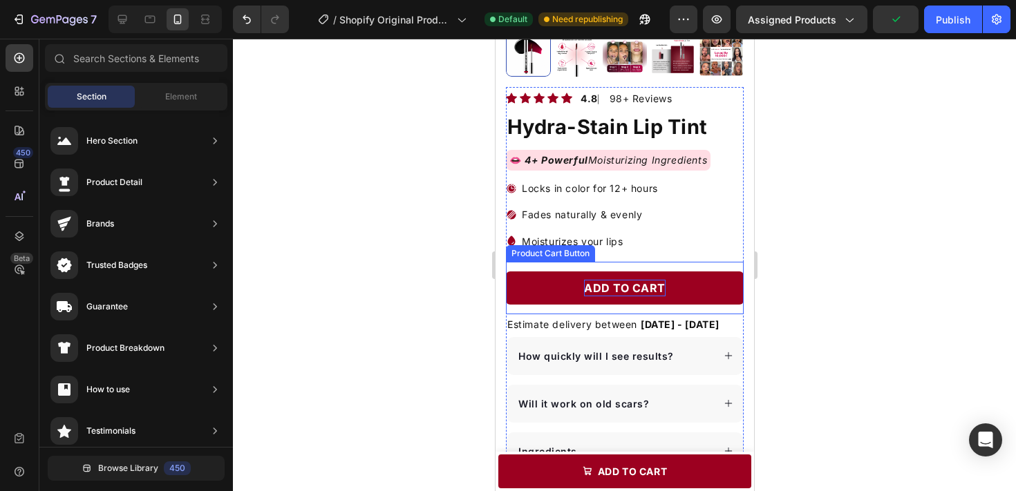
click at [653, 283] on div "Add to cart" at bounding box center [624, 288] width 82 height 17
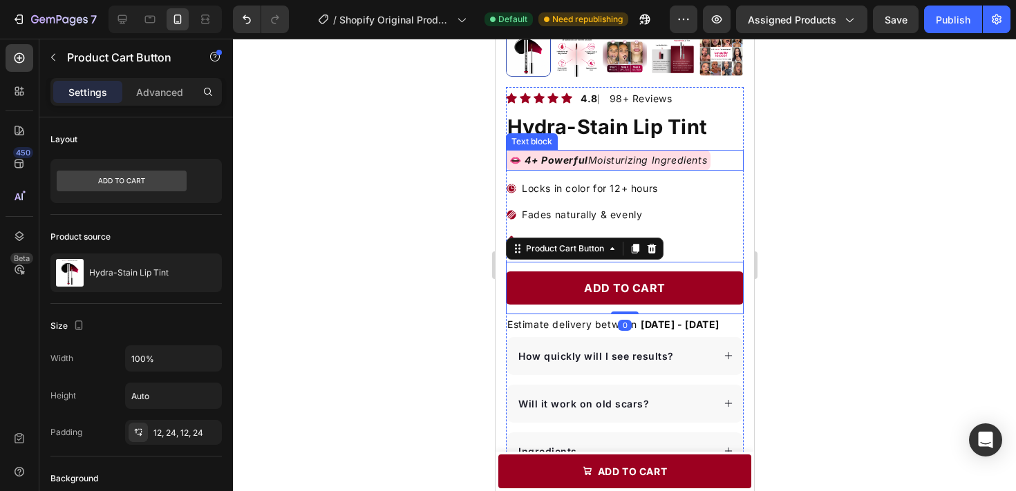
click at [673, 162] on icon "4+ Powerful Moisturizing Ingredients" at bounding box center [614, 160] width 186 height 12
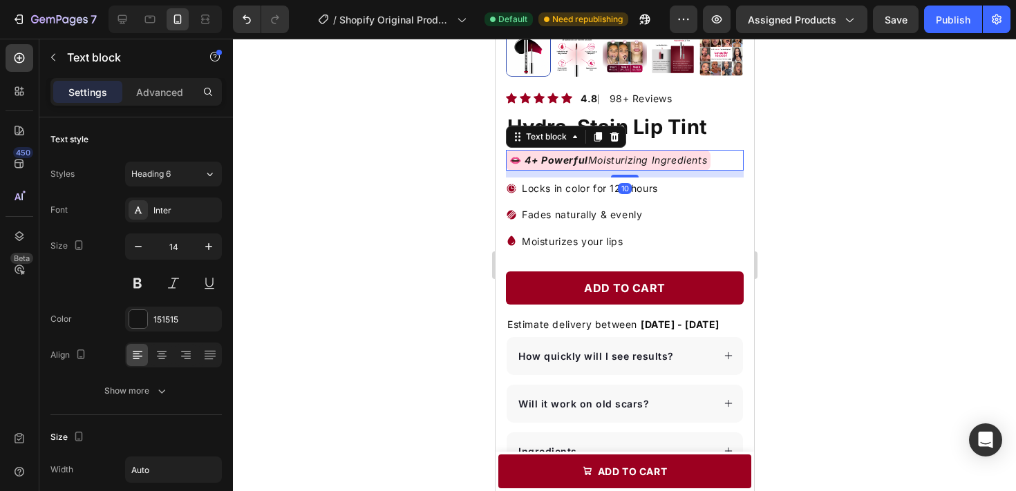
click at [805, 317] on div at bounding box center [624, 265] width 783 height 453
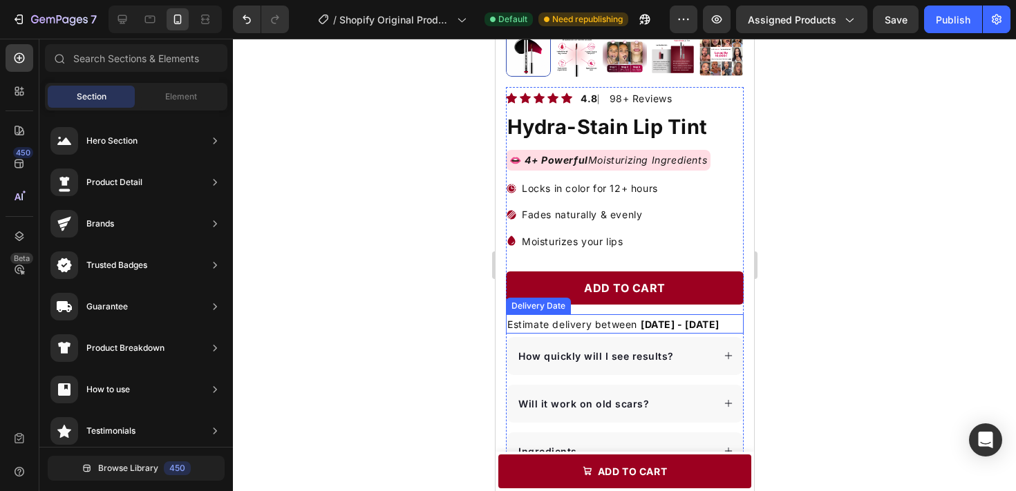
click at [694, 331] on div "Estimate delivery between [DATE] - [DATE]" at bounding box center [624, 324] width 238 height 19
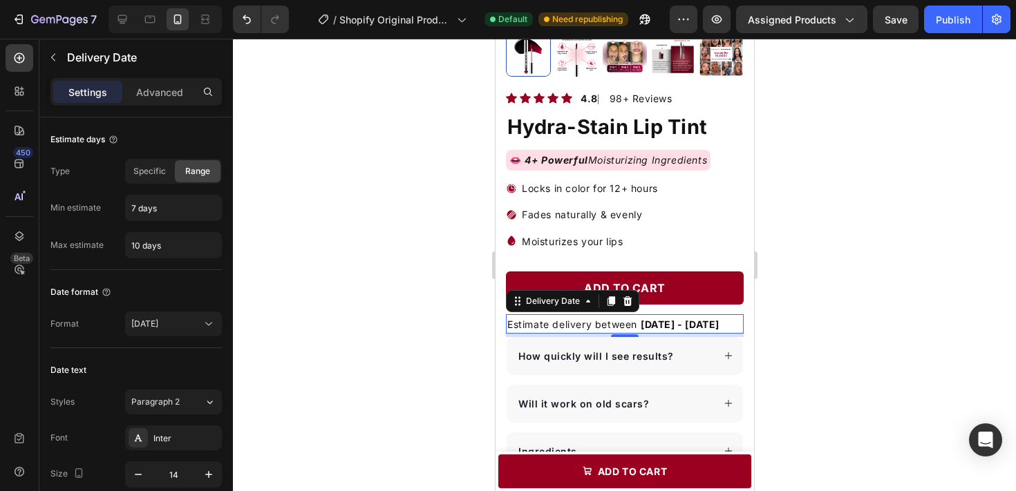
click at [812, 313] on div at bounding box center [624, 265] width 783 height 453
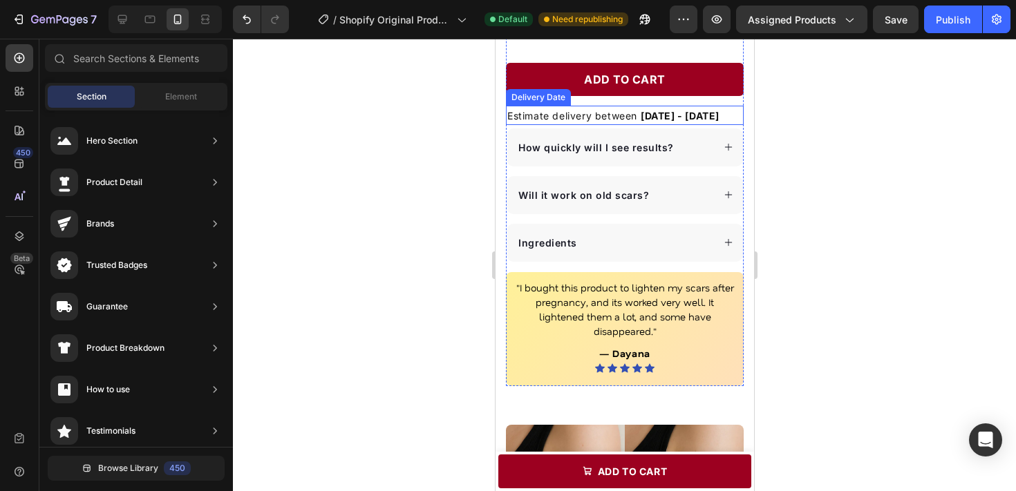
scroll to position [510, 0]
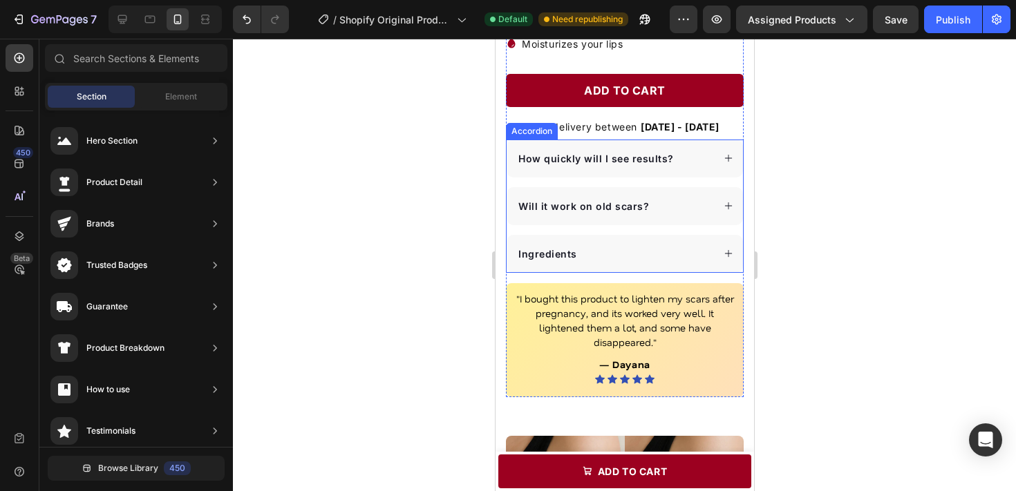
click at [687, 160] on div "How quickly will I see results?" at bounding box center [614, 158] width 196 height 19
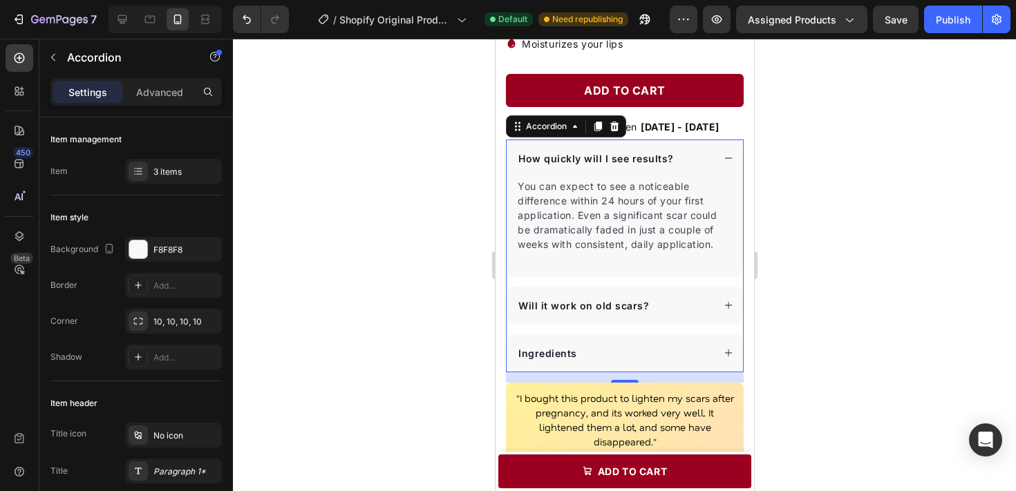
click at [603, 158] on span "How quickly will I see results?" at bounding box center [596, 159] width 156 height 12
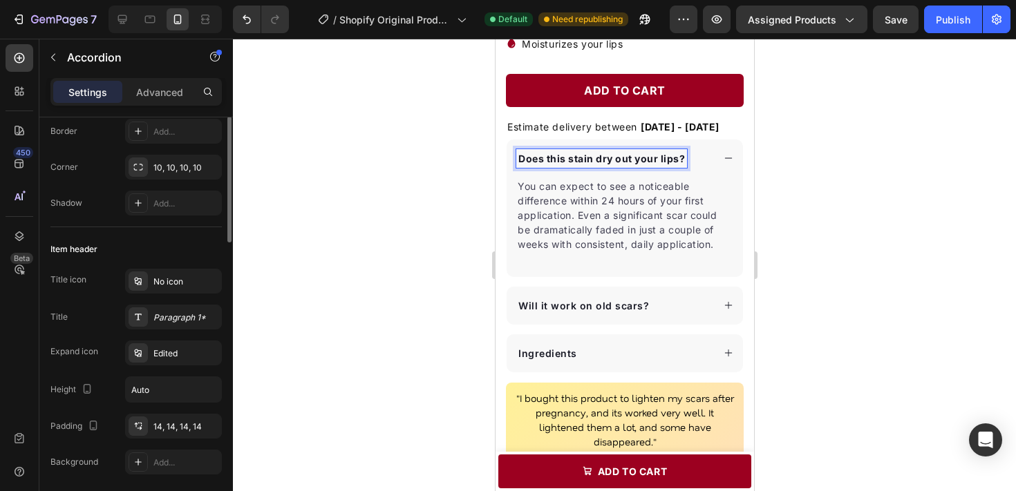
scroll to position [157, 0]
click at [202, 318] on div "Paragraph 1*" at bounding box center [185, 315] width 65 height 12
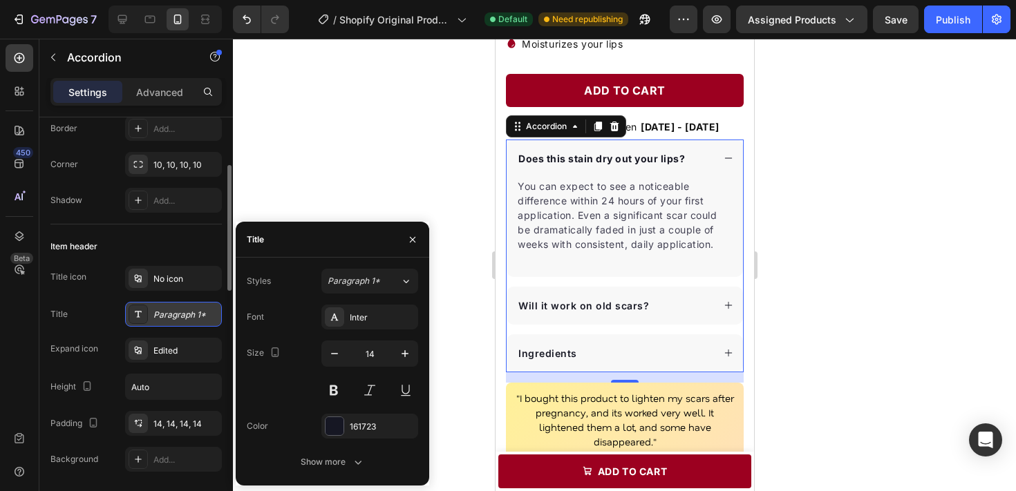
click at [201, 318] on div "Paragraph 1*" at bounding box center [185, 315] width 65 height 12
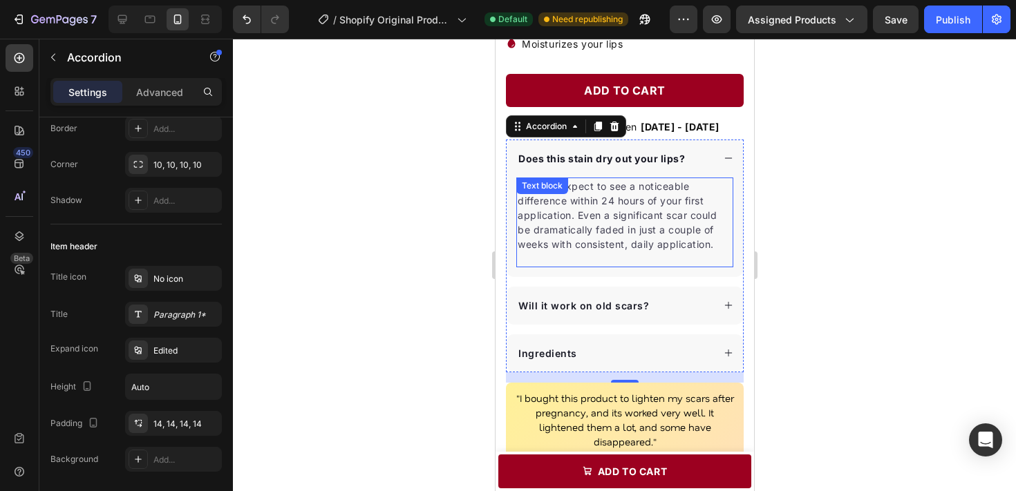
click at [575, 220] on p "You can expect to see a noticeable difference within 24 hours of your first app…" at bounding box center [624, 215] width 214 height 73
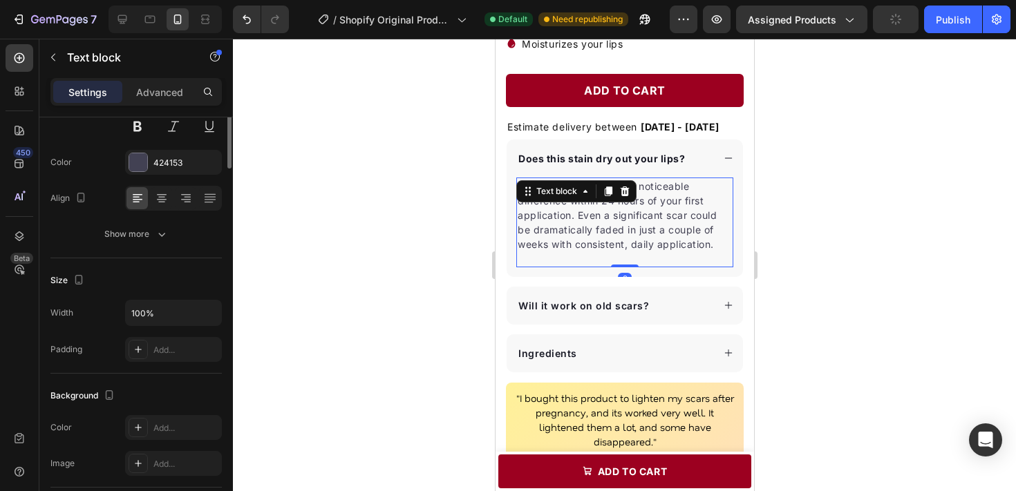
scroll to position [0, 0]
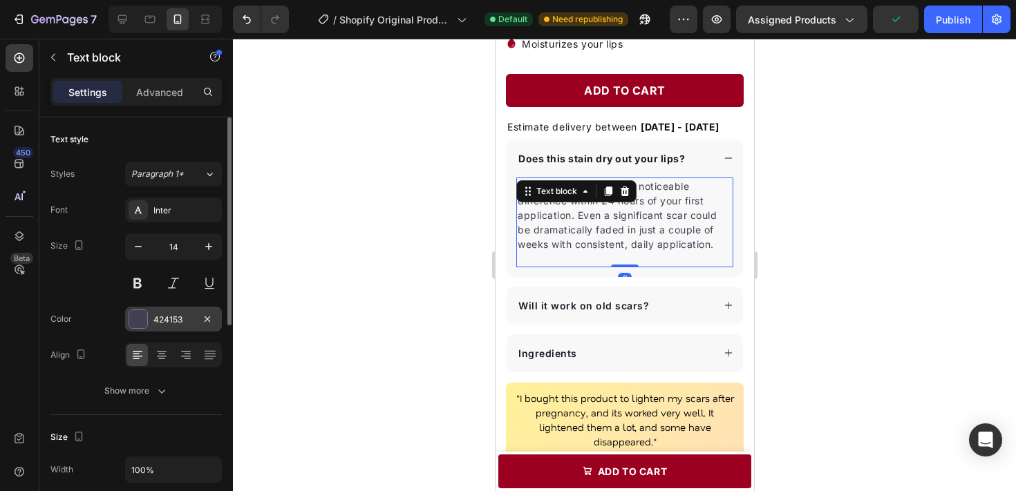
click at [160, 315] on div "424153" at bounding box center [173, 320] width 40 height 12
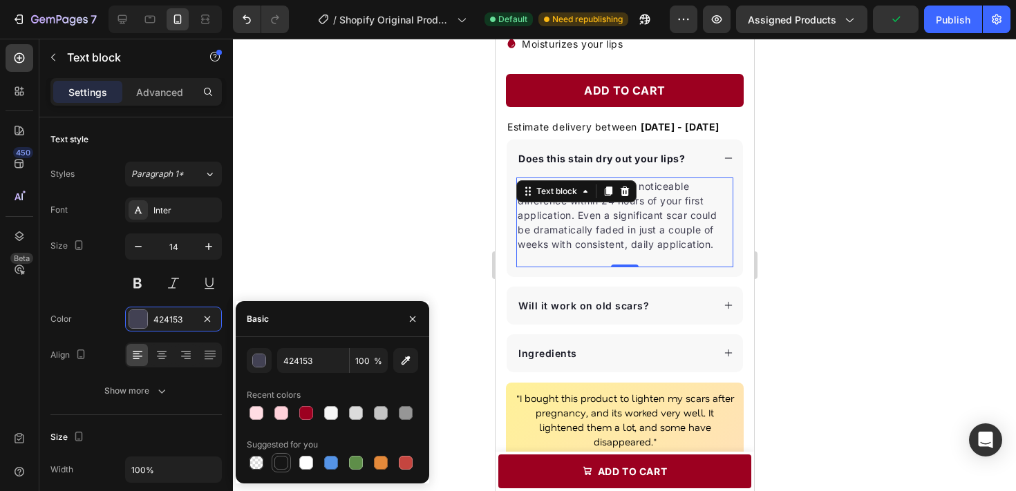
click at [280, 462] on div at bounding box center [281, 463] width 14 height 14
type input "151515"
click at [800, 230] on div at bounding box center [624, 265] width 783 height 453
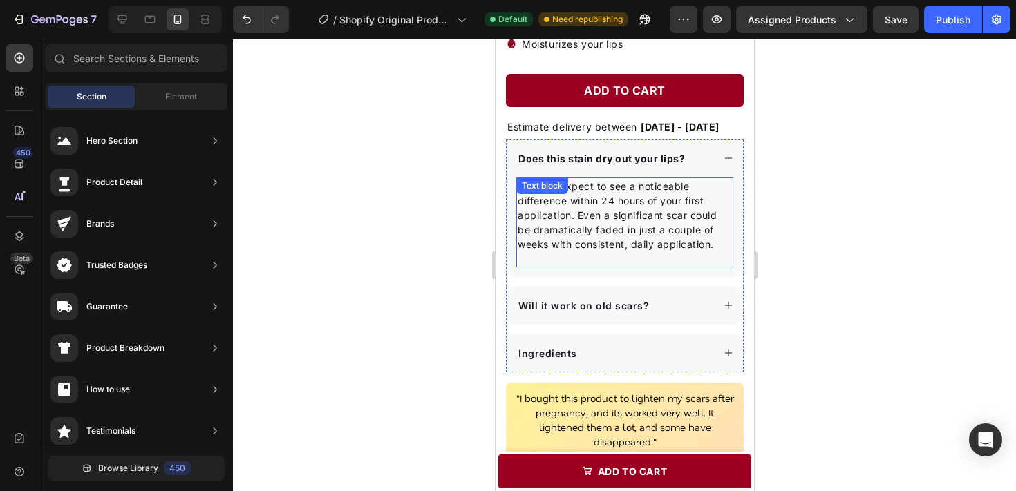
click at [659, 224] on p "You can expect to see a noticeable difference within 24 hours of your first app…" at bounding box center [624, 215] width 214 height 73
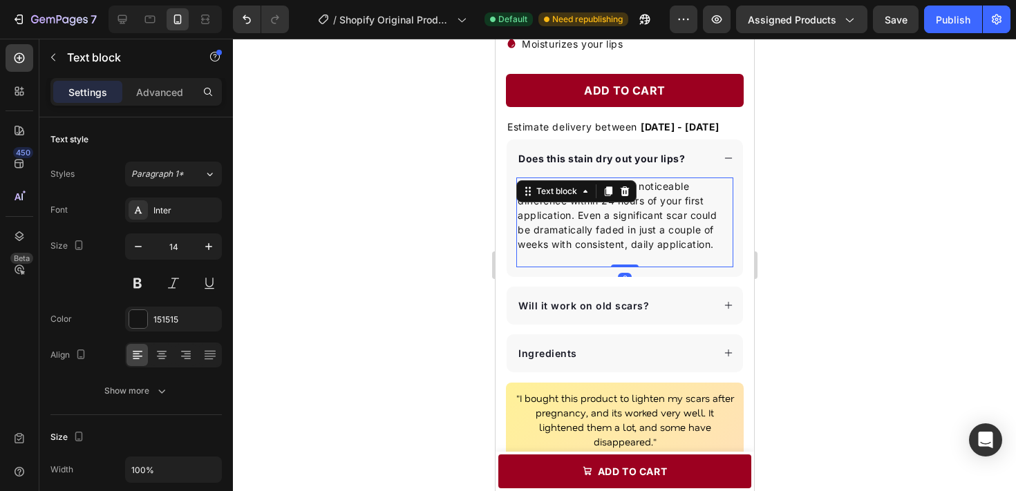
click at [659, 224] on p "You can expect to see a noticeable difference within 24 hours of your first app…" at bounding box center [624, 215] width 214 height 73
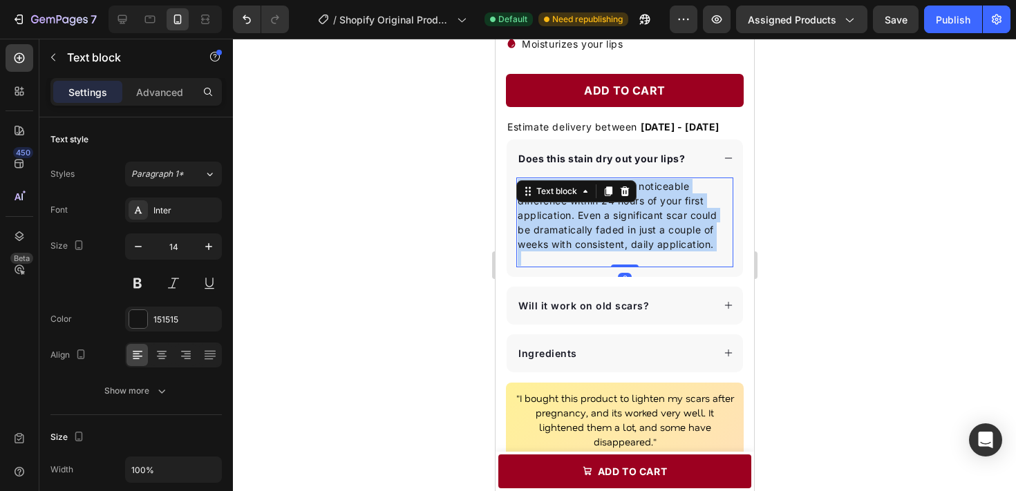
click at [659, 224] on p "You can expect to see a noticeable difference within 24 hours of your first app…" at bounding box center [624, 215] width 214 height 73
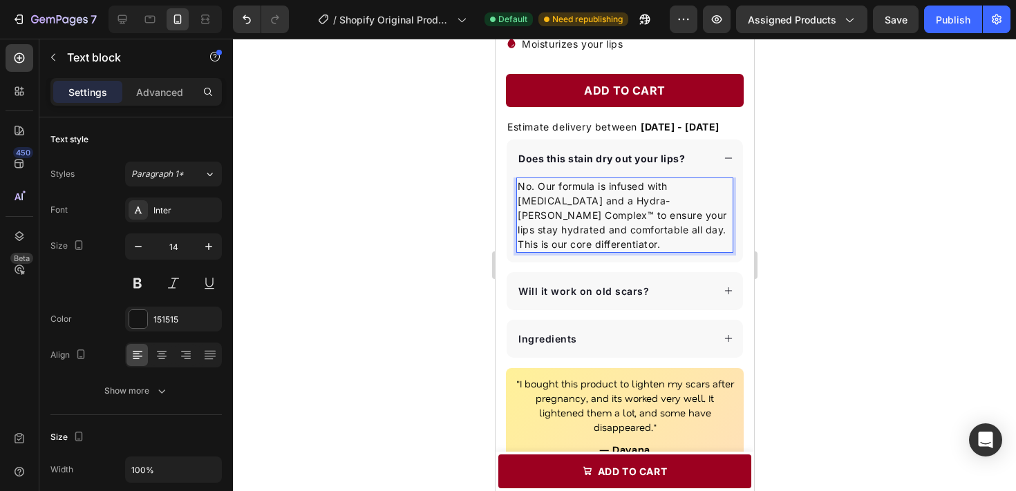
click at [810, 270] on div at bounding box center [624, 265] width 783 height 453
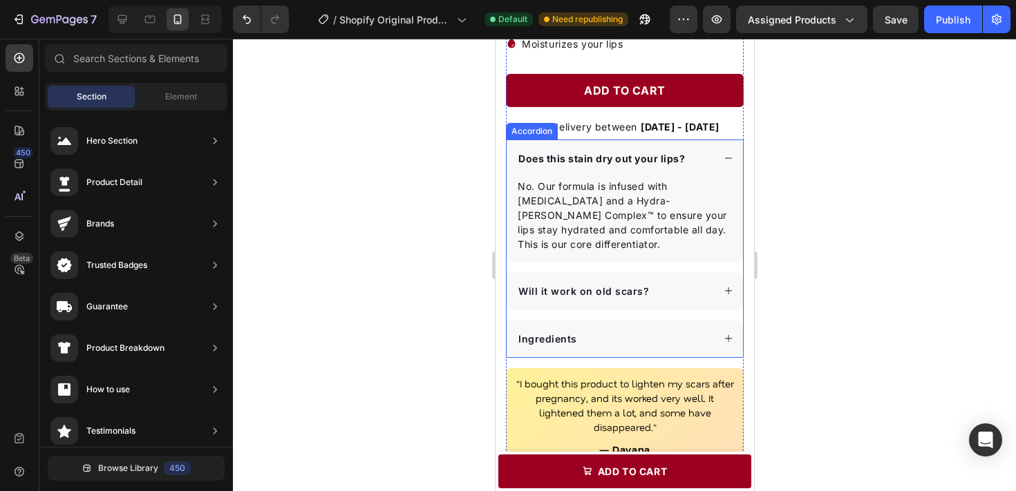
click at [818, 173] on div at bounding box center [624, 265] width 783 height 453
click at [721, 161] on div "Does this stain dry out your lips?" at bounding box center [624, 159] width 236 height 38
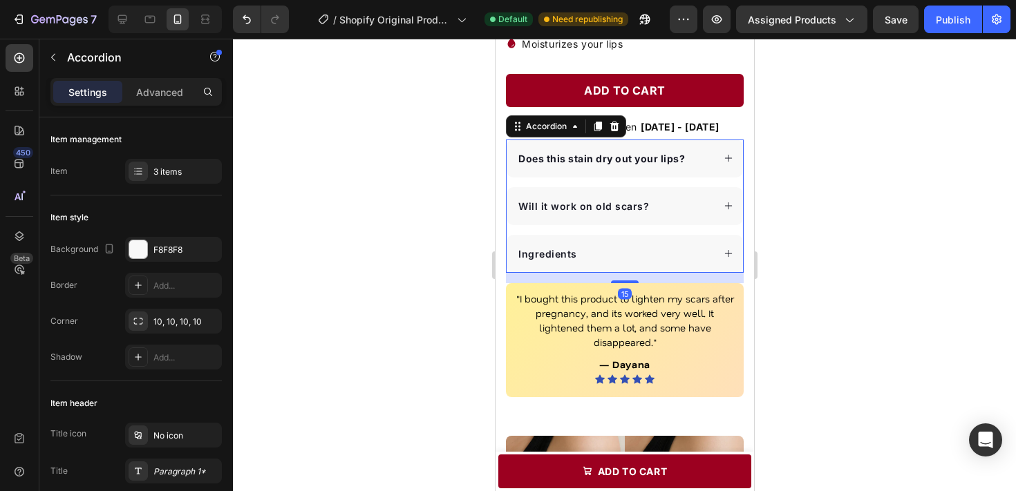
click at [664, 203] on div "Will it work on old scars?" at bounding box center [614, 206] width 196 height 19
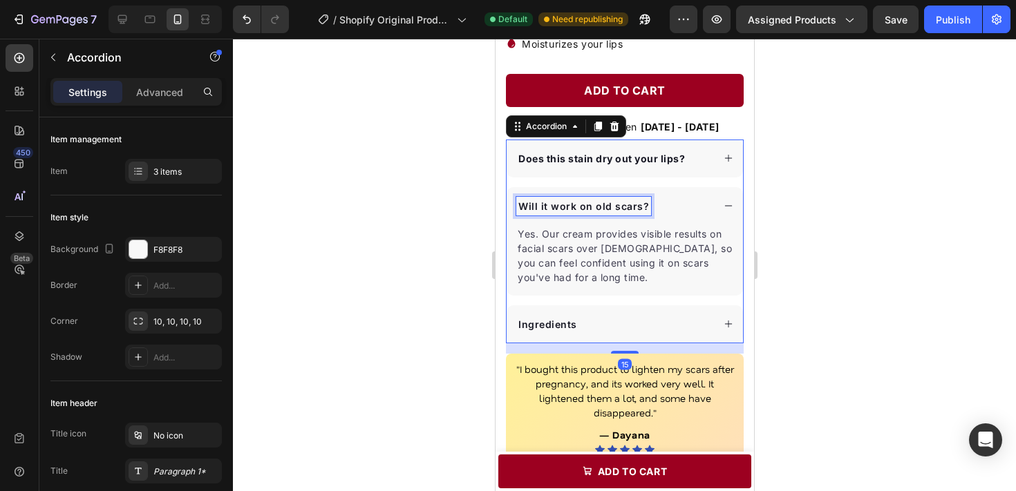
click at [611, 210] on p "Will it work on old scars?" at bounding box center [583, 206] width 131 height 15
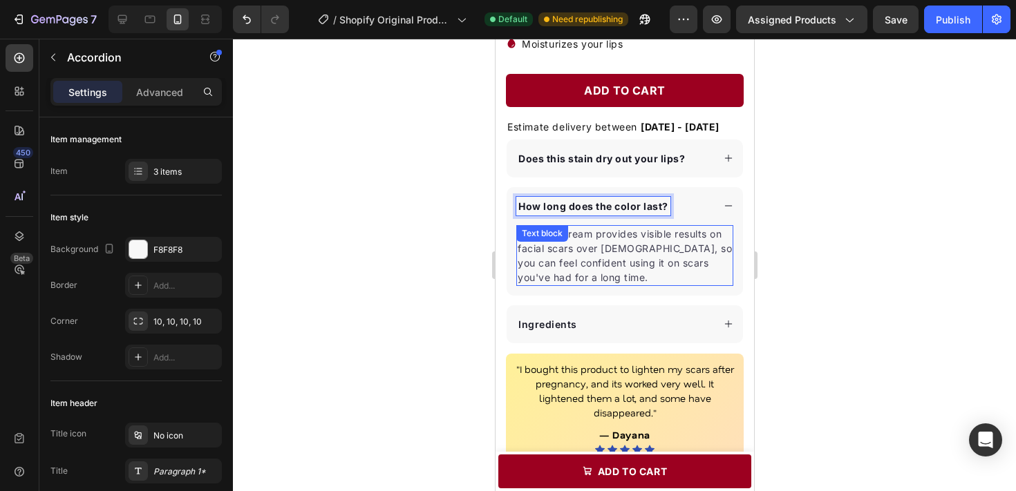
click at [564, 244] on div "Yes. Our cream provides visible results on facial scars over [DEMOGRAPHIC_DATA]…" at bounding box center [624, 255] width 217 height 61
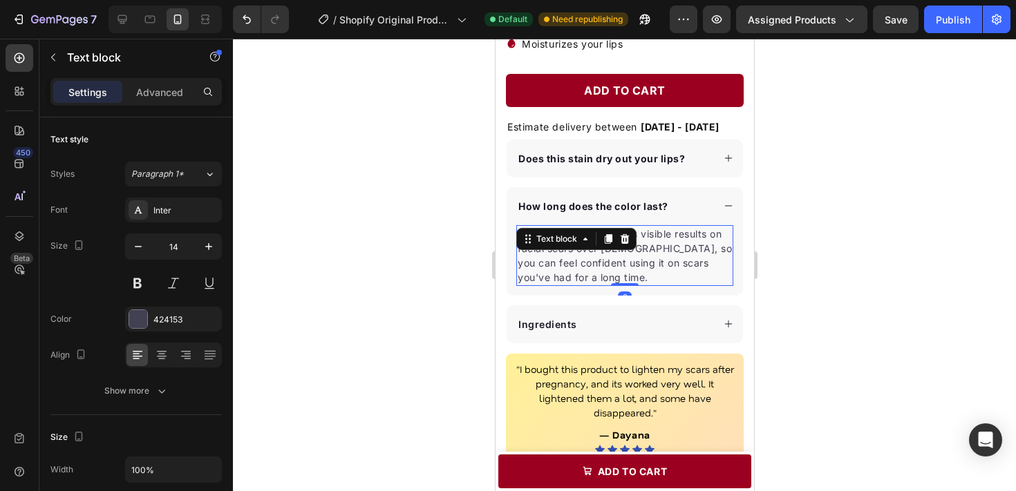
click at [564, 244] on div "Text block" at bounding box center [556, 239] width 46 height 12
click at [610, 257] on p "Yes. Our cream provides visible results on facial scars over [DEMOGRAPHIC_DATA]…" at bounding box center [624, 256] width 214 height 58
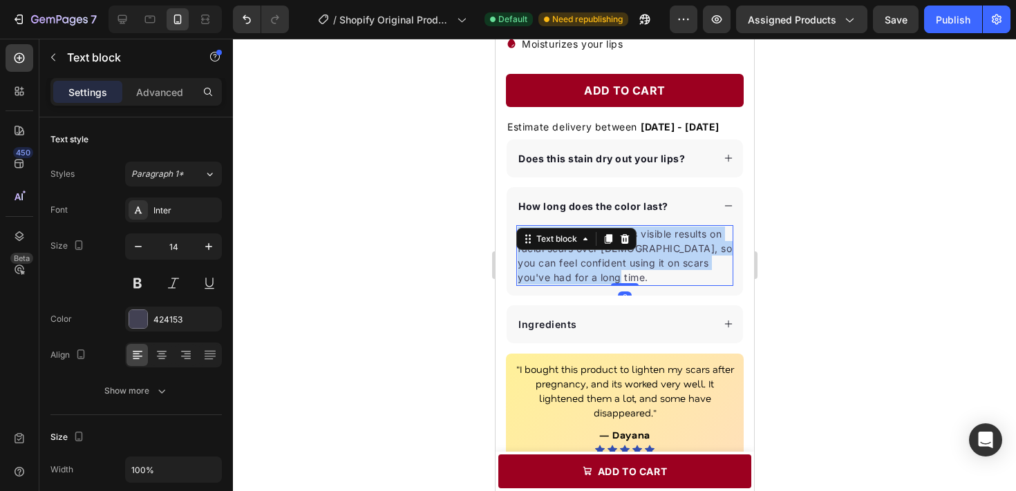
click at [610, 257] on p "Yes. Our cream provides visible results on facial scars over [DEMOGRAPHIC_DATA]…" at bounding box center [624, 256] width 214 height 58
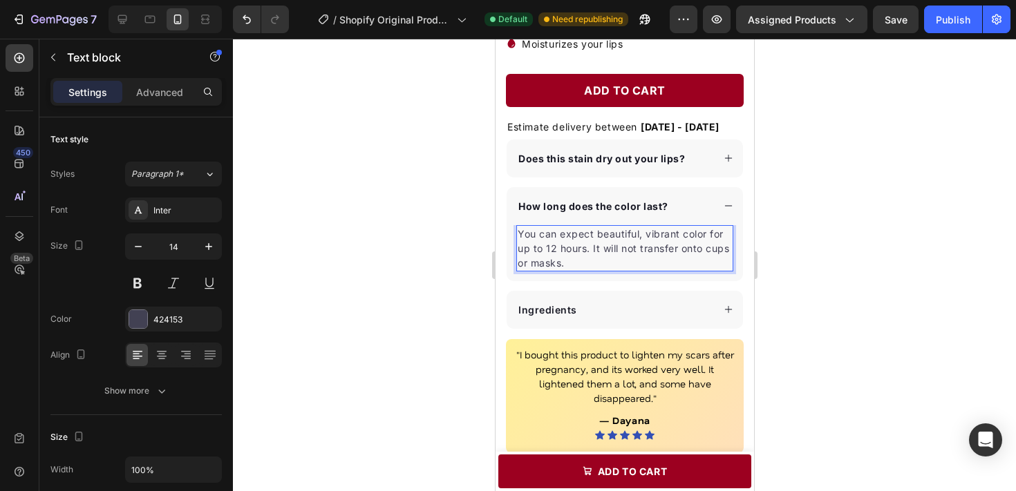
click at [816, 295] on div at bounding box center [624, 265] width 783 height 453
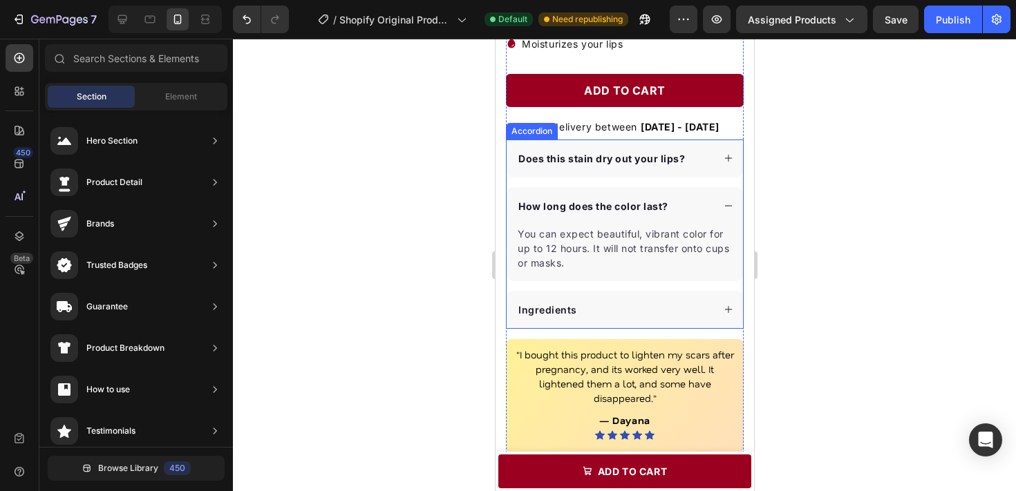
click at [697, 207] on div "How long does the color last?" at bounding box center [614, 206] width 196 height 19
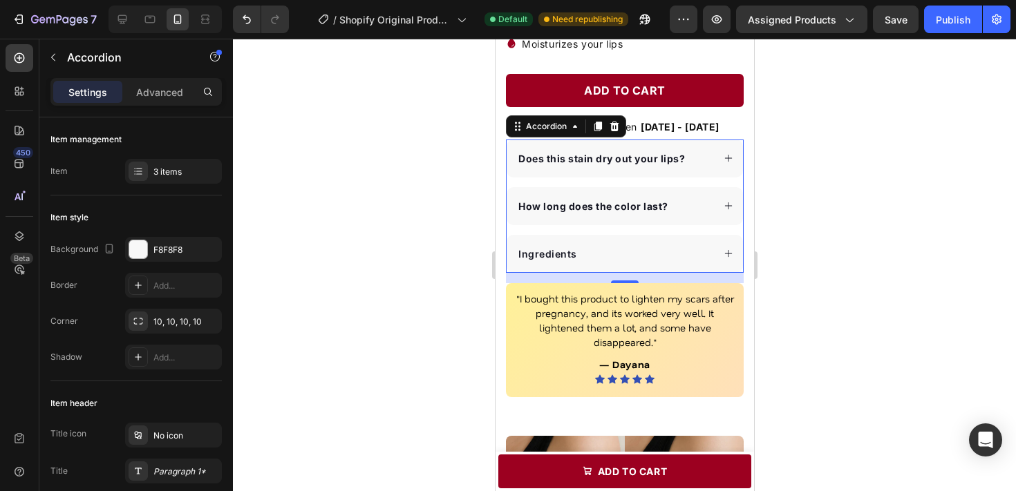
click at [563, 243] on div "Ingredients" at bounding box center [624, 254] width 236 height 38
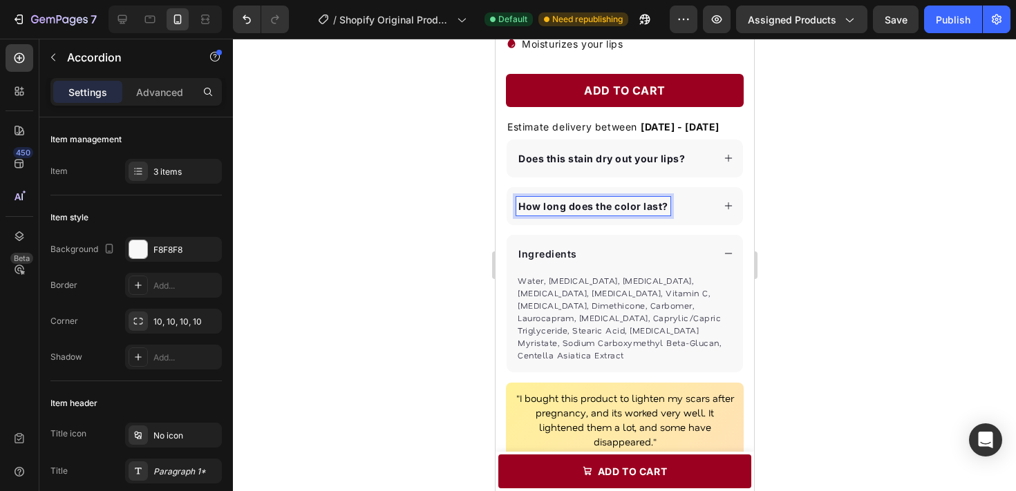
click at [660, 212] on p "How long does the color last?" at bounding box center [593, 206] width 150 height 15
click at [679, 210] on div "How long does the color last?" at bounding box center [614, 206] width 196 height 19
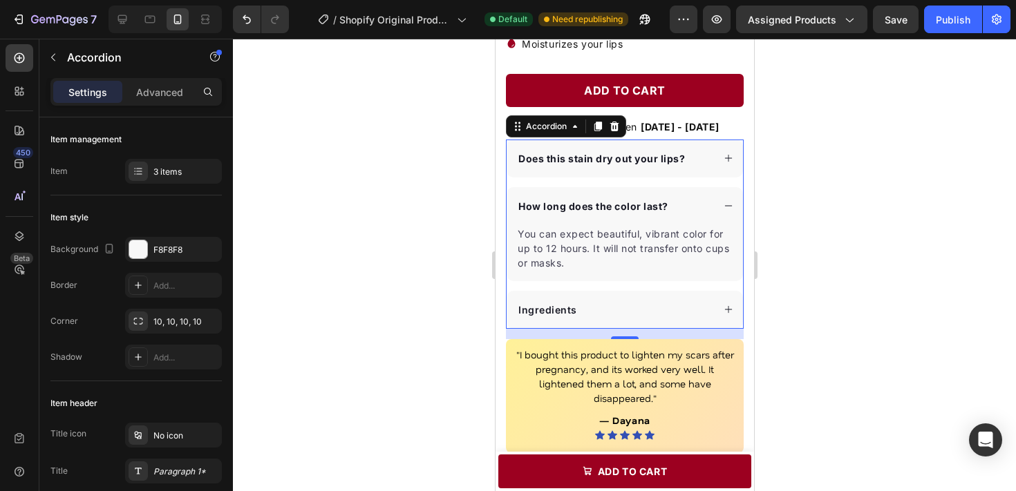
click at [683, 209] on div "How long does the color last?" at bounding box center [614, 206] width 196 height 19
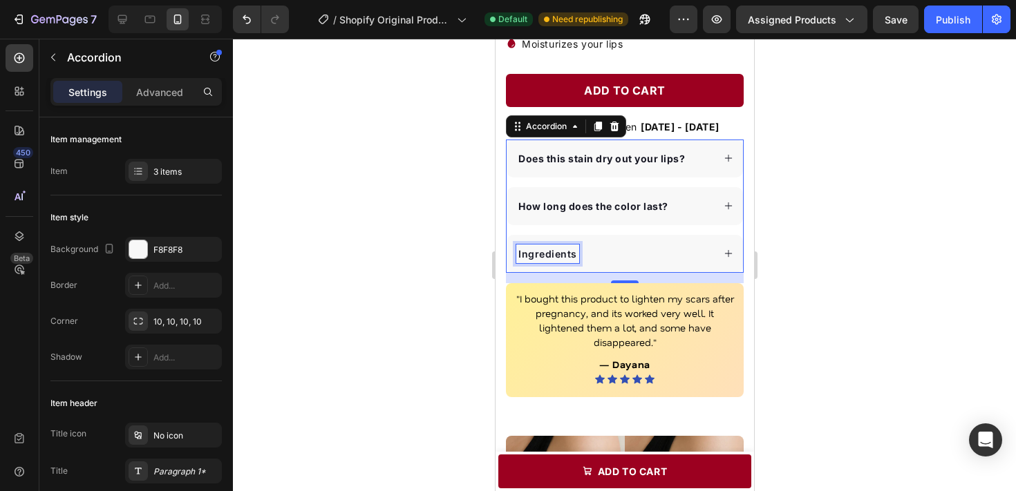
click at [574, 254] on p "Ingredients" at bounding box center [547, 254] width 59 height 15
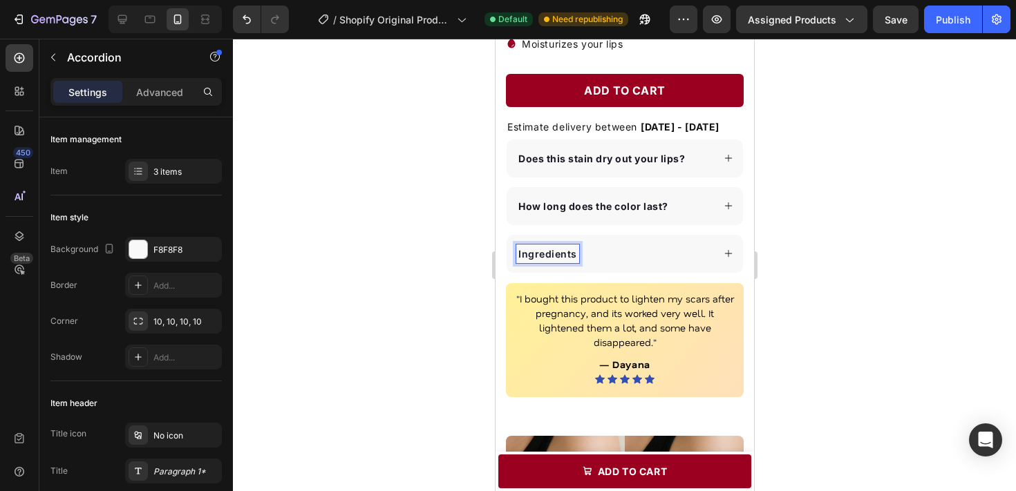
click at [558, 254] on p "Ingredients" at bounding box center [547, 254] width 59 height 15
click at [646, 267] on div "Is it difficult to apply?" at bounding box center [624, 254] width 236 height 38
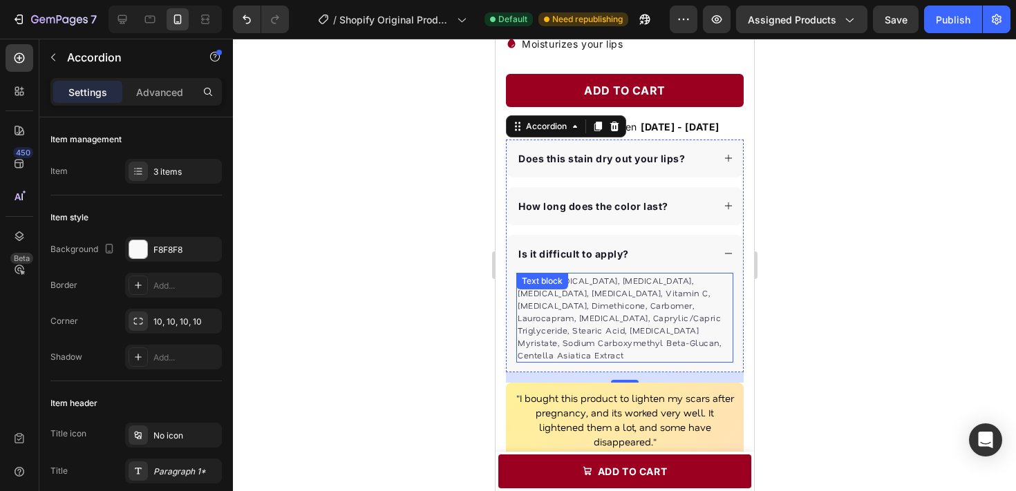
click at [619, 281] on p "Water, [MEDICAL_DATA], [MEDICAL_DATA], [MEDICAL_DATA], [MEDICAL_DATA], Vitamin …" at bounding box center [624, 317] width 214 height 87
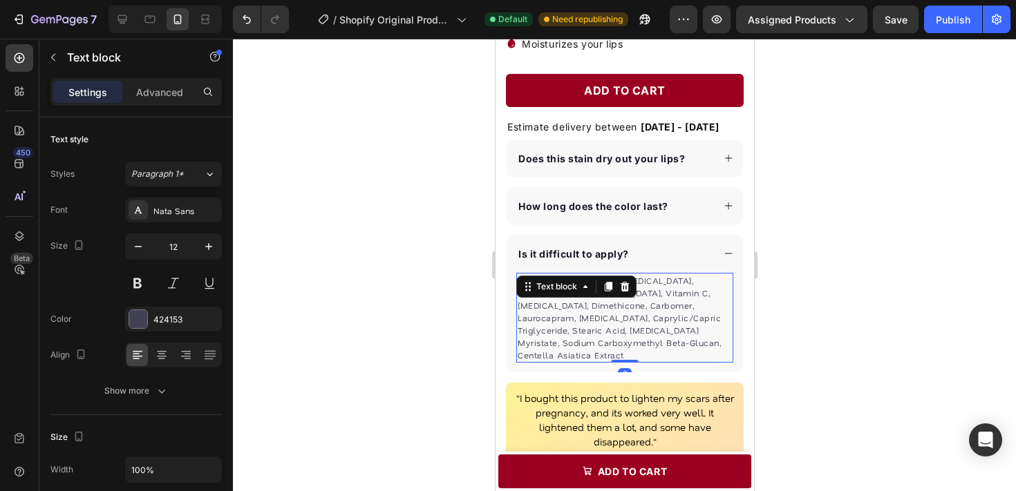
click at [619, 281] on icon at bounding box center [624, 286] width 11 height 11
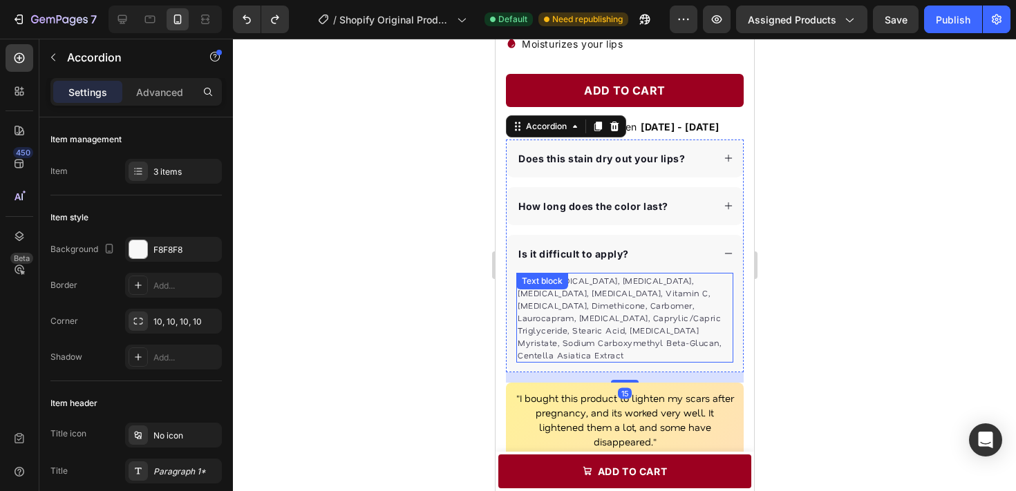
click at [654, 303] on p "Water, [MEDICAL_DATA], [MEDICAL_DATA], [MEDICAL_DATA], [MEDICAL_DATA], Vitamin …" at bounding box center [624, 317] width 214 height 87
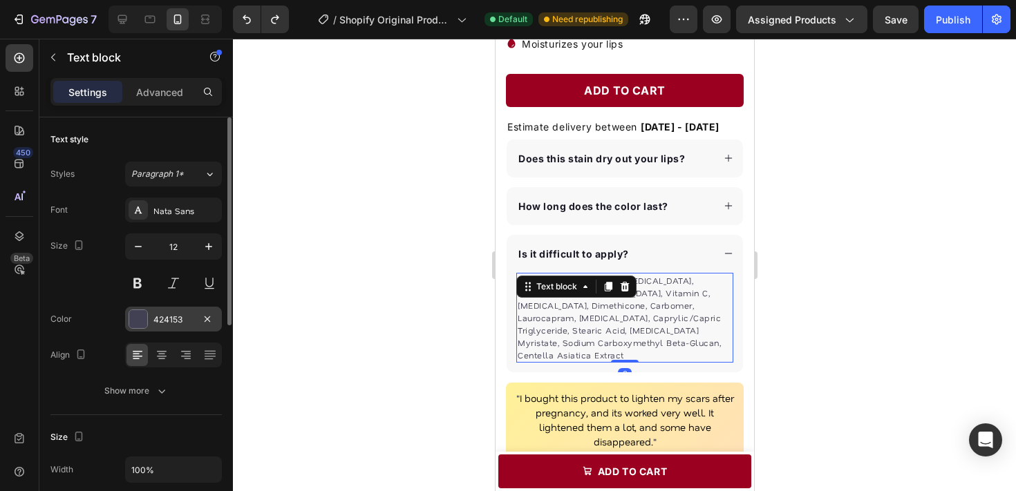
click at [187, 309] on div "424153" at bounding box center [173, 319] width 97 height 25
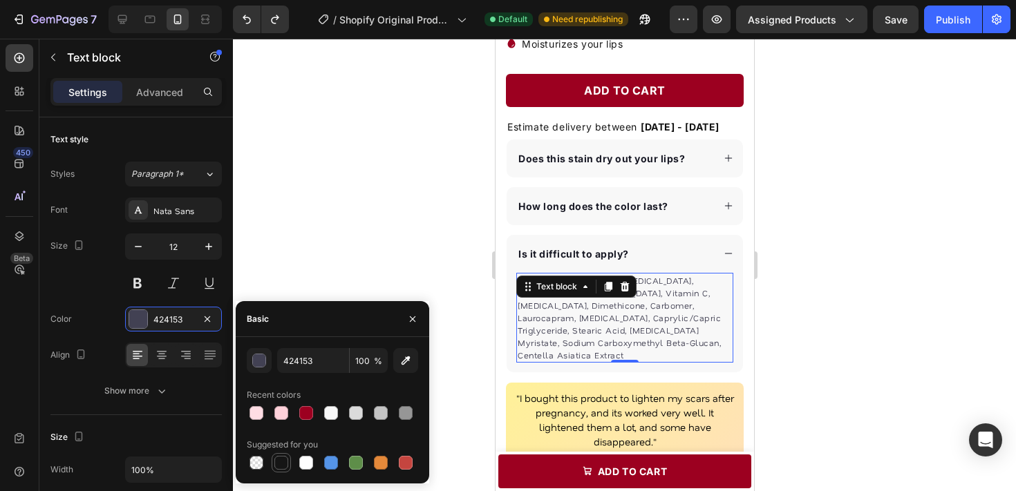
click at [280, 465] on div at bounding box center [281, 463] width 14 height 14
type input "151515"
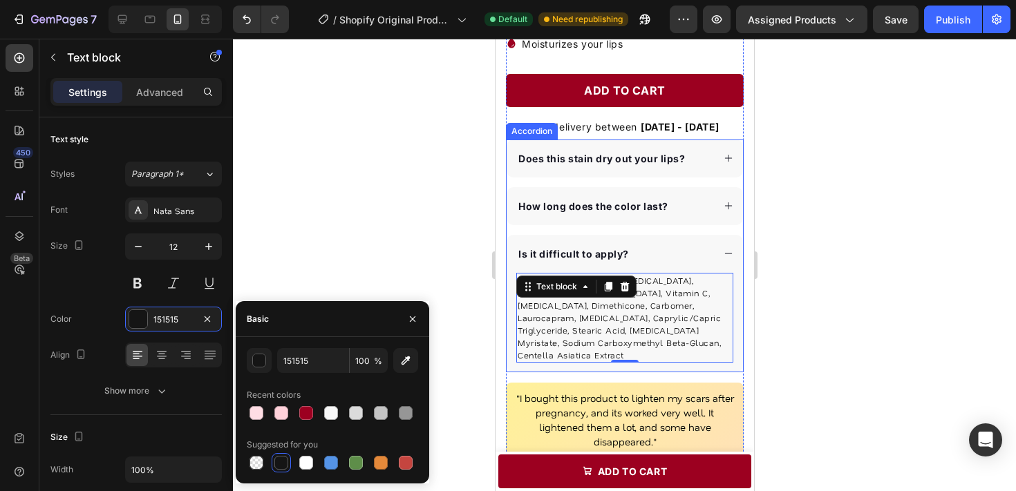
click at [616, 212] on p "How long does the color last?" at bounding box center [593, 206] width 150 height 15
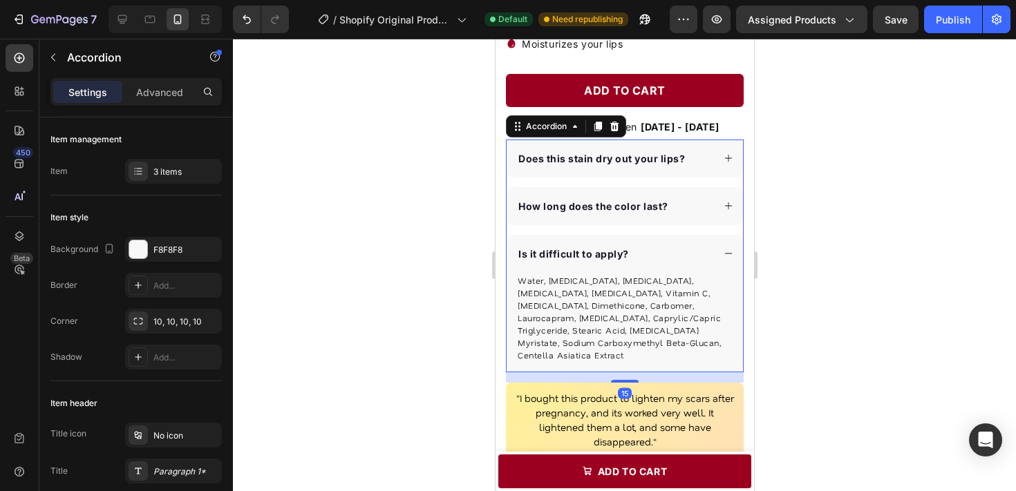
click at [679, 205] on div "How long does the color last?" at bounding box center [614, 206] width 196 height 19
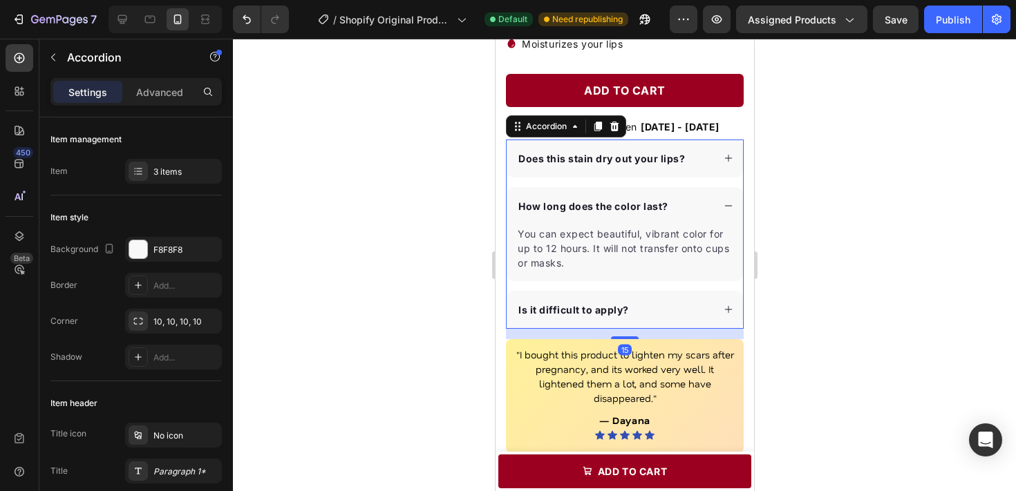
click at [639, 241] on p "You can expect beautiful, vibrant color for up to 12 hours. It will not transfe…" at bounding box center [624, 249] width 214 height 44
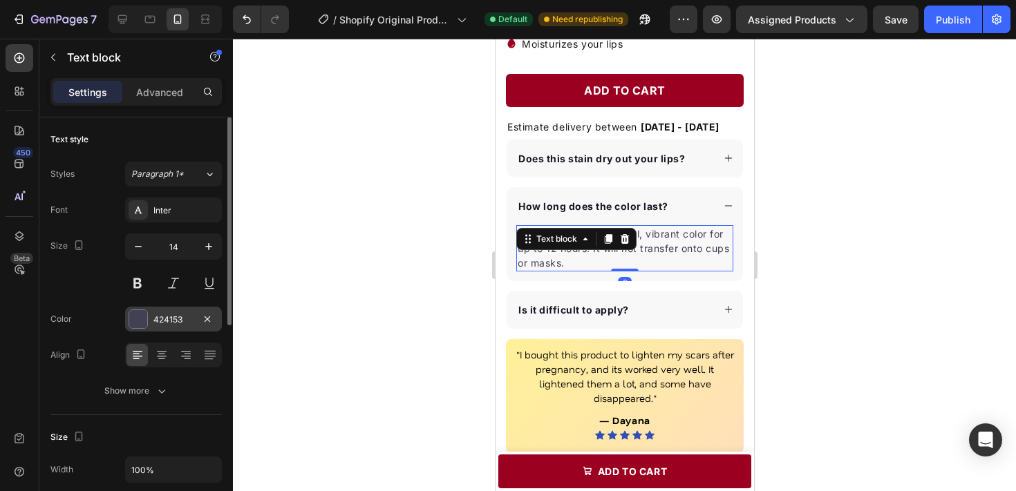
click at [180, 310] on div "424153" at bounding box center [173, 319] width 97 height 25
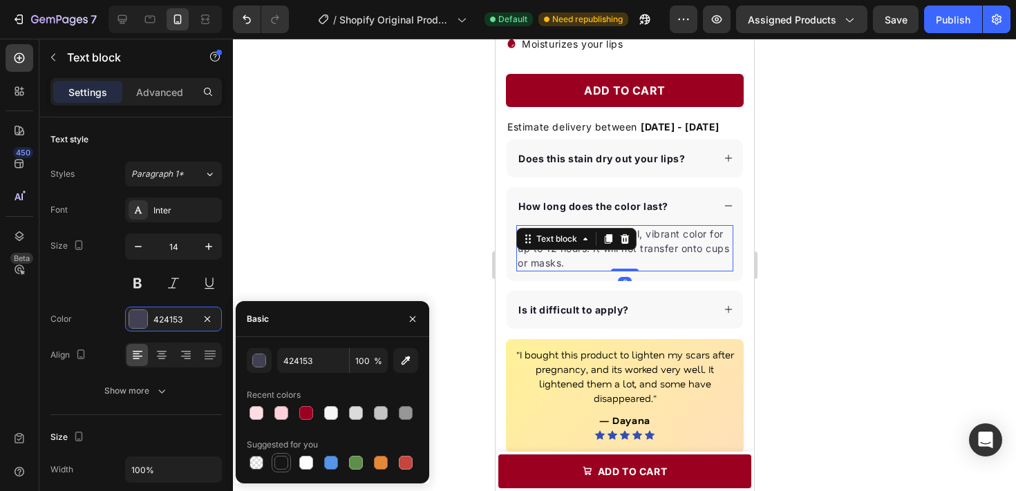
click at [283, 462] on div at bounding box center [281, 463] width 14 height 14
type input "151515"
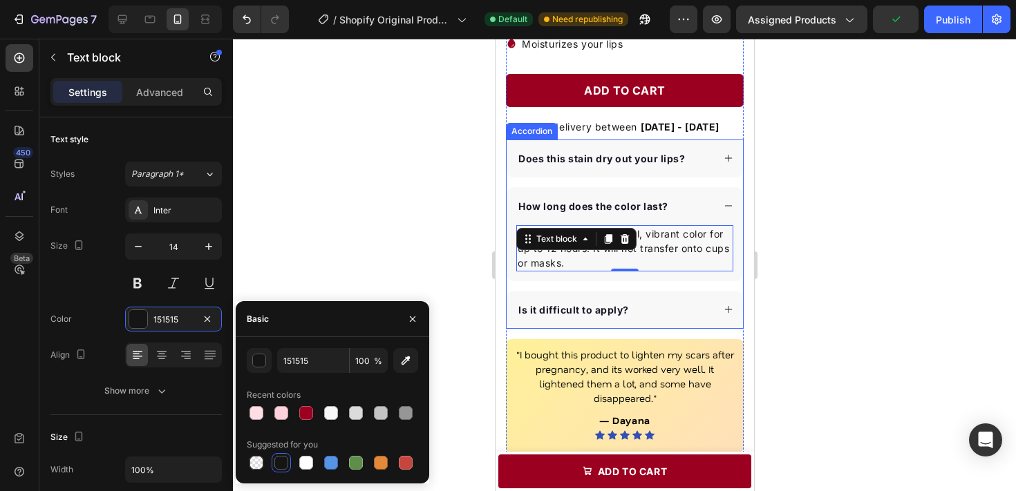
click at [602, 308] on strong "Is it difficult to apply?" at bounding box center [573, 310] width 111 height 12
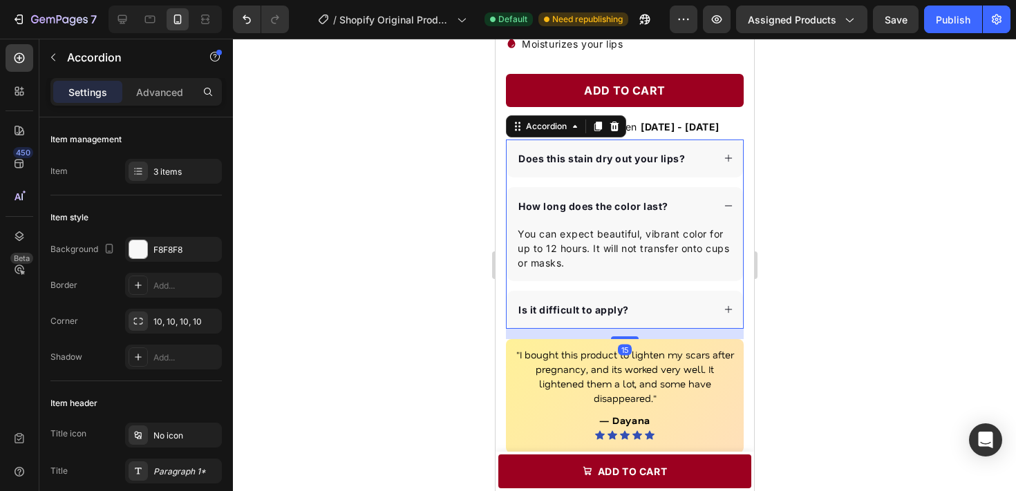
click at [672, 312] on div "Is it difficult to apply?" at bounding box center [614, 310] width 196 height 19
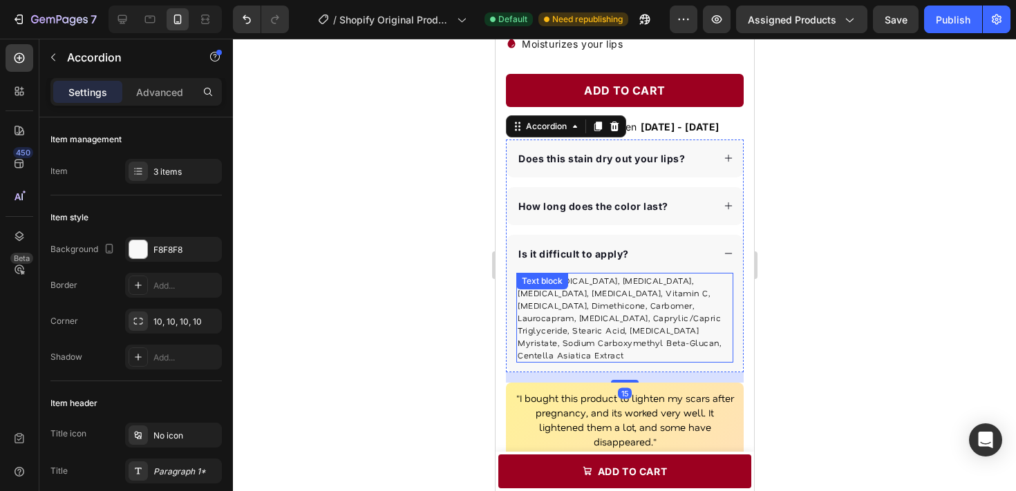
click at [641, 320] on p "Water, [MEDICAL_DATA], [MEDICAL_DATA], [MEDICAL_DATA], [MEDICAL_DATA], Vitamin …" at bounding box center [624, 317] width 214 height 87
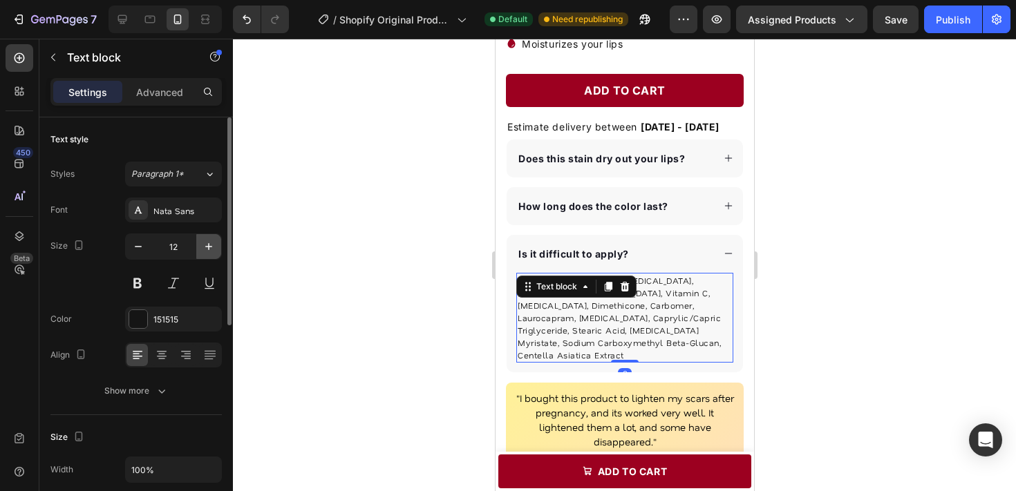
click at [206, 243] on icon "button" at bounding box center [209, 247] width 14 height 14
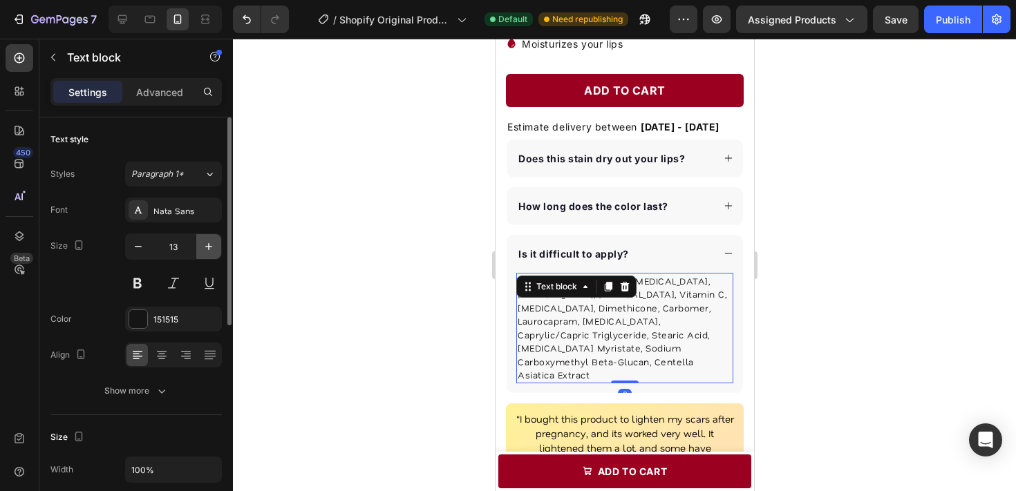
type input "14"
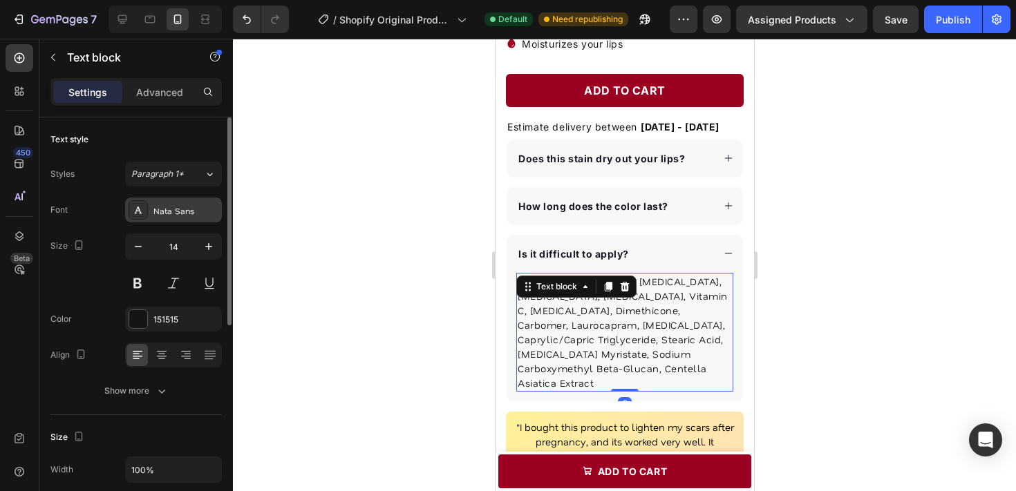
click at [192, 203] on div "Nata Sans" at bounding box center [173, 210] width 97 height 25
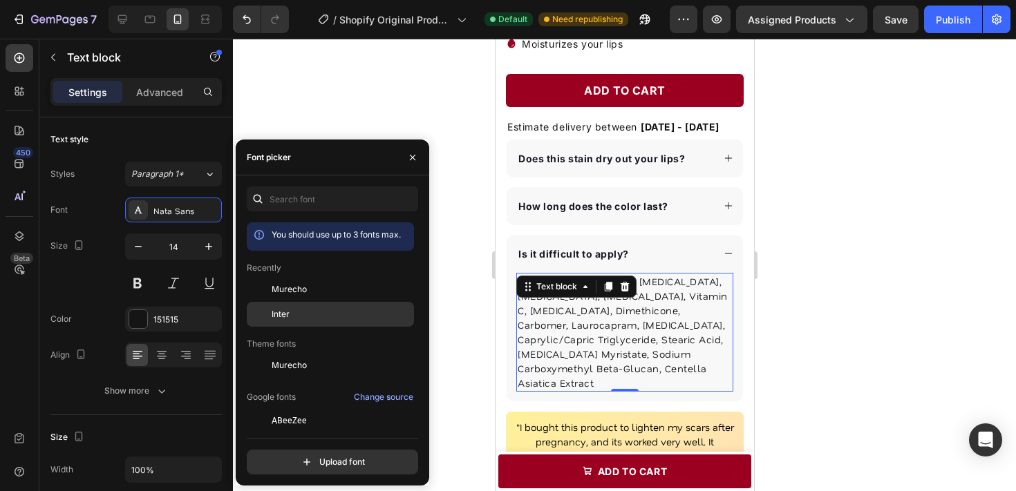
click at [283, 308] on span "Inter" at bounding box center [281, 314] width 18 height 12
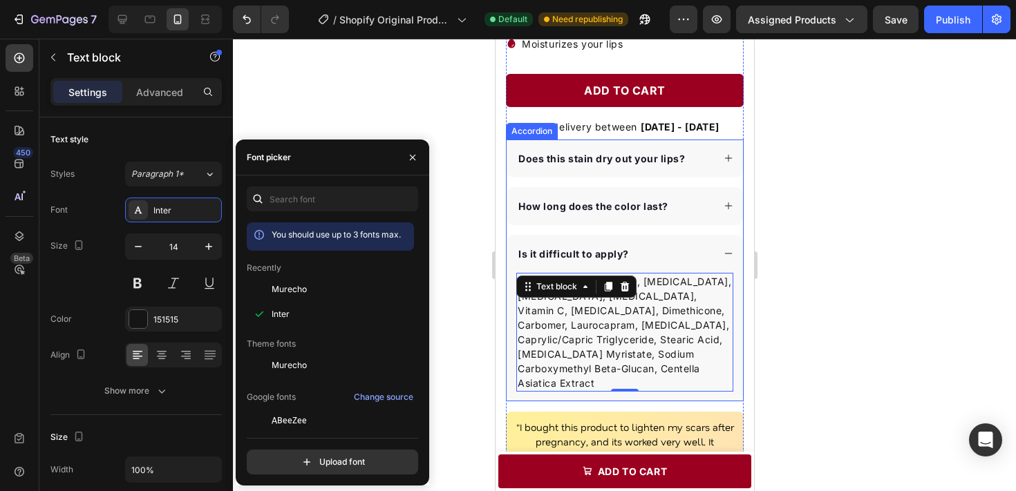
click at [596, 258] on strong "Is it difficult to apply?" at bounding box center [573, 254] width 111 height 12
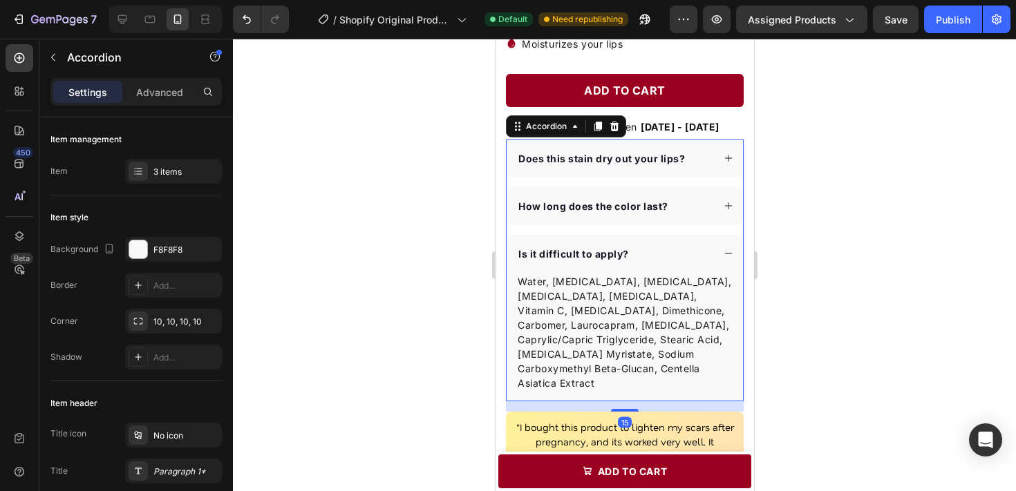
click at [688, 203] on div "How long does the color last?" at bounding box center [614, 206] width 196 height 19
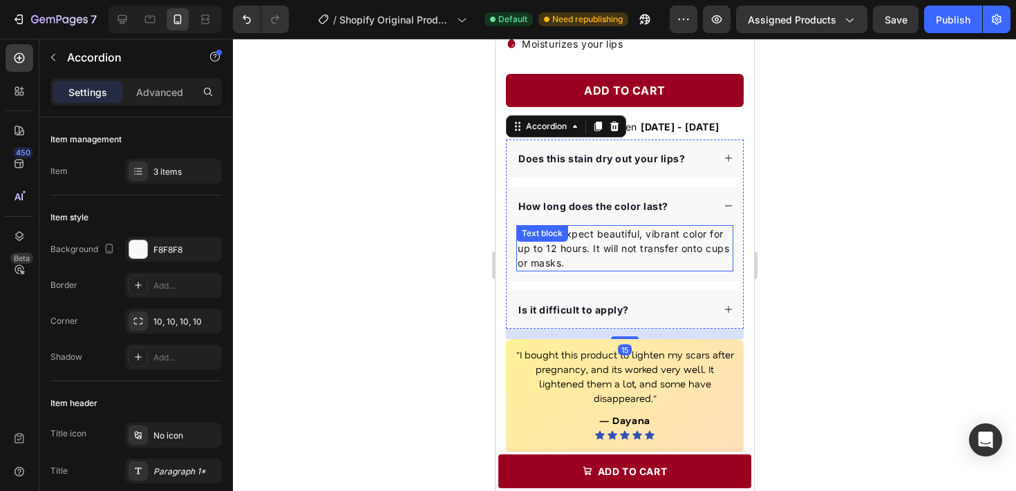
click at [665, 235] on p "You can expect beautiful, vibrant color for up to 12 hours. It will not transfe…" at bounding box center [624, 249] width 214 height 44
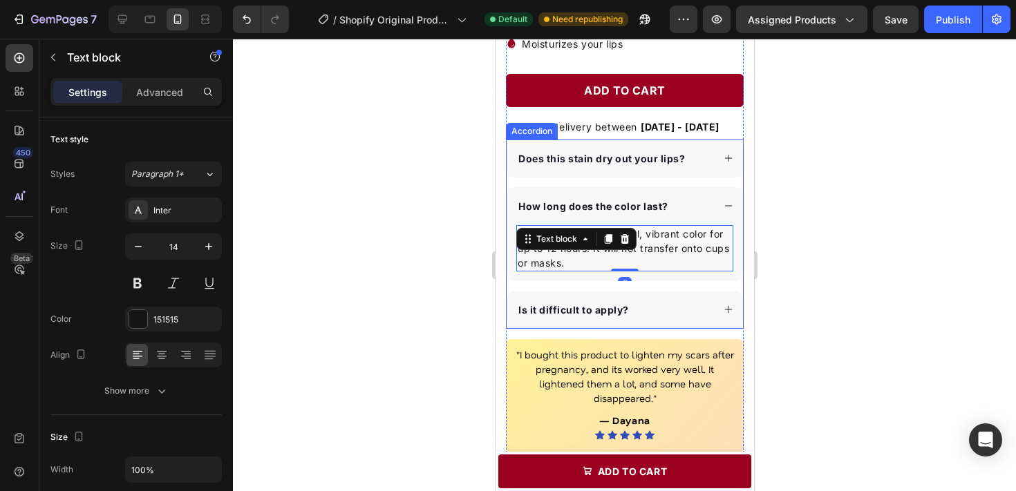
click at [708, 162] on div "Does this stain dry out your lips?" at bounding box center [614, 158] width 196 height 19
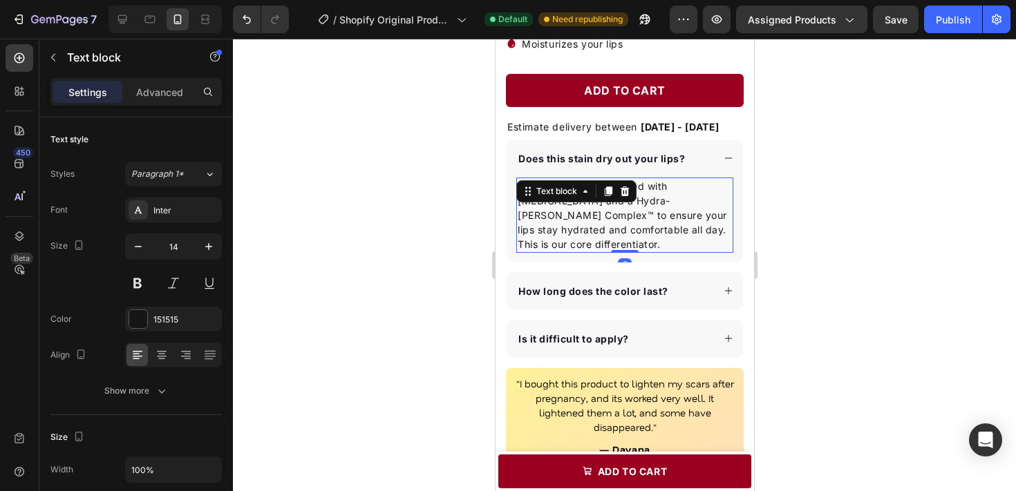
click at [664, 189] on p "No. Our formula is infused with [MEDICAL_DATA] and a Hydra-[PERSON_NAME] Comple…" at bounding box center [624, 215] width 214 height 73
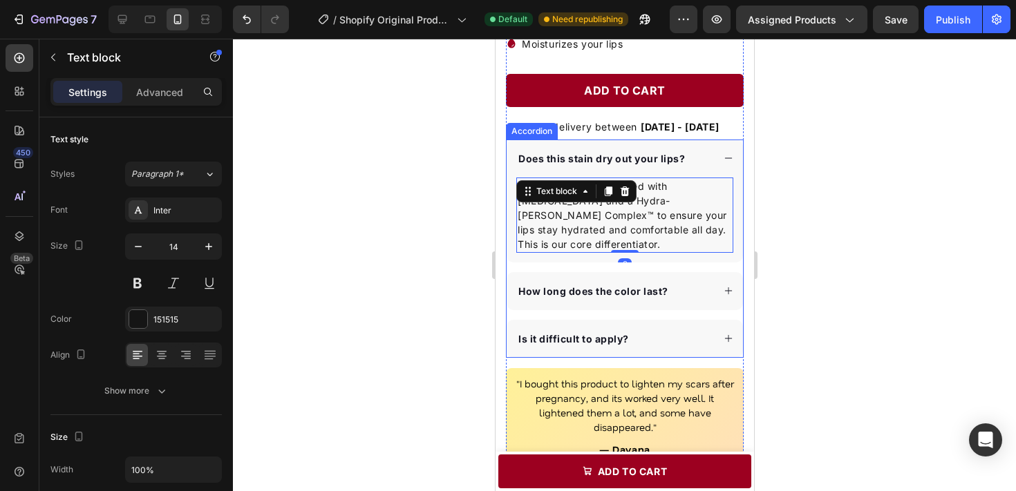
click at [598, 343] on strong "Is it difficult to apply?" at bounding box center [573, 339] width 111 height 12
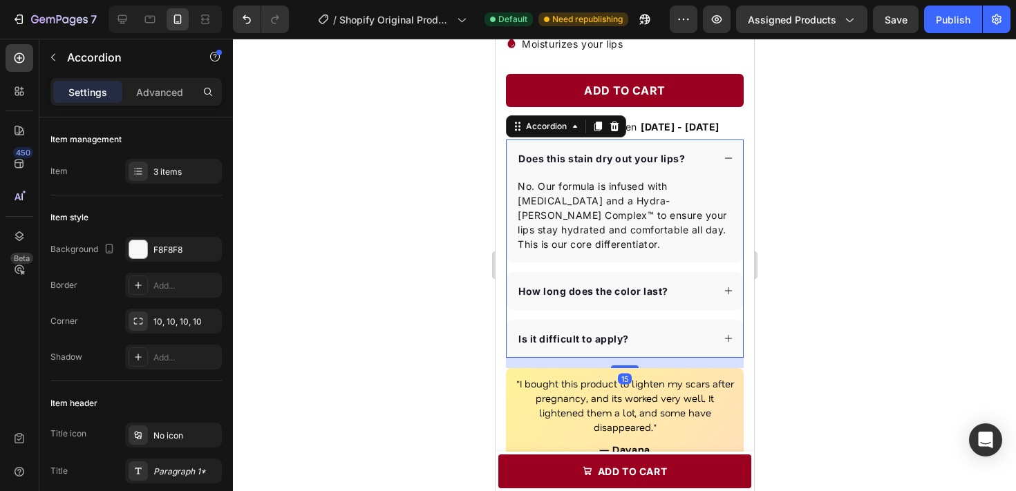
click at [655, 344] on div "Is it difficult to apply?" at bounding box center [614, 339] width 196 height 19
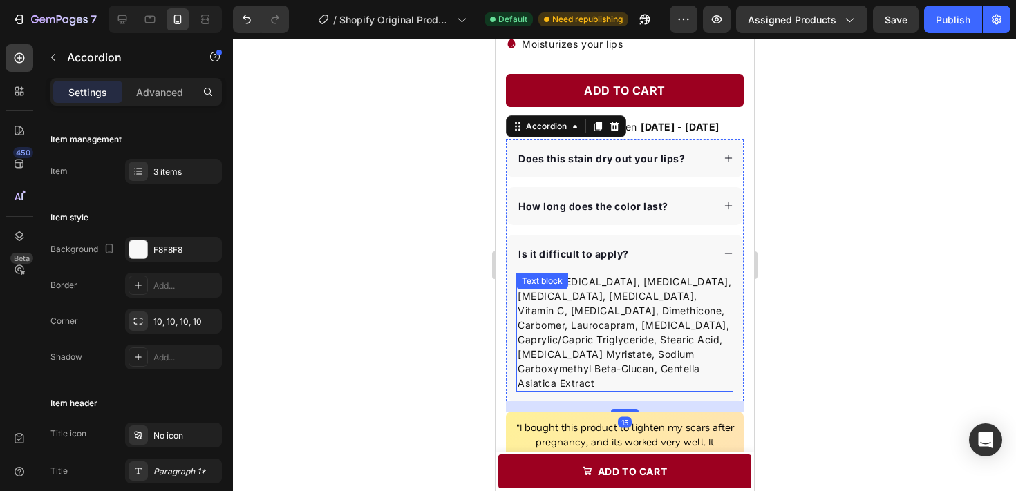
click at [622, 339] on p "Water, [MEDICAL_DATA], [MEDICAL_DATA], [MEDICAL_DATA], [MEDICAL_DATA], Vitamin …" at bounding box center [624, 332] width 214 height 116
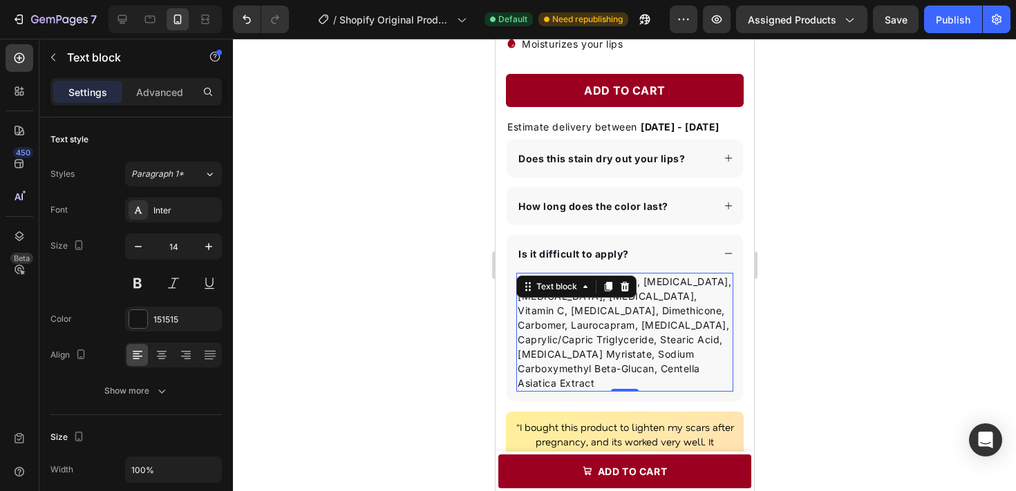
click at [610, 334] on p "Water, [MEDICAL_DATA], [MEDICAL_DATA], [MEDICAL_DATA], [MEDICAL_DATA], Vitamin …" at bounding box center [624, 332] width 214 height 116
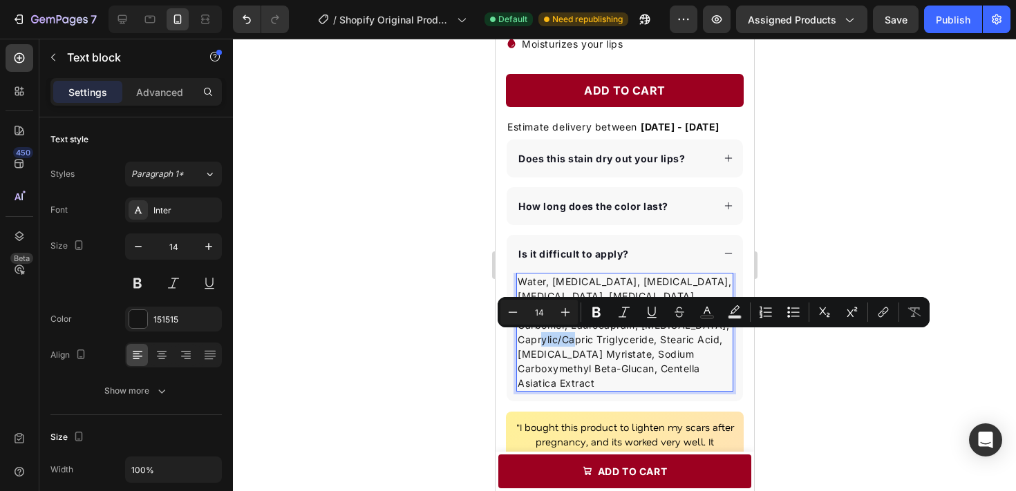
click at [619, 339] on p "Water, [MEDICAL_DATA], [MEDICAL_DATA], [MEDICAL_DATA], [MEDICAL_DATA], Vitamin …" at bounding box center [624, 332] width 214 height 116
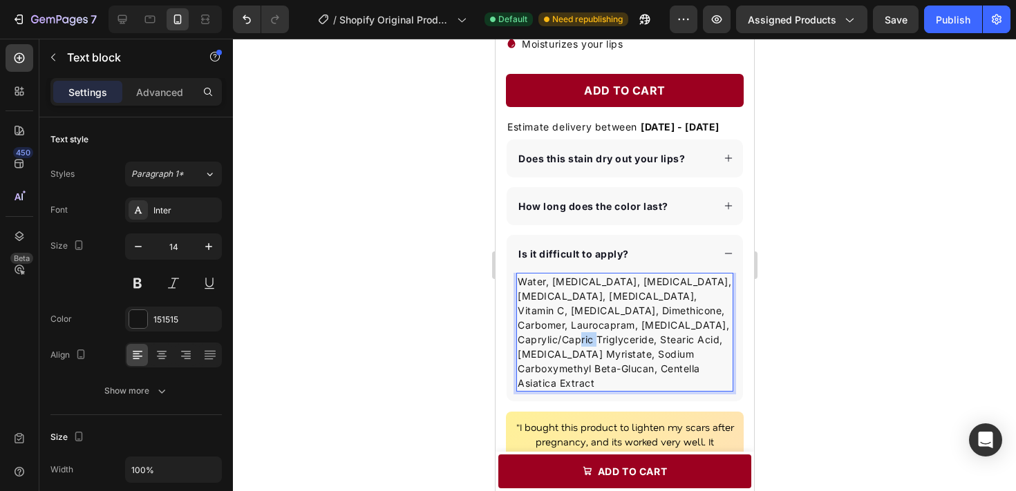
click at [619, 339] on p "Water, [MEDICAL_DATA], [MEDICAL_DATA], [MEDICAL_DATA], [MEDICAL_DATA], Vitamin …" at bounding box center [624, 332] width 214 height 116
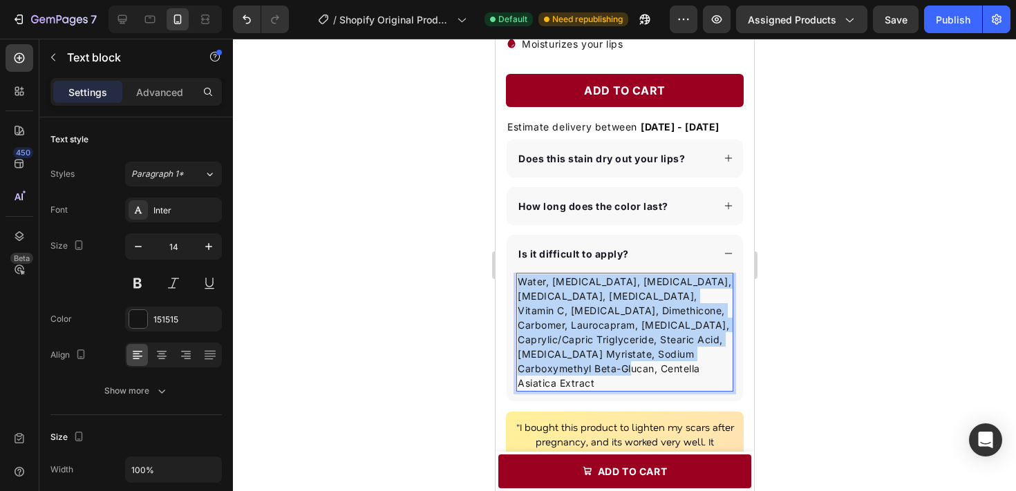
click at [619, 339] on p "Water, [MEDICAL_DATA], [MEDICAL_DATA], [MEDICAL_DATA], [MEDICAL_DATA], Vitamin …" at bounding box center [624, 332] width 214 height 116
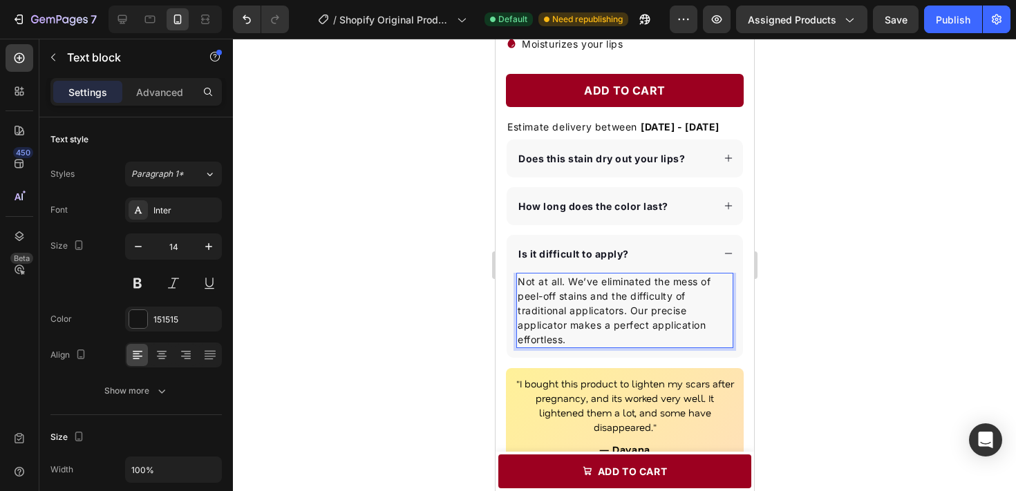
click at [624, 325] on p "Not at all. We’ve eliminated the mess of peel-off stains and the difficulty of …" at bounding box center [624, 310] width 214 height 73
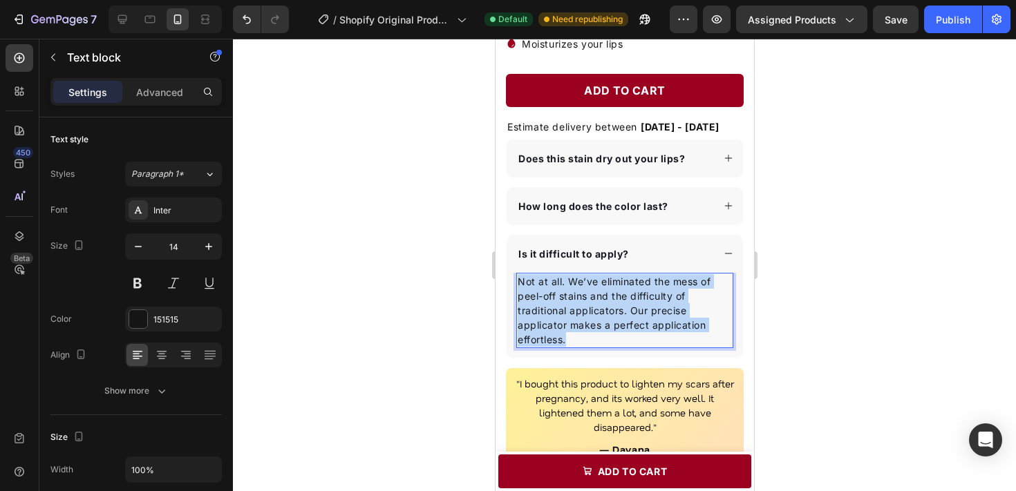
click at [624, 325] on p "Not at all. We’ve eliminated the mess of peel-off stains and the difficulty of …" at bounding box center [624, 310] width 214 height 73
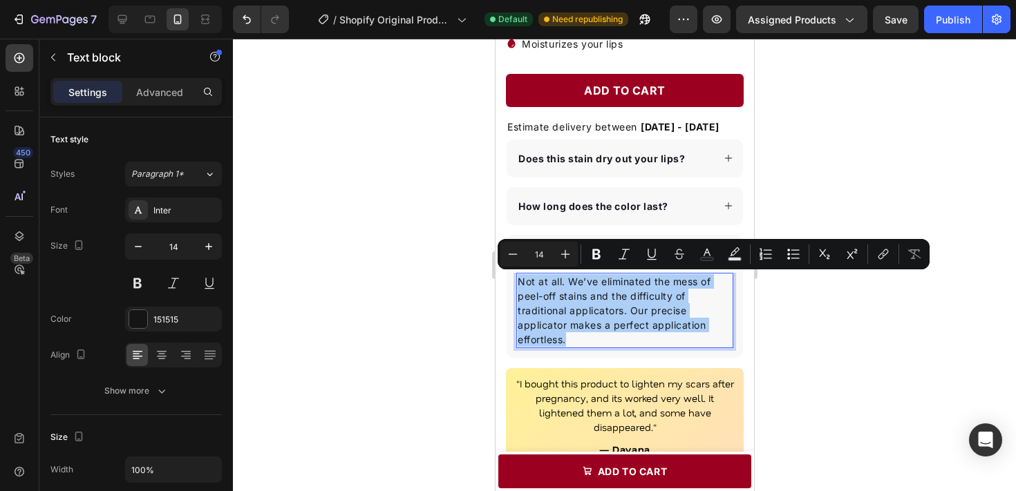
click at [840, 338] on div at bounding box center [624, 265] width 783 height 453
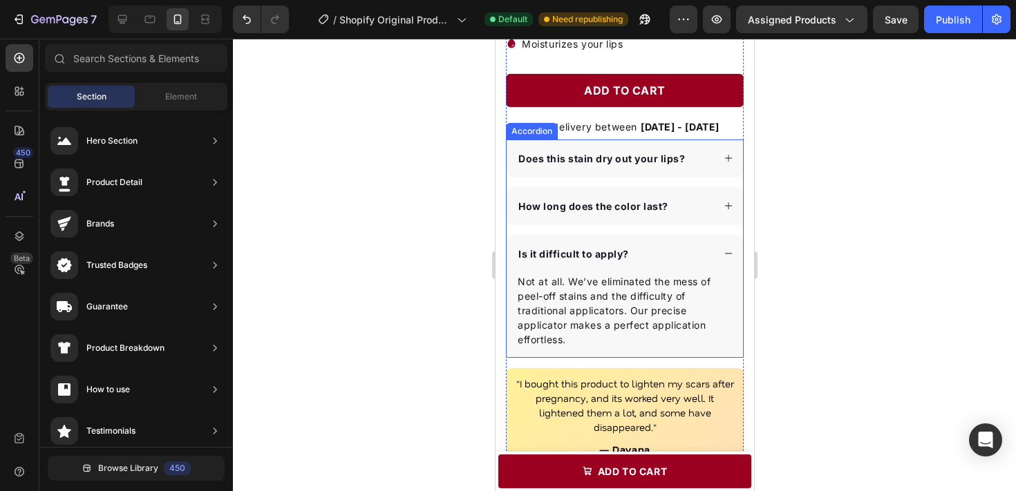
click at [688, 255] on div "Is it difficult to apply?" at bounding box center [614, 254] width 196 height 19
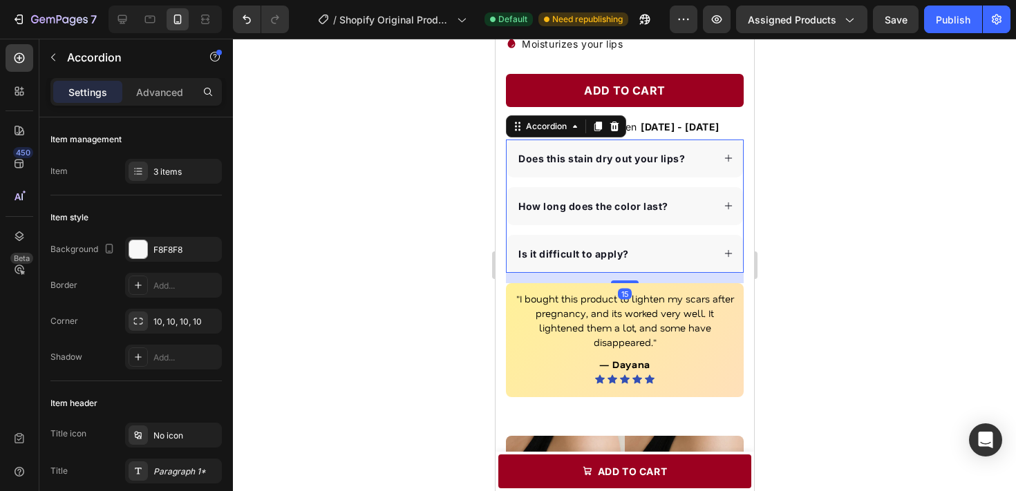
click at [786, 276] on div at bounding box center [624, 265] width 783 height 453
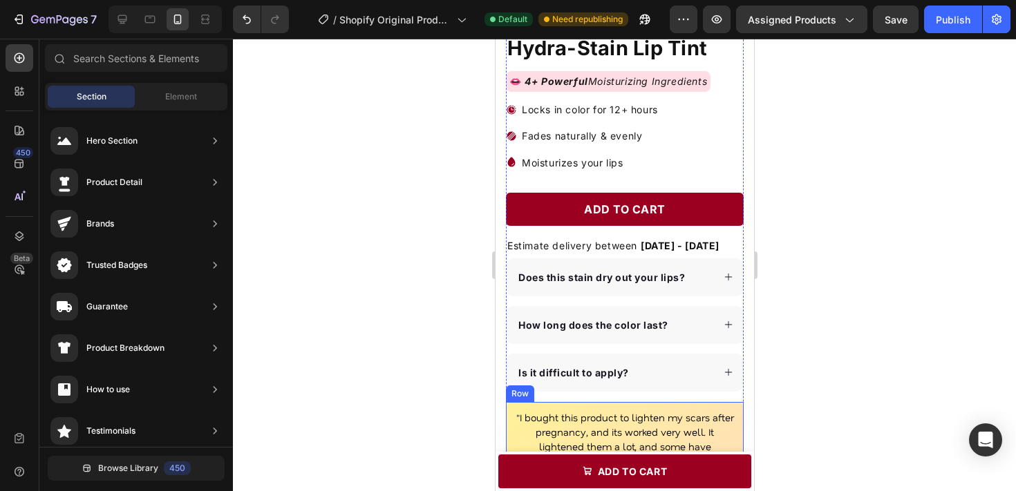
scroll to position [367, 0]
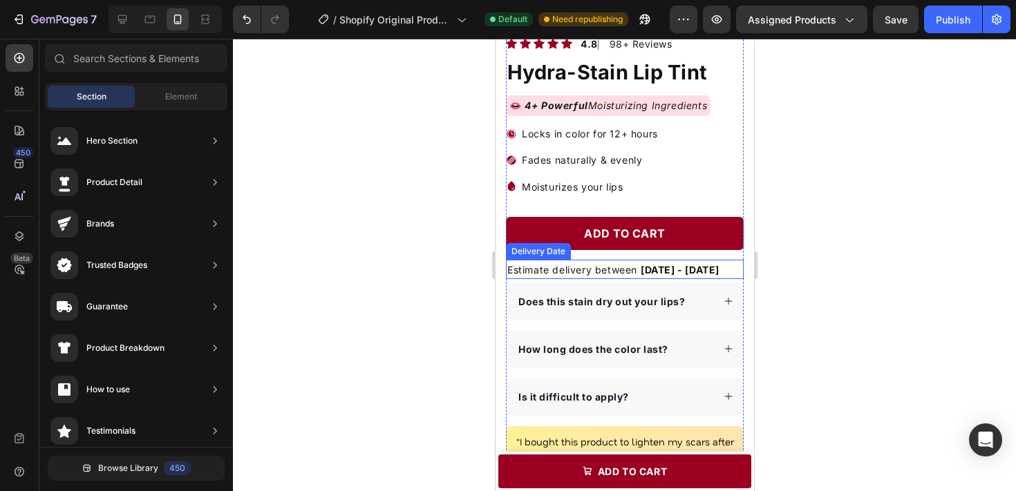
click at [719, 267] on span "[DATE] - [DATE]" at bounding box center [679, 270] width 79 height 12
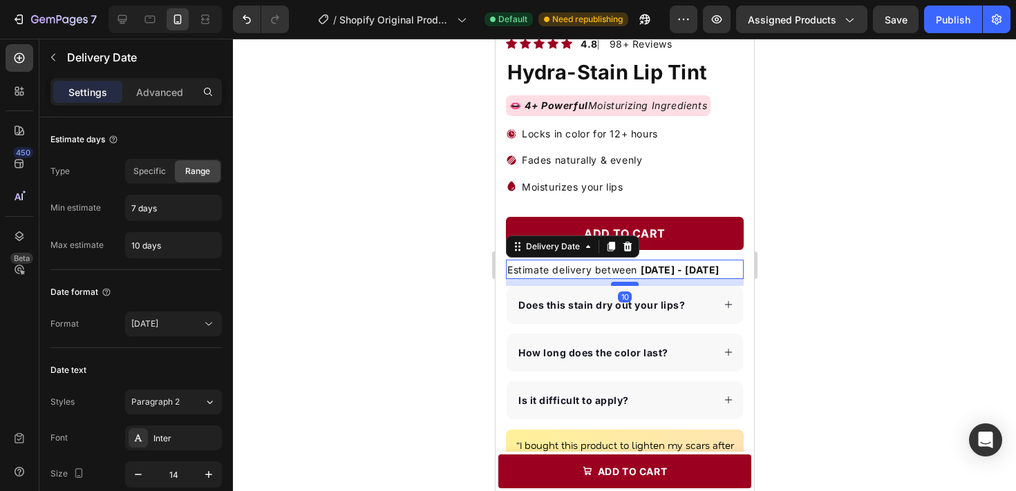
click at [631, 284] on div at bounding box center [624, 284] width 28 height 4
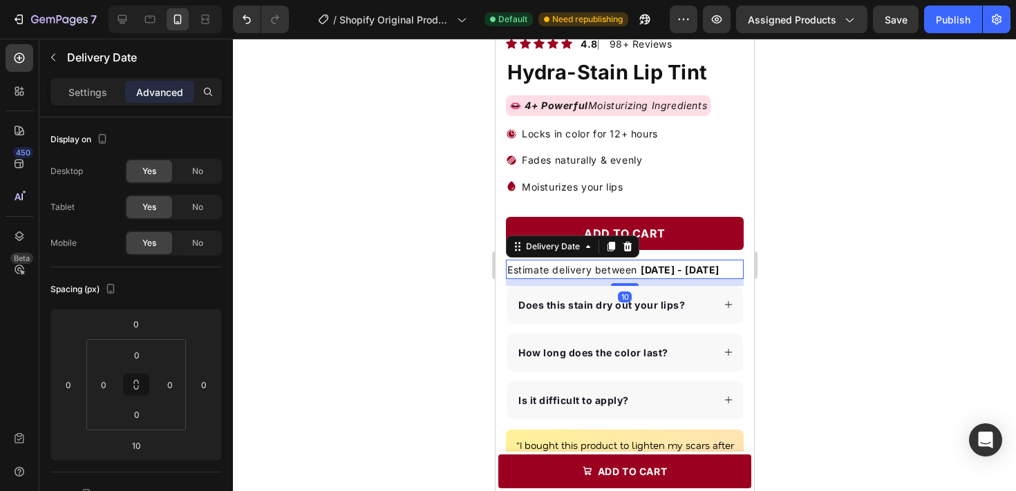
click at [813, 269] on div at bounding box center [624, 265] width 783 height 453
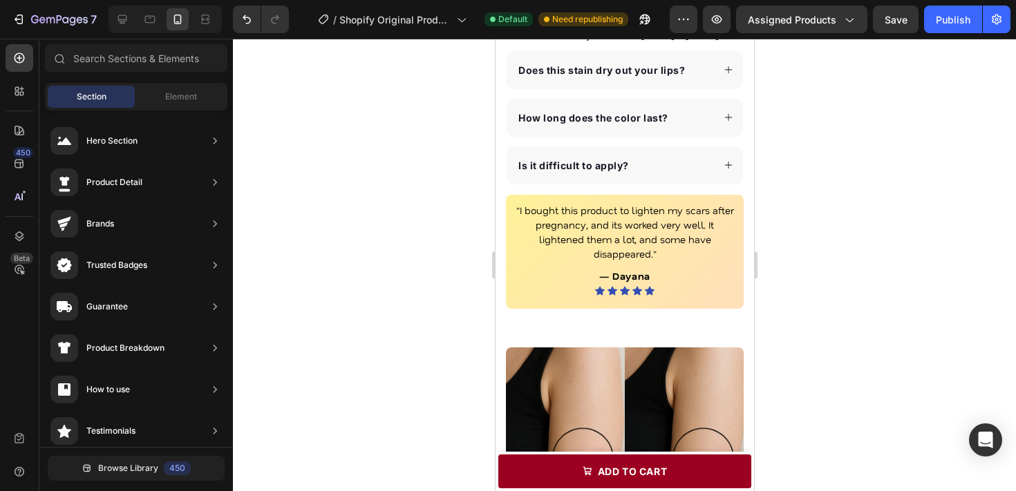
scroll to position [607, 0]
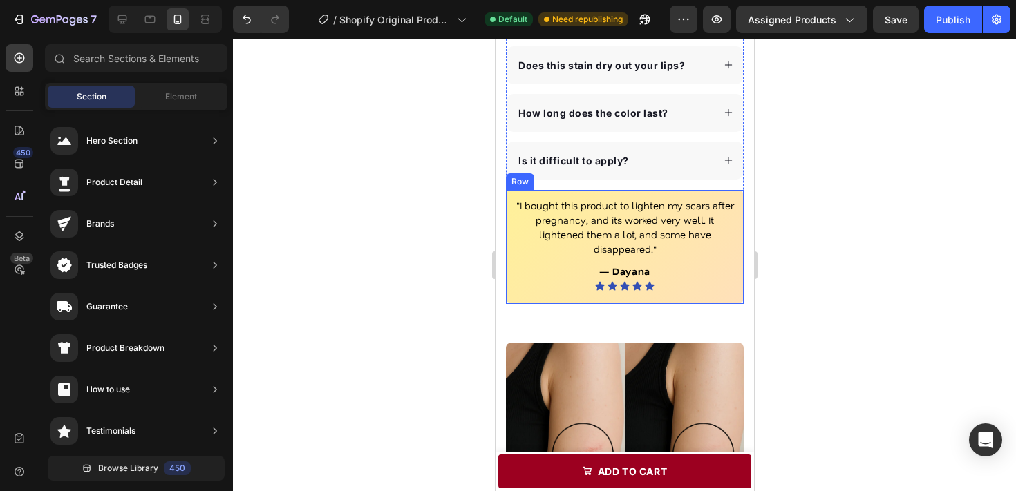
click at [712, 301] on div ""I bought this product to lighten my scars after pregnancy, and its worked very…" at bounding box center [624, 247] width 238 height 114
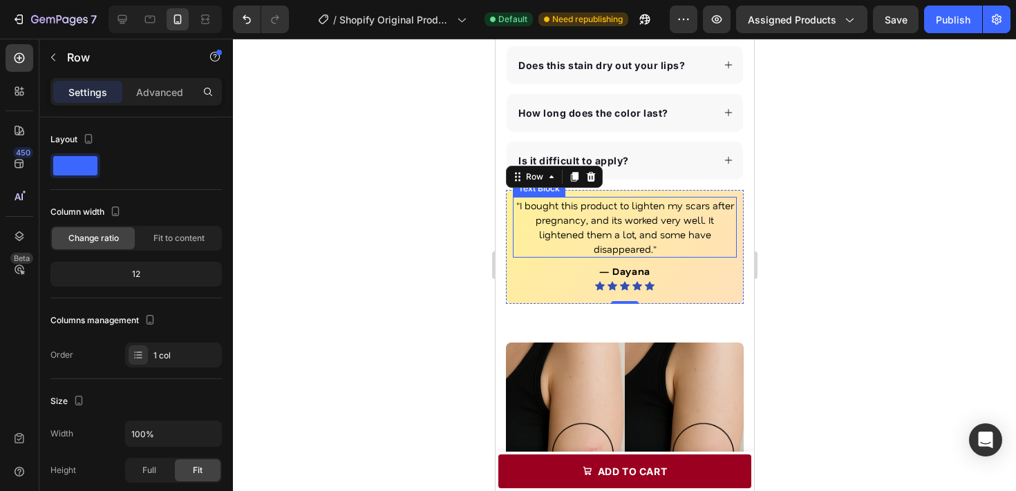
click at [568, 212] on p ""I bought this product to lighten my scars after pregnancy, and its worked very…" at bounding box center [624, 227] width 221 height 58
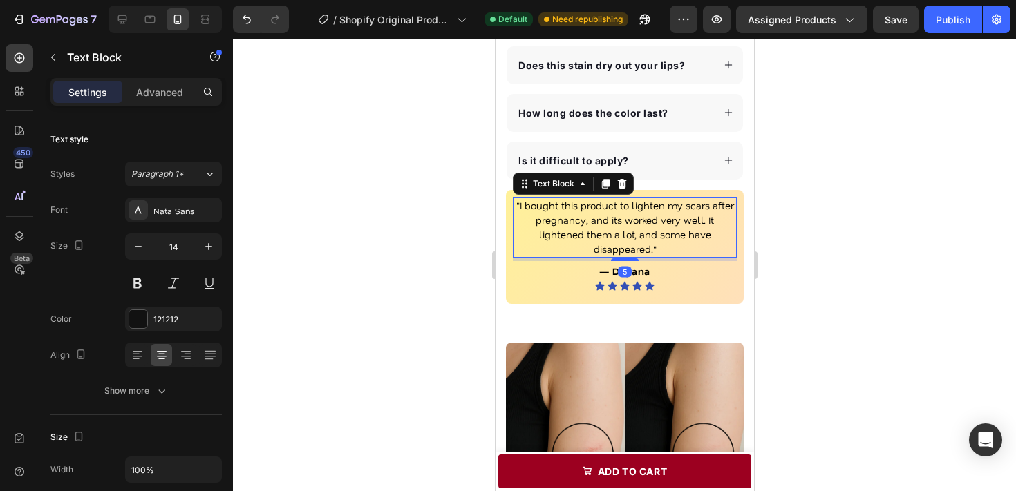
click at [568, 212] on p ""I bought this product to lighten my scars after pregnancy, and its worked very…" at bounding box center [624, 227] width 221 height 58
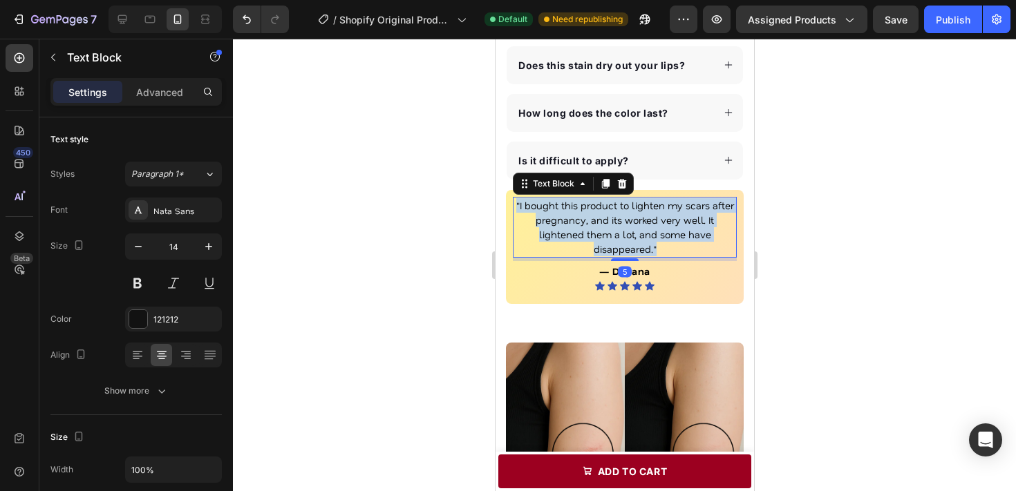
click at [568, 212] on p ""I bought this product to lighten my scars after pregnancy, and its worked very…" at bounding box center [624, 227] width 221 height 58
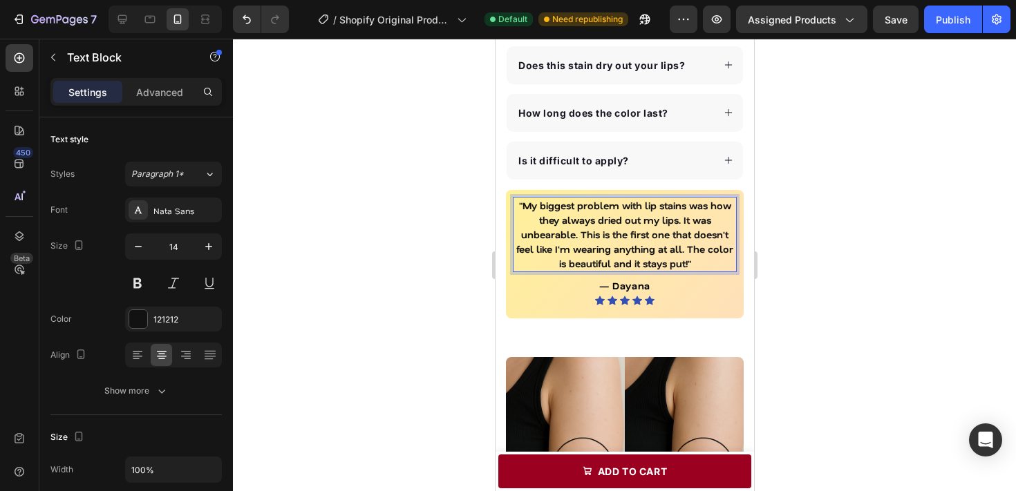
click at [599, 227] on p ""My biggest problem with lip stains was how they always dried out my lips. It w…" at bounding box center [624, 234] width 221 height 73
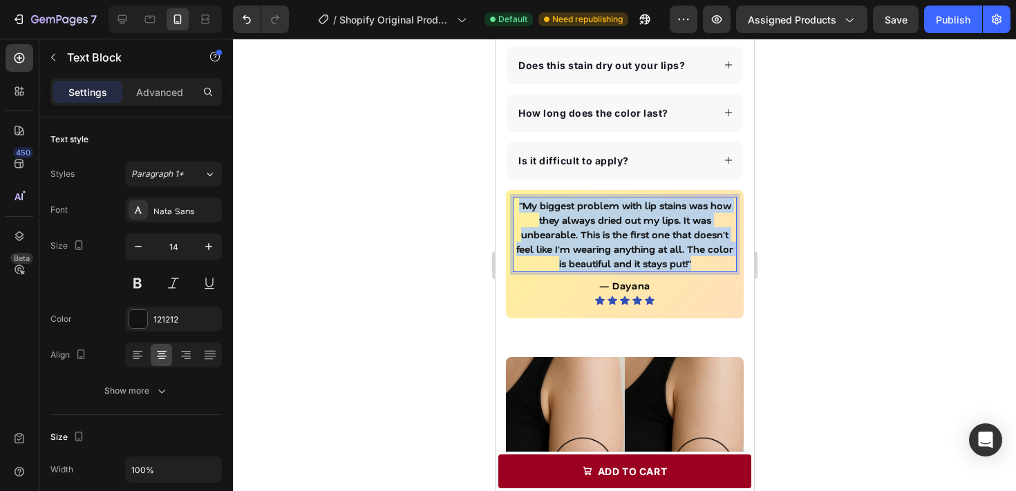
click at [599, 227] on p ""My biggest problem with lip stains was how they always dried out my lips. It w…" at bounding box center [624, 234] width 221 height 73
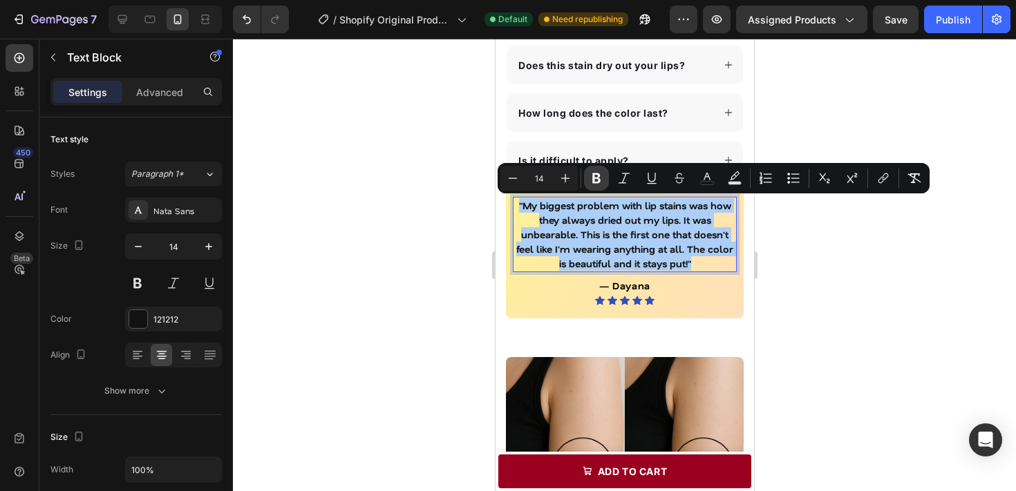
click at [596, 185] on button "Bold" at bounding box center [596, 178] width 25 height 25
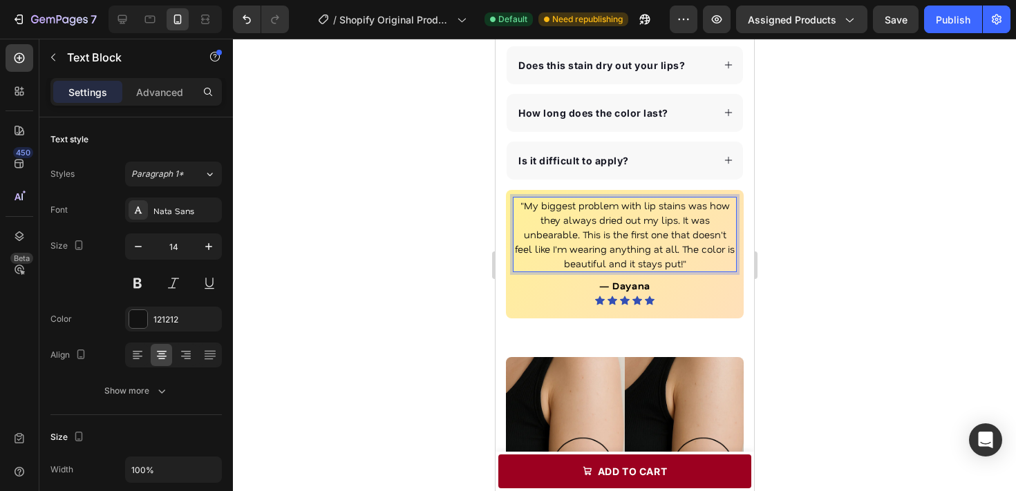
click at [785, 251] on div at bounding box center [624, 265] width 783 height 453
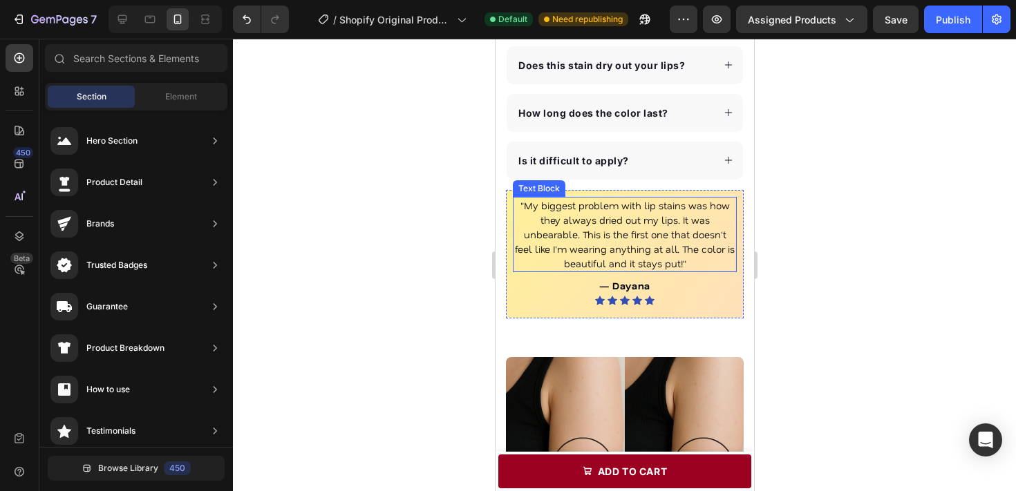
click at [636, 256] on p ""My biggest problem with lip stains was how they always dried out my lips. It w…" at bounding box center [624, 234] width 221 height 73
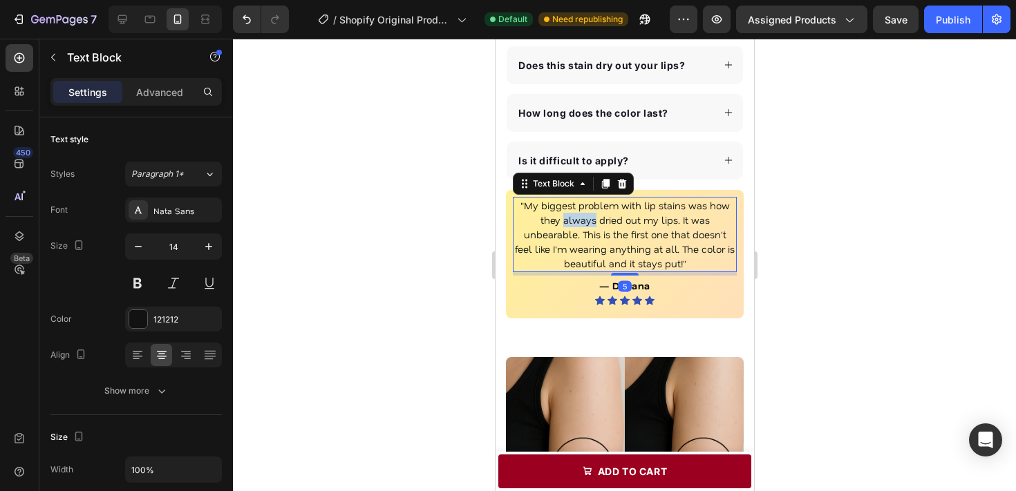
click at [591, 223] on p ""My biggest problem with lip stains was how they always dried out my lips. It w…" at bounding box center [624, 234] width 221 height 73
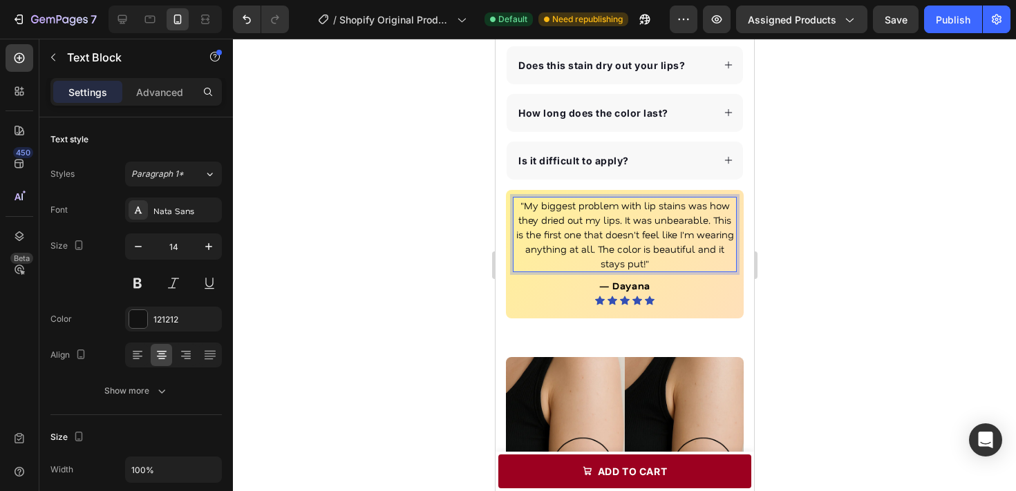
click at [811, 250] on div at bounding box center [624, 265] width 783 height 453
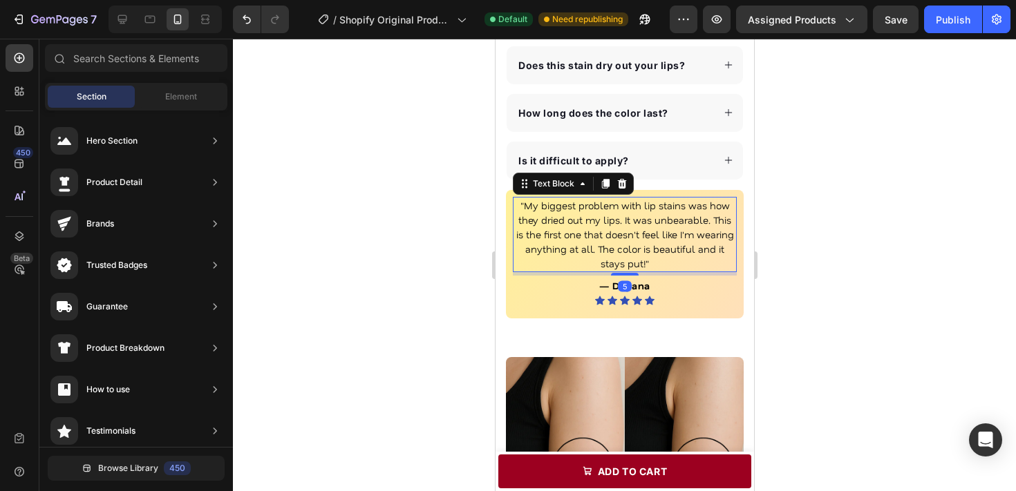
click at [718, 220] on p ""My biggest problem with lip stains was how they dried out my lips. It was unbe…" at bounding box center [624, 234] width 221 height 73
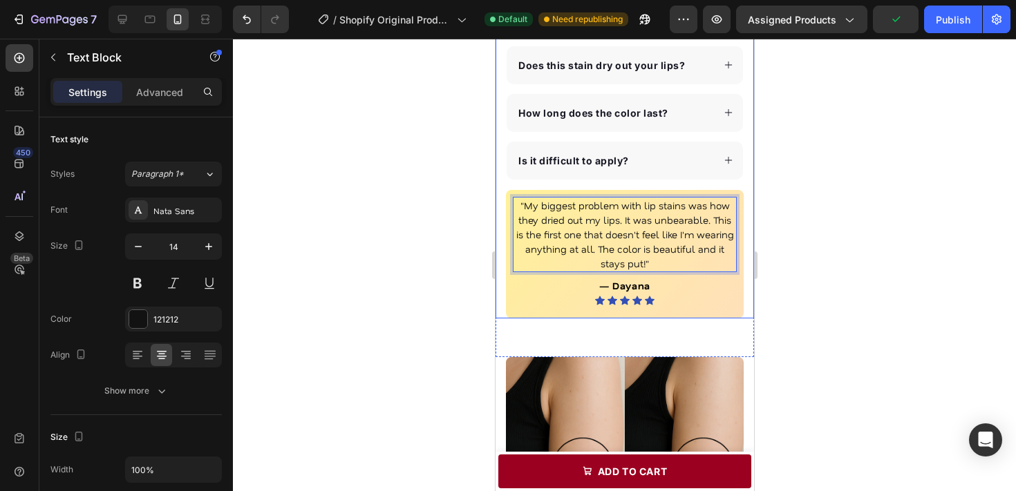
click at [804, 227] on div at bounding box center [624, 265] width 783 height 453
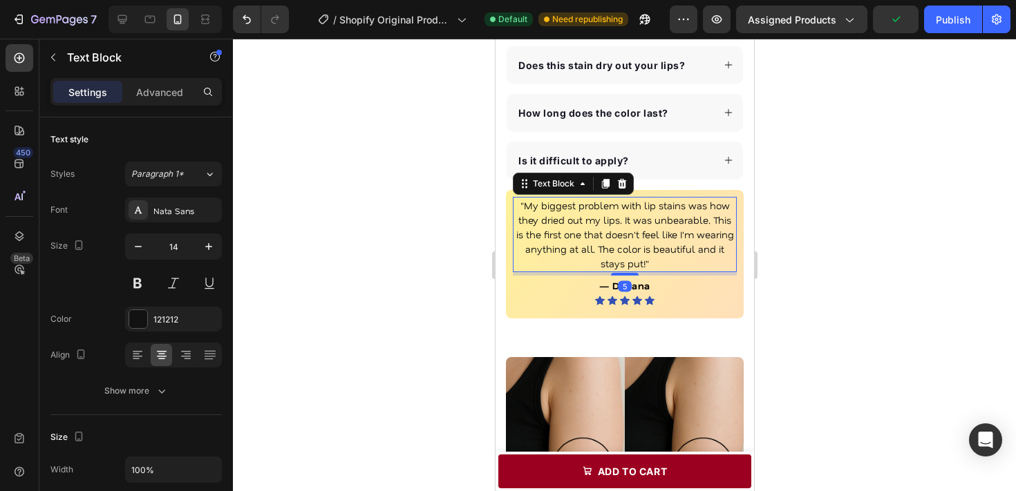
click at [684, 263] on p ""My biggest problem with lip stains was how they dried out my lips. It was unbe…" at bounding box center [624, 234] width 221 height 73
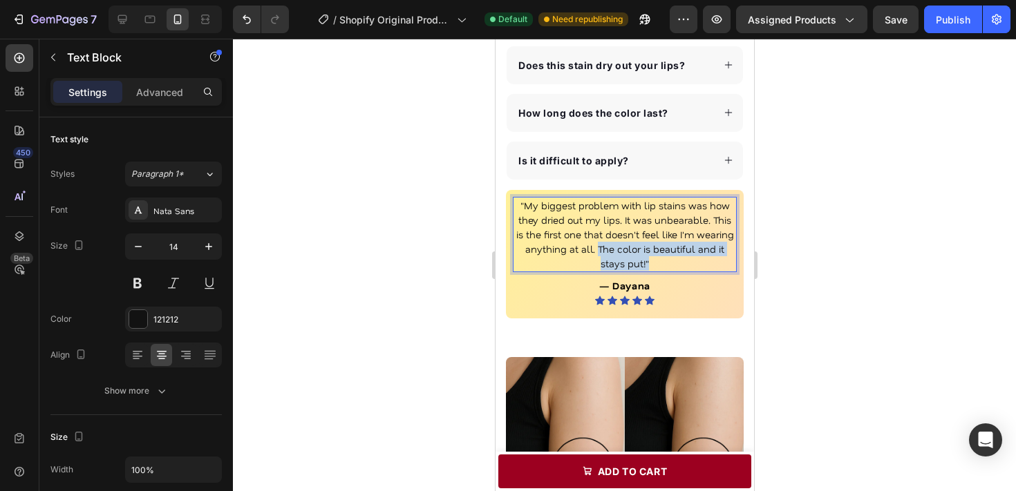
drag, startPoint x: 658, startPoint y: 262, endPoint x: 595, endPoint y: 251, distance: 63.9
click at [595, 251] on p ""My biggest problem with lip stains was how they dried out my lips. It was unbe…" at bounding box center [624, 234] width 221 height 73
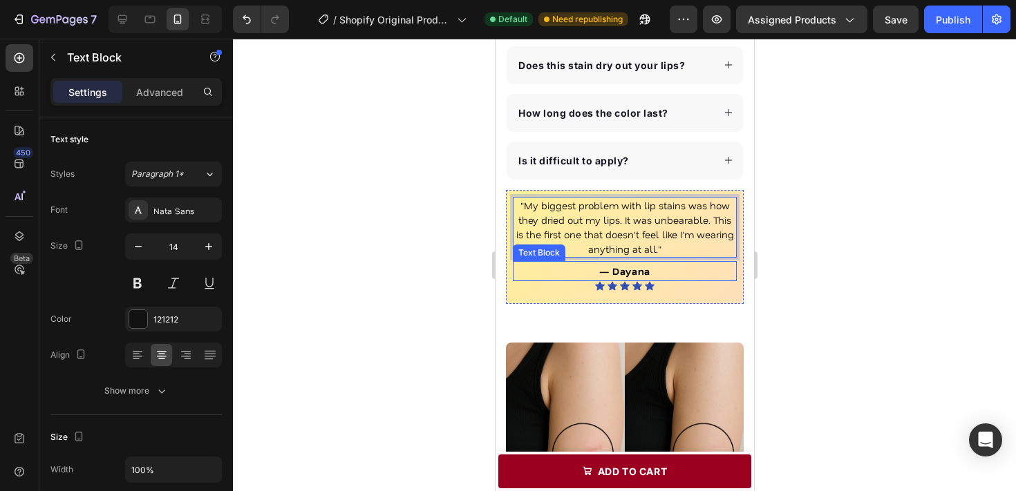
click at [668, 276] on p "— Dayana" at bounding box center [624, 271] width 221 height 17
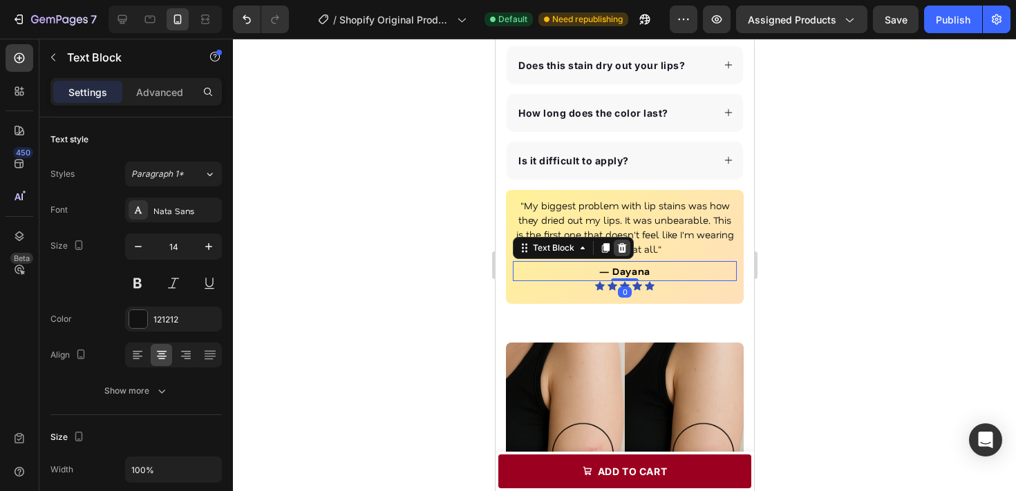
click at [620, 247] on icon at bounding box center [621, 248] width 9 height 10
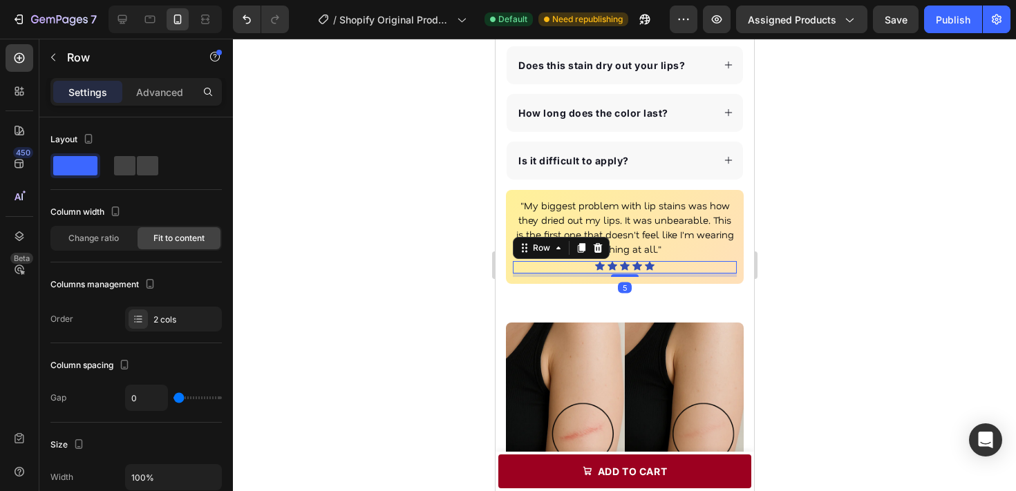
click at [677, 261] on div "Icon Icon Icon Icon Icon Icon List Hoz Text block Row 5" at bounding box center [624, 267] width 224 height 12
click at [598, 247] on icon at bounding box center [597, 248] width 11 height 11
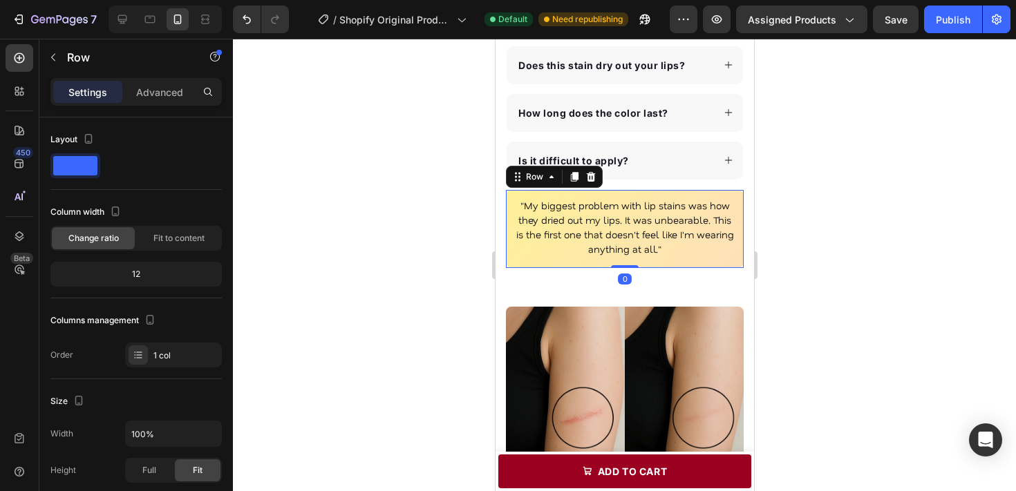
click at [519, 263] on div ""My biggest problem with lip stains was how they dried out my lips. It was unbe…" at bounding box center [624, 229] width 238 height 78
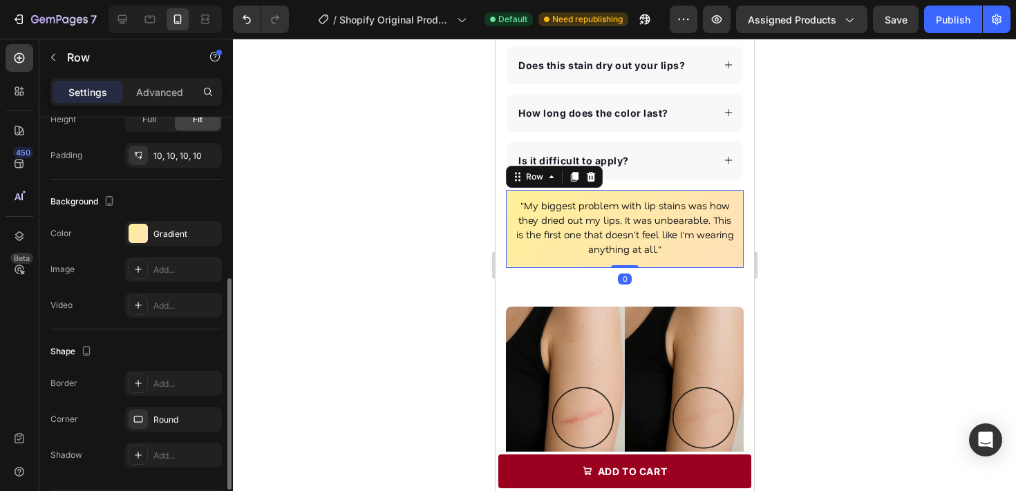
scroll to position [353, 0]
click at [176, 237] on div "Gradient" at bounding box center [173, 233] width 40 height 12
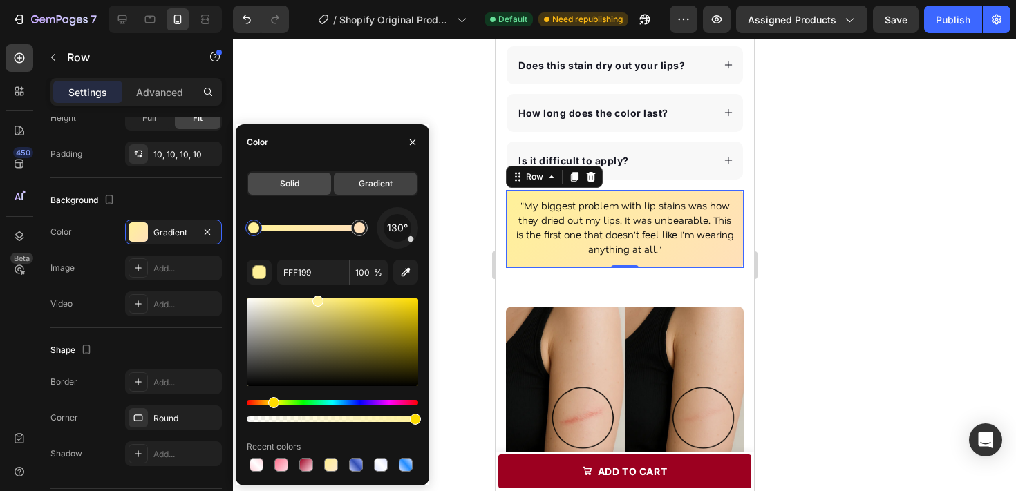
click at [279, 188] on div "Solid" at bounding box center [289, 184] width 83 height 22
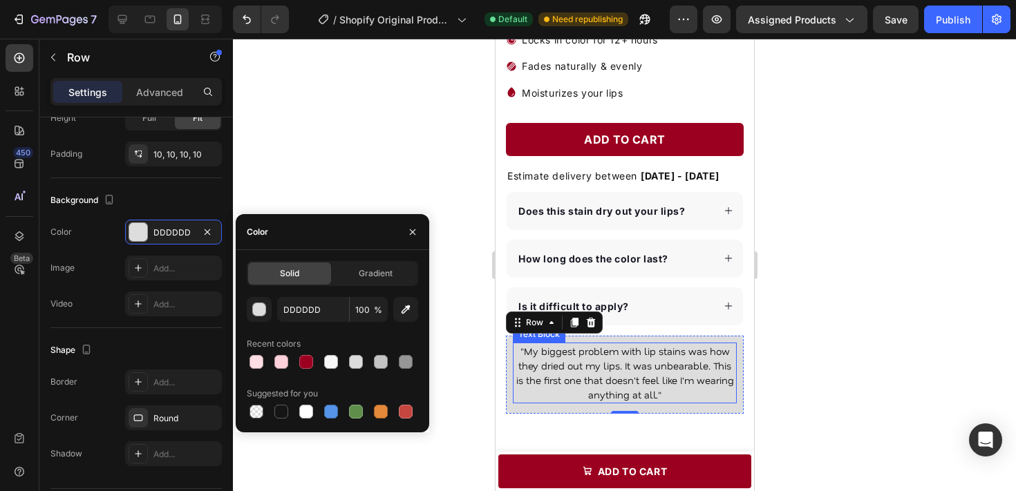
scroll to position [446, 0]
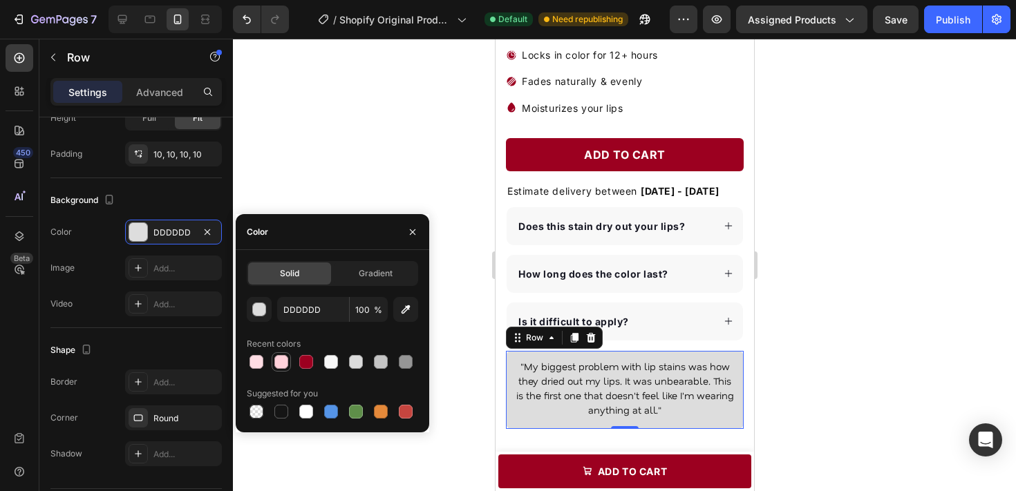
click at [284, 366] on div at bounding box center [281, 362] width 14 height 14
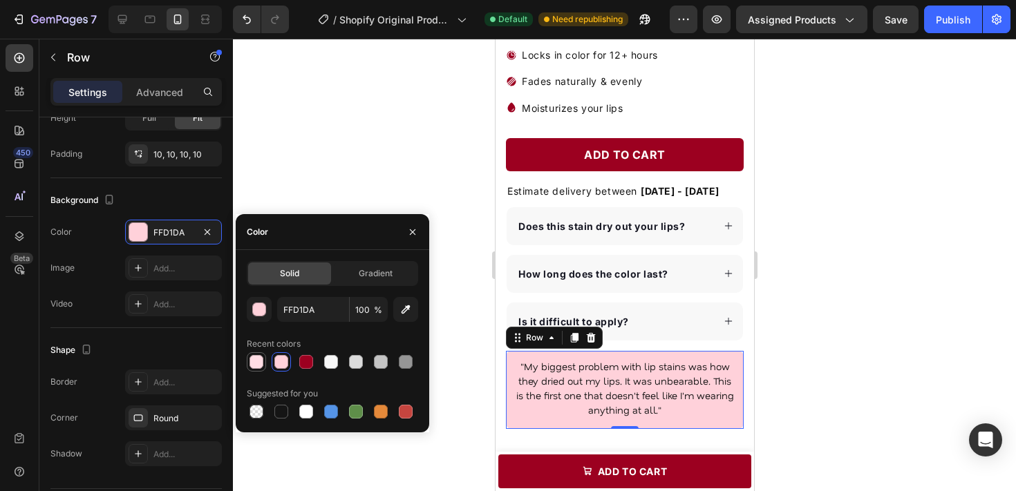
click at [260, 362] on div at bounding box center [257, 362] width 14 height 14
type input "FFDDE4"
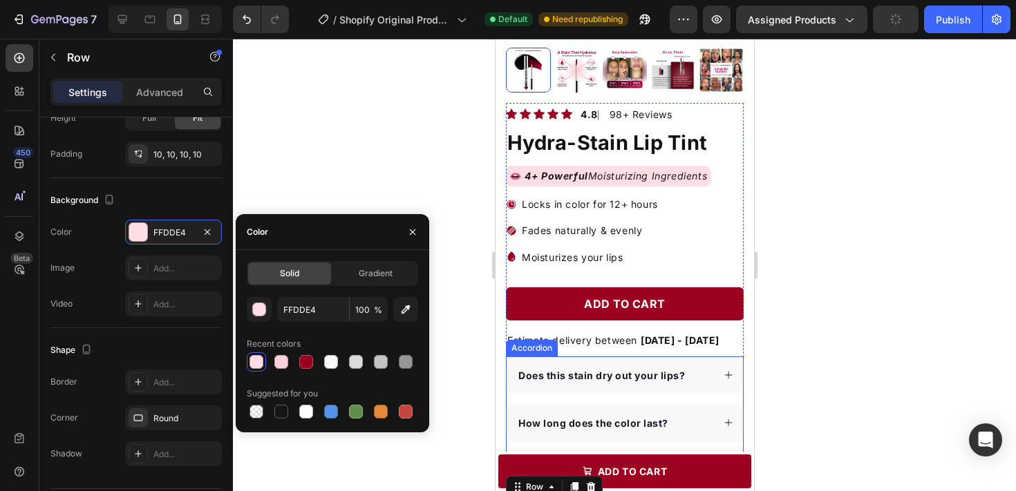
scroll to position [364, 0]
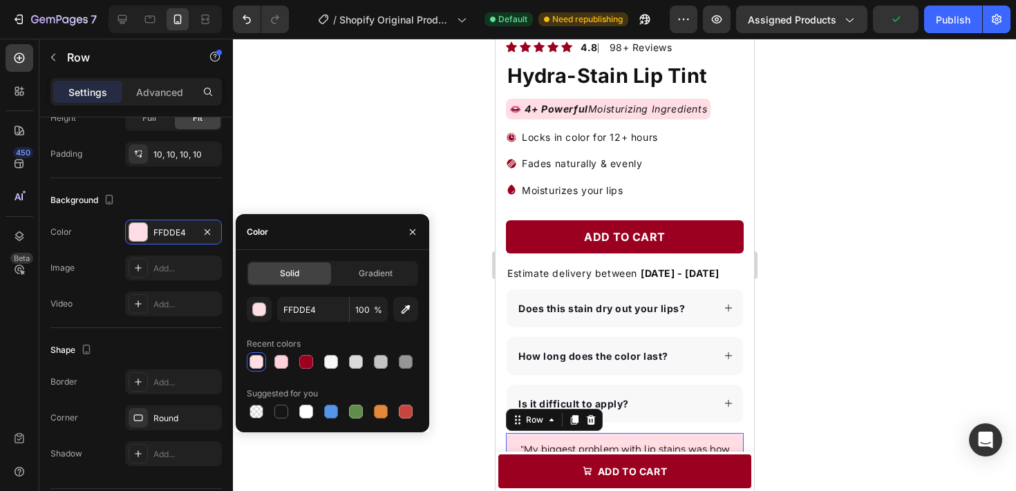
click at [802, 171] on div at bounding box center [624, 265] width 783 height 453
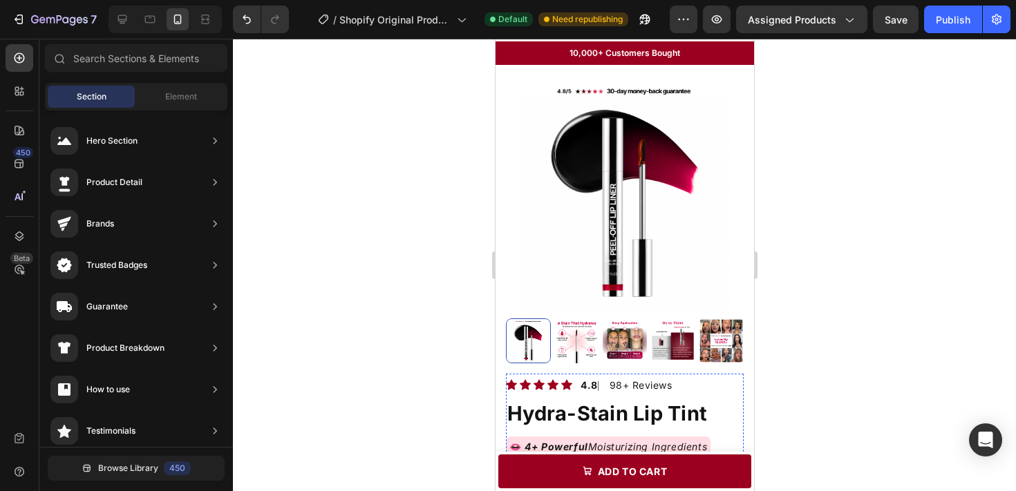
scroll to position [83, 0]
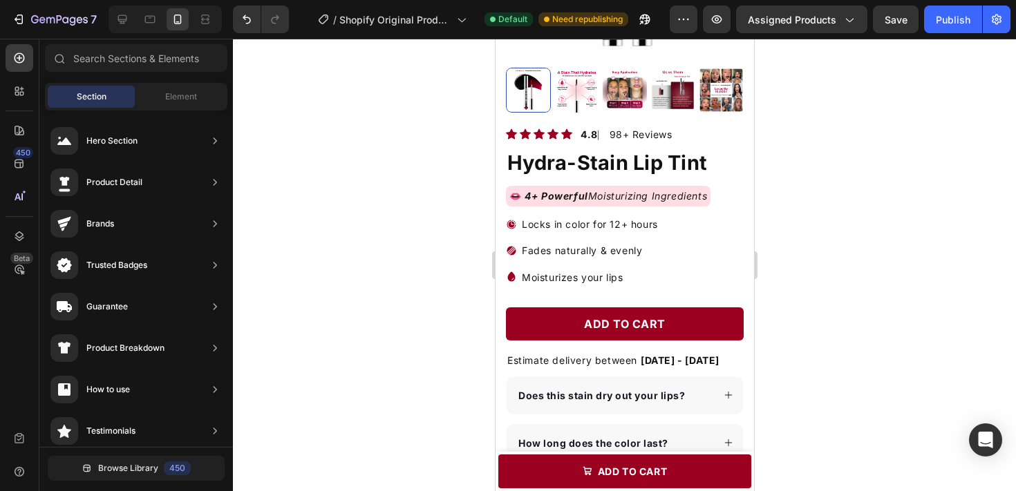
click at [824, 217] on div at bounding box center [624, 265] width 783 height 453
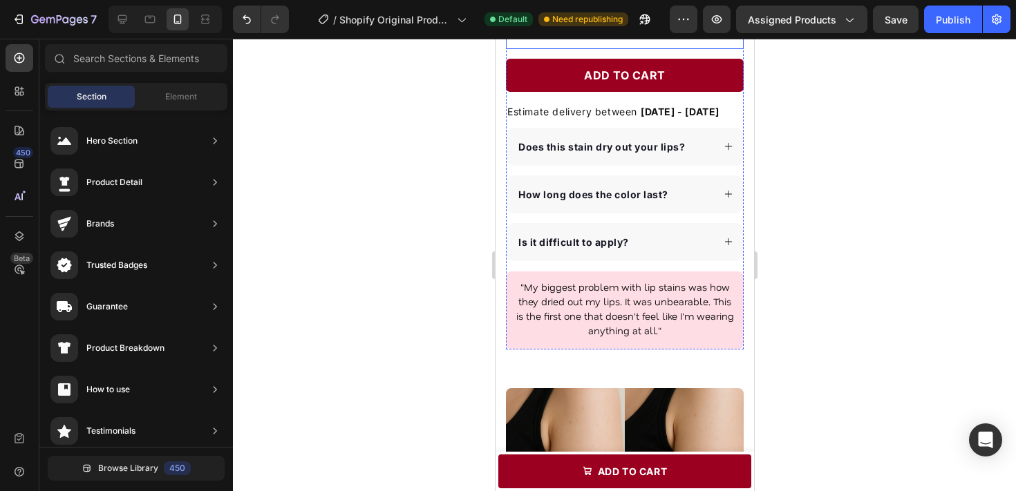
scroll to position [527, 0]
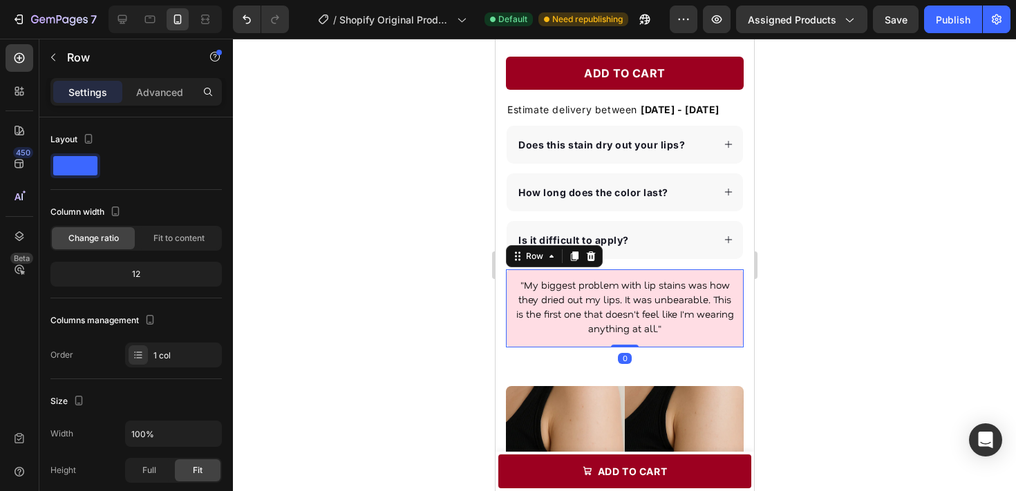
click at [714, 273] on div ""My biggest problem with lip stains was how they dried out my lips. It was unbe…" at bounding box center [624, 309] width 238 height 78
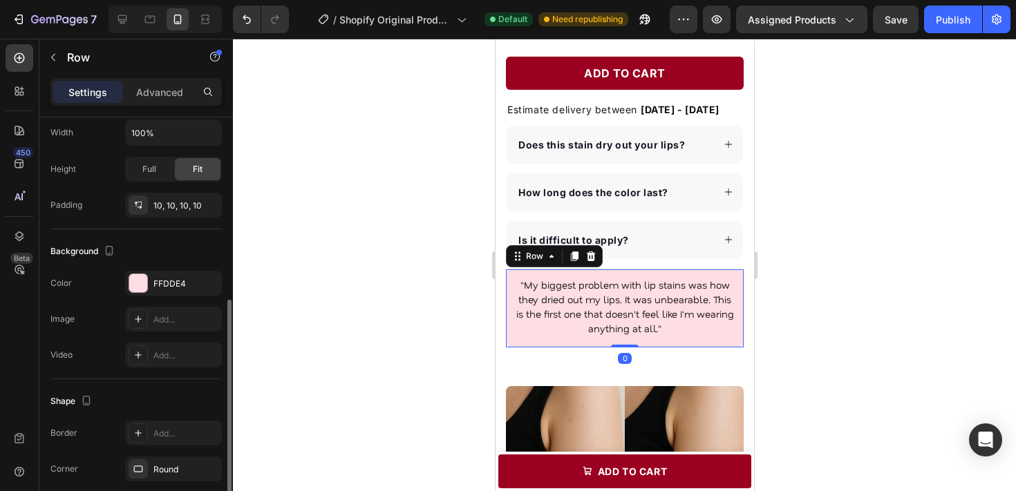
scroll to position [320, 0]
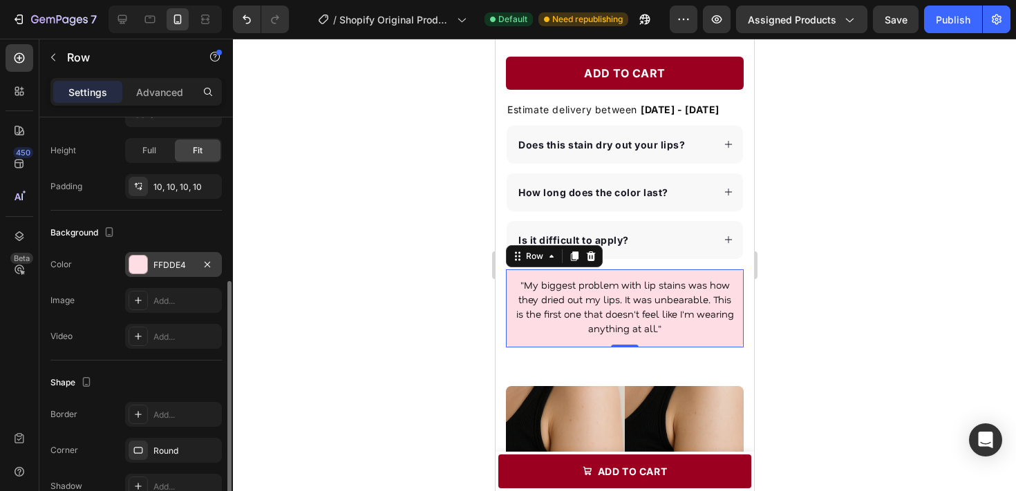
click at [135, 259] on div at bounding box center [138, 265] width 18 height 18
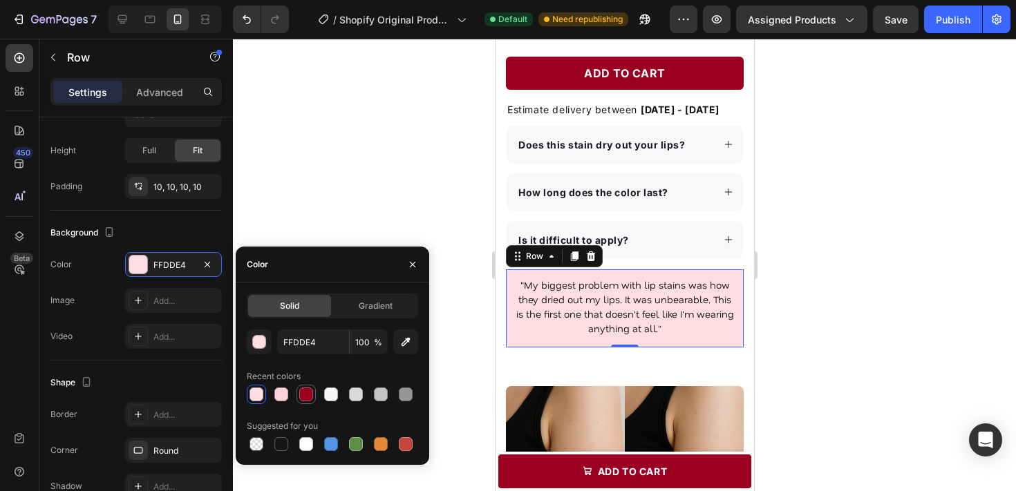
click at [307, 386] on div at bounding box center [306, 394] width 19 height 19
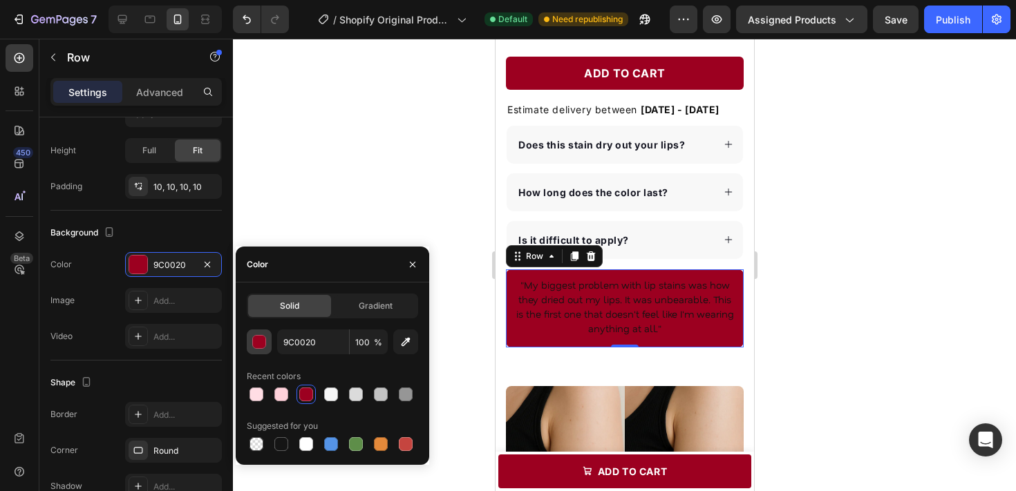
click at [262, 346] on div "button" at bounding box center [260, 343] width 14 height 14
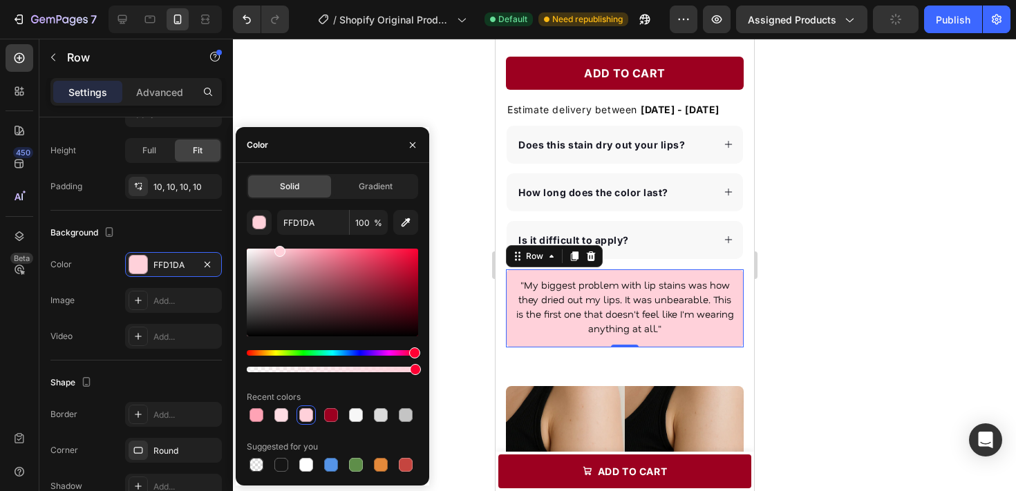
drag, startPoint x: 417, startPoint y: 284, endPoint x: 277, endPoint y: 247, distance: 144.5
click at [277, 247] on div at bounding box center [279, 251] width 11 height 11
click at [299, 412] on div at bounding box center [306, 415] width 17 height 17
type input "FFDDE4"
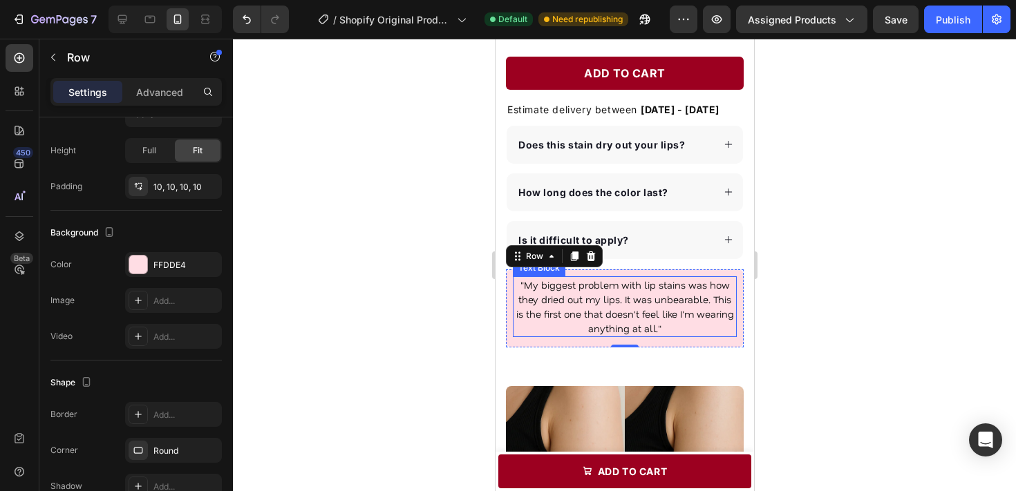
click at [786, 274] on div at bounding box center [624, 265] width 783 height 453
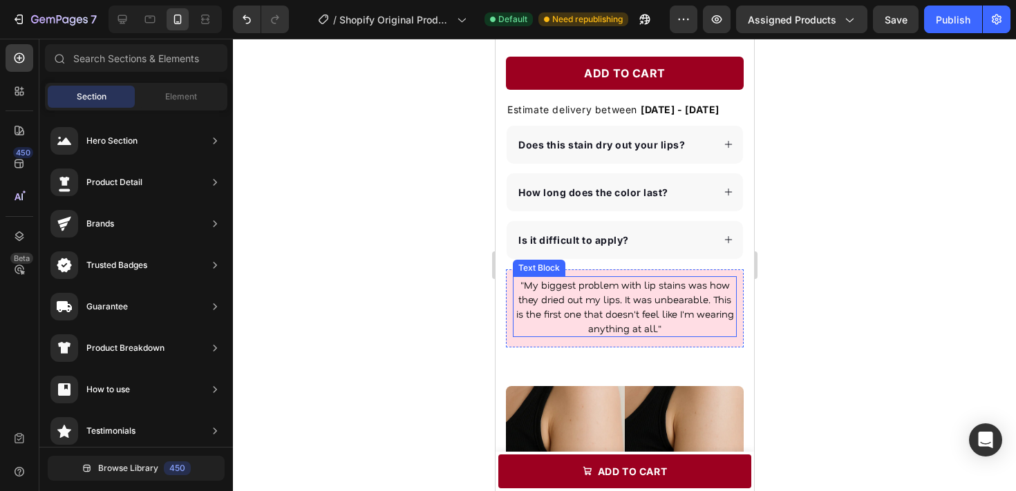
click at [785, 274] on div at bounding box center [624, 265] width 783 height 453
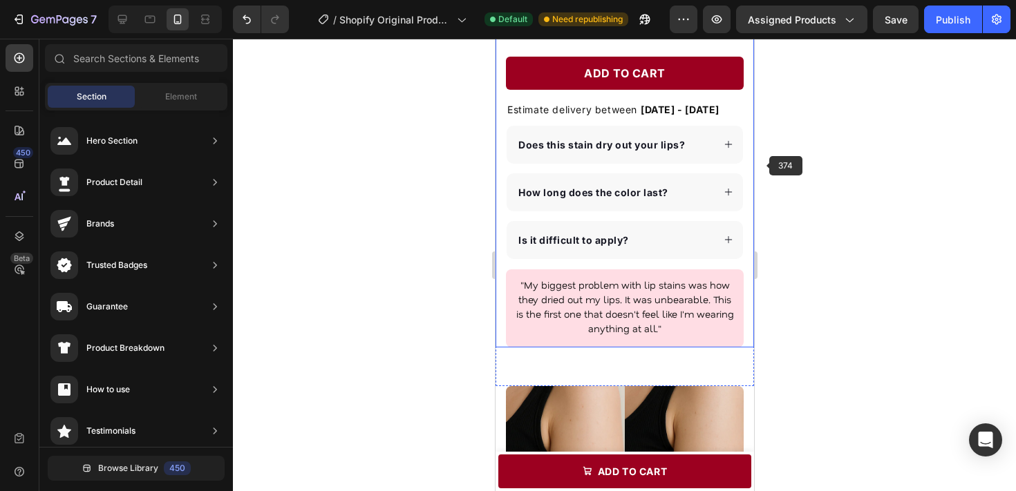
click at [800, 142] on div at bounding box center [624, 265] width 783 height 453
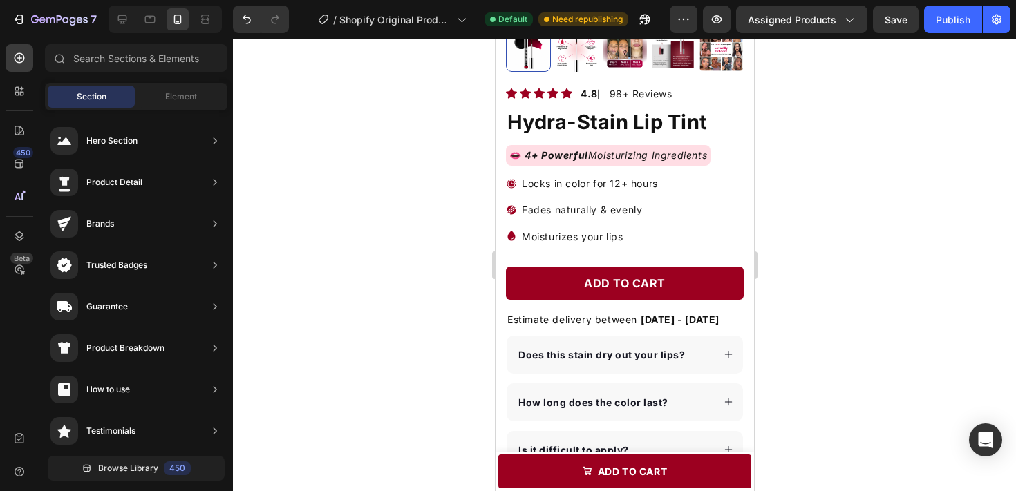
click at [795, 160] on div at bounding box center [624, 265] width 783 height 453
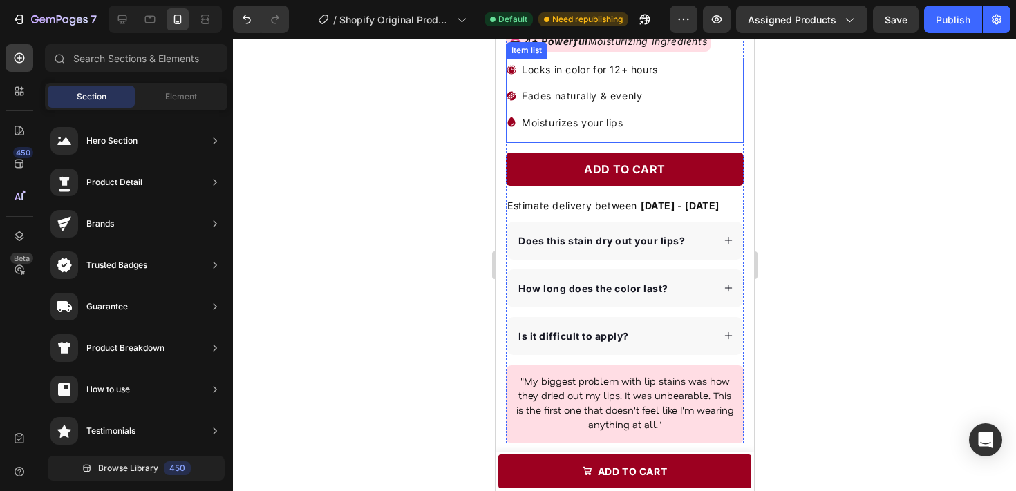
scroll to position [508, 0]
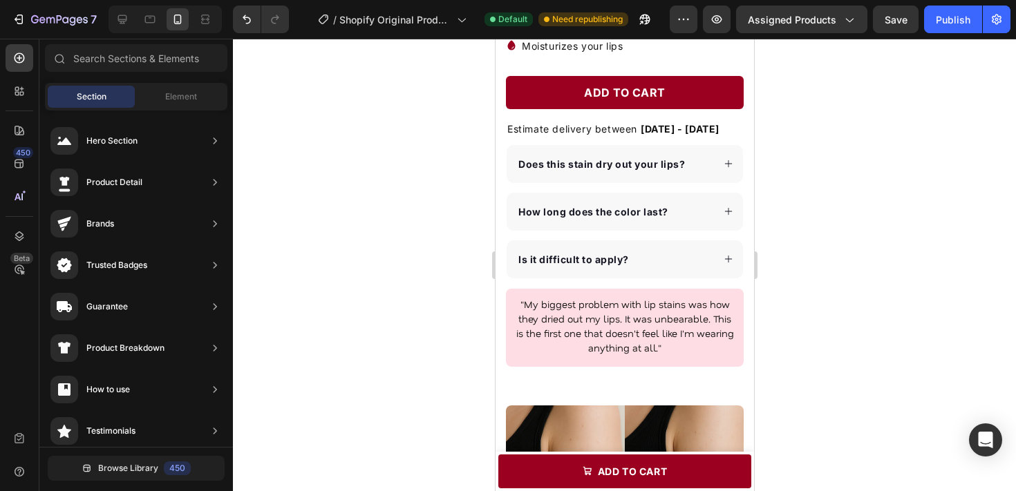
click at [809, 200] on div at bounding box center [624, 265] width 783 height 453
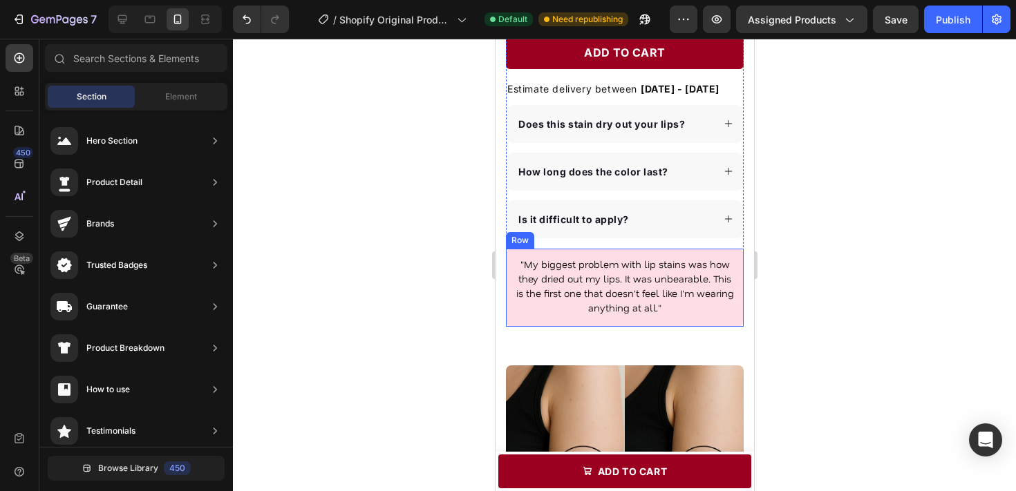
scroll to position [550, 0]
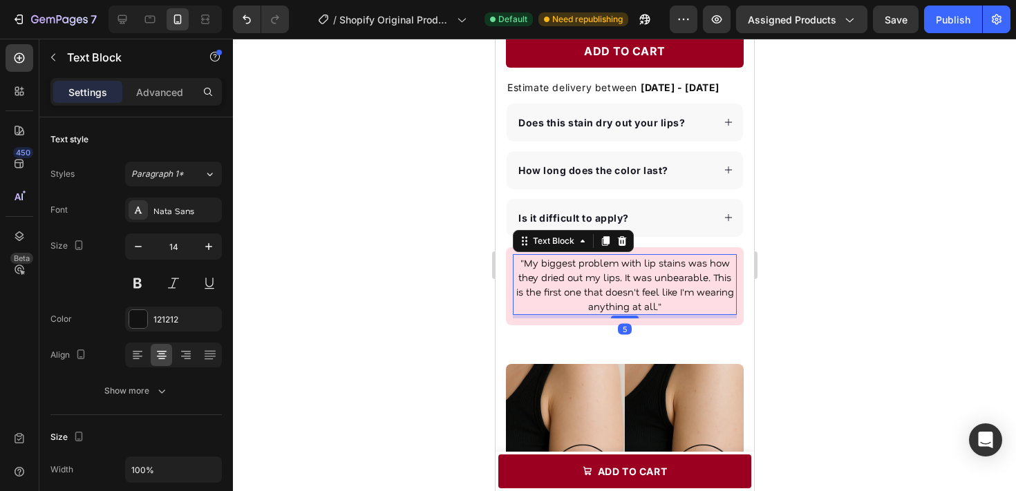
click at [705, 304] on p ""My biggest problem with lip stains was how they dried out my lips. It was unbe…" at bounding box center [624, 285] width 221 height 58
click at [781, 305] on div at bounding box center [624, 265] width 783 height 453
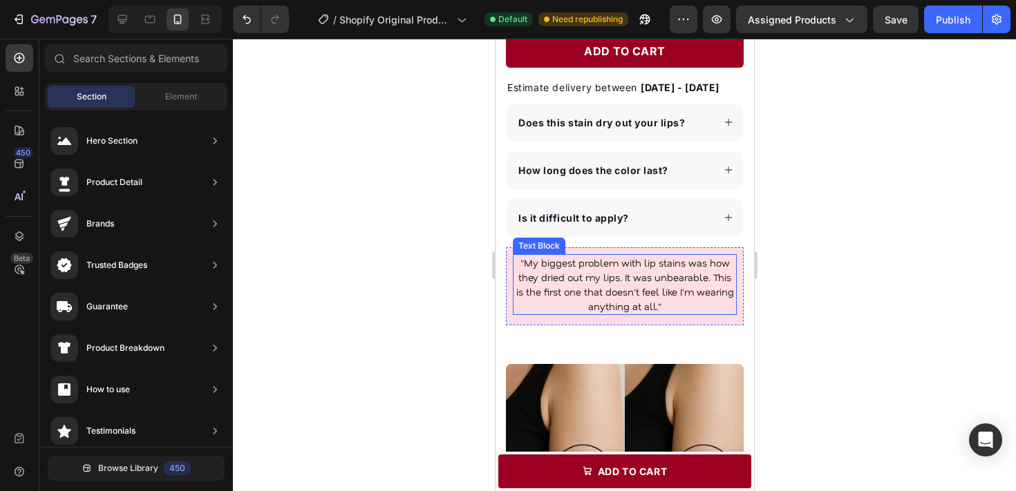
click at [677, 283] on p ""My biggest problem with lip stains was how they dried out my lips. It was unbe…" at bounding box center [624, 285] width 221 height 58
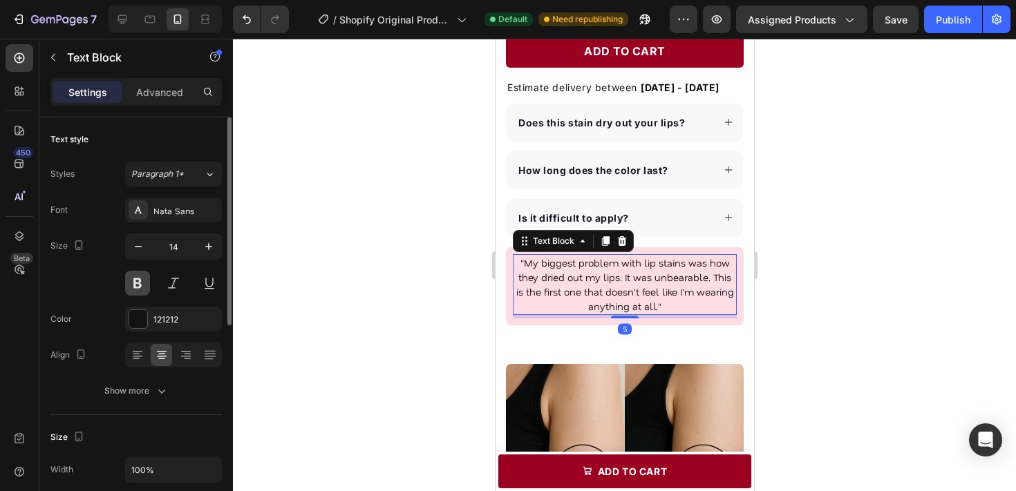
click at [138, 283] on button at bounding box center [137, 283] width 25 height 25
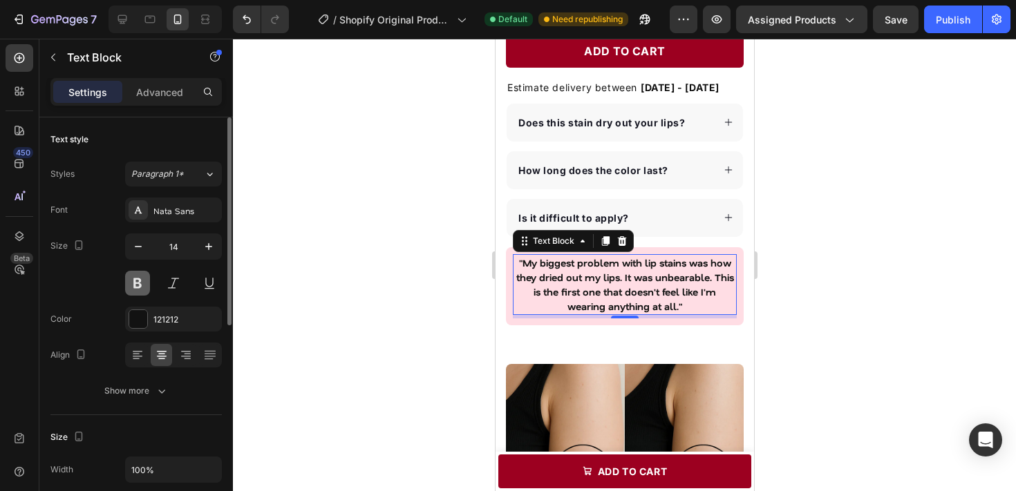
click at [138, 283] on button at bounding box center [137, 283] width 25 height 25
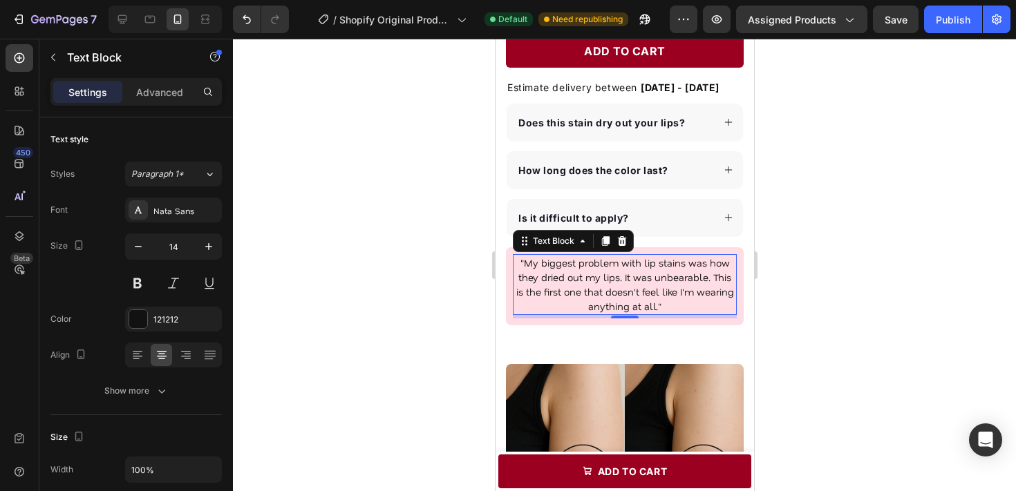
click at [879, 300] on div at bounding box center [624, 265] width 783 height 453
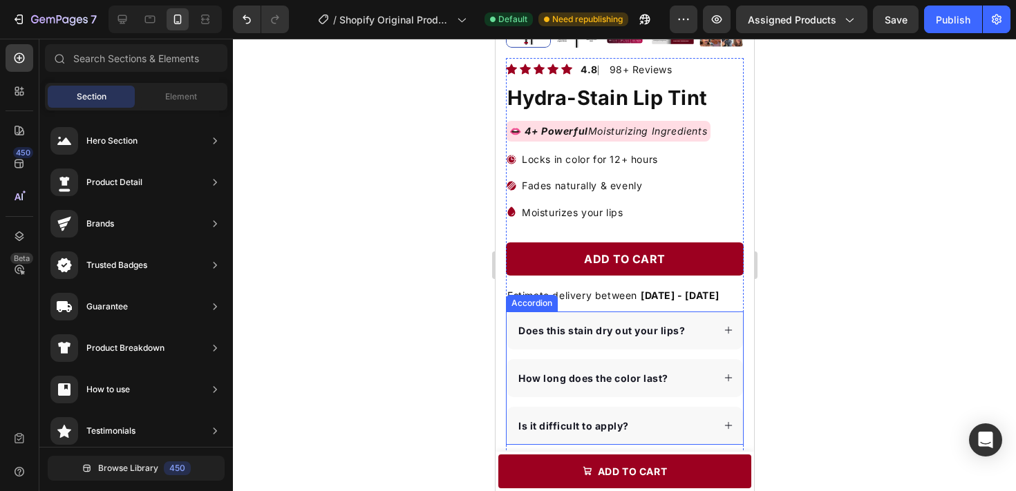
scroll to position [568, 0]
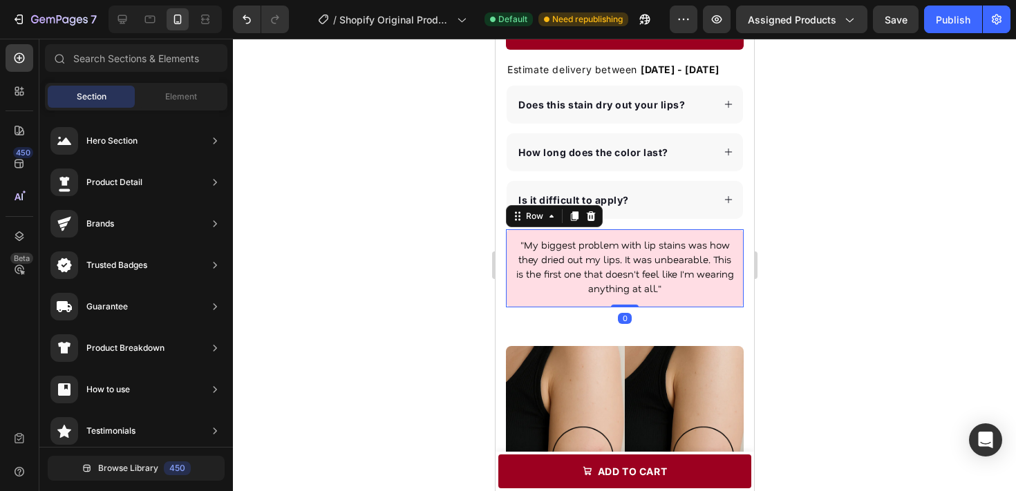
click at [717, 302] on div ""My biggest problem with lip stains was how they dried out my lips. It was unbe…" at bounding box center [624, 268] width 238 height 78
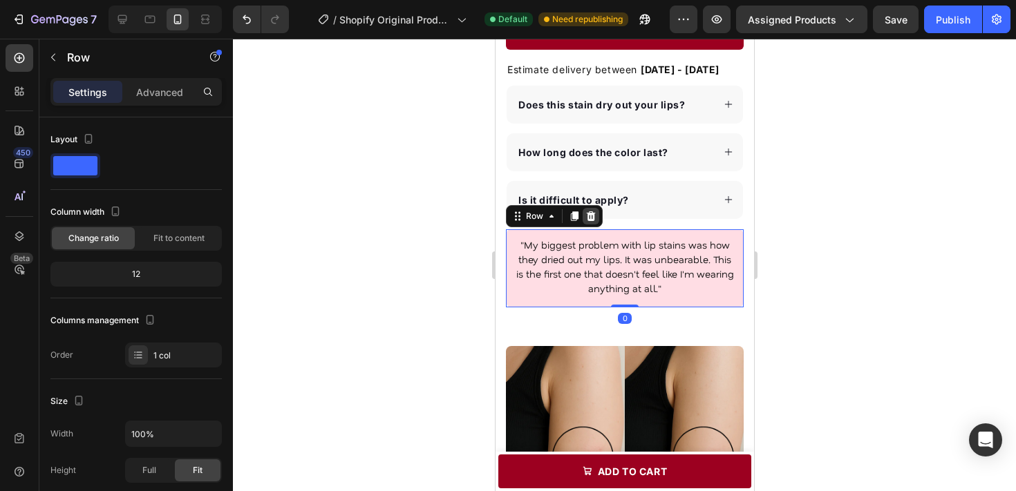
click at [596, 221] on div at bounding box center [590, 216] width 17 height 17
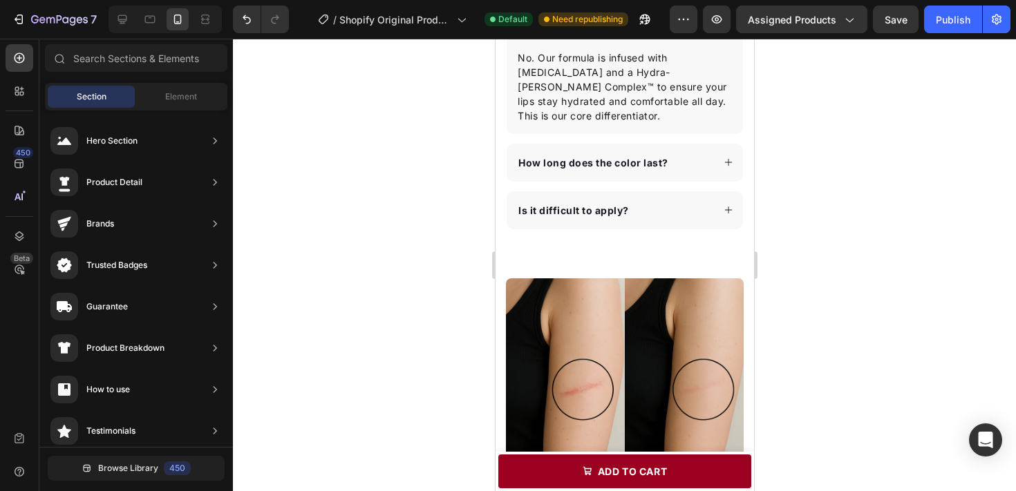
scroll to position [665, 0]
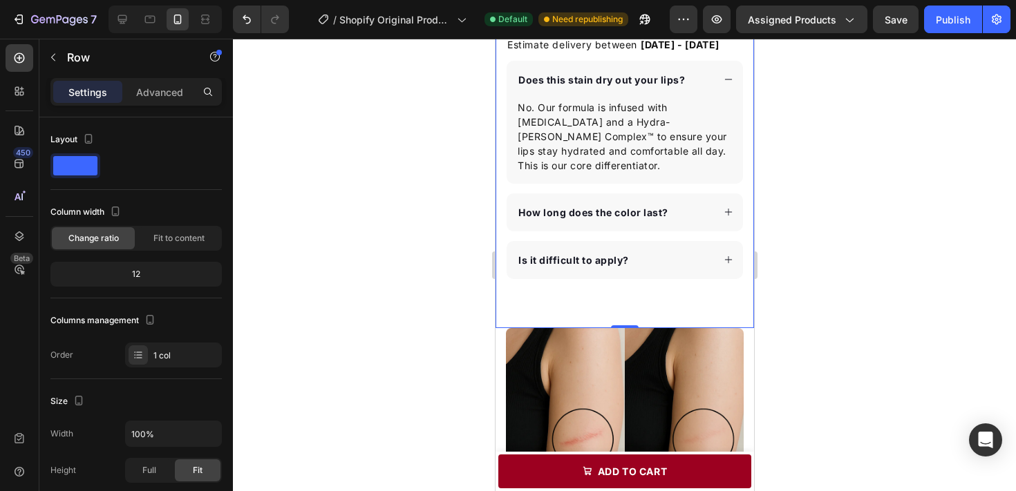
scroll to position [570, 0]
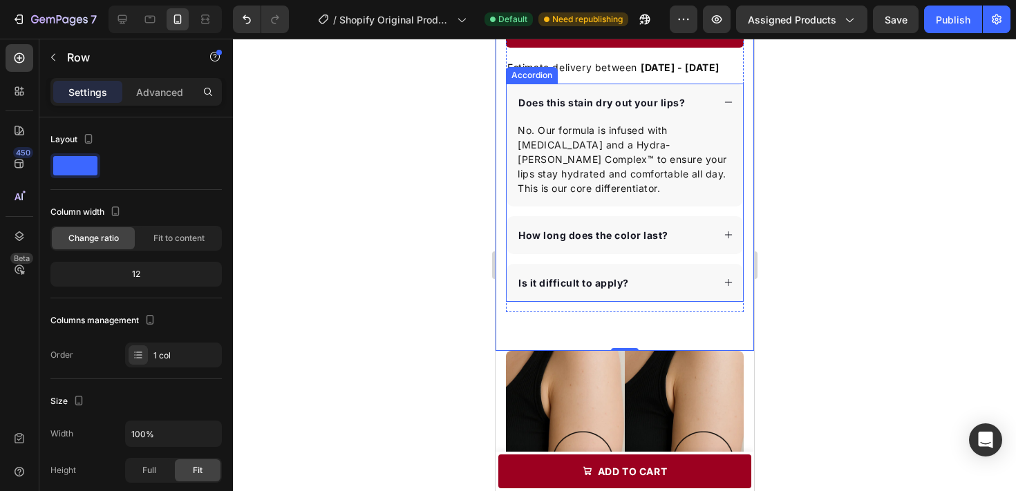
click at [642, 106] on strong "Does this stain dry out your lips?" at bounding box center [601, 103] width 167 height 12
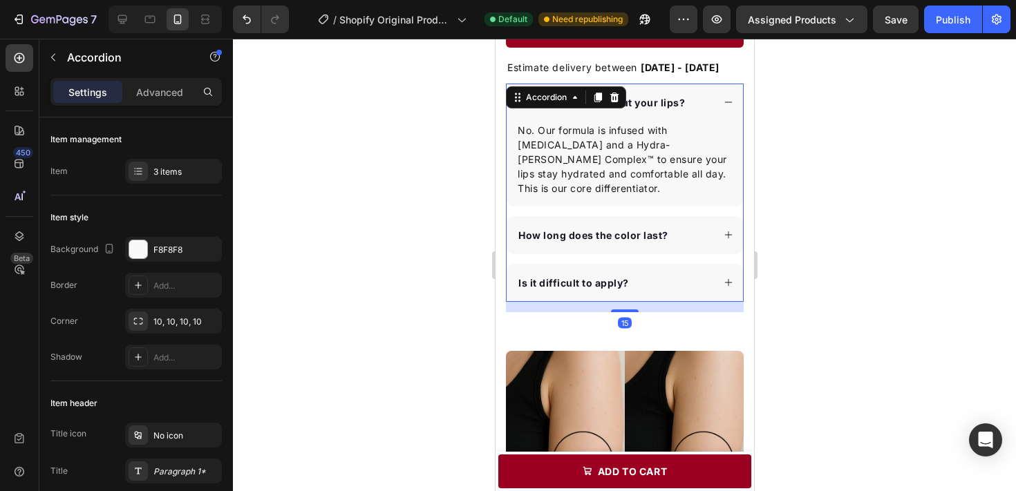
click at [692, 104] on div "Does this stain dry out your lips?" at bounding box center [614, 102] width 196 height 19
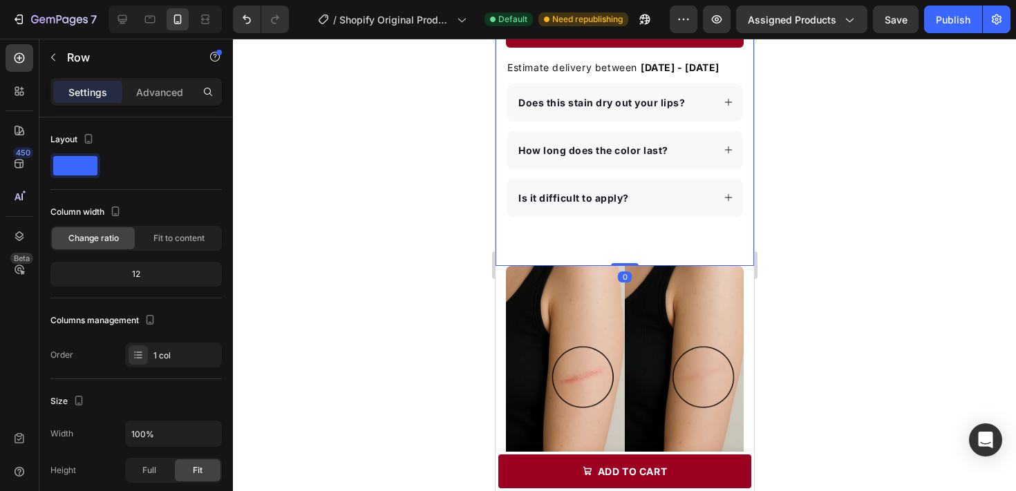
click at [163, 85] on p "Advanced" at bounding box center [159, 92] width 47 height 15
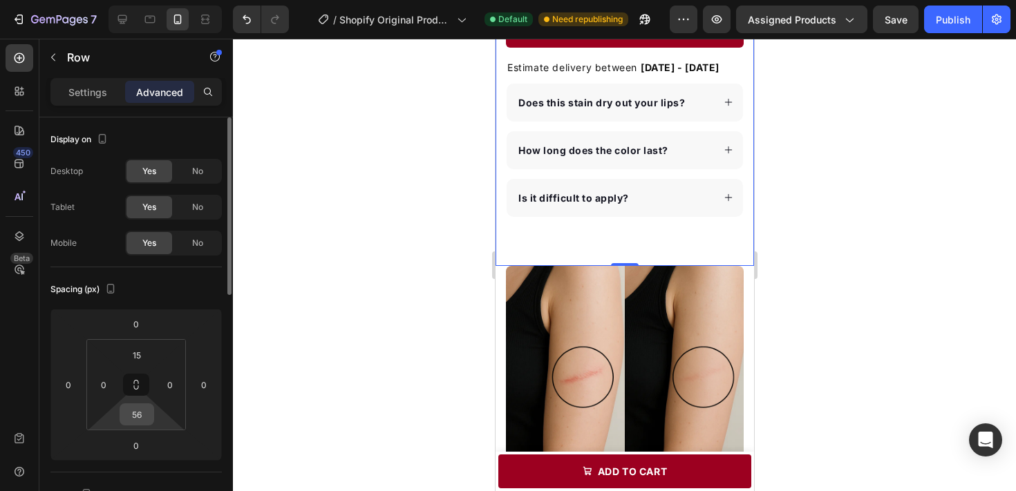
click at [140, 404] on input "56" at bounding box center [137, 414] width 28 height 21
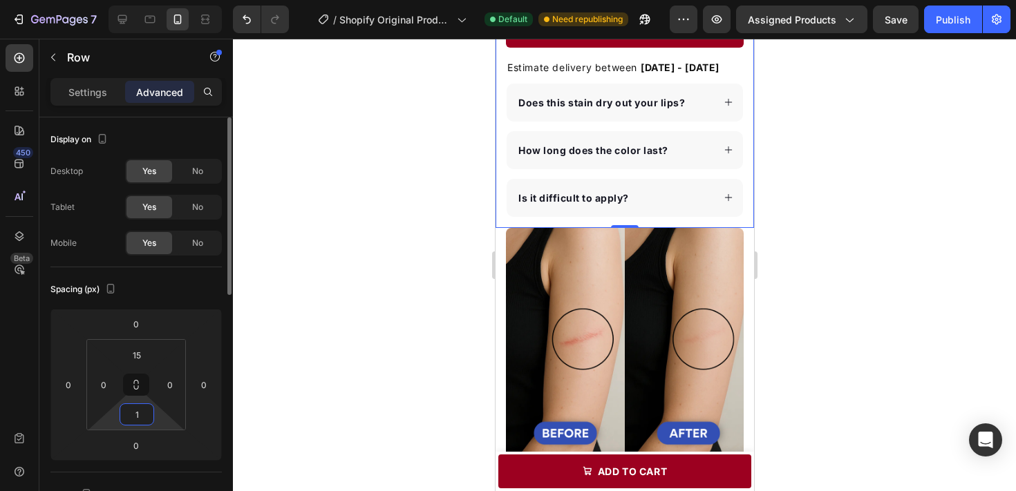
type input "15"
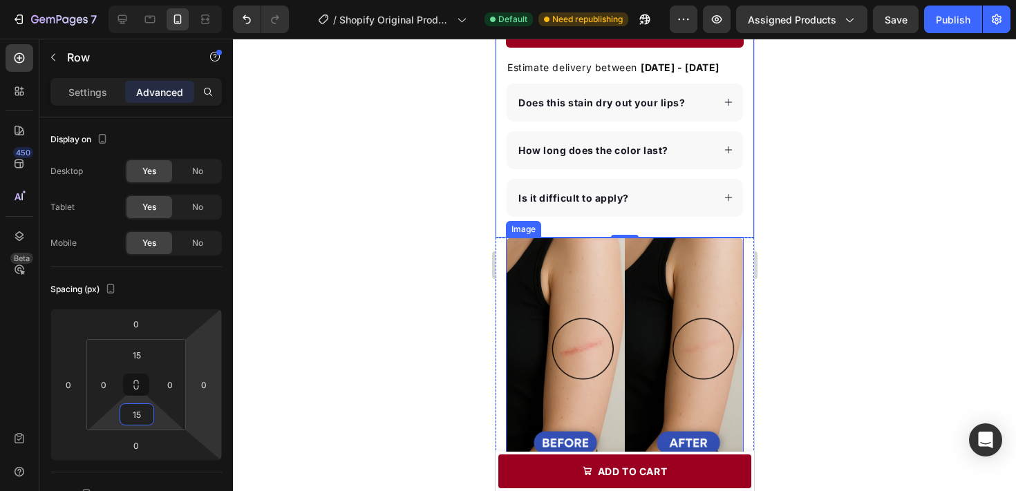
click at [830, 333] on div at bounding box center [624, 265] width 783 height 453
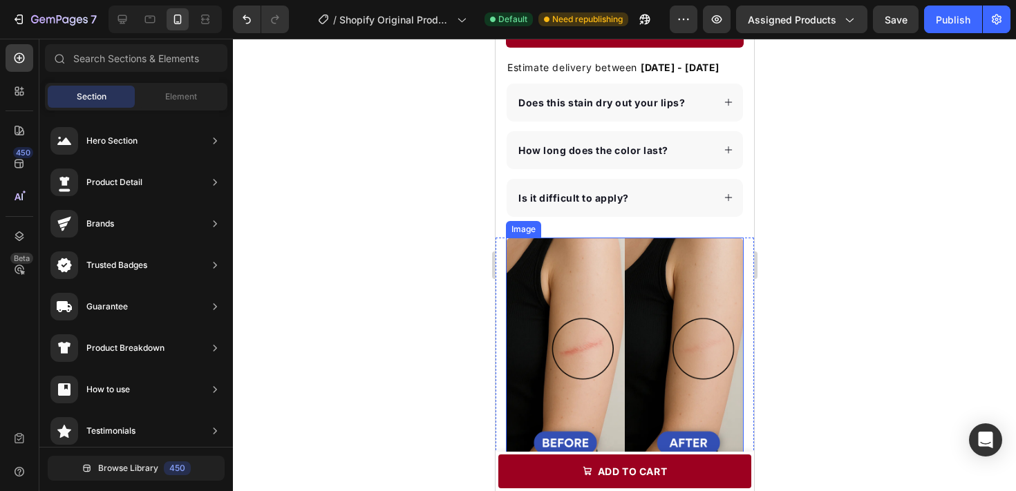
click at [856, 304] on div at bounding box center [624, 265] width 783 height 453
click at [785, 310] on div at bounding box center [624, 265] width 783 height 453
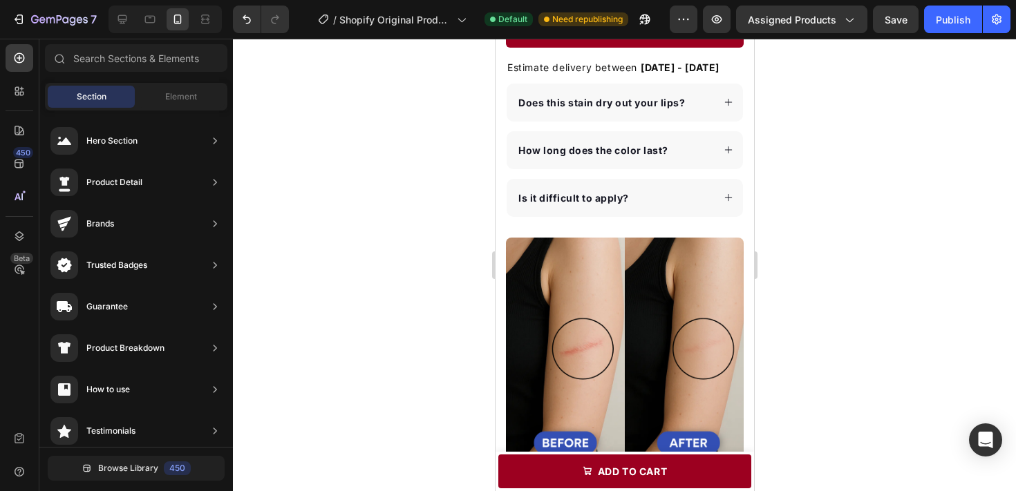
click at [837, 256] on div at bounding box center [624, 265] width 783 height 453
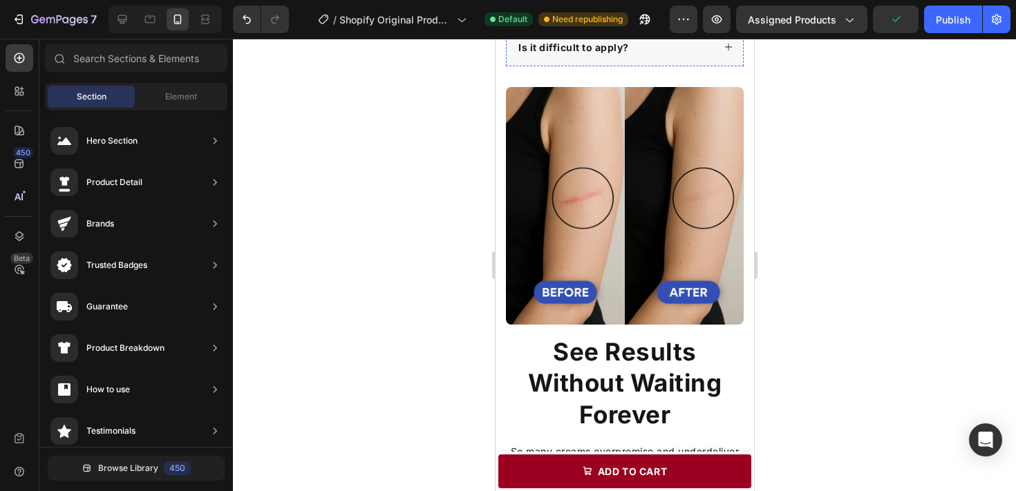
scroll to position [807, 0]
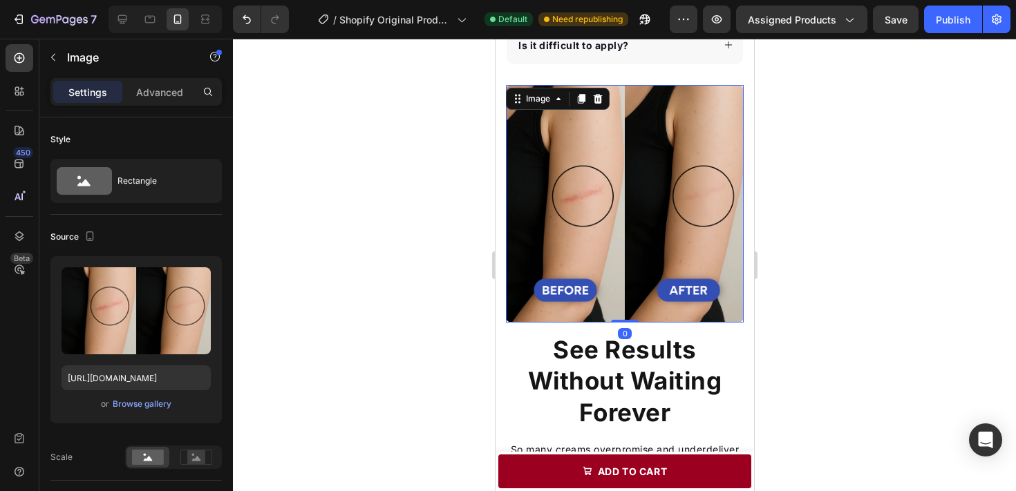
click at [700, 280] on img at bounding box center [624, 204] width 238 height 238
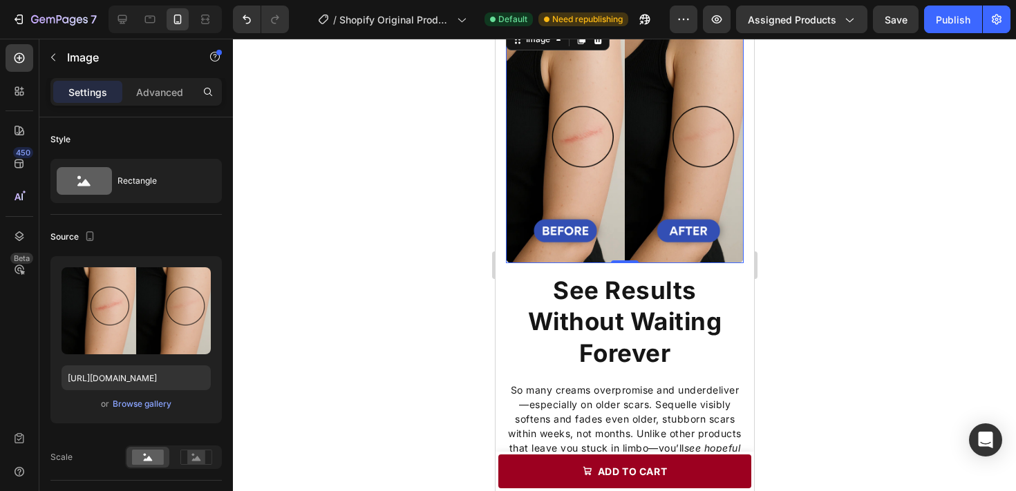
scroll to position [695, 0]
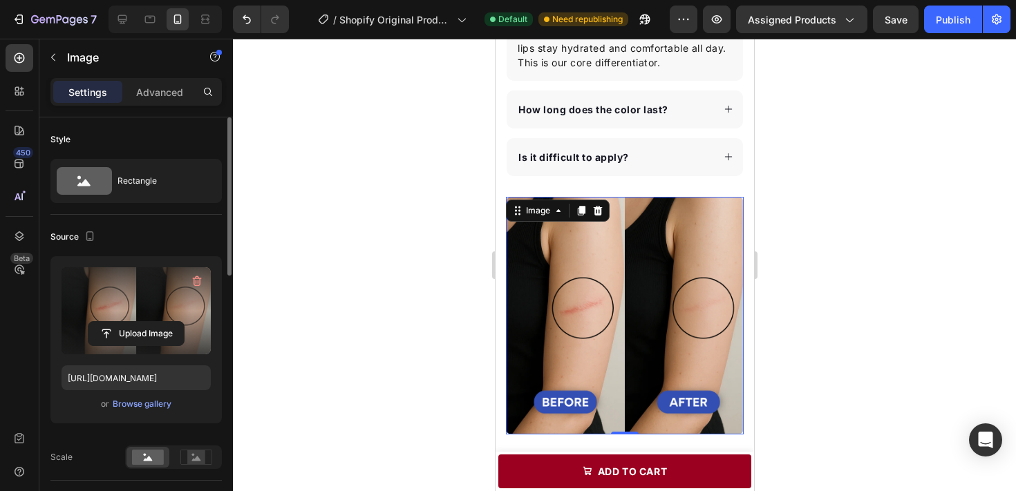
click at [182, 302] on label at bounding box center [136, 311] width 149 height 87
click at [182, 322] on input "file" at bounding box center [135, 334] width 95 height 24
type input "C:\fakepath\demo3.avif"
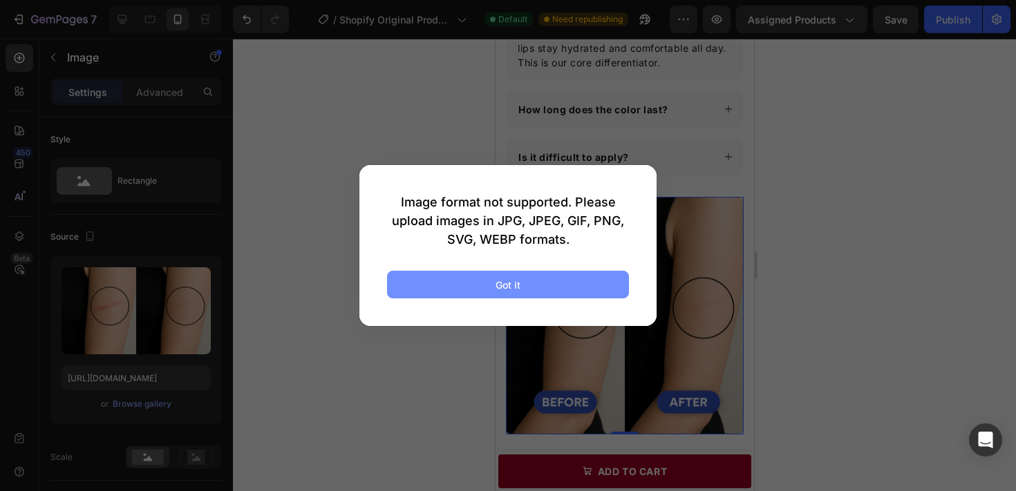
click at [579, 280] on button "Got it" at bounding box center [508, 285] width 242 height 28
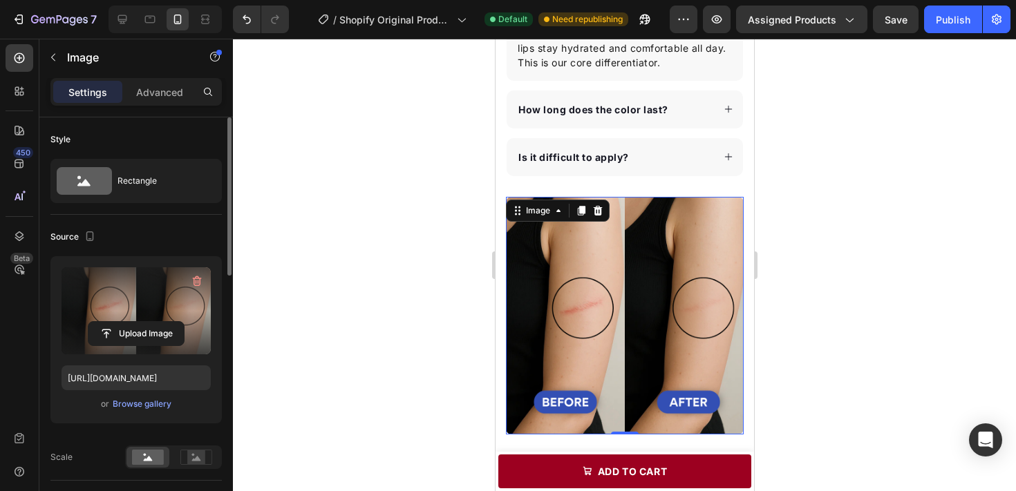
click at [160, 313] on label at bounding box center [136, 311] width 149 height 87
click at [160, 322] on input "file" at bounding box center [135, 334] width 95 height 24
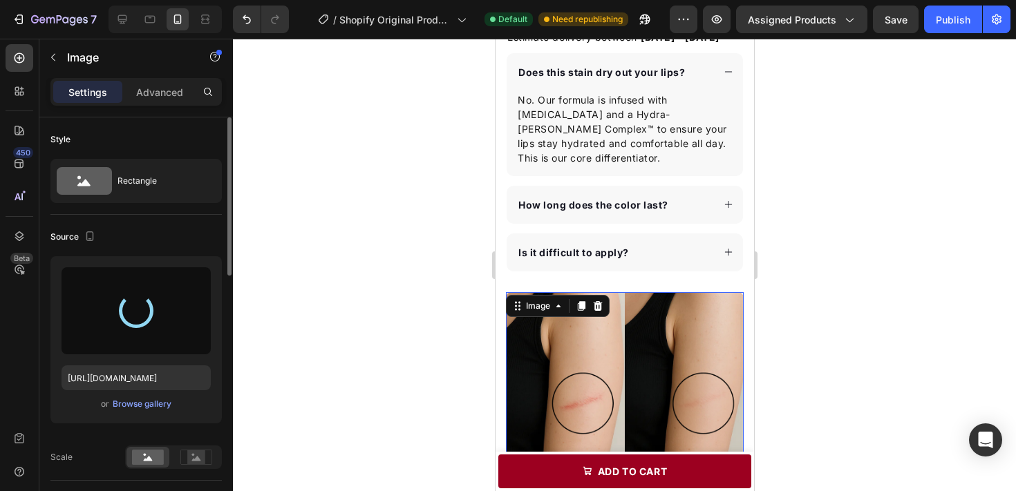
type input "https://cdn.shopify.com/s/files/1/0707/9480/5420/files/gempages_579725637963481…"
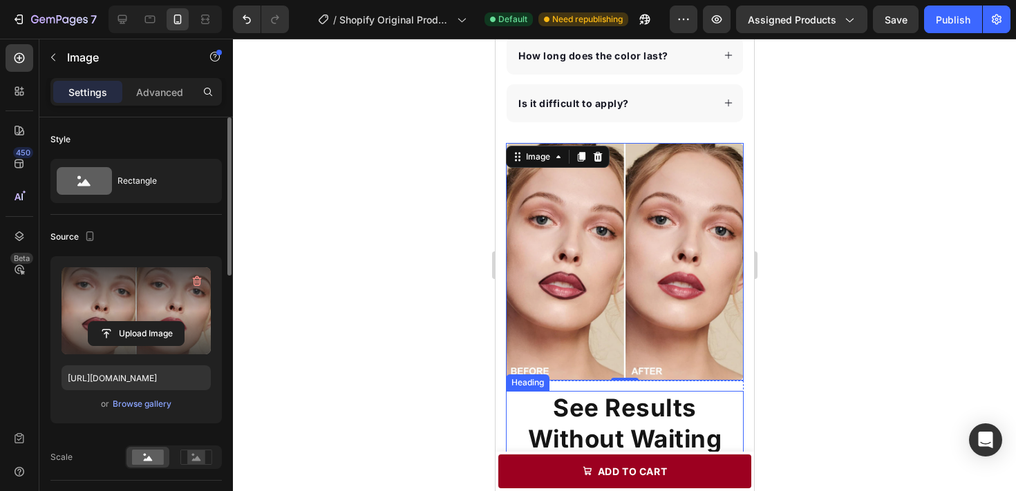
scroll to position [756, 0]
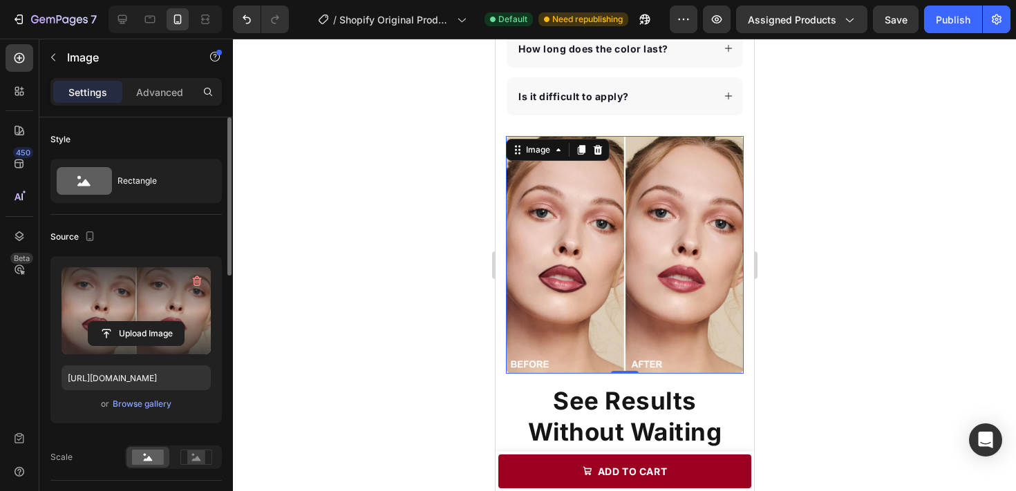
click at [806, 286] on div at bounding box center [624, 265] width 783 height 453
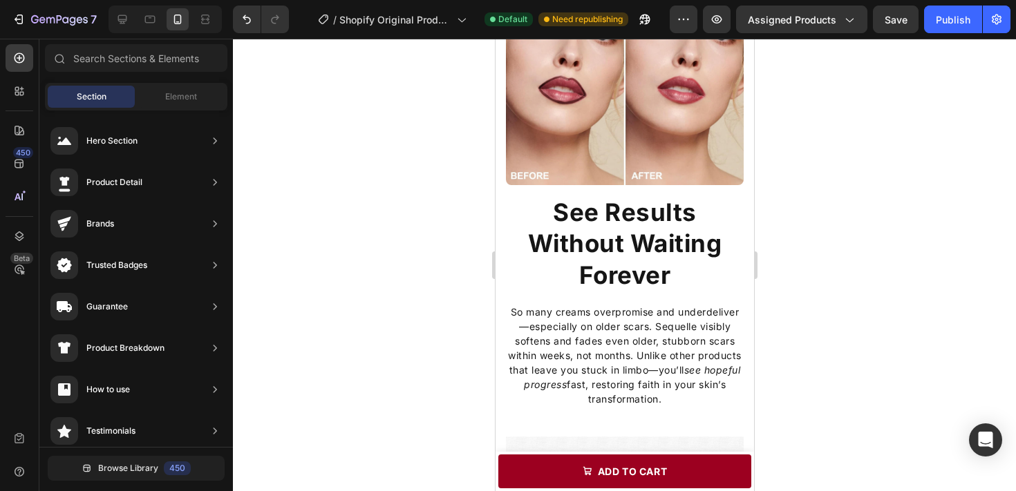
scroll to position [900, 0]
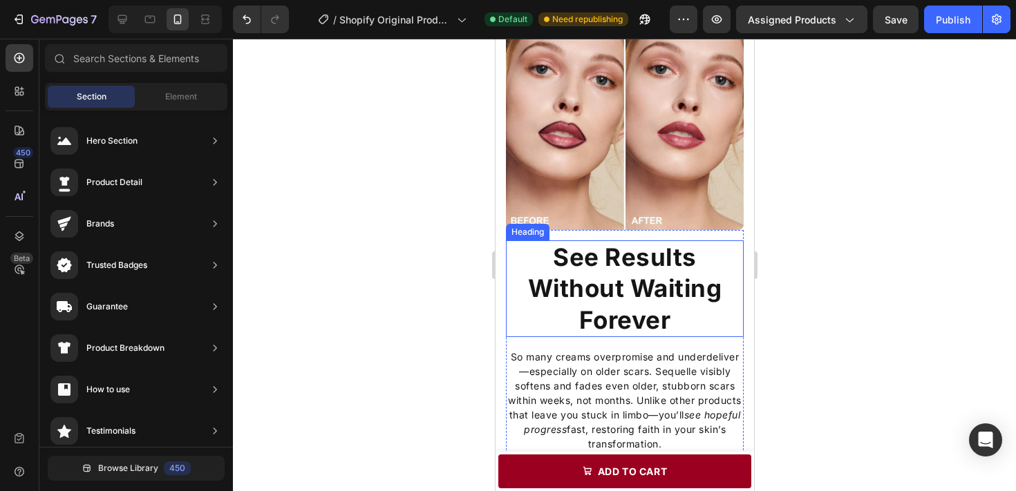
click at [612, 308] on strong "See Results Without Waiting Forever" at bounding box center [624, 289] width 194 height 92
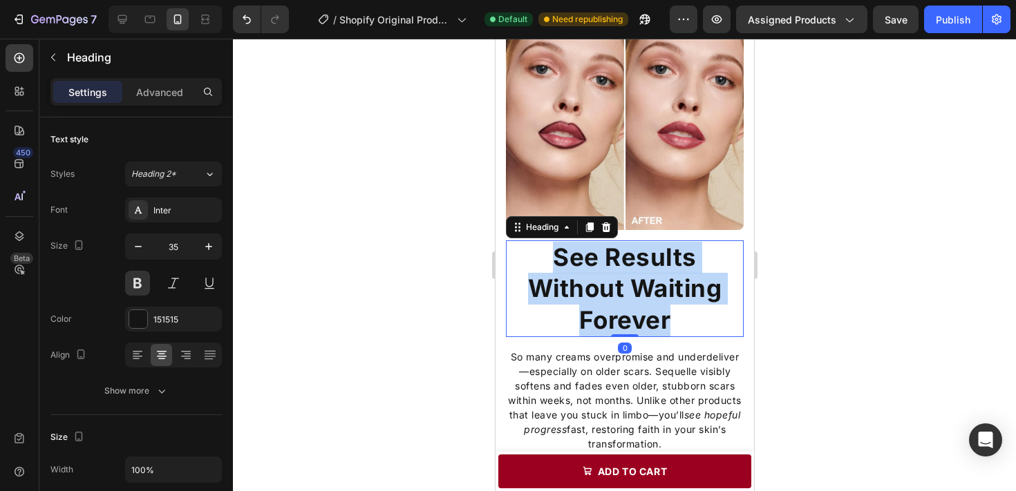
click at [612, 308] on strong "See Results Without Waiting Forever" at bounding box center [624, 289] width 194 height 92
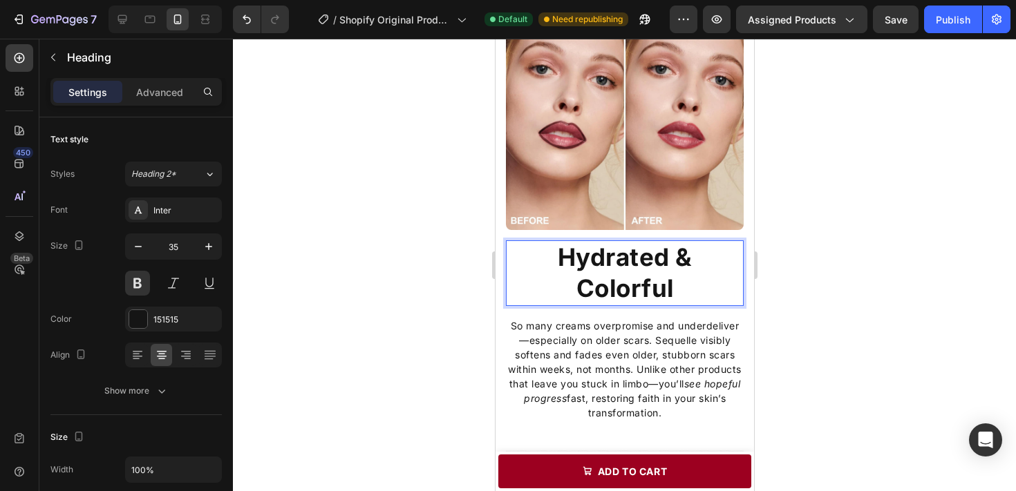
click at [646, 283] on strong "Hydrated & Colorful" at bounding box center [624, 273] width 135 height 61
click at [608, 283] on strong "Hydrated & Colorful" at bounding box center [624, 273] width 135 height 61
click at [671, 290] on strong "Hydrated & Colorful" at bounding box center [624, 273] width 135 height 61
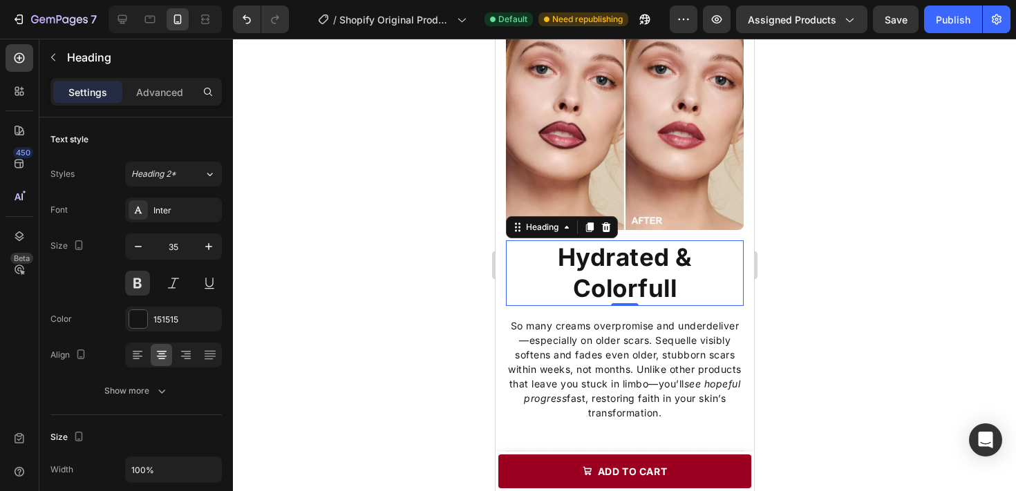
click at [868, 293] on div at bounding box center [624, 265] width 783 height 453
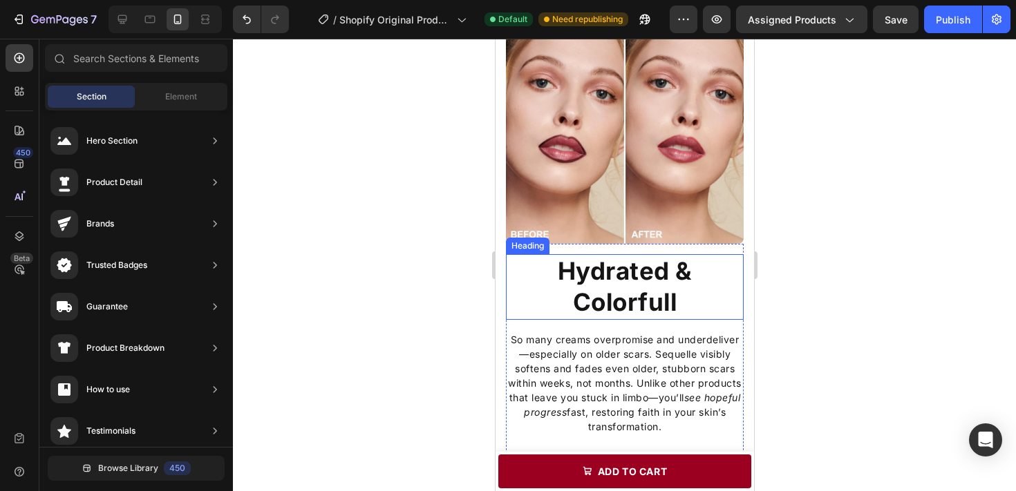
scroll to position [885, 0]
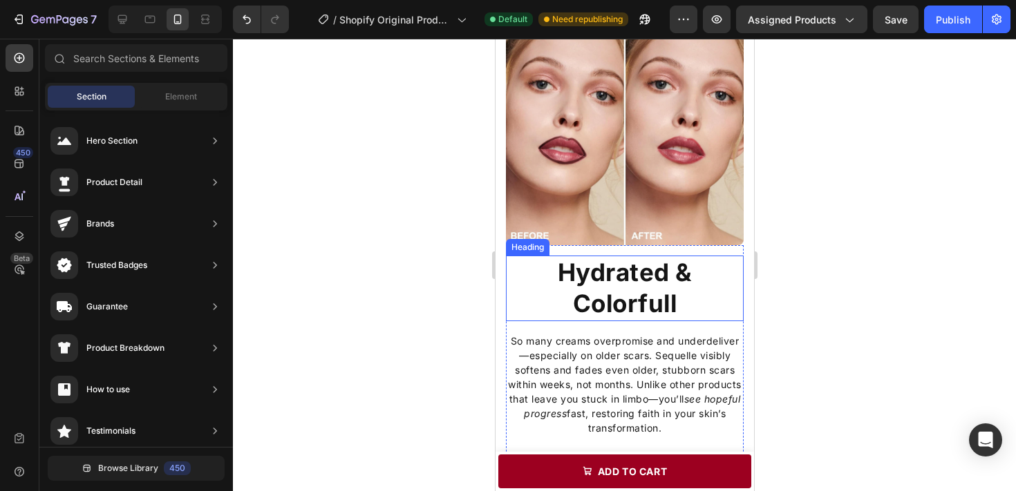
click at [707, 303] on p "⁠⁠⁠⁠⁠⁠⁠ Hydrated & Colorfull" at bounding box center [624, 288] width 235 height 63
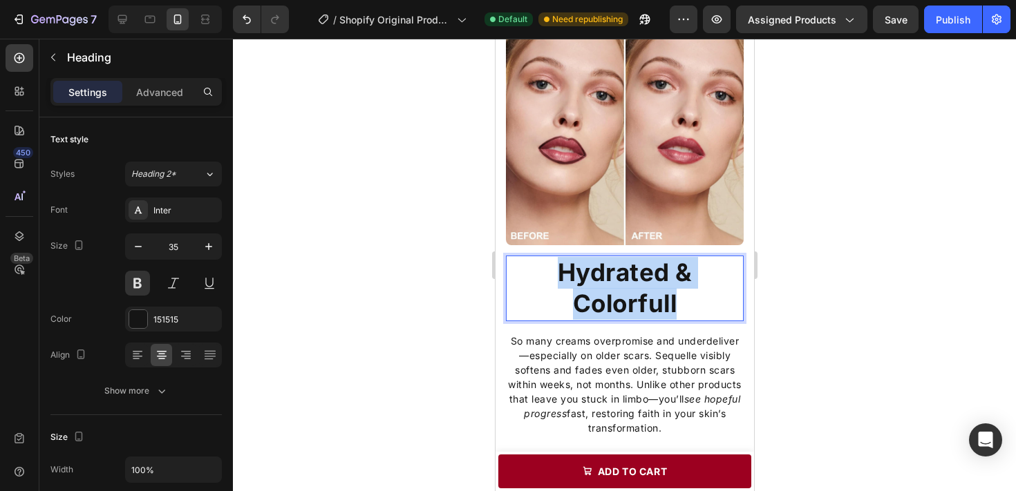
click at [707, 303] on p "Hydrated & Colorfull" at bounding box center [624, 288] width 235 height 63
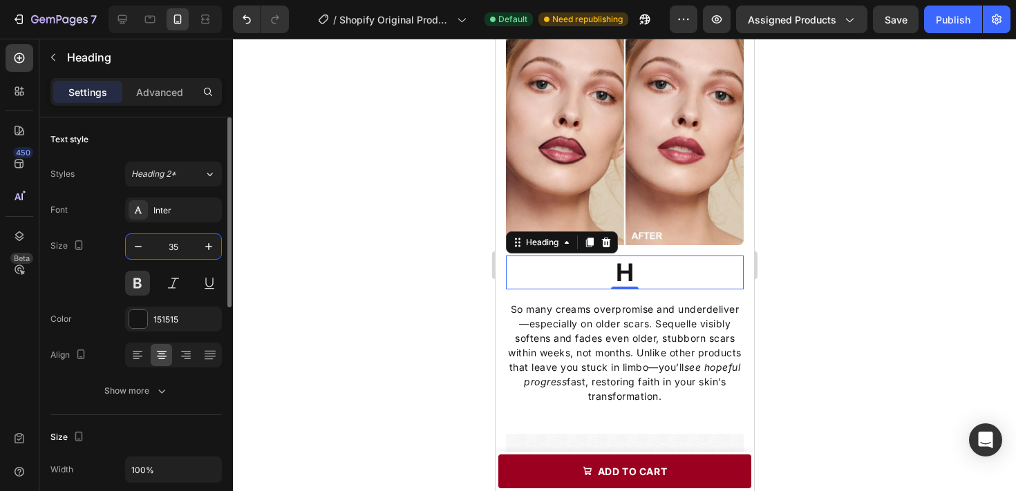
click at [176, 245] on input "35" at bounding box center [174, 246] width 46 height 25
type input "30"
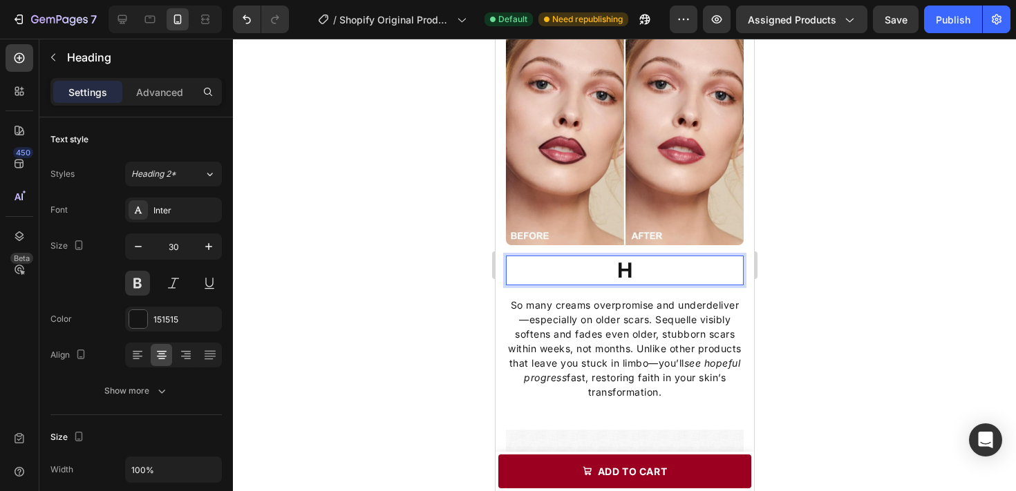
click at [676, 270] on p "H" at bounding box center [624, 270] width 235 height 27
click at [627, 270] on strong "H" at bounding box center [625, 270] width 16 height 25
click at [621, 272] on strong "H" at bounding box center [625, 270] width 16 height 25
click at [579, 273] on strong "Hydrated" at bounding box center [624, 270] width 96 height 25
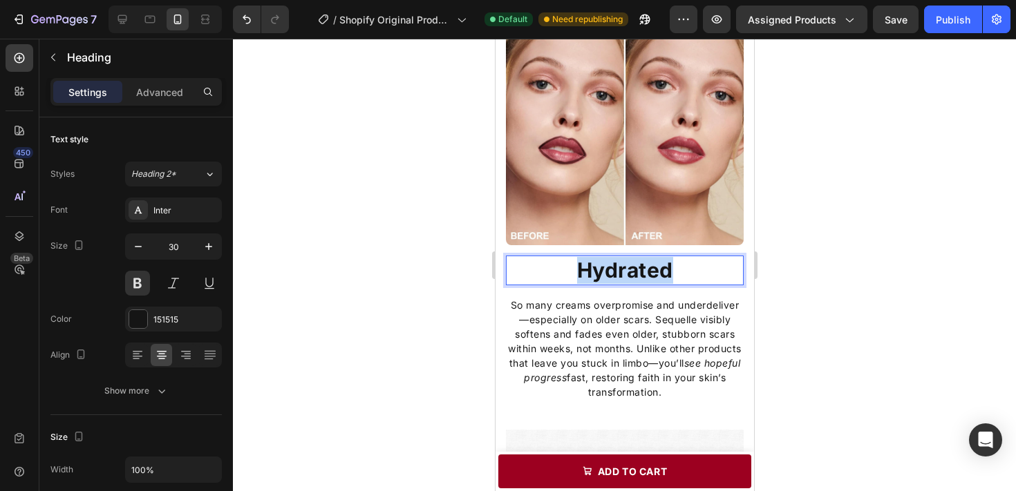
click at [579, 273] on strong "Hydrated" at bounding box center [624, 270] width 96 height 25
click at [601, 276] on strong "The End of Dry Lips." at bounding box center [624, 270] width 210 height 25
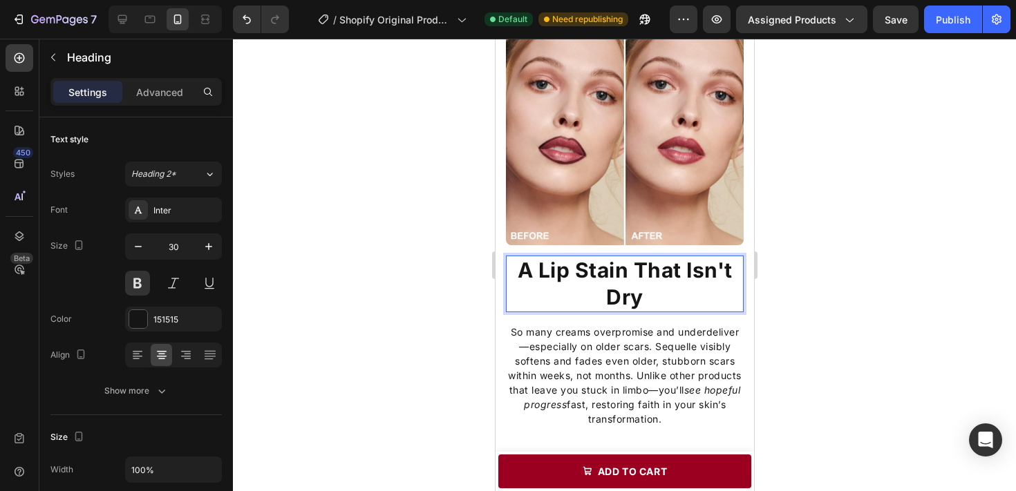
click at [686, 268] on strong "A Lip Stain That Isn't Dry" at bounding box center [624, 284] width 215 height 52
click at [835, 290] on div at bounding box center [624, 265] width 783 height 453
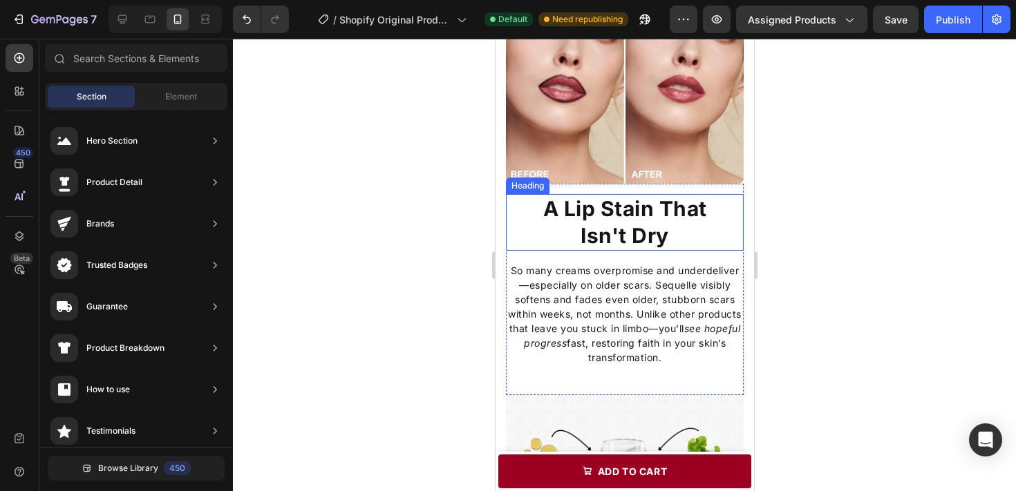
scroll to position [832, 0]
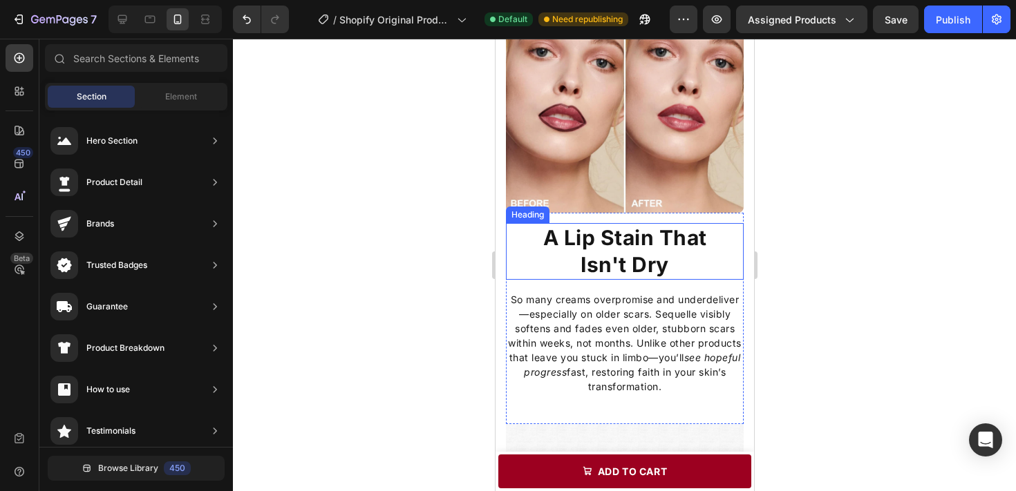
click at [660, 254] on strong "Isn't Dry" at bounding box center [624, 264] width 88 height 25
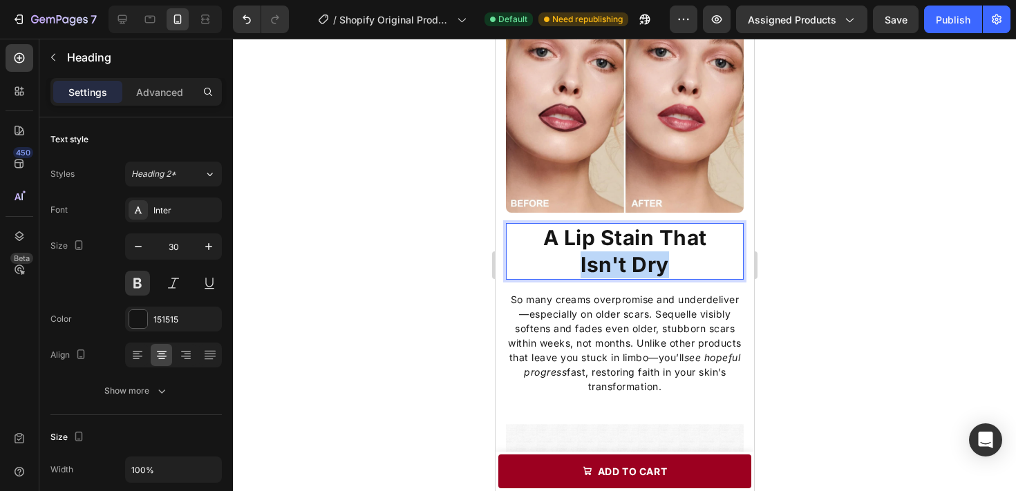
click at [660, 254] on strong "Isn't Dry" at bounding box center [624, 264] width 88 height 25
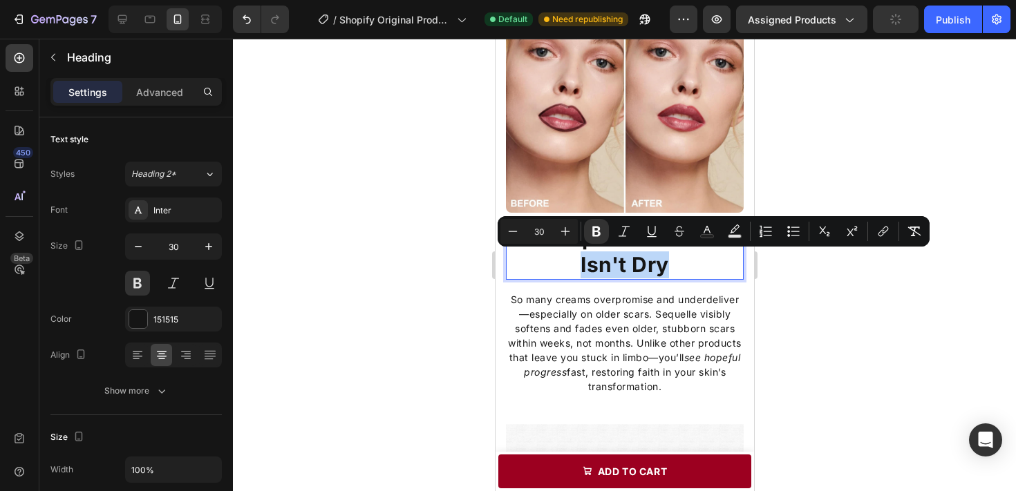
click at [660, 254] on strong "Isn't Dry" at bounding box center [624, 264] width 88 height 25
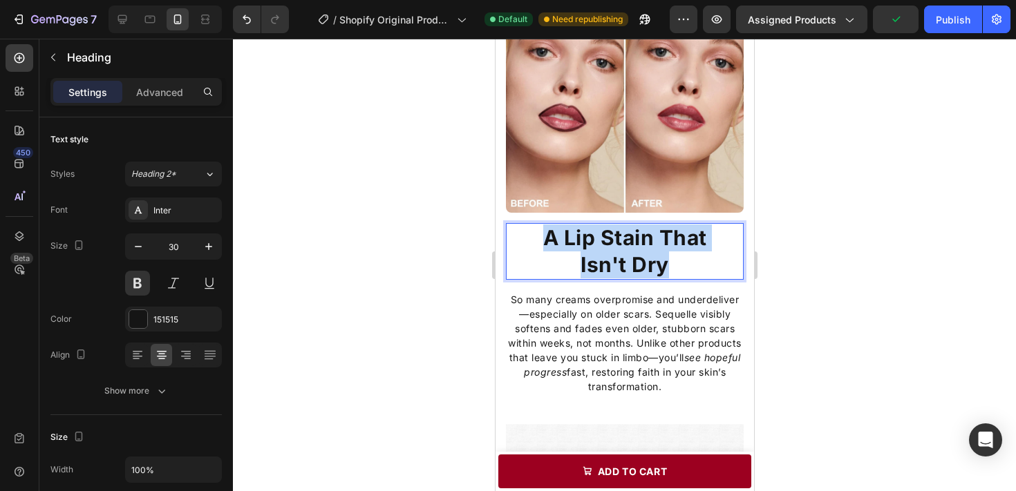
drag, startPoint x: 675, startPoint y: 262, endPoint x: 545, endPoint y: 238, distance: 132.1
click at [545, 238] on p "A Lip Stain That Isn't Dry" at bounding box center [624, 252] width 235 height 54
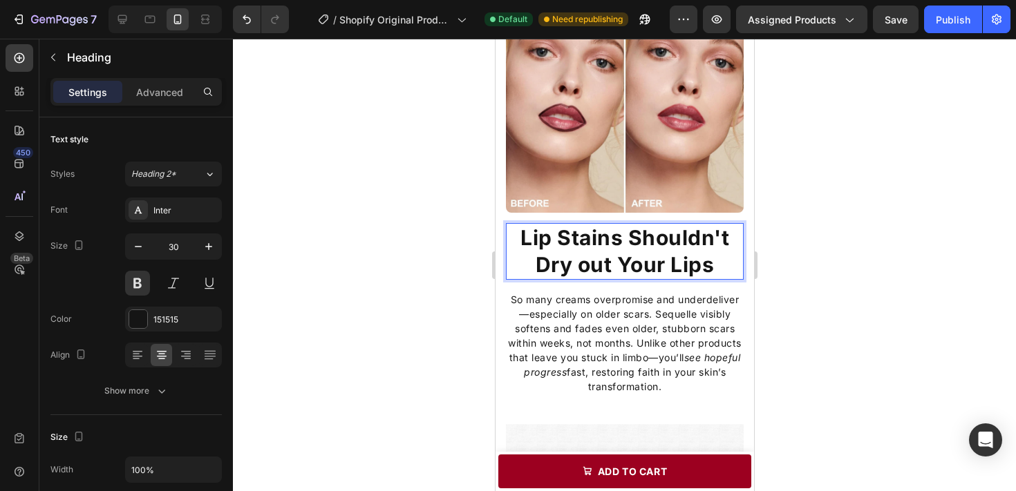
click at [848, 281] on div at bounding box center [624, 265] width 783 height 453
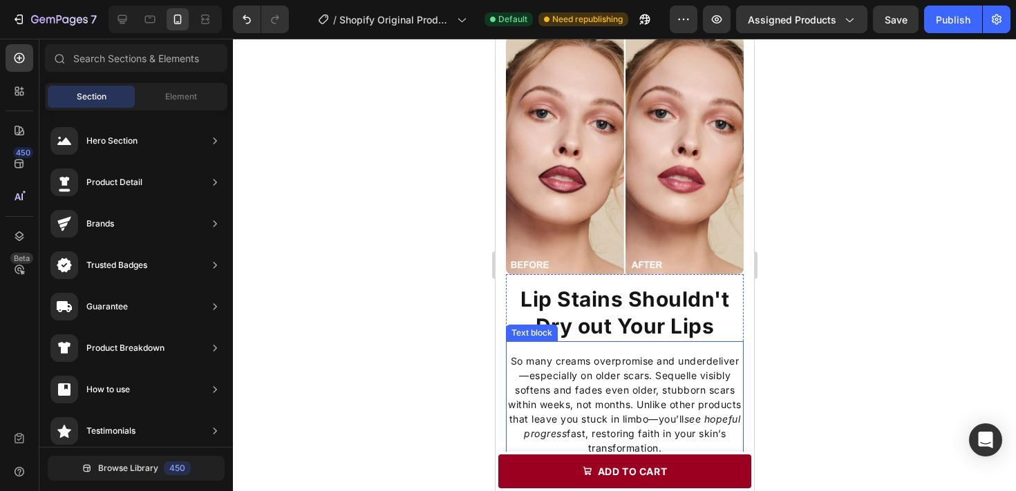
click at [720, 324] on p "⁠⁠⁠⁠⁠⁠⁠ Lip Stains Shouldn't Dry out Your Lips" at bounding box center [624, 313] width 235 height 54
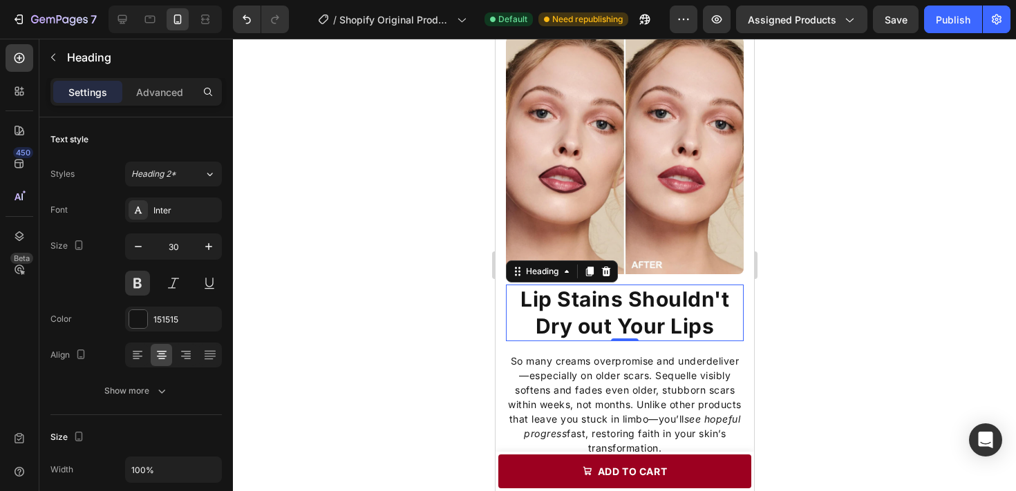
scroll to position [768, 0]
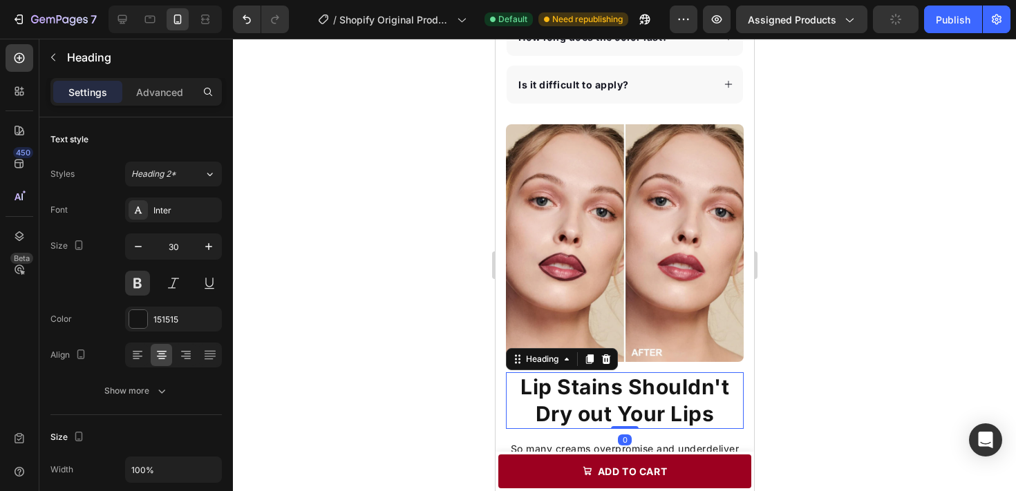
click at [693, 323] on div "⁠⁠⁠⁠⁠⁠⁠ Lip Stains Shouldn't Dry out Your Lips Heading 0 So many creams overpro…" at bounding box center [624, 348] width 259 height 449
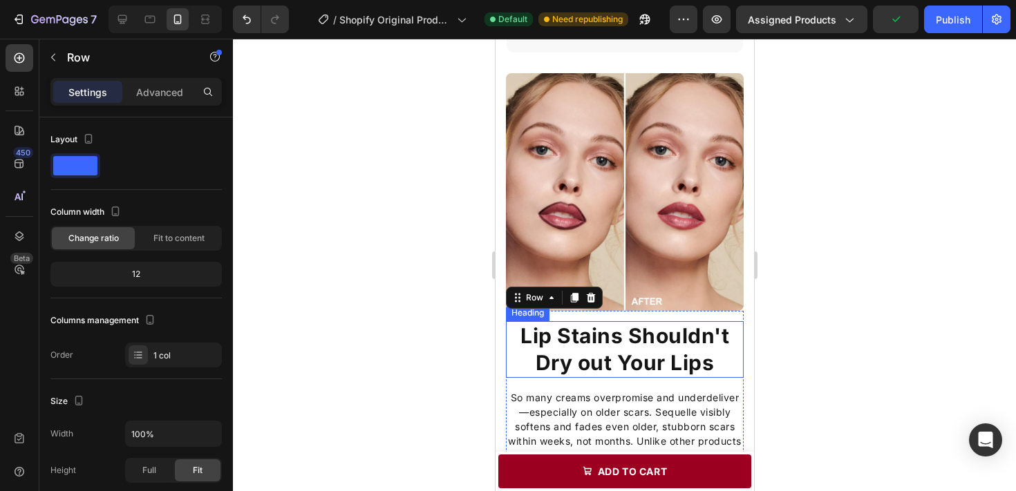
scroll to position [822, 0]
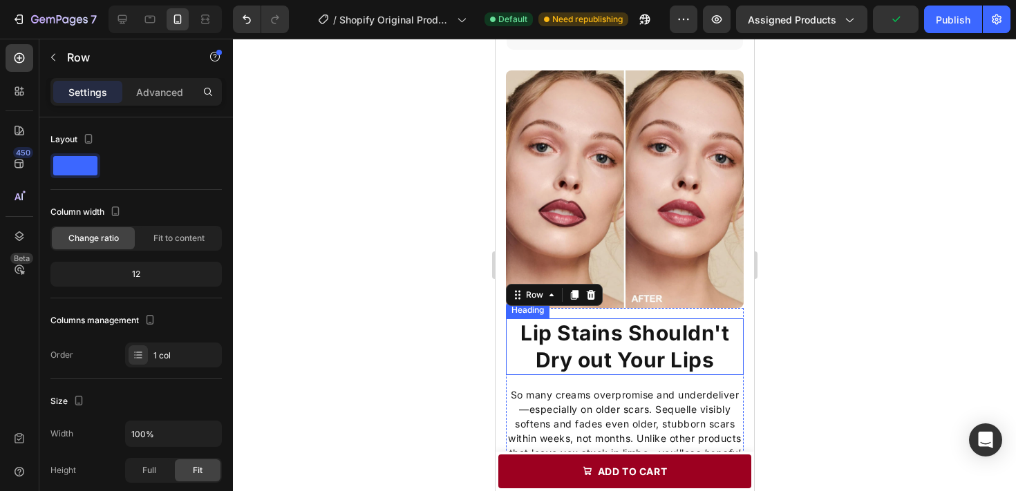
click at [706, 357] on strong "Lip Stains Shouldn't Dry out Your Lips" at bounding box center [624, 347] width 209 height 52
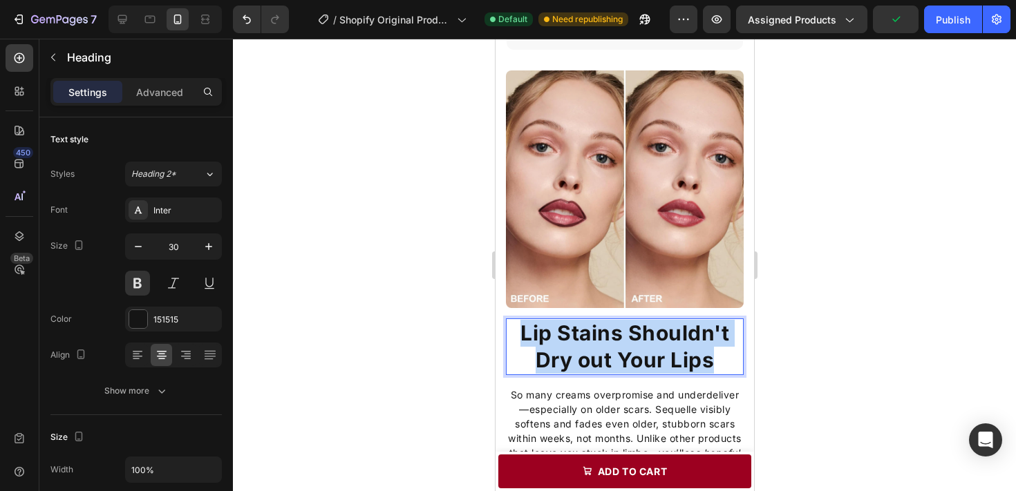
click at [706, 357] on strong "Lip Stains Shouldn't Dry out Your Lips" at bounding box center [624, 347] width 209 height 52
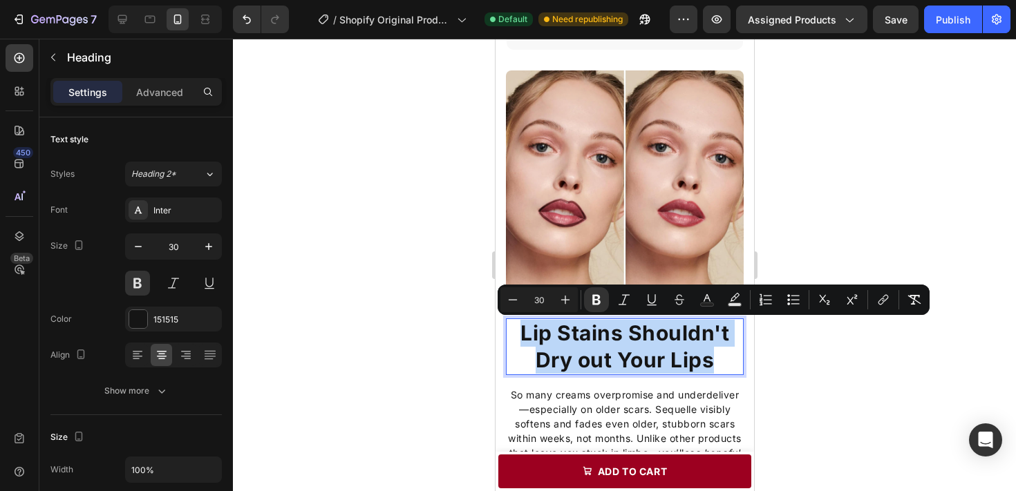
click at [695, 360] on strong "Lip Stains Shouldn't Dry out Your Lips" at bounding box center [624, 347] width 209 height 52
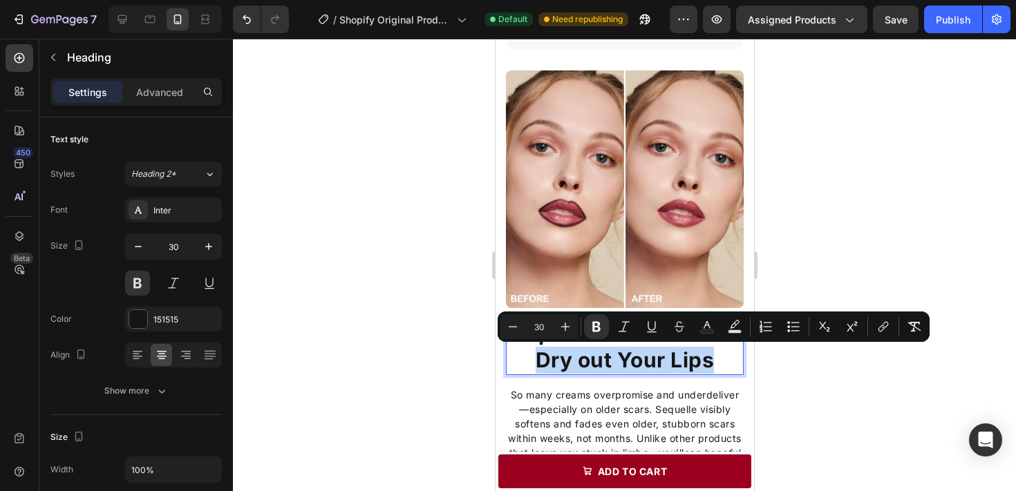
drag, startPoint x: 718, startPoint y: 360, endPoint x: 534, endPoint y: 360, distance: 183.9
click at [534, 360] on p "Lip Stains Shouldn't Dry out Your Lips" at bounding box center [624, 347] width 235 height 54
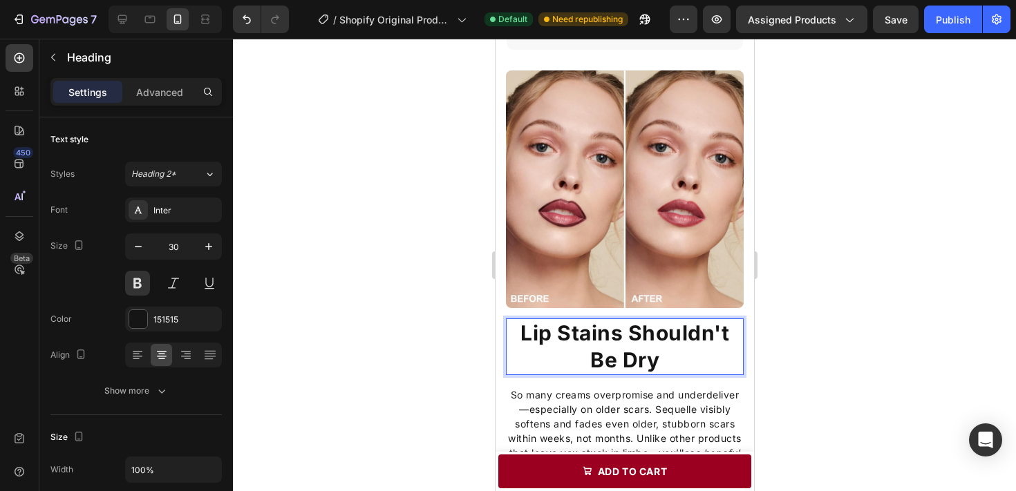
click at [845, 337] on div at bounding box center [624, 265] width 783 height 453
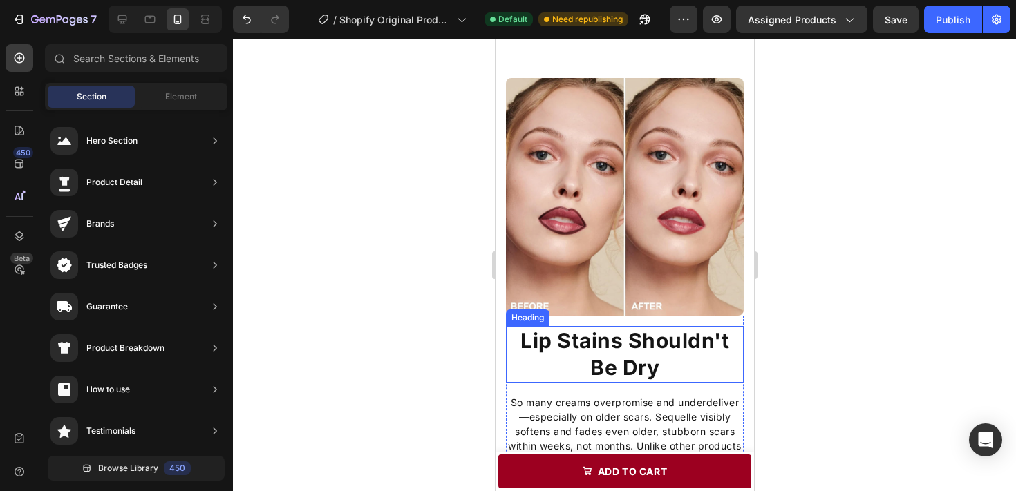
scroll to position [931, 0]
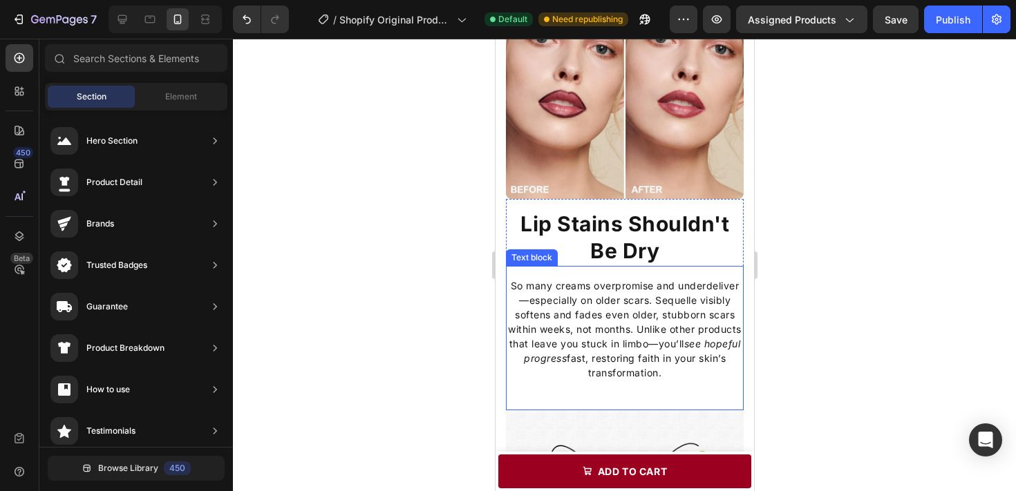
click at [660, 319] on p "So many creams overpromise and underdeliver—especially on older scars. Sequelle…" at bounding box center [624, 330] width 235 height 102
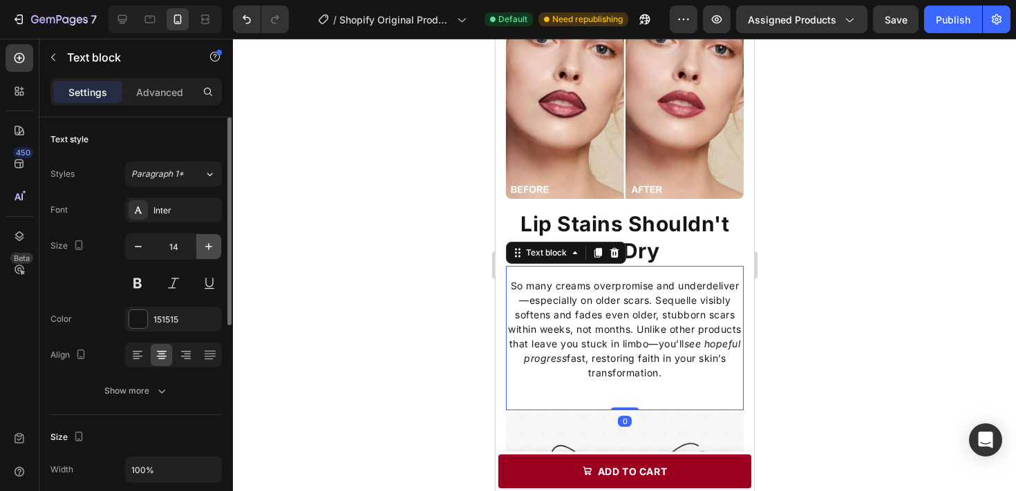
click at [216, 248] on button "button" at bounding box center [208, 246] width 25 height 25
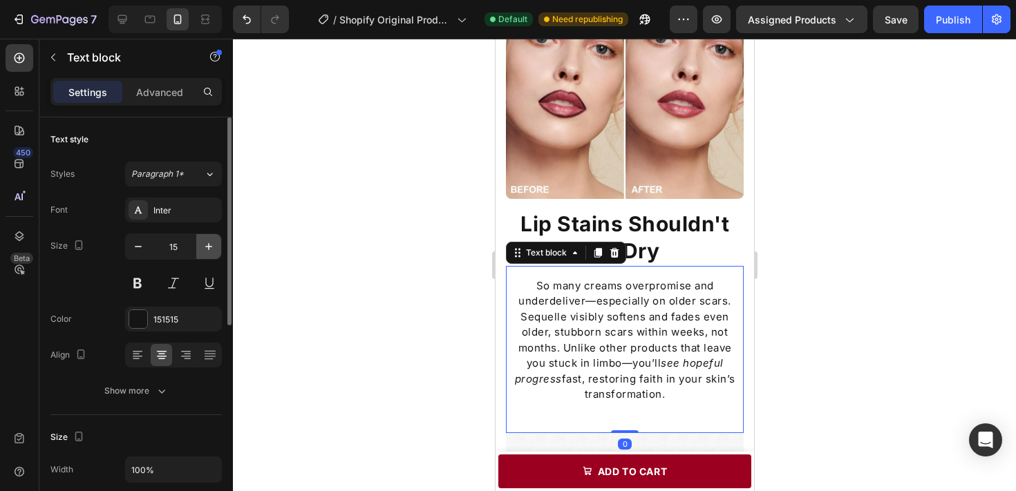
type input "16"
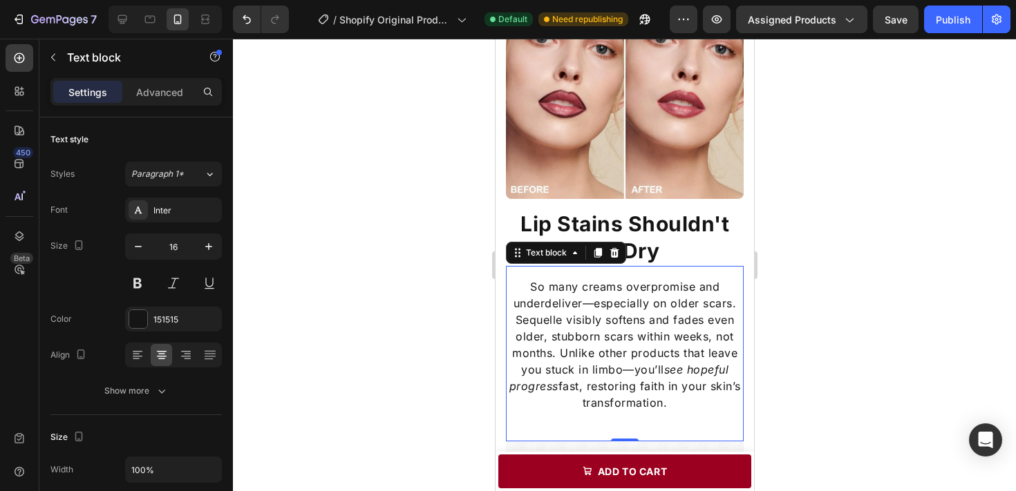
click at [818, 332] on div at bounding box center [624, 265] width 783 height 453
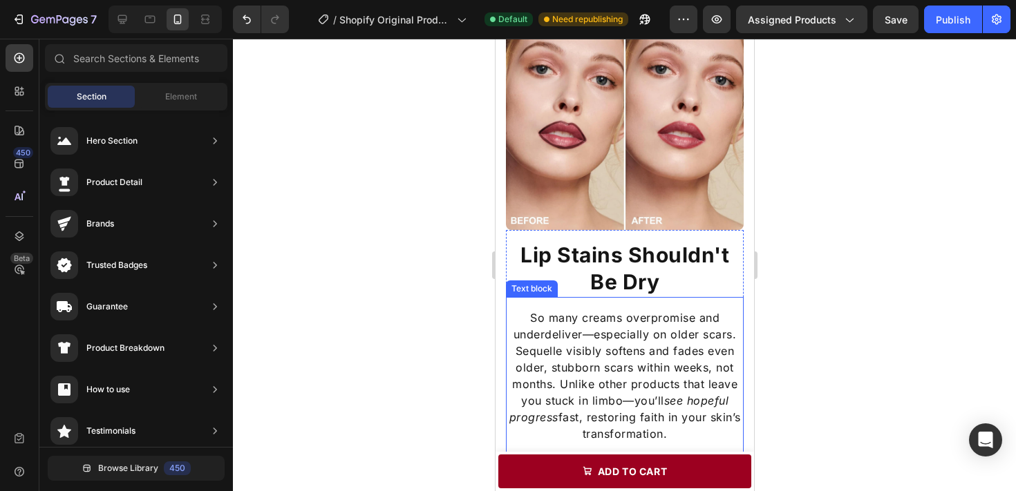
scroll to position [894, 0]
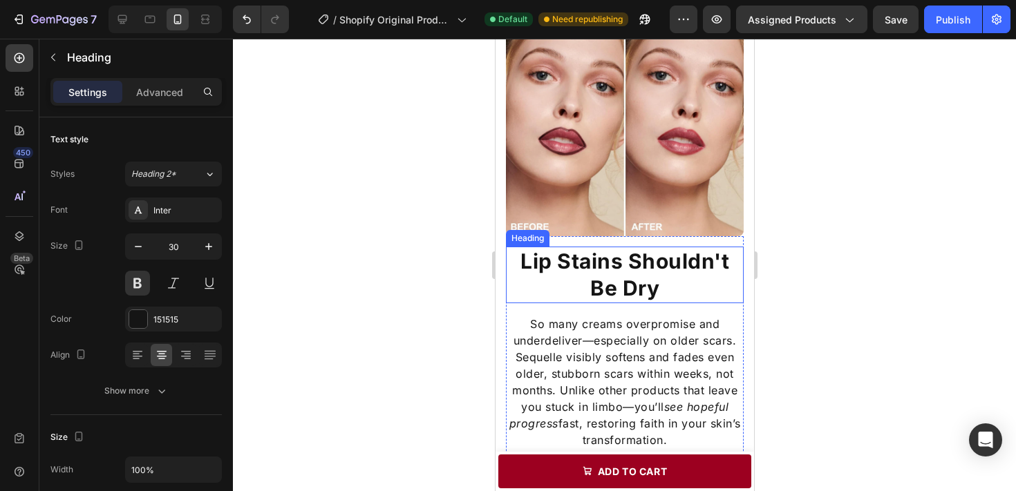
click at [670, 268] on strong "Lip Stains Shouldn't Be Dry" at bounding box center [624, 275] width 209 height 52
click at [773, 328] on div at bounding box center [624, 265] width 783 height 453
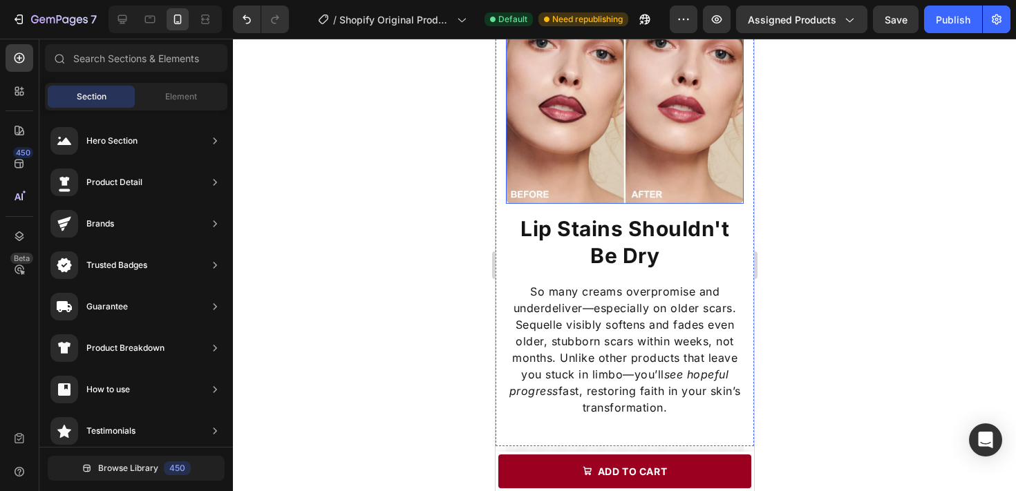
scroll to position [929, 0]
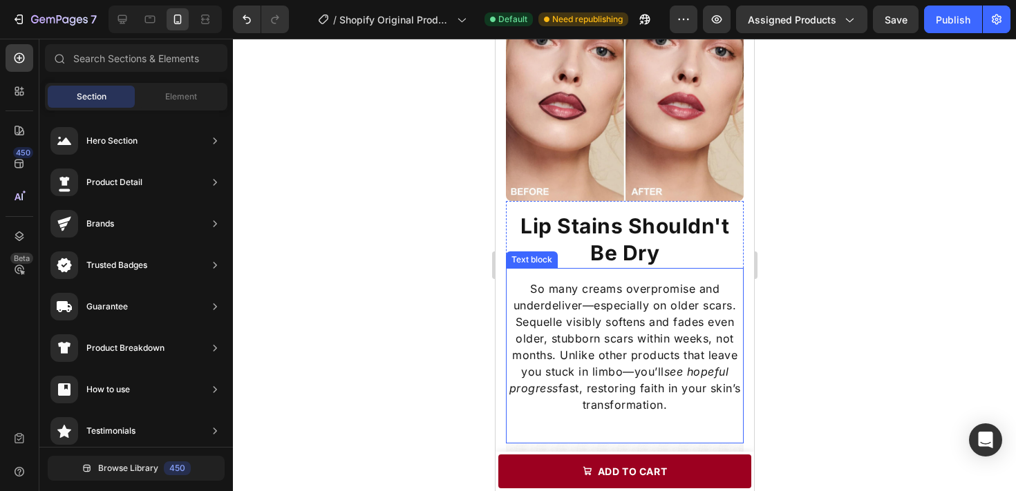
click at [603, 302] on p "So many creams overpromise and underdeliver—especially on older scars. Sequelle…" at bounding box center [624, 347] width 235 height 133
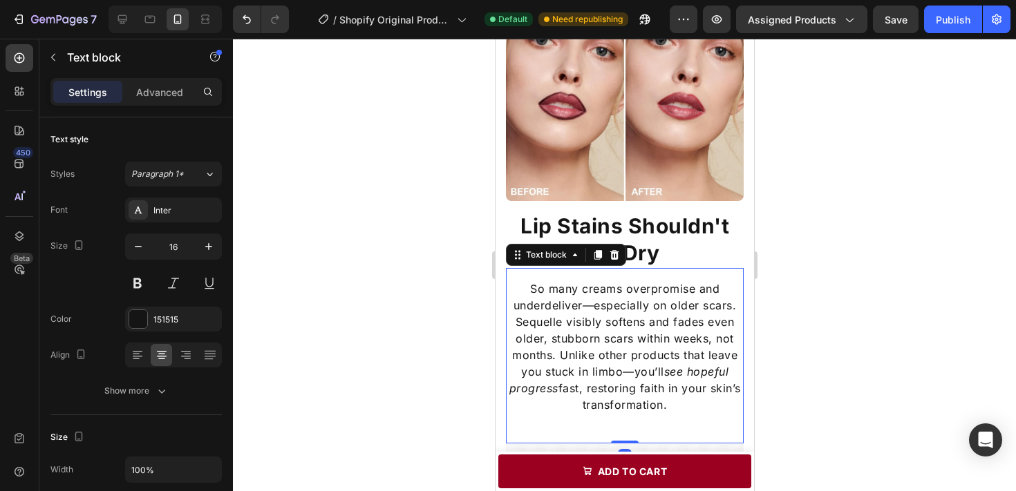
click at [603, 302] on p "So many creams overpromise and underdeliver—especially on older scars. Sequelle…" at bounding box center [624, 347] width 235 height 133
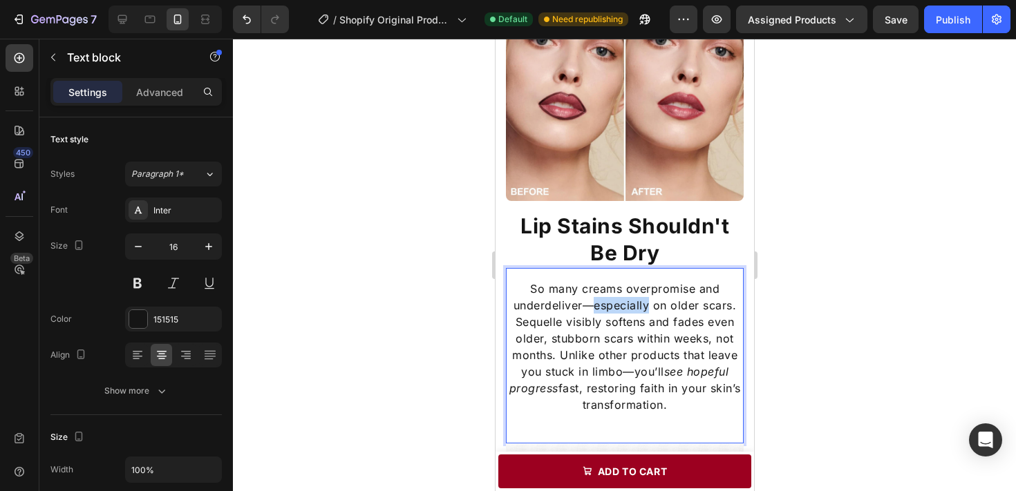
click at [603, 302] on p "So many creams overpromise and underdeliver—especially on older scars. Sequelle…" at bounding box center [624, 347] width 235 height 133
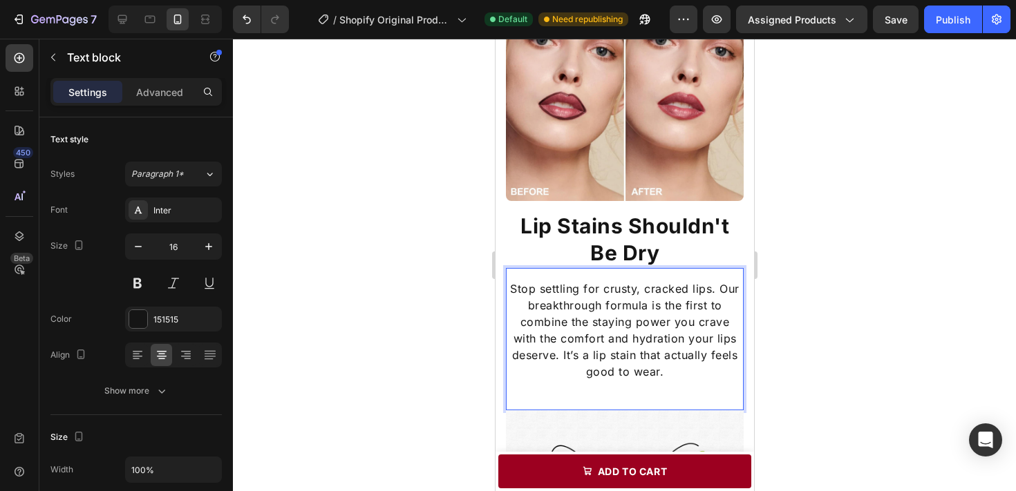
click at [611, 270] on div "Stop settling for crusty, cracked lips. Our breakthrough formula is the first t…" at bounding box center [624, 339] width 238 height 142
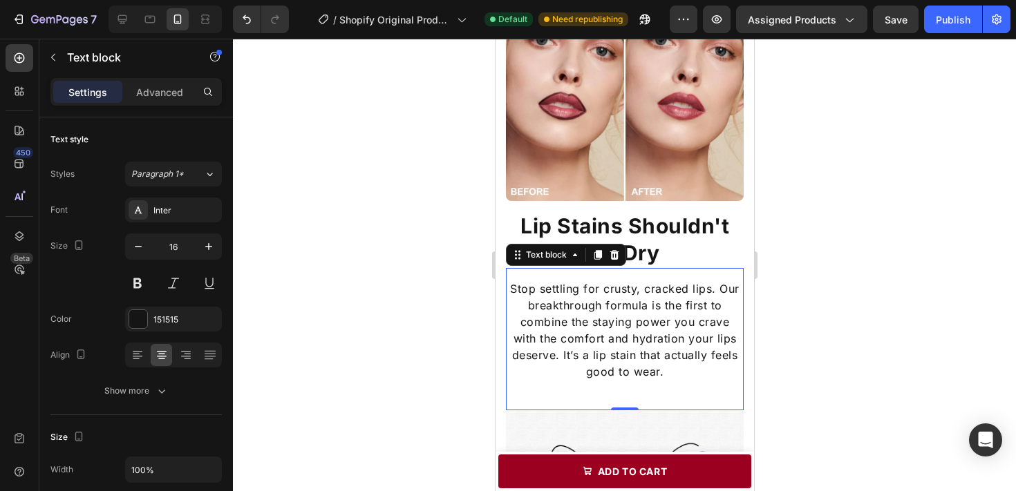
click at [647, 383] on div "Stop settling for crusty, cracked lips. Our breakthrough formula is the first t…" at bounding box center [624, 339] width 238 height 142
click at [635, 392] on div "Stop settling for crusty, cracked lips. Our breakthrough formula is the first t…" at bounding box center [624, 339] width 238 height 142
click at [662, 367] on p "Stop settling for crusty, cracked lips. Our breakthrough formula is the first t…" at bounding box center [624, 331] width 235 height 100
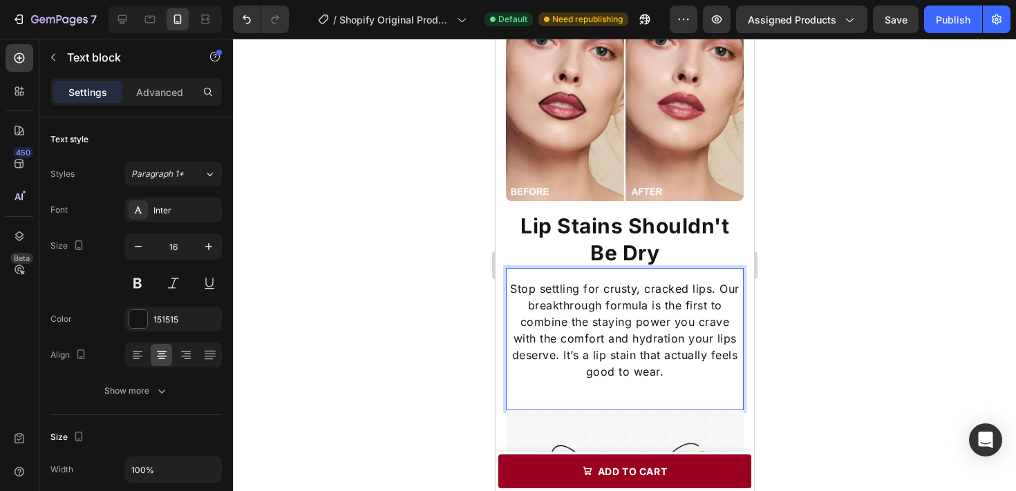
click at [809, 366] on div at bounding box center [624, 265] width 783 height 453
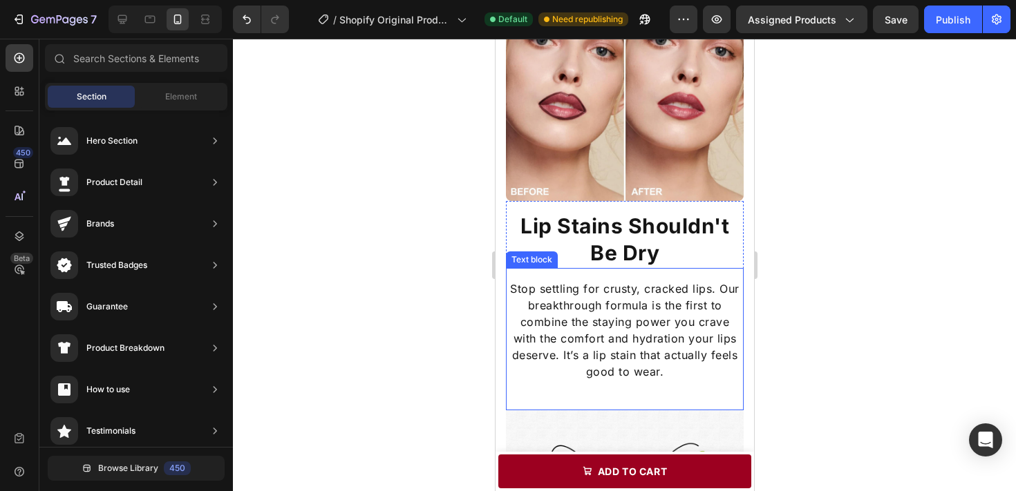
click at [714, 375] on p "Stop settling for crusty, cracked lips. Our breakthrough formula is the first t…" at bounding box center [624, 331] width 235 height 100
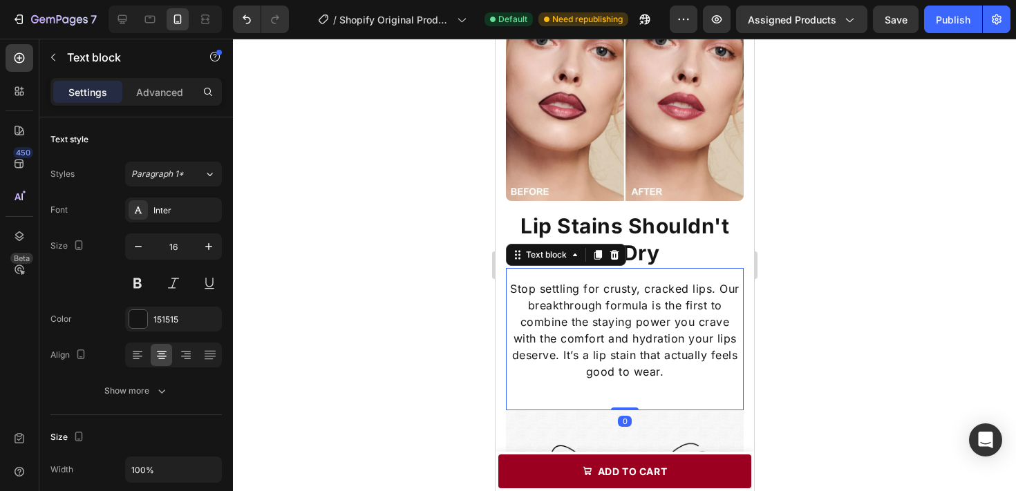
click at [678, 396] on div "Stop settling for crusty, cracked lips. Our breakthrough formula is the first t…" at bounding box center [624, 339] width 238 height 142
click at [830, 385] on div at bounding box center [624, 265] width 783 height 453
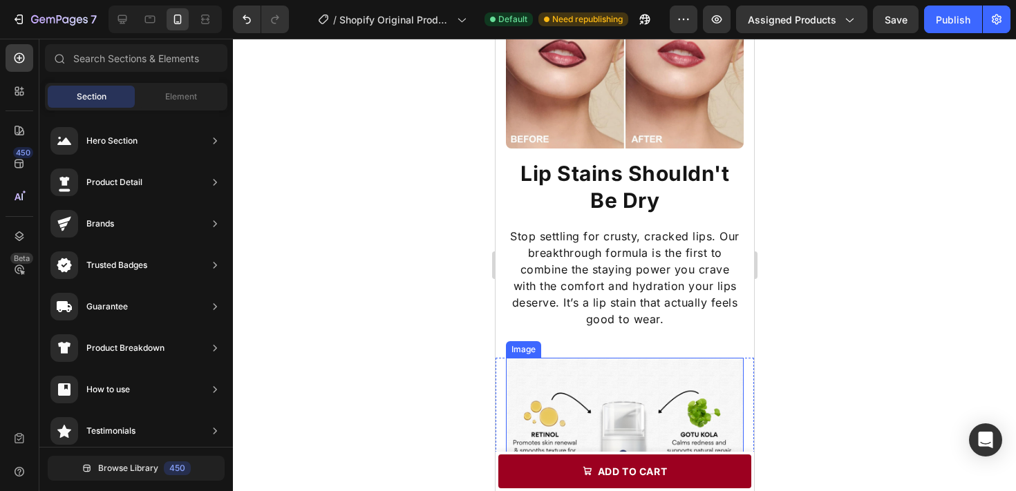
scroll to position [995, 0]
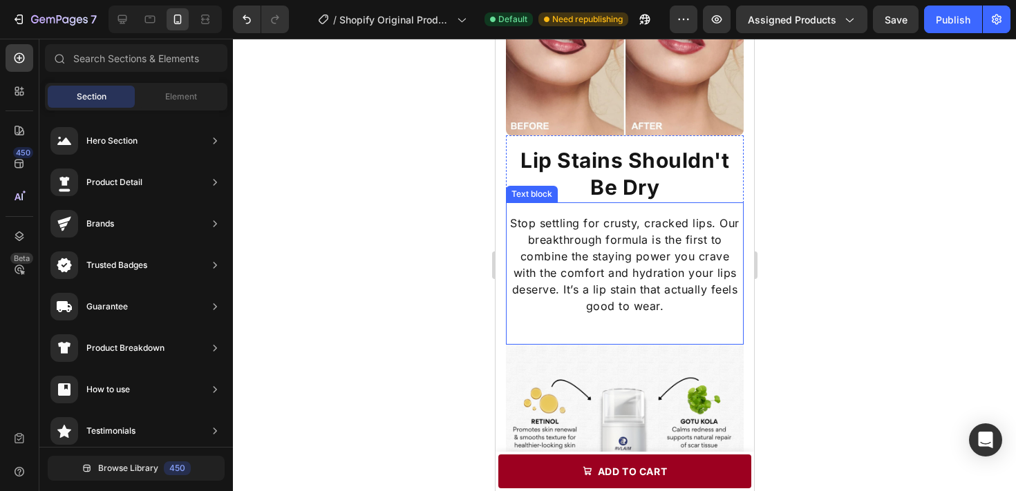
click at [686, 295] on p "Stop settling for crusty, cracked lips. Our breakthrough formula is the first t…" at bounding box center [624, 265] width 235 height 100
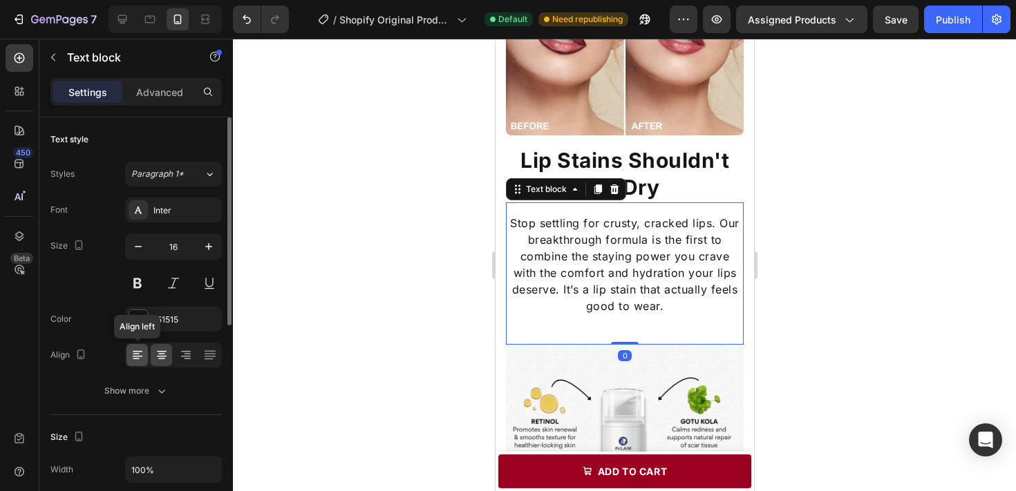
click at [144, 355] on div at bounding box center [136, 355] width 21 height 22
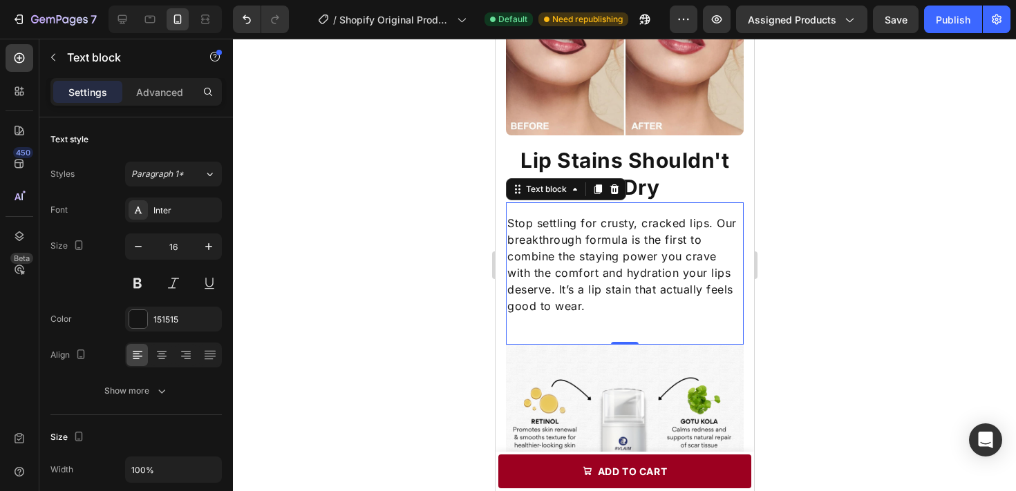
click at [744, 209] on div "Lip Stains Shouldn't Be Dry Heading Stop settling for crusty, cracked lips. Our…" at bounding box center [624, 121] width 259 height 447
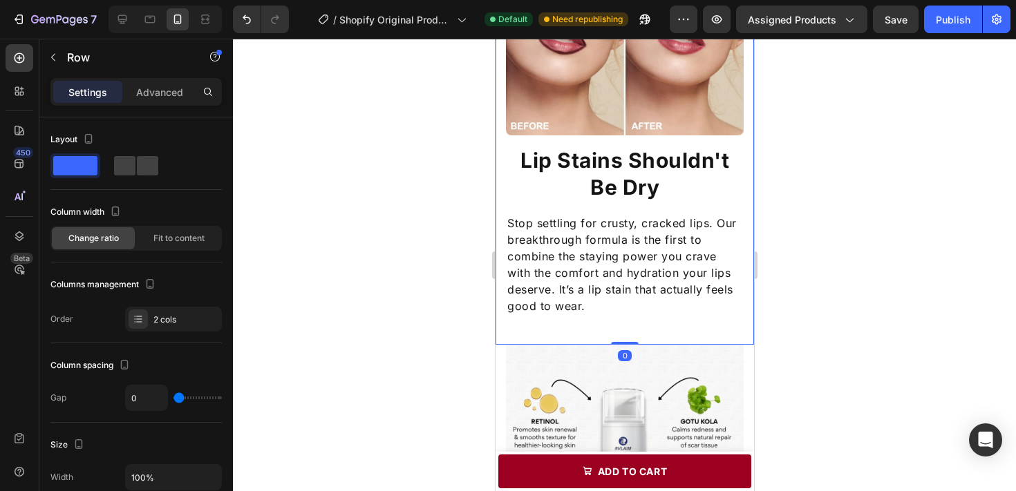
click at [850, 218] on div at bounding box center [624, 265] width 783 height 453
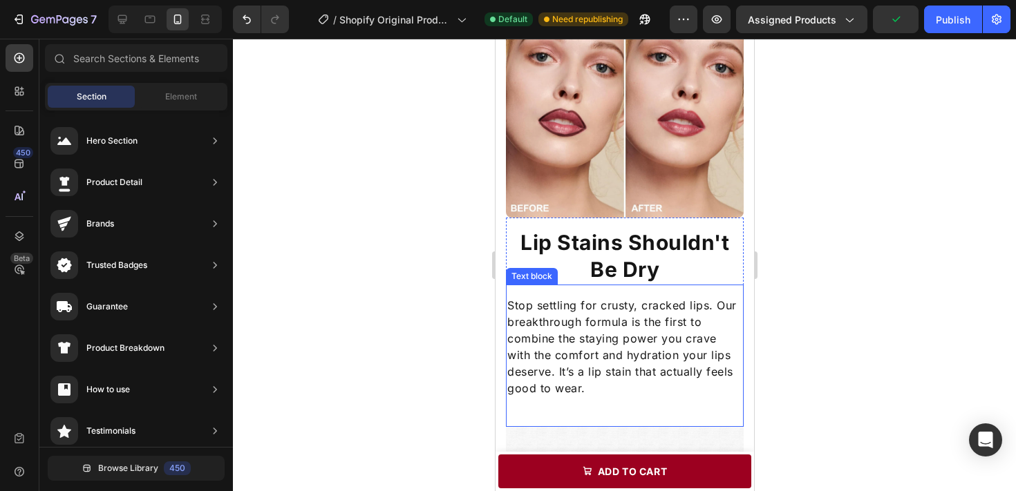
scroll to position [910, 0]
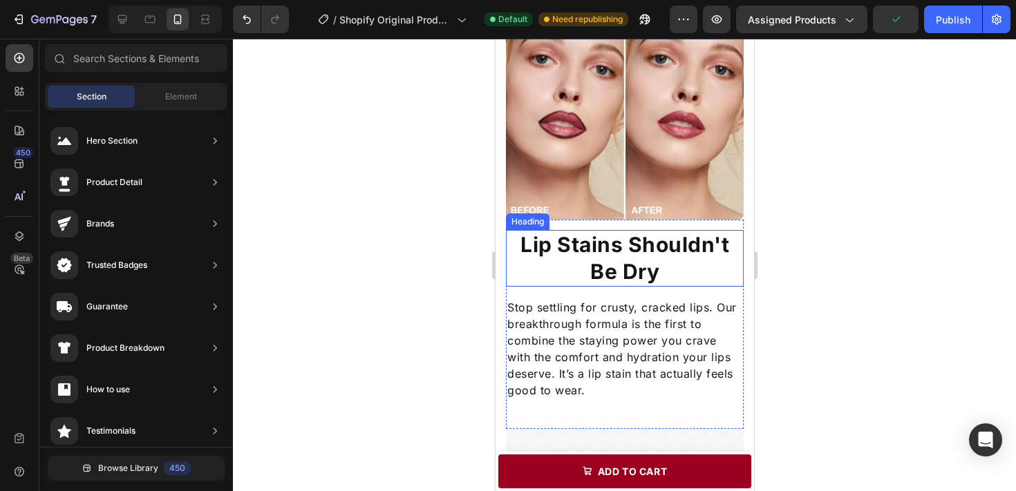
click at [691, 268] on h2 "Lip Stains Shouldn't Be Dry" at bounding box center [624, 258] width 238 height 57
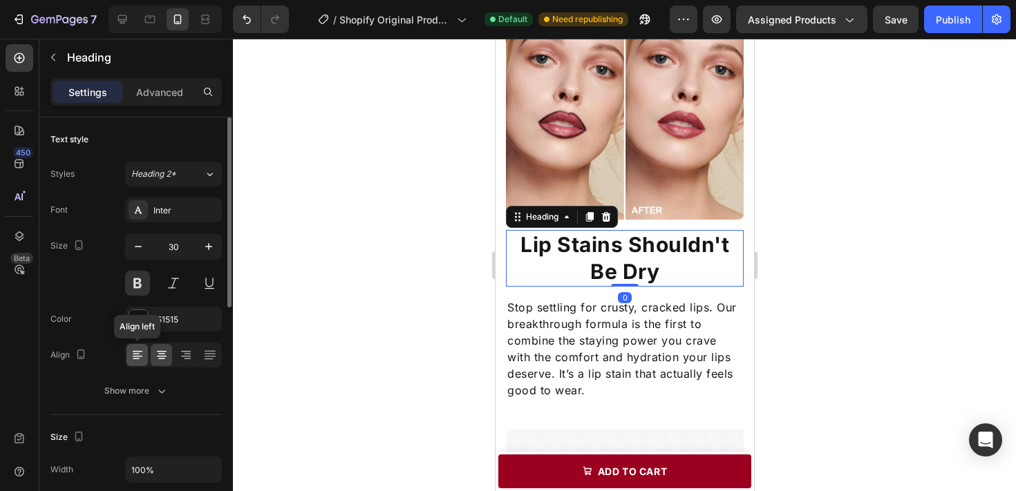
click at [135, 355] on icon at bounding box center [138, 355] width 14 height 14
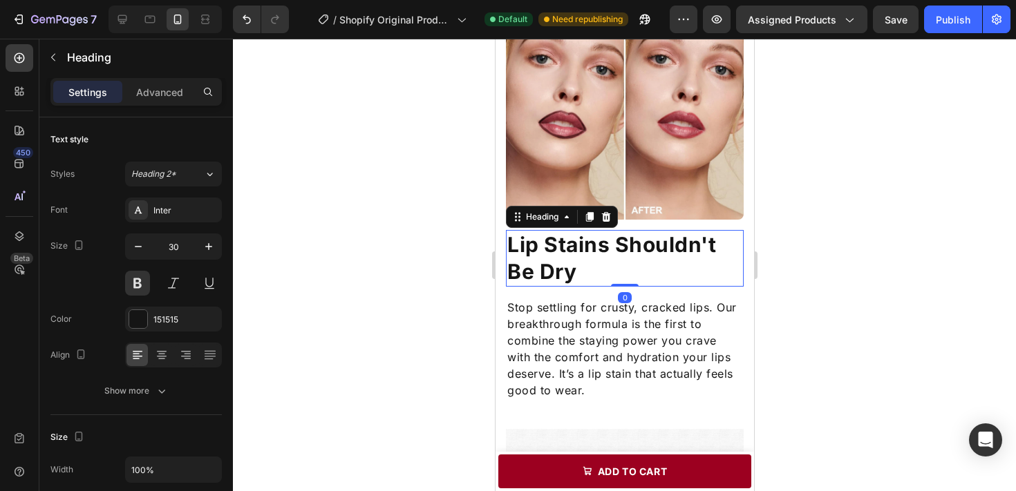
click at [400, 299] on div at bounding box center [624, 265] width 783 height 453
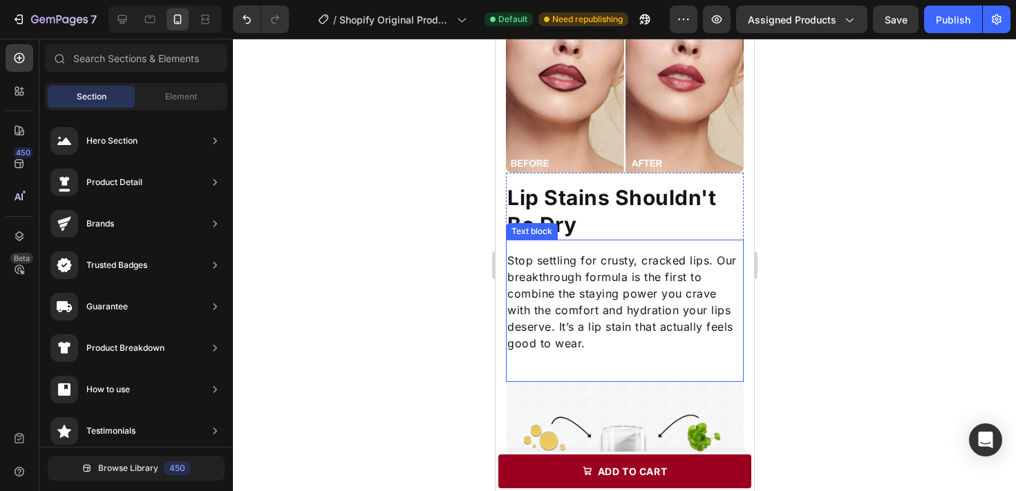
scroll to position [984, 0]
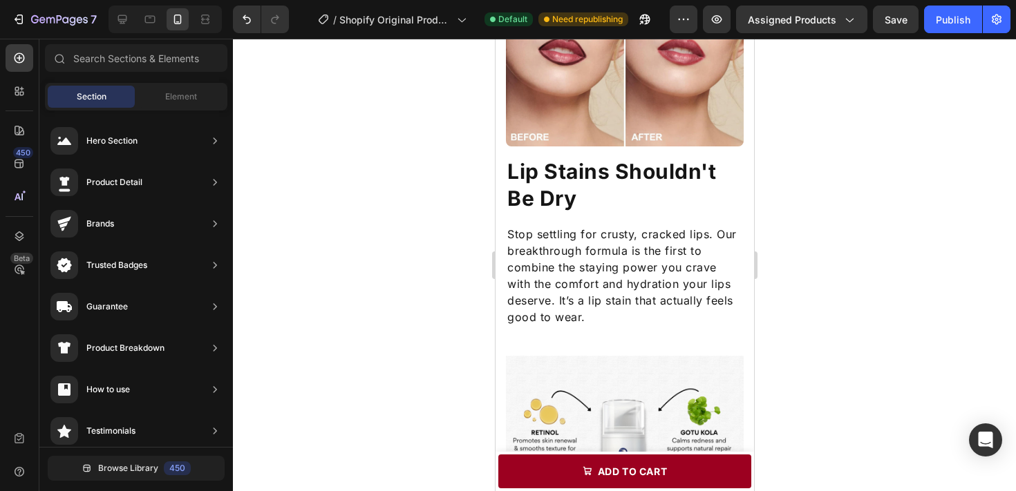
click at [811, 357] on div at bounding box center [624, 265] width 783 height 453
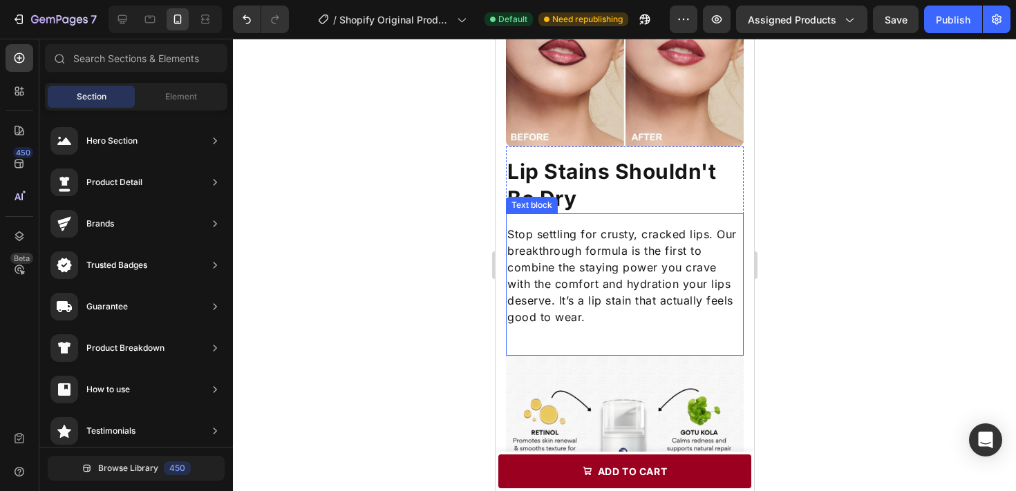
click at [713, 280] on p "Stop settling for crusty, cracked lips. Our breakthrough formula is the first t…" at bounding box center [624, 276] width 235 height 100
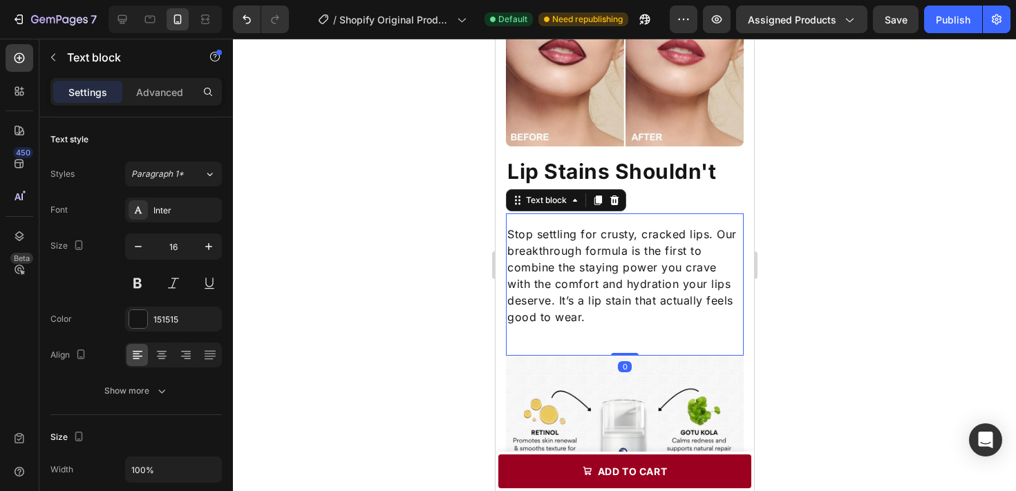
click at [717, 234] on p "Stop settling for crusty, cracked lips. Our breakthrough formula is the first t…" at bounding box center [624, 276] width 235 height 100
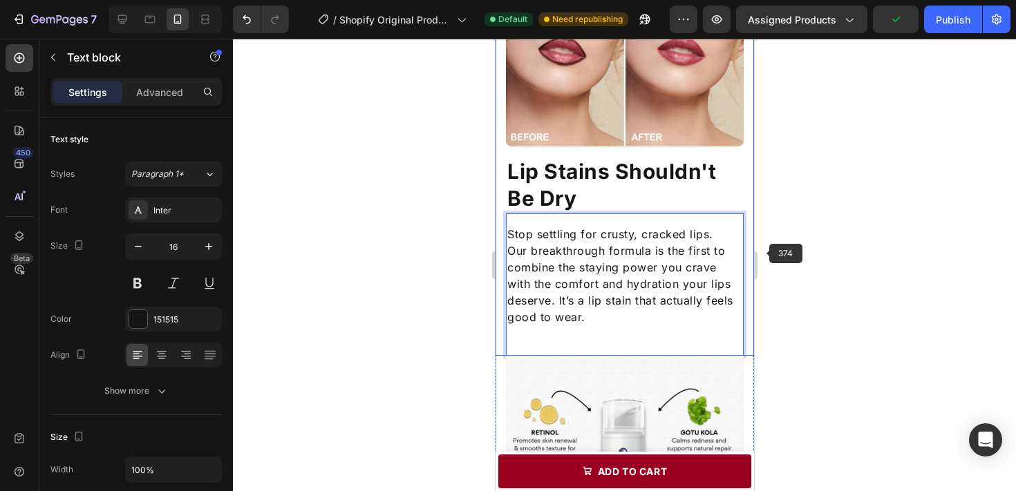
click at [838, 259] on div at bounding box center [624, 265] width 783 height 453
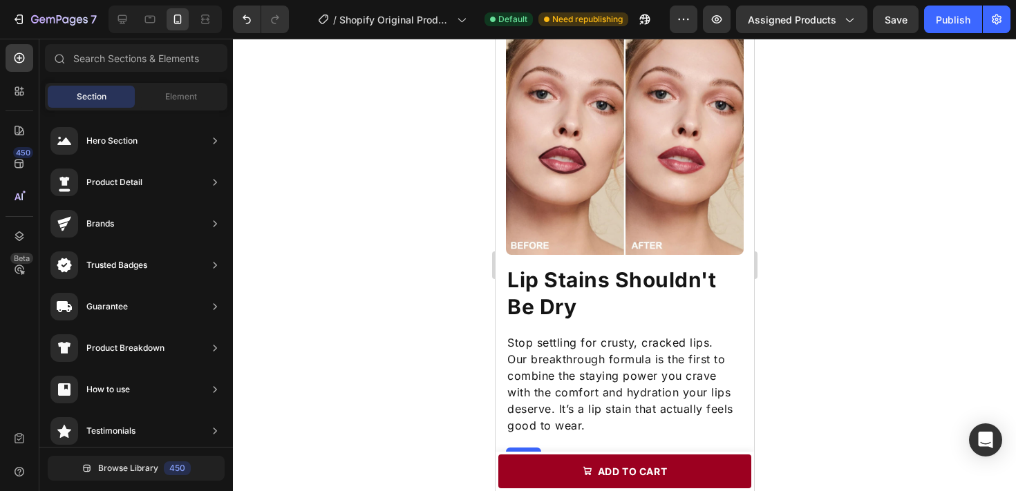
scroll to position [872, 0]
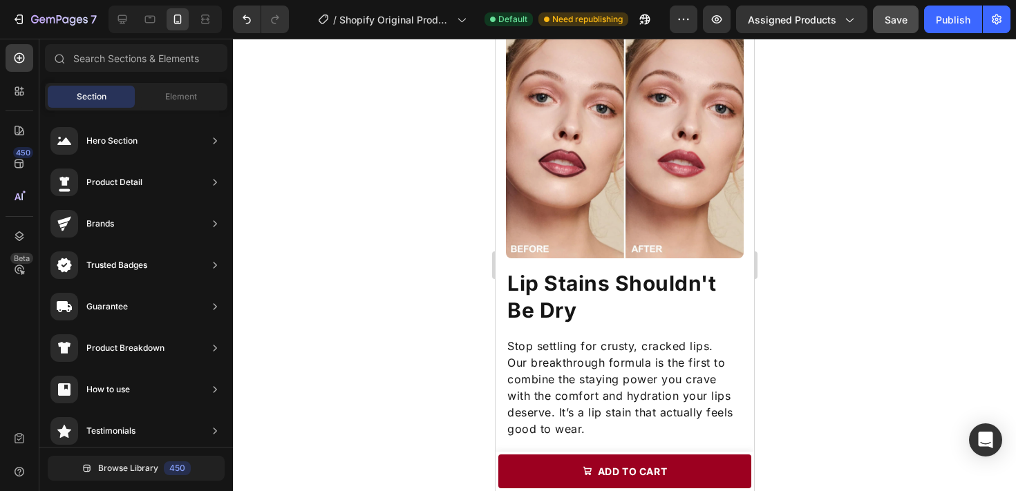
click at [907, 21] on span "Save" at bounding box center [896, 20] width 23 height 12
